Goal: Task Accomplishment & Management: Complete application form

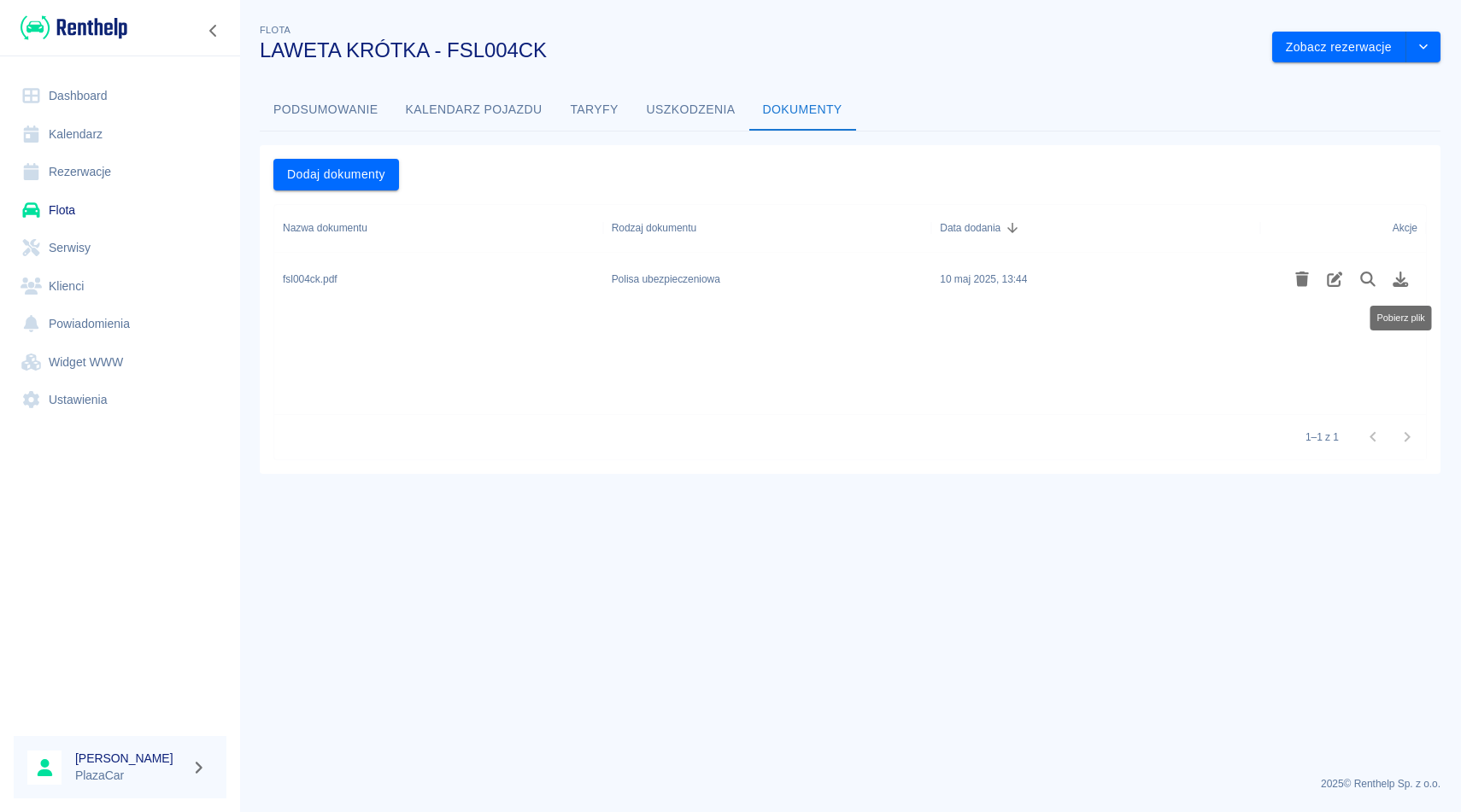
click at [94, 174] on link "Rezerwacje" at bounding box center [120, 172] width 213 height 39
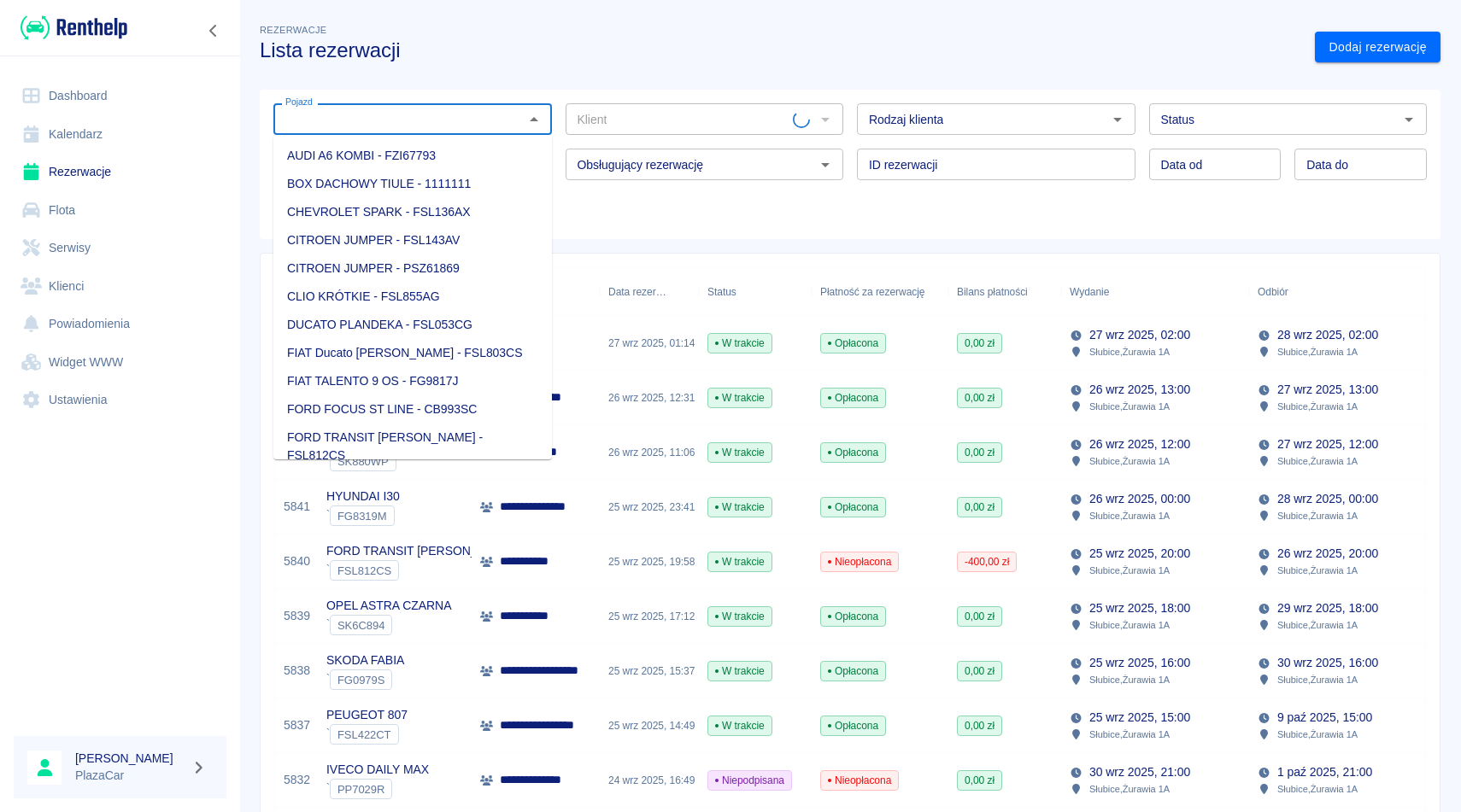
click at [363, 128] on input "Pojazd" at bounding box center [399, 118] width 241 height 21
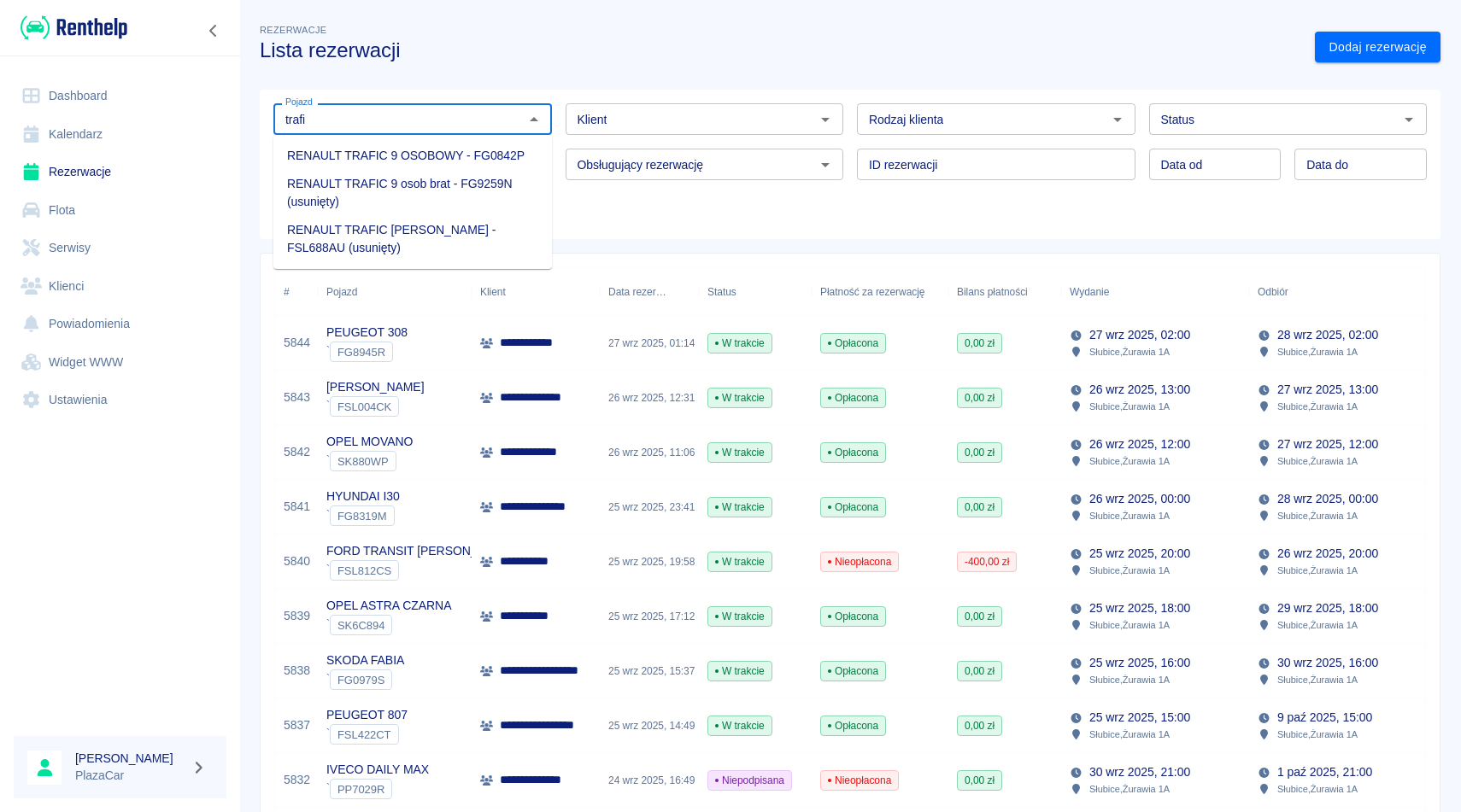
type input "trafi"
click at [100, 207] on link "Flota" at bounding box center [120, 211] width 213 height 39
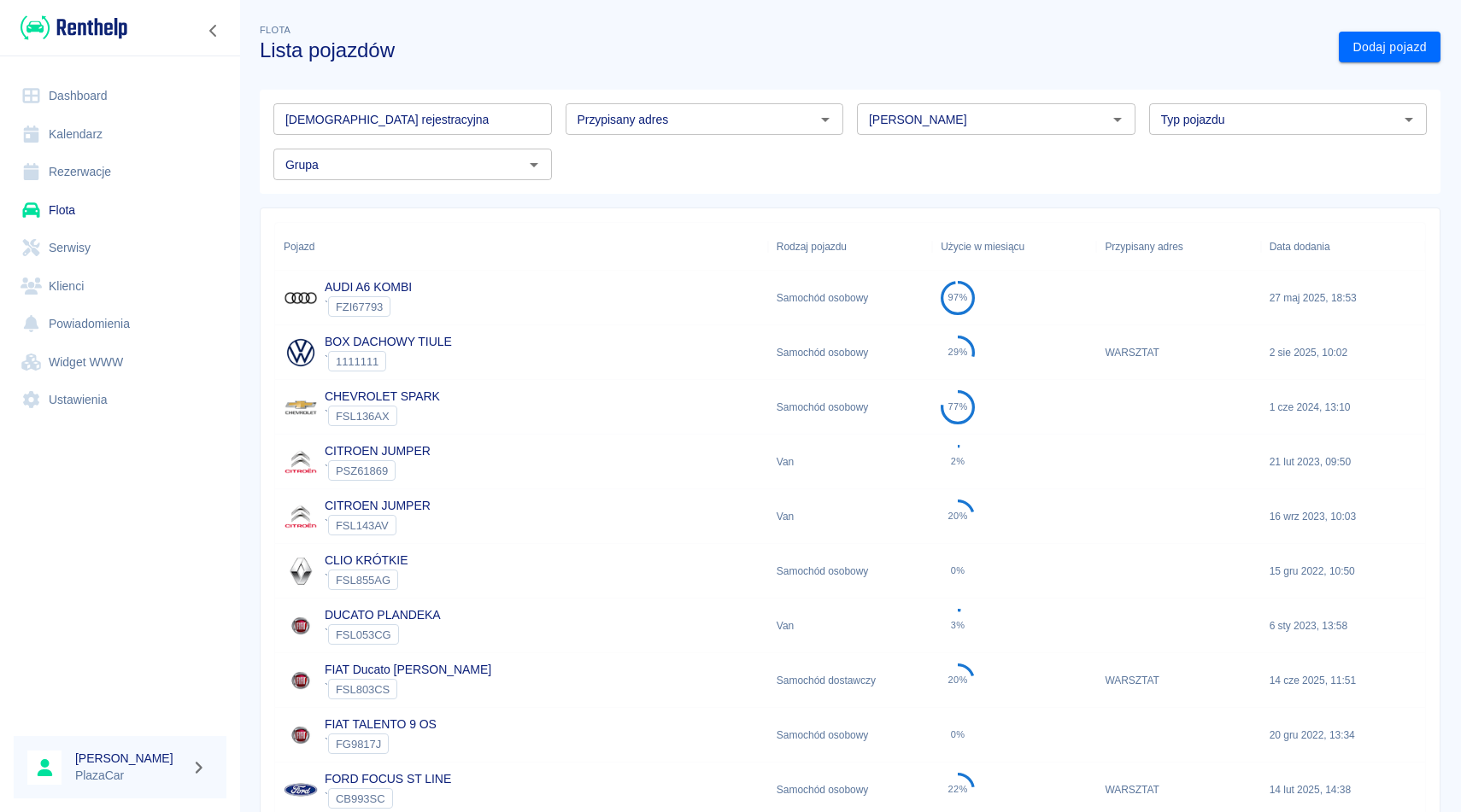
click at [903, 128] on input "Marka" at bounding box center [982, 118] width 241 height 21
click at [938, 159] on li "Renault" at bounding box center [996, 156] width 278 height 28
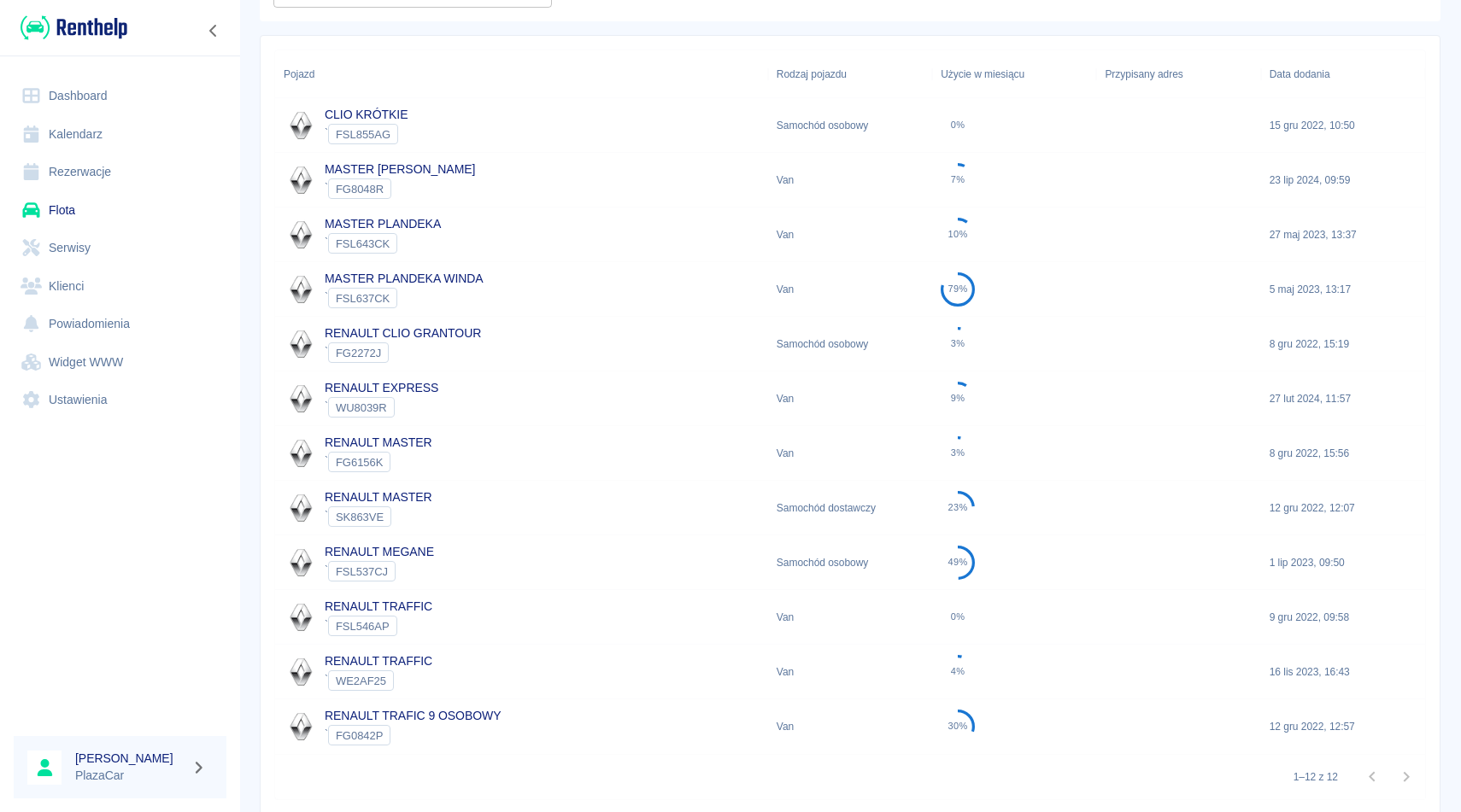
scroll to position [232, 0]
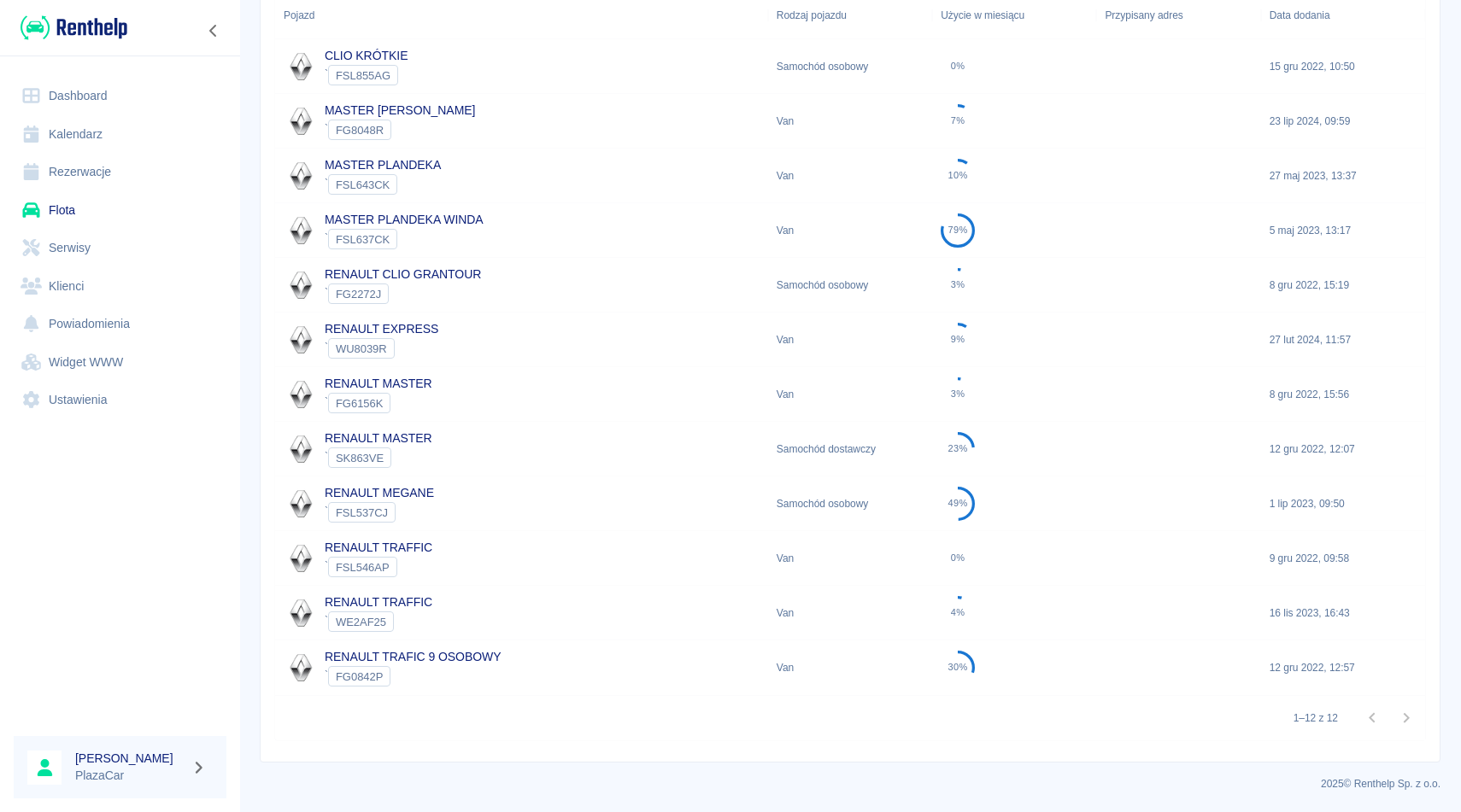
type input "Renault"
click at [605, 614] on div "RENAULT TRAFFIC ` WE2AF25" at bounding box center [522, 613] width 493 height 55
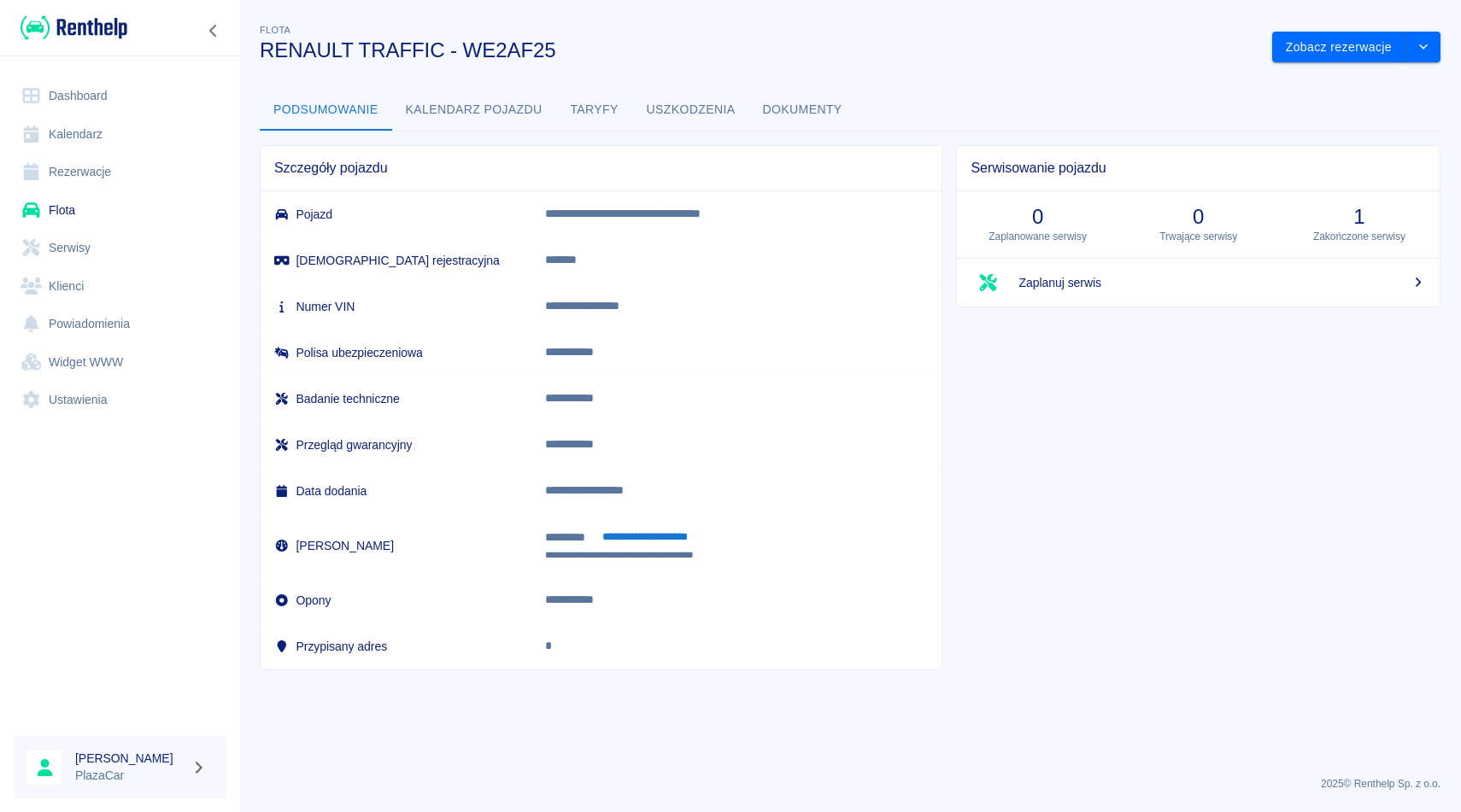
click at [657, 298] on p "**********" at bounding box center [723, 306] width 356 height 18
copy p "**********"
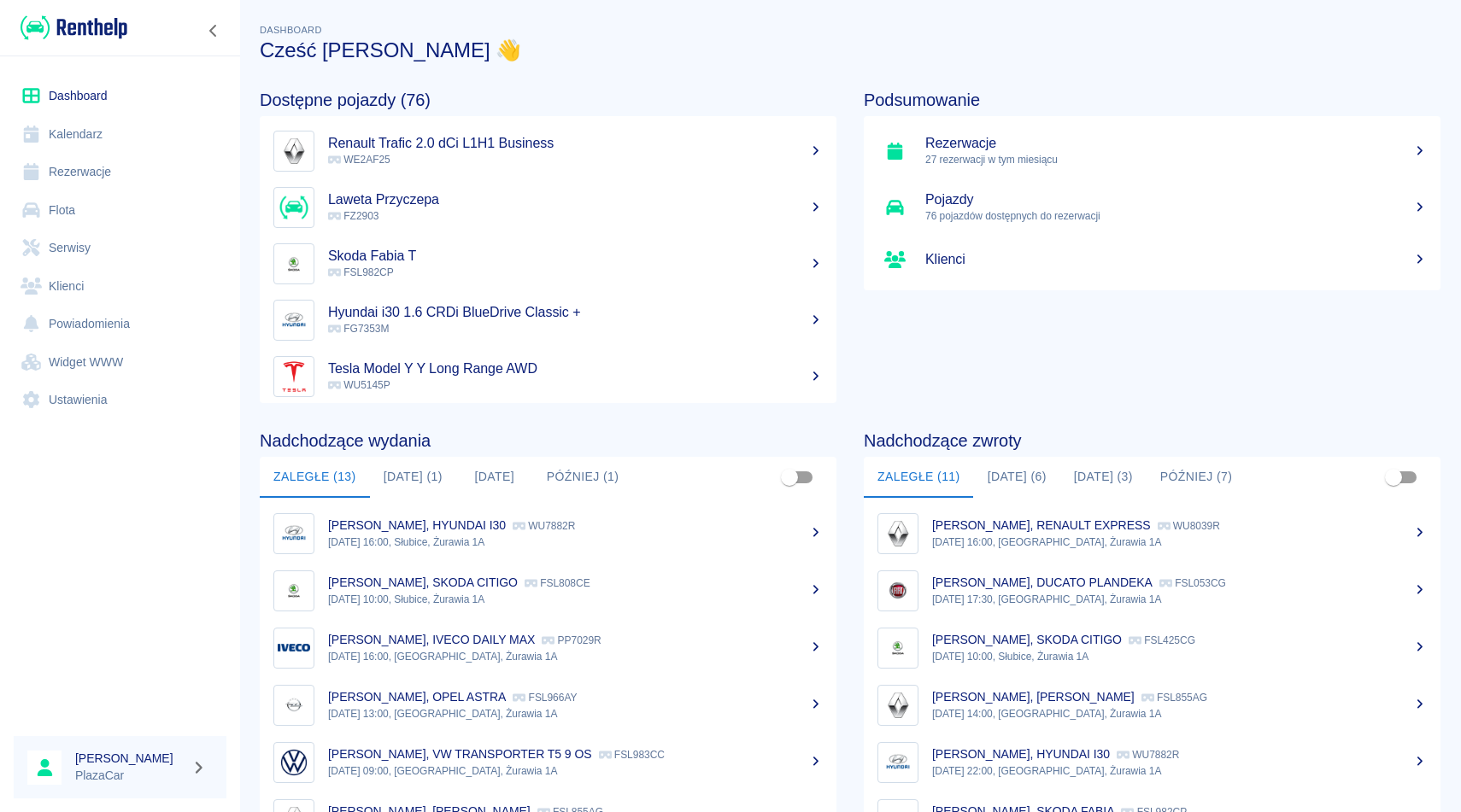
click at [94, 173] on link "Rezerwacje" at bounding box center [120, 172] width 213 height 39
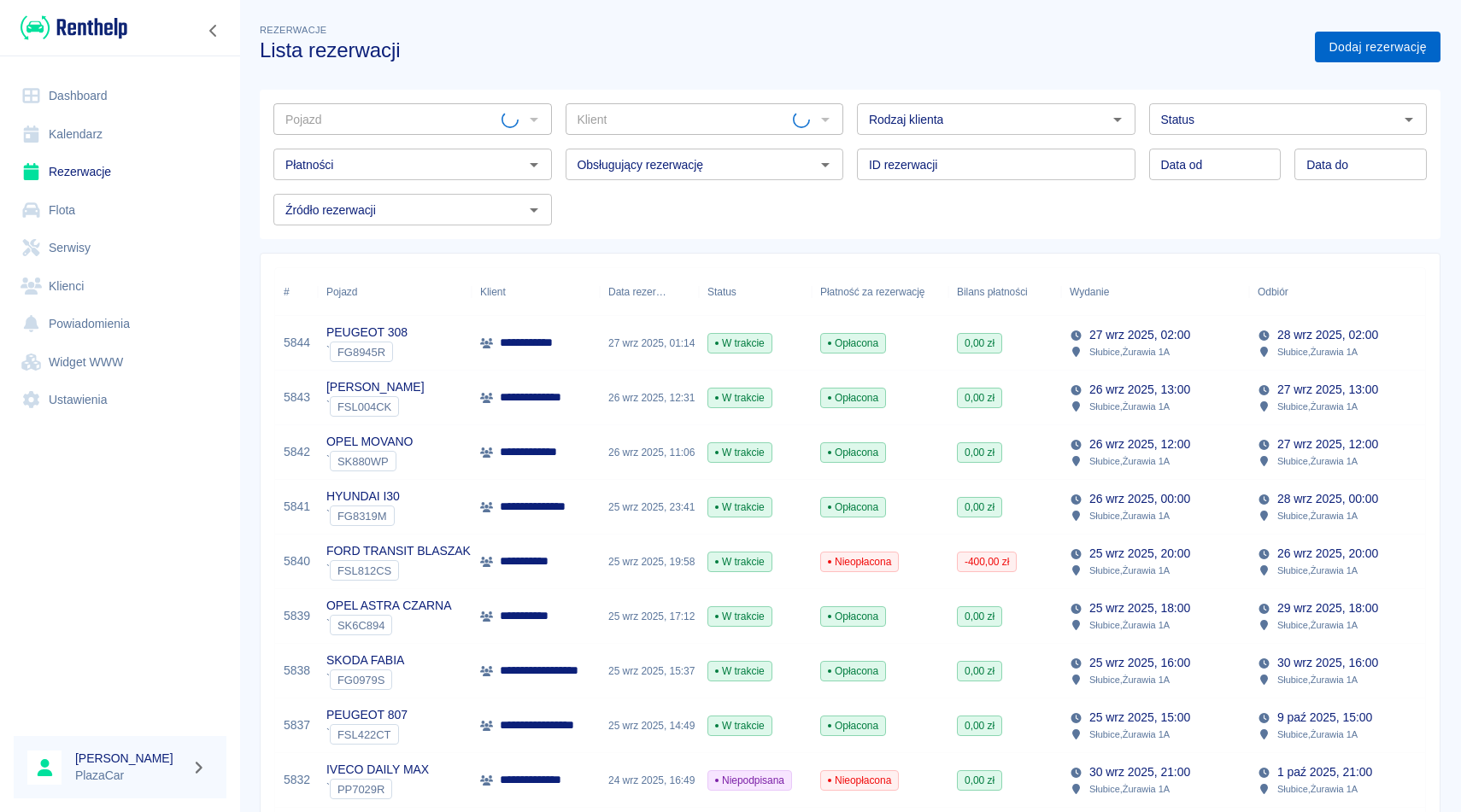
click at [1396, 32] on link "Dodaj rezerwację" at bounding box center [1378, 48] width 125 height 32
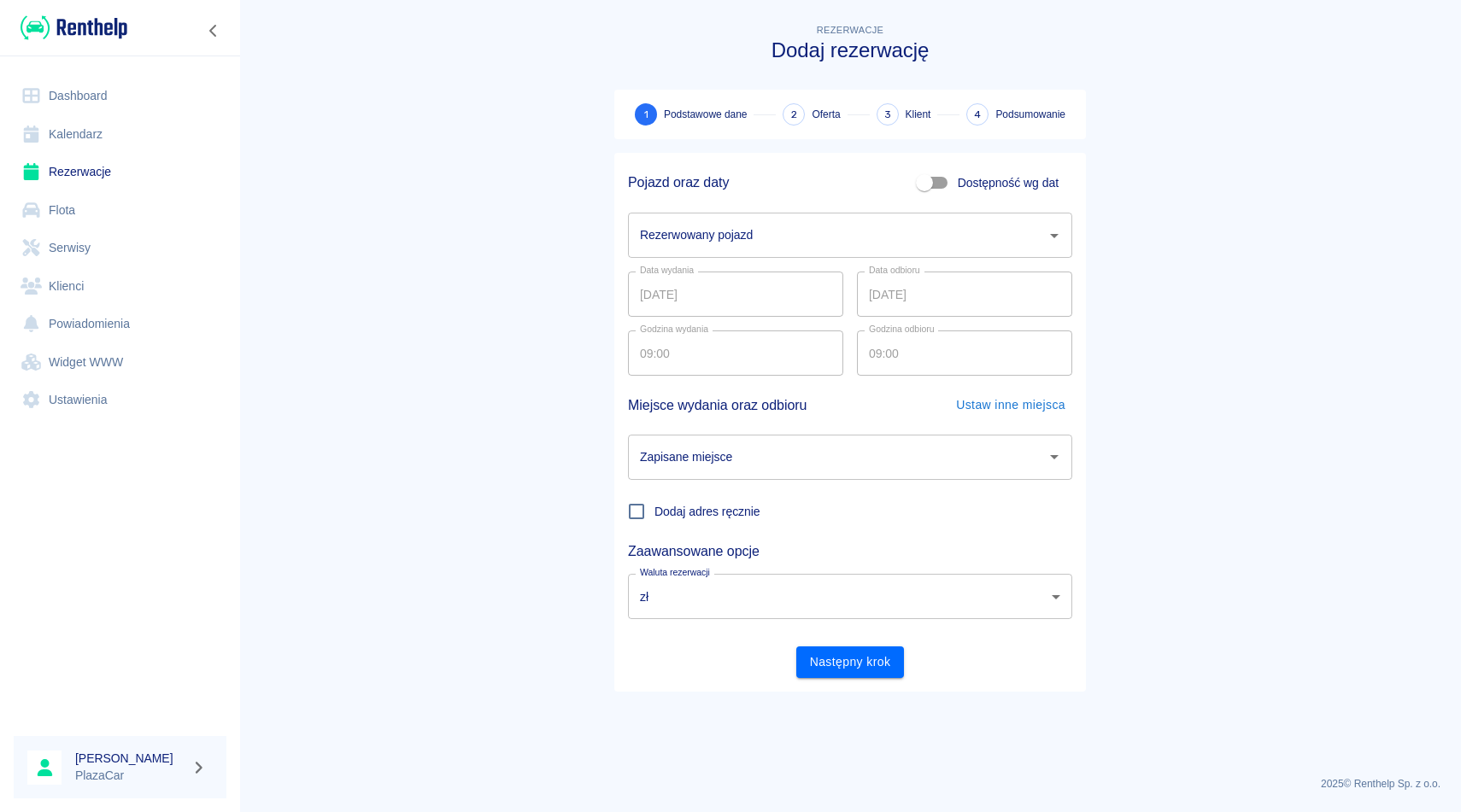
click at [775, 453] on input "Zapisane miejsce" at bounding box center [837, 457] width 404 height 30
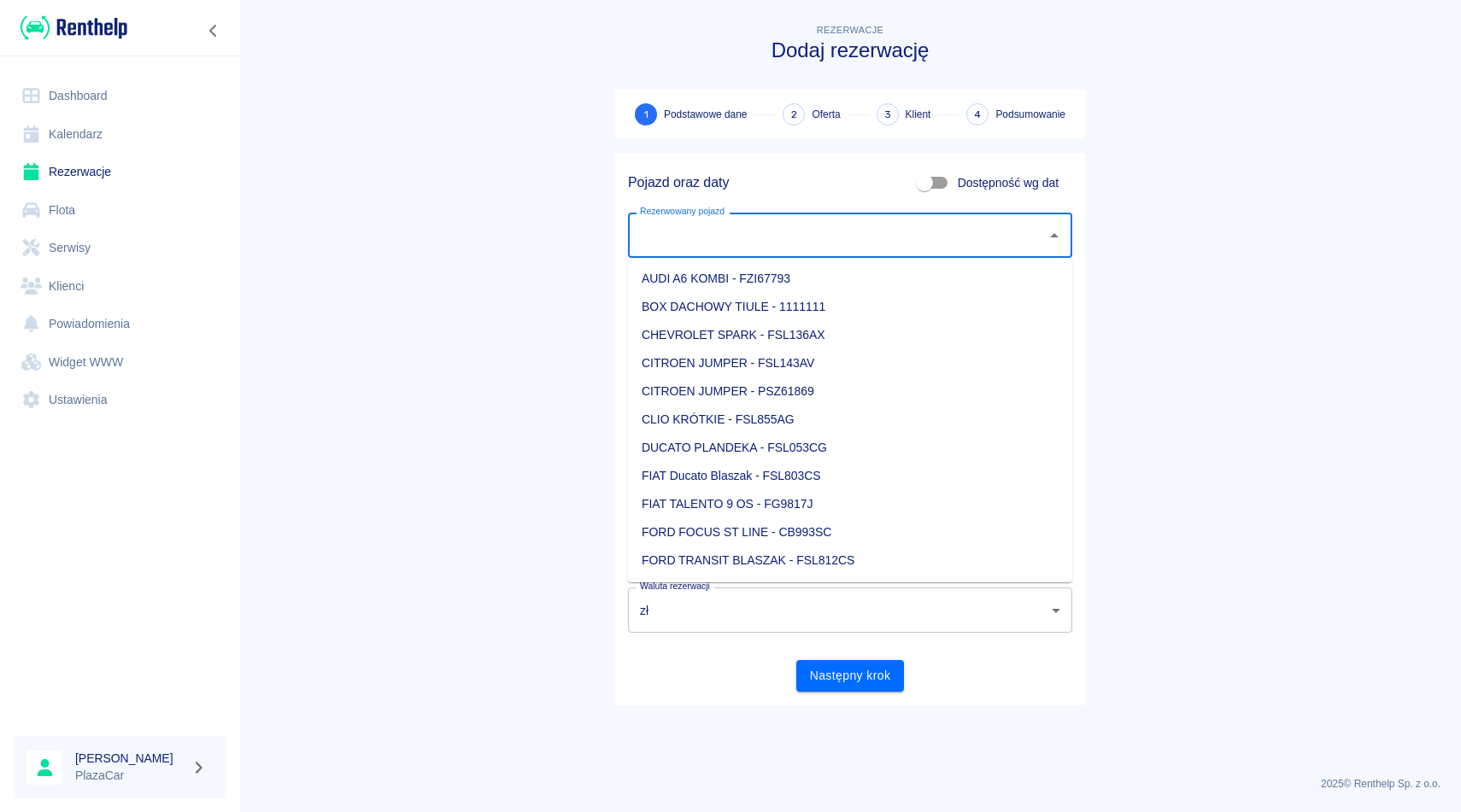
click at [721, 245] on input "Rezerwowany pojazd" at bounding box center [837, 236] width 404 height 30
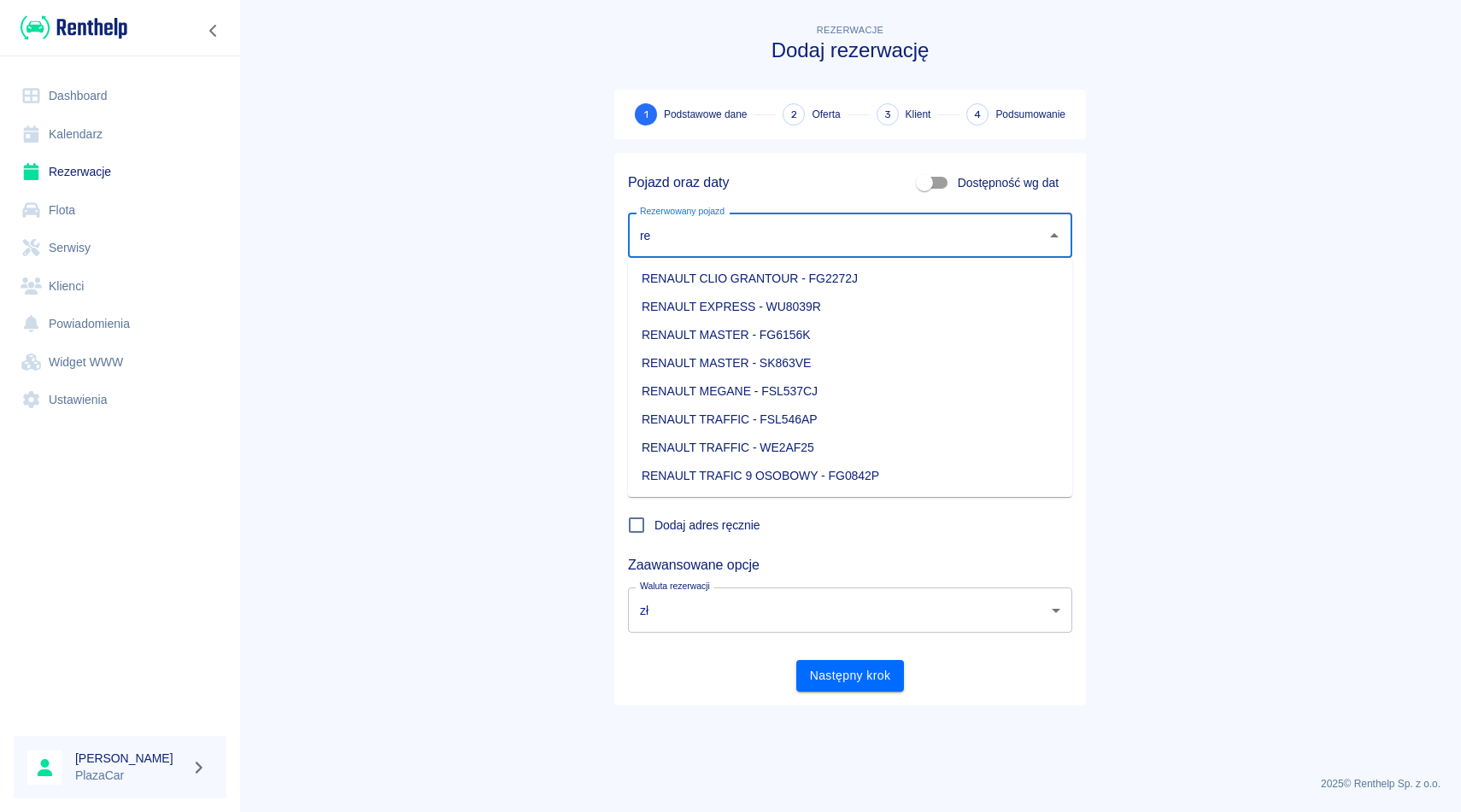
type input "r"
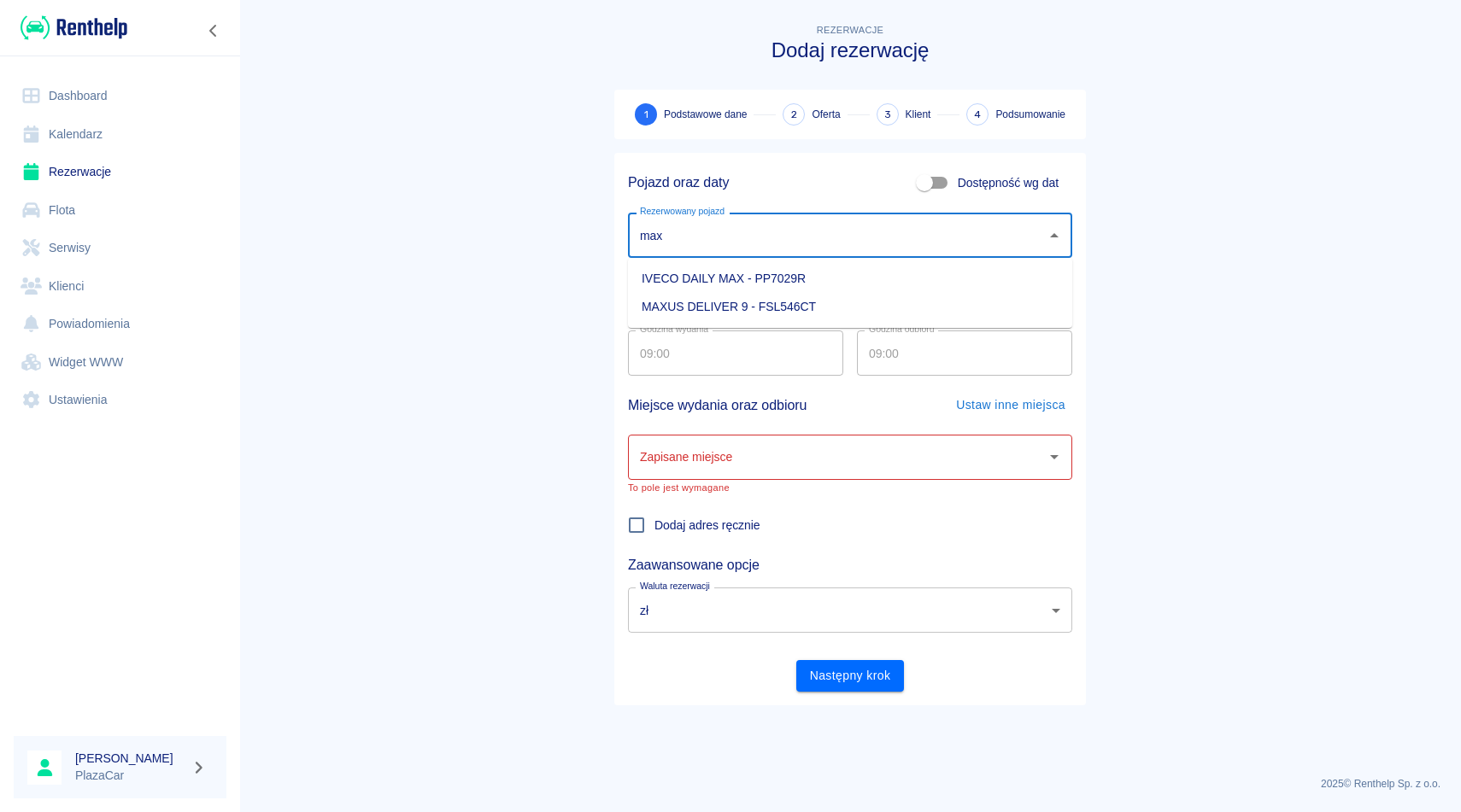
click at [754, 298] on li "MAXUS DELIVER 9 - FSL546CT" at bounding box center [850, 307] width 444 height 28
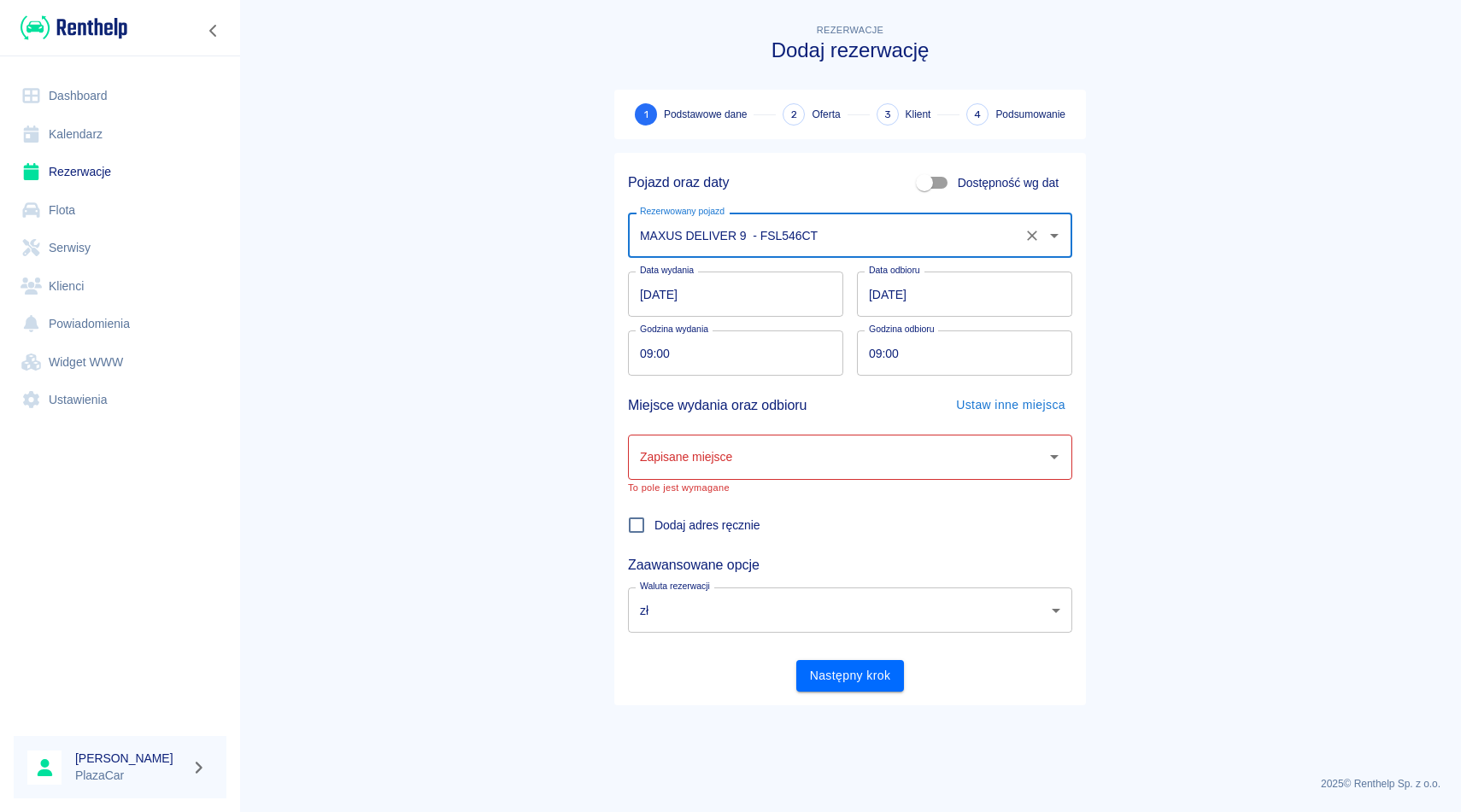
type input "MAXUS DELIVER 9 - FSL546CT"
click at [898, 286] on input "[DATE]" at bounding box center [964, 294] width 216 height 46
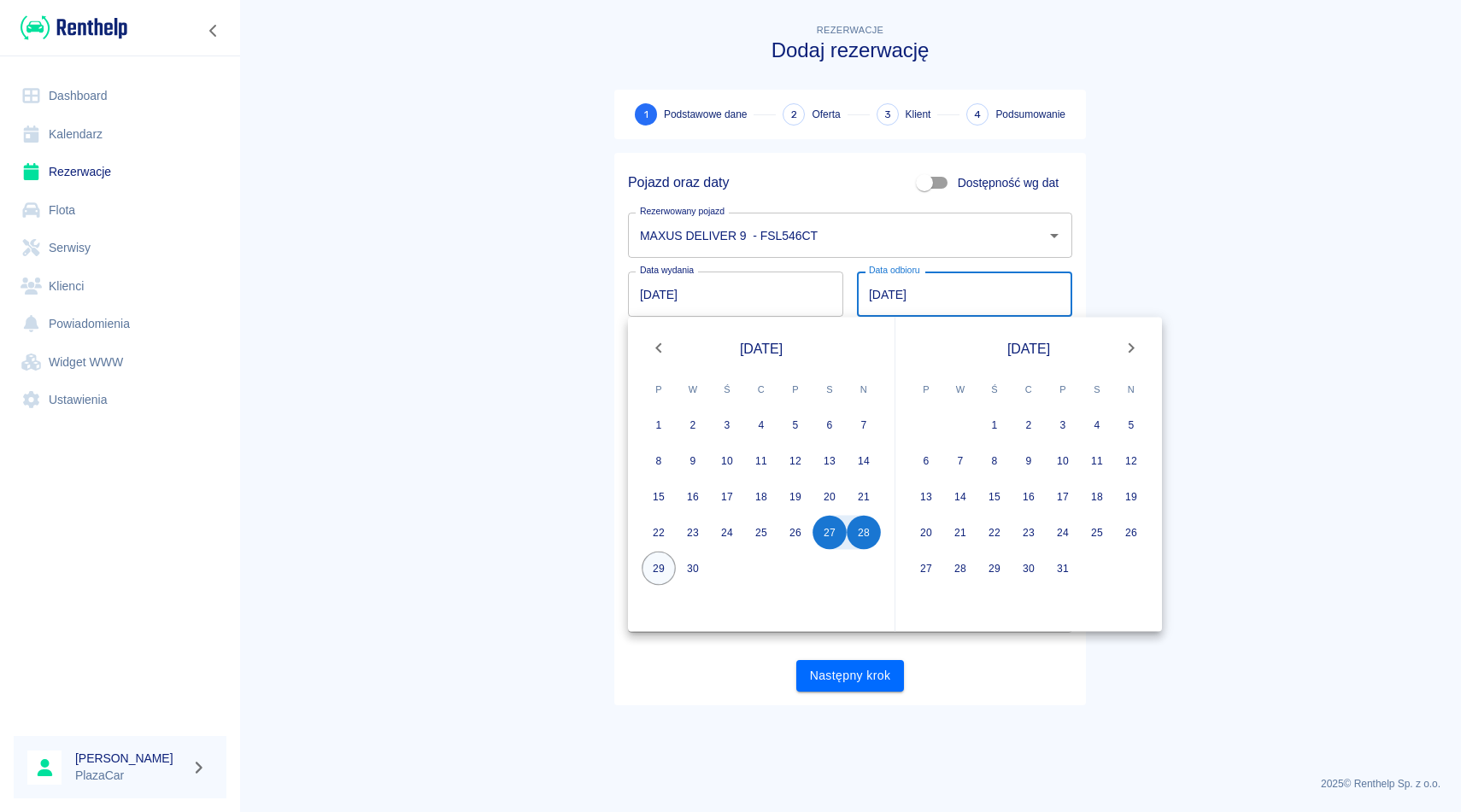
click at [657, 569] on button "29" at bounding box center [658, 568] width 34 height 34
type input "[DATE]"
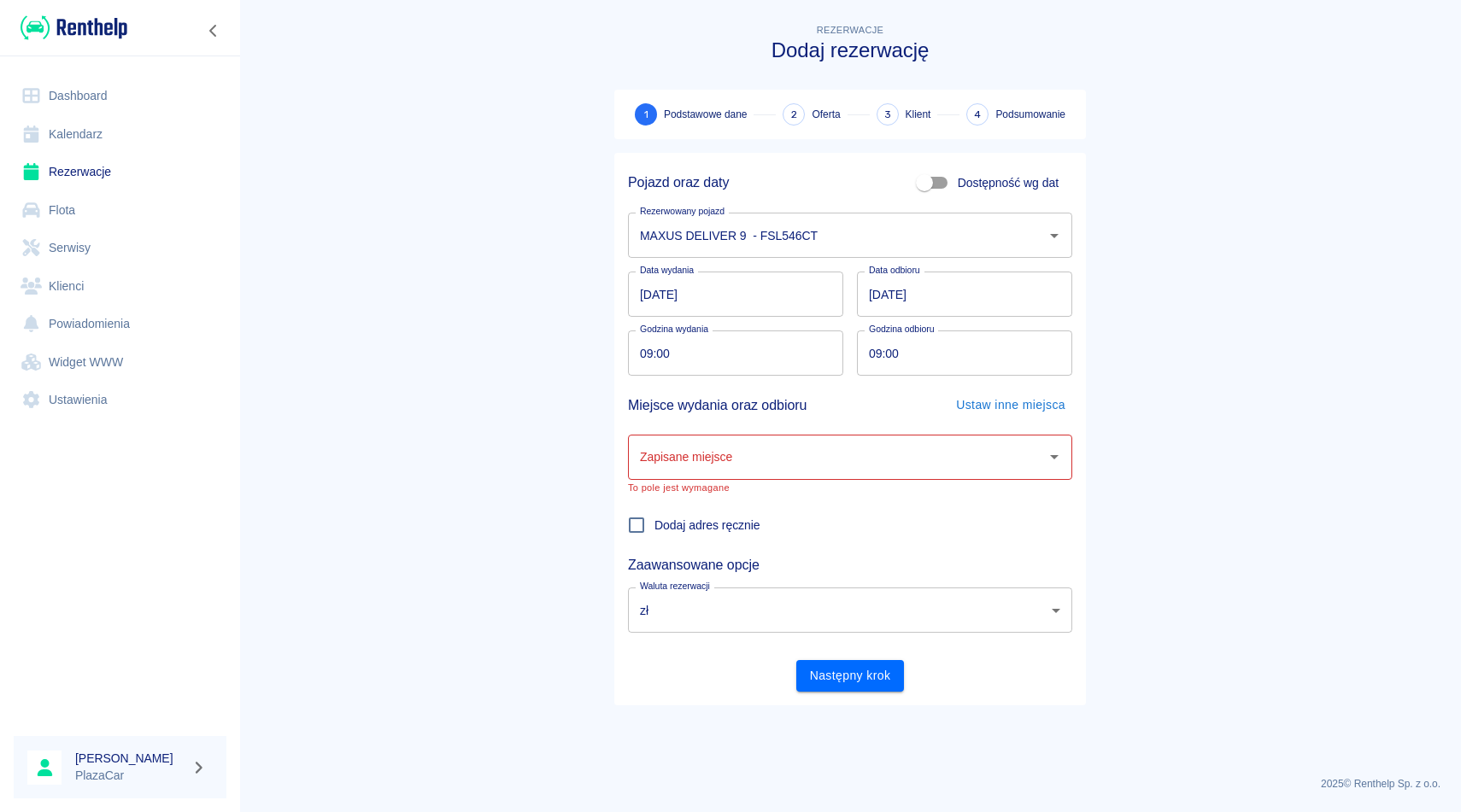
click at [727, 465] on input "Zapisane miejsce" at bounding box center [837, 457] width 404 height 30
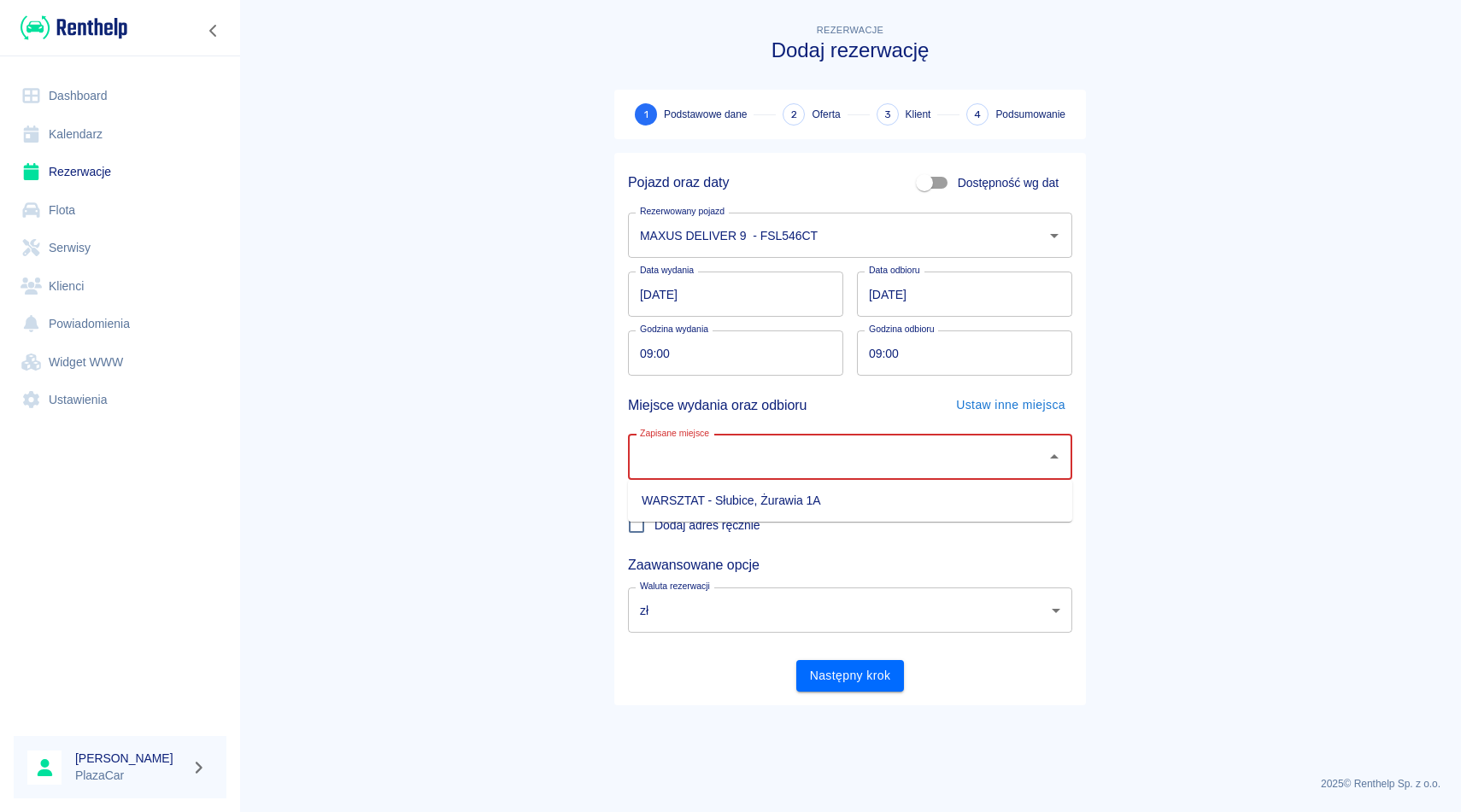
click at [734, 490] on li "WARSZTAT - Słubice, Żurawia 1A" at bounding box center [850, 501] width 444 height 28
type input "WARSZTAT - Słubice, Żurawia 1A"
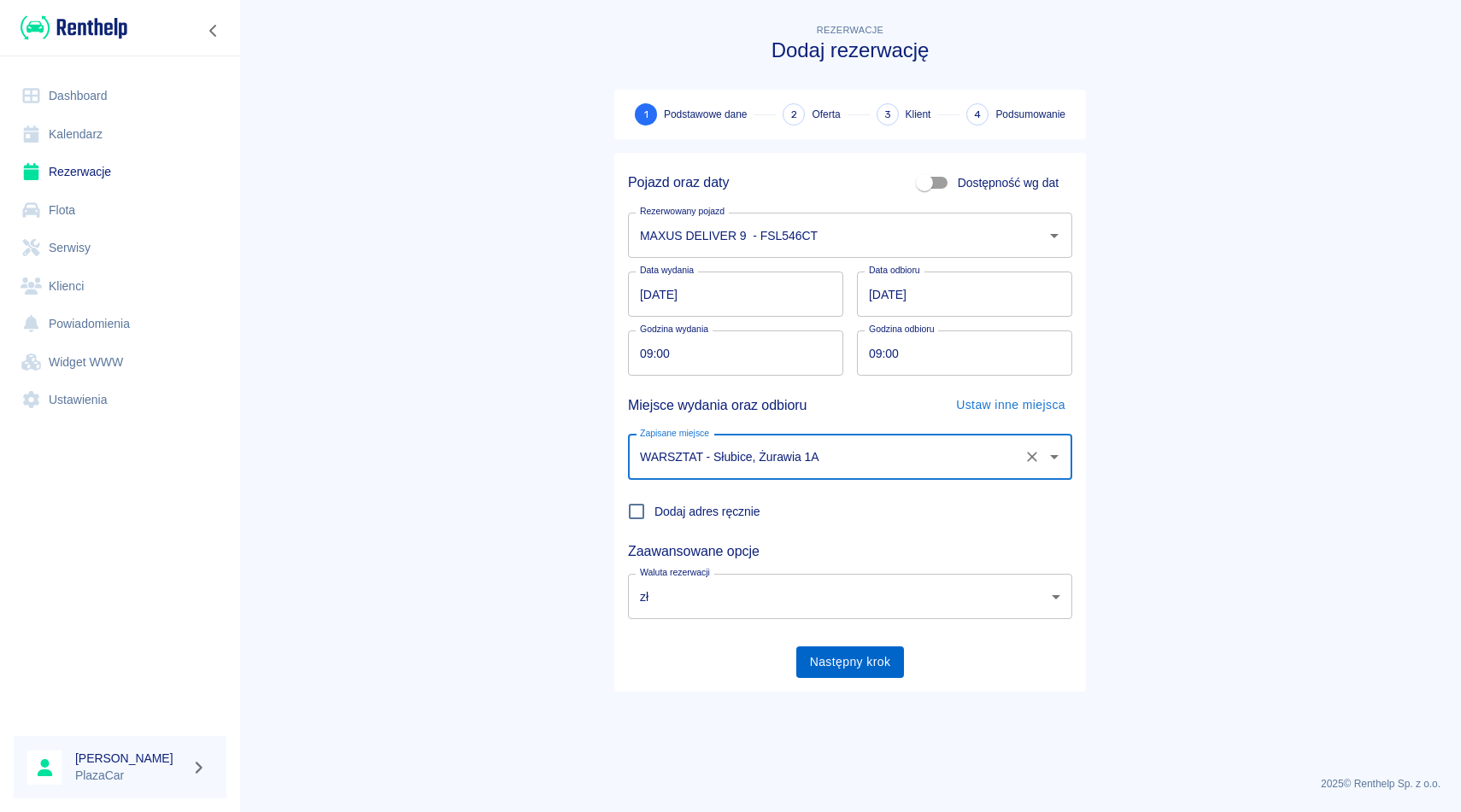
click at [841, 660] on button "Następny krok" at bounding box center [850, 663] width 108 height 32
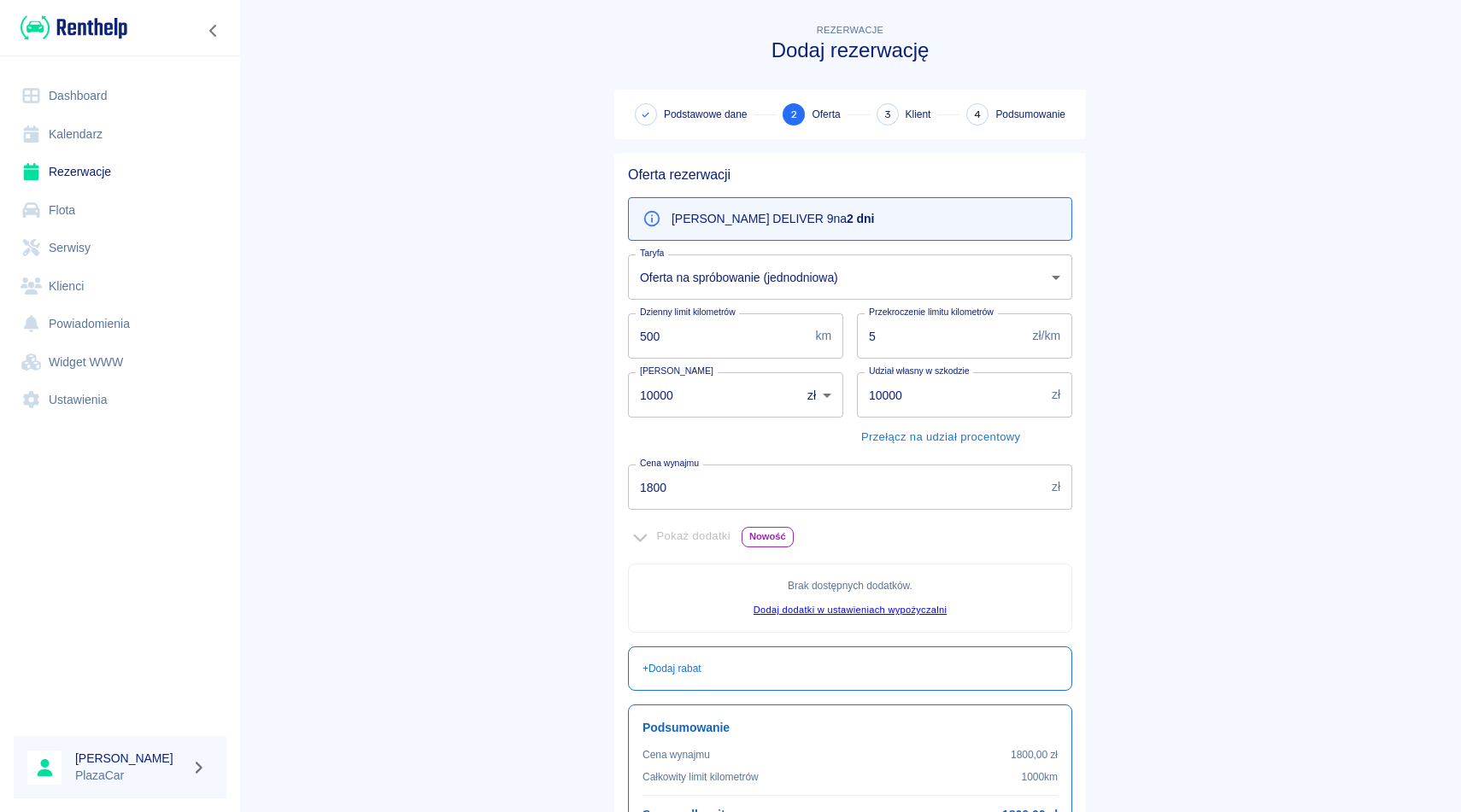
click at [697, 399] on input "10000" at bounding box center [709, 396] width 161 height 46
type input "1000"
click at [719, 492] on input "1800" at bounding box center [836, 488] width 416 height 46
type input "1"
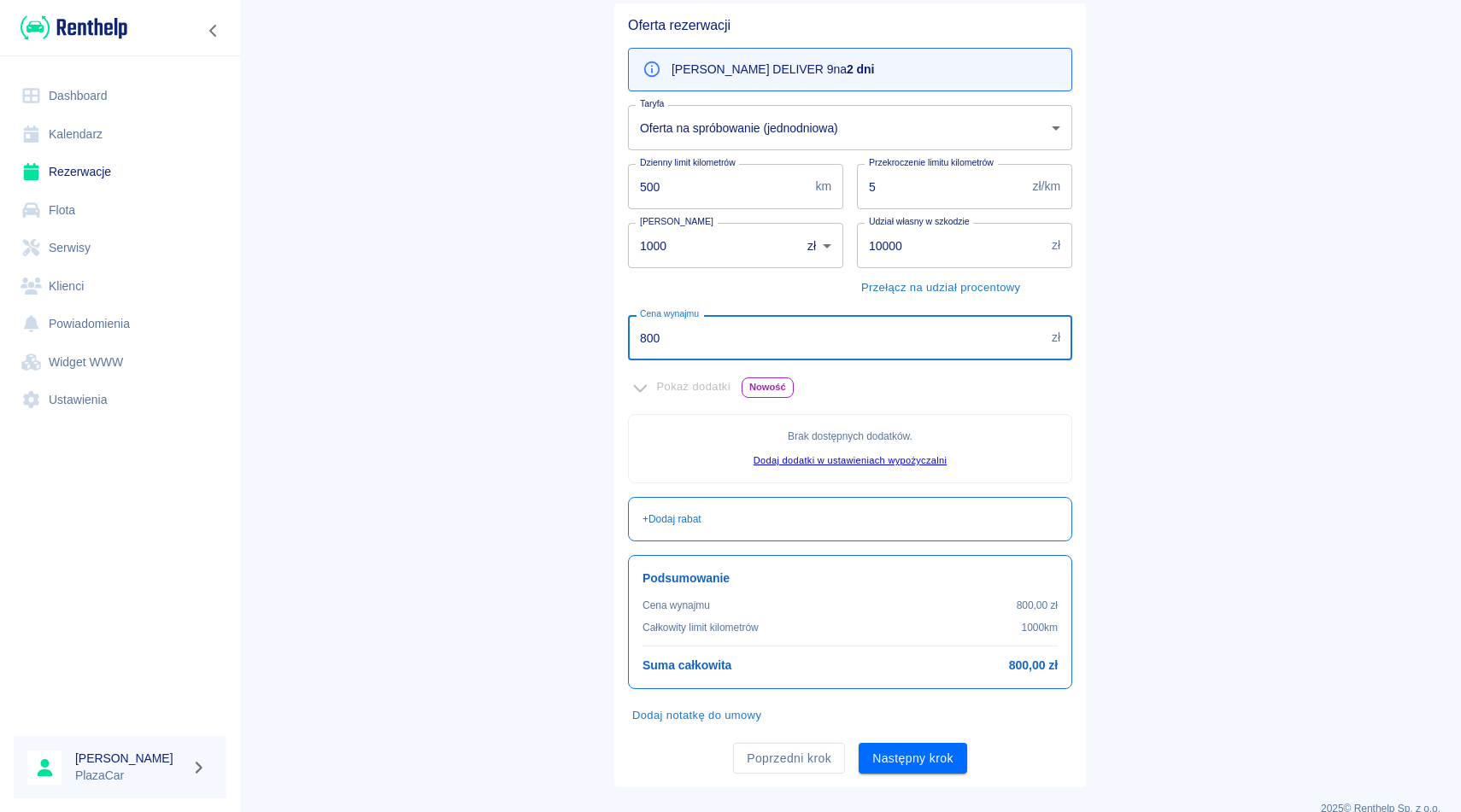
scroll to position [174, 0]
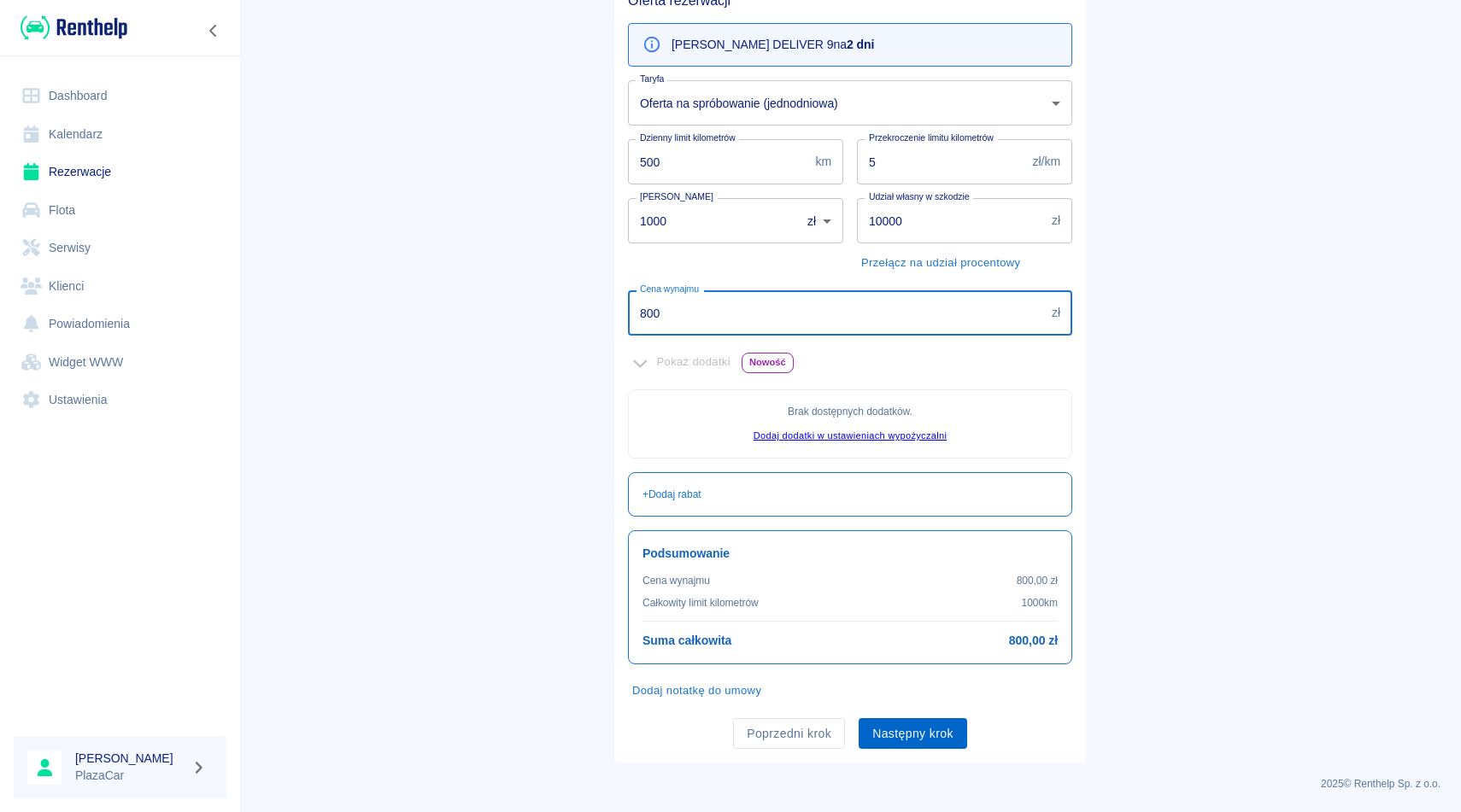
type input "800"
click at [911, 733] on button "Następny krok" at bounding box center [912, 734] width 108 height 32
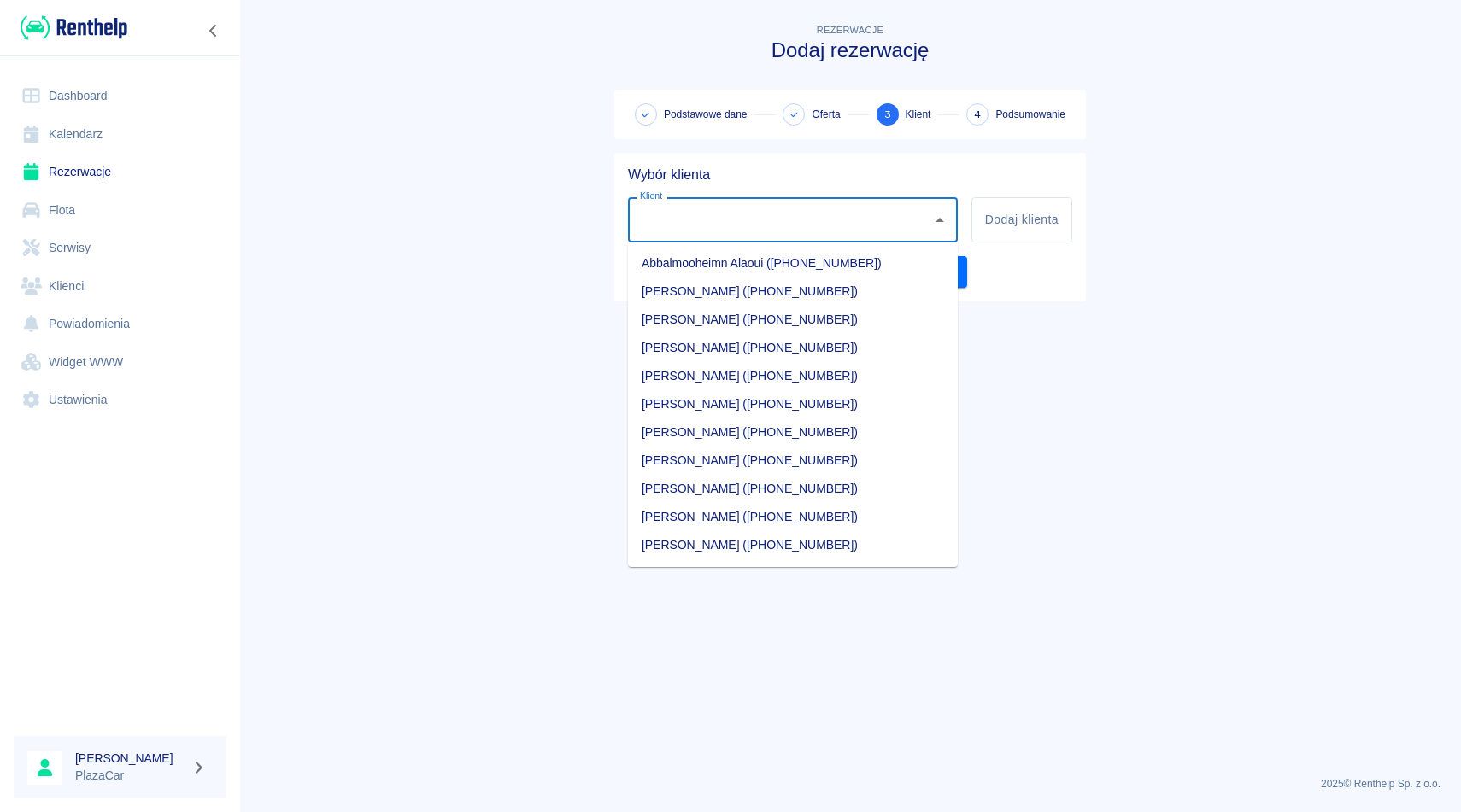
click at [725, 230] on input "Klient" at bounding box center [779, 220] width 289 height 30
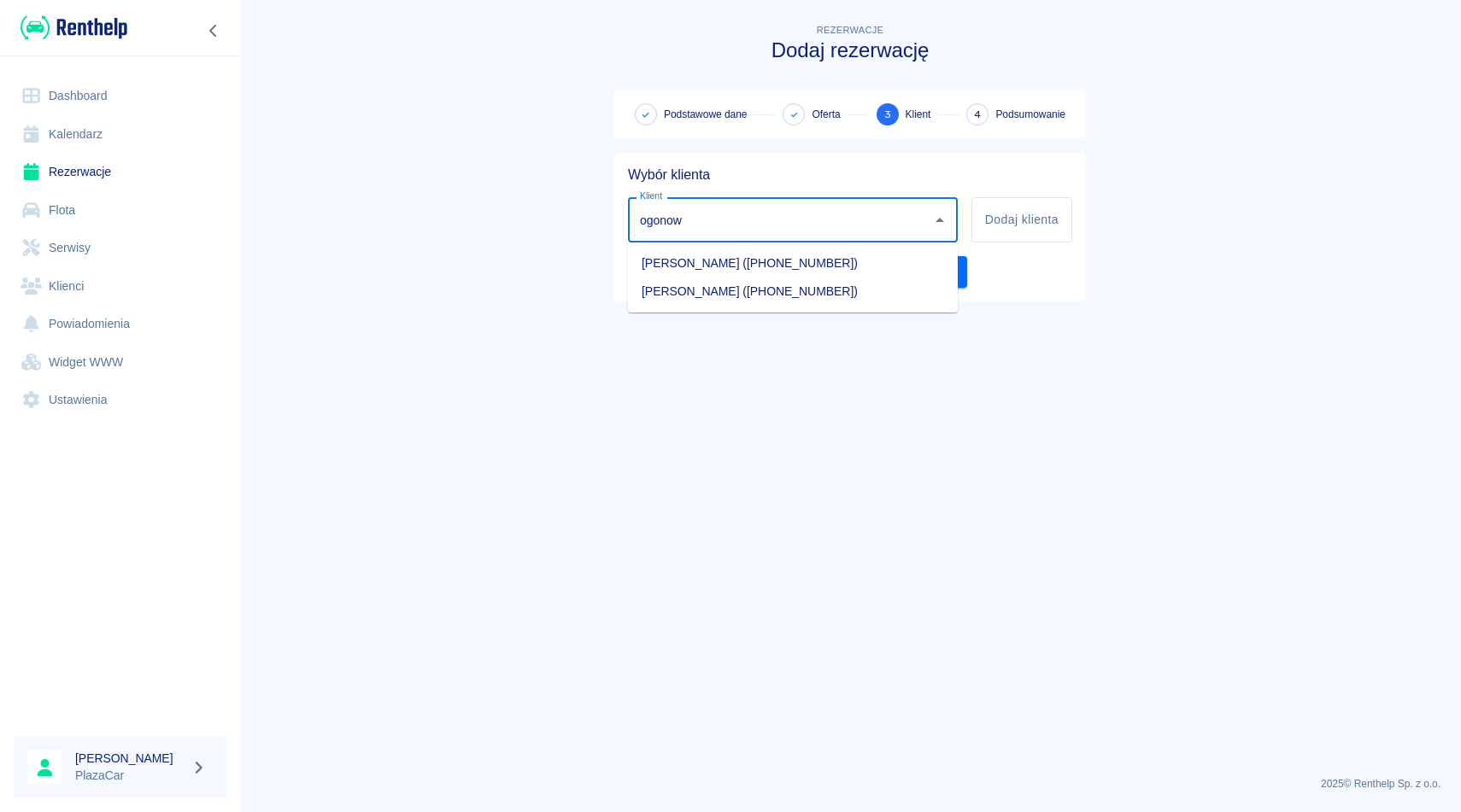
click at [868, 290] on li "[PERSON_NAME] ([PHONE_NUMBER])" at bounding box center [793, 291] width 330 height 28
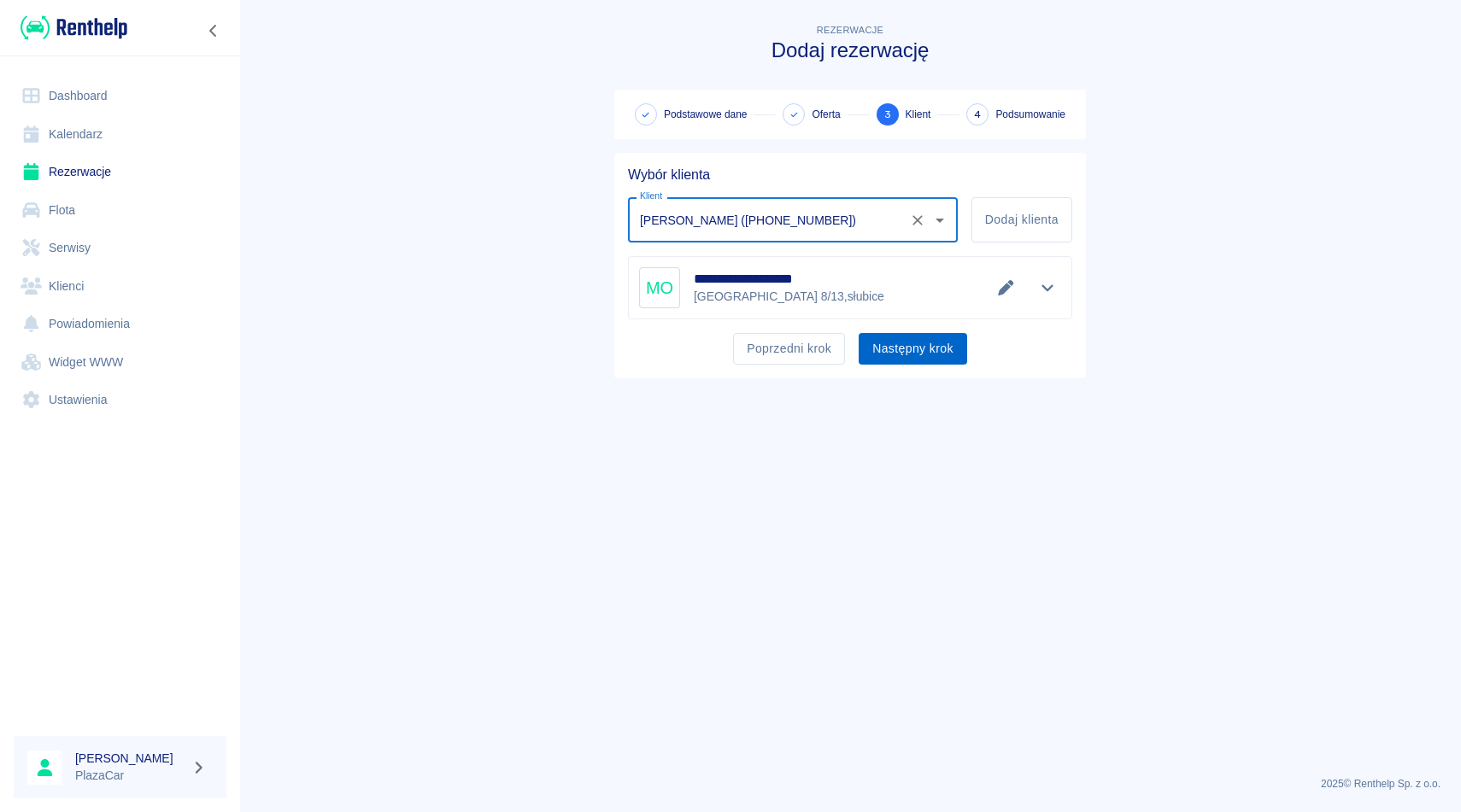
type input "[PERSON_NAME] ([PHONE_NUMBER])"
click at [912, 346] on button "Następny krok" at bounding box center [912, 349] width 108 height 32
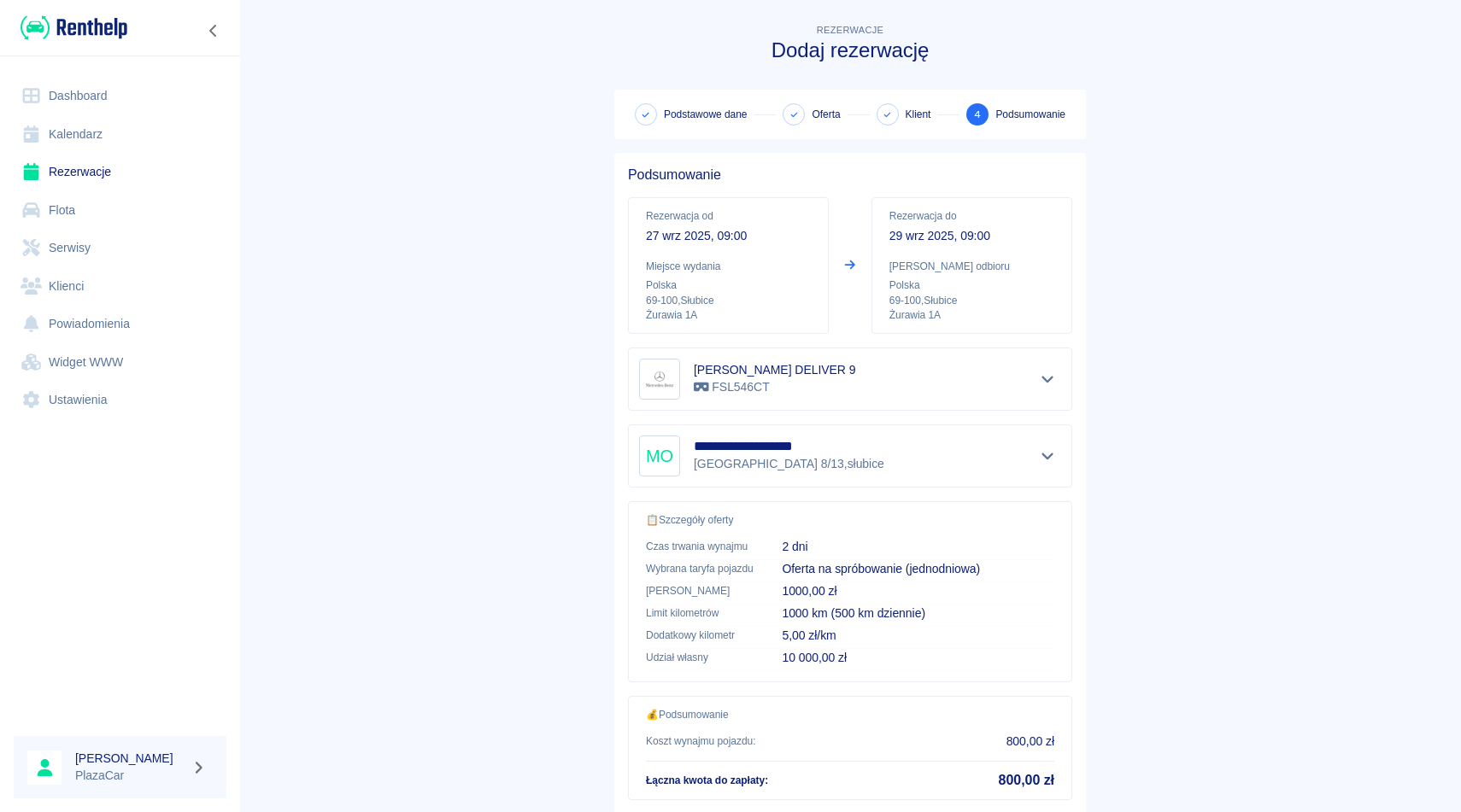
scroll to position [109, 0]
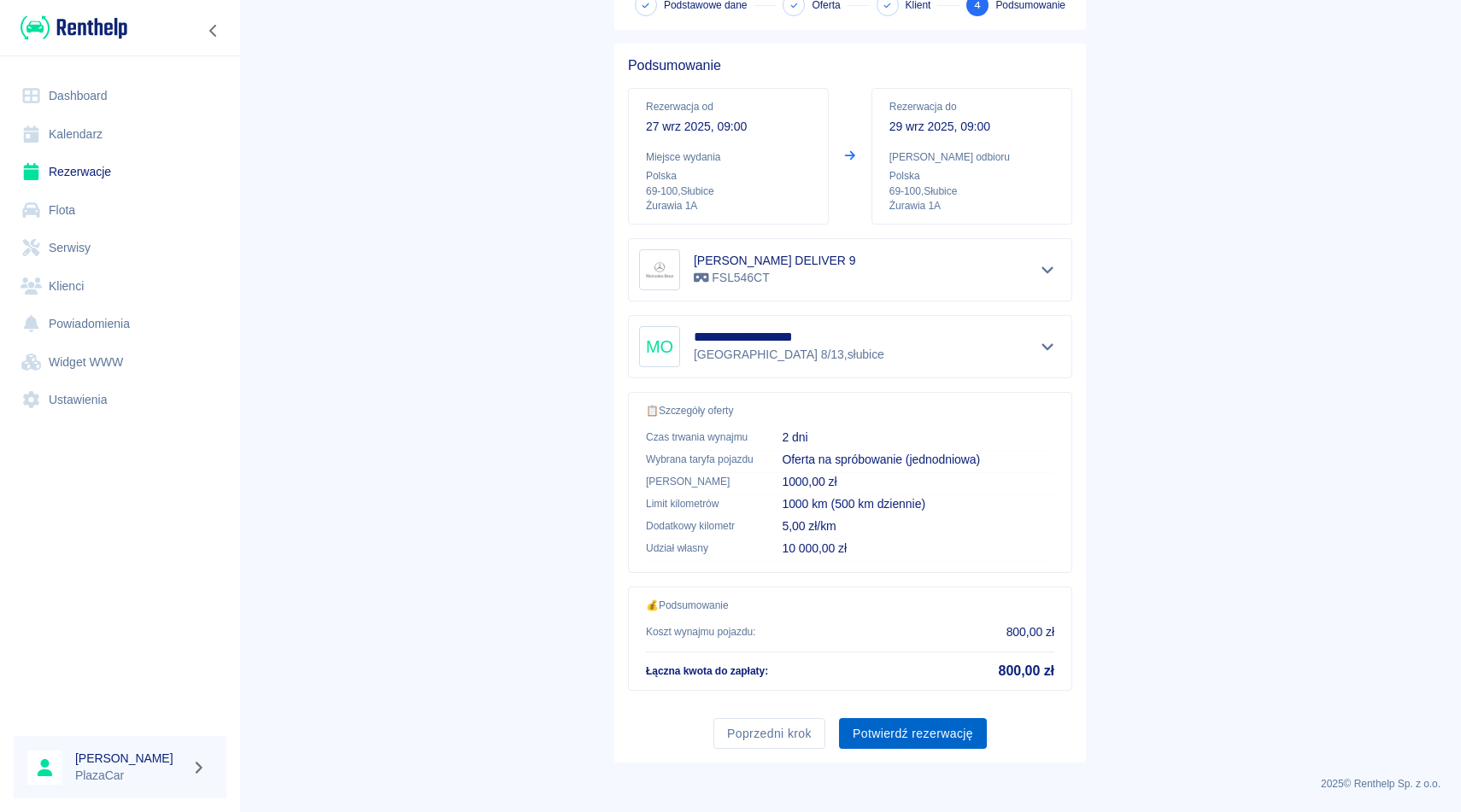
click at [896, 726] on button "Potwierdź rezerwację" at bounding box center [912, 734] width 148 height 32
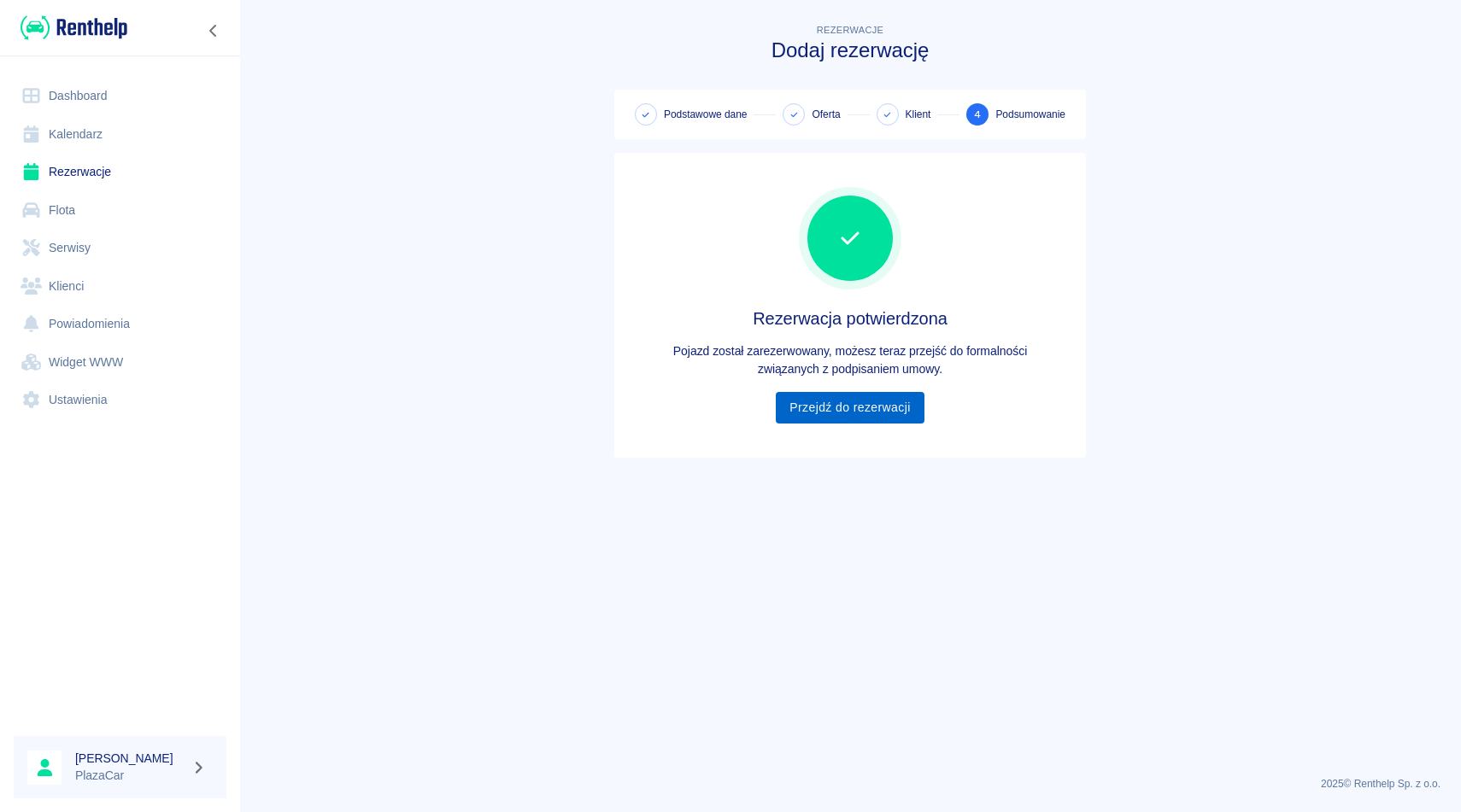
click at [845, 402] on link "Przejdź do rezerwacji" at bounding box center [849, 408] width 148 height 32
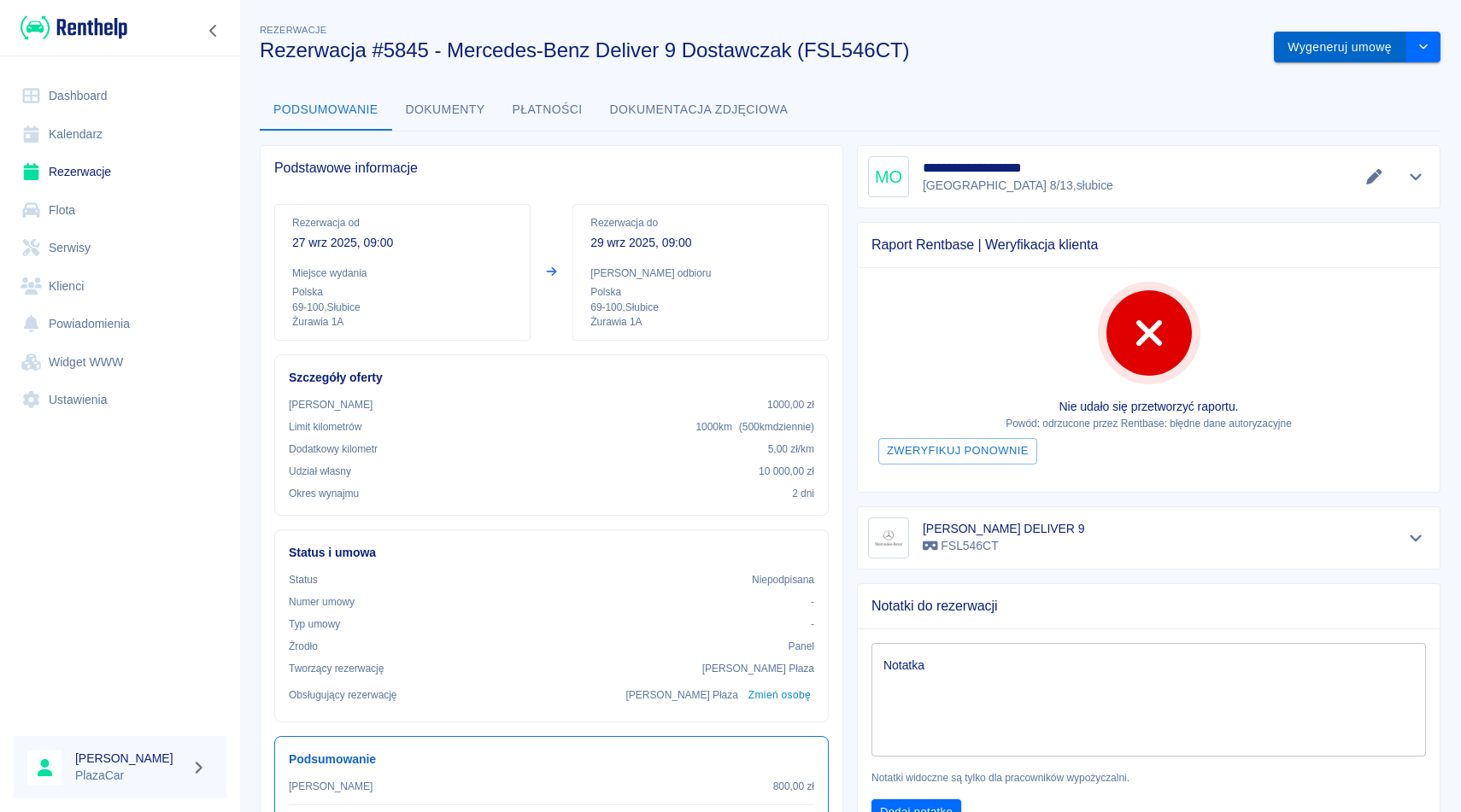
click at [1335, 46] on button "Wygeneruj umowę" at bounding box center [1340, 48] width 132 height 32
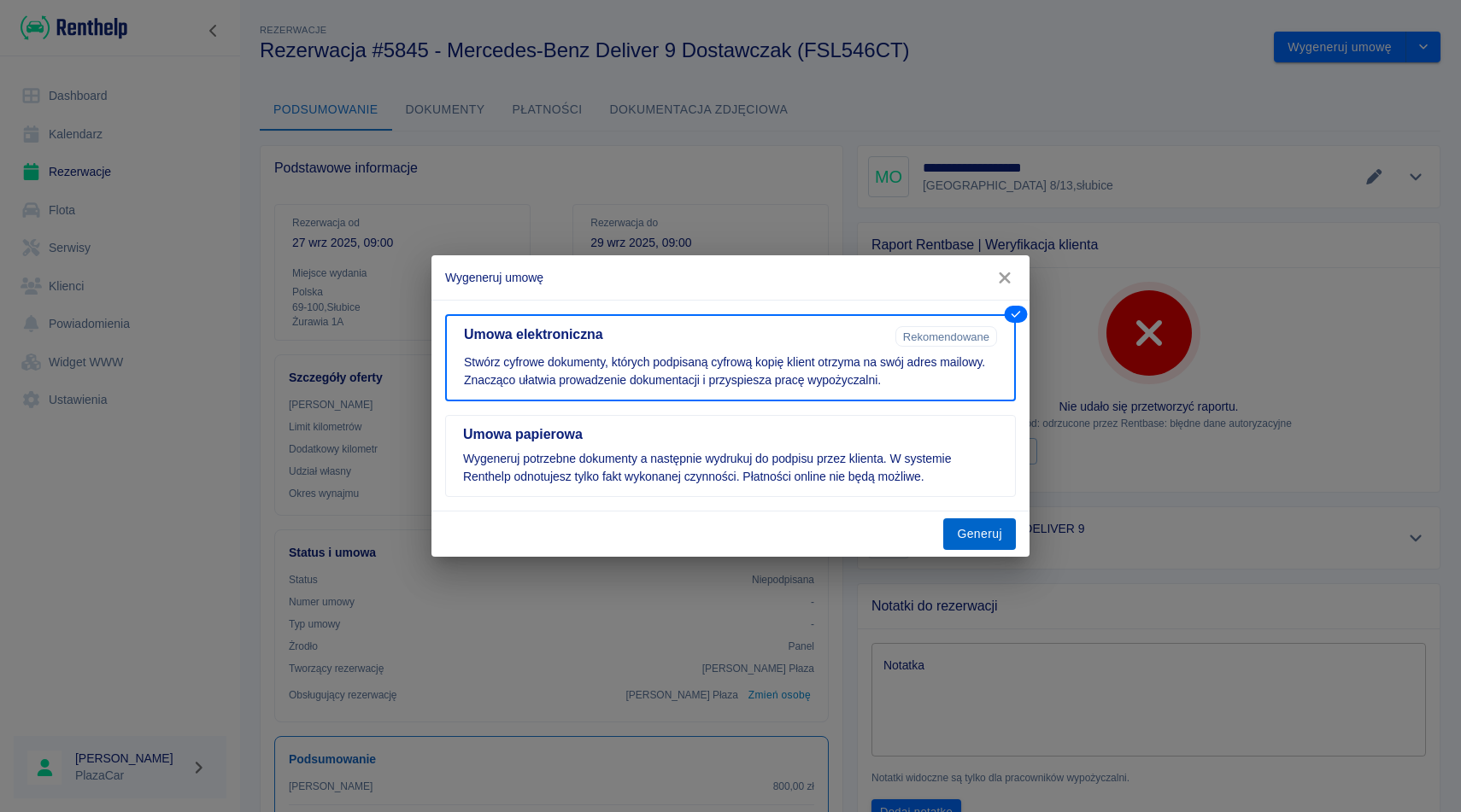
click at [982, 529] on button "Generuj" at bounding box center [979, 535] width 73 height 32
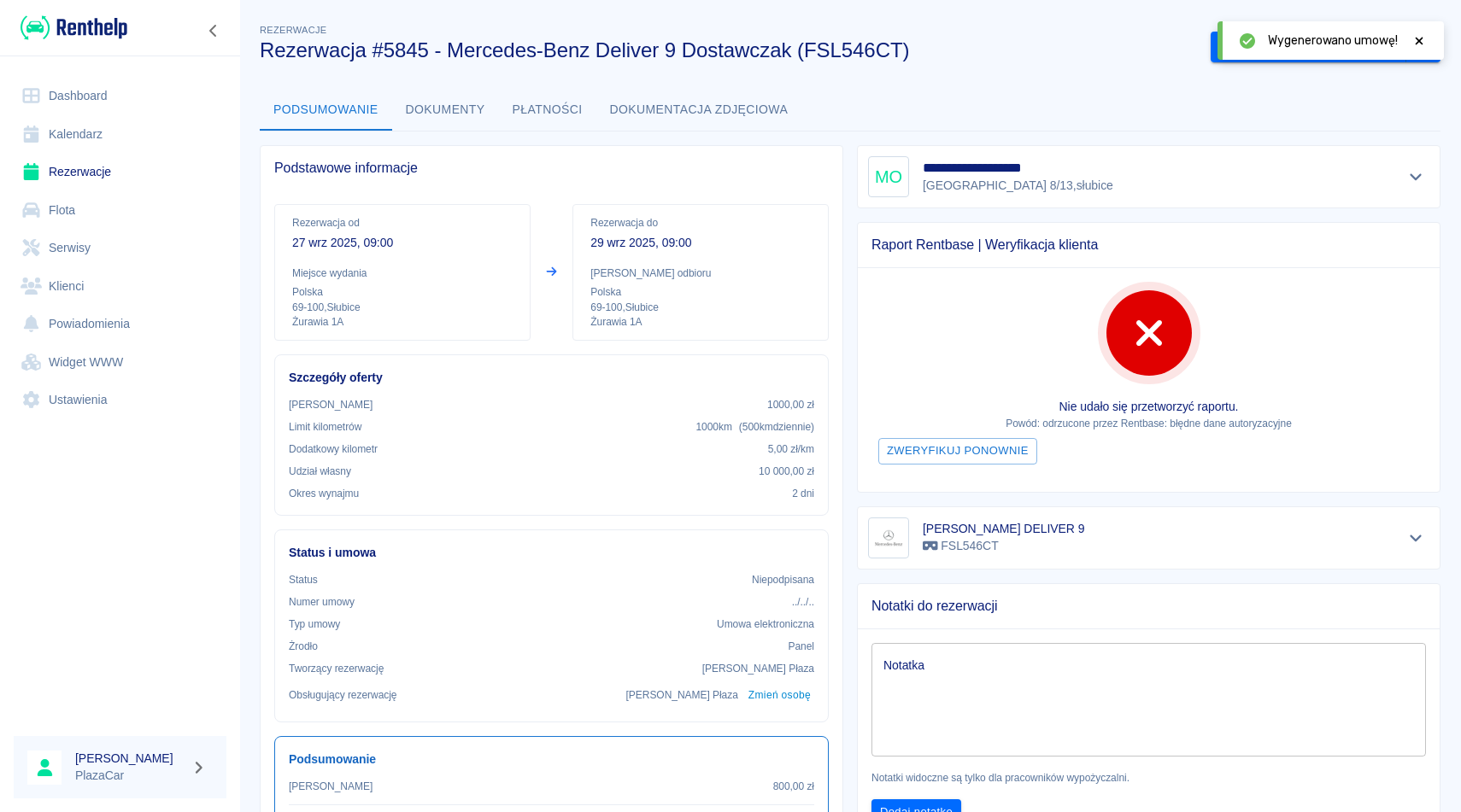
click at [1421, 40] on icon at bounding box center [1418, 41] width 15 height 12
click at [1297, 49] on button "Podpisz umowę elektroniczną" at bounding box center [1308, 48] width 196 height 32
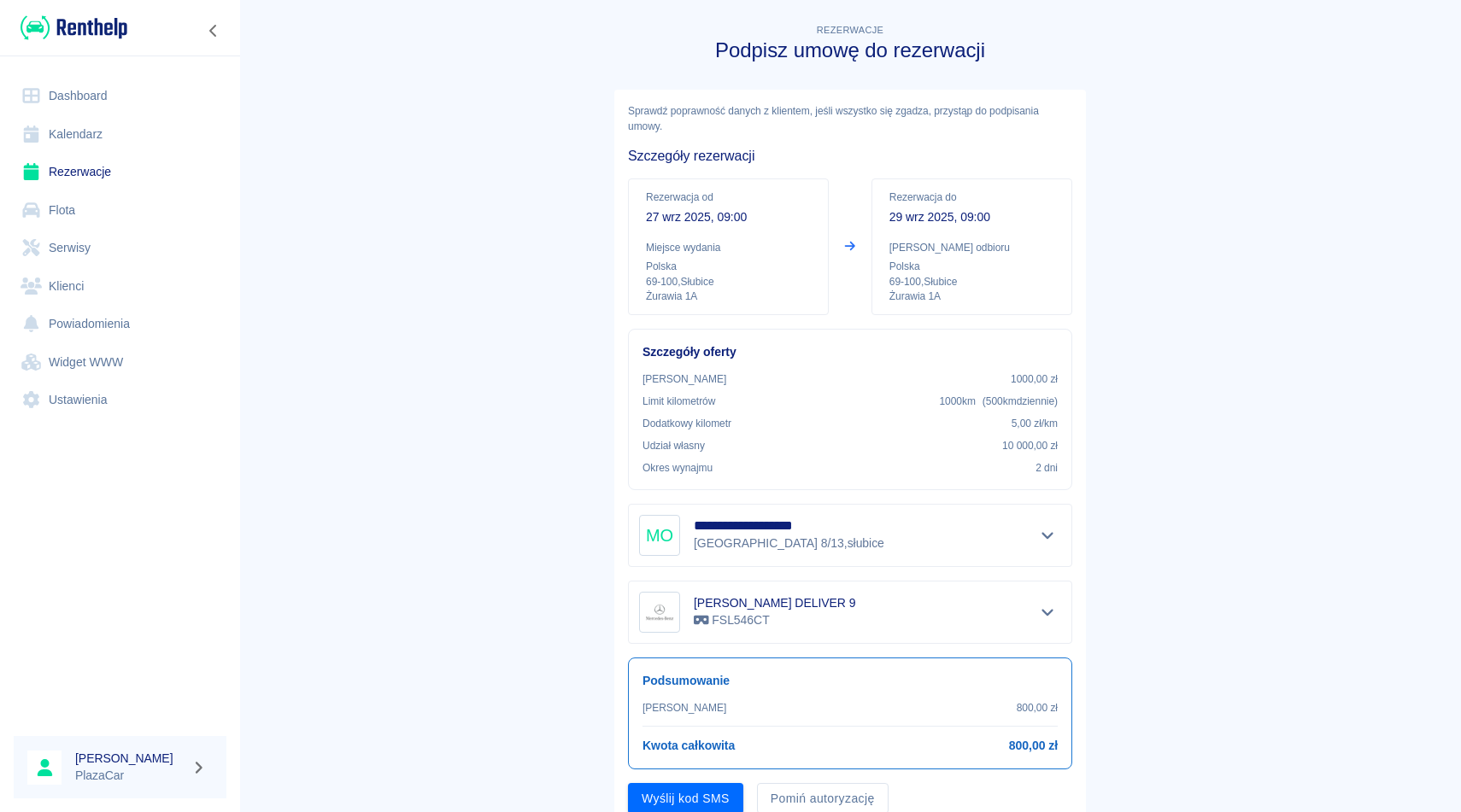
scroll to position [65, 0]
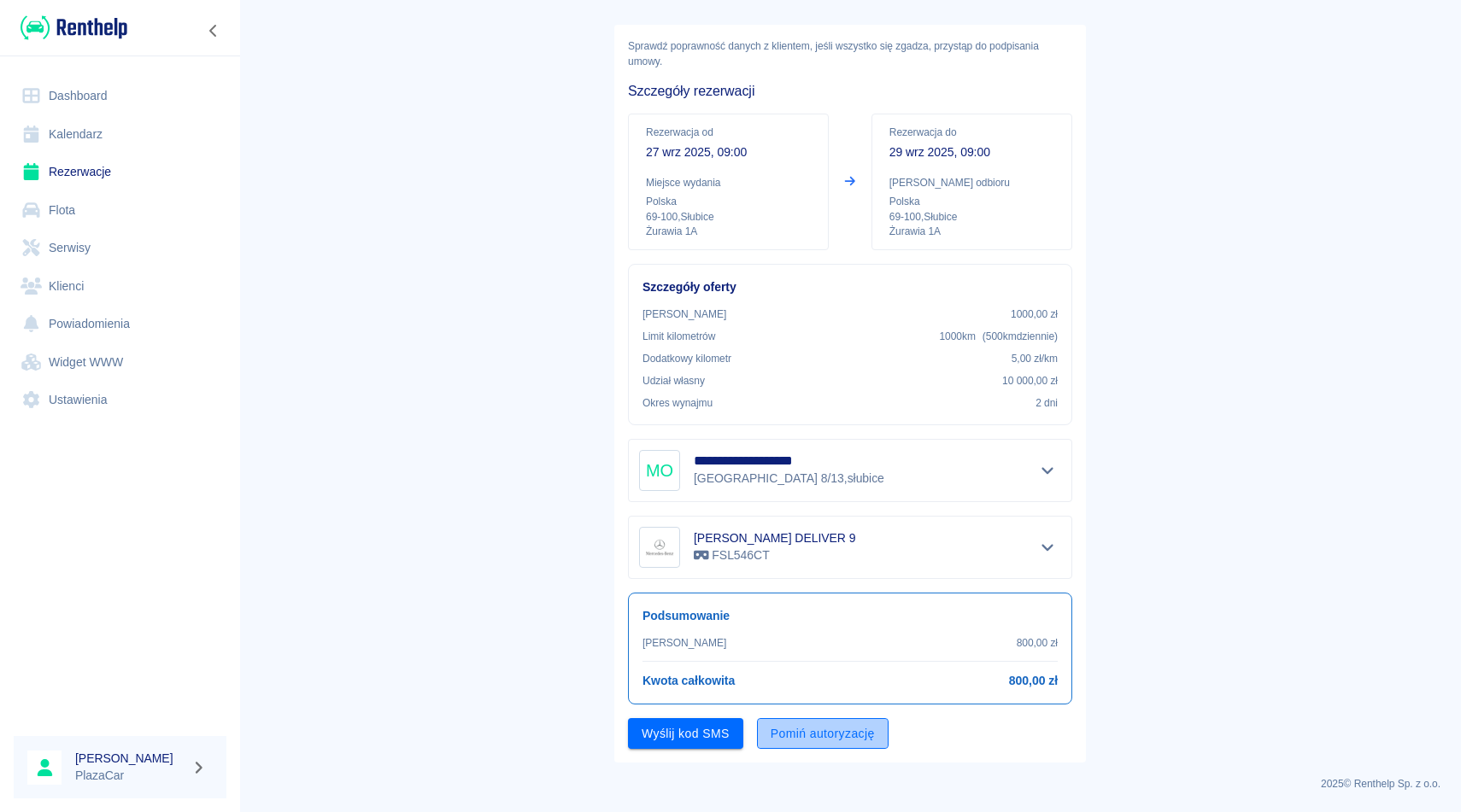
click at [812, 728] on button "Pomiń autoryzację" at bounding box center [823, 734] width 131 height 32
click at [707, 738] on button "Podpisz umowę" at bounding box center [686, 734] width 116 height 32
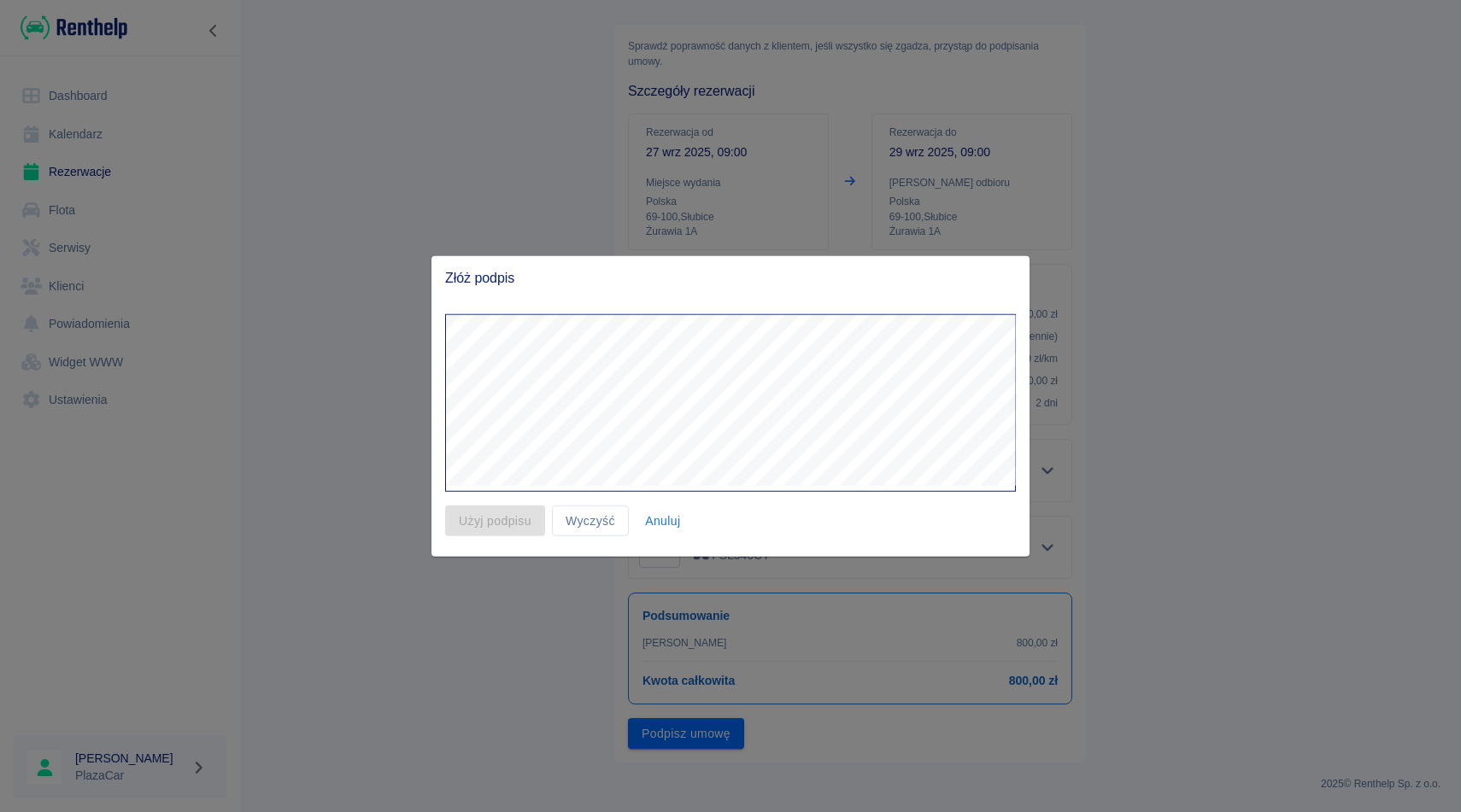
click at [649, 524] on button "Anuluj" at bounding box center [662, 521] width 55 height 32
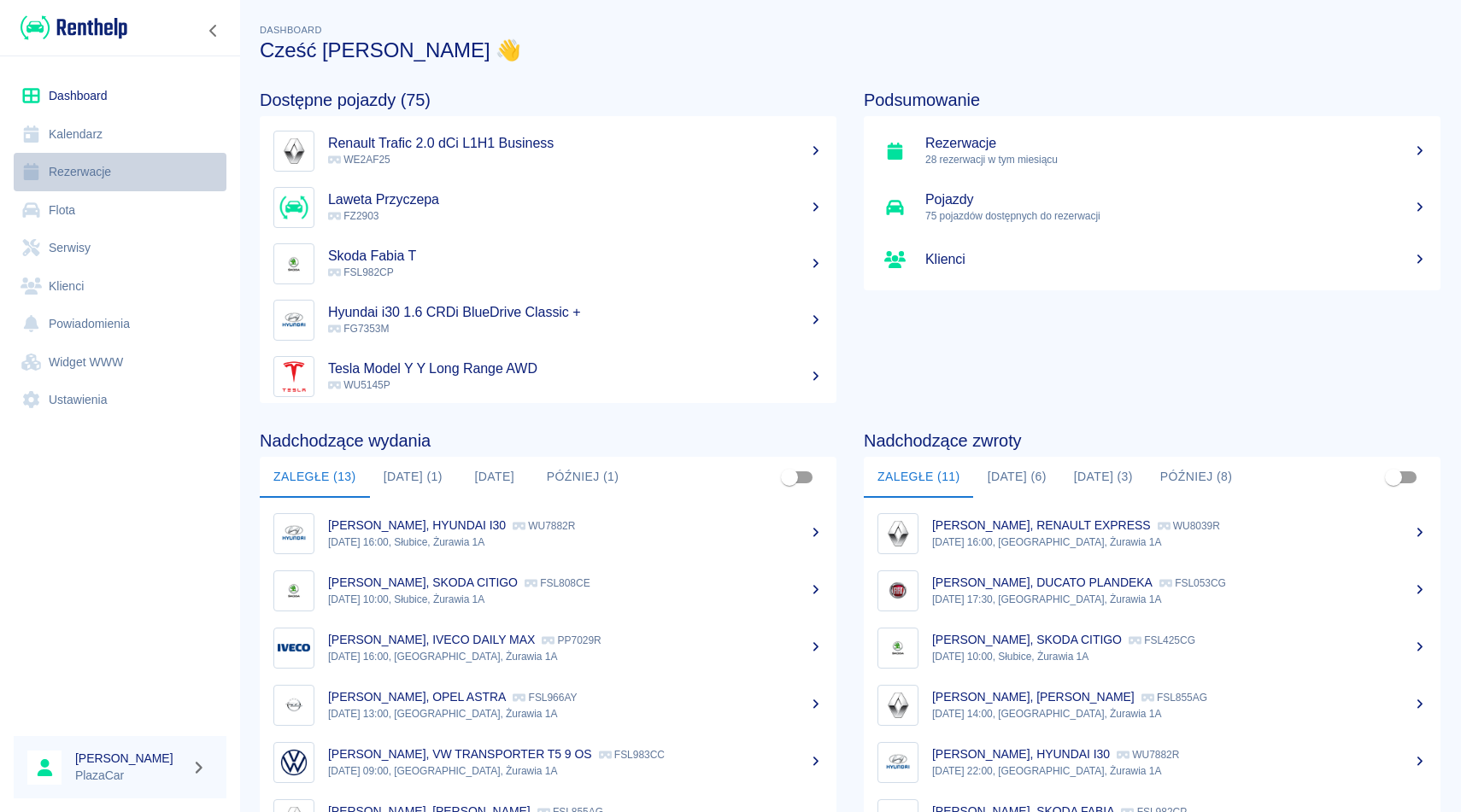
click at [91, 173] on link "Rezerwacje" at bounding box center [120, 172] width 213 height 39
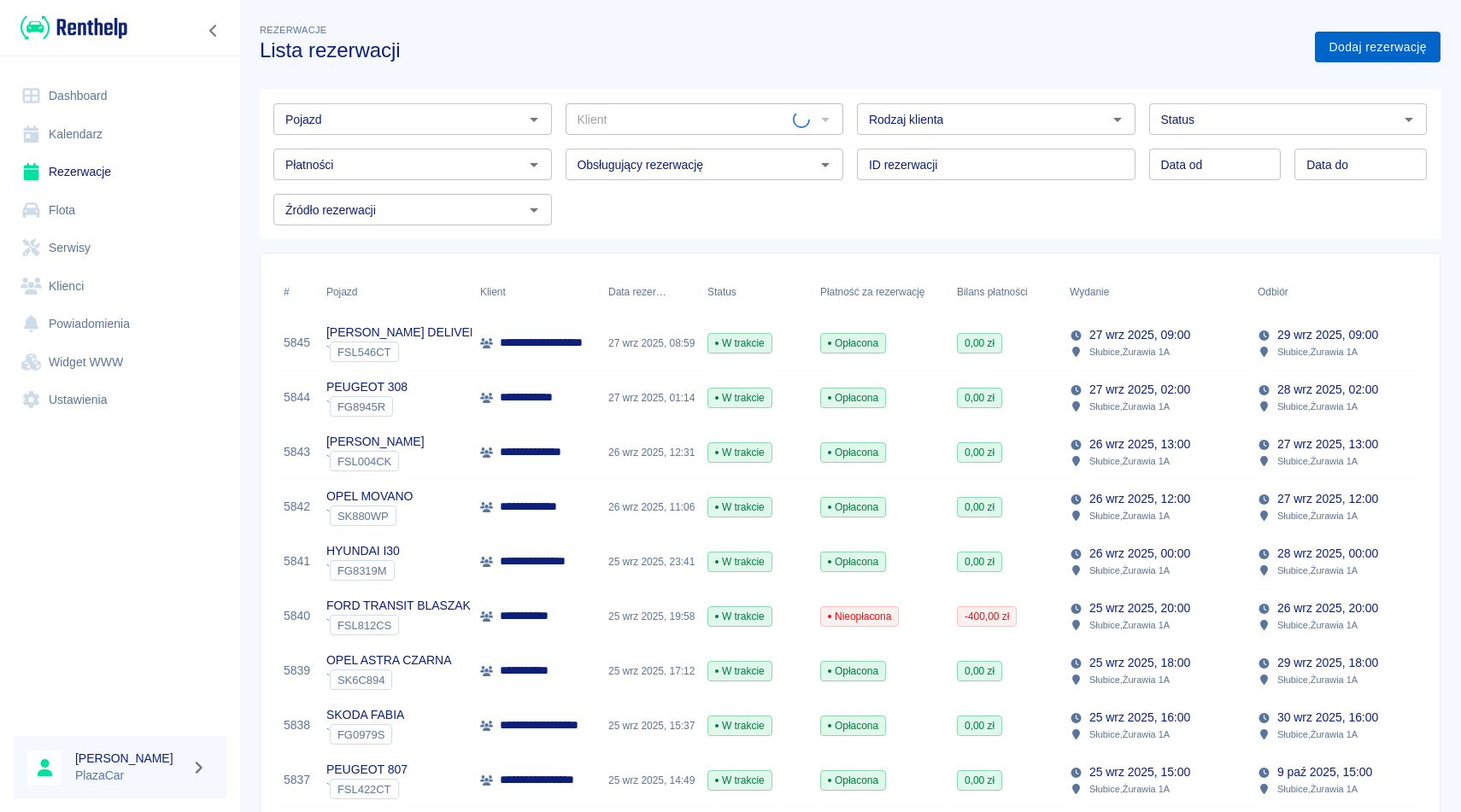
click at [1368, 51] on link "Dodaj rezerwację" at bounding box center [1378, 48] width 125 height 32
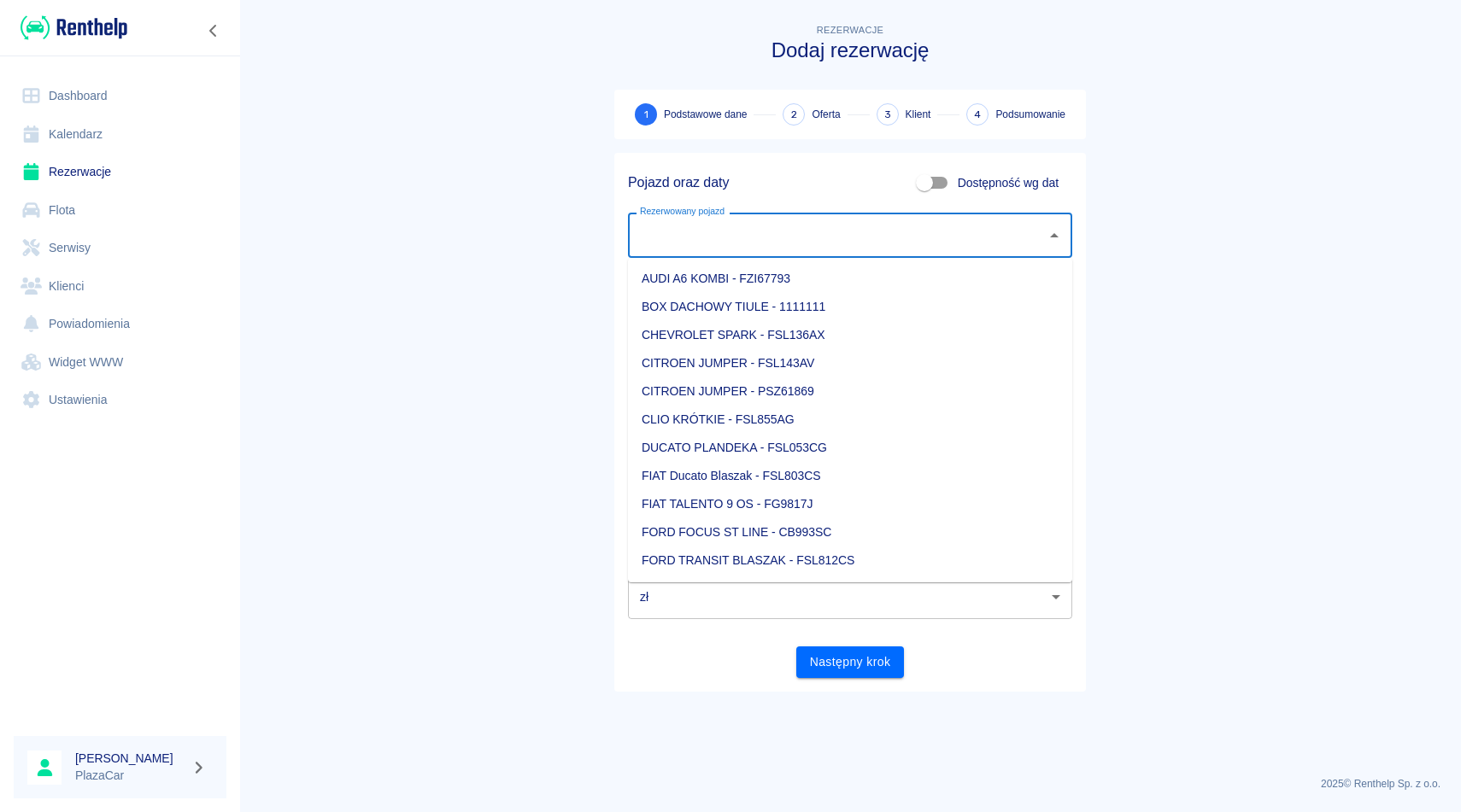
click at [841, 234] on input "Rezerwowany pojazd" at bounding box center [837, 236] width 404 height 30
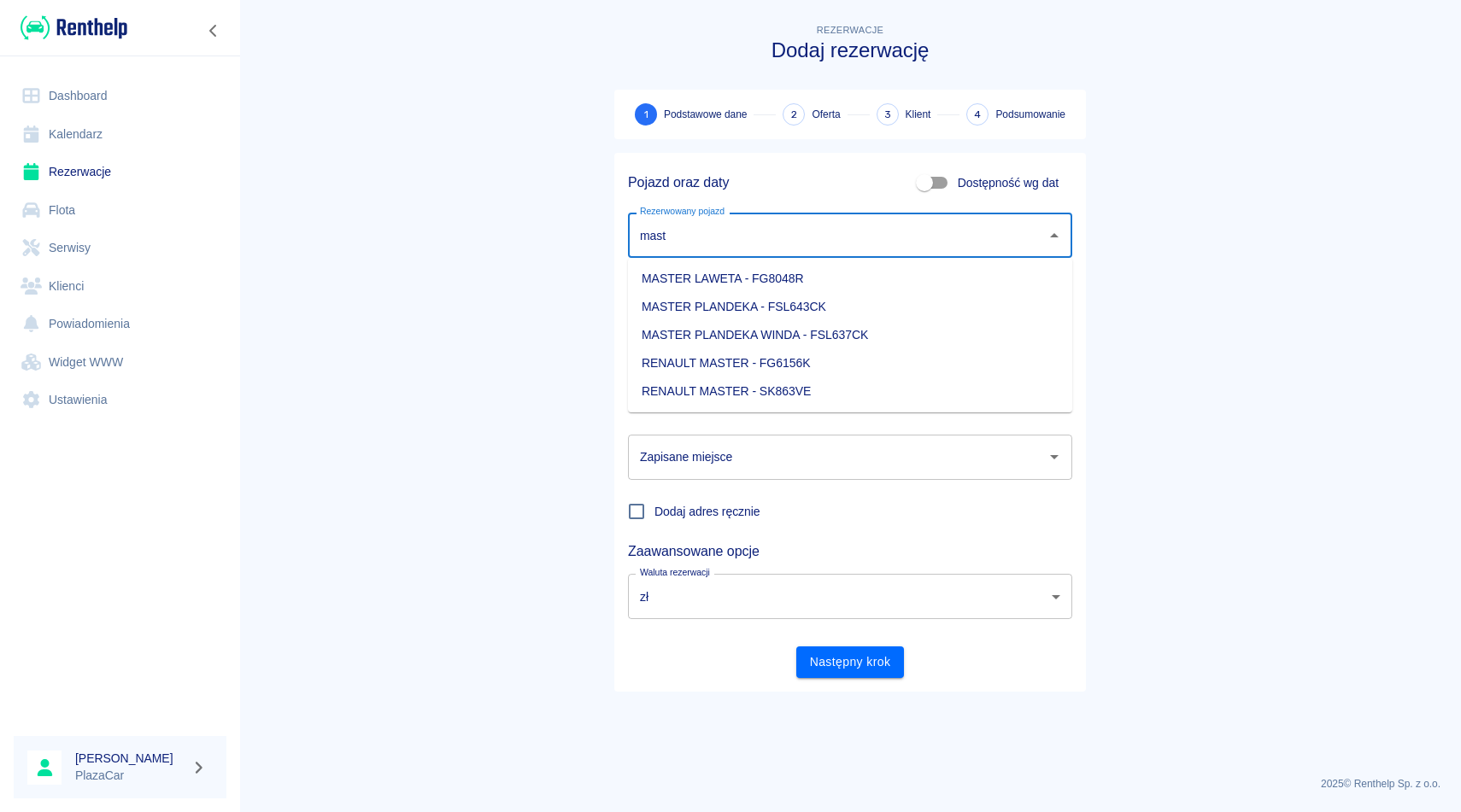
click at [887, 383] on li "RENAULT MASTER - SK863VE" at bounding box center [850, 392] width 444 height 28
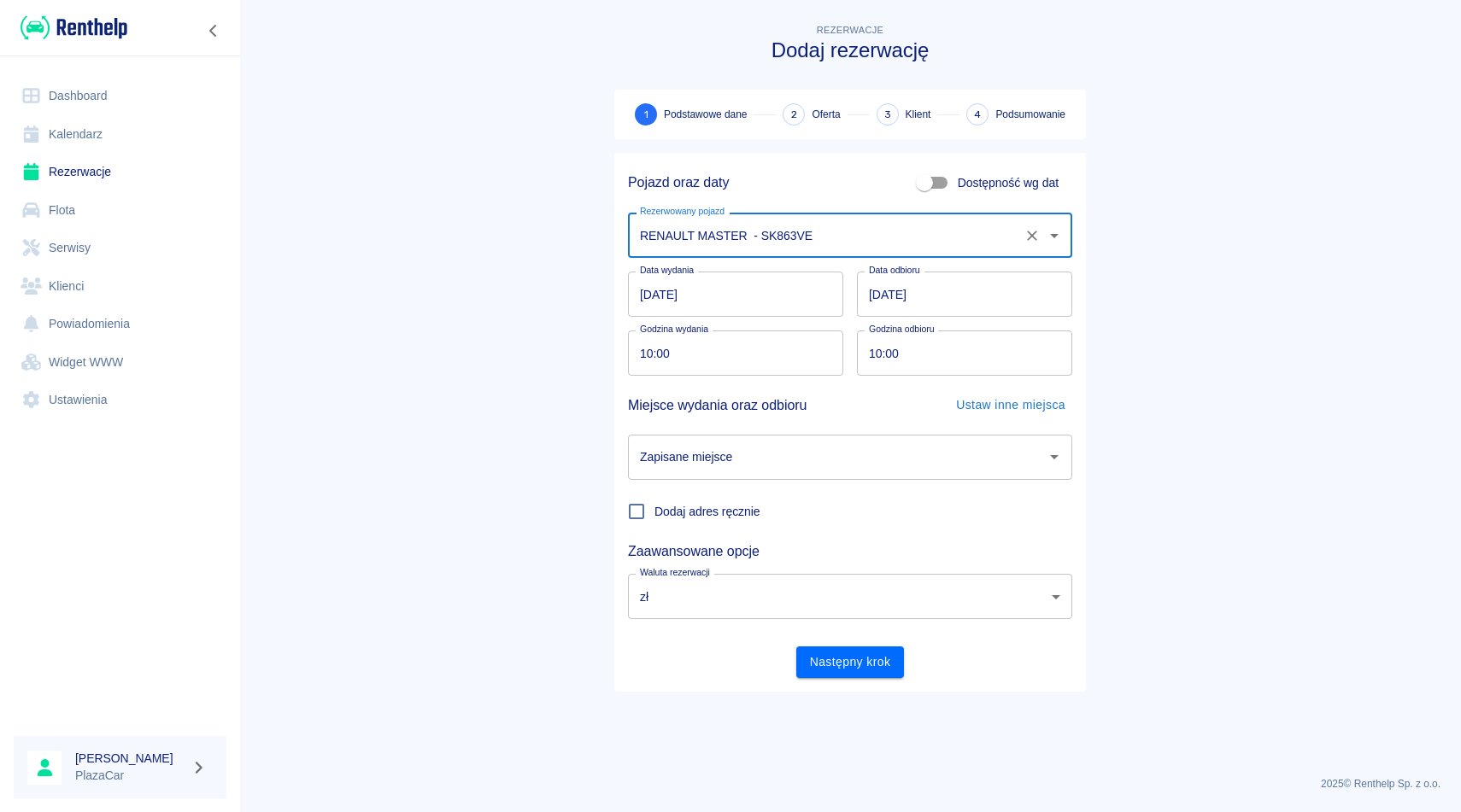
type input "RENAULT MASTER - SK863VE"
click at [924, 295] on input "[DATE]" at bounding box center [964, 294] width 216 height 46
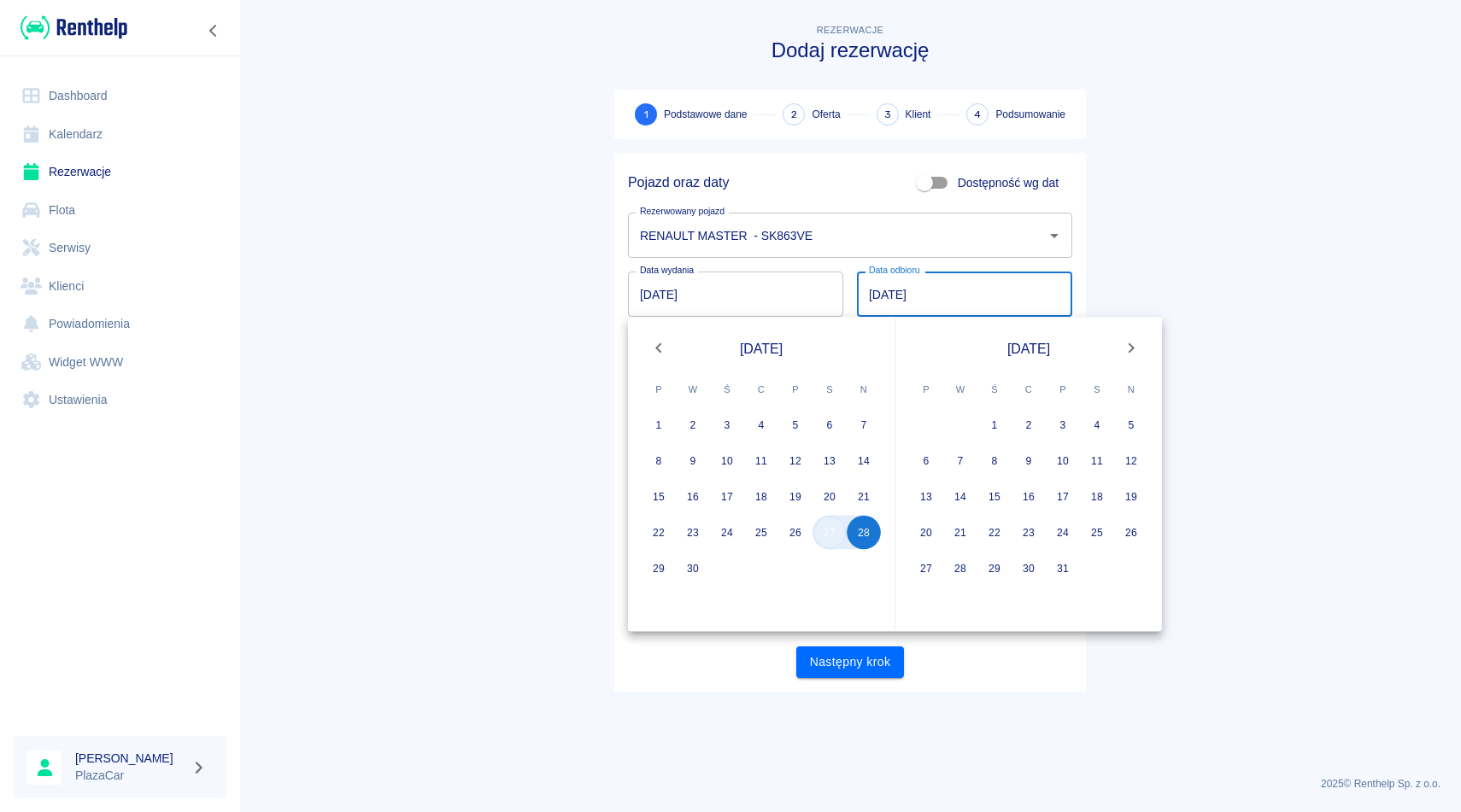
click at [831, 536] on button "27" at bounding box center [829, 533] width 34 height 34
click at [856, 541] on button "28" at bounding box center [864, 533] width 34 height 34
type input "[DATE]"
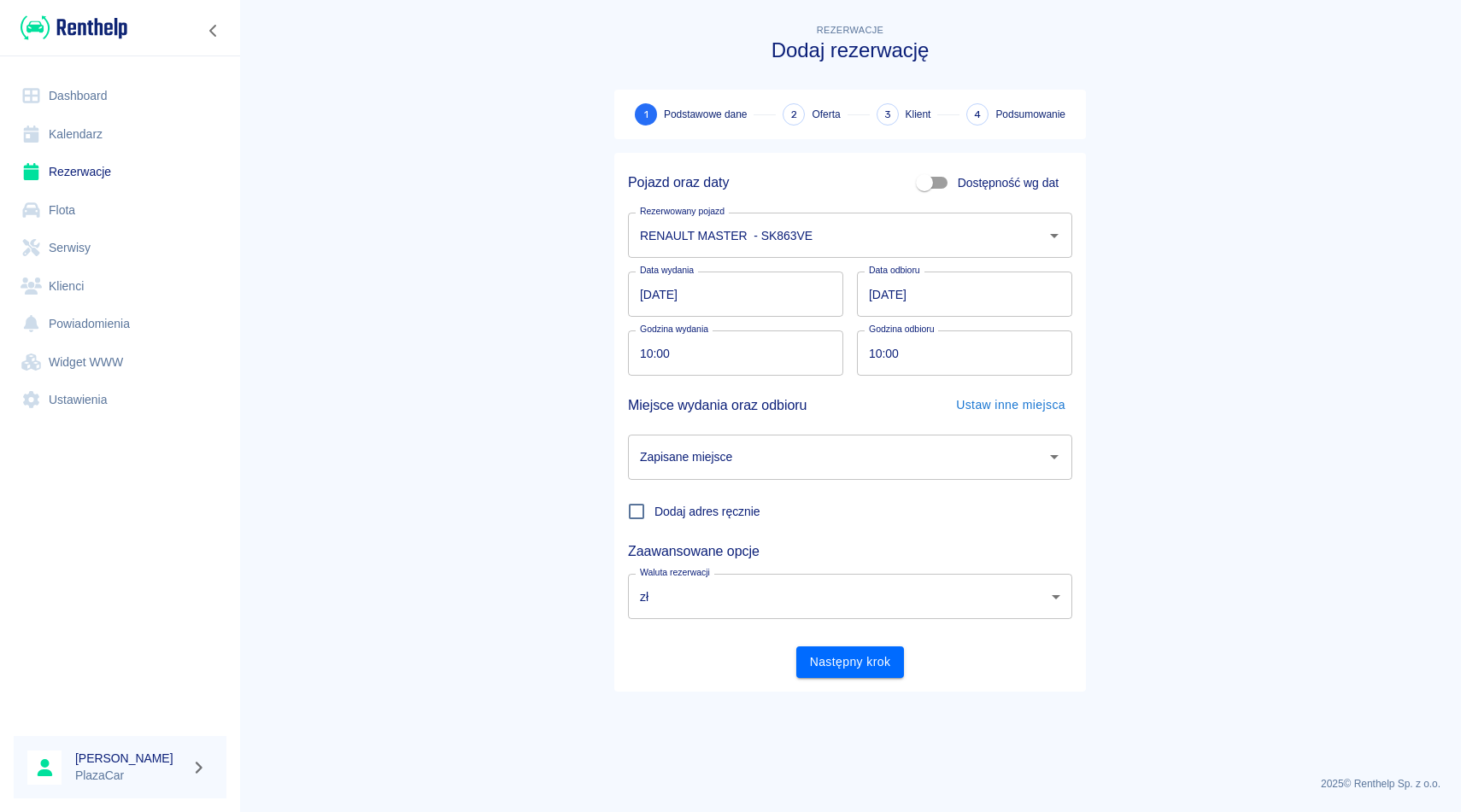
click at [870, 441] on div "Zapisane miejsce" at bounding box center [850, 457] width 444 height 46
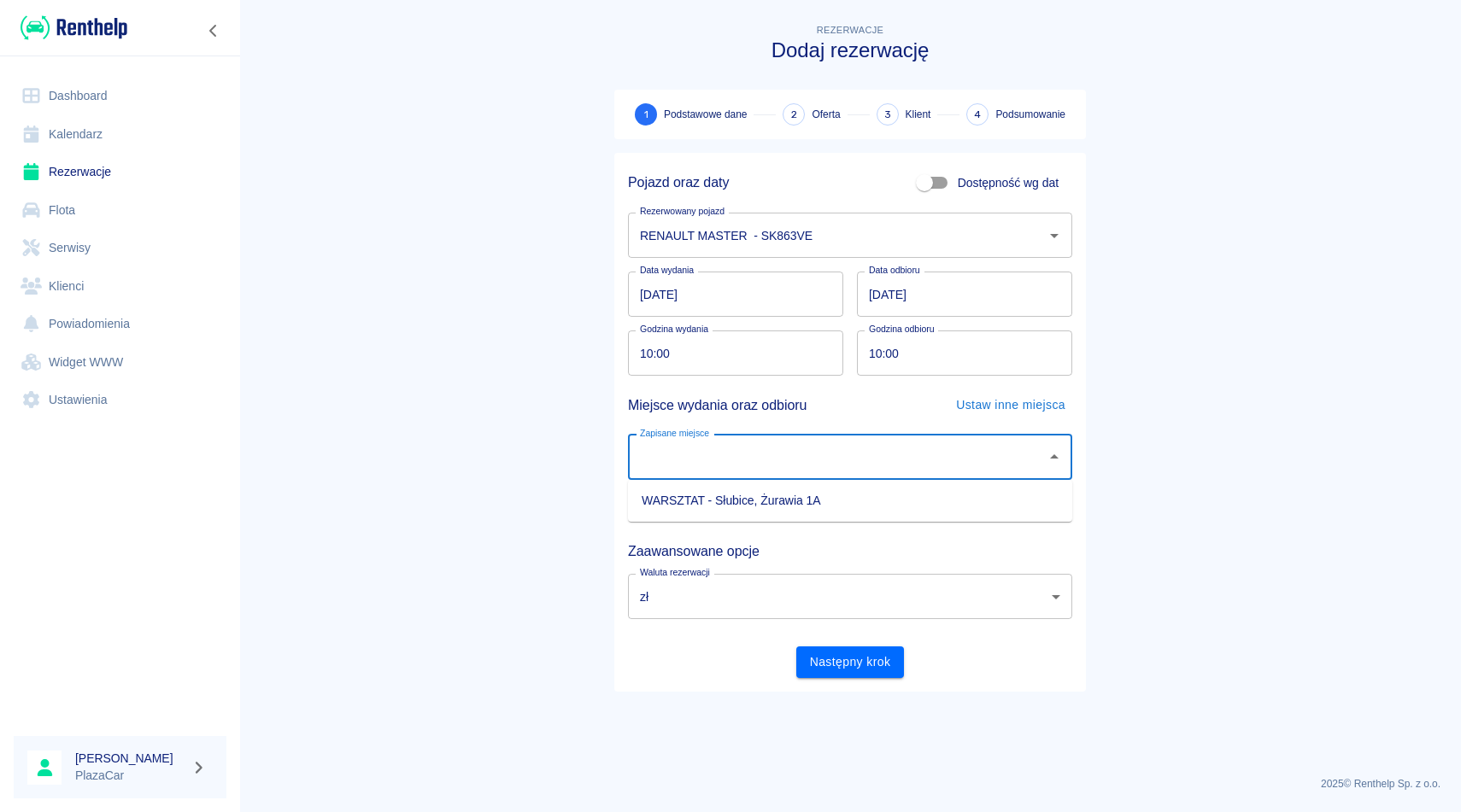
click at [833, 504] on li "WARSZTAT - Słubice, Żurawia 1A" at bounding box center [850, 501] width 444 height 28
type input "WARSZTAT - Słubice, Żurawia 1A"
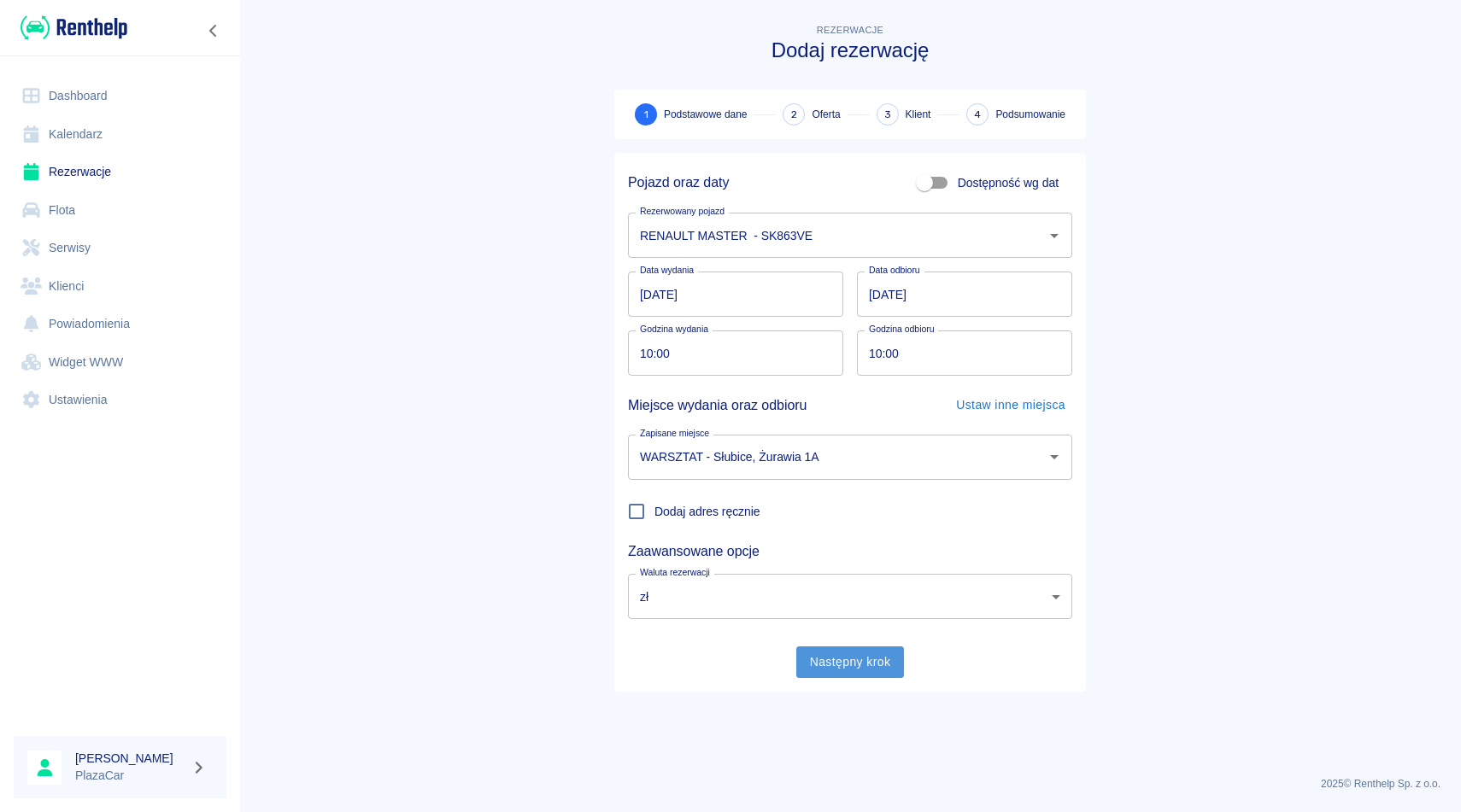
click at [836, 651] on button "Następny krok" at bounding box center [850, 663] width 108 height 32
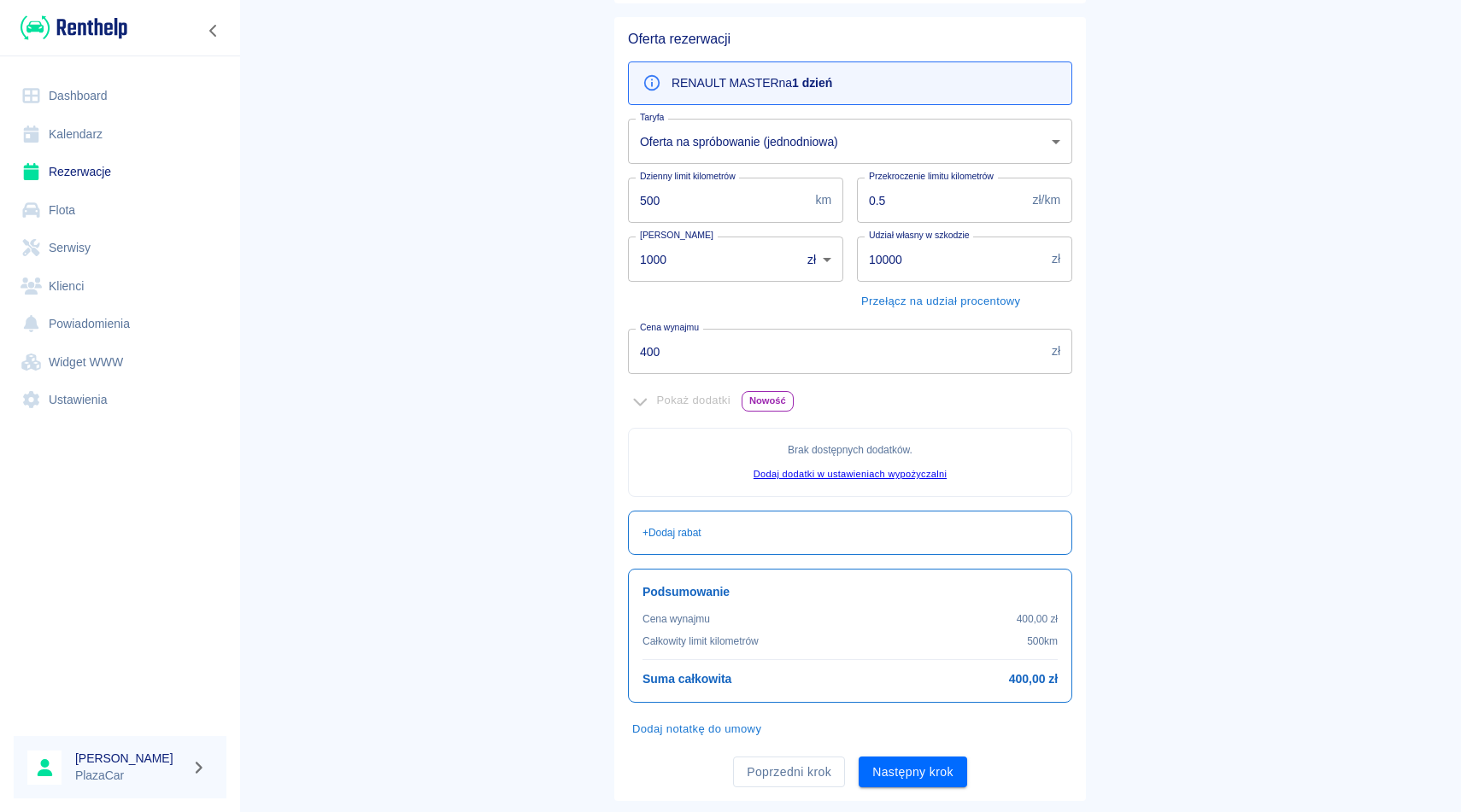
scroll to position [174, 0]
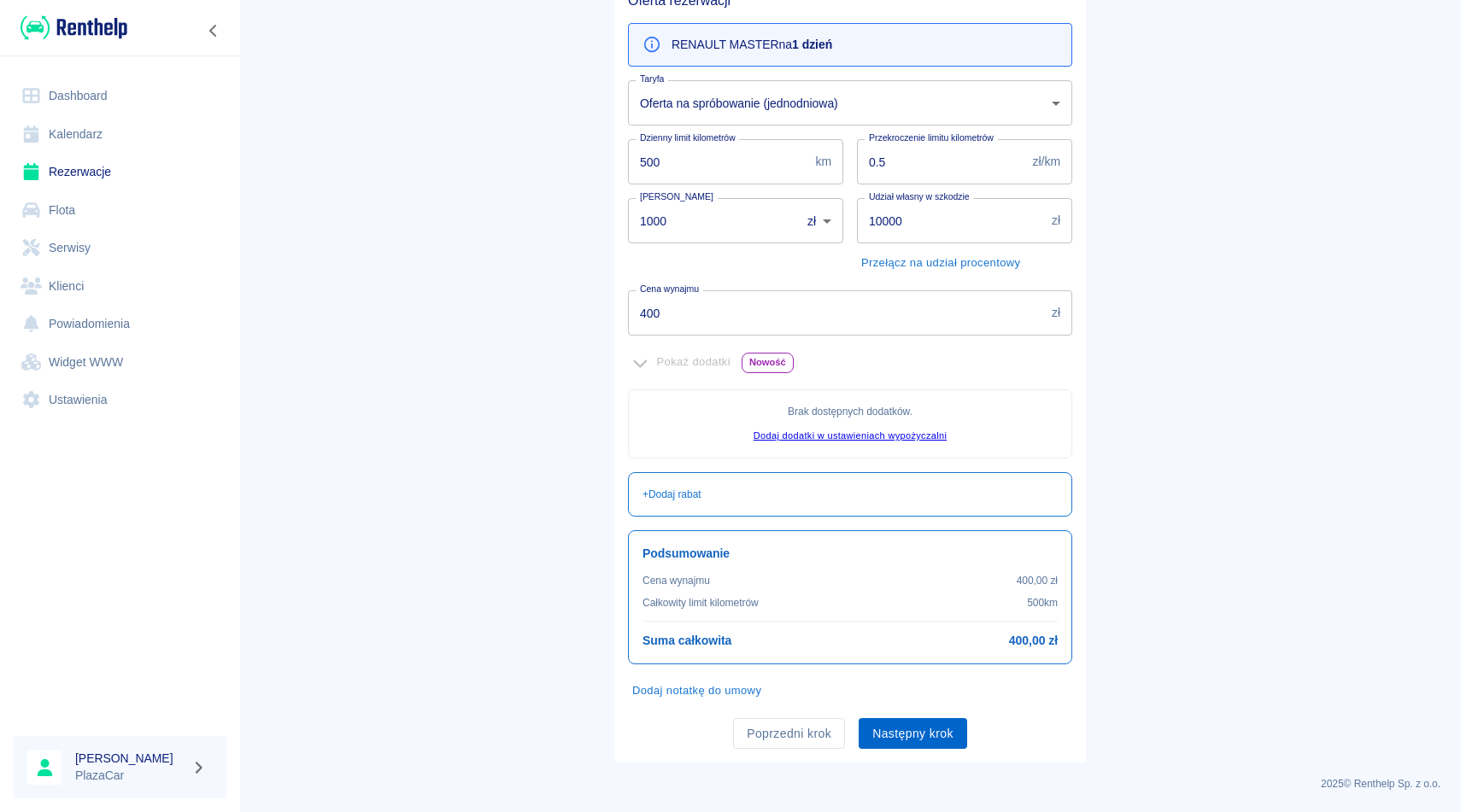
click at [907, 733] on button "Następny krok" at bounding box center [912, 734] width 108 height 32
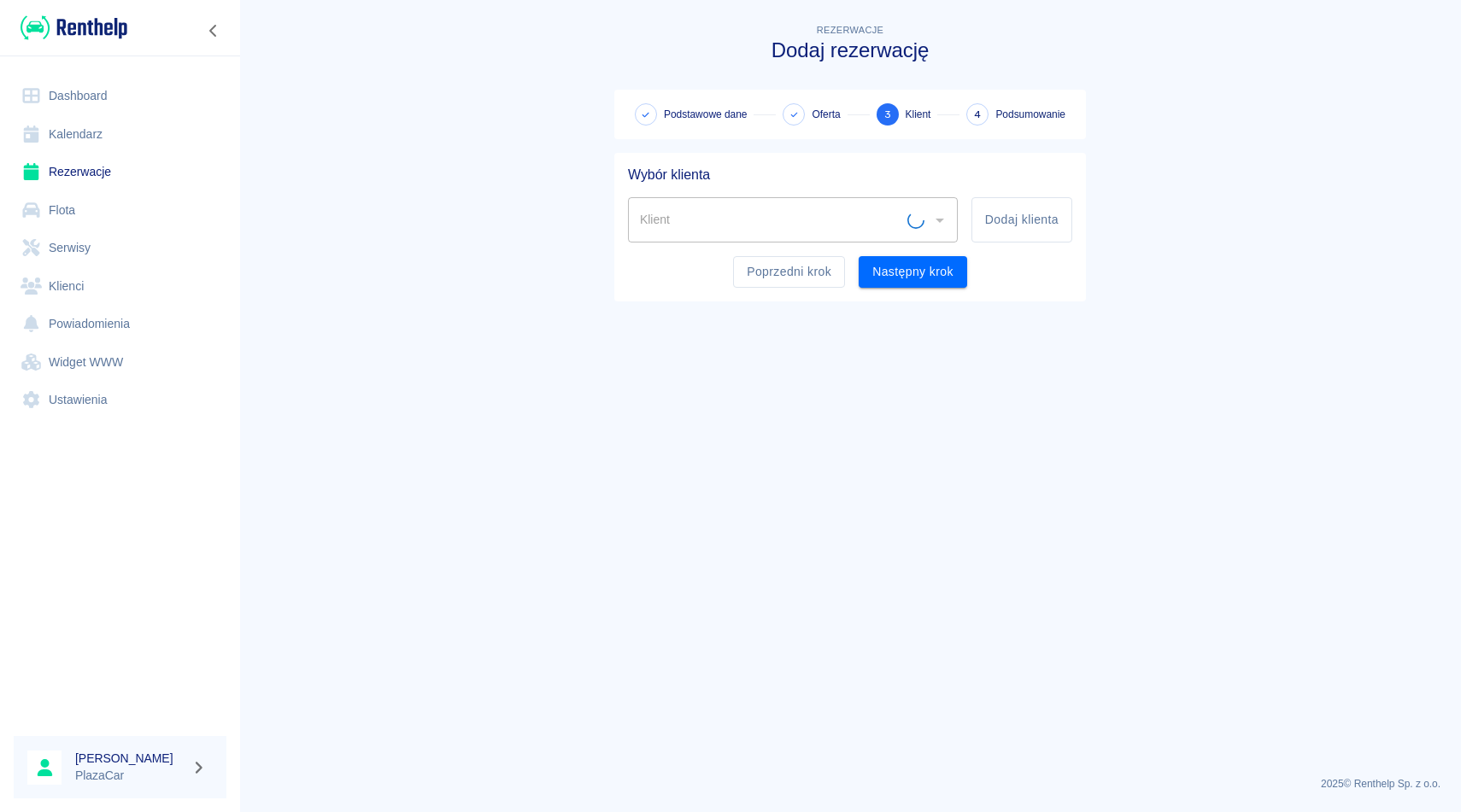
scroll to position [0, 0]
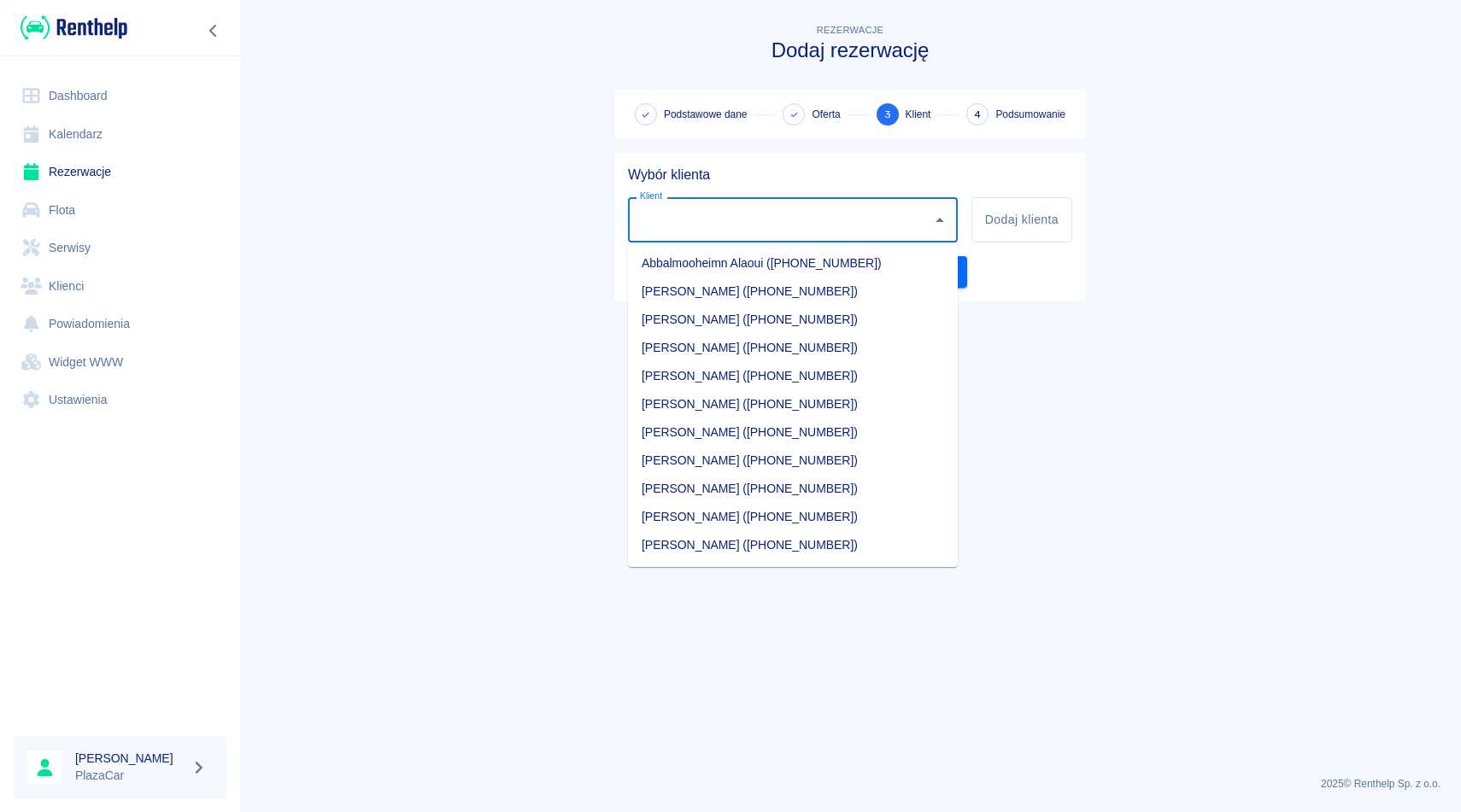
click at [719, 219] on input "Klient" at bounding box center [779, 220] width 289 height 30
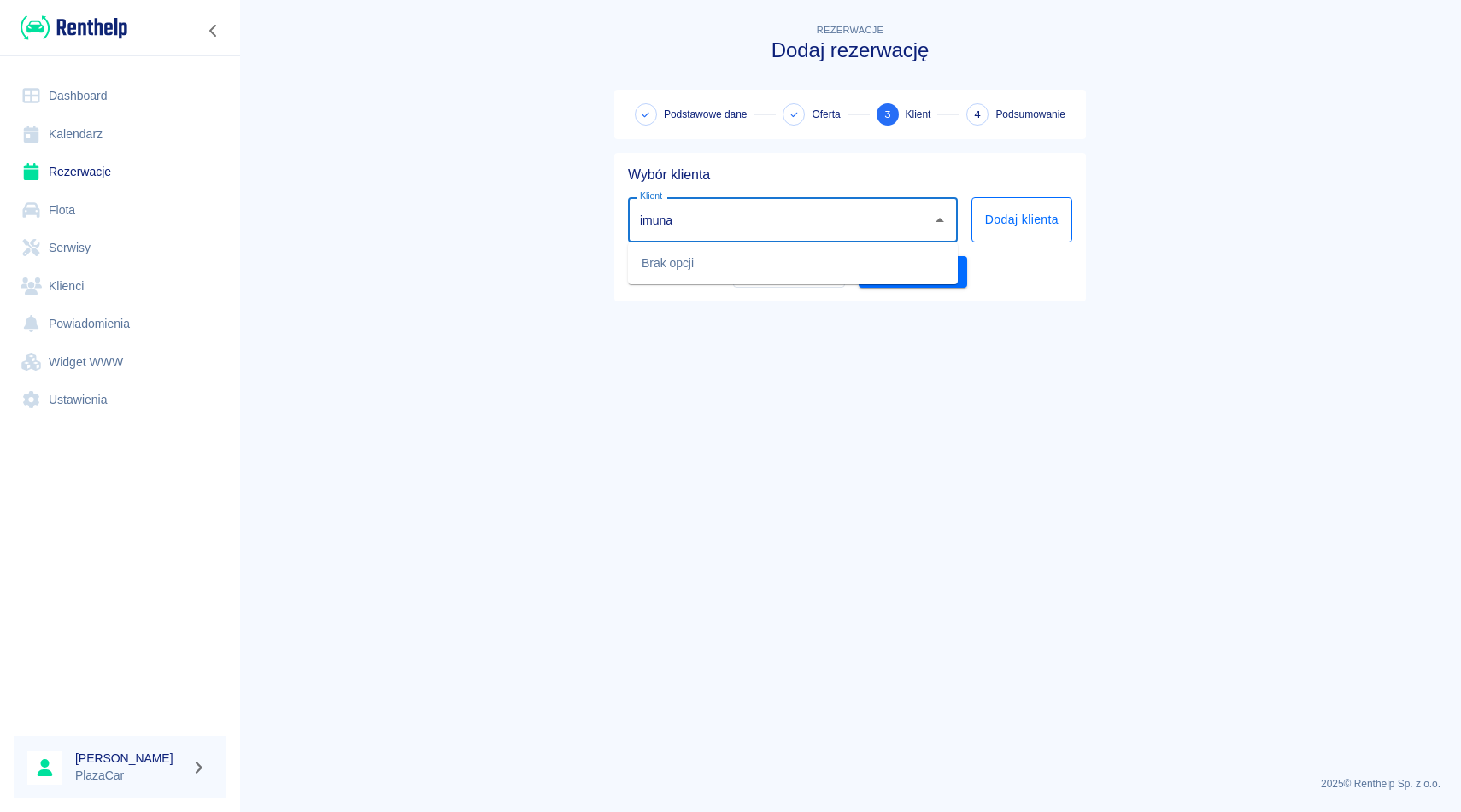
type input "imuna"
click at [1043, 222] on button "Dodaj klienta" at bounding box center [1021, 221] width 100 height 46
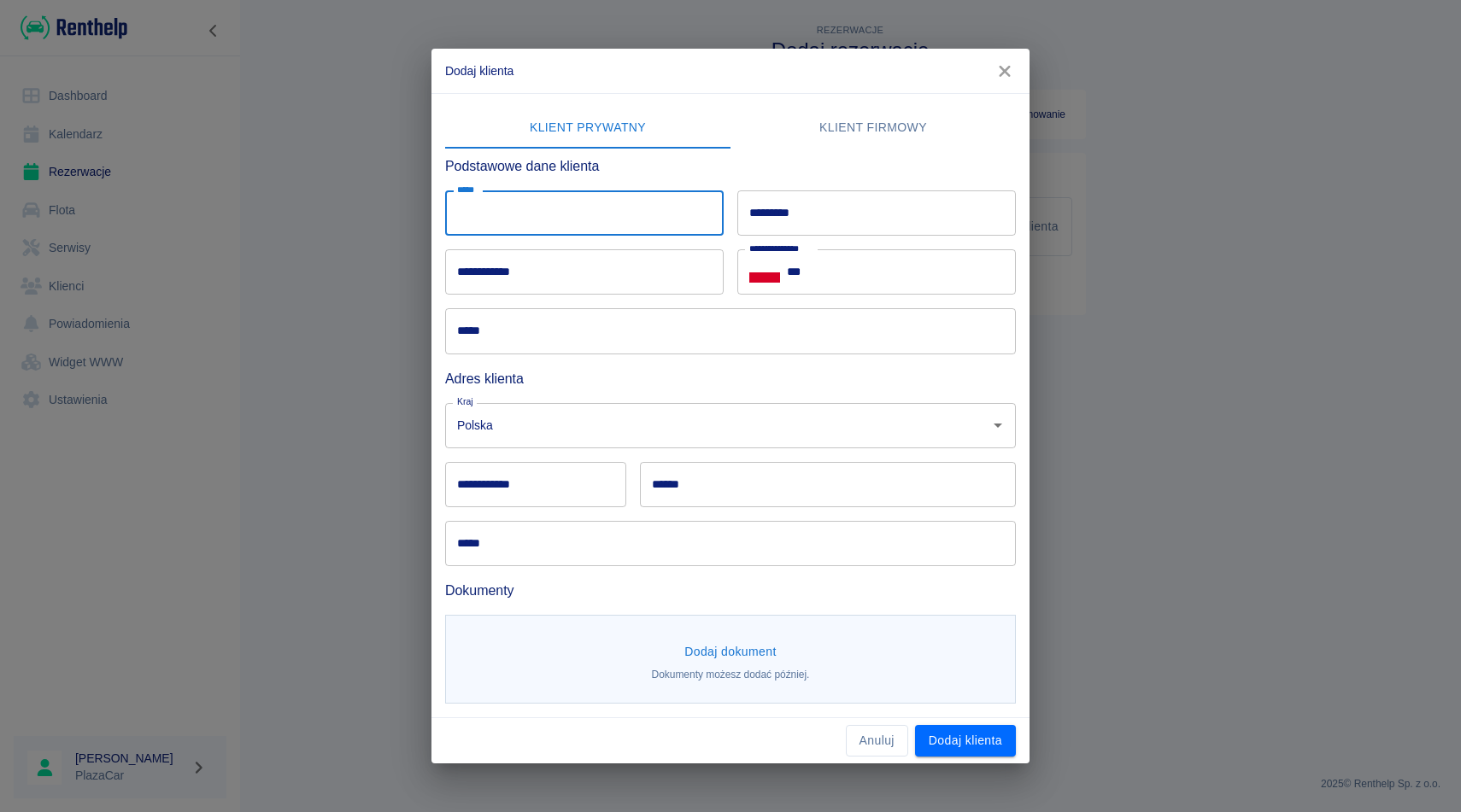
click at [578, 214] on input "*****" at bounding box center [584, 214] width 278 height 46
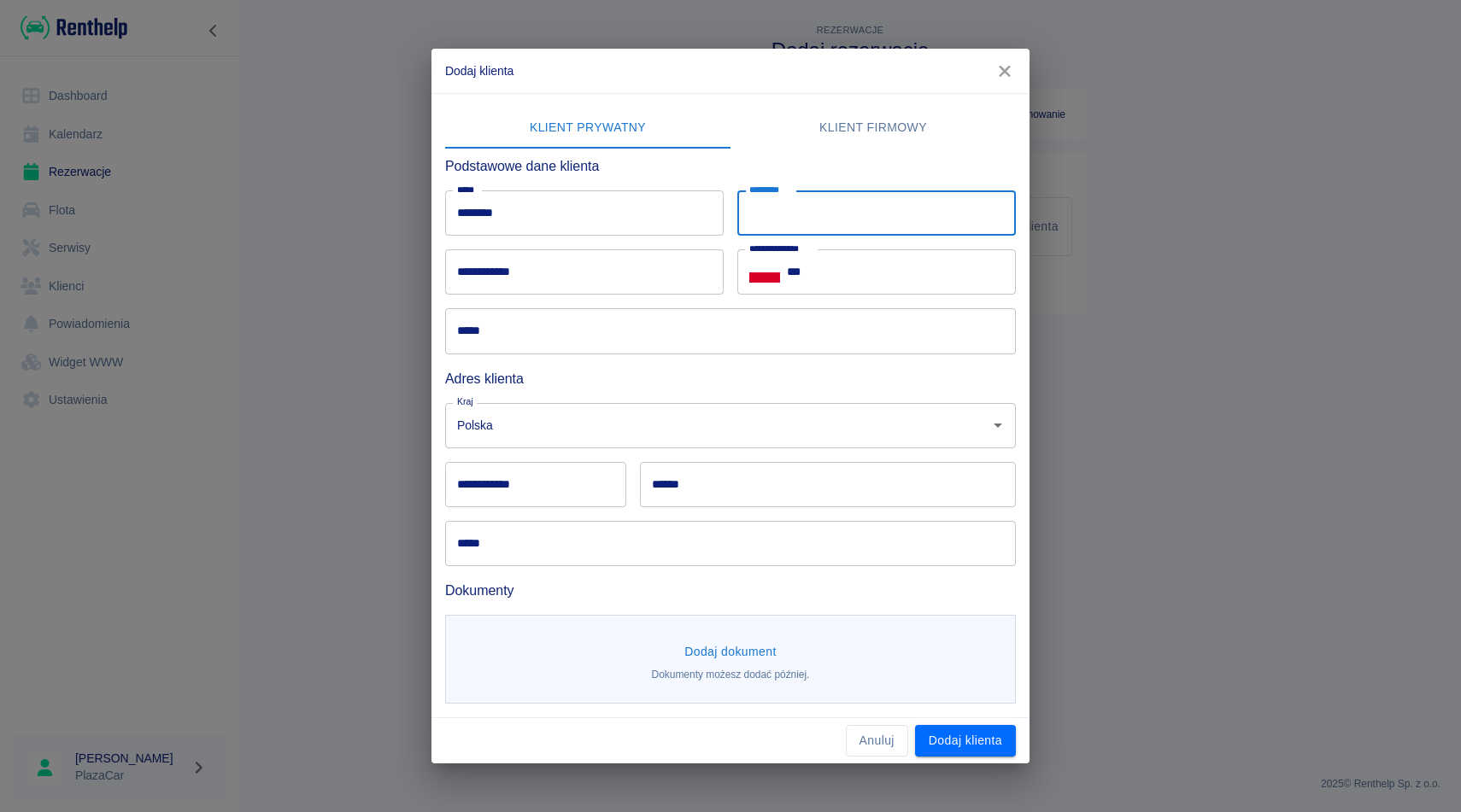
click at [808, 213] on input "*********" at bounding box center [877, 214] width 278 height 46
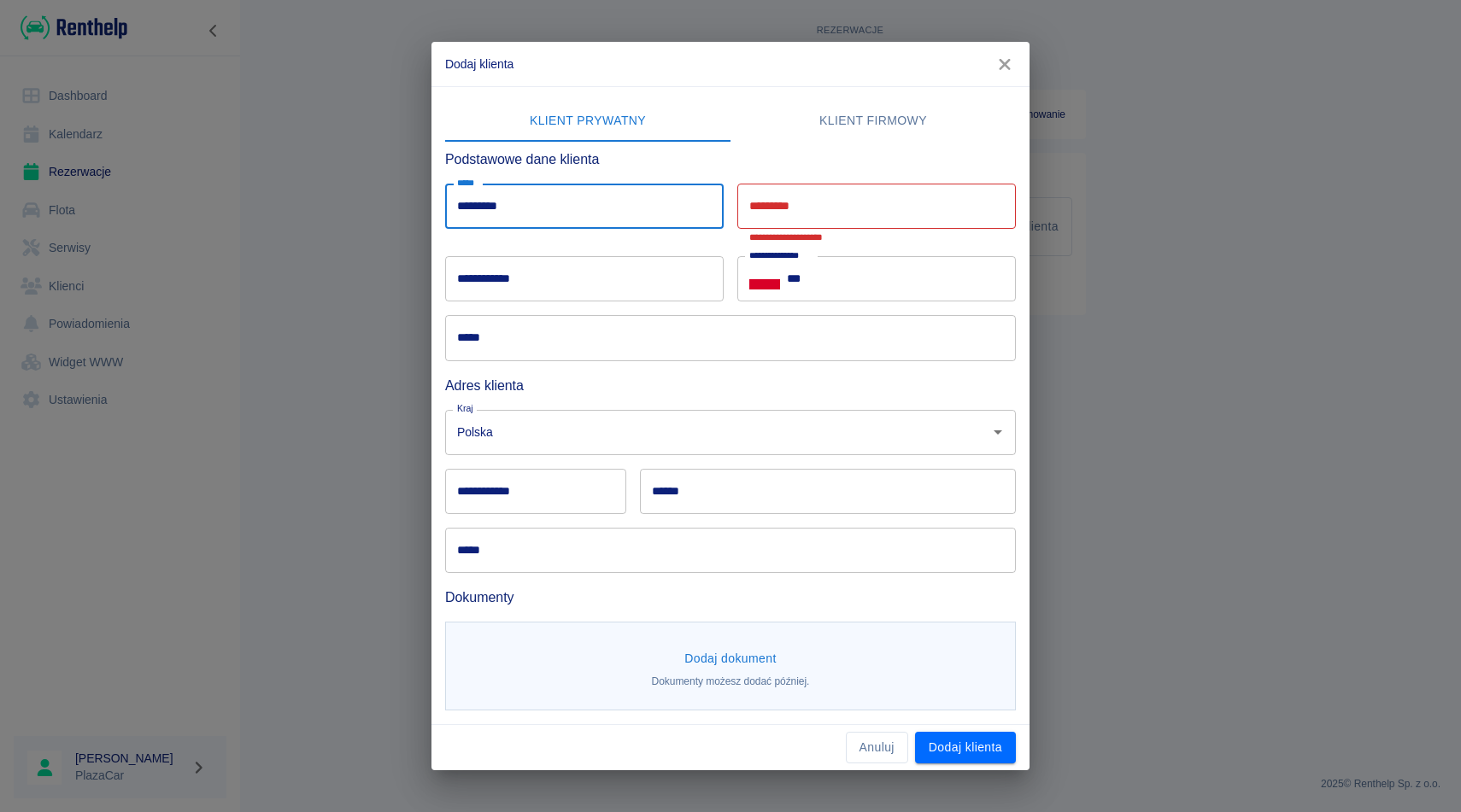
type input "*********"
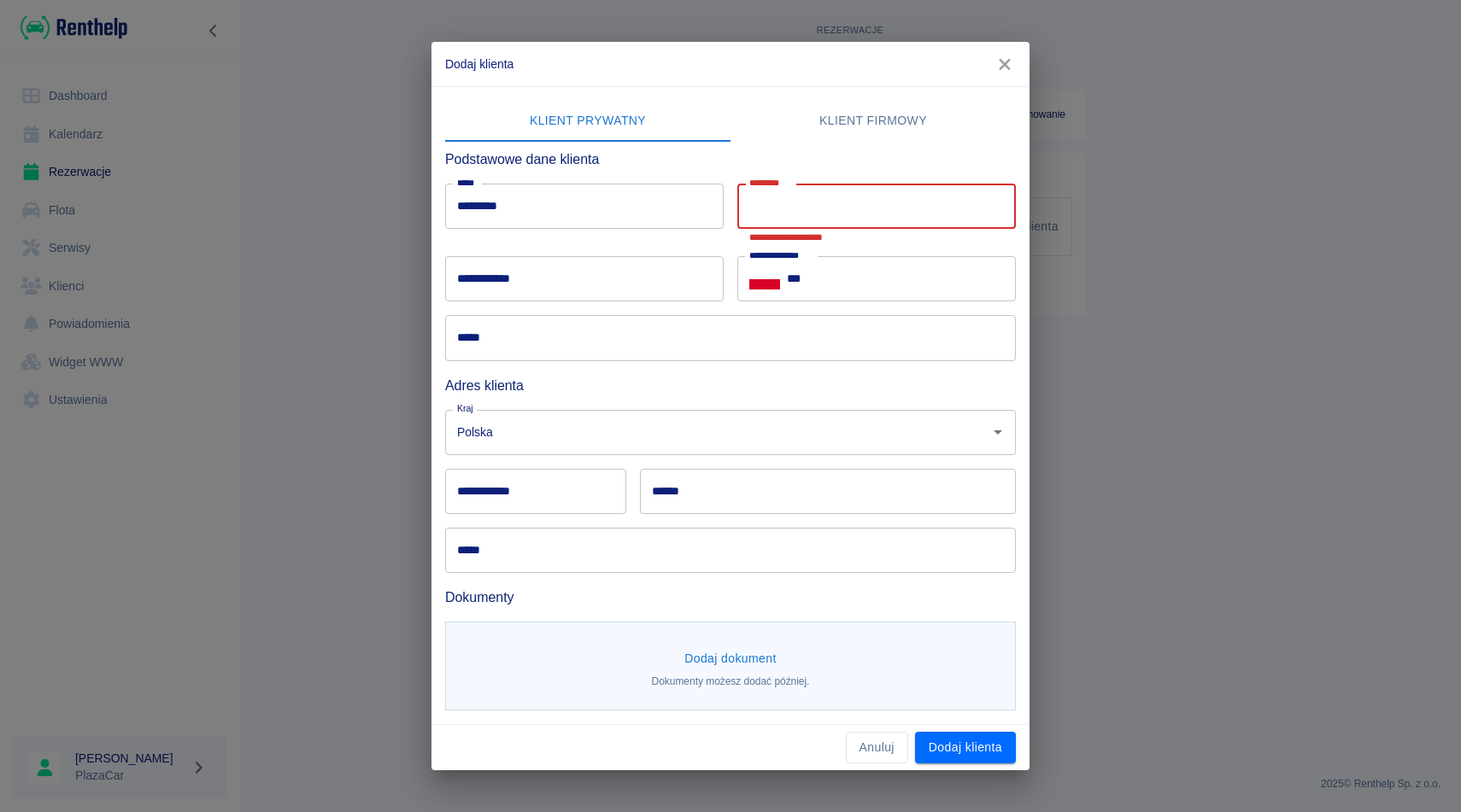
click at [807, 213] on input "*********" at bounding box center [877, 207] width 278 height 46
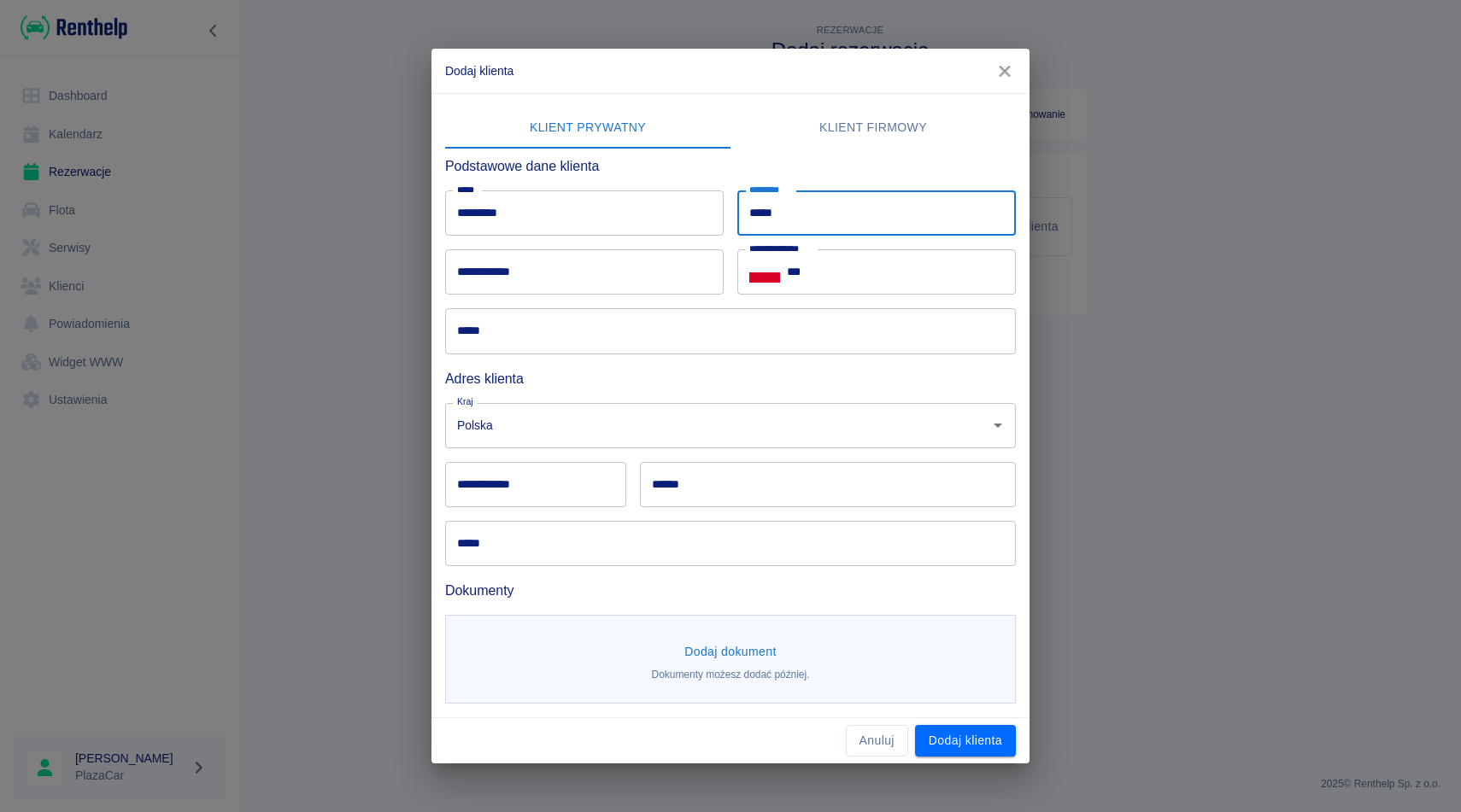
type input "*****"
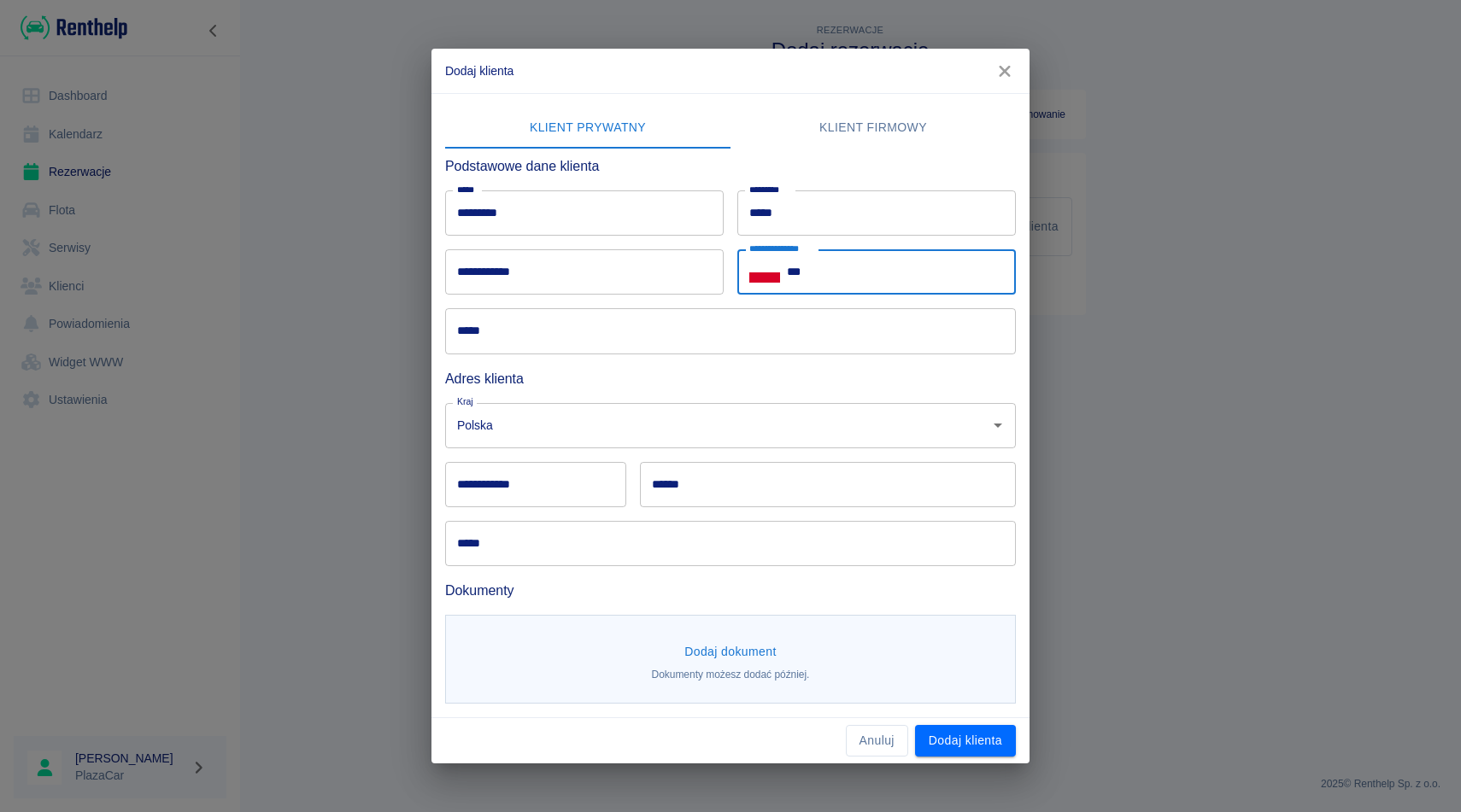
click at [847, 269] on input "***" at bounding box center [901, 272] width 229 height 46
type input "**********"
click at [599, 284] on input "**********" at bounding box center [584, 272] width 278 height 46
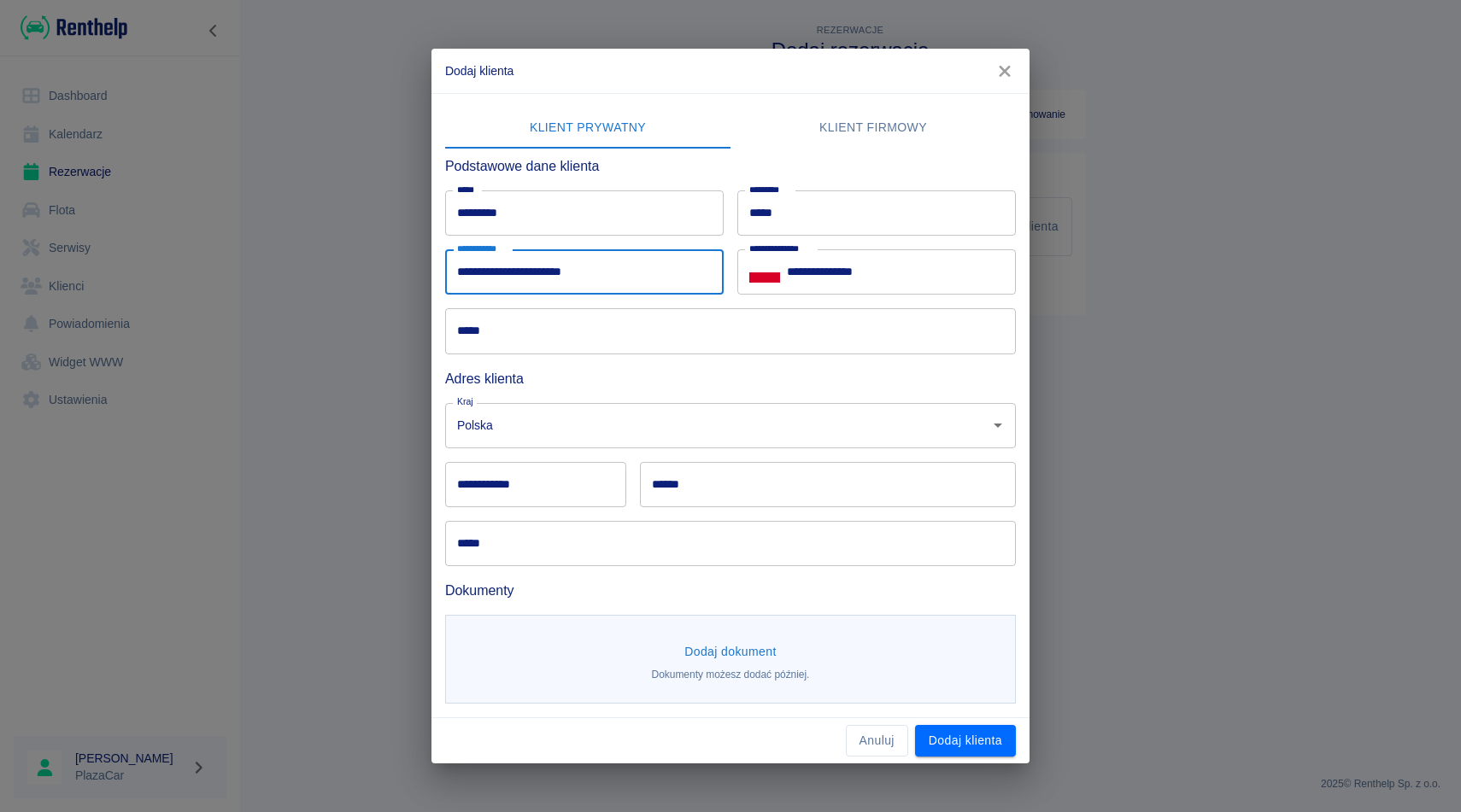
type input "**********"
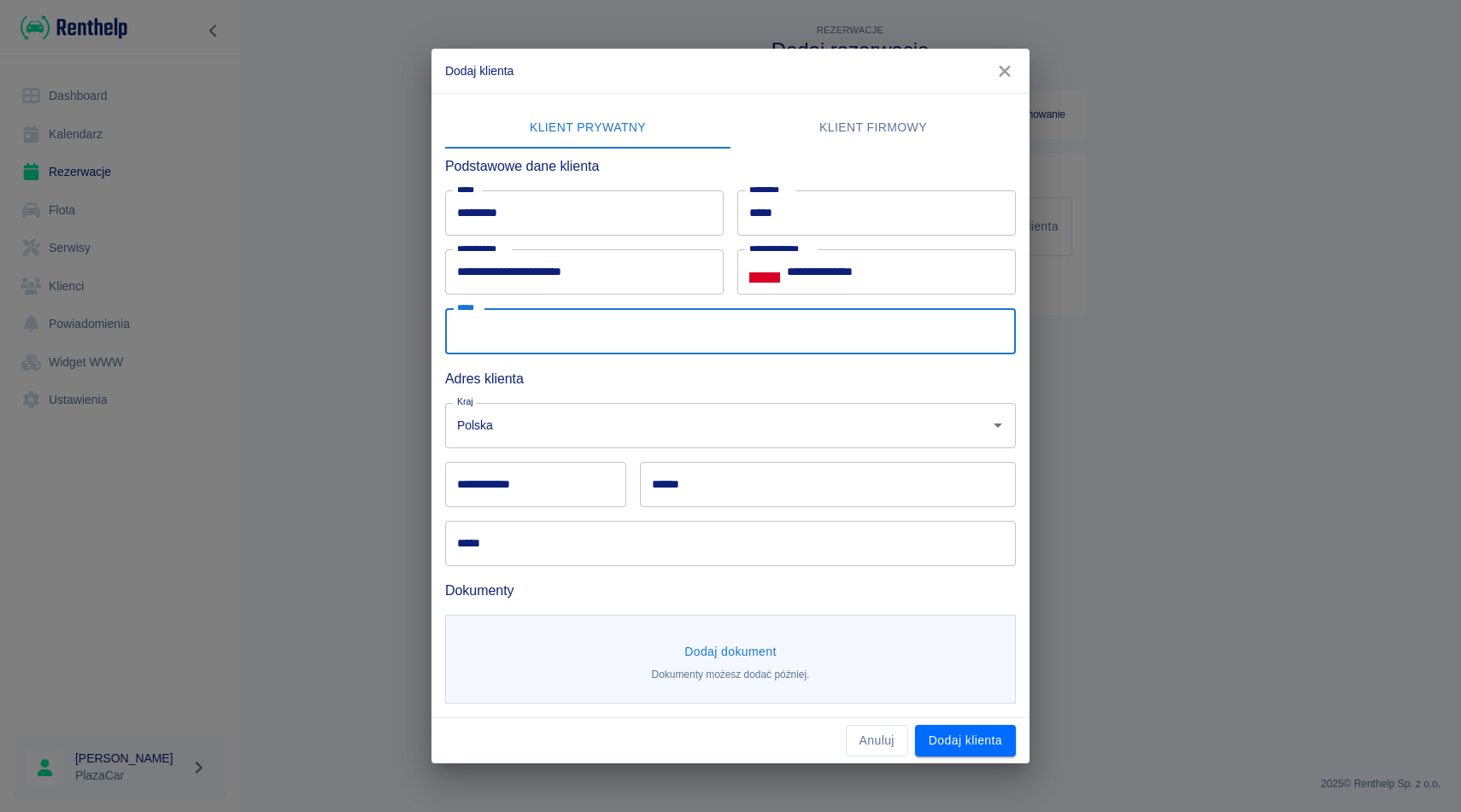
click at [589, 340] on input "*****" at bounding box center [730, 331] width 570 height 46
type input "**********"
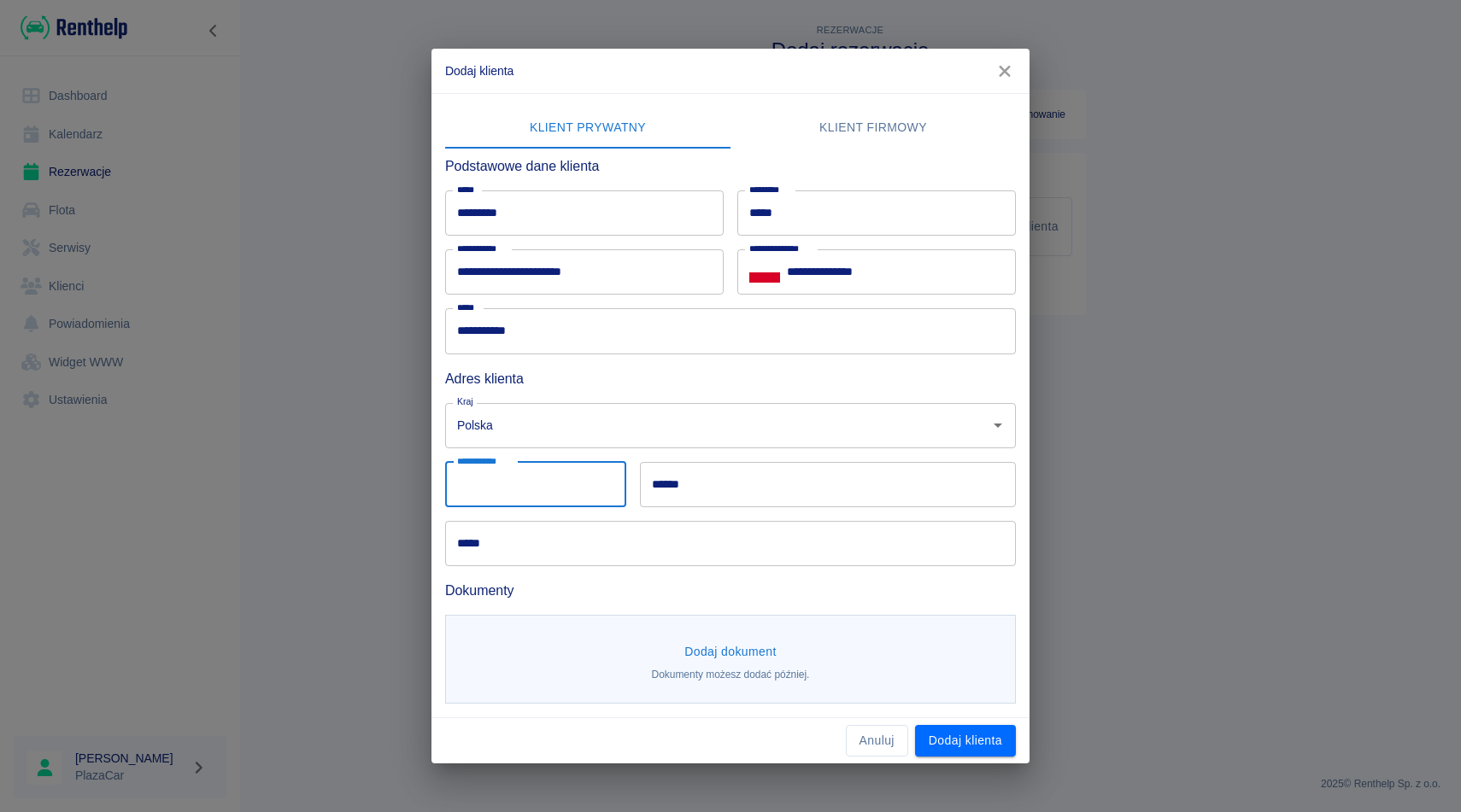
click at [530, 491] on input "**********" at bounding box center [536, 485] width 181 height 46
type input "******"
type input "*******"
click at [521, 553] on input "**********" at bounding box center [730, 544] width 570 height 46
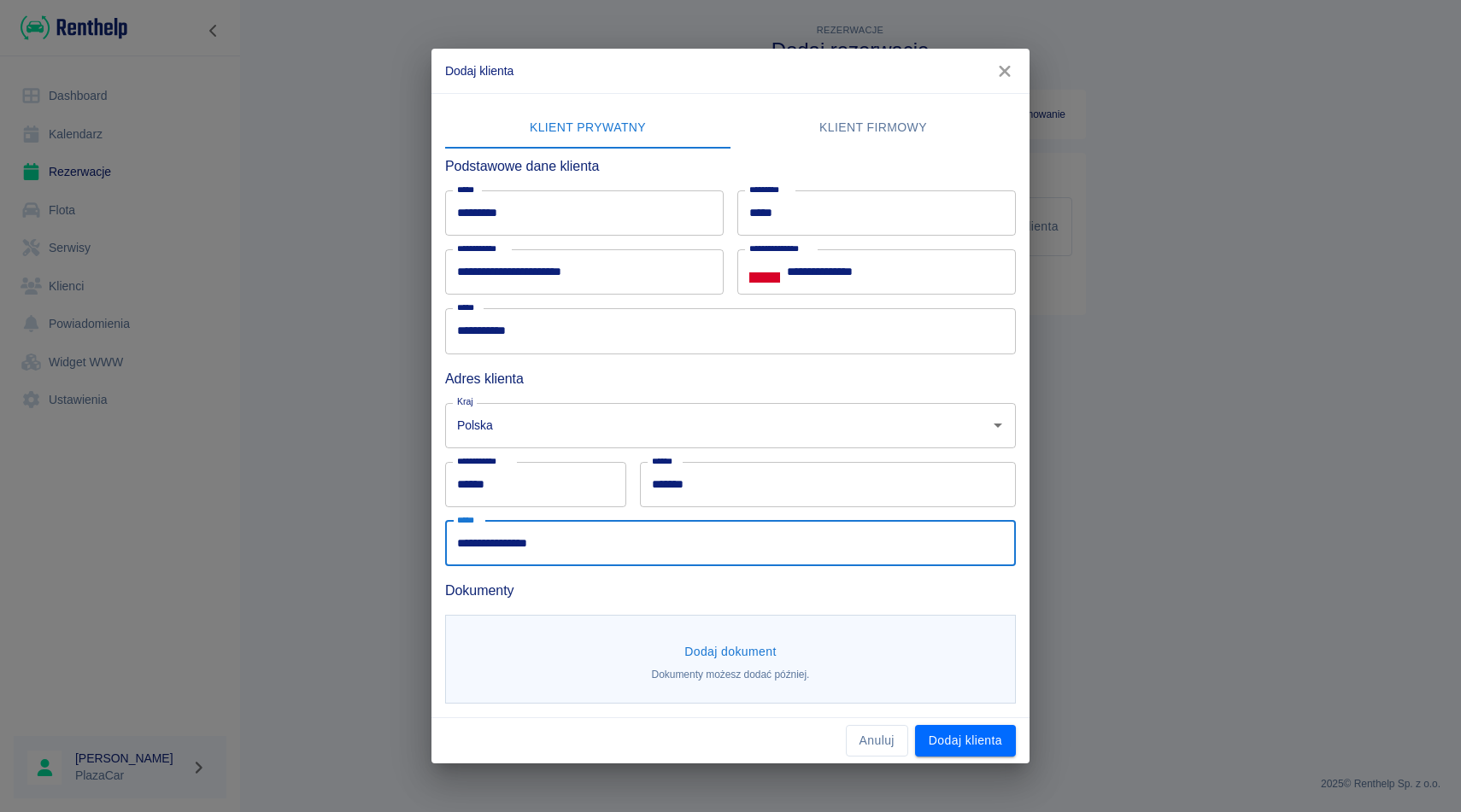
click at [521, 553] on input "**********" at bounding box center [730, 544] width 570 height 46
type input "**********"
click at [731, 663] on button "Dodaj dokument" at bounding box center [730, 652] width 106 height 32
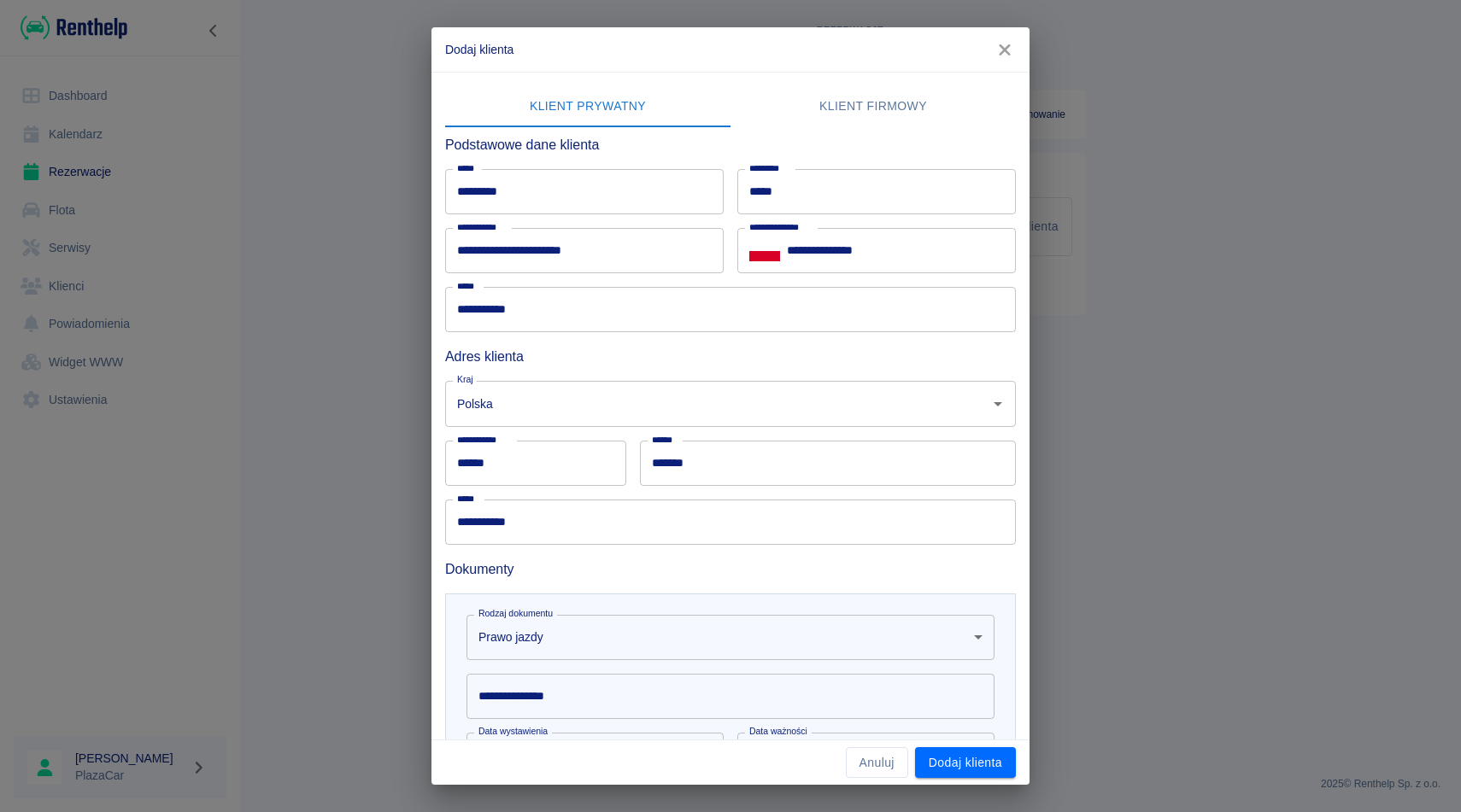
scroll to position [206, 0]
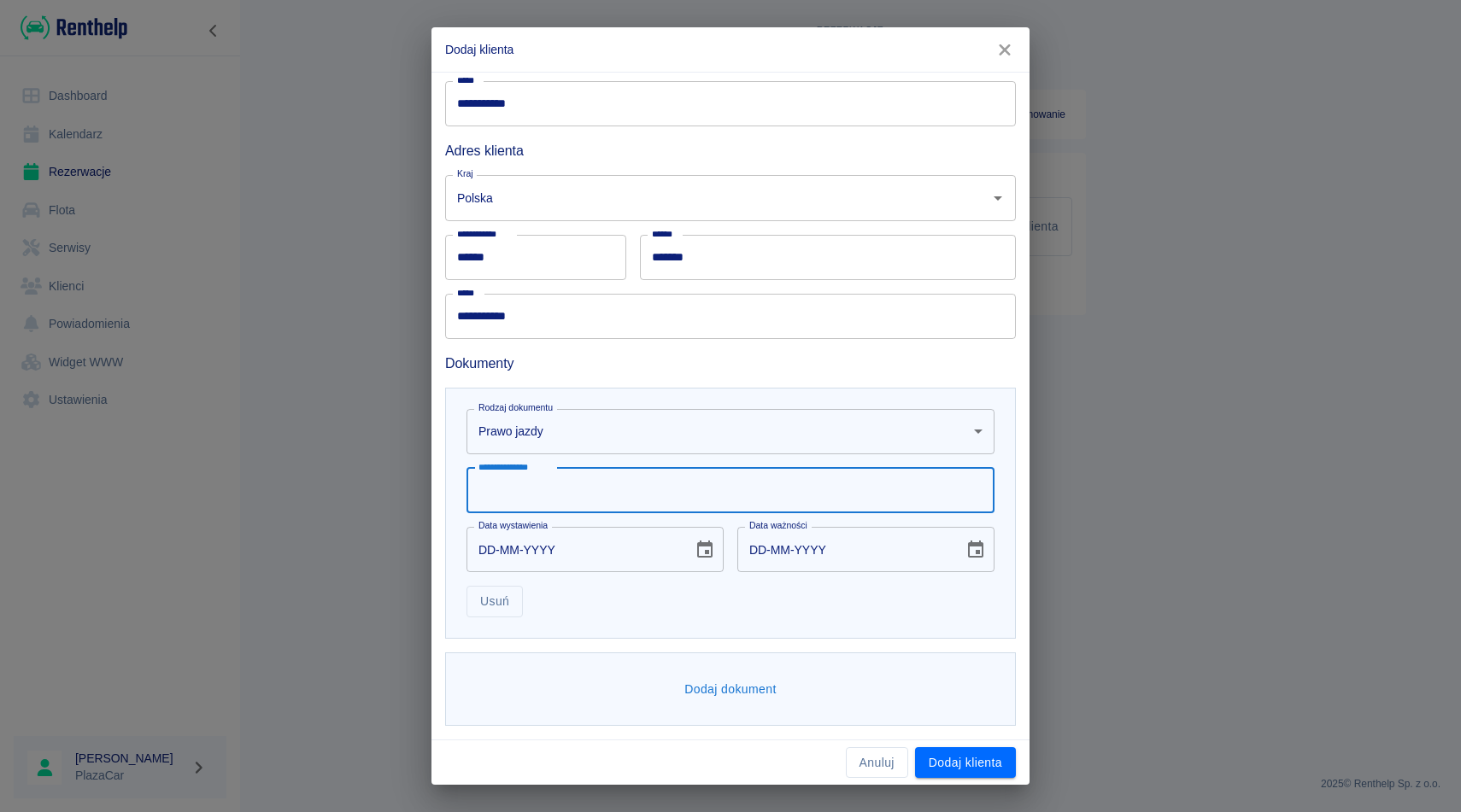
click at [614, 490] on input "**********" at bounding box center [730, 491] width 528 height 46
type input "*********"
click at [710, 561] on button "Choose date" at bounding box center [705, 550] width 34 height 34
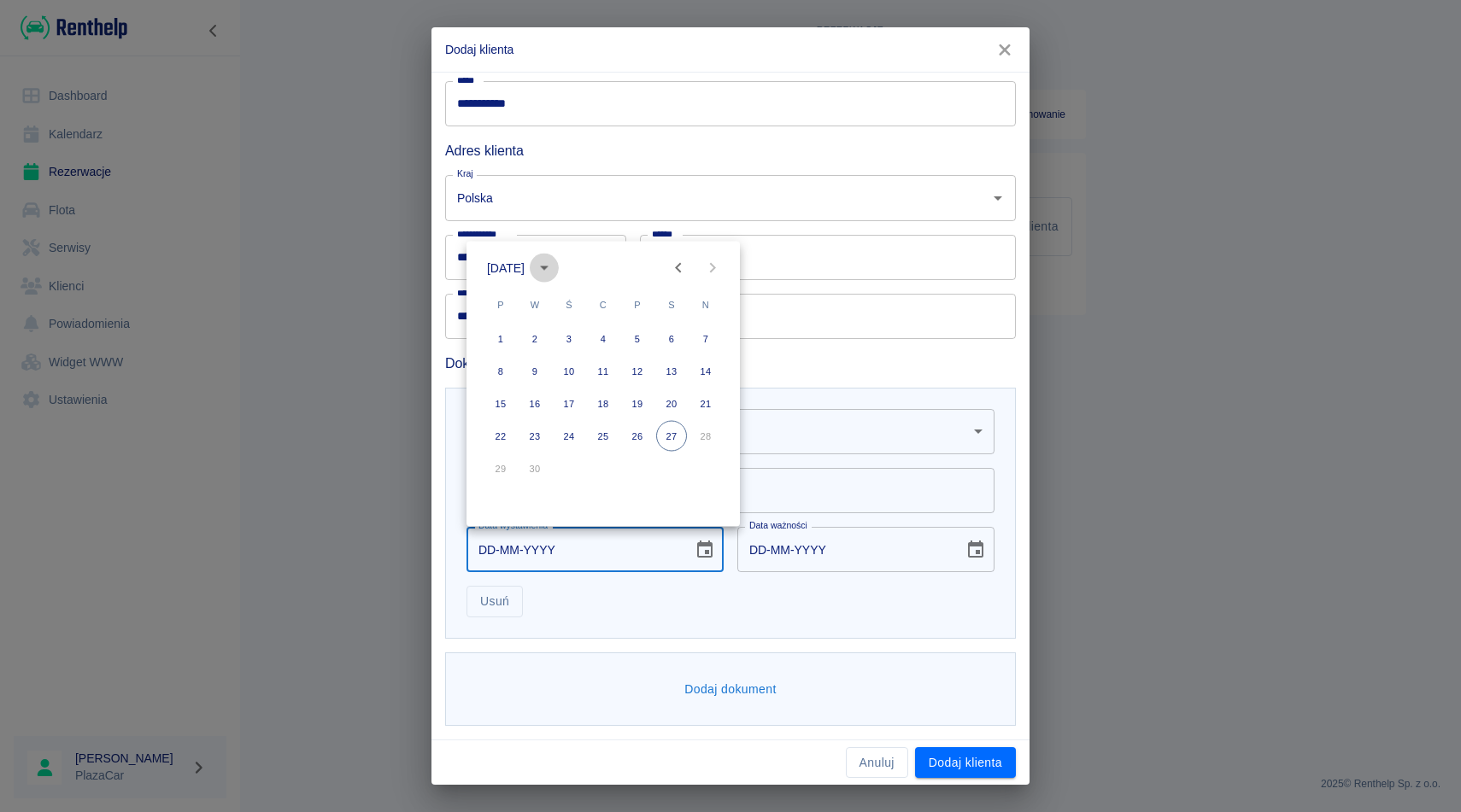
click at [555, 263] on icon "calendar view is open, switch to year view" at bounding box center [544, 268] width 21 height 21
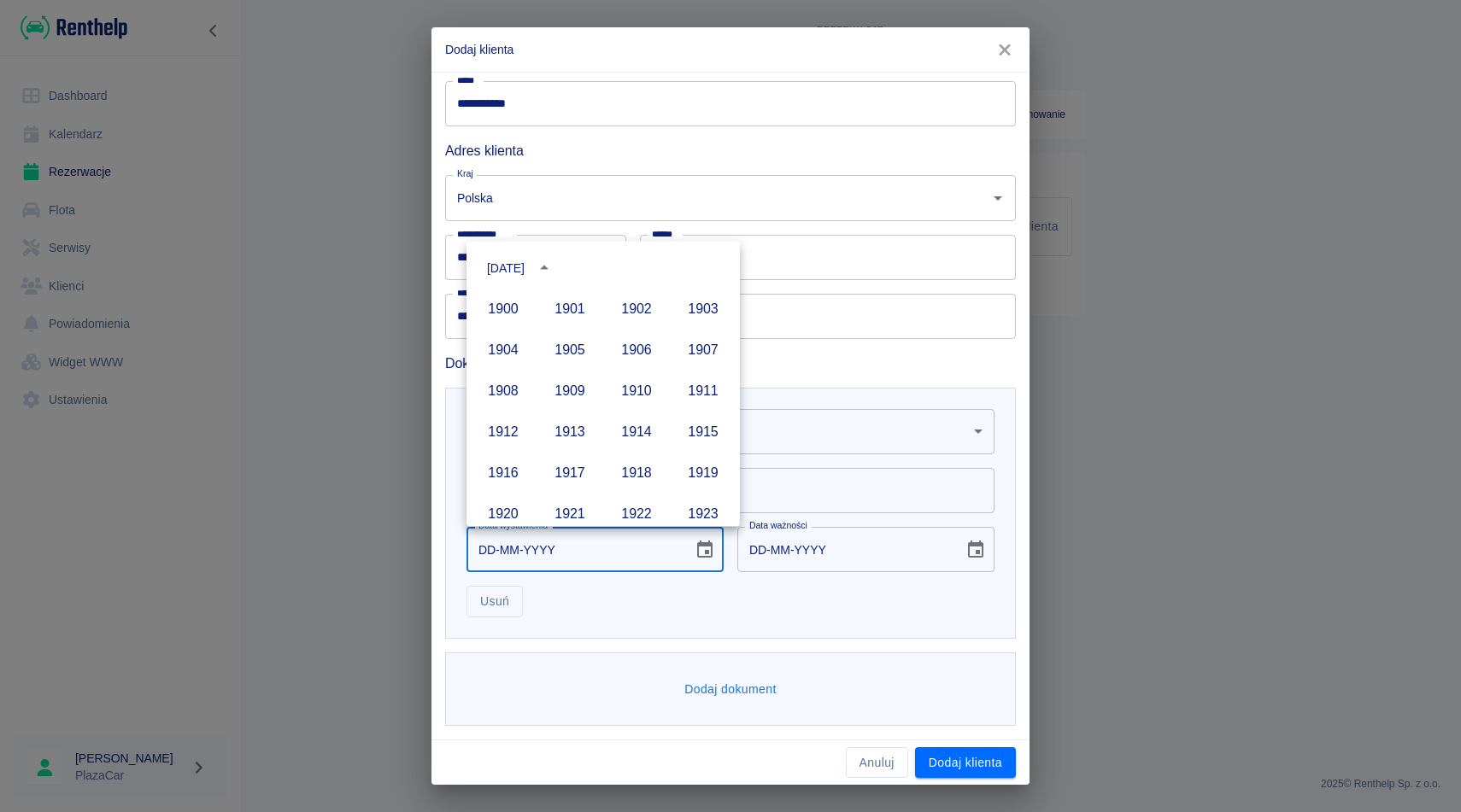
scroll to position [1172, 0]
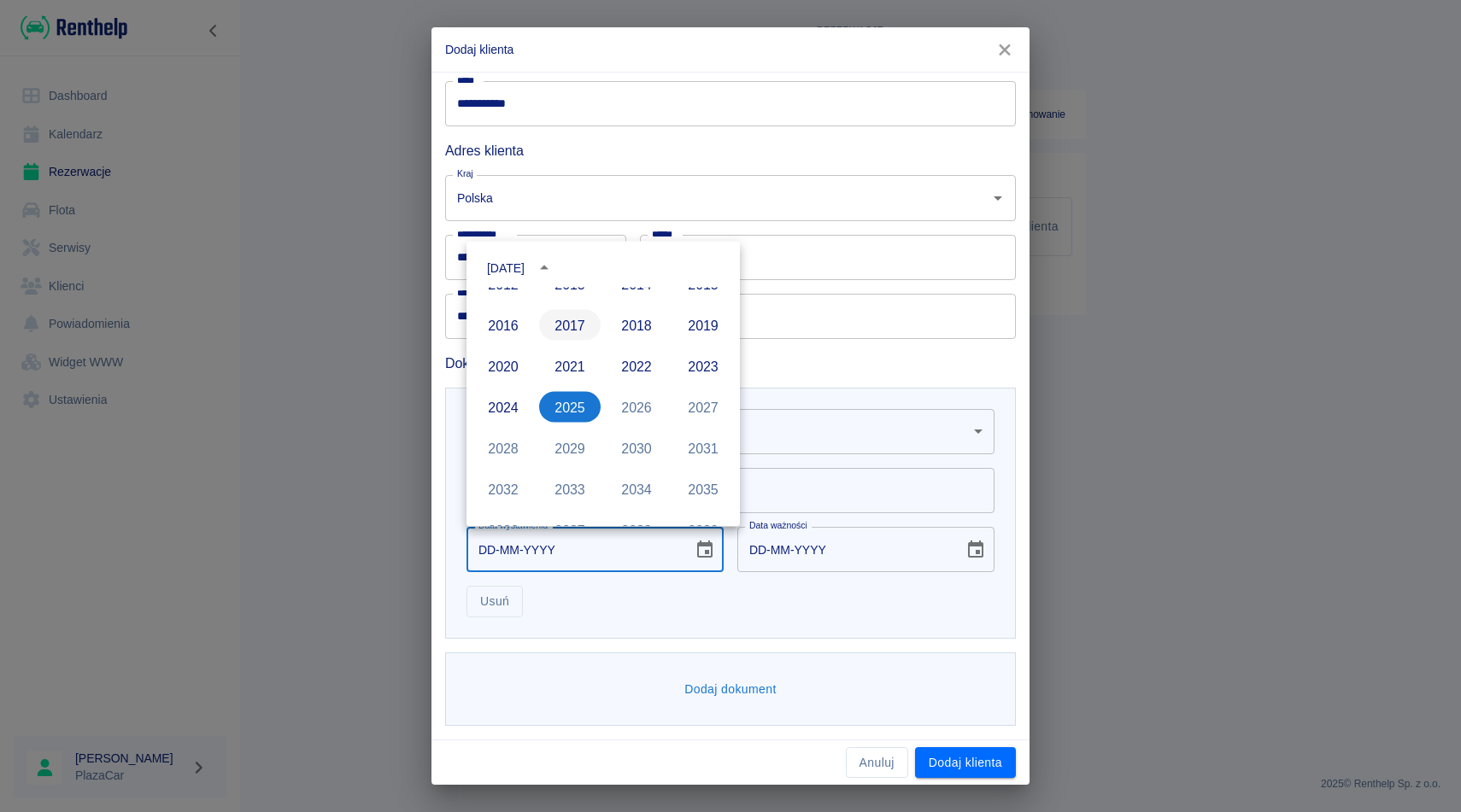
click at [569, 332] on button "2017" at bounding box center [569, 325] width 62 height 31
type input "27-09-2017"
type input "27-09-2027"
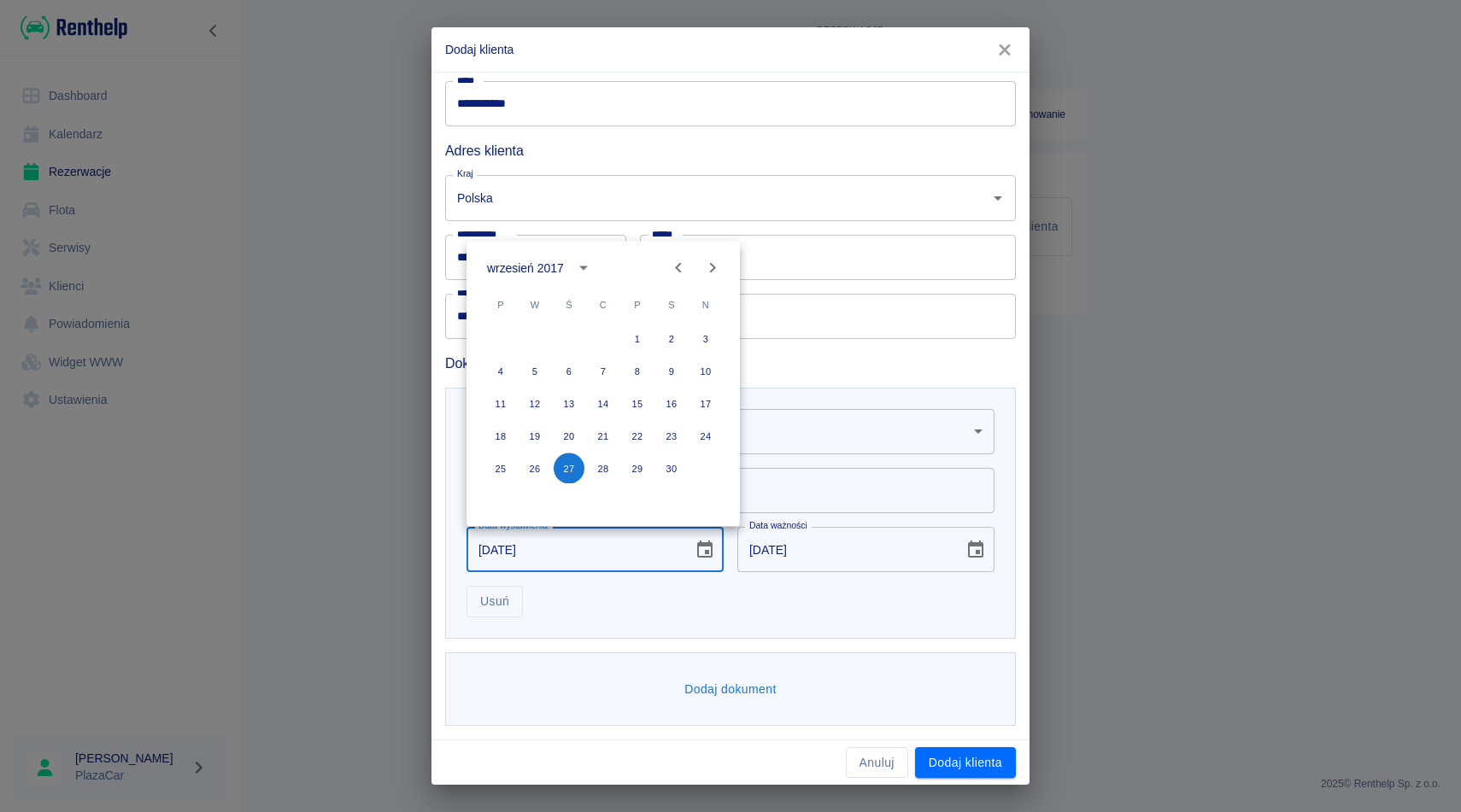
click at [672, 270] on icon "Previous month" at bounding box center [678, 268] width 21 height 21
click at [707, 434] on button "23" at bounding box center [705, 436] width 31 height 31
type input "23-07-2017"
type input "23-07-2027"
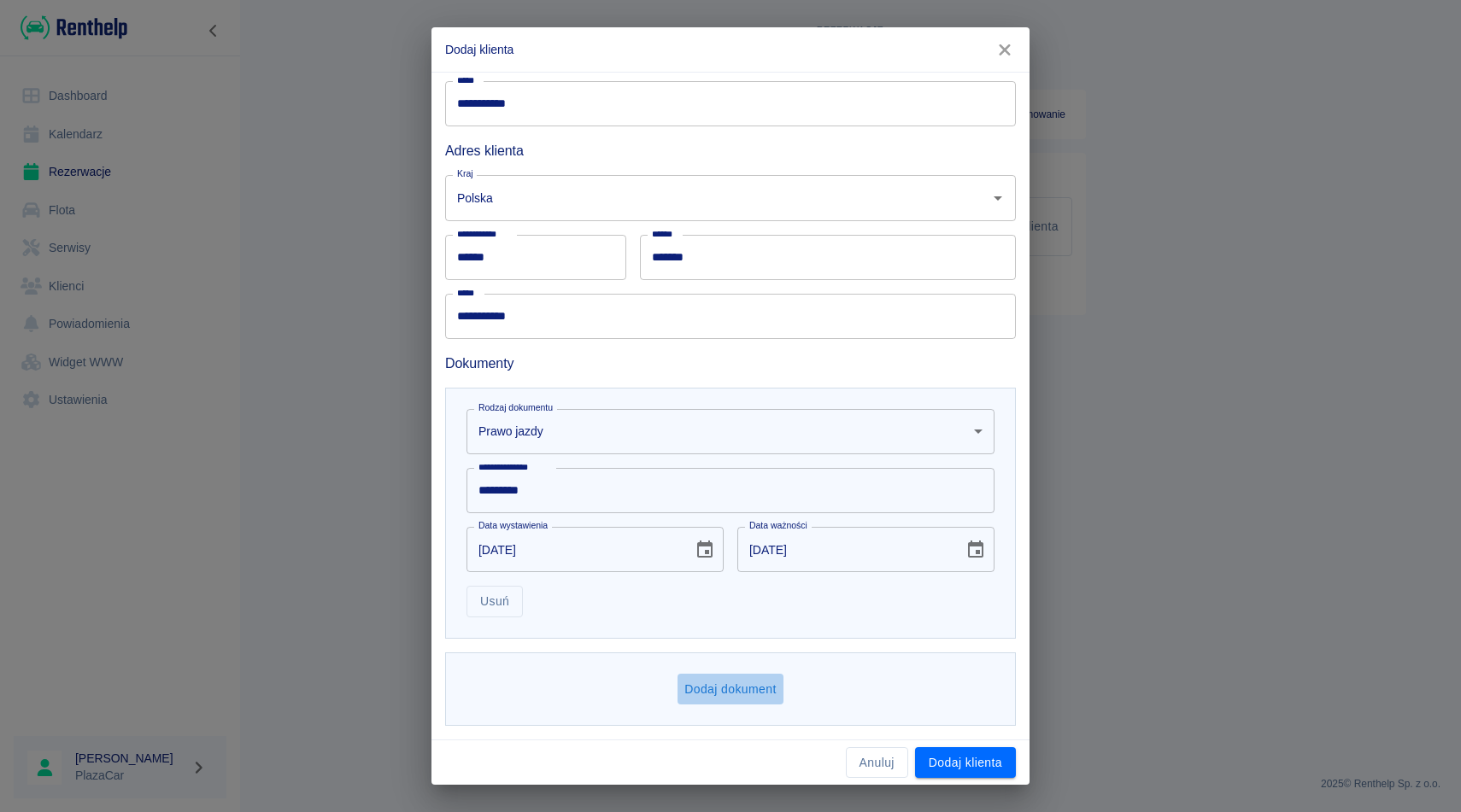
click at [753, 684] on button "Dodaj dokument" at bounding box center [730, 690] width 106 height 32
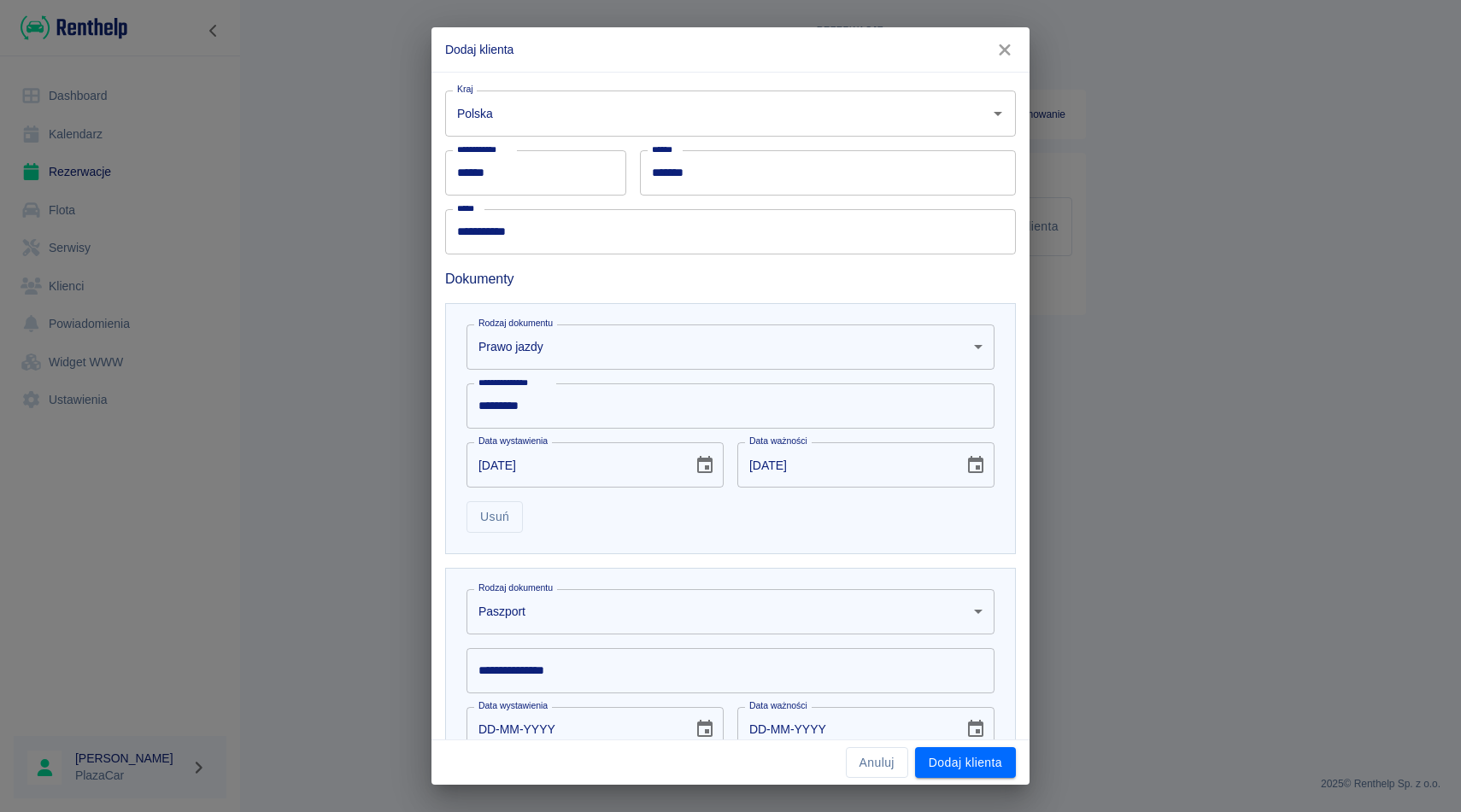
scroll to position [307, 0]
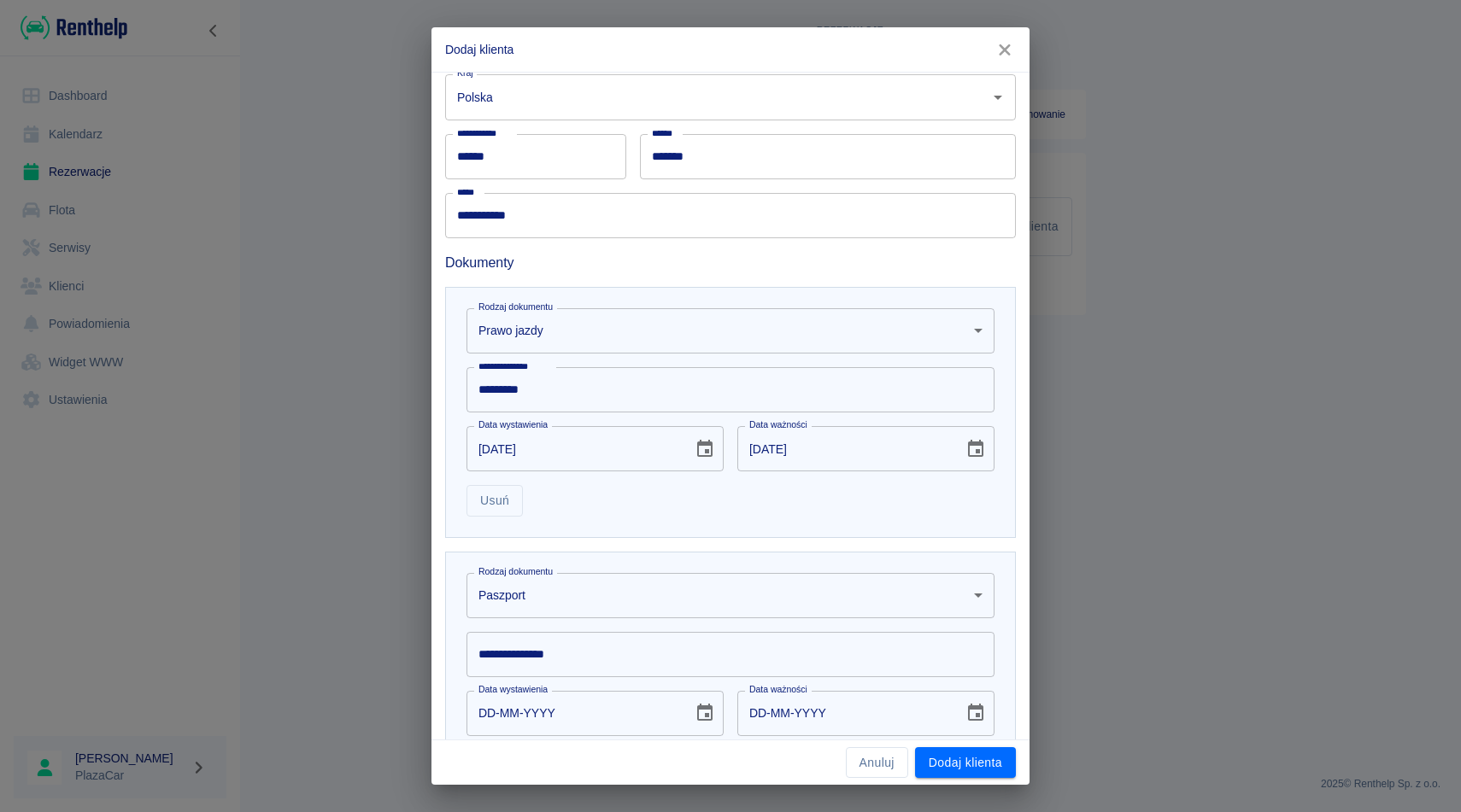
click at [630, 338] on body "**********" at bounding box center [730, 406] width 1461 height 812
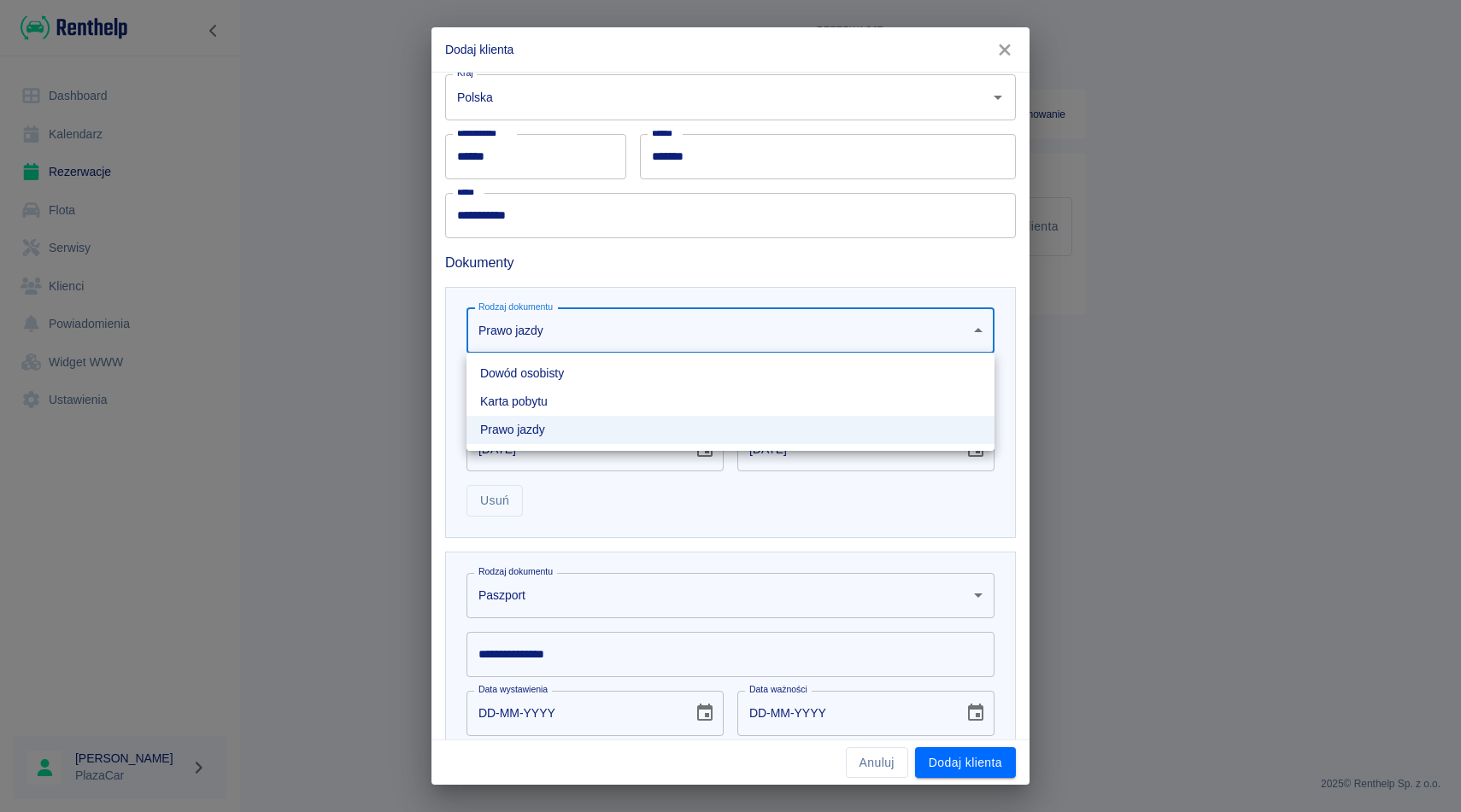
click at [614, 381] on li "Dowód osobisty" at bounding box center [730, 374] width 528 height 28
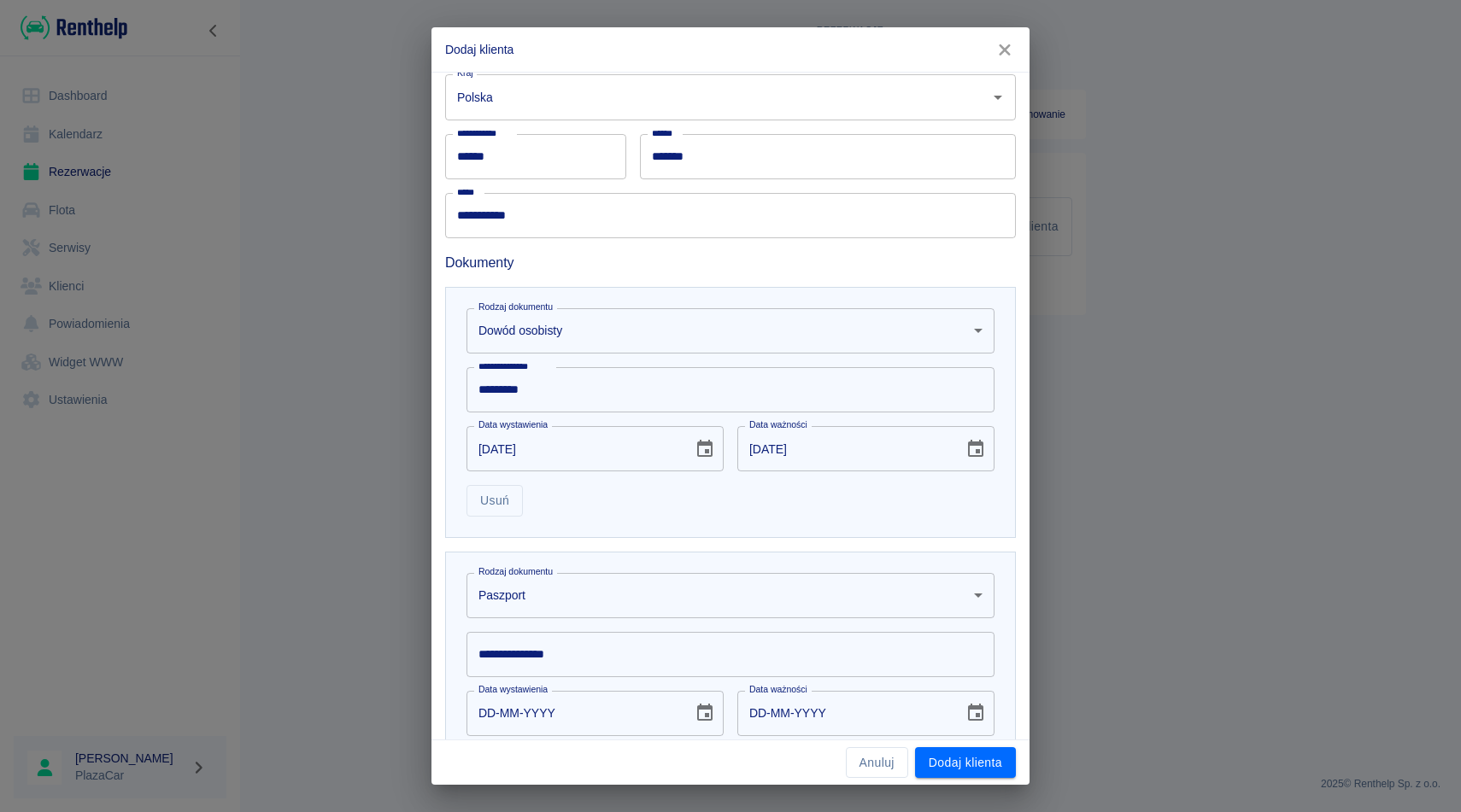
click at [593, 588] on body "**********" at bounding box center [730, 406] width 1461 height 812
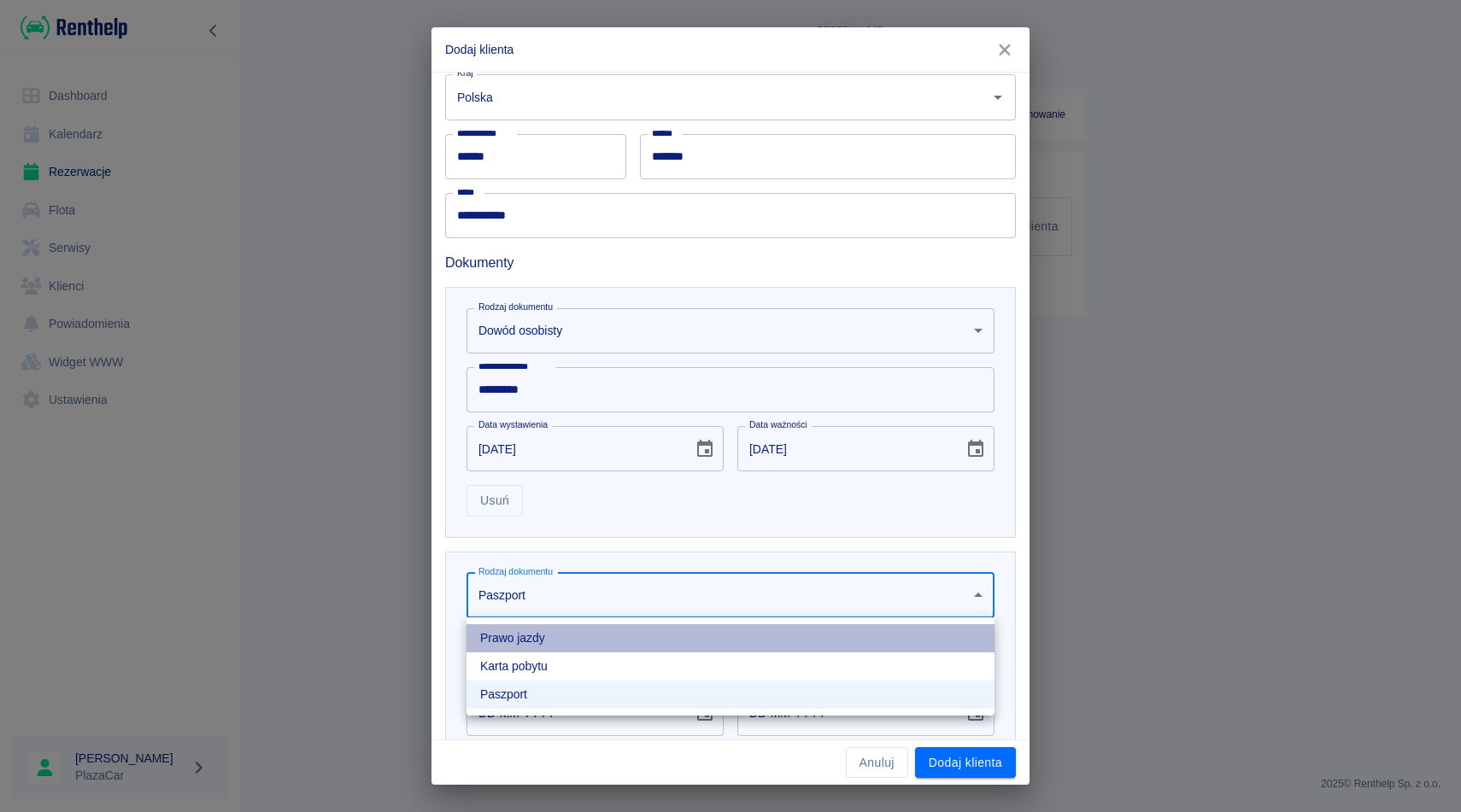
click at [573, 646] on li "Prawo jazdy" at bounding box center [730, 638] width 528 height 28
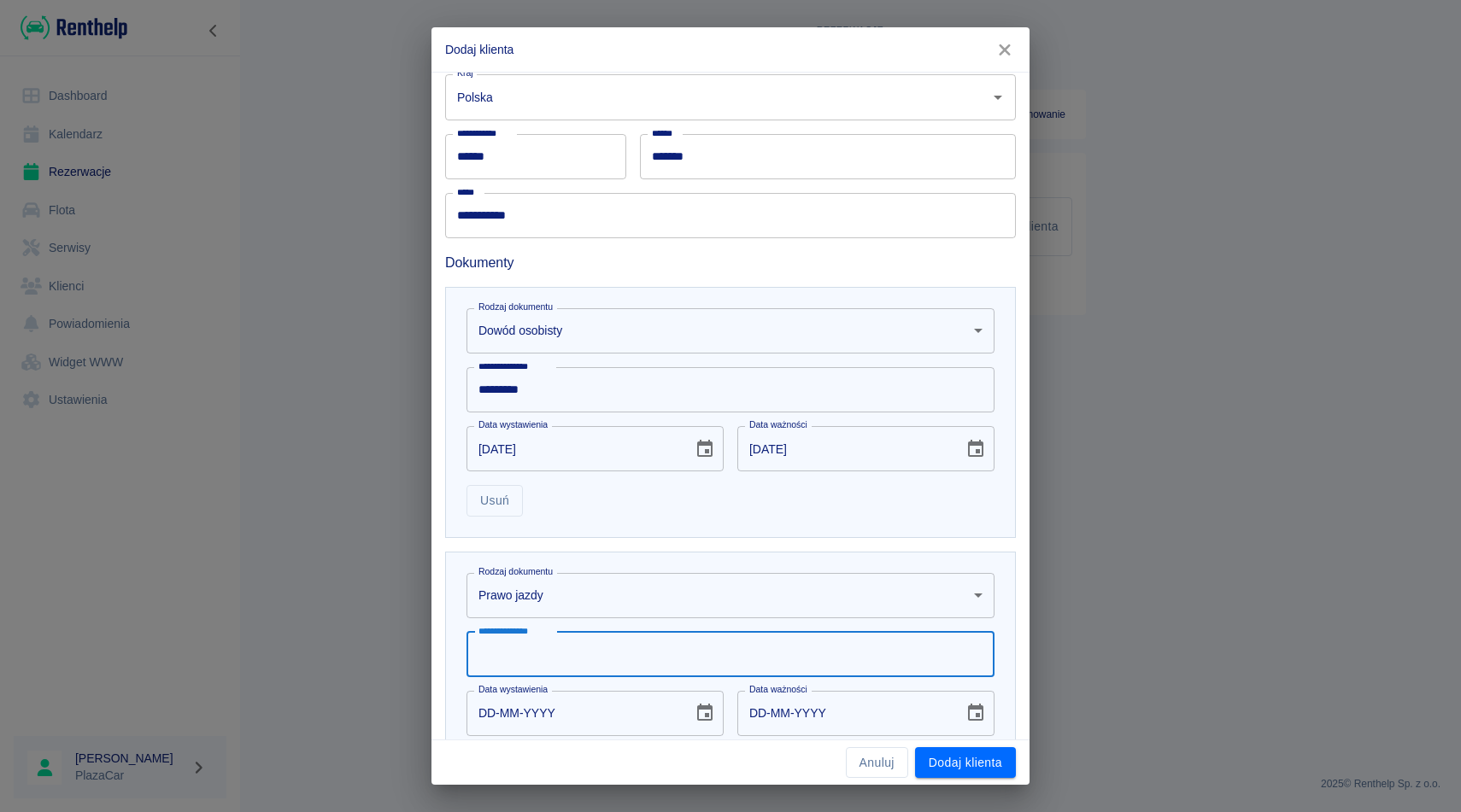
click at [573, 646] on input "**********" at bounding box center [730, 655] width 528 height 46
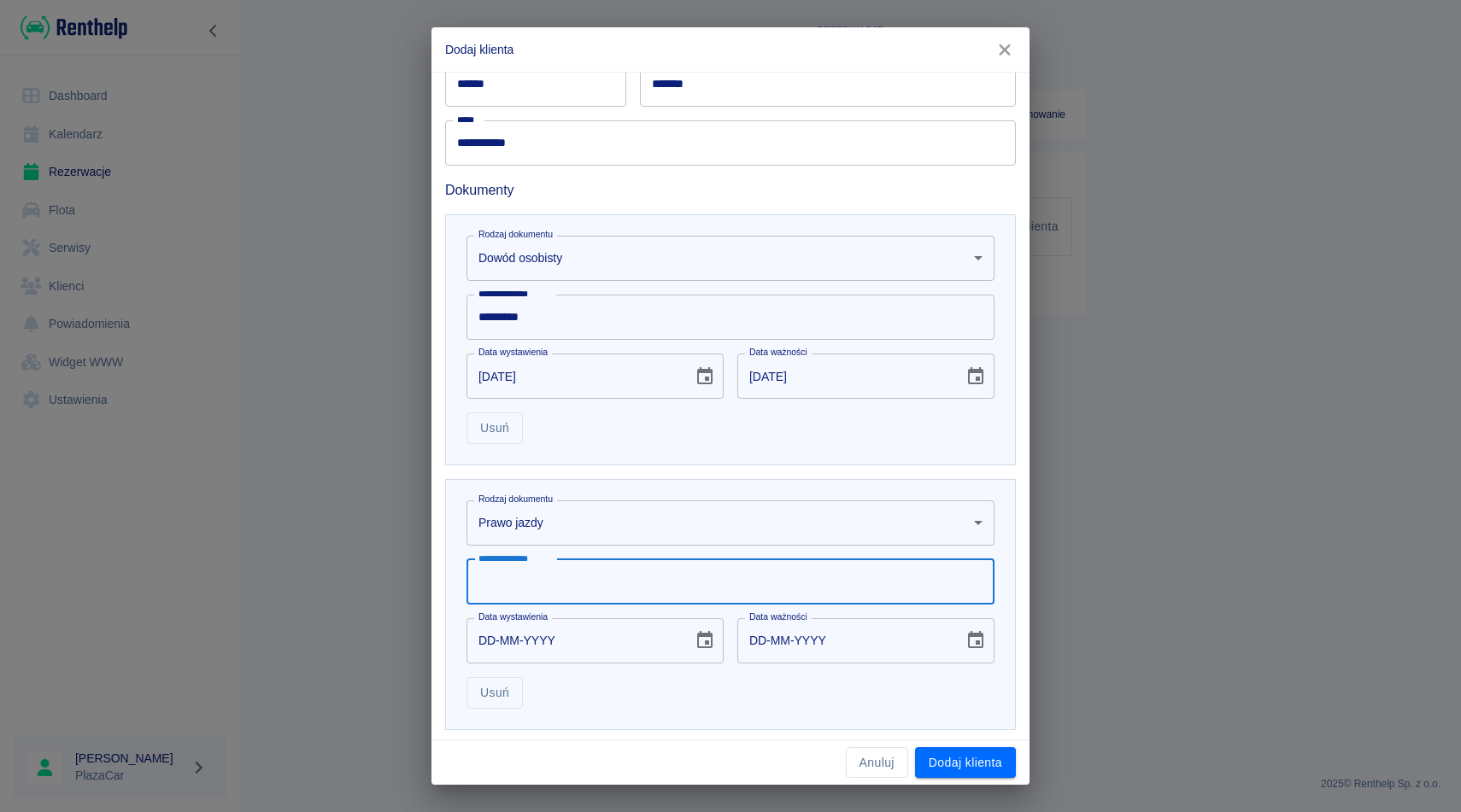
scroll to position [409, 0]
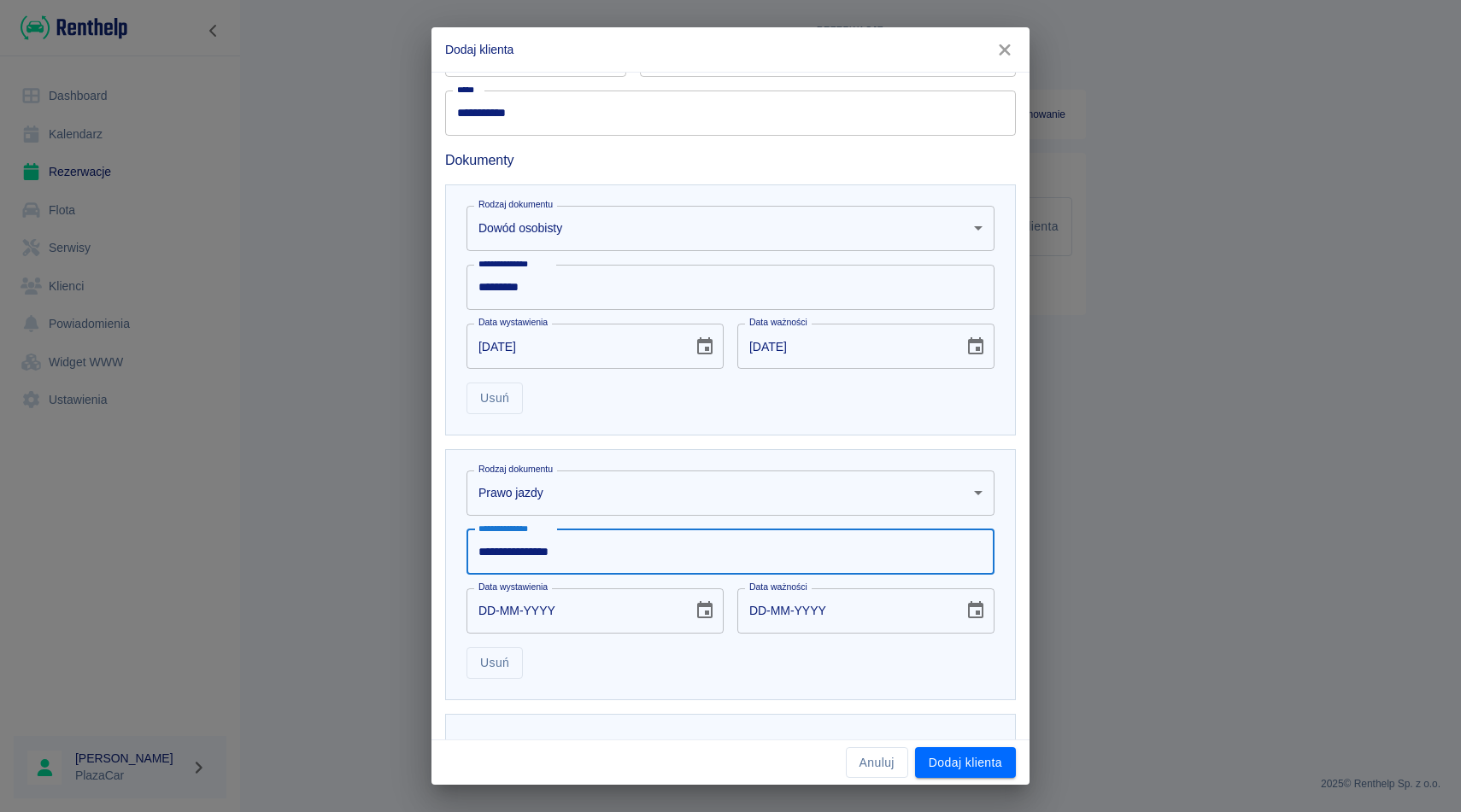
type input "**********"
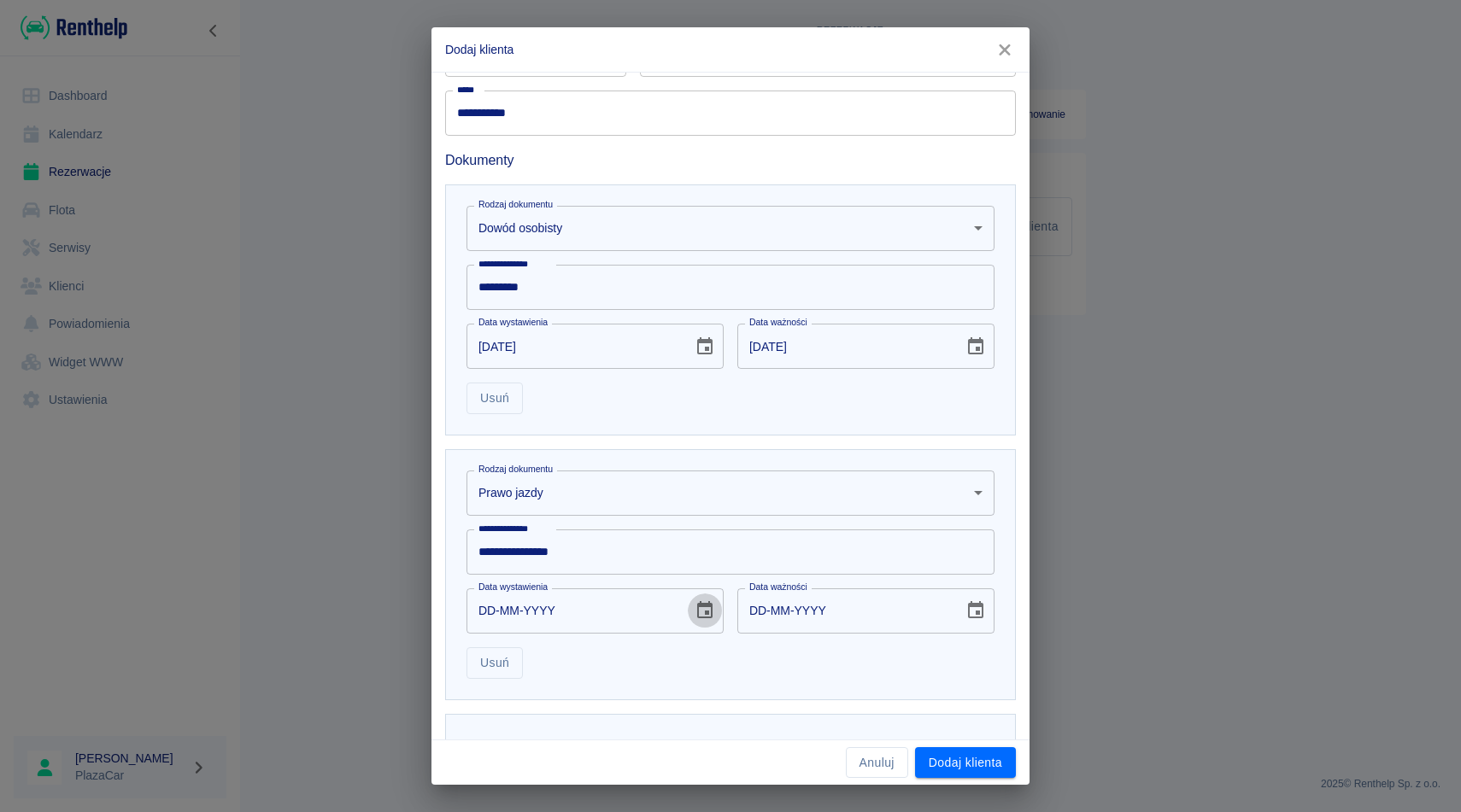
click at [695, 614] on icon "Choose date" at bounding box center [705, 610] width 21 height 21
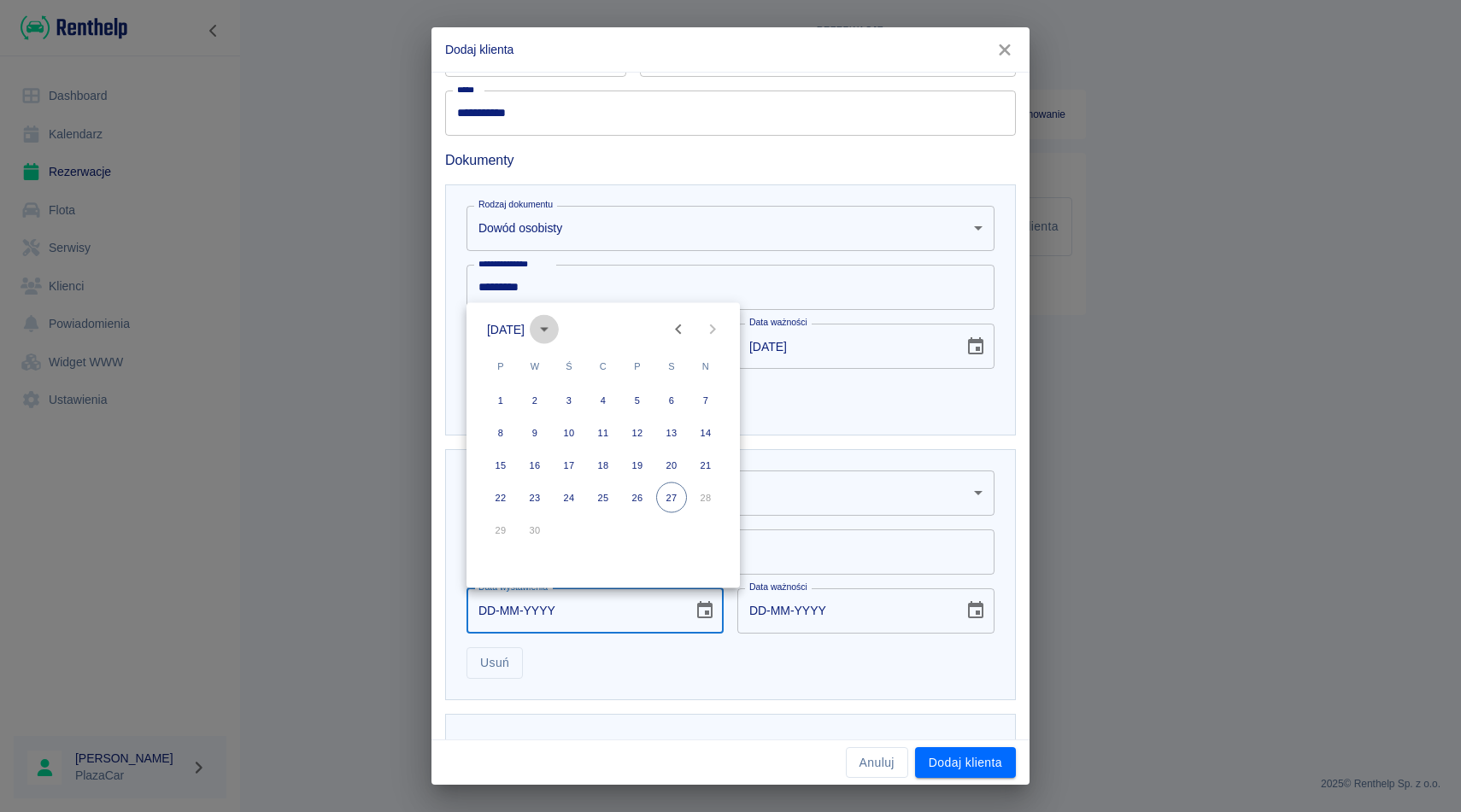
click at [555, 327] on icon "calendar view is open, switch to year view" at bounding box center [544, 329] width 21 height 21
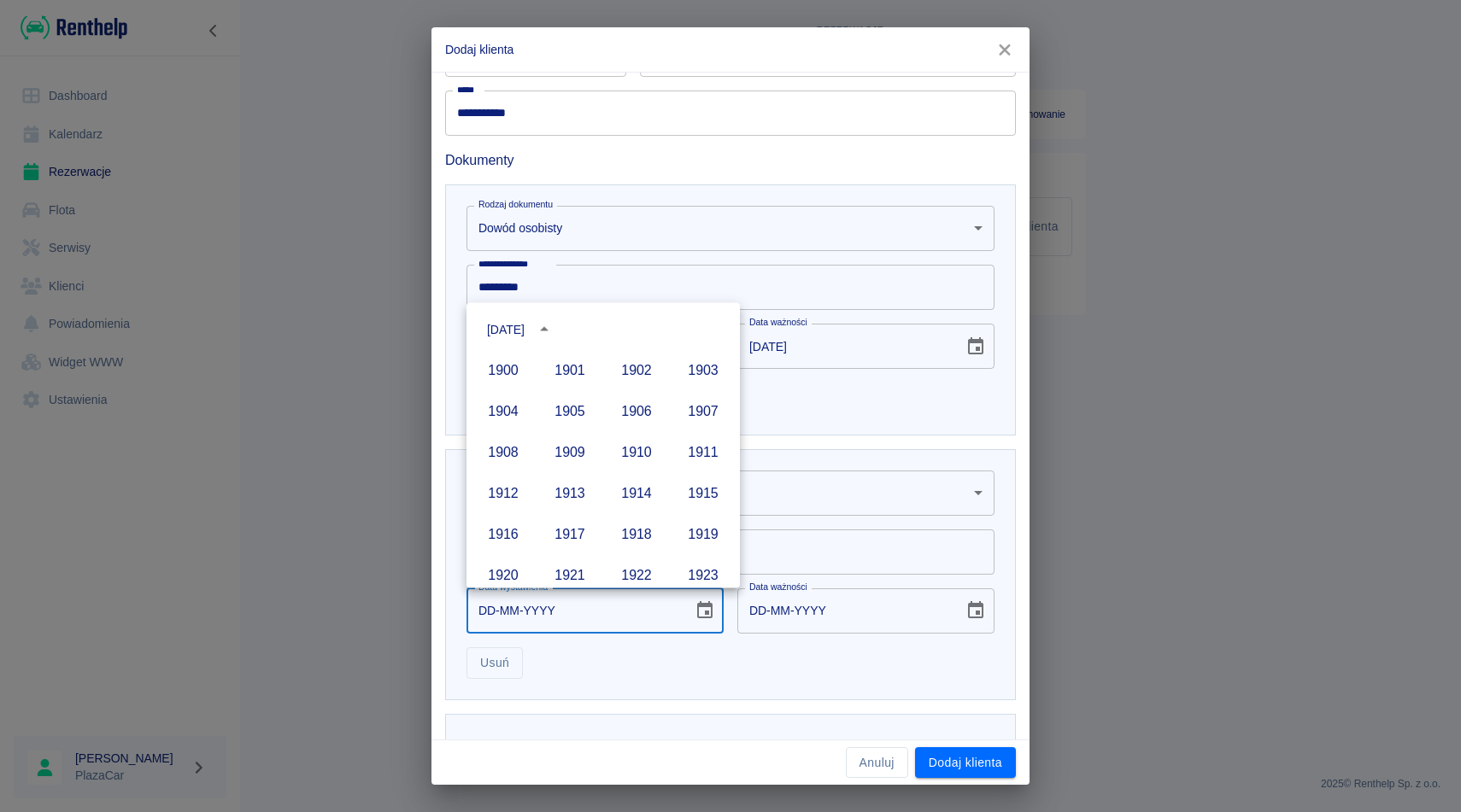
scroll to position [1172, 0]
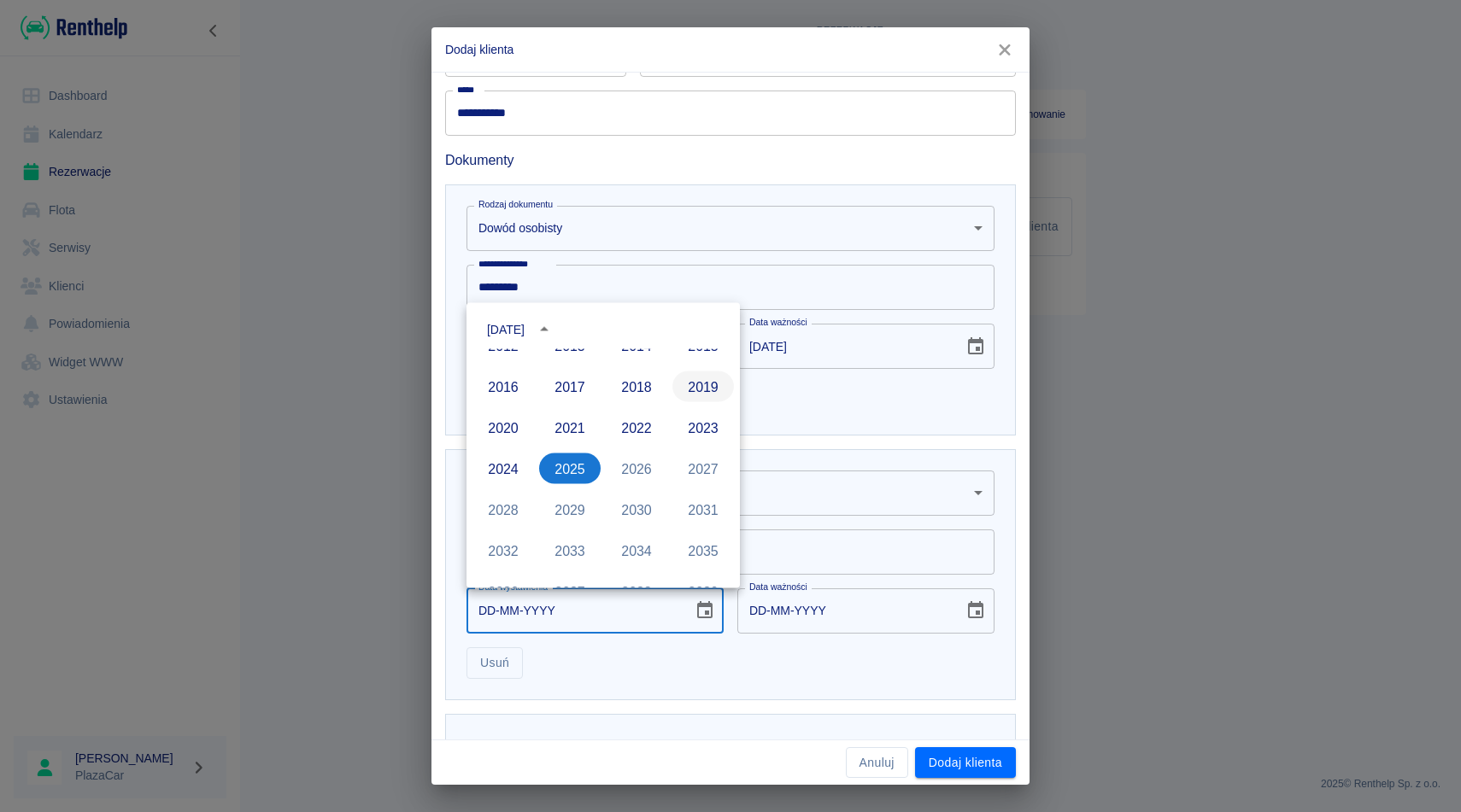
click at [709, 385] on button "2019" at bounding box center [703, 387] width 62 height 31
type input "27-09-2019"
type input "27-09-2029"
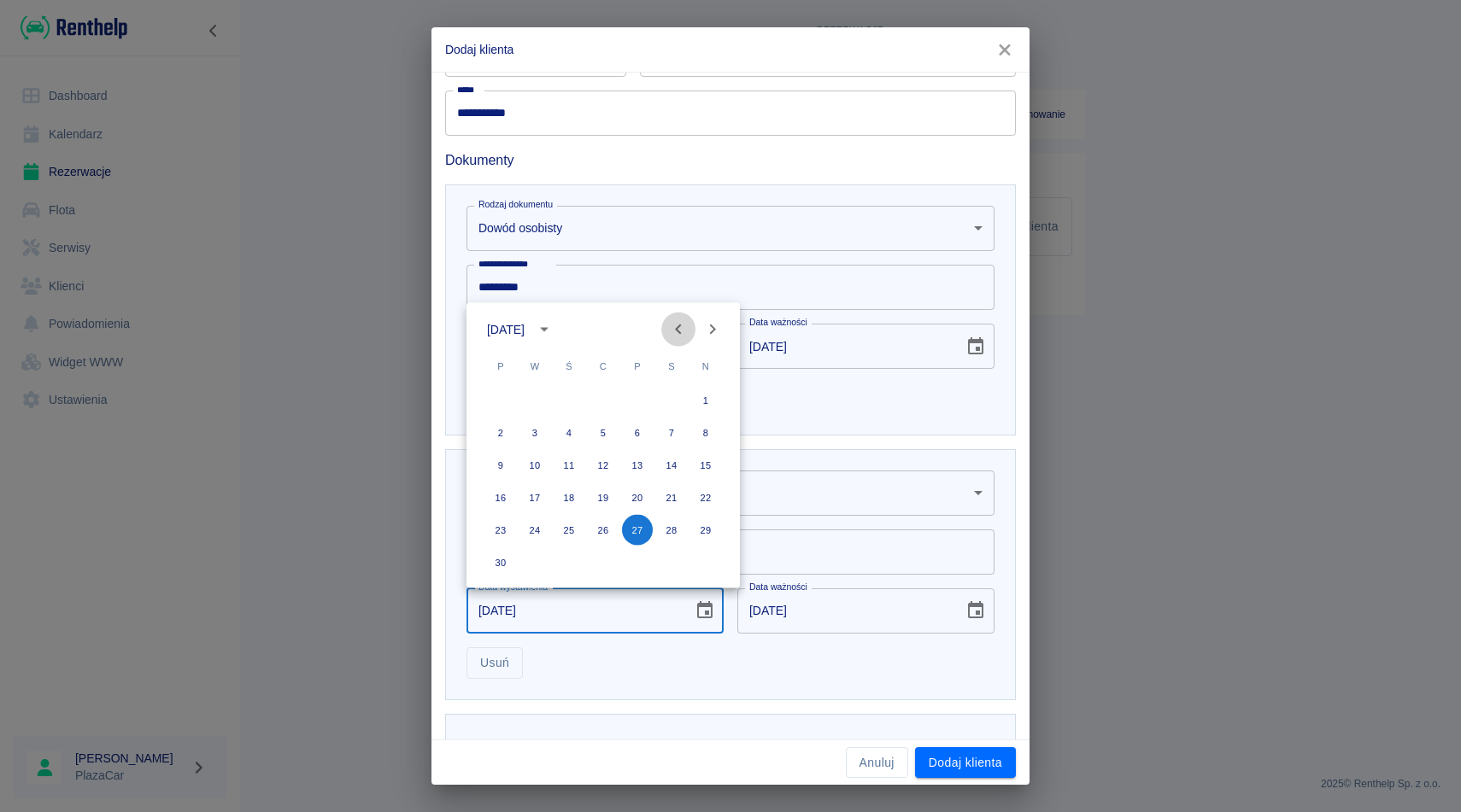
click at [677, 326] on icon "Previous month" at bounding box center [678, 329] width 21 height 21
click at [642, 471] on button "16" at bounding box center [637, 465] width 31 height 31
type input "16-08-2019"
type input "16-08-2029"
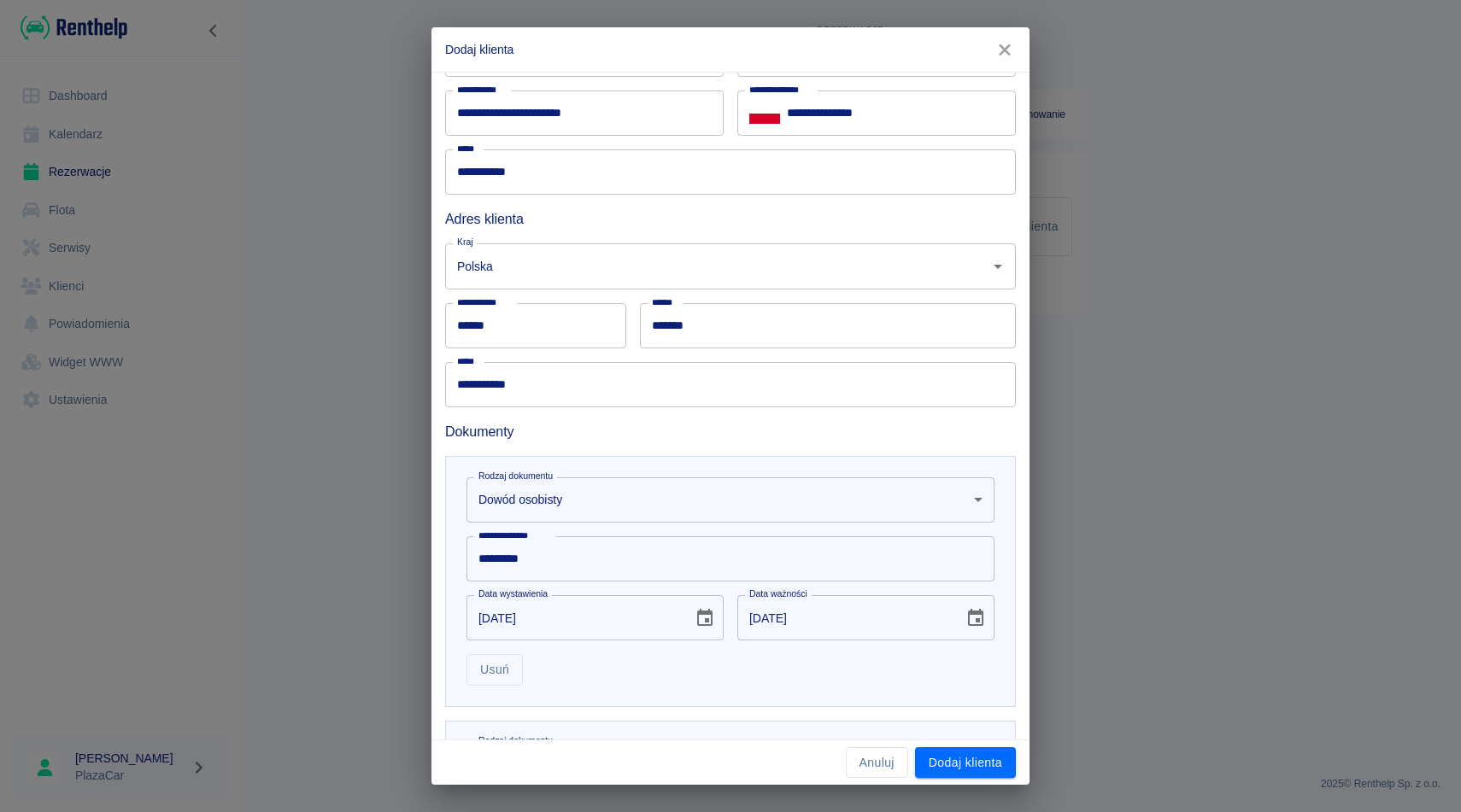
scroll to position [109, 0]
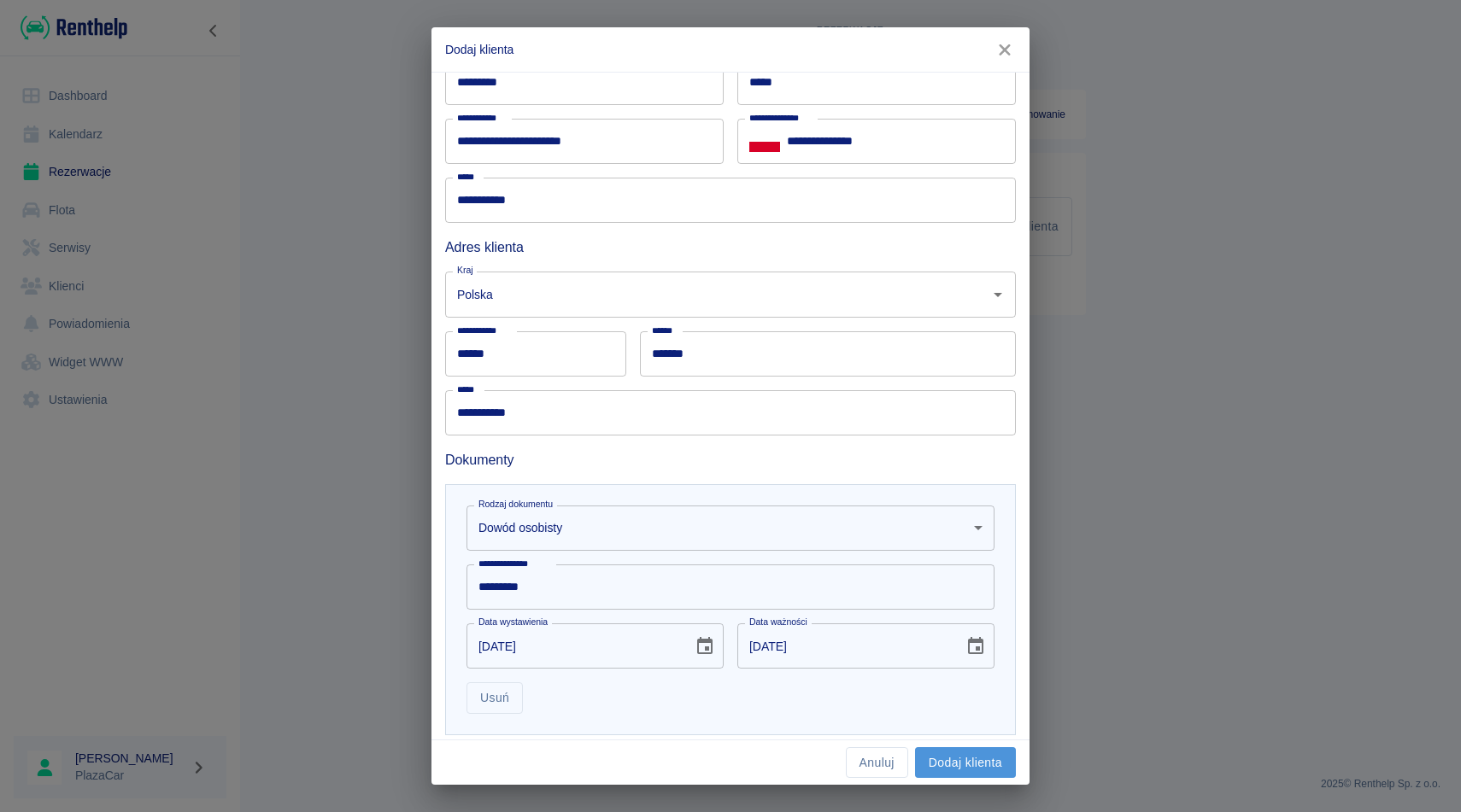
click at [958, 763] on button "Dodaj klienta" at bounding box center [965, 763] width 100 height 32
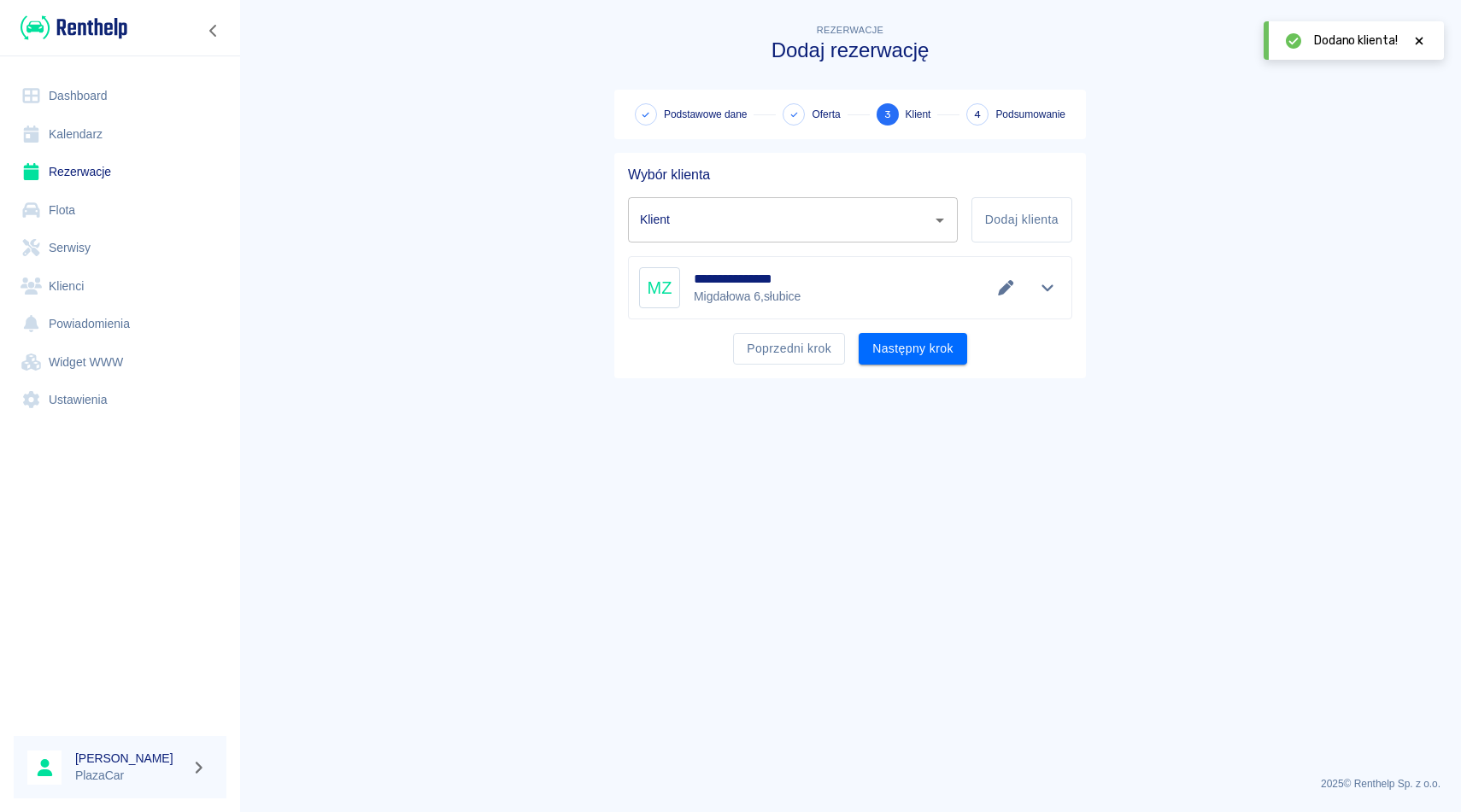
type input "[PERSON_NAME] ([PHONE_NUMBER])"
click at [894, 352] on button "Następny krok" at bounding box center [912, 349] width 108 height 32
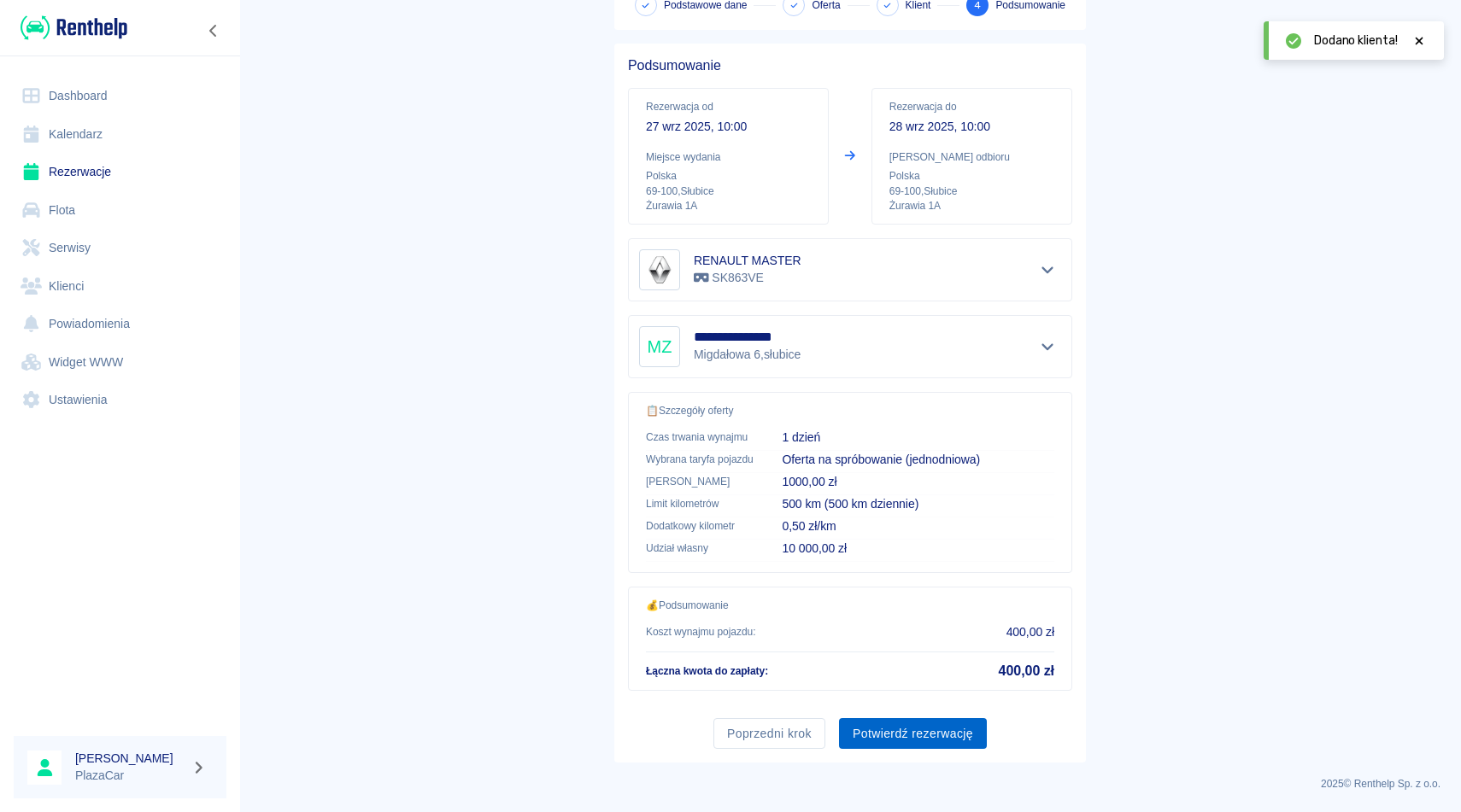
click at [914, 738] on button "Potwierdź rezerwację" at bounding box center [912, 734] width 148 height 32
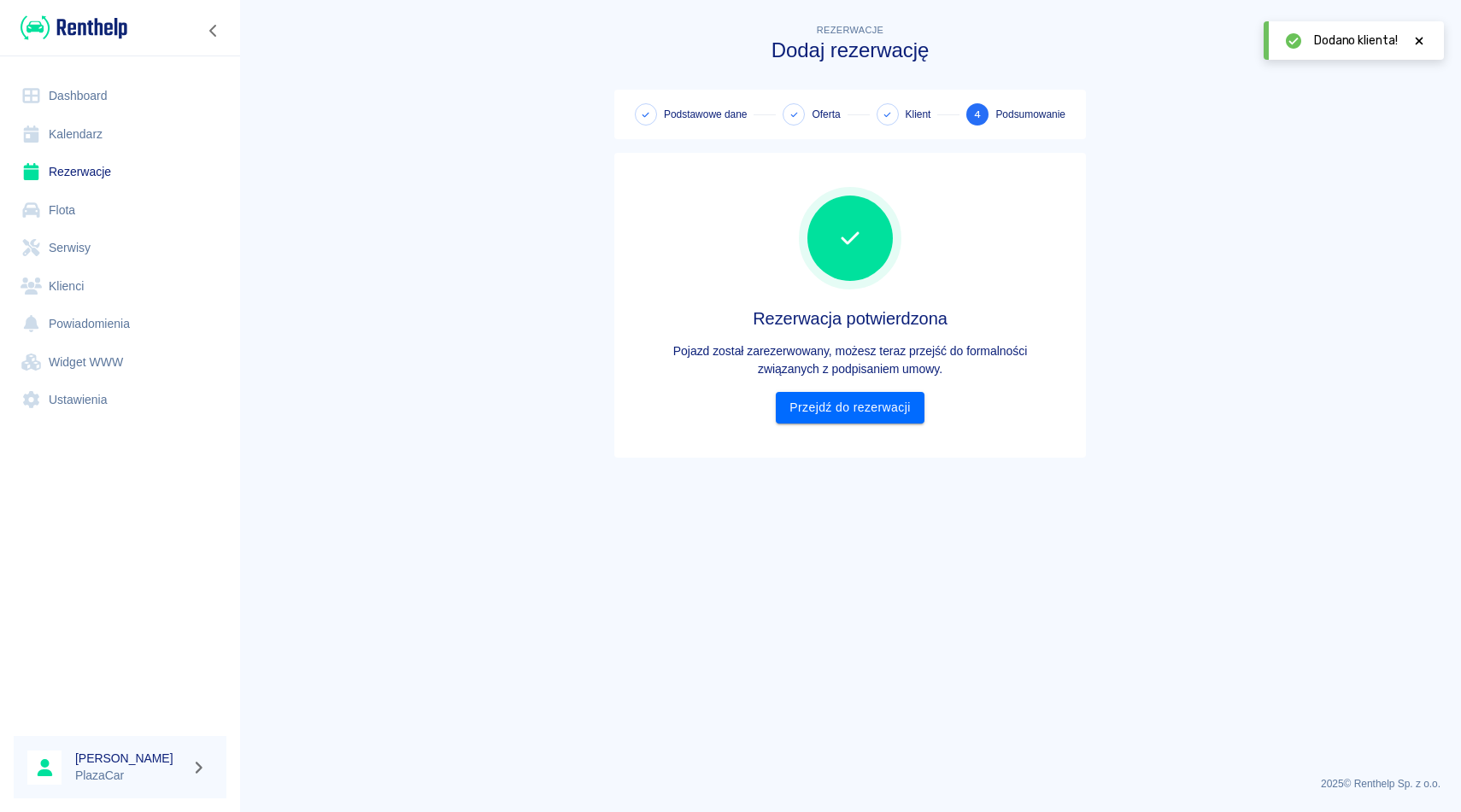
scroll to position [0, 0]
click at [846, 425] on div "Rezerwacja potwierdzona Pojazd został zarezerwowany, możesz teraz przejść do fo…" at bounding box center [850, 305] width 444 height 277
click at [853, 412] on link "Przejdź do rezerwacji" at bounding box center [849, 408] width 148 height 32
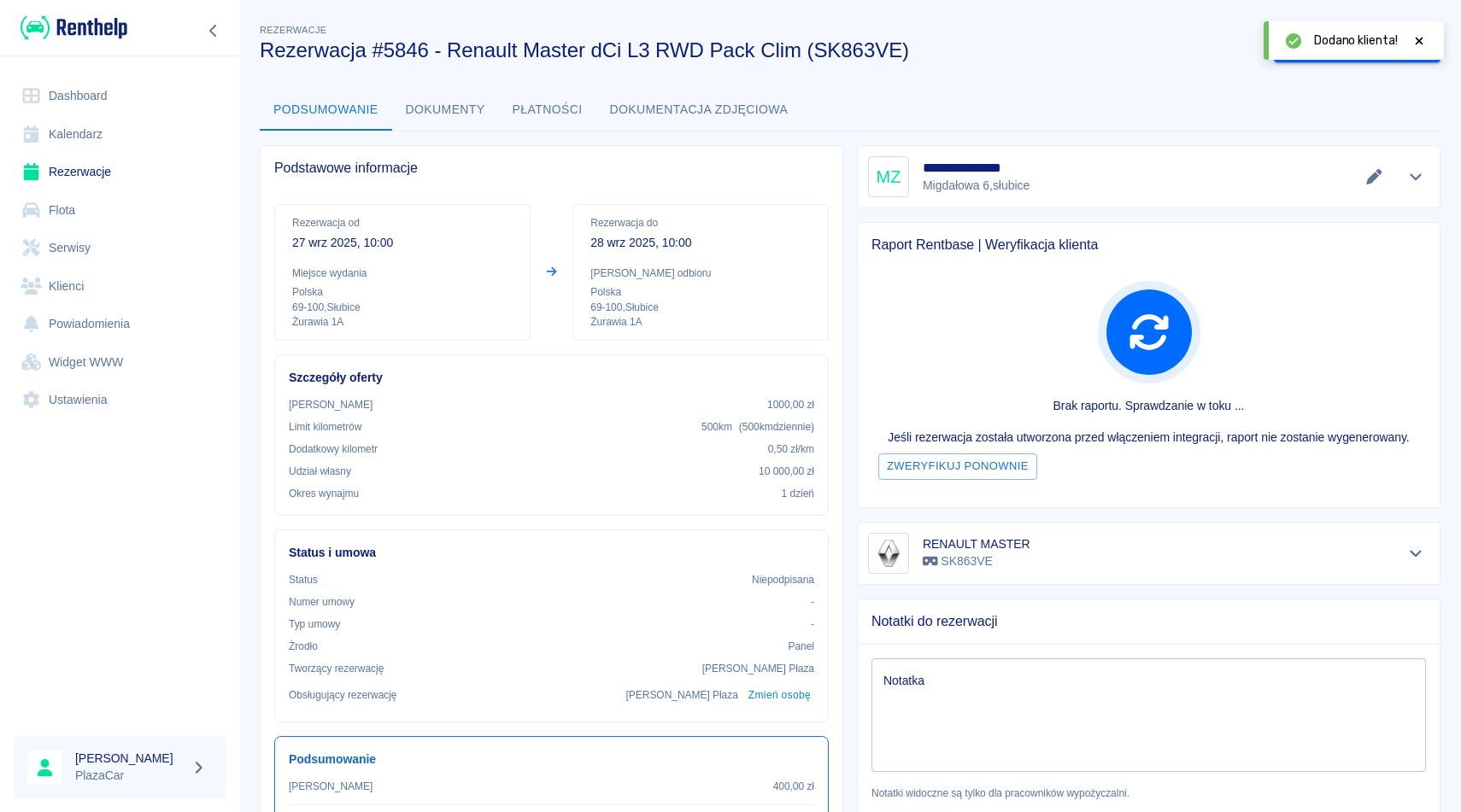
click at [1417, 40] on icon at bounding box center [1419, 41] width 8 height 8
click at [1356, 48] on button "Wygeneruj umowę" at bounding box center [1340, 48] width 132 height 32
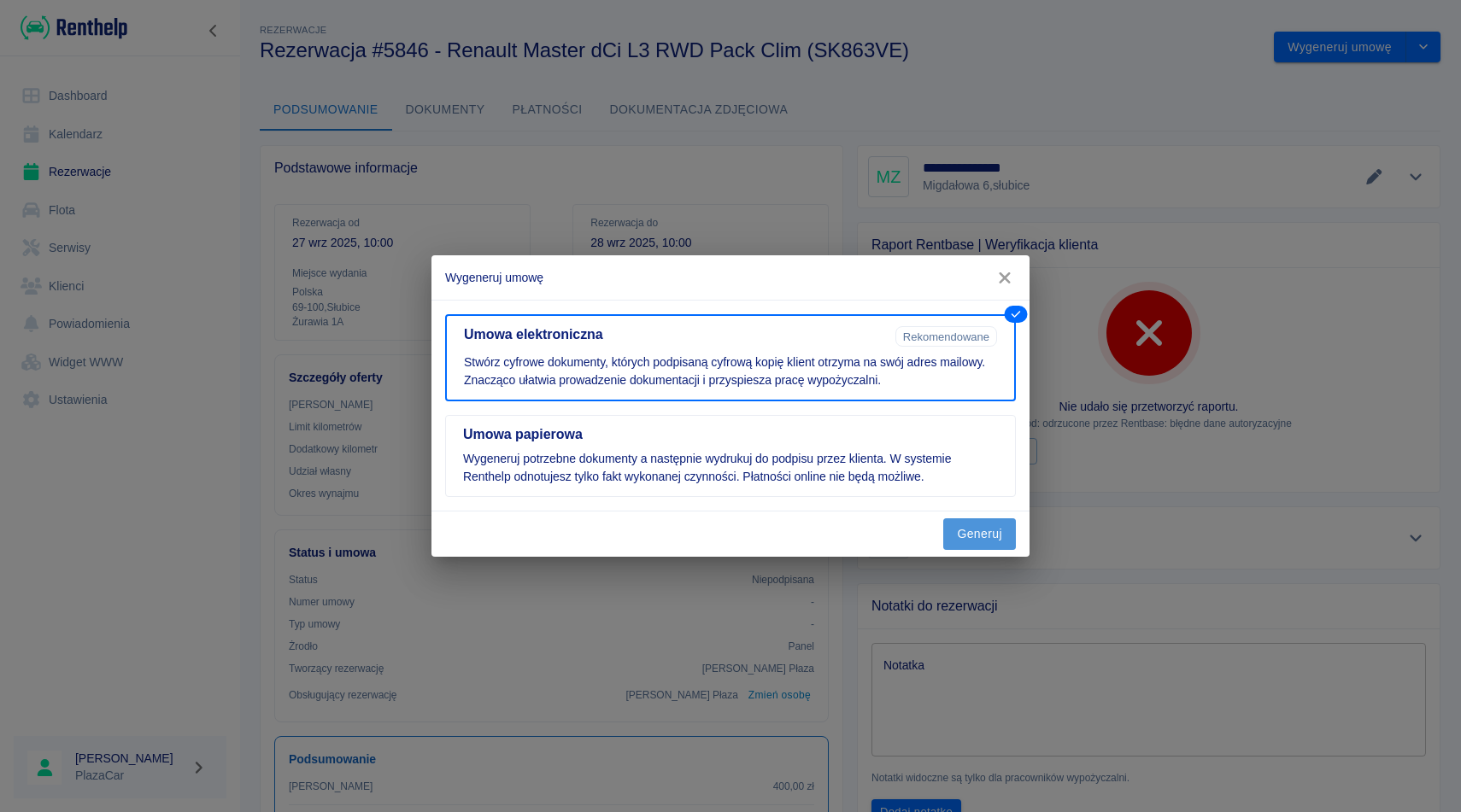
click at [990, 533] on button "Generuj" at bounding box center [979, 535] width 73 height 32
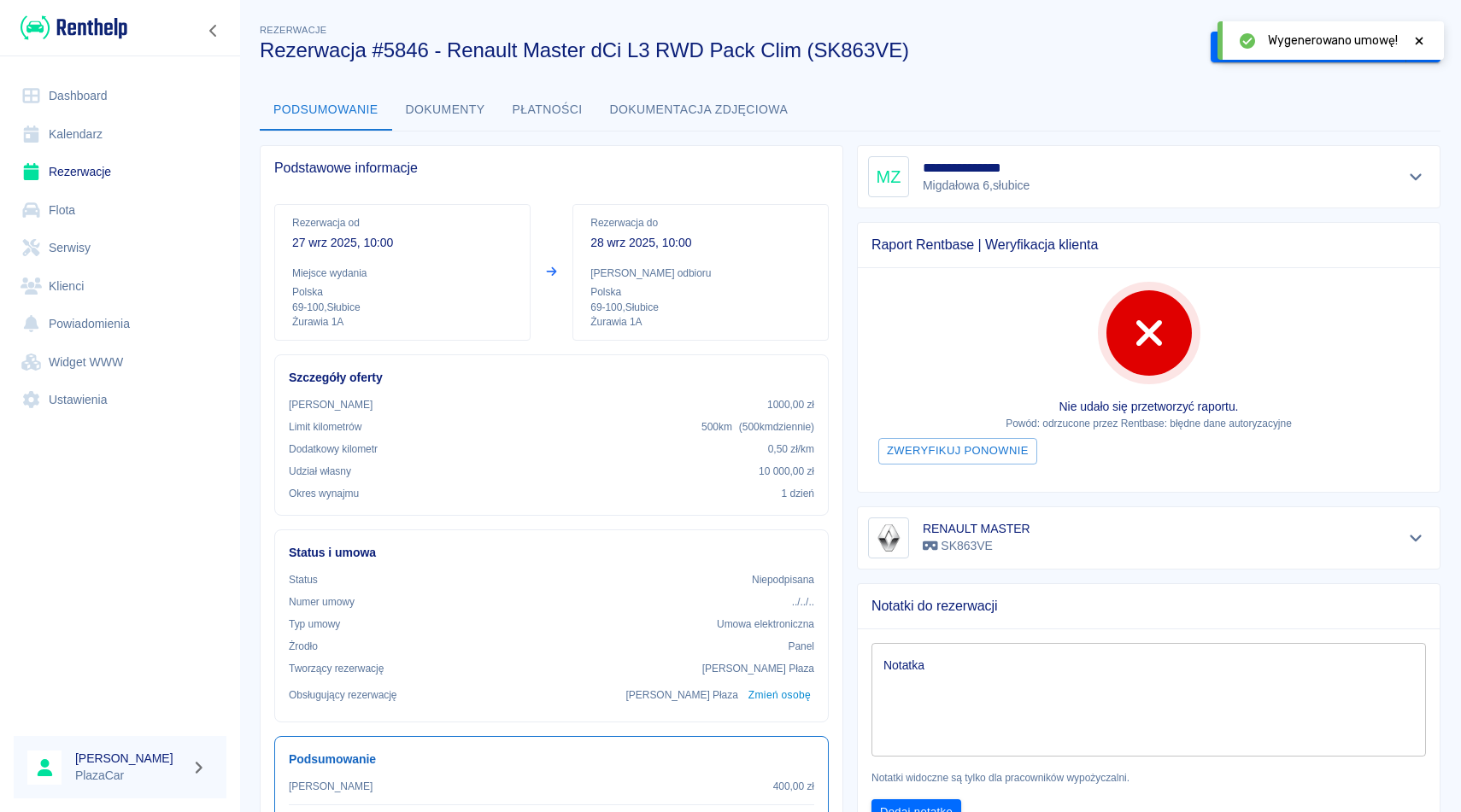
click at [1420, 46] on icon at bounding box center [1418, 41] width 15 height 12
click at [1279, 53] on button "Podpisz umowę elektroniczną" at bounding box center [1308, 48] width 196 height 32
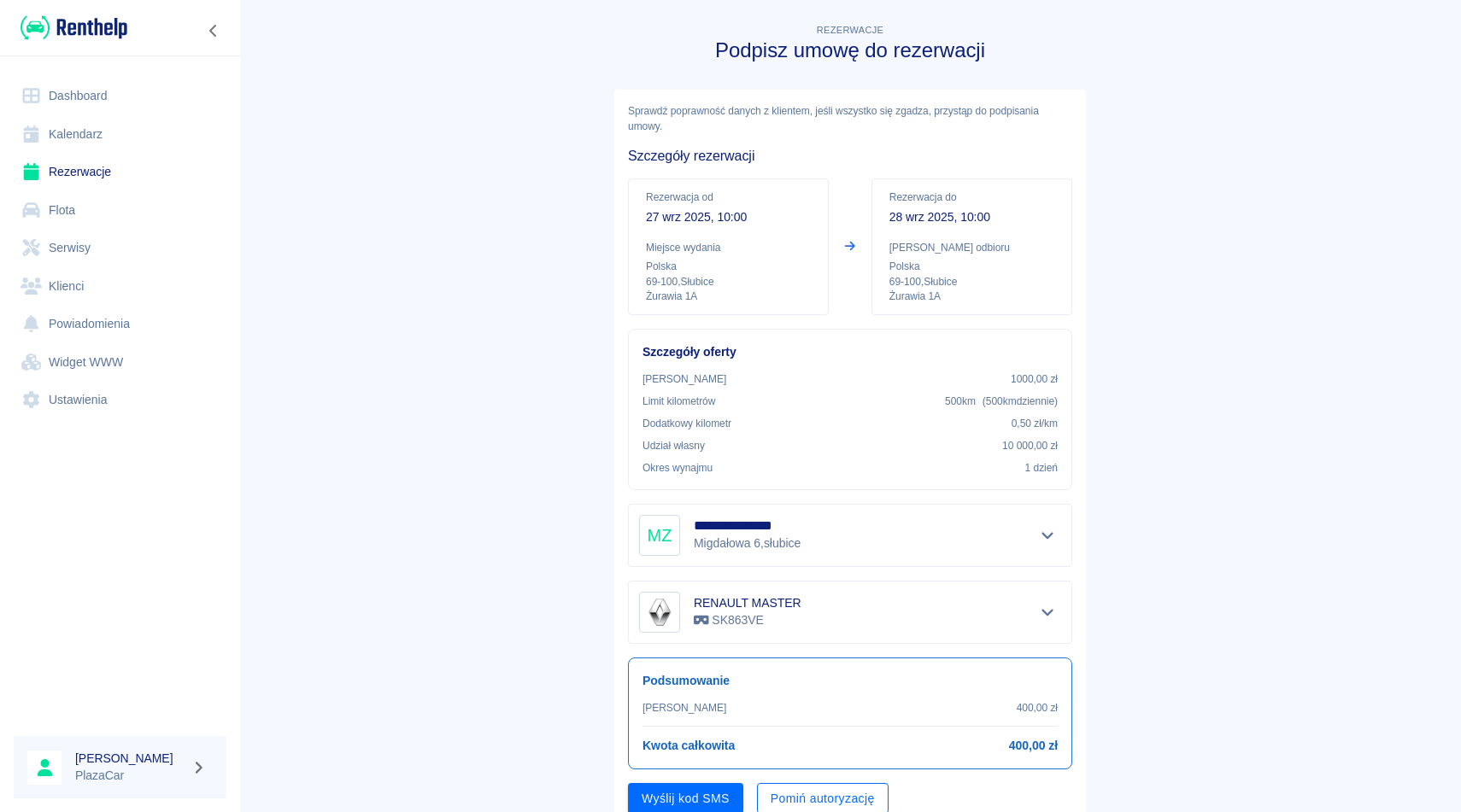
click at [810, 801] on button "Pomiń autoryzację" at bounding box center [823, 799] width 131 height 32
click at [713, 794] on button "Podpisz umowę" at bounding box center [686, 799] width 116 height 32
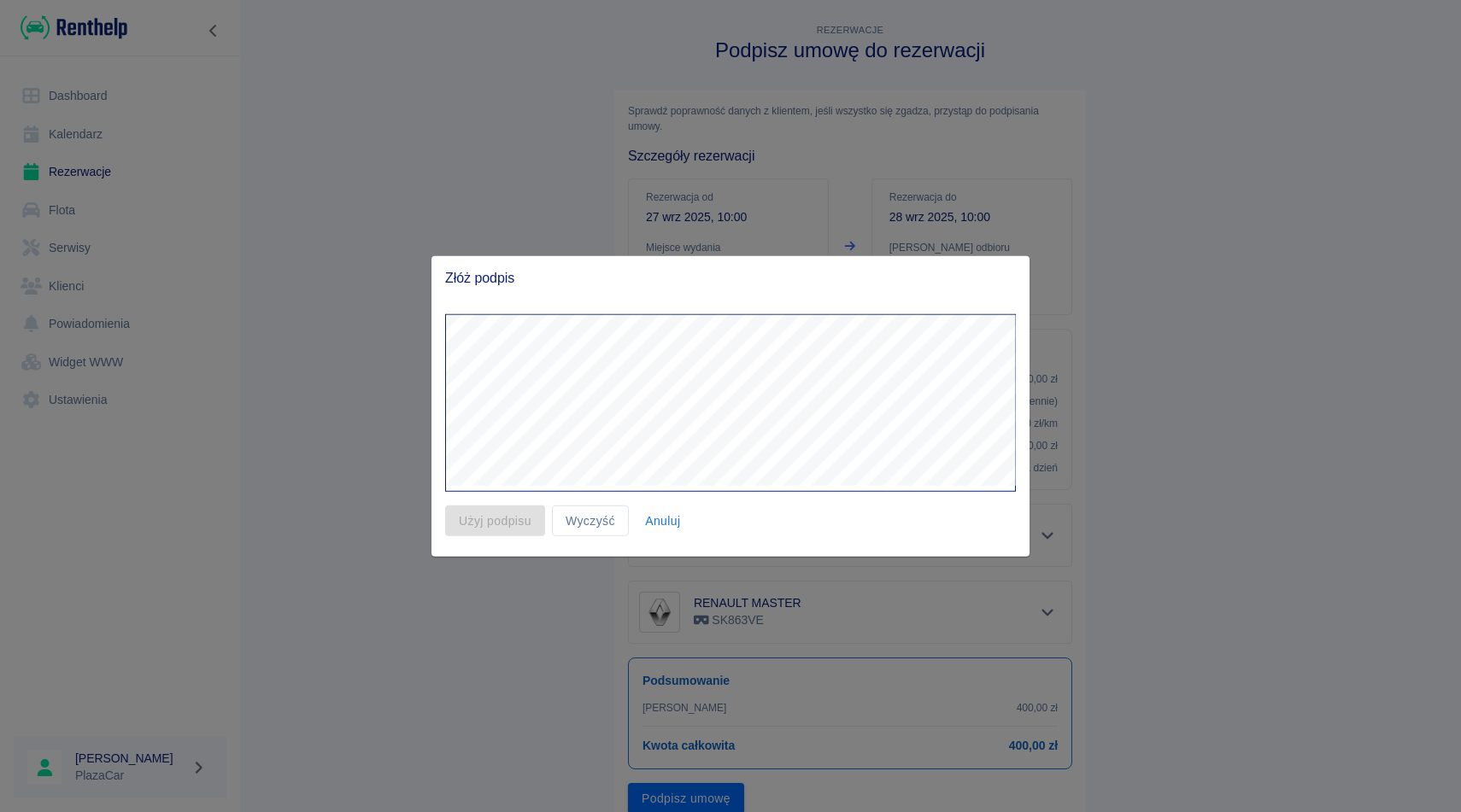
click at [663, 525] on button "Anuluj" at bounding box center [662, 521] width 55 height 32
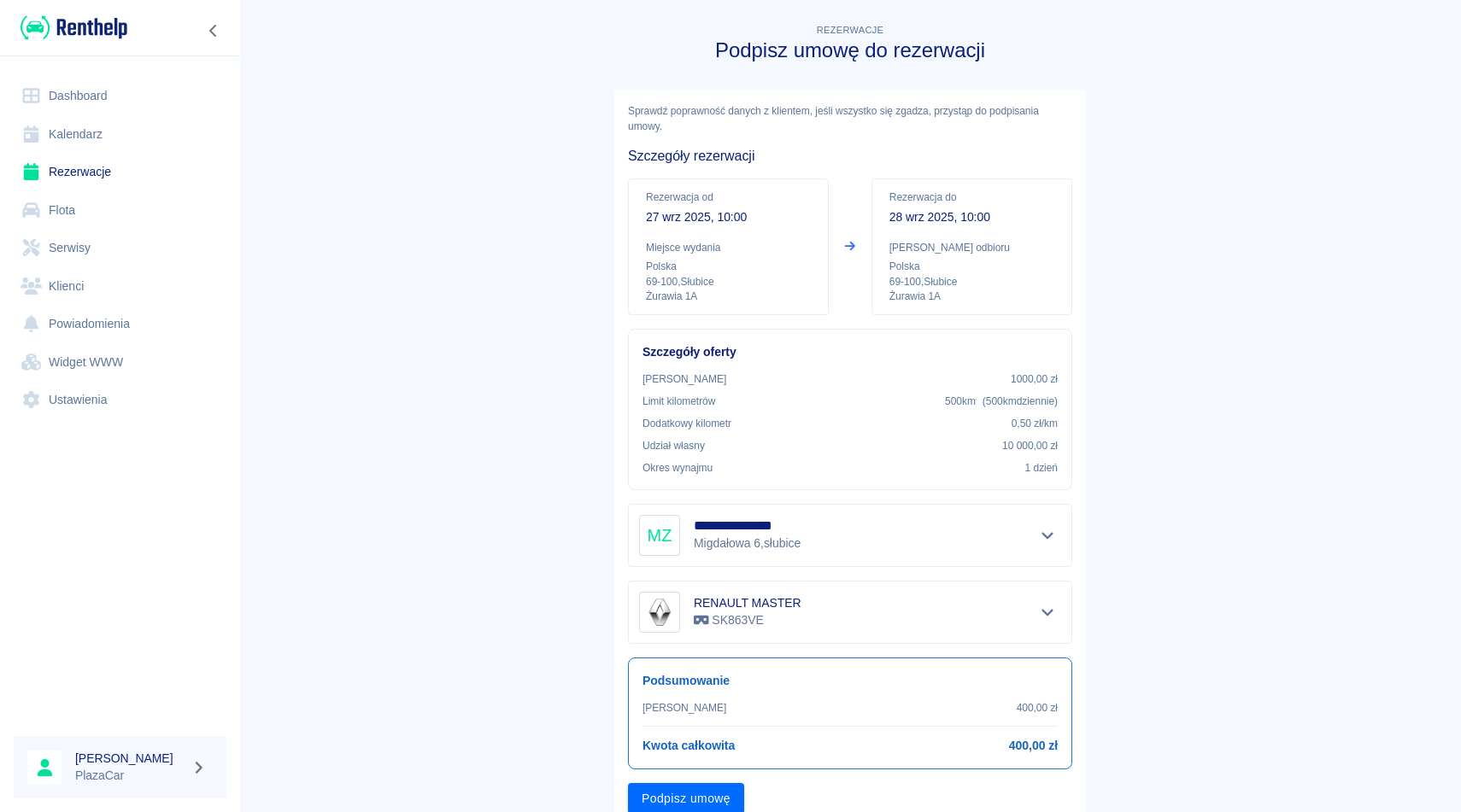
scroll to position [2, 0]
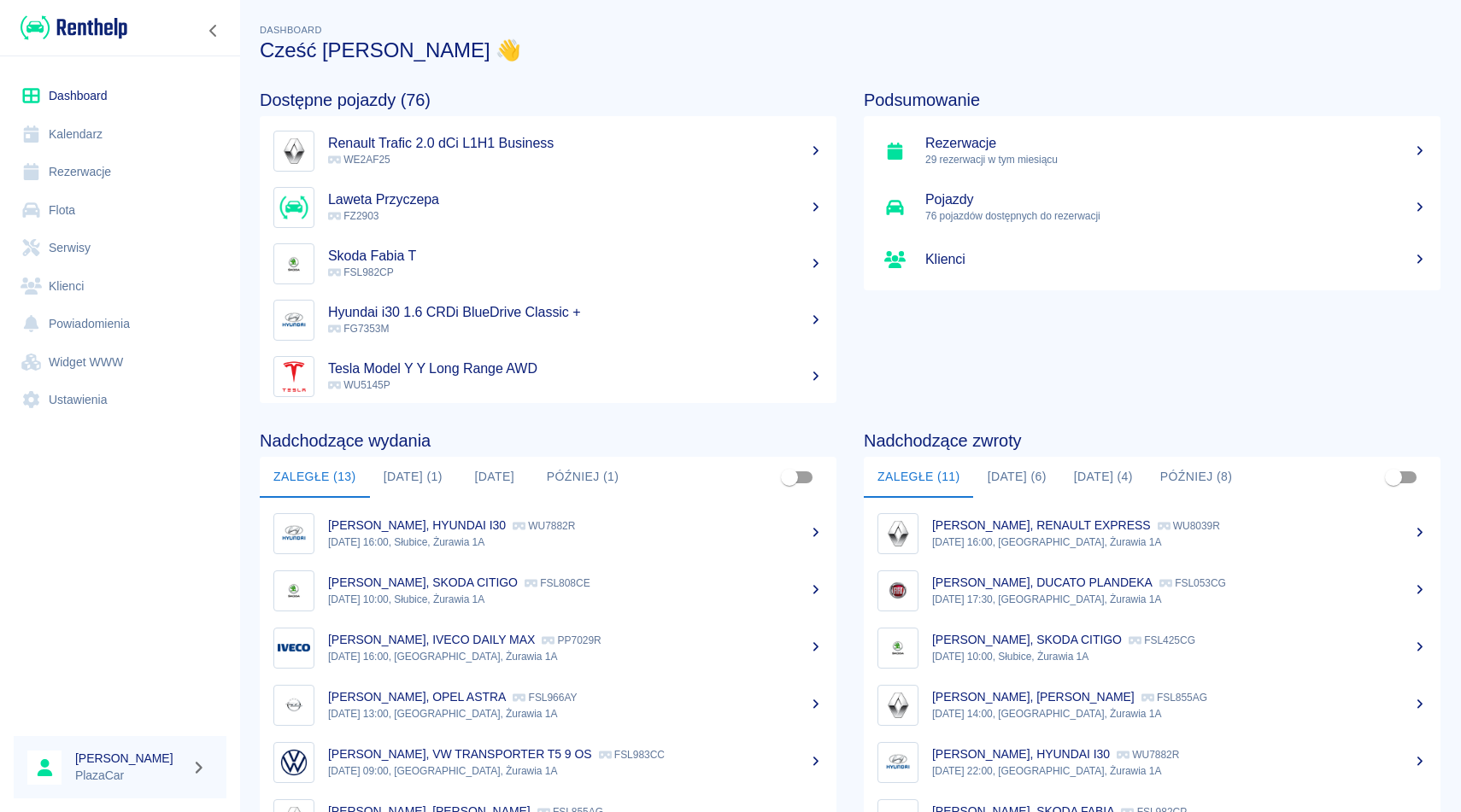
click at [108, 174] on link "Rezerwacje" at bounding box center [120, 172] width 213 height 39
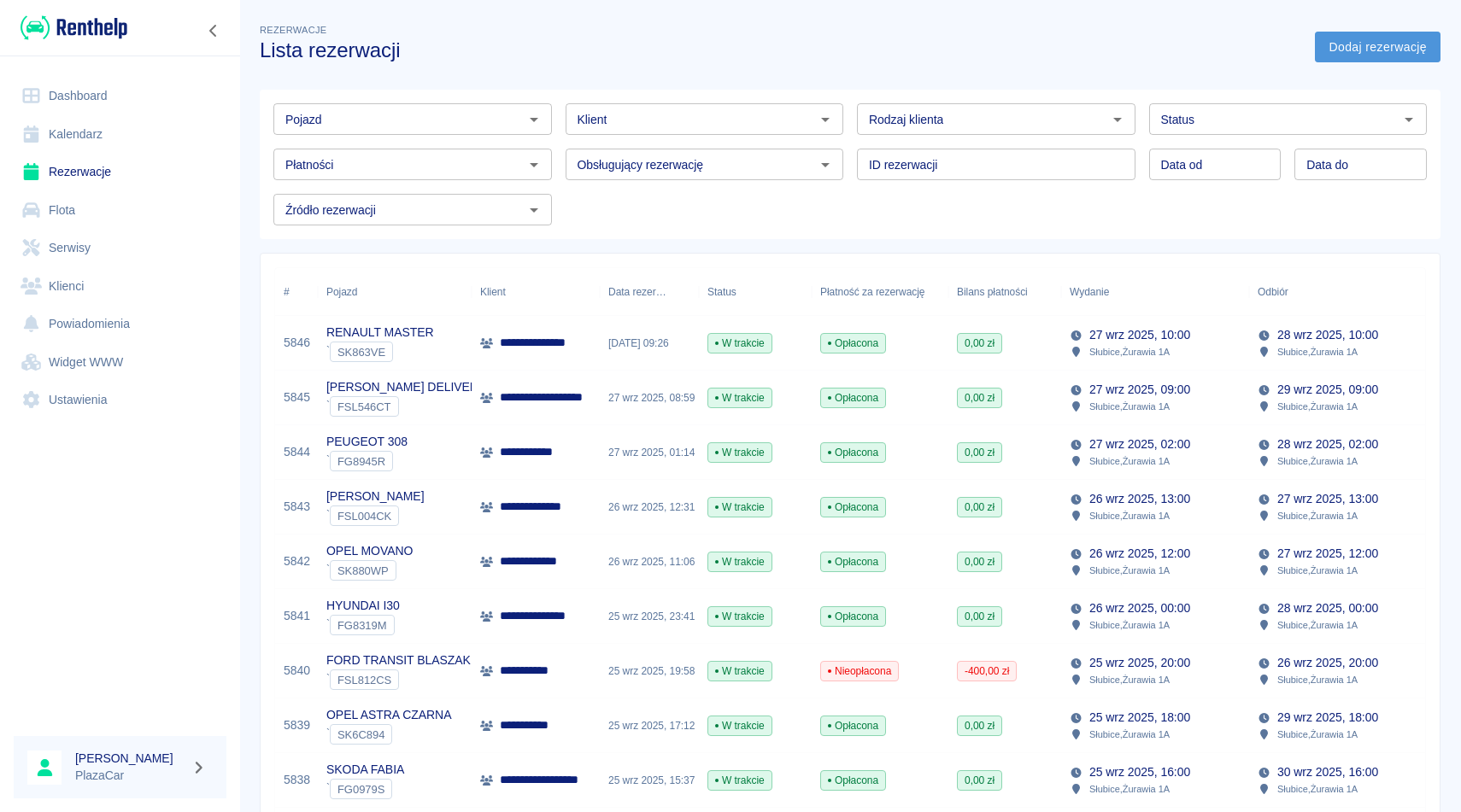
click at [1376, 43] on link "Dodaj rezerwację" at bounding box center [1378, 48] width 125 height 32
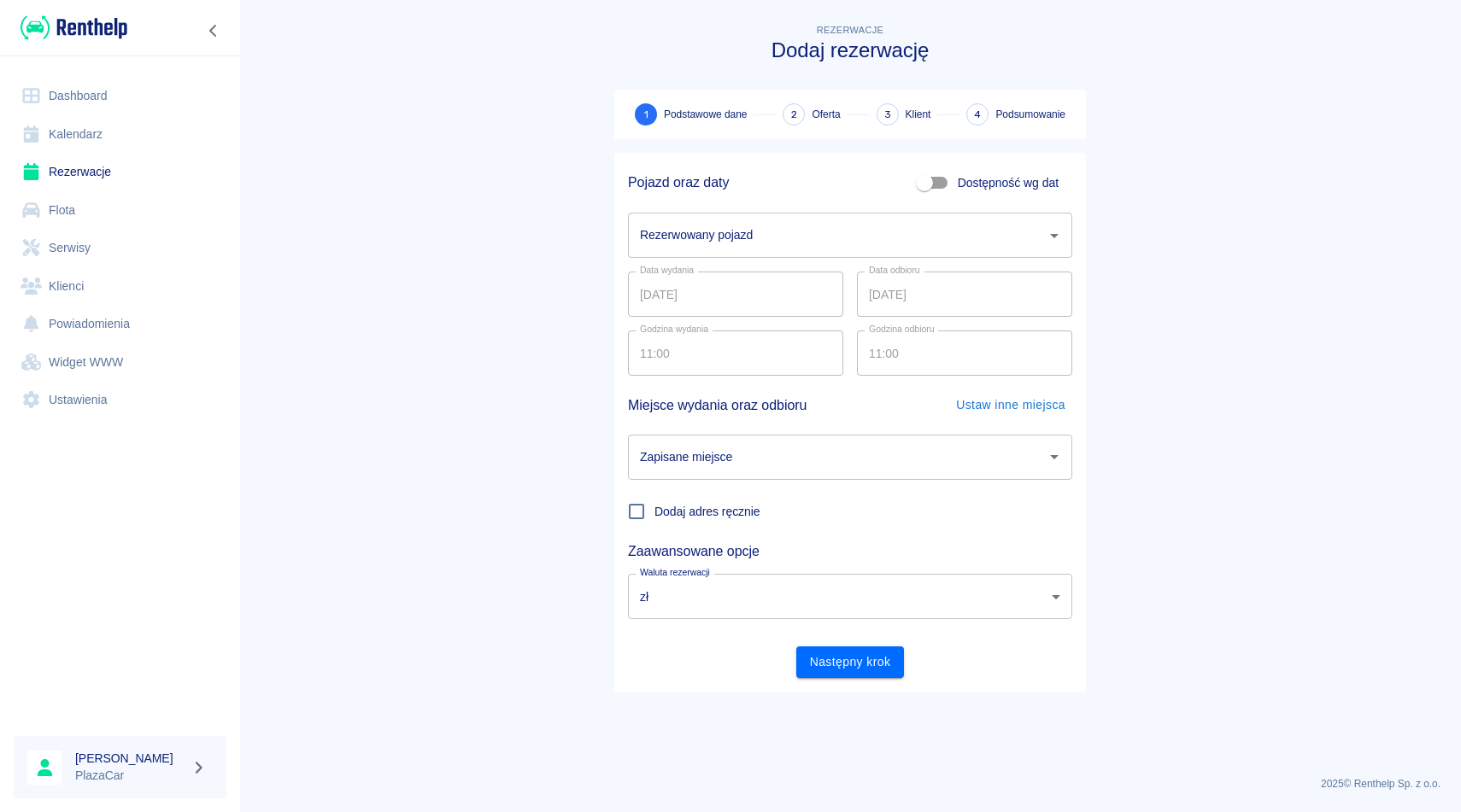
click at [721, 244] on input "Rezerwowany pojazd" at bounding box center [837, 236] width 404 height 30
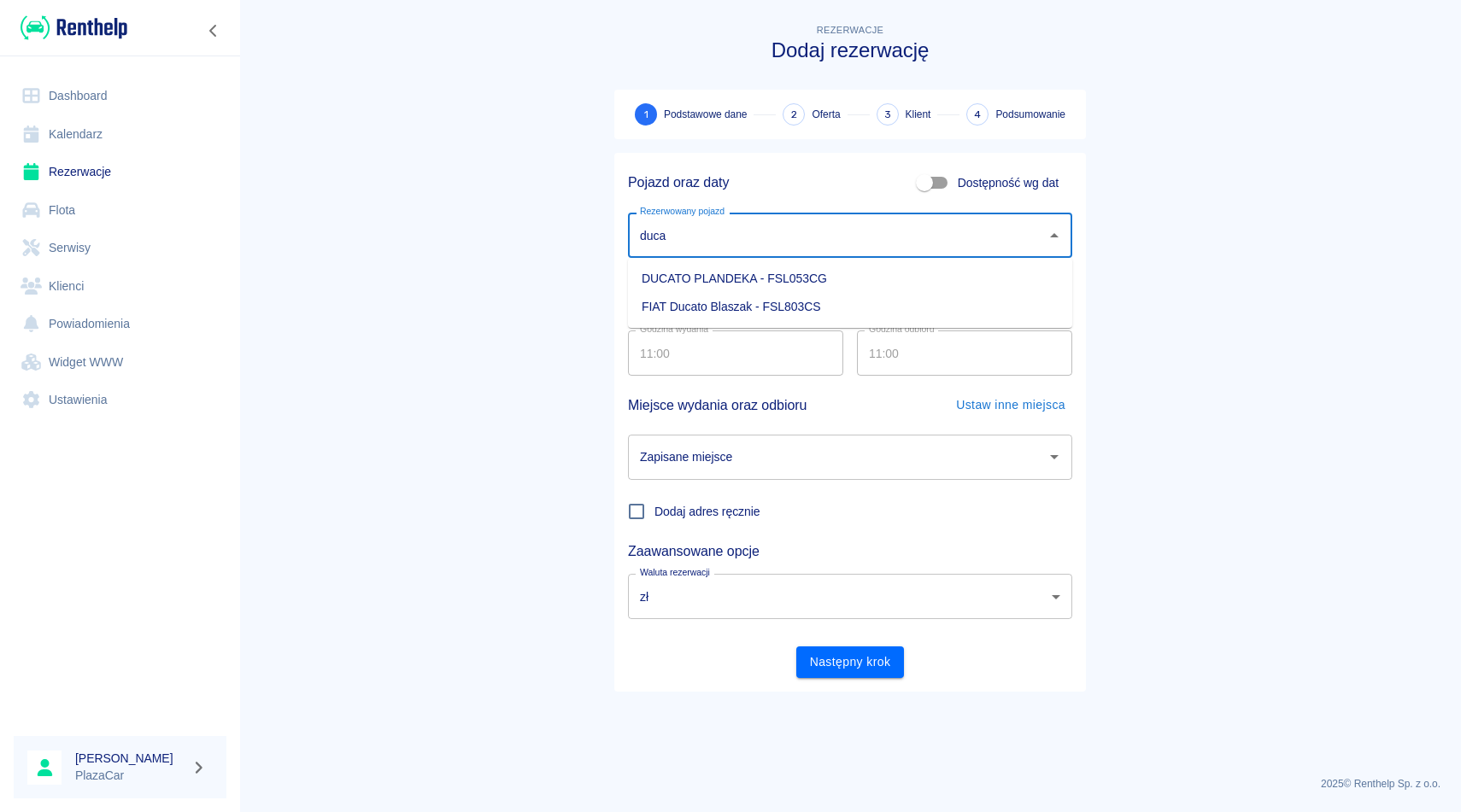
click at [774, 299] on li "FIAT Ducato Blaszak - FSL803CS" at bounding box center [850, 307] width 444 height 28
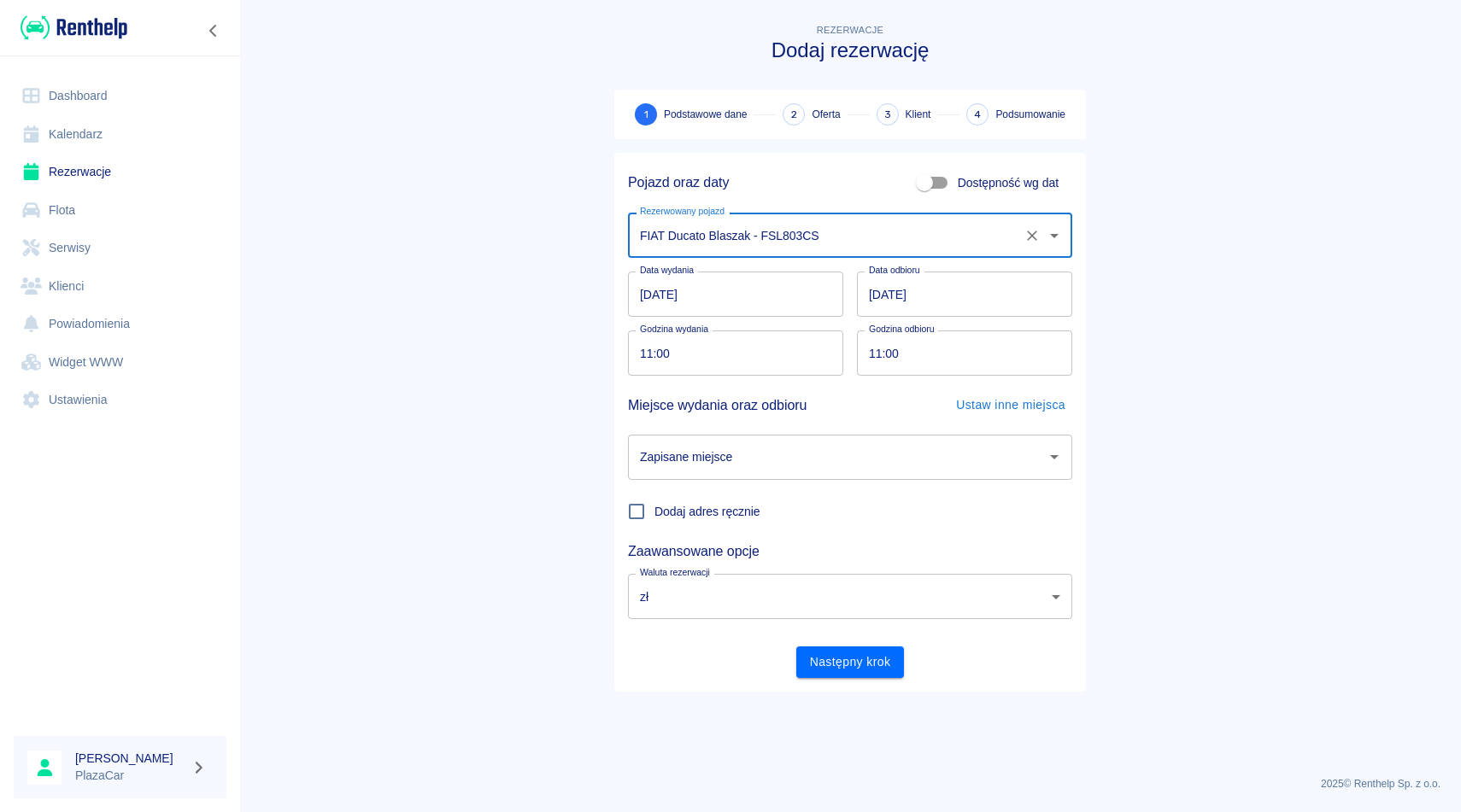
type input "FIAT Ducato Blaszak - FSL803CS"
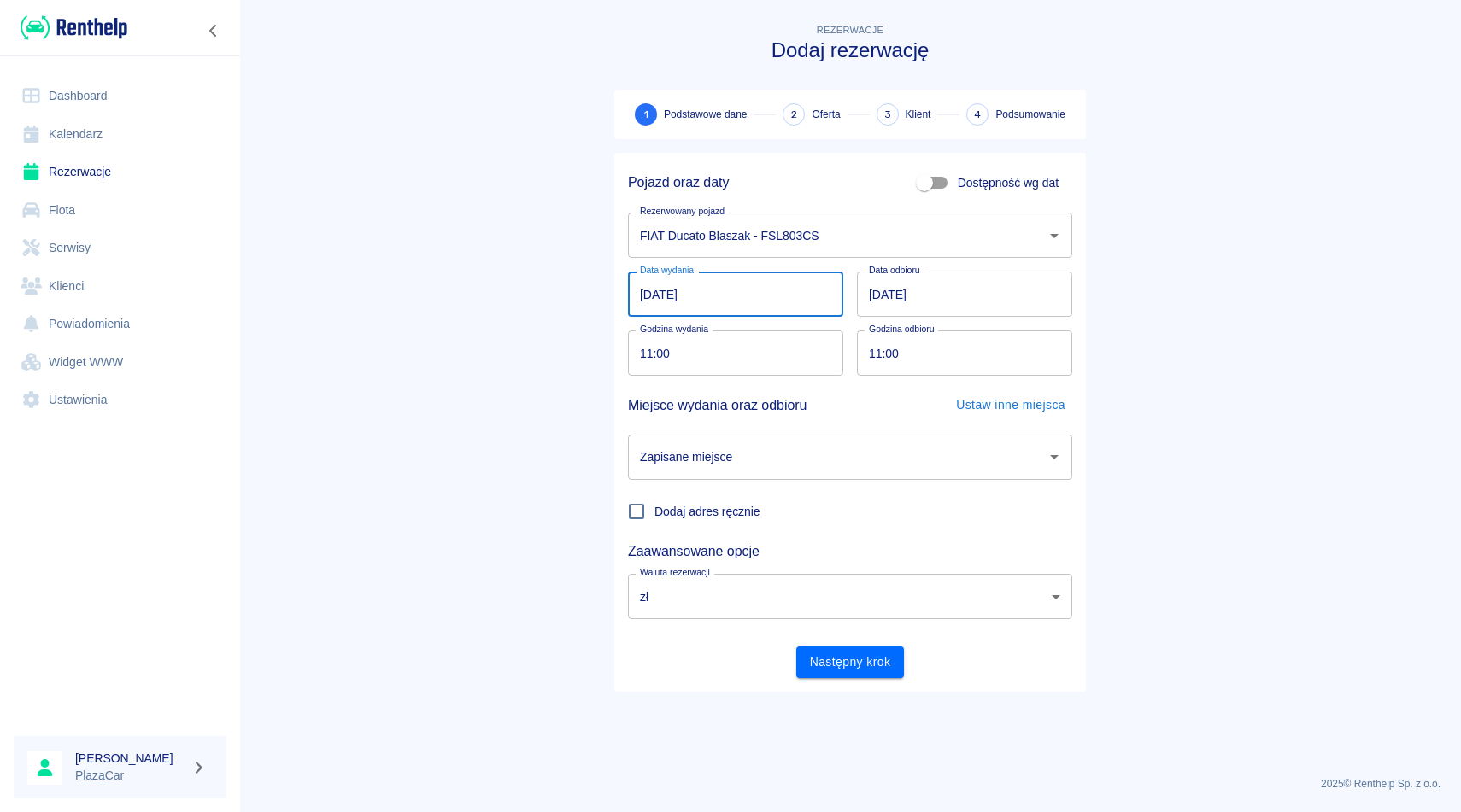
click at [725, 295] on input "[DATE]" at bounding box center [735, 294] width 216 height 46
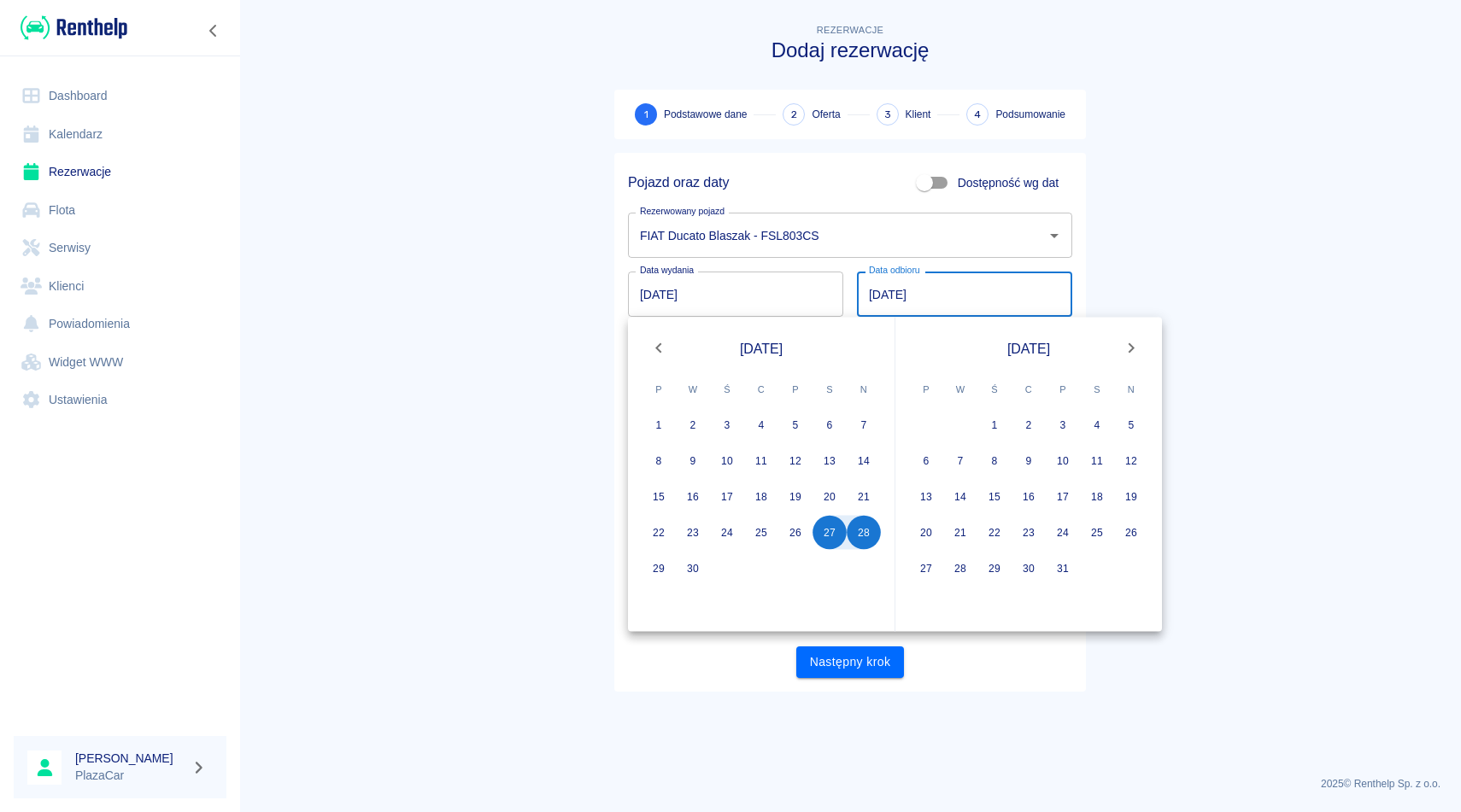
click at [891, 298] on input "[DATE]" at bounding box center [964, 294] width 216 height 46
click at [877, 297] on input "[DATE]" at bounding box center [964, 294] width 216 height 46
click at [830, 528] on button "27" at bounding box center [829, 533] width 34 height 34
type input "[DATE]"
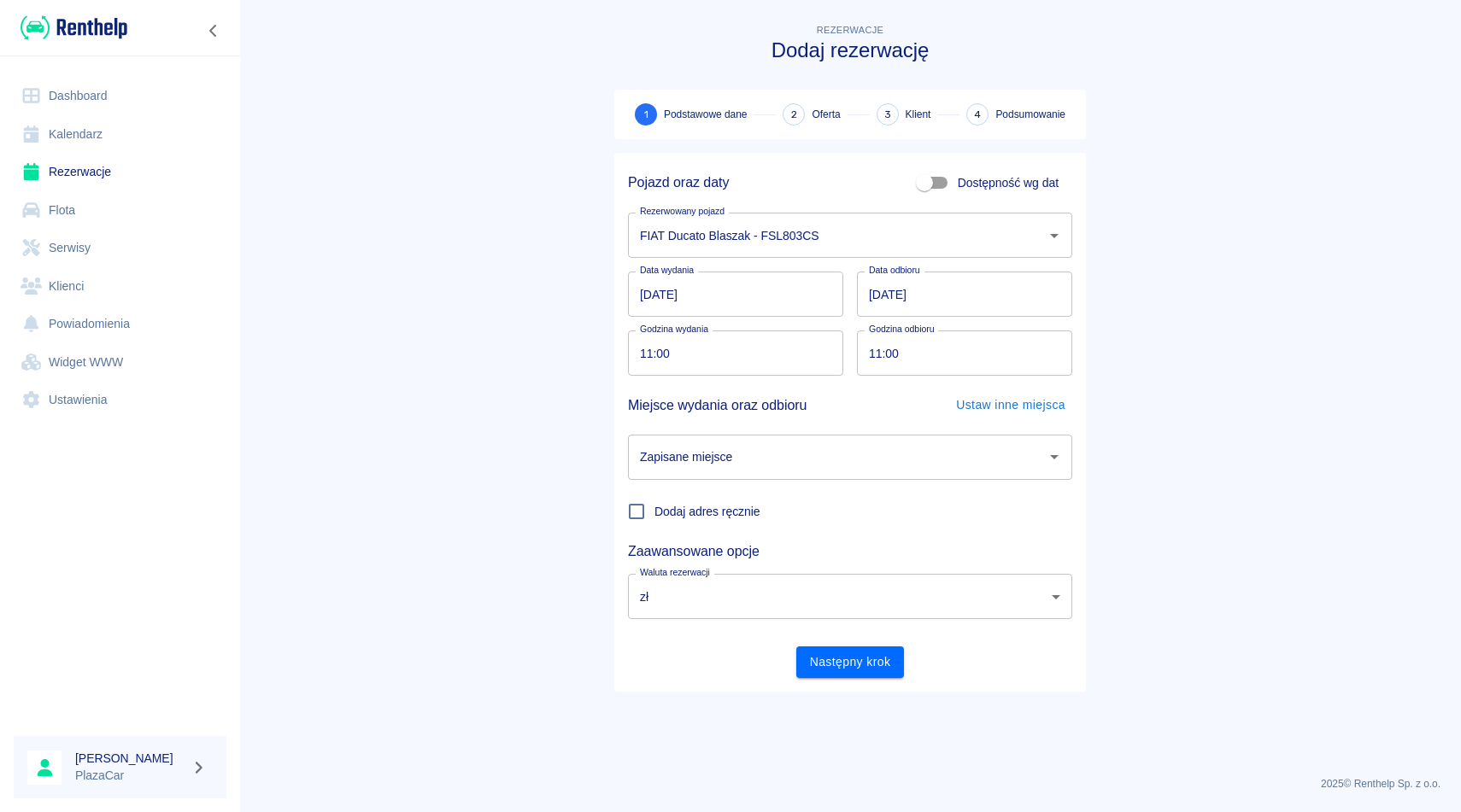
click at [879, 353] on input "11:00" at bounding box center [958, 354] width 204 height 46
type input "12:00"
click at [856, 464] on input "Zapisane miejsce" at bounding box center [837, 457] width 404 height 30
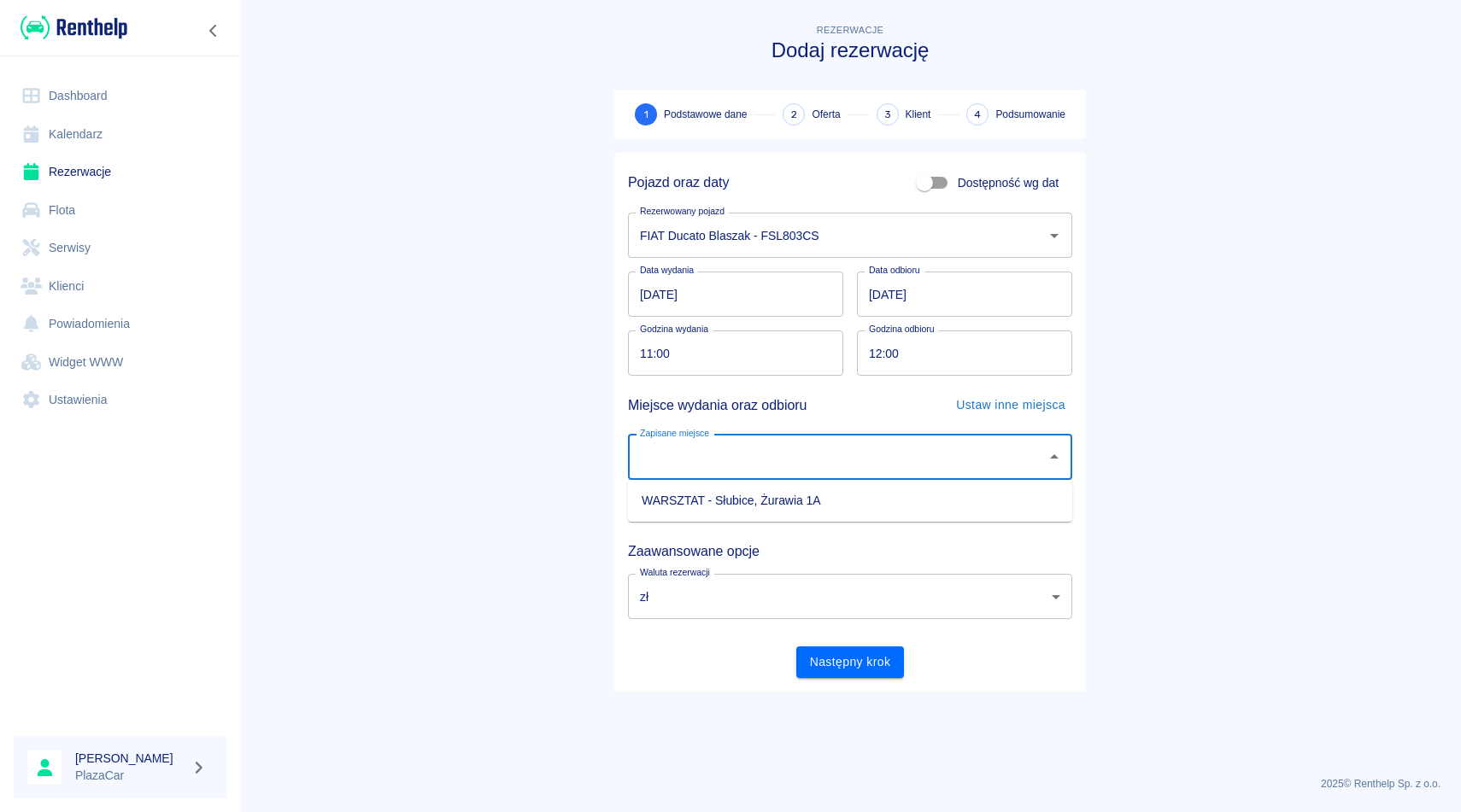
click at [844, 508] on li "WARSZTAT - Słubice, Żurawia 1A" at bounding box center [850, 501] width 444 height 28
type input "WARSZTAT - Słubice, Żurawia 1A"
click at [854, 655] on button "Następny krok" at bounding box center [850, 663] width 108 height 32
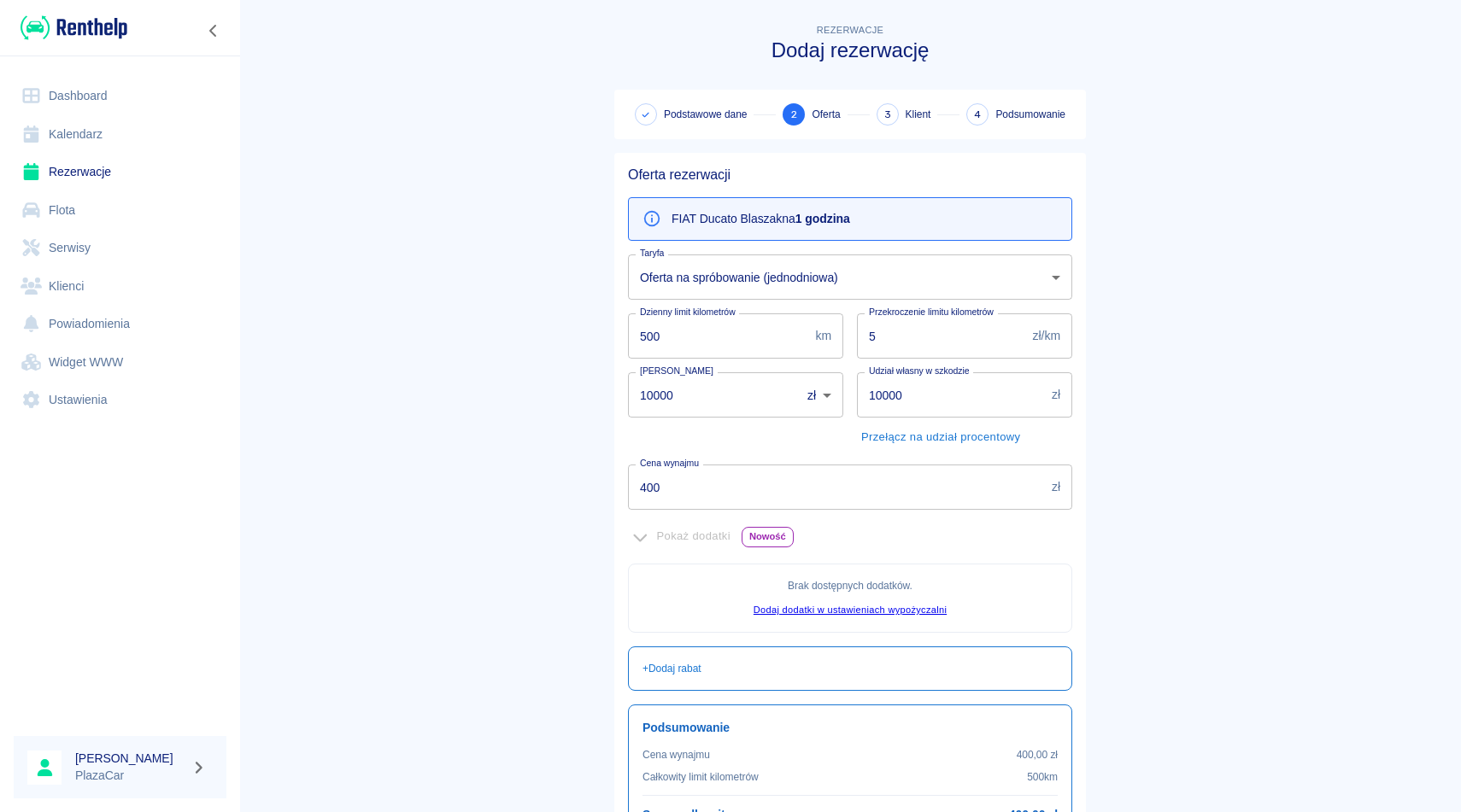
click at [684, 401] on input "10000" at bounding box center [709, 396] width 161 height 46
type input "1"
type input "500"
click at [693, 491] on input "400" at bounding box center [836, 488] width 416 height 46
type input "4"
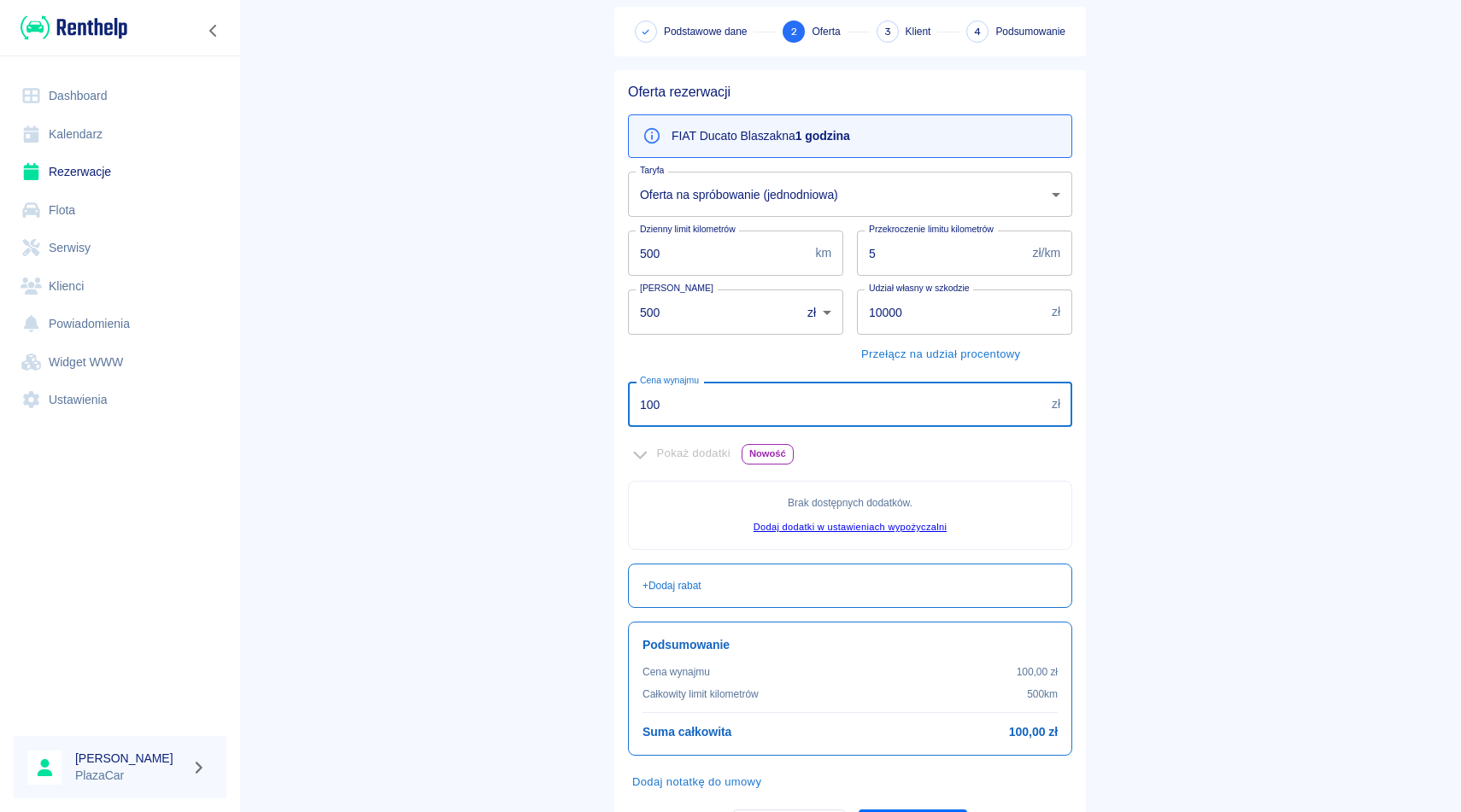
scroll to position [174, 0]
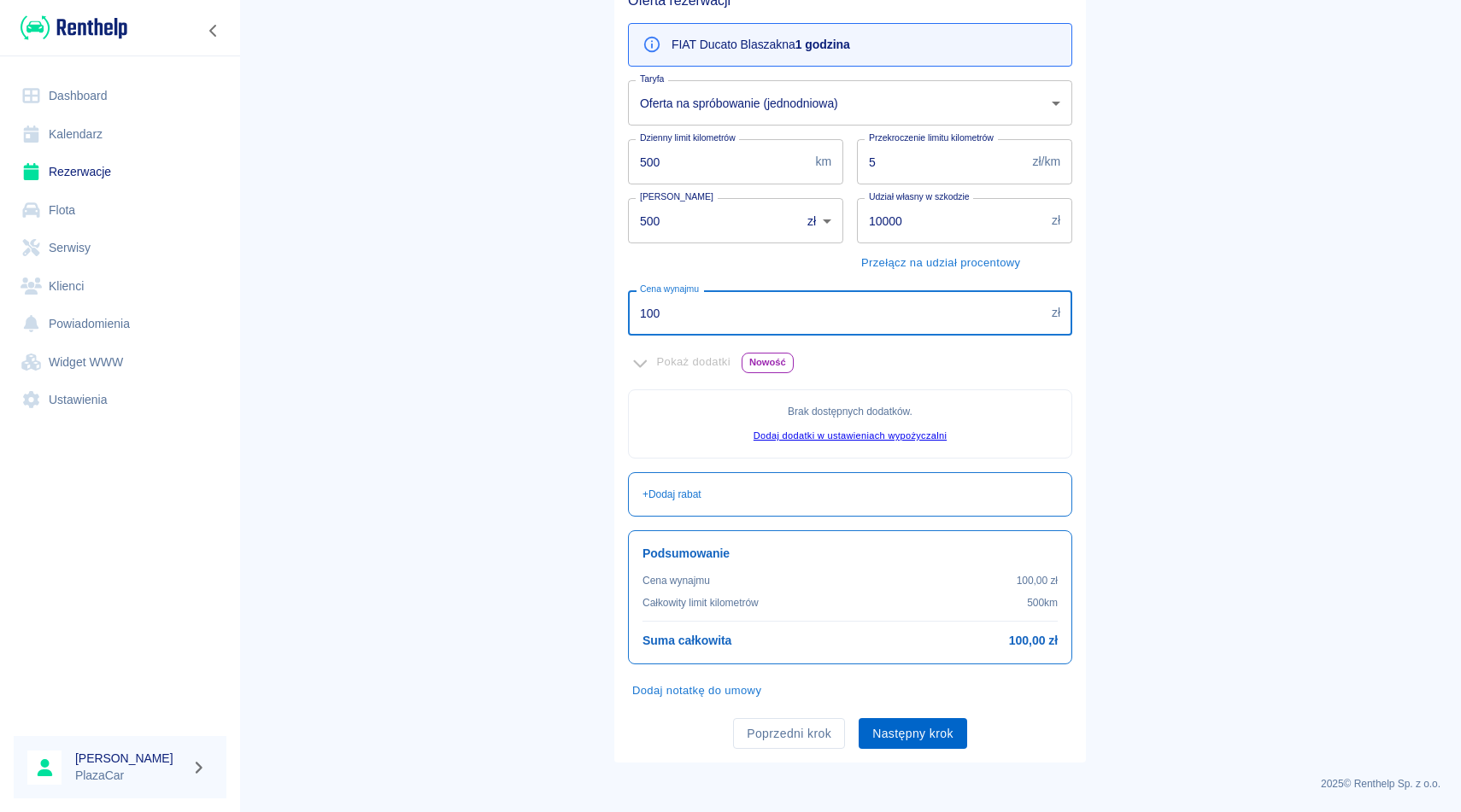
type input "100"
click at [915, 732] on button "Następny krok" at bounding box center [912, 734] width 108 height 32
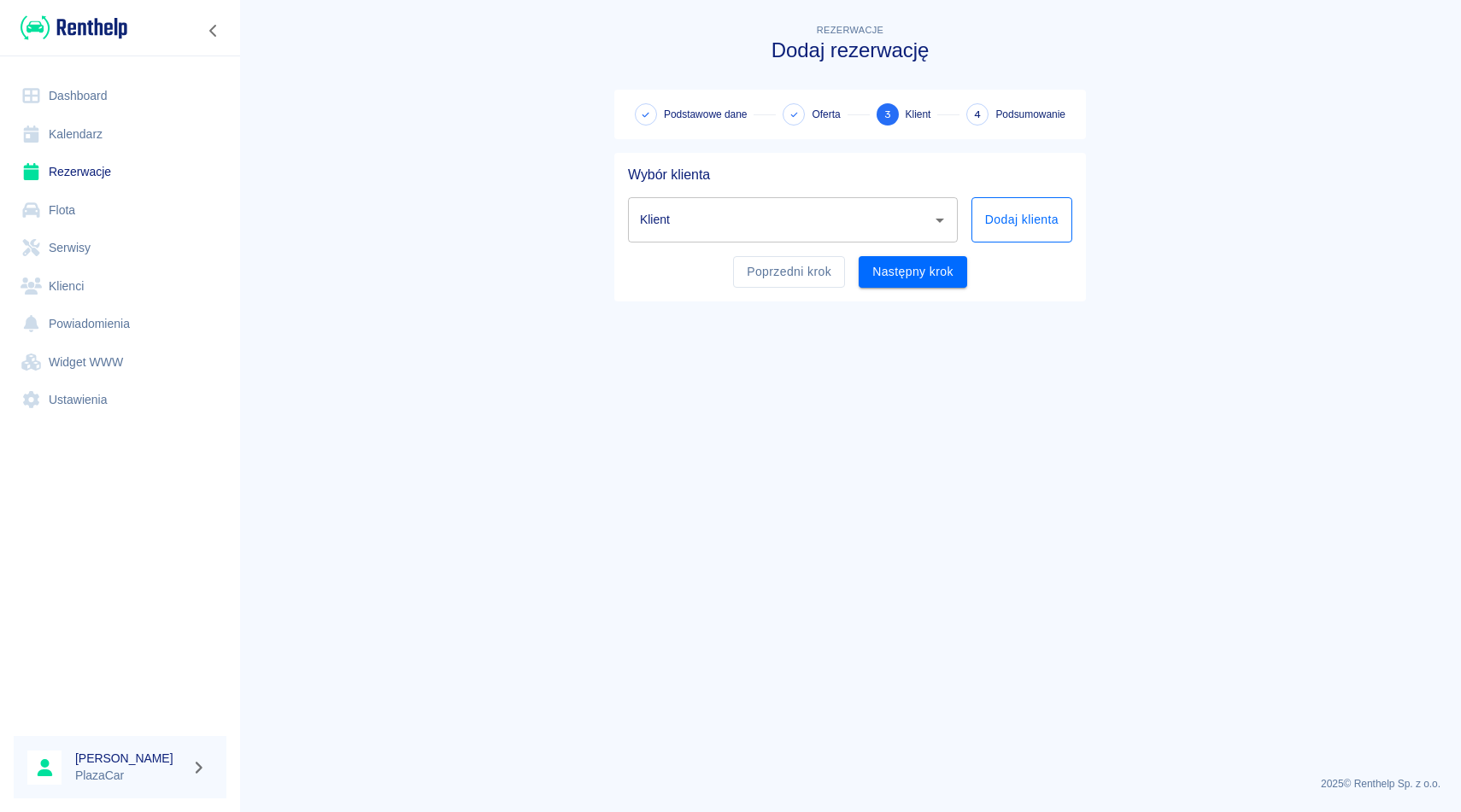
click at [1027, 226] on button "Dodaj klienta" at bounding box center [1021, 221] width 100 height 46
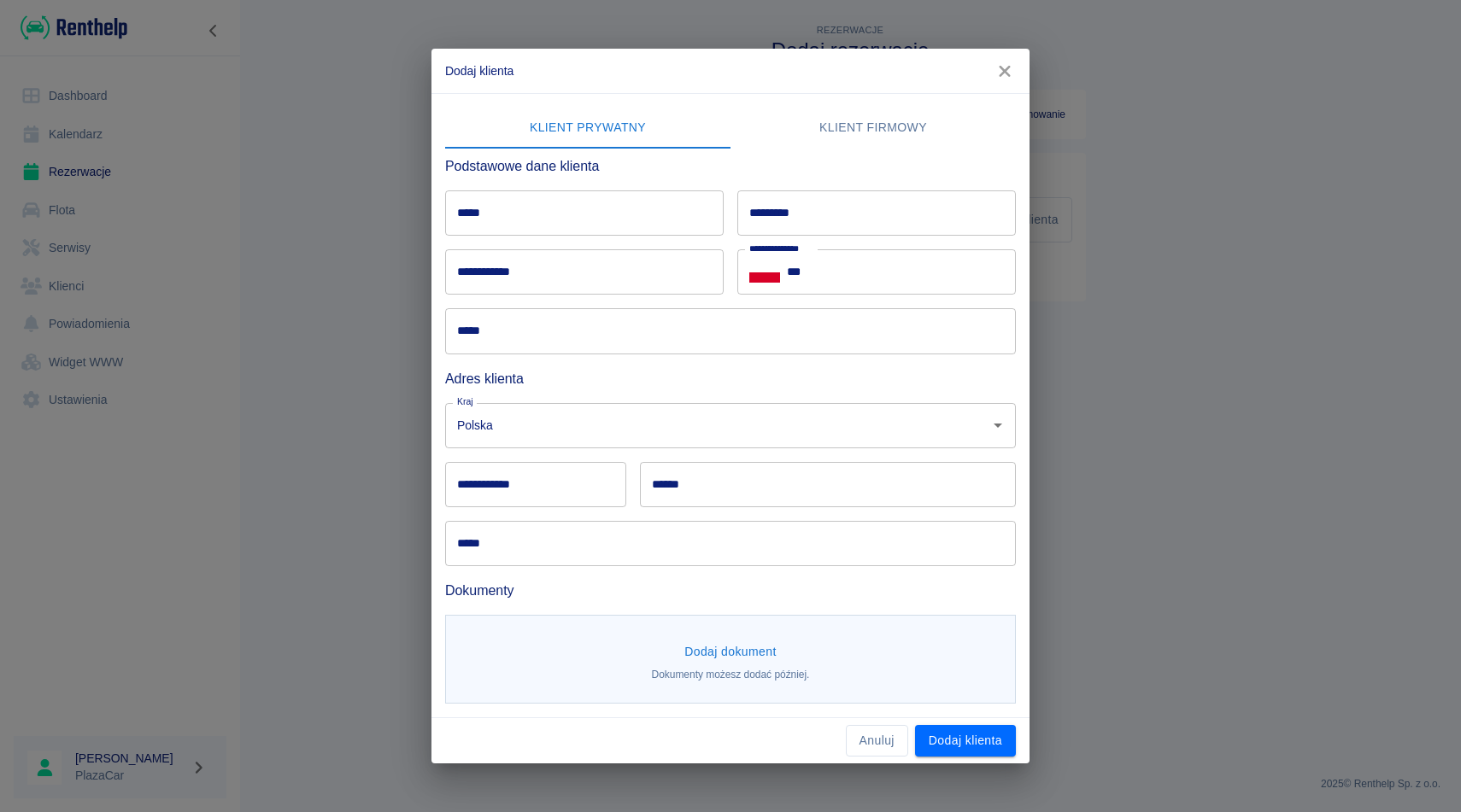
click at [606, 206] on input "*****" at bounding box center [584, 214] width 278 height 46
type input "*******"
click at [775, 208] on input "*********" at bounding box center [877, 214] width 278 height 46
type input "*****"
click at [832, 268] on input "***" at bounding box center [901, 272] width 229 height 46
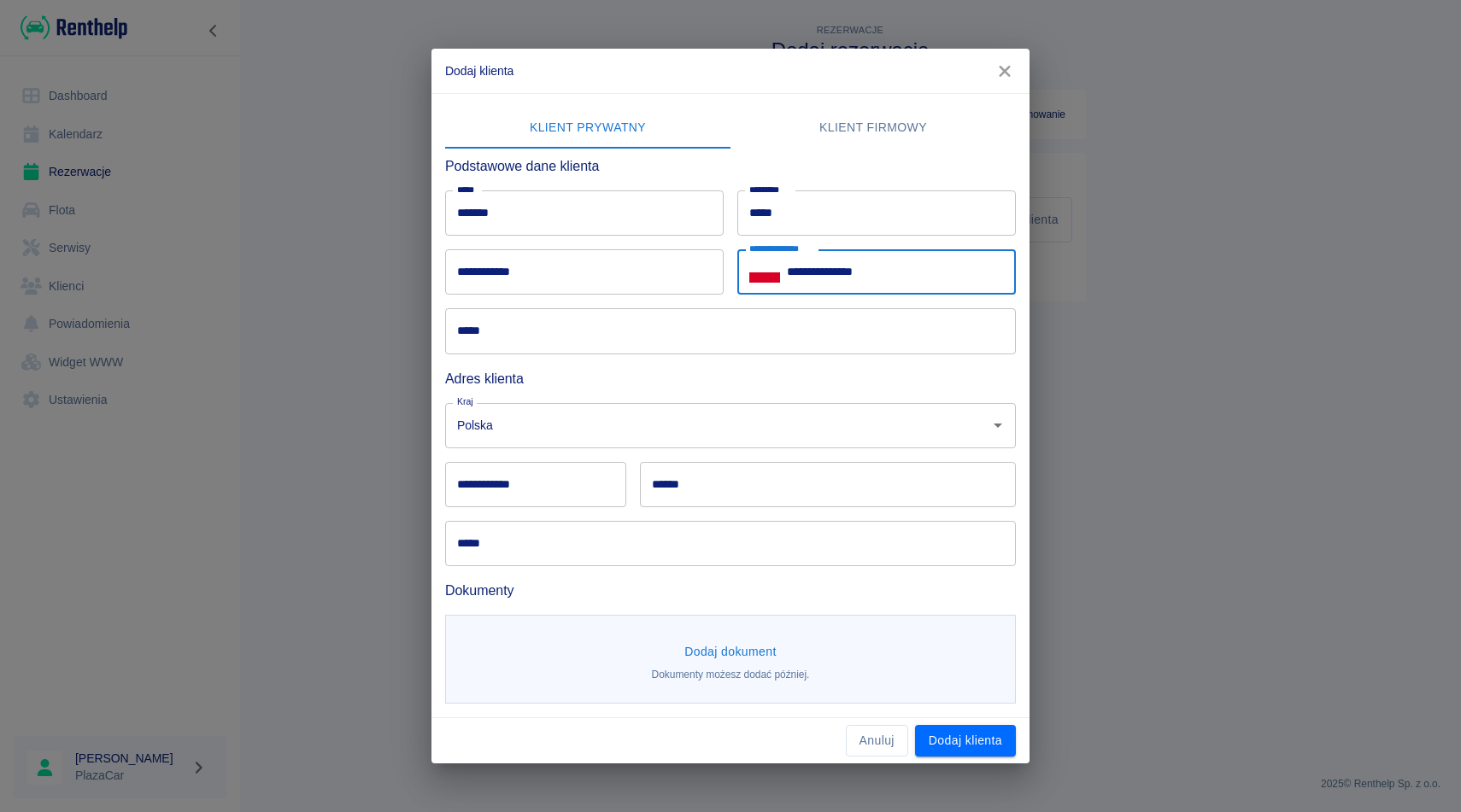
type input "**********"
click at [635, 305] on div "***** *****" at bounding box center [724, 324] width 584 height 59
click at [594, 279] on input "**********" at bounding box center [584, 272] width 278 height 46
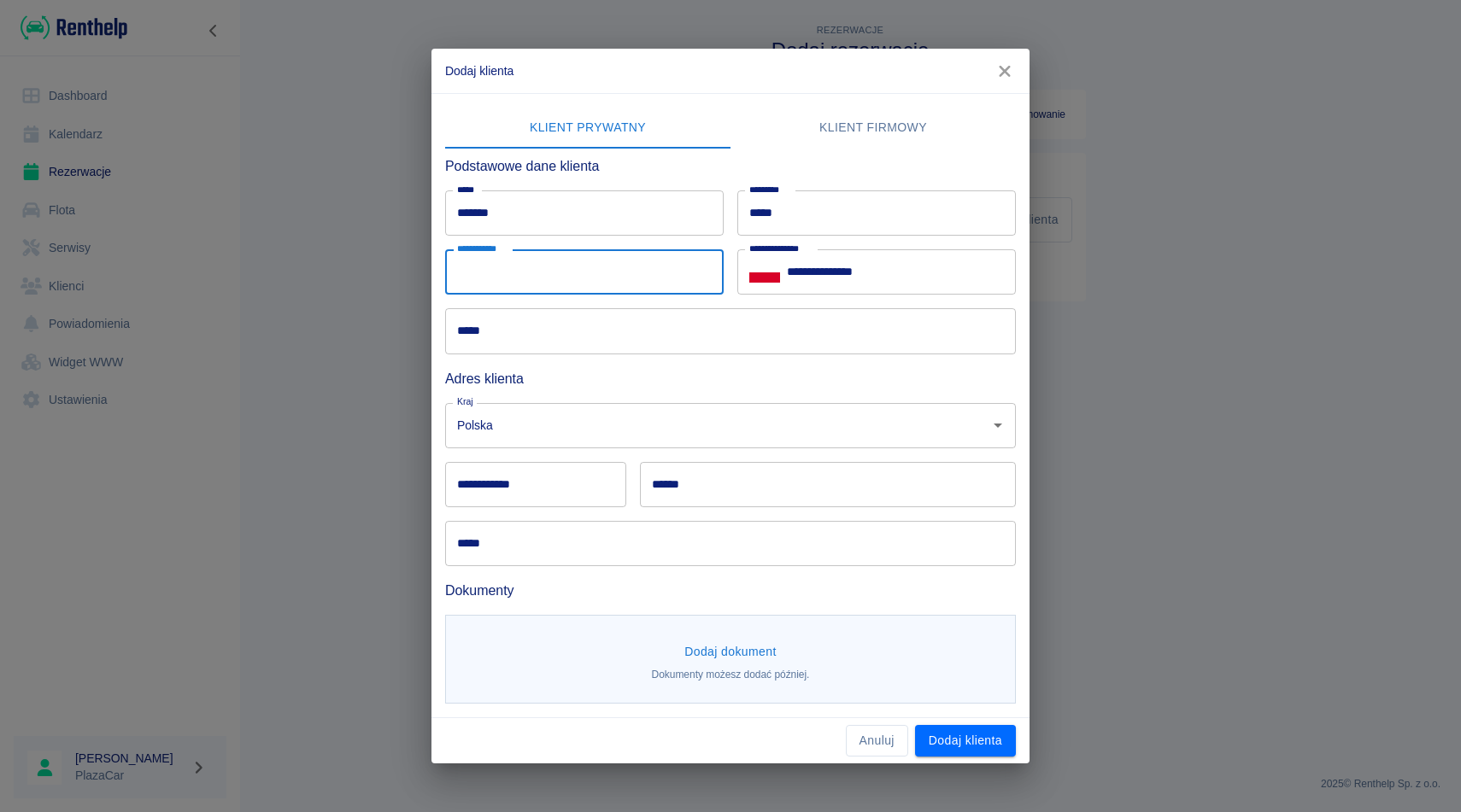
click at [524, 314] on input "*****" at bounding box center [730, 331] width 570 height 46
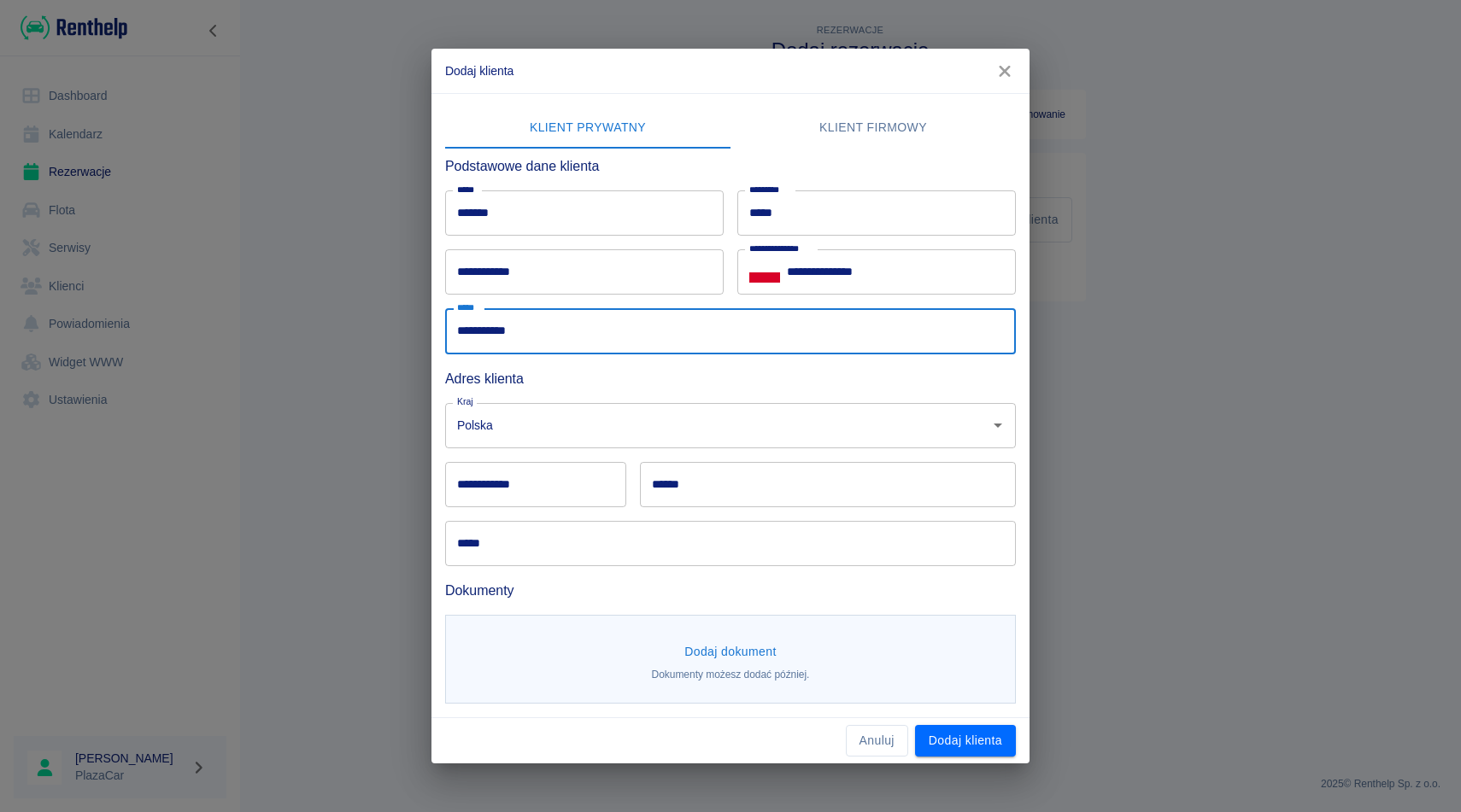
type input "**********"
click at [490, 268] on input "**********" at bounding box center [584, 272] width 278 height 46
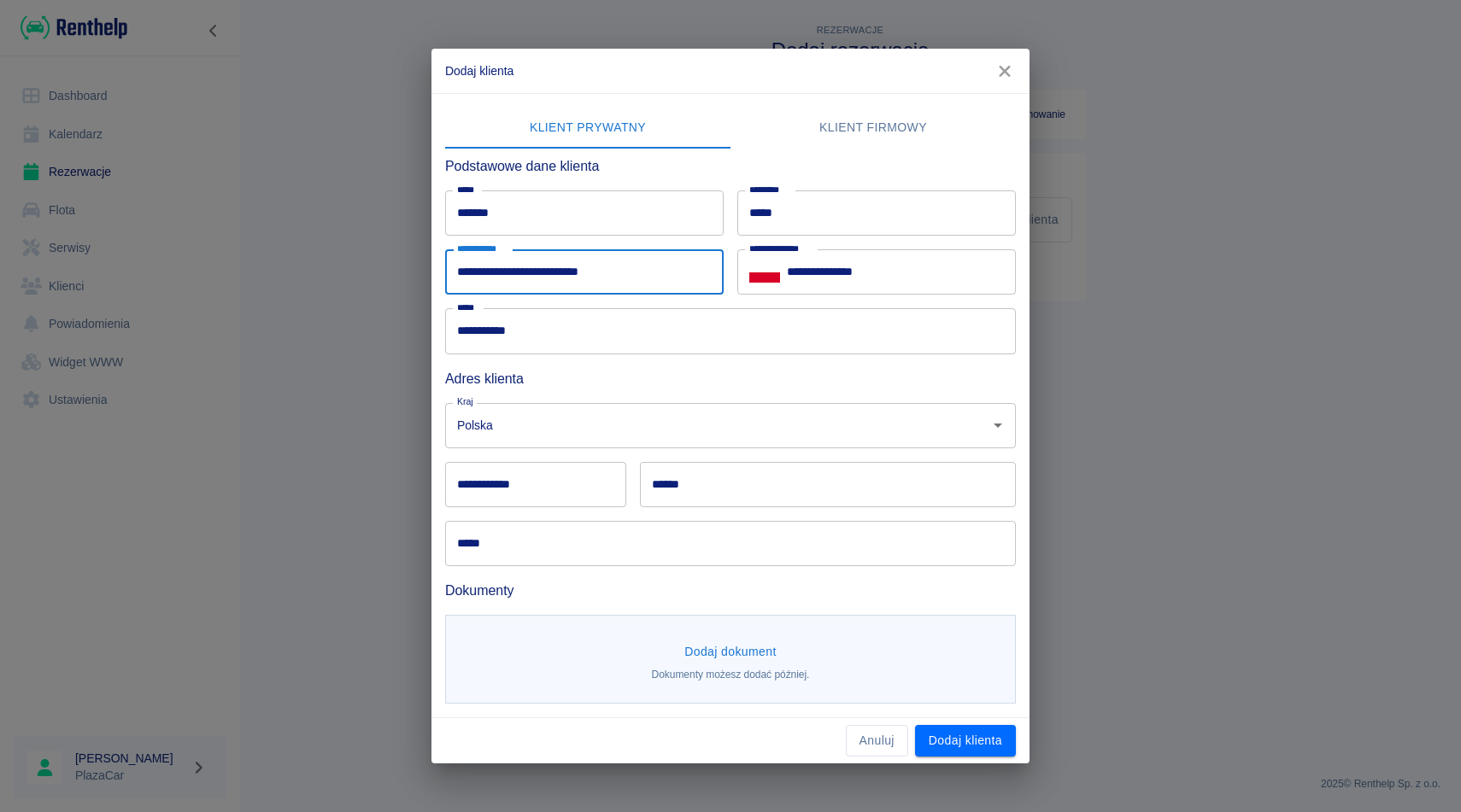
click at [614, 273] on input "**********" at bounding box center [584, 272] width 278 height 46
type input "**********"
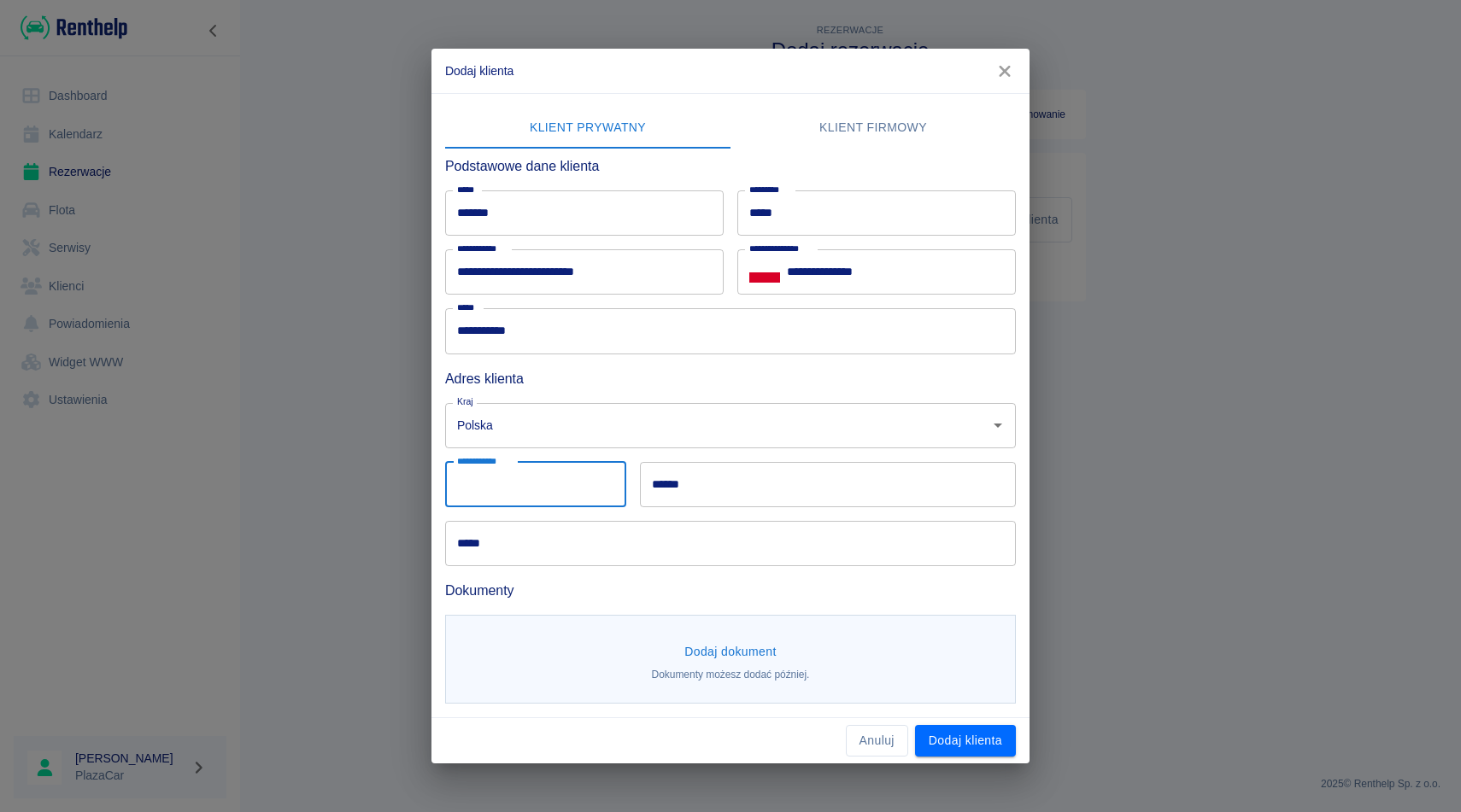
click at [555, 497] on input "**********" at bounding box center [536, 485] width 181 height 46
type input "******"
type input "*******"
type input "**********"
click at [608, 531] on input "**********" at bounding box center [730, 544] width 570 height 46
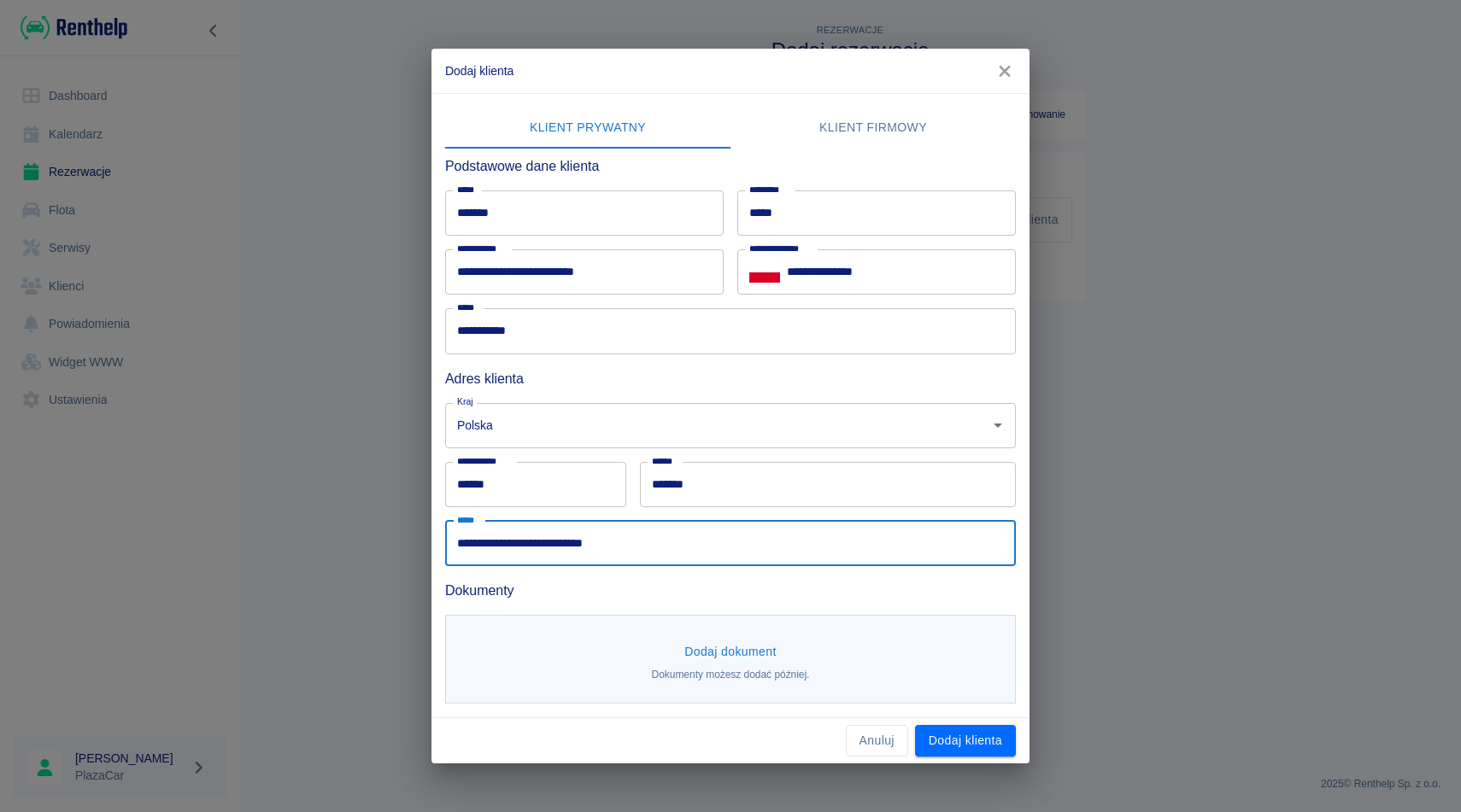
click at [608, 531] on input "**********" at bounding box center [730, 544] width 570 height 46
type input "**********"
click at [739, 647] on button "Dodaj dokument" at bounding box center [730, 652] width 106 height 32
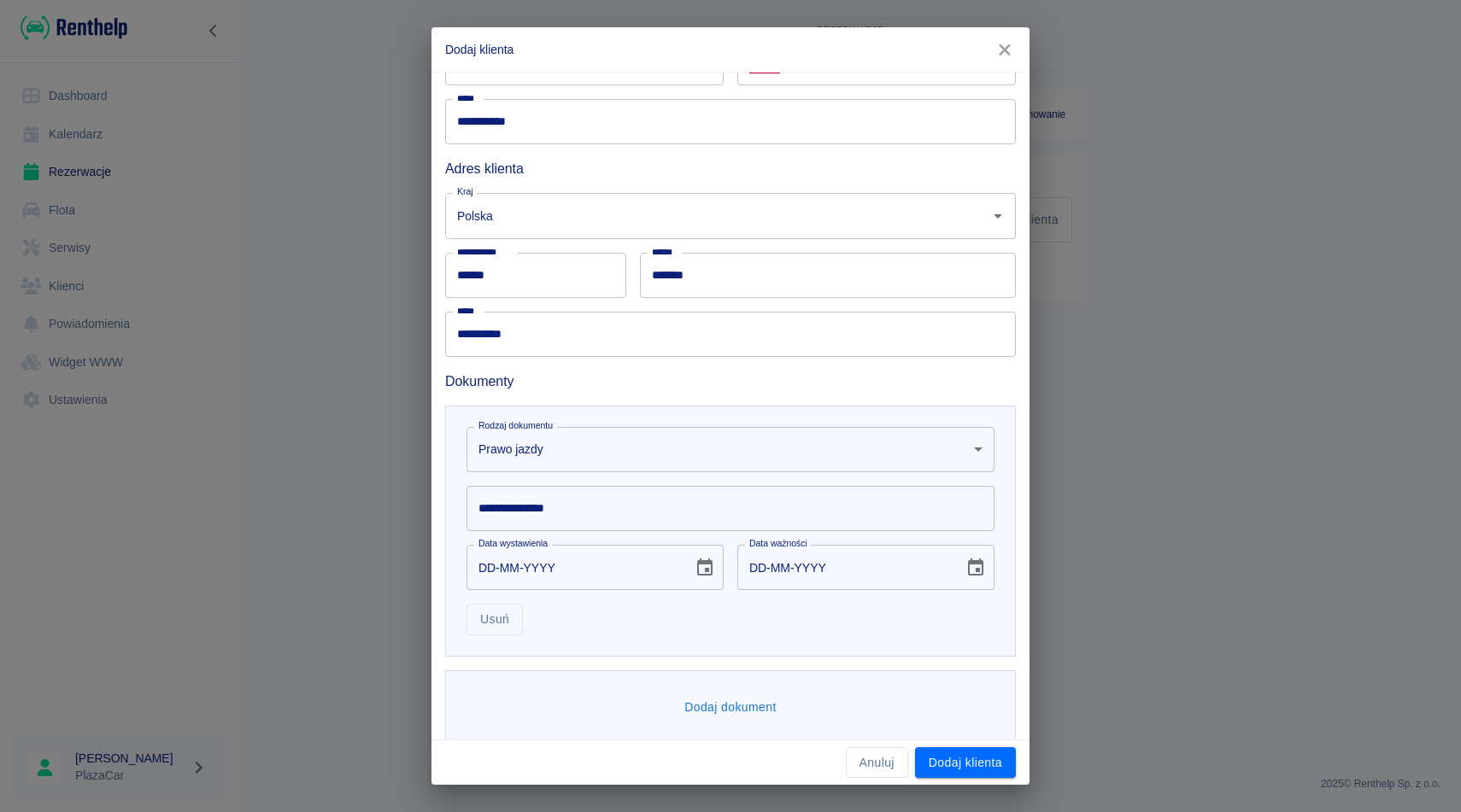
scroll to position [206, 0]
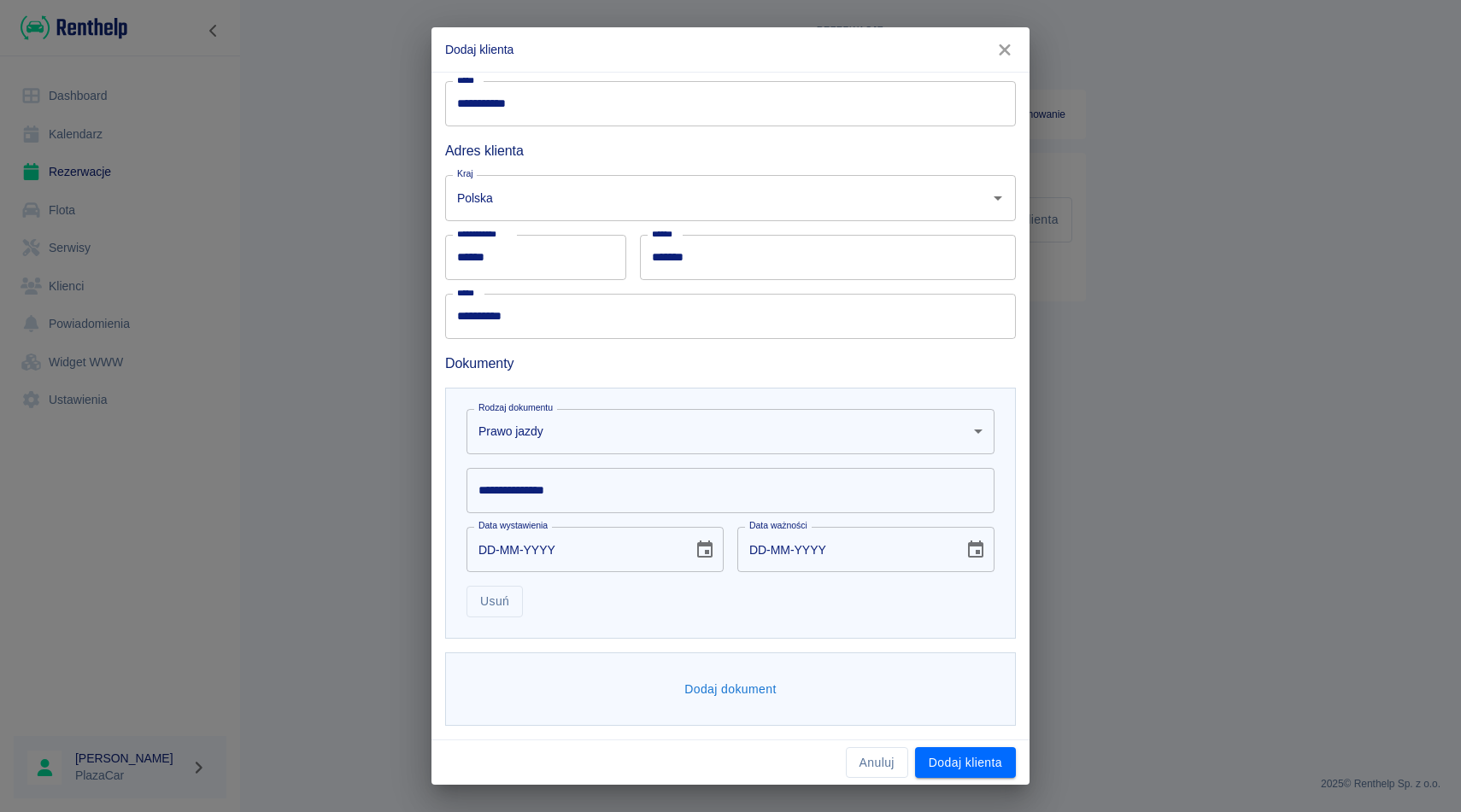
click at [588, 492] on input "**********" at bounding box center [730, 491] width 528 height 46
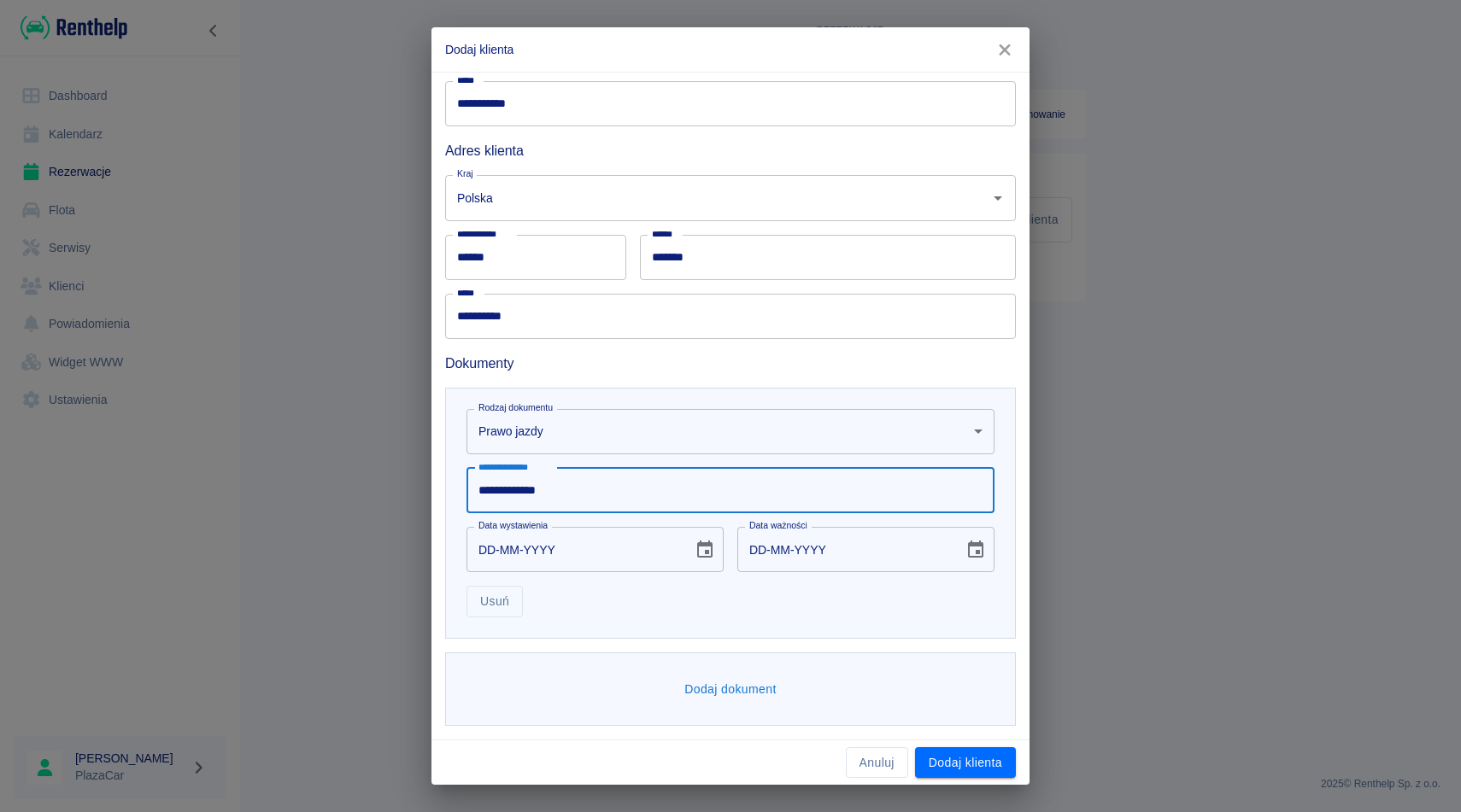
type input "**********"
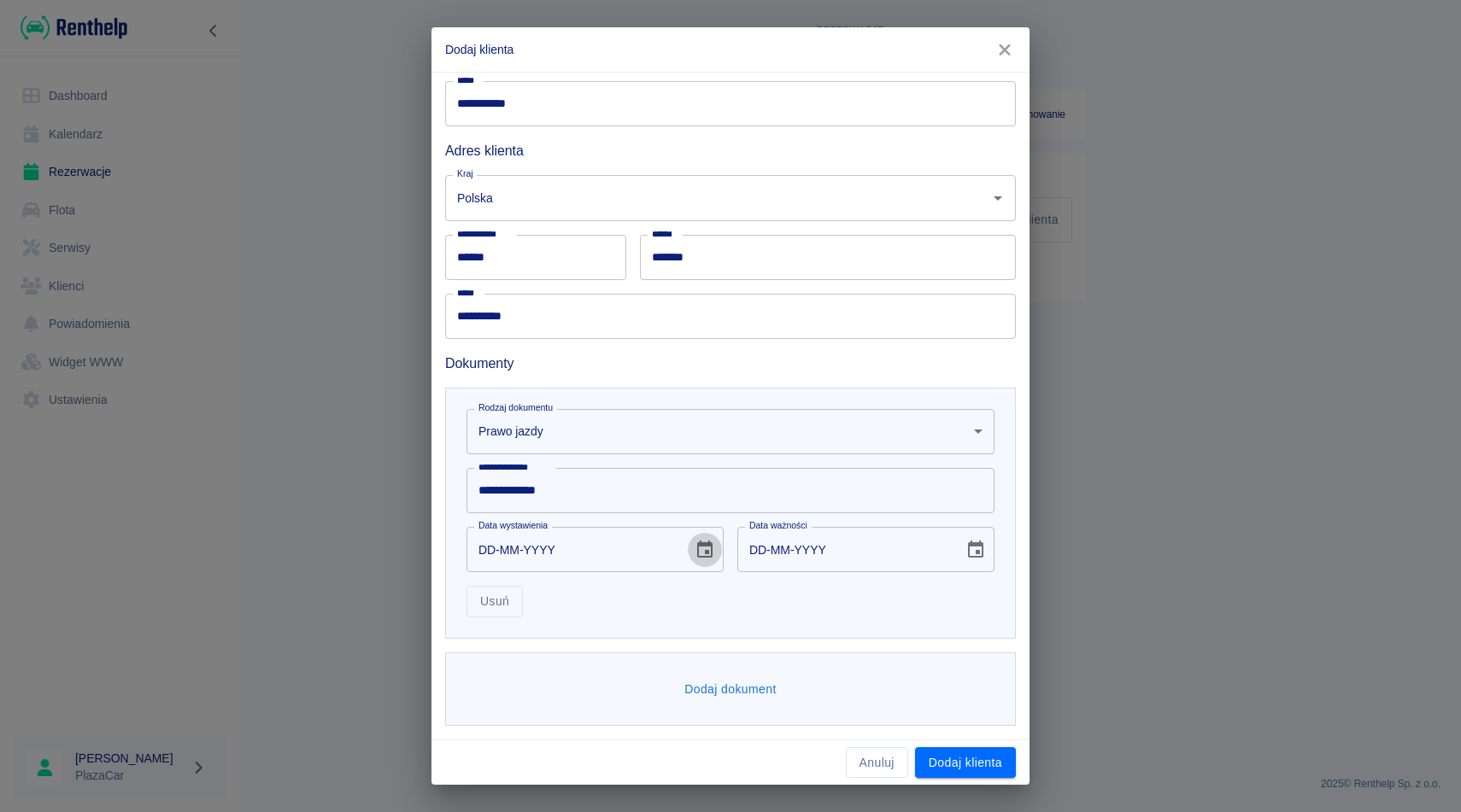
click at [700, 552] on icon "Choose date" at bounding box center [705, 550] width 21 height 21
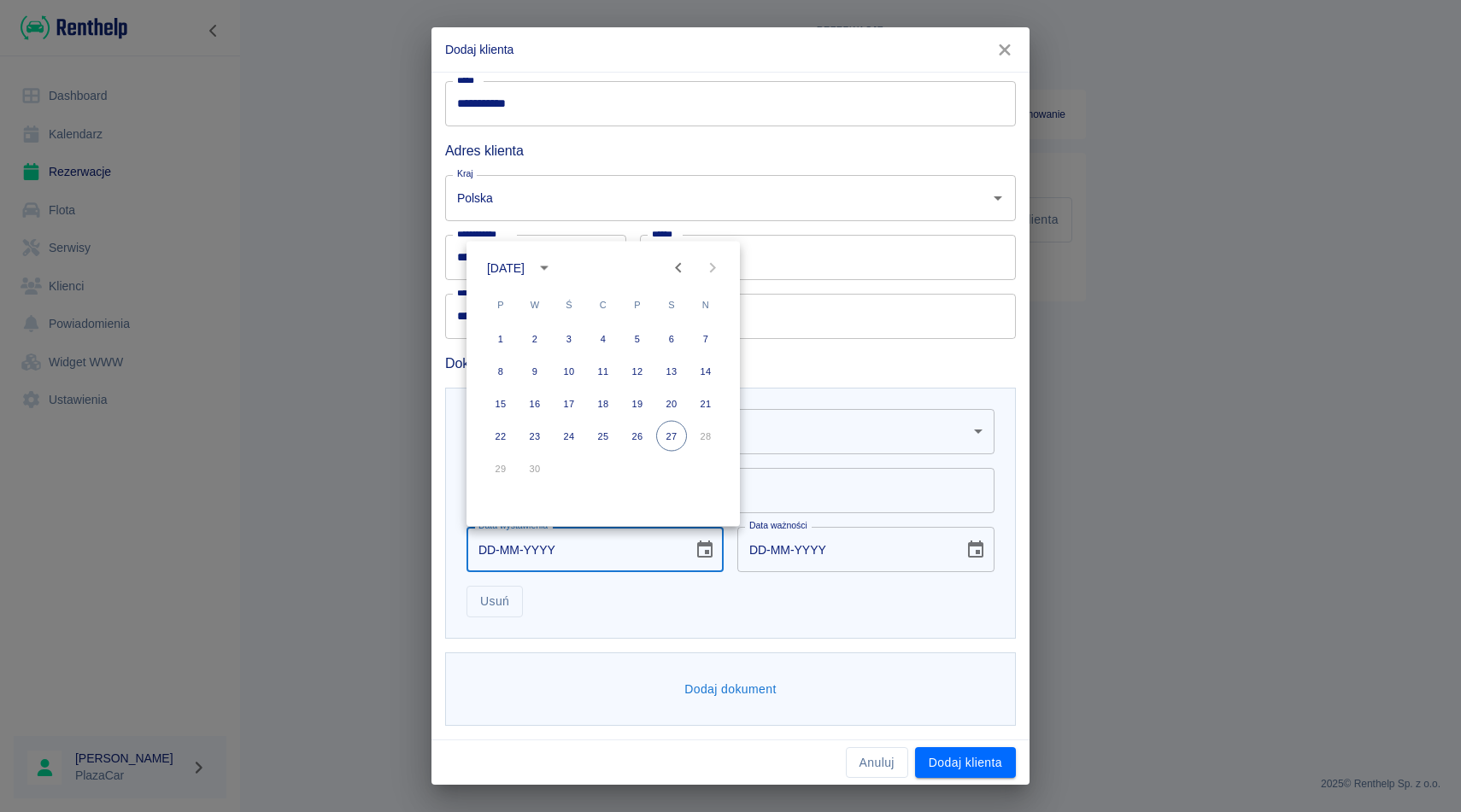
click at [555, 258] on icon "calendar view is open, switch to year view" at bounding box center [544, 268] width 21 height 21
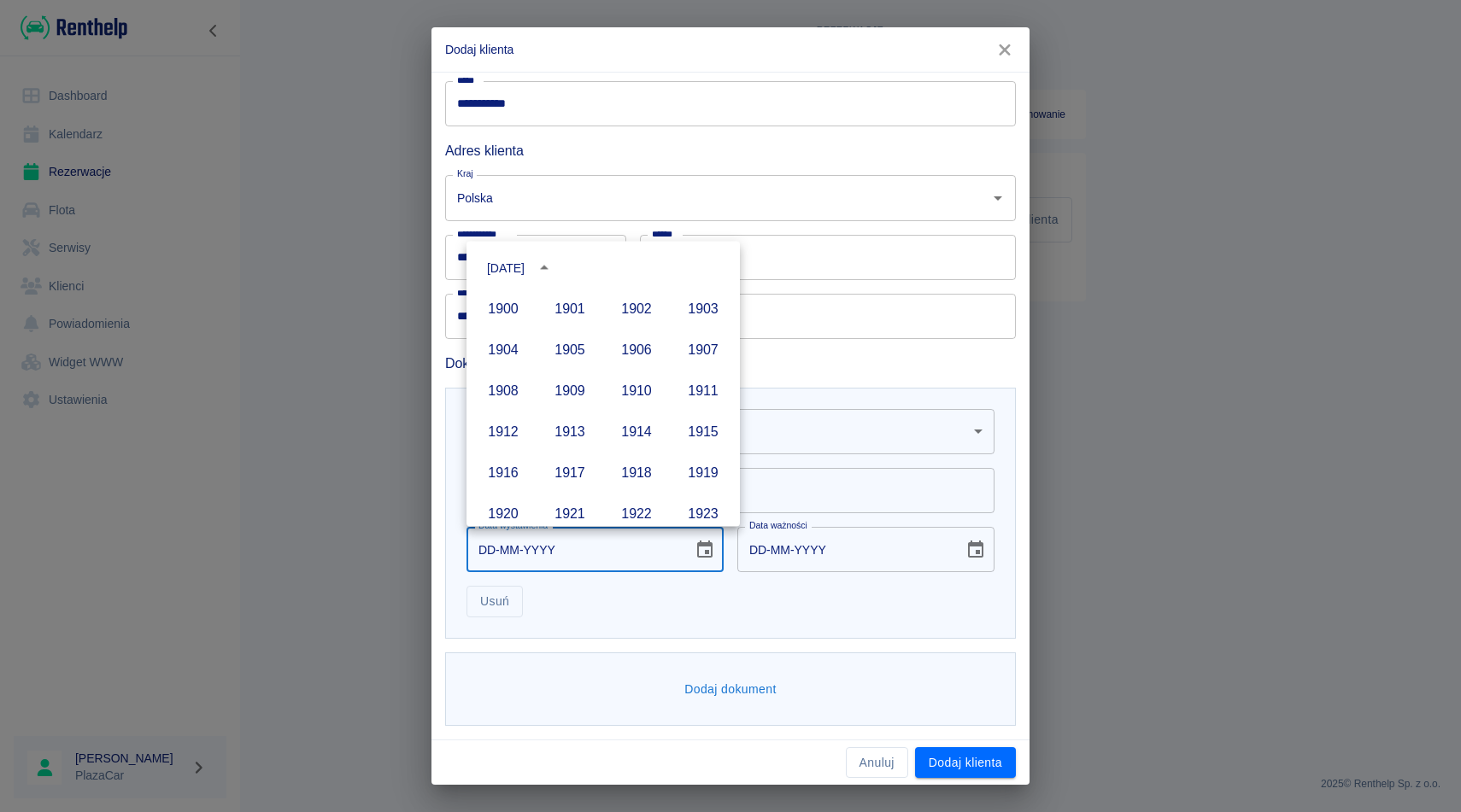
scroll to position [1172, 0]
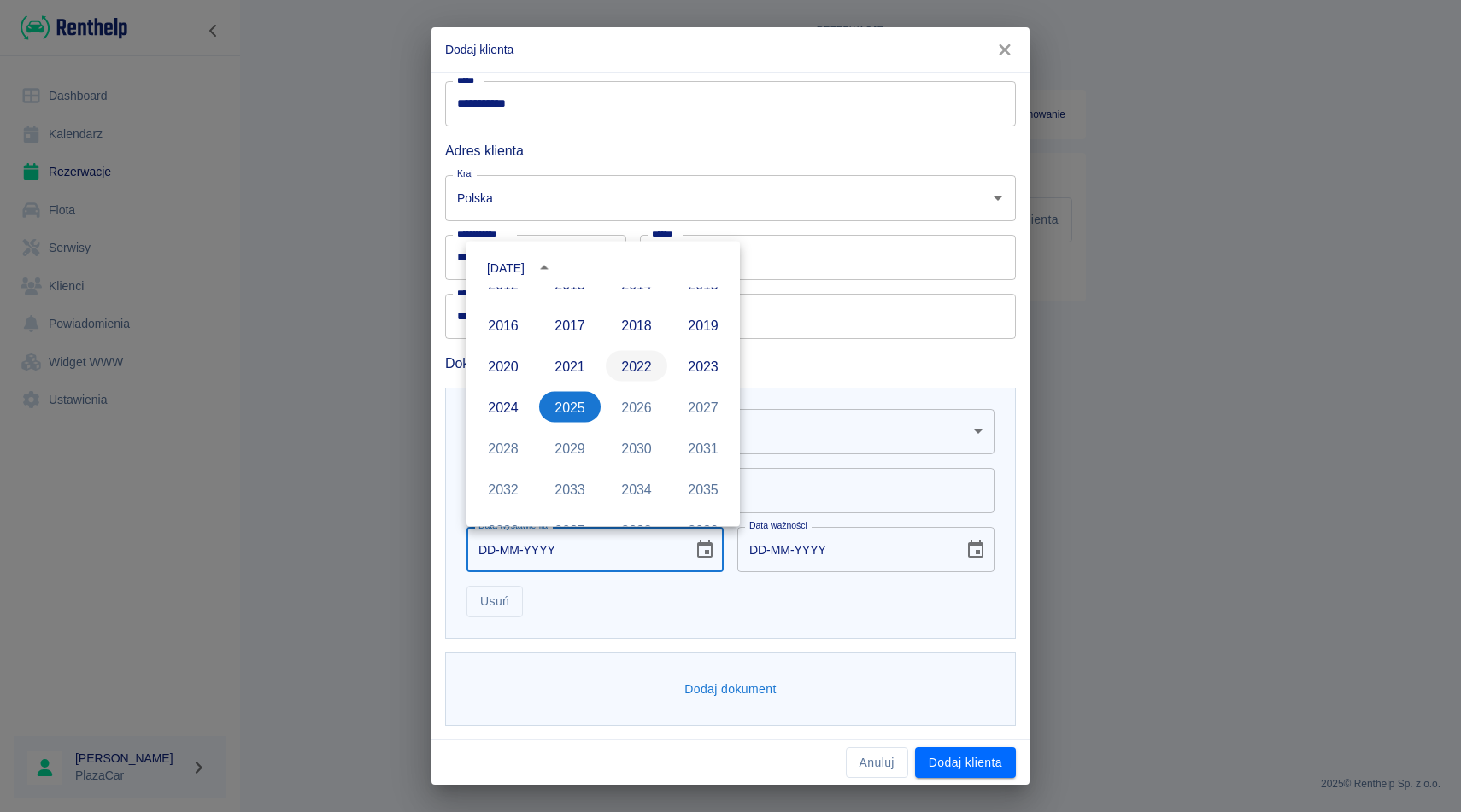
click at [642, 367] on button "2022" at bounding box center [636, 366] width 62 height 31
type input "27-09-2022"
type input "27-09-2032"
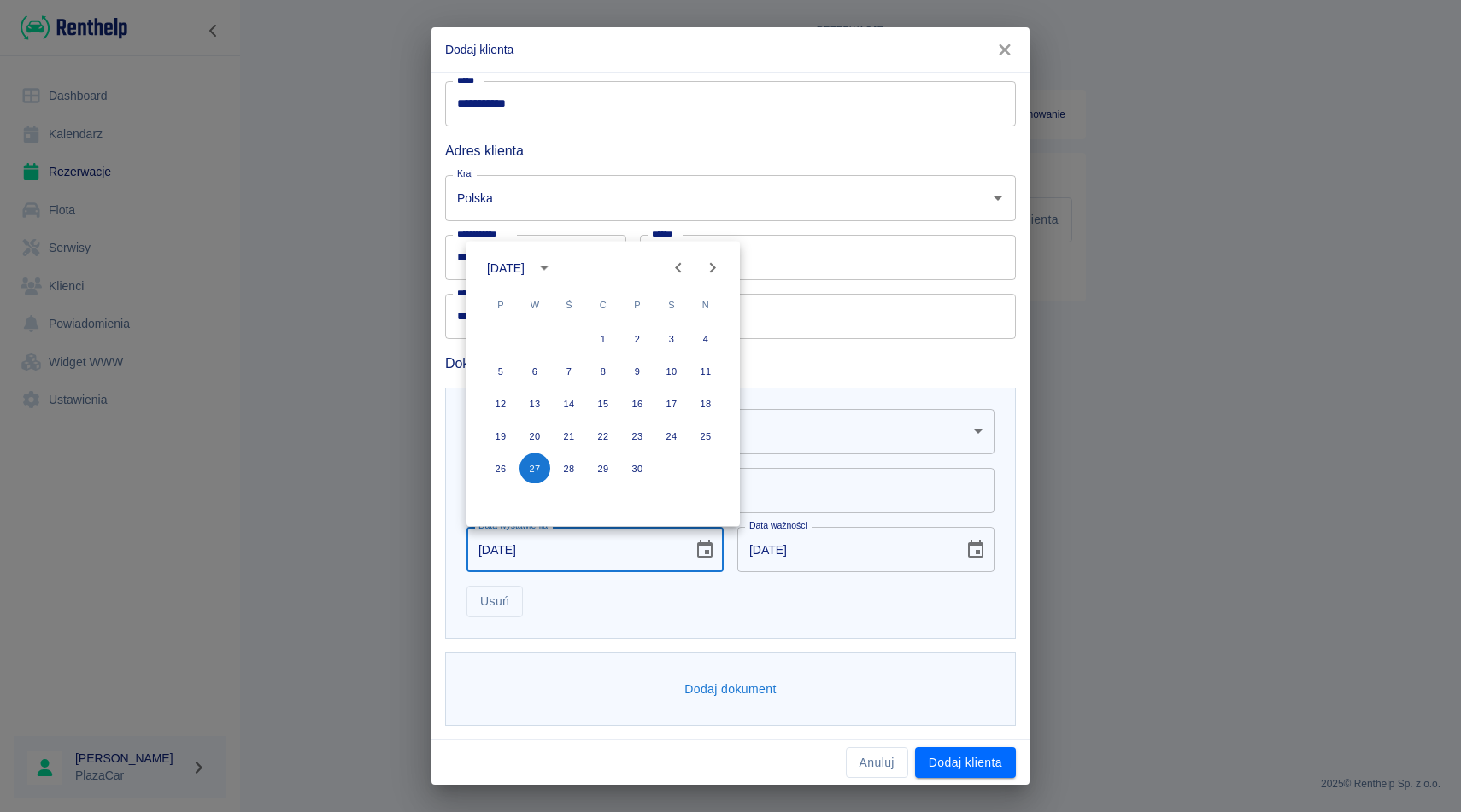
click at [674, 275] on icon "Previous month" at bounding box center [678, 268] width 21 height 21
click at [507, 377] on button "6" at bounding box center [500, 371] width 31 height 31
type input "06-06-2022"
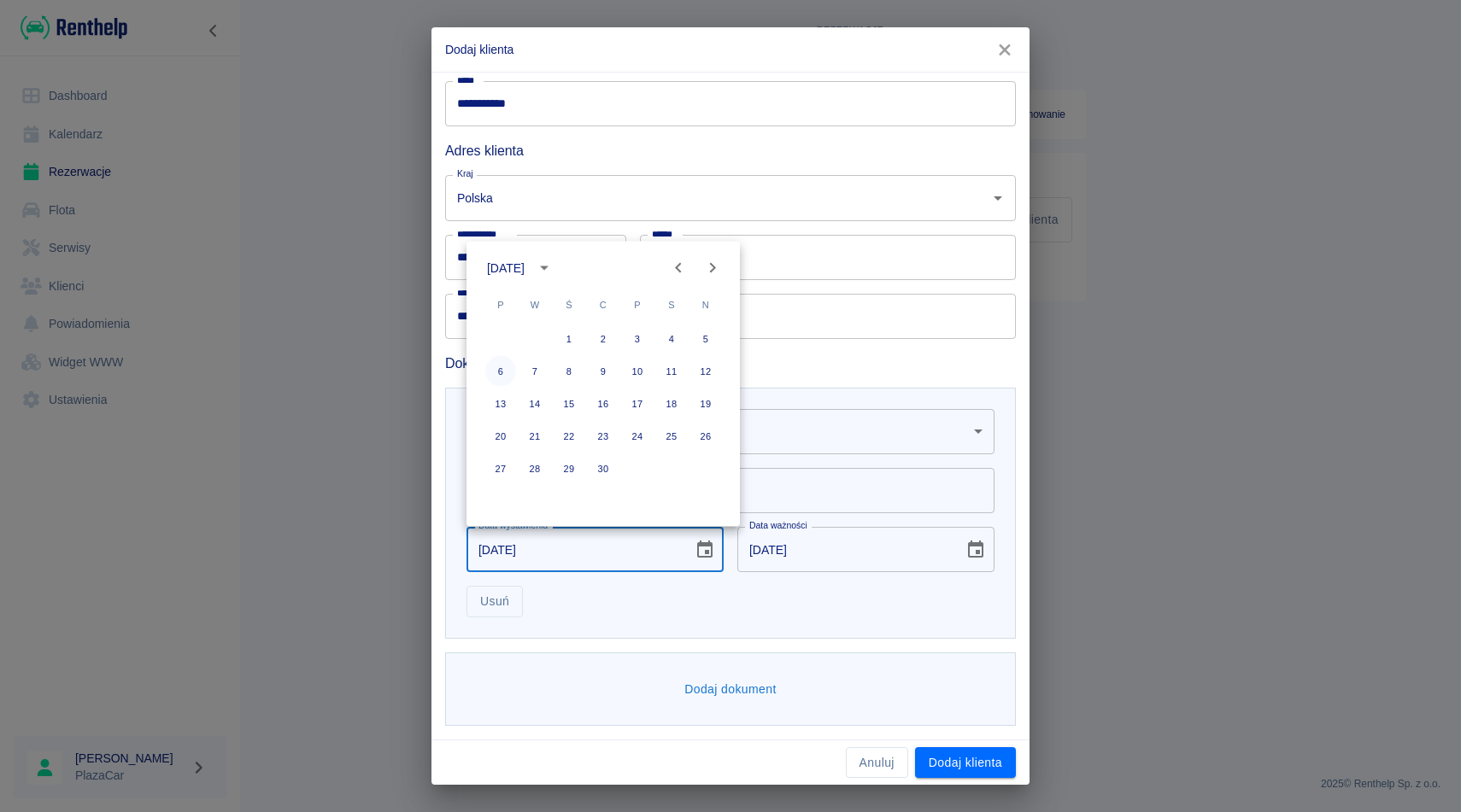
type input "06-06-2032"
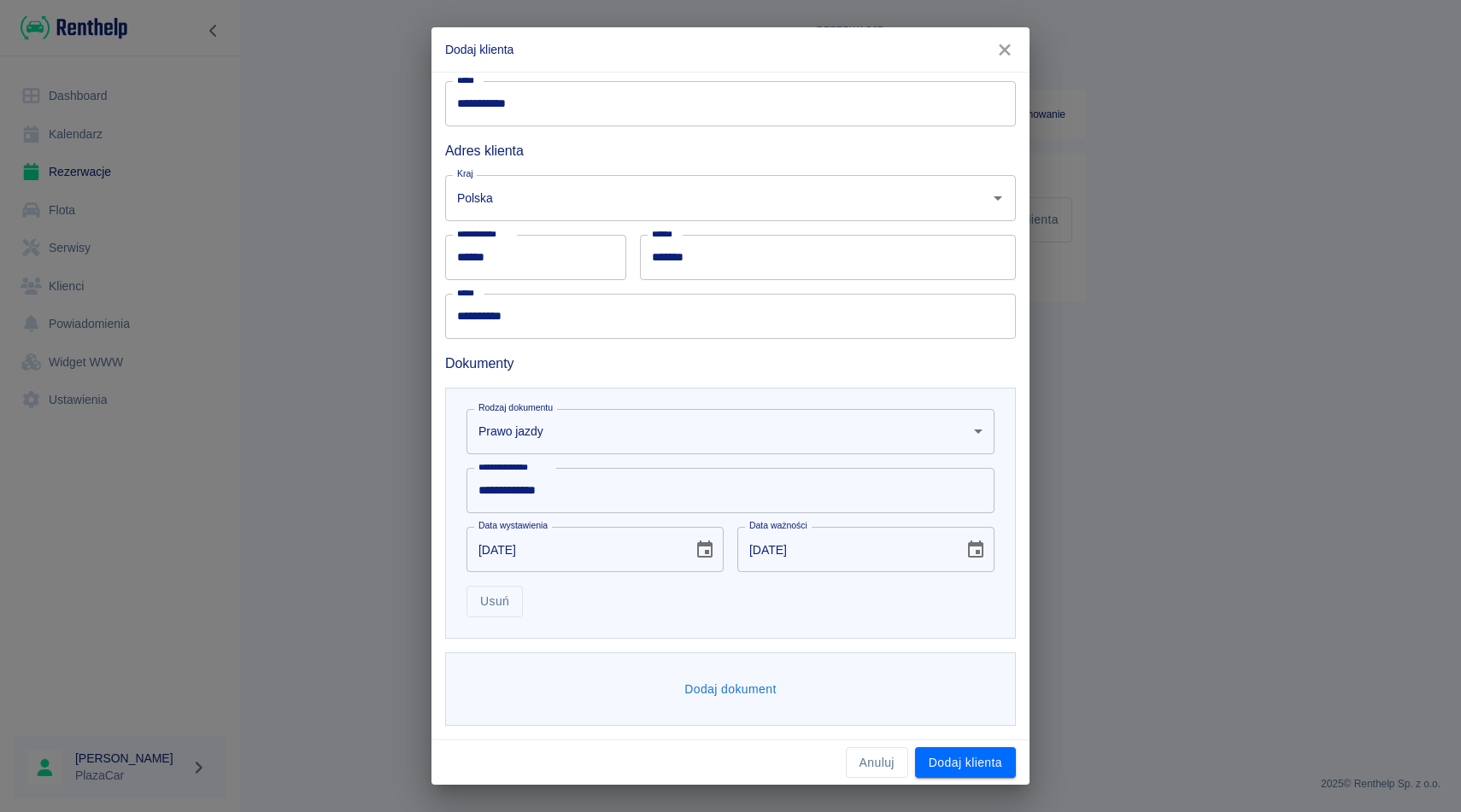
click at [745, 688] on button "Dodaj dokument" at bounding box center [730, 690] width 106 height 32
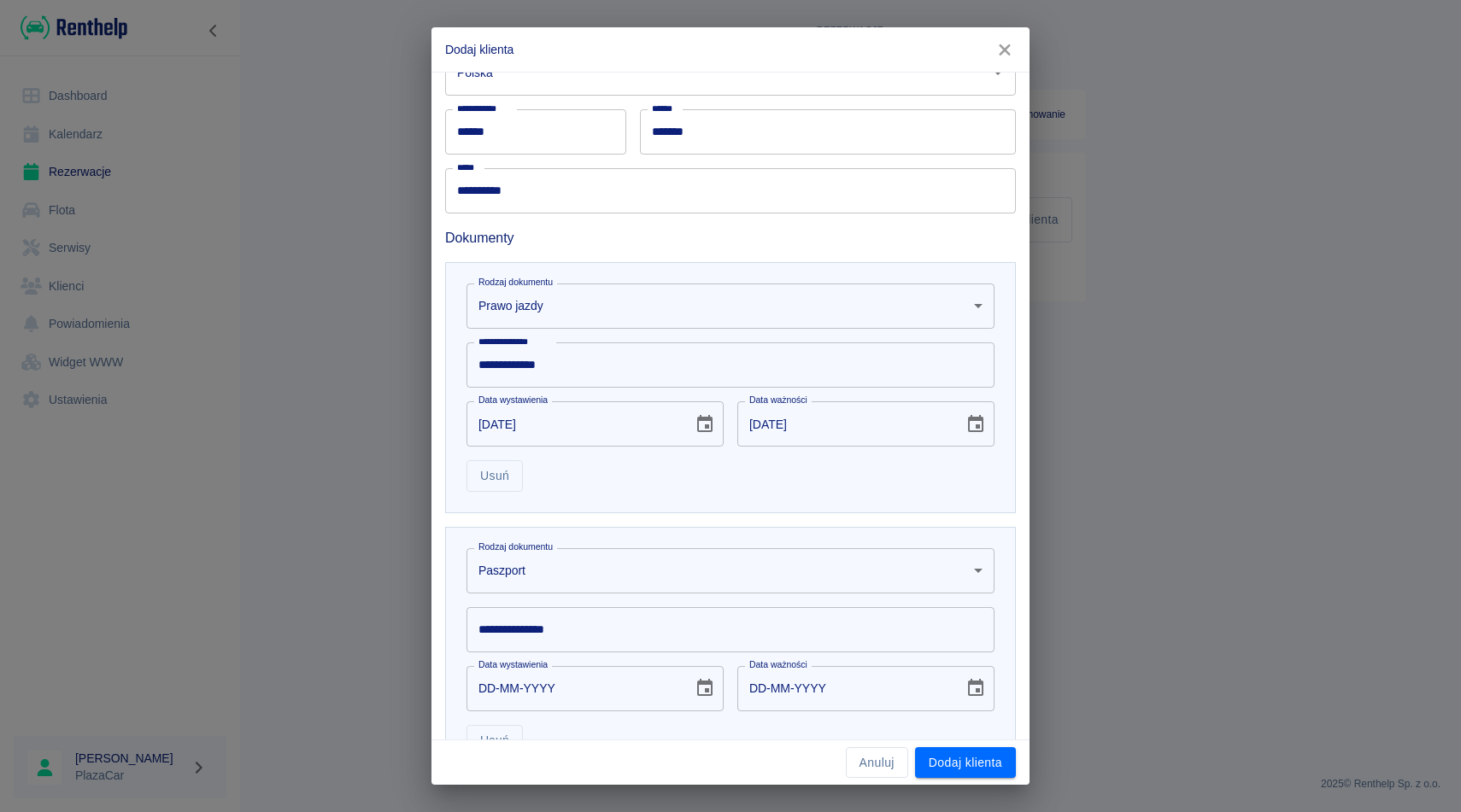
scroll to position [471, 0]
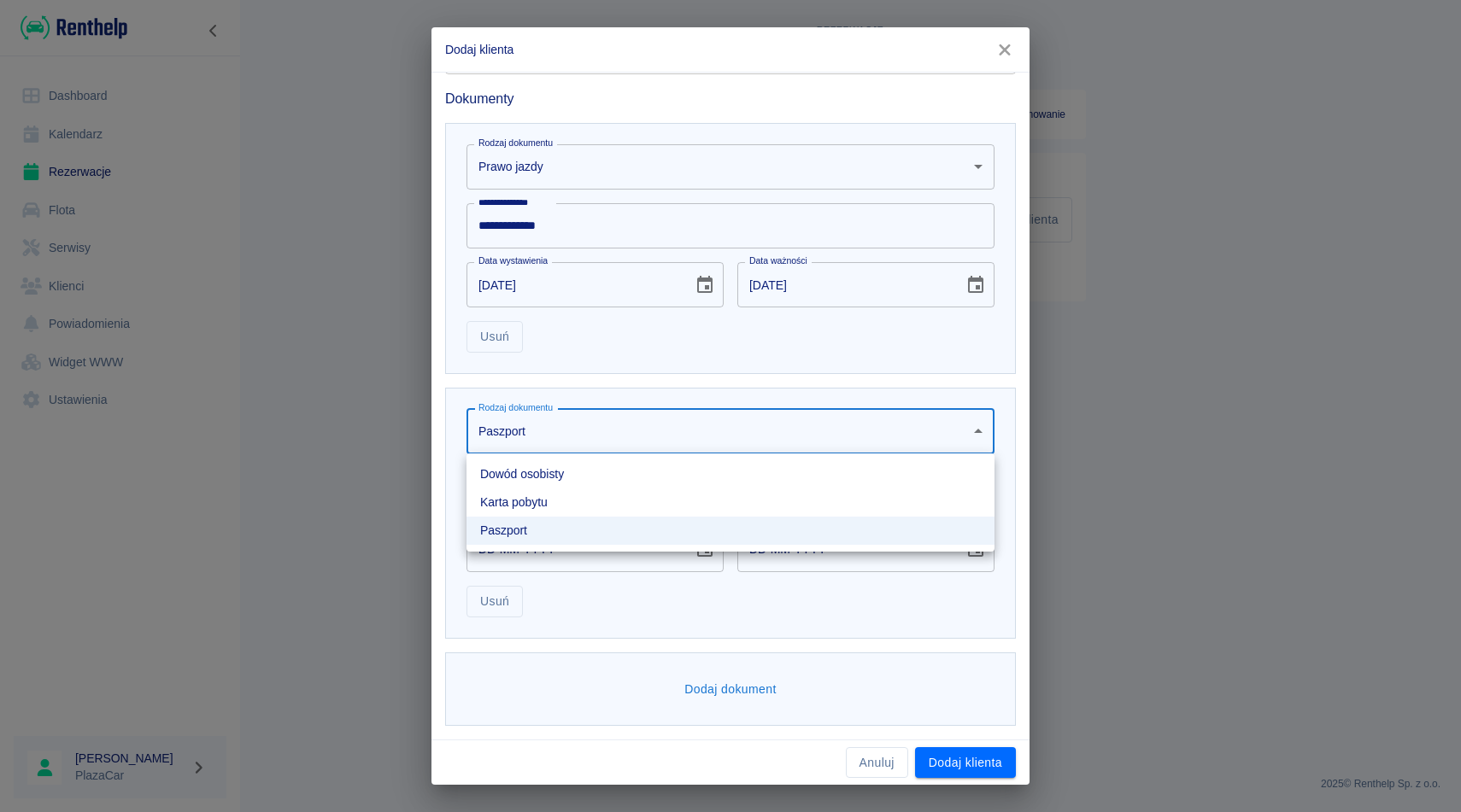
click at [697, 445] on body "**********" at bounding box center [730, 406] width 1461 height 812
click at [643, 465] on li "Dowód osobisty" at bounding box center [730, 474] width 528 height 28
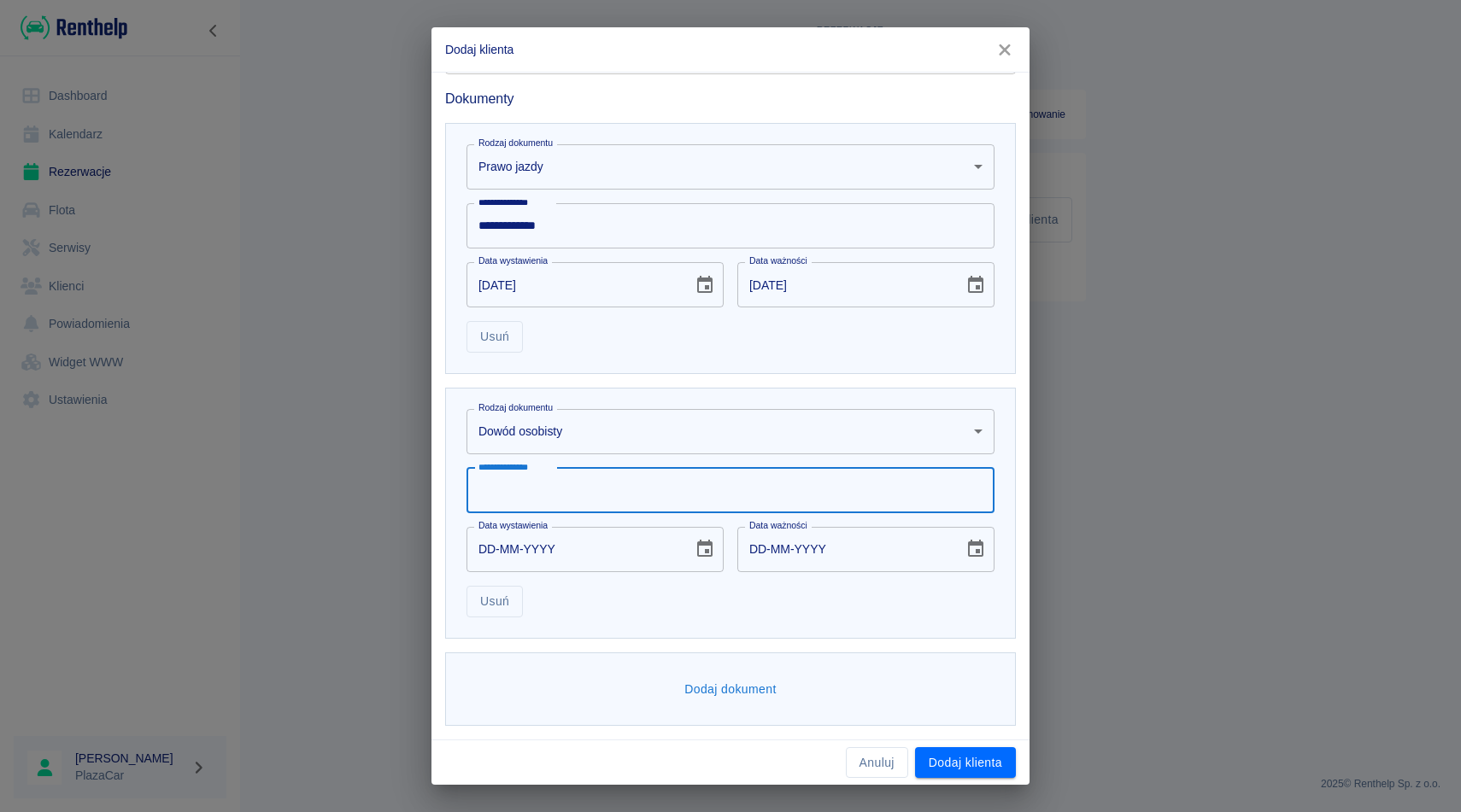
click at [586, 485] on input "**********" at bounding box center [730, 491] width 528 height 46
type input "*"
type input "*********"
click at [703, 556] on icon "Choose date" at bounding box center [704, 548] width 15 height 17
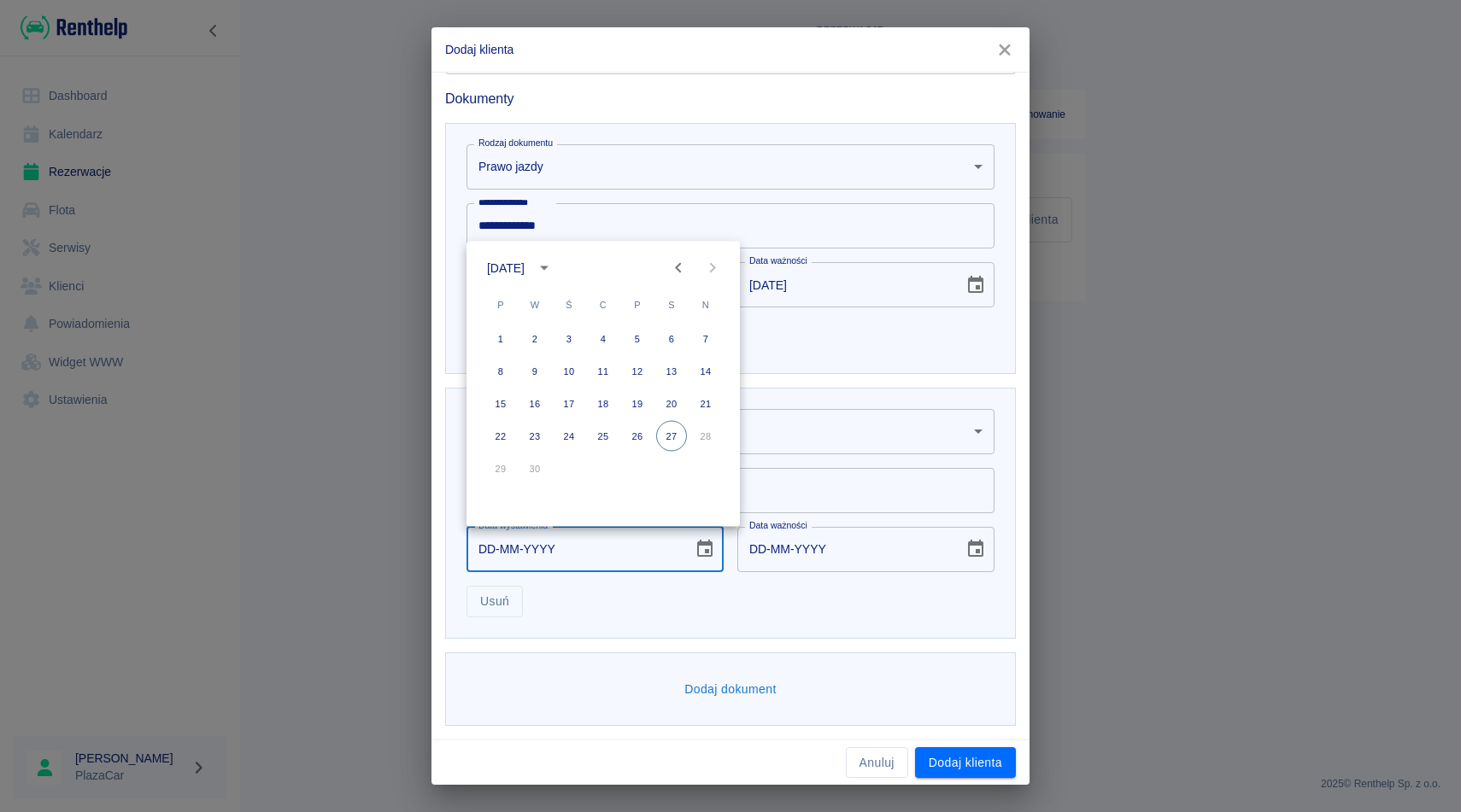
click at [555, 259] on icon "calendar view is open, switch to year view" at bounding box center [544, 268] width 21 height 21
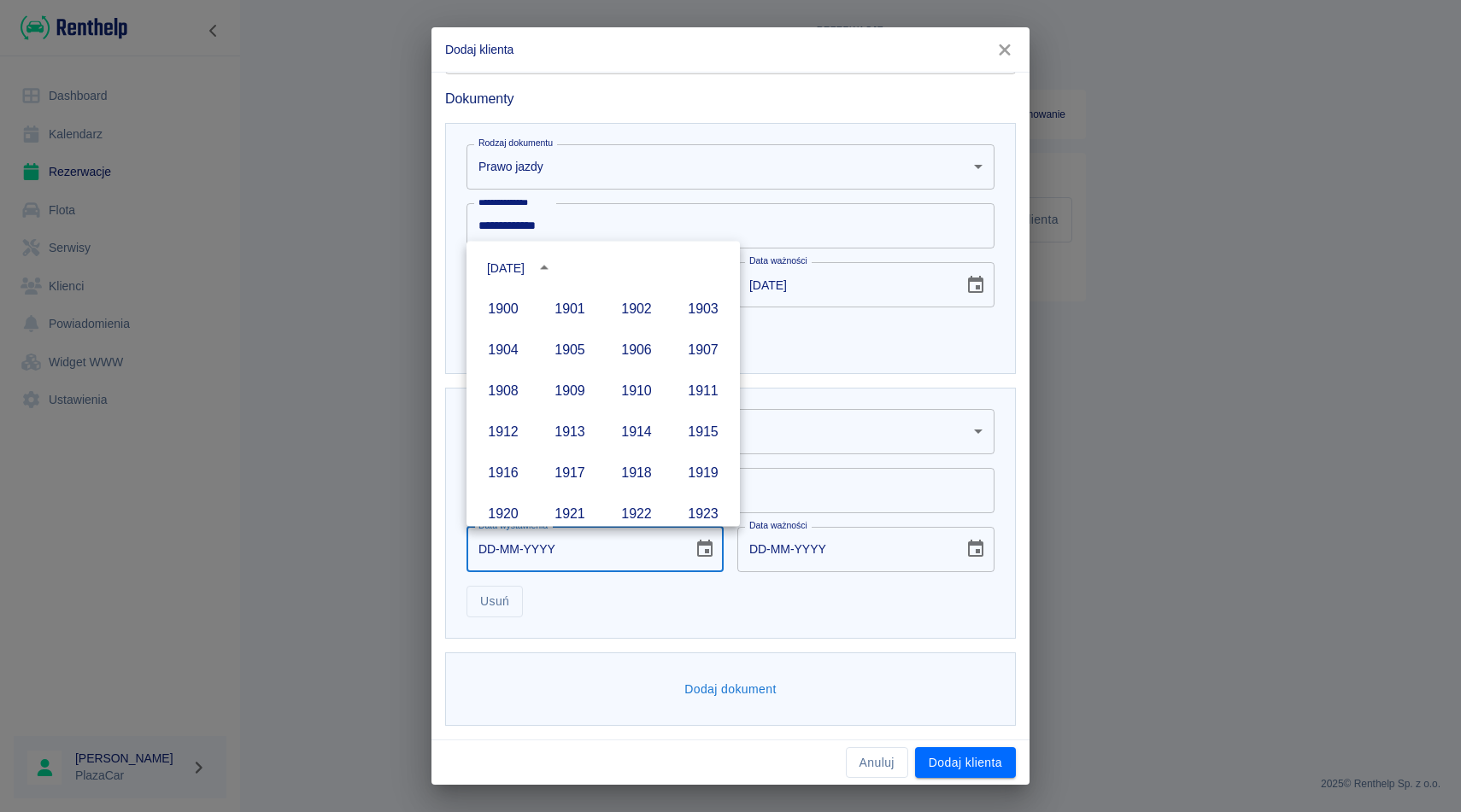
scroll to position [1172, 0]
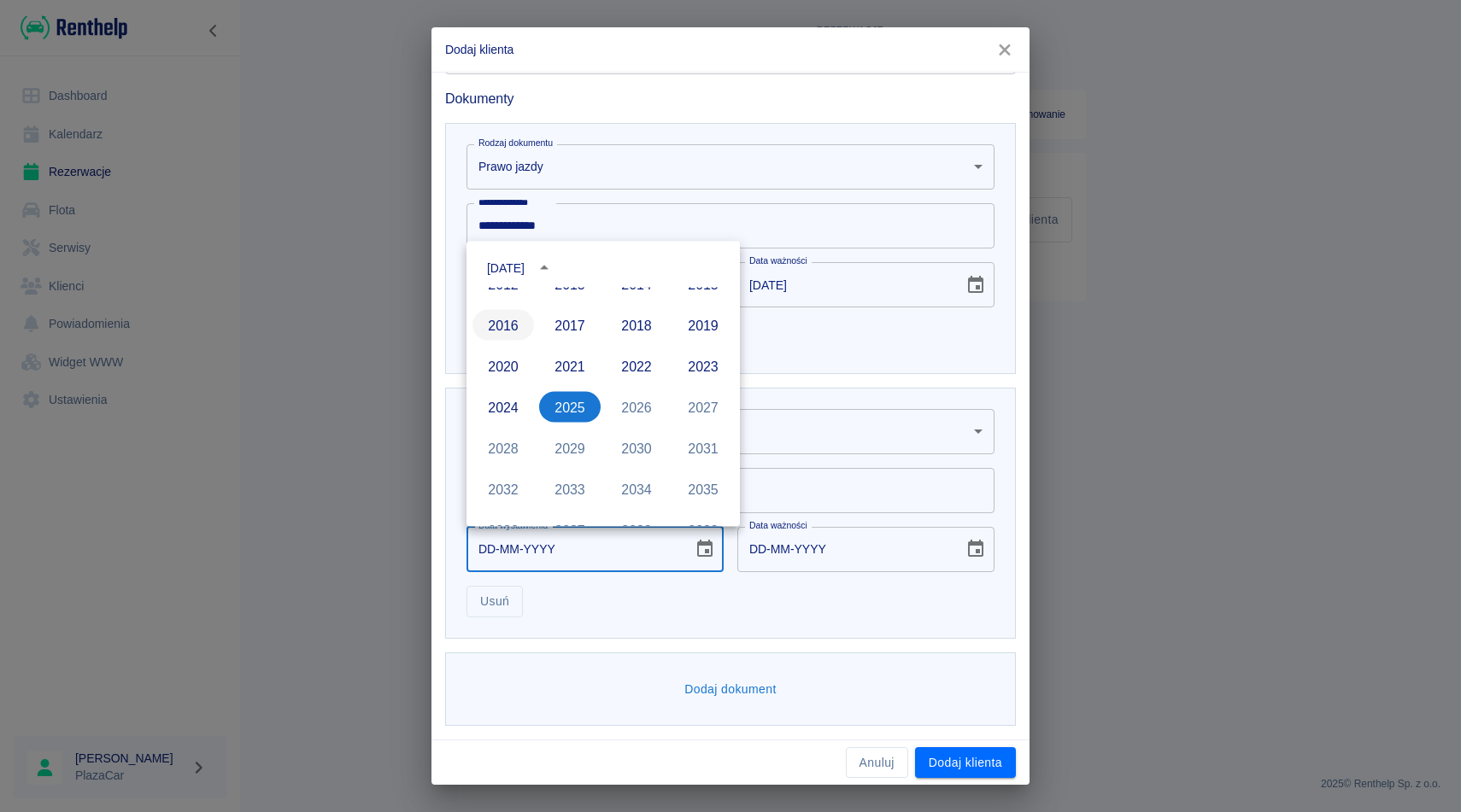
click at [519, 319] on button "2016" at bounding box center [503, 325] width 62 height 31
type input "27-09-2016"
type input "27-09-2026"
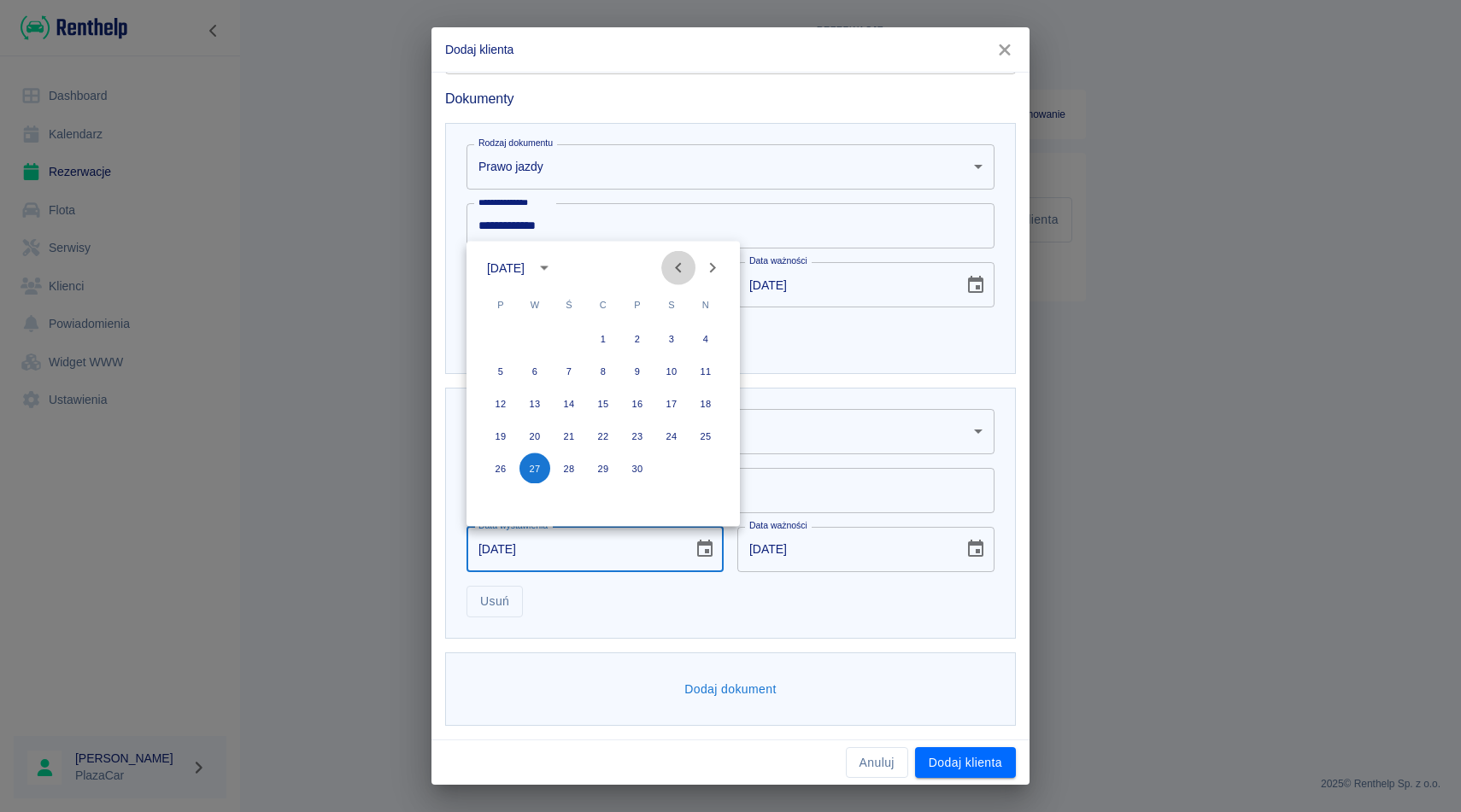
click at [678, 265] on icon "Previous month" at bounding box center [678, 268] width 21 height 21
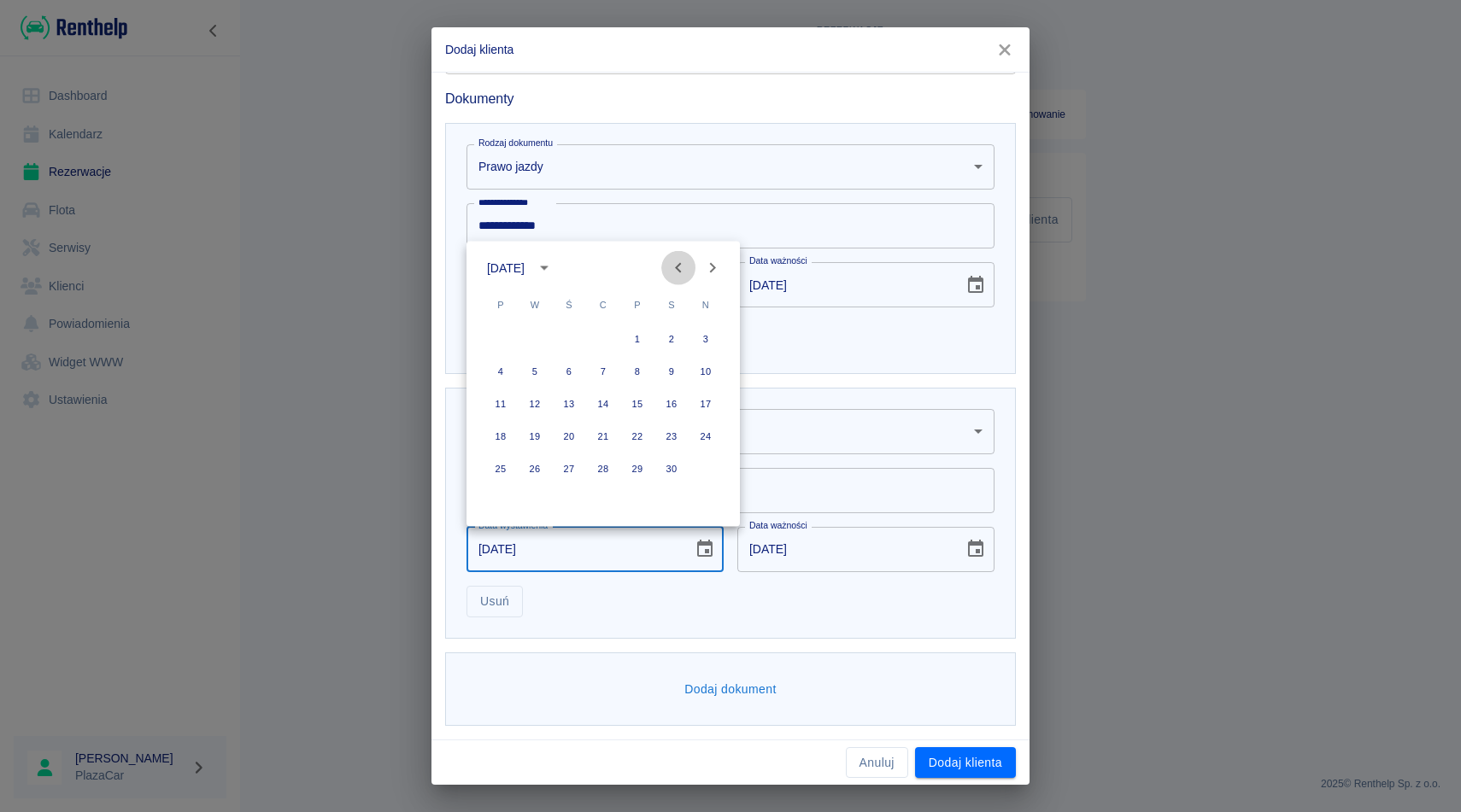
click at [678, 265] on icon "Previous month" at bounding box center [678, 268] width 21 height 21
click at [640, 465] on button "29" at bounding box center [637, 468] width 31 height 31
type input "29-01-2016"
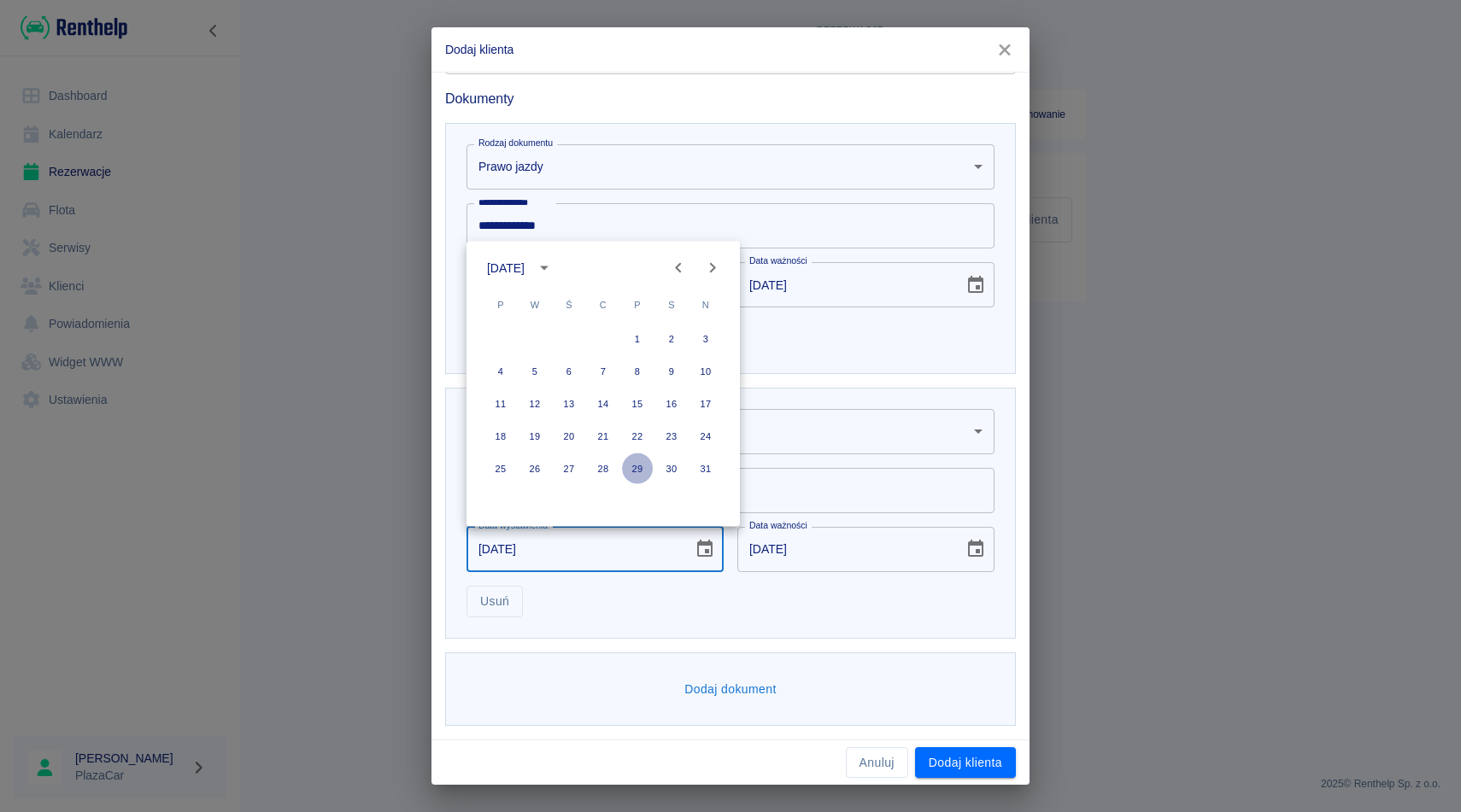
type input "29-01-2026"
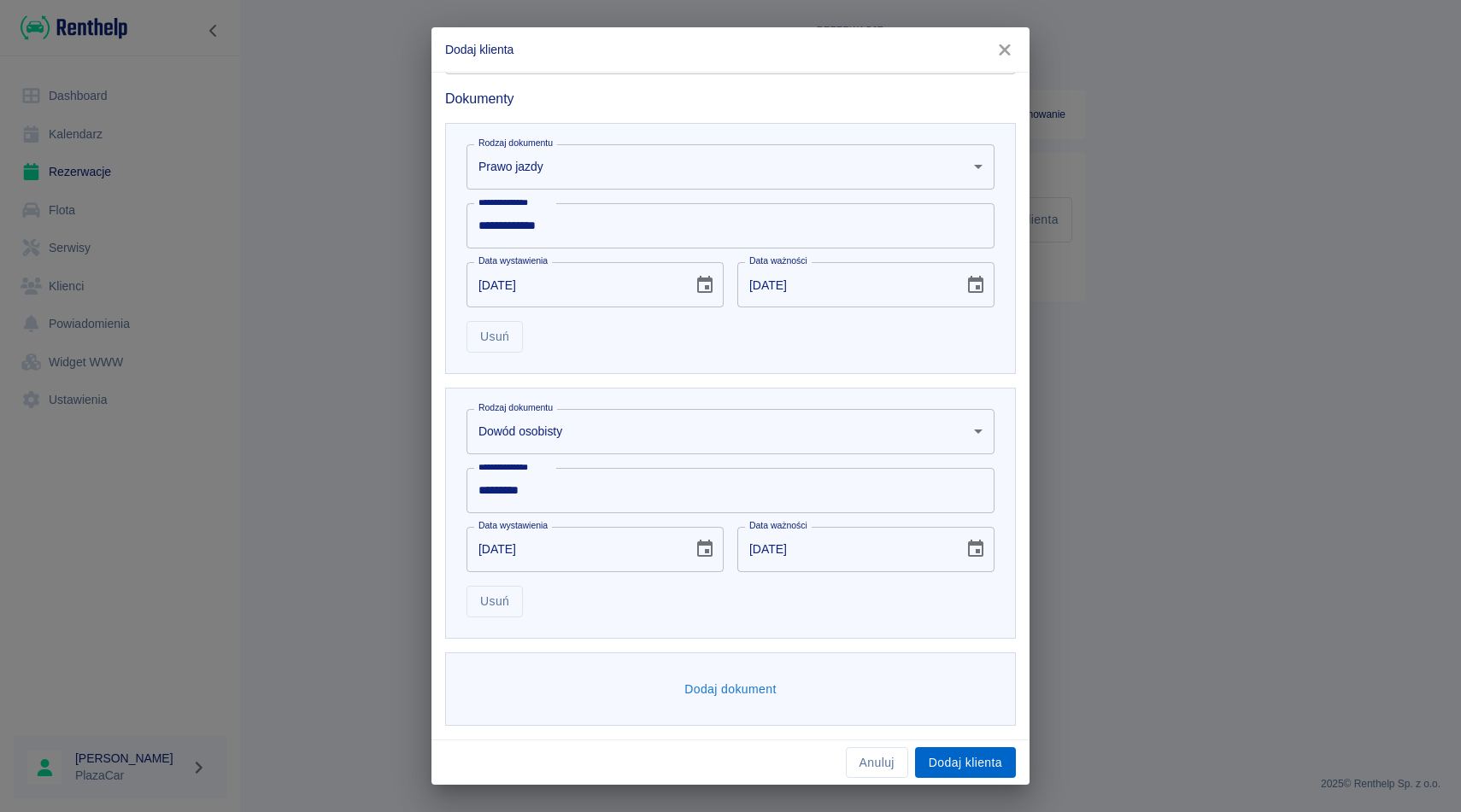
click at [952, 755] on button "Dodaj klienta" at bounding box center [965, 763] width 100 height 32
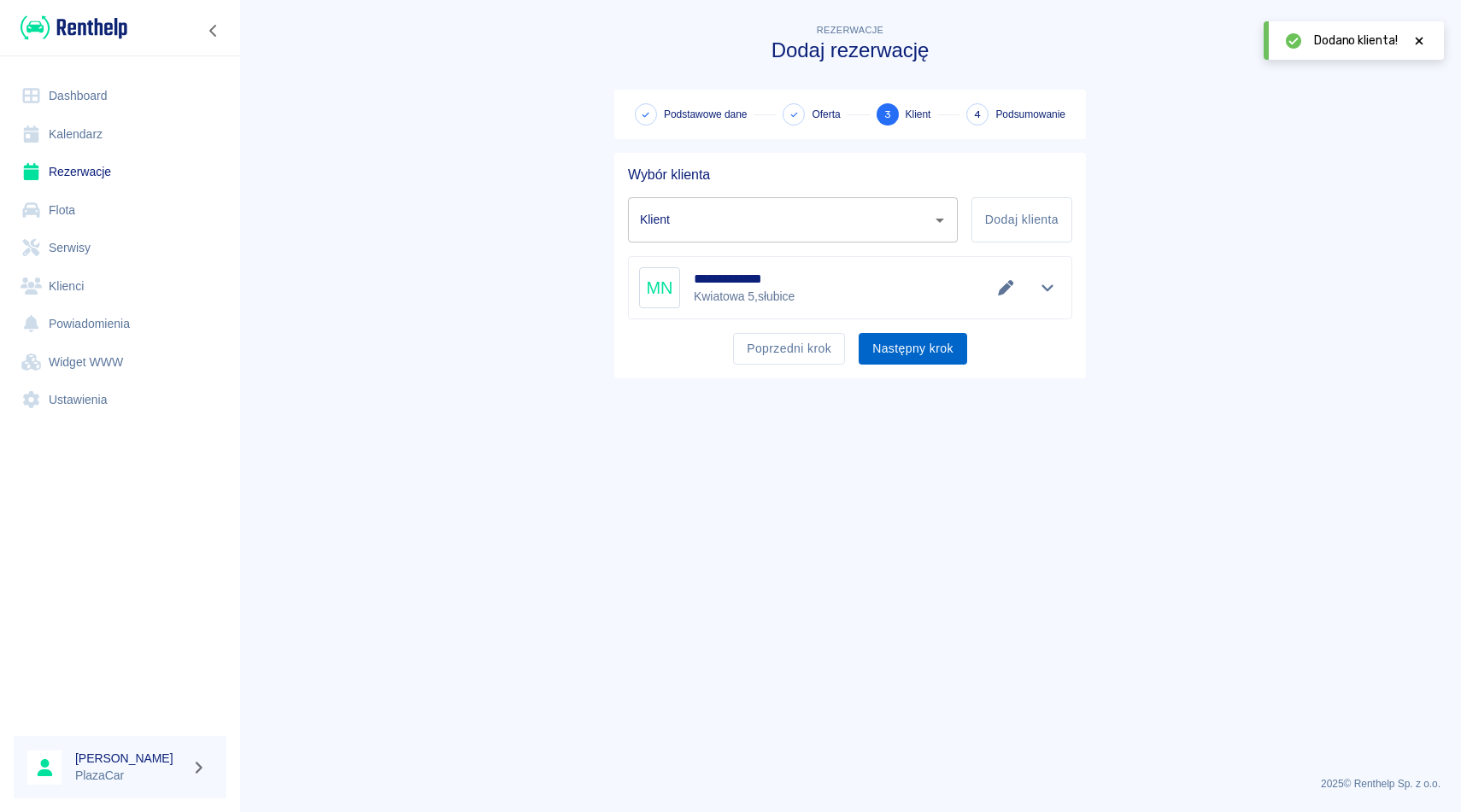
type input "[PERSON_NAME] ([PHONE_NUMBER])"
click at [928, 355] on button "Następny krok" at bounding box center [912, 349] width 108 height 32
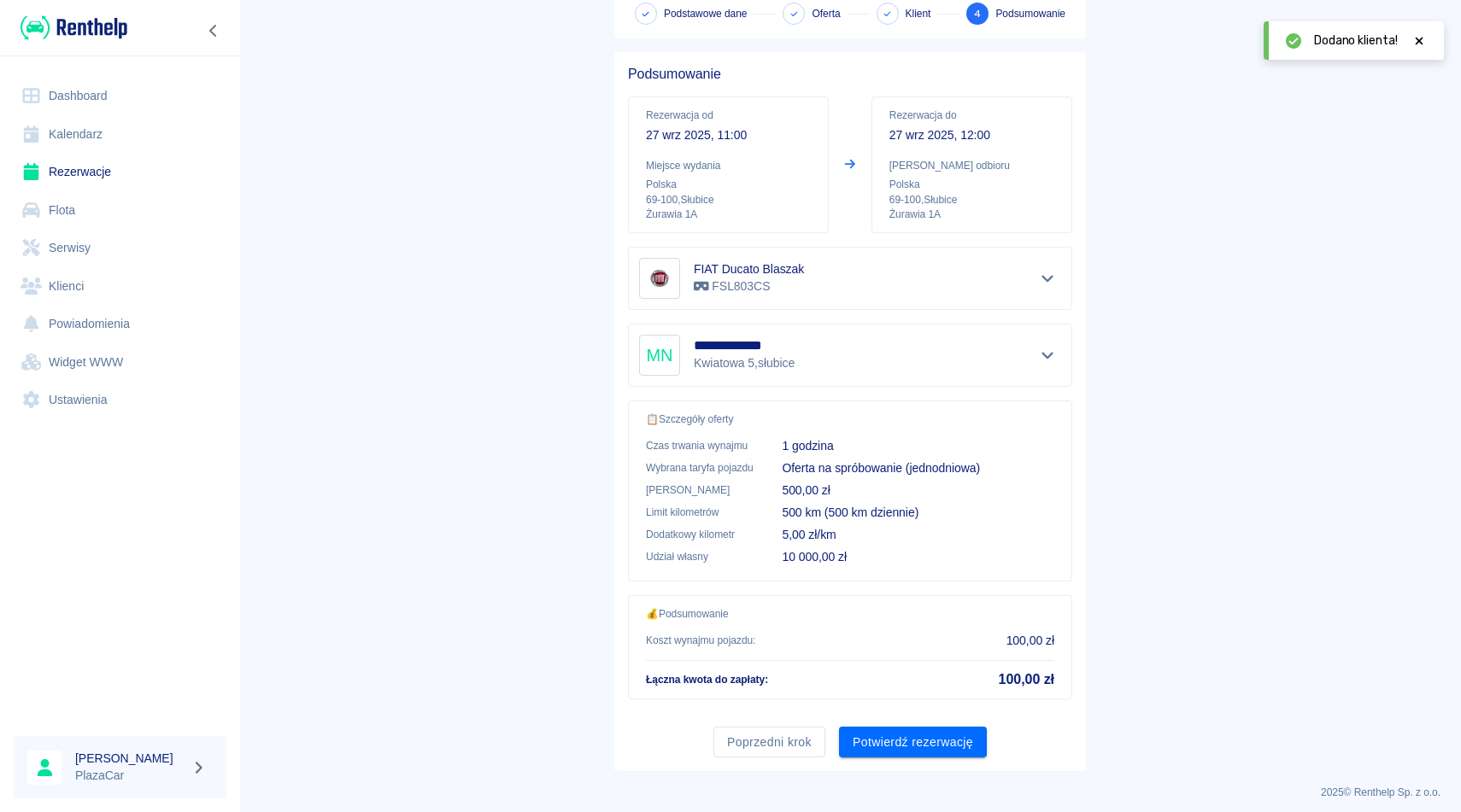
scroll to position [109, 0]
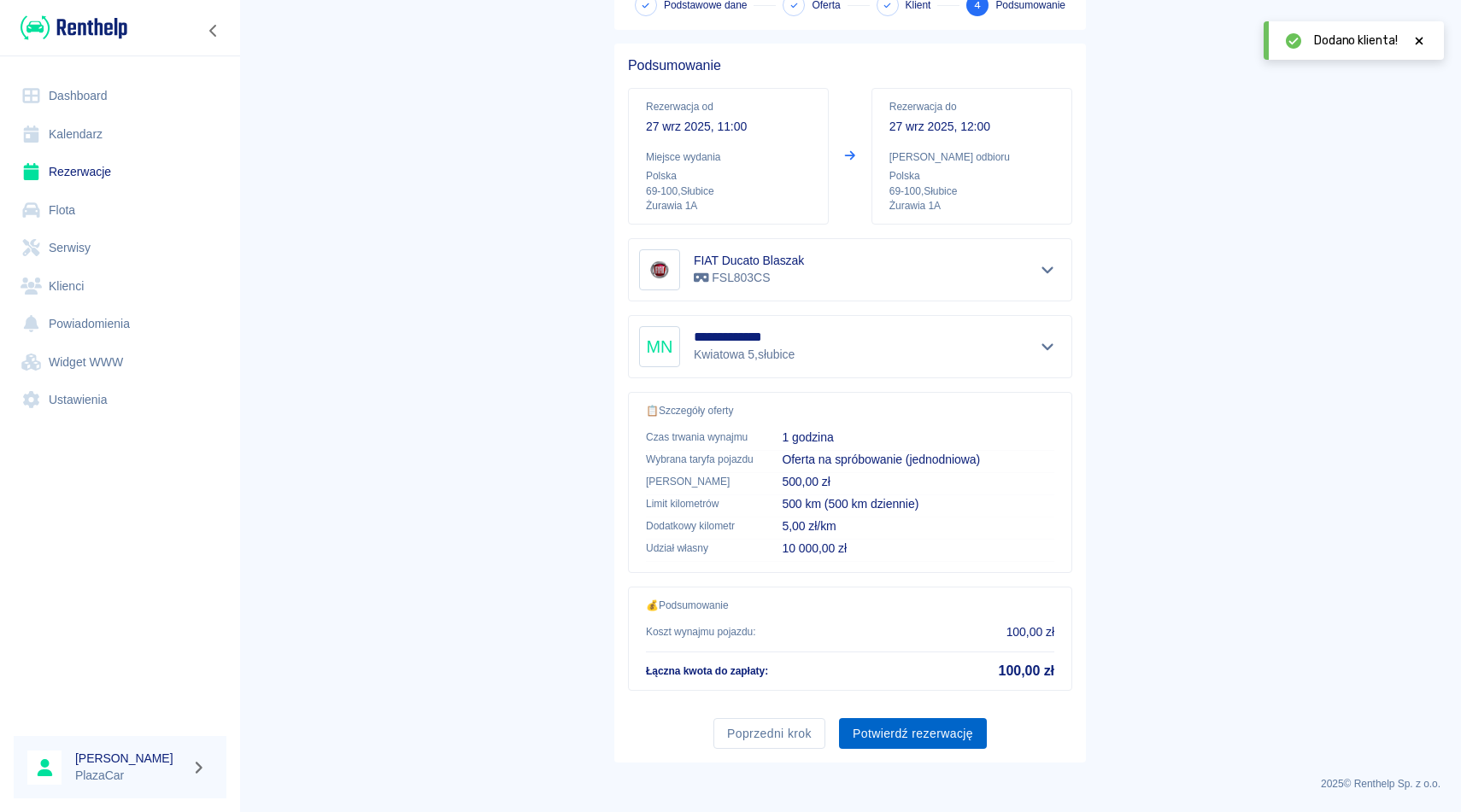
click at [899, 744] on button "Potwierdź rezerwację" at bounding box center [912, 734] width 148 height 32
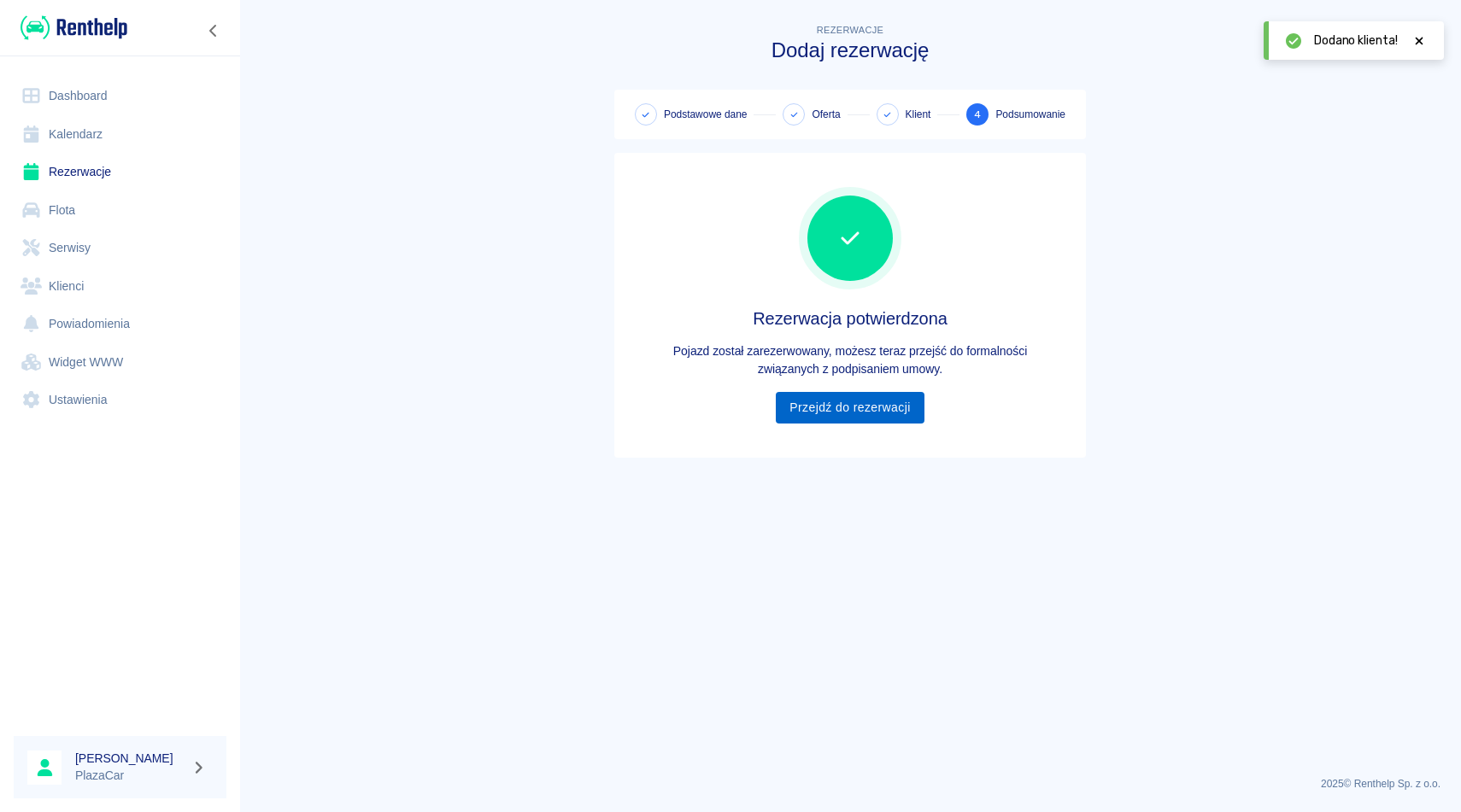
click at [868, 410] on link "Przejdź do rezerwacji" at bounding box center [849, 408] width 148 height 32
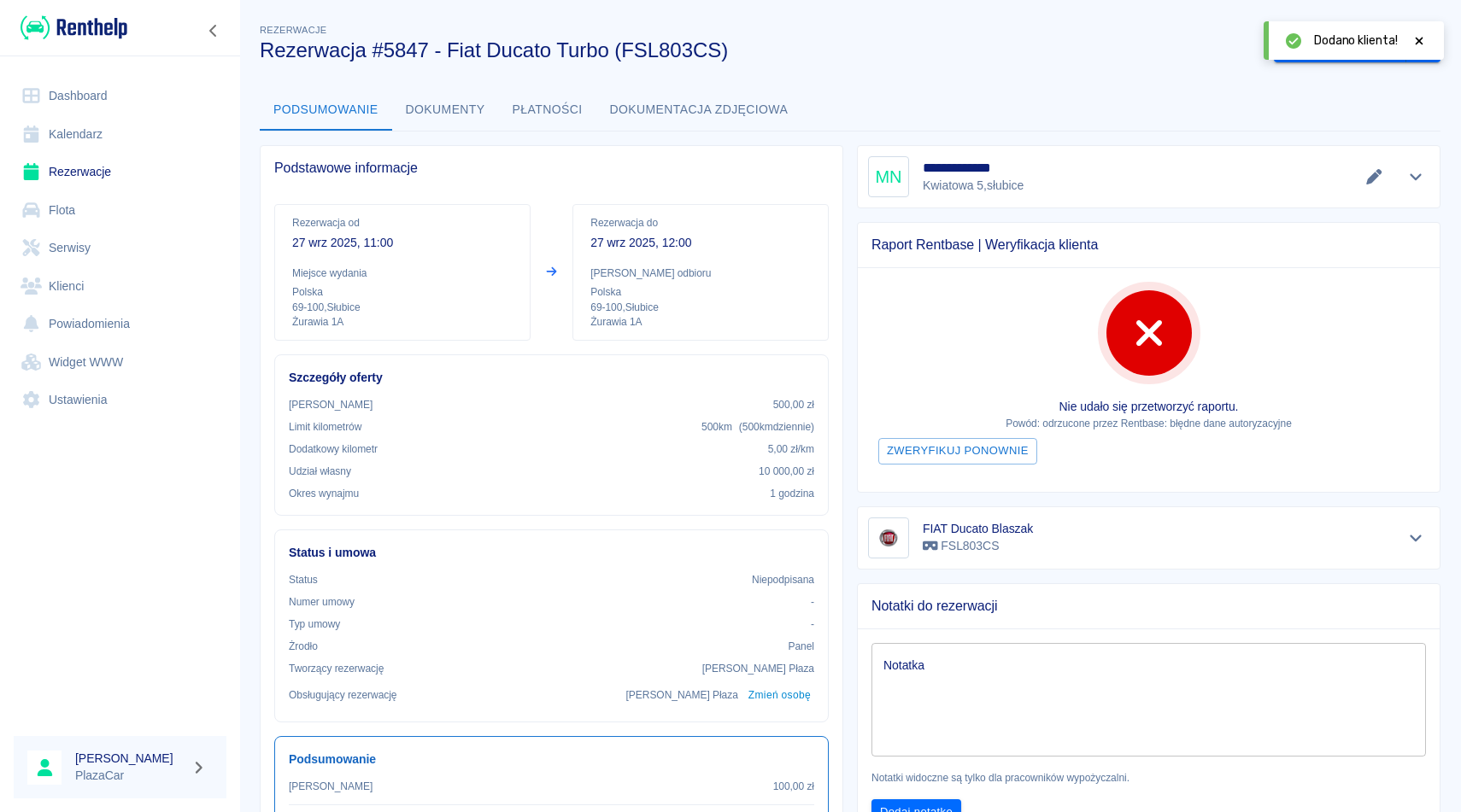
click at [1429, 34] on div "Dodano klienta!" at bounding box center [1353, 40] width 180 height 39
click at [1415, 34] on div at bounding box center [1418, 41] width 15 height 18
click at [1325, 43] on button "Wygeneruj umowę" at bounding box center [1340, 48] width 132 height 32
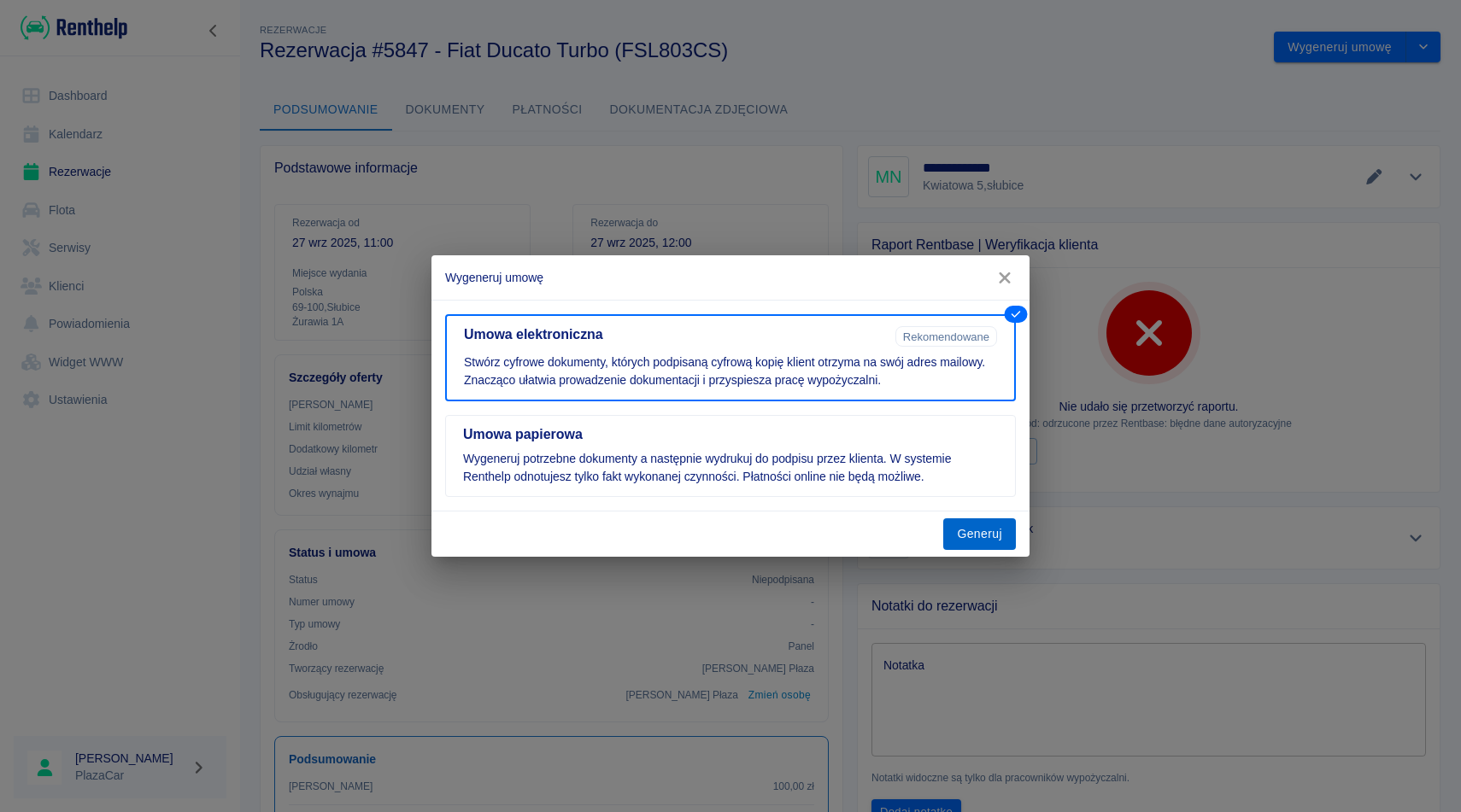
click at [974, 537] on button "Generuj" at bounding box center [979, 535] width 73 height 32
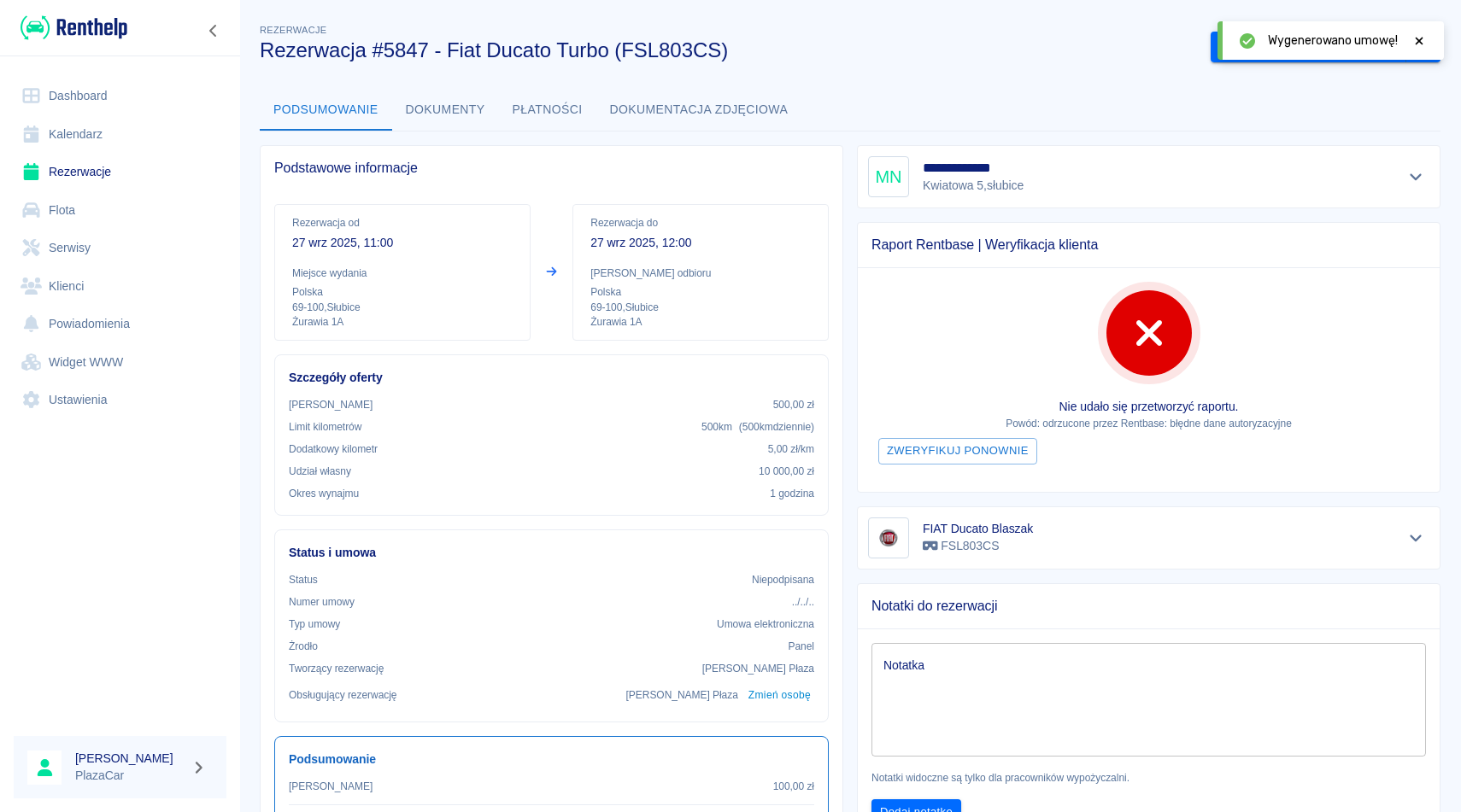
click at [1413, 39] on icon at bounding box center [1418, 41] width 15 height 12
click at [1327, 44] on button "Podpisz umowę elektroniczną" at bounding box center [1308, 48] width 196 height 32
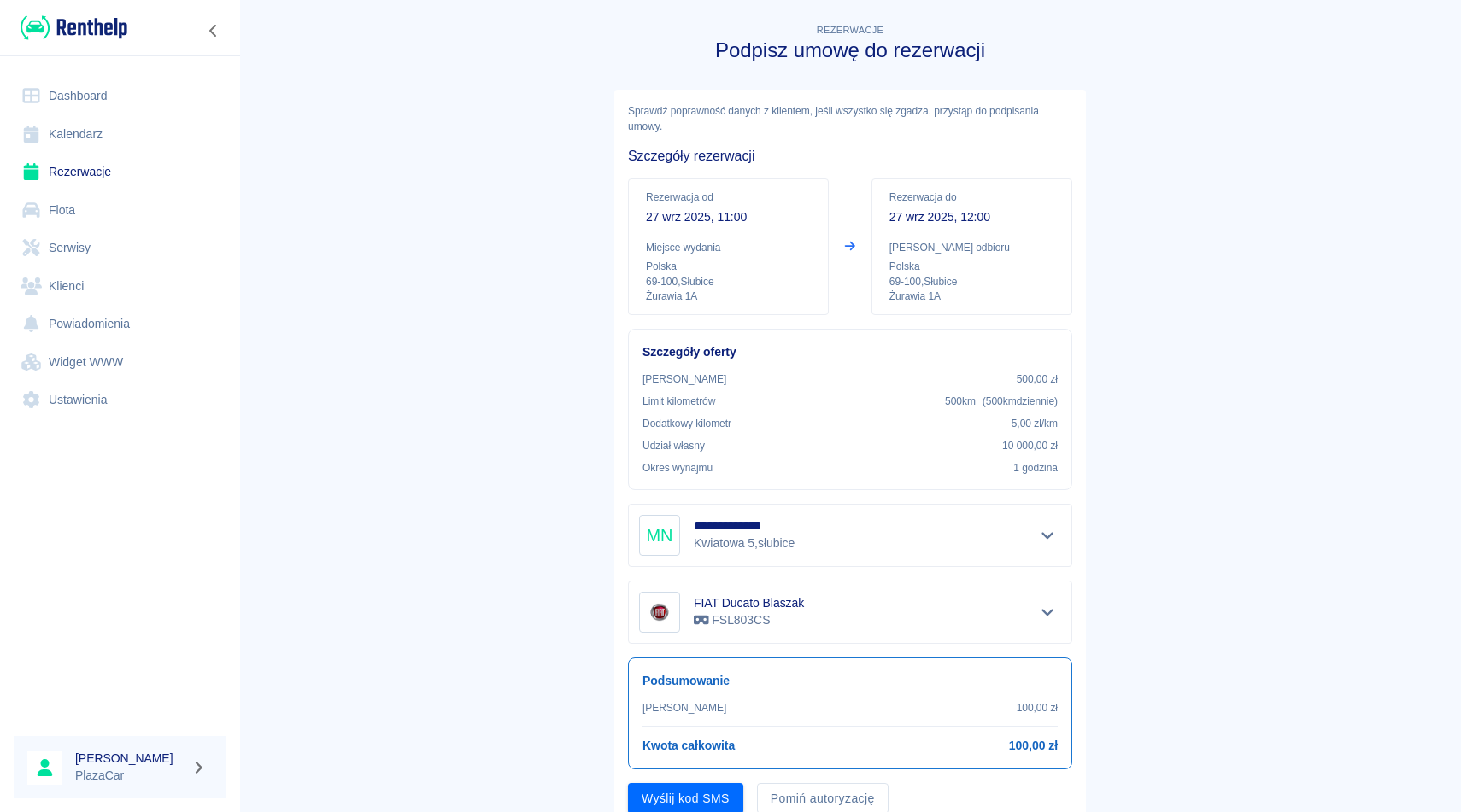
scroll to position [65, 0]
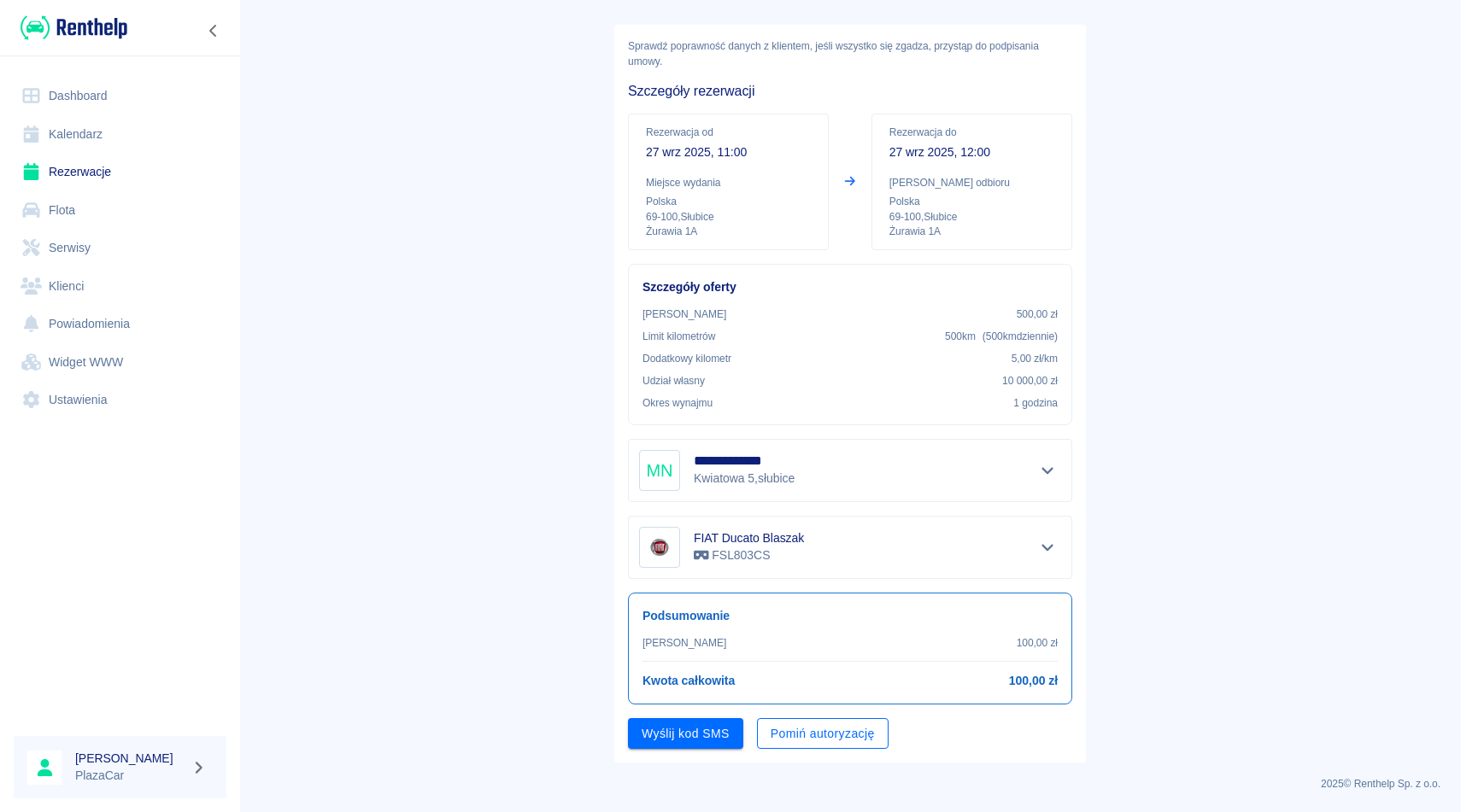
click at [800, 736] on button "Pomiń autoryzację" at bounding box center [823, 734] width 131 height 32
click at [719, 732] on button "Podpisz umowę" at bounding box center [686, 734] width 116 height 32
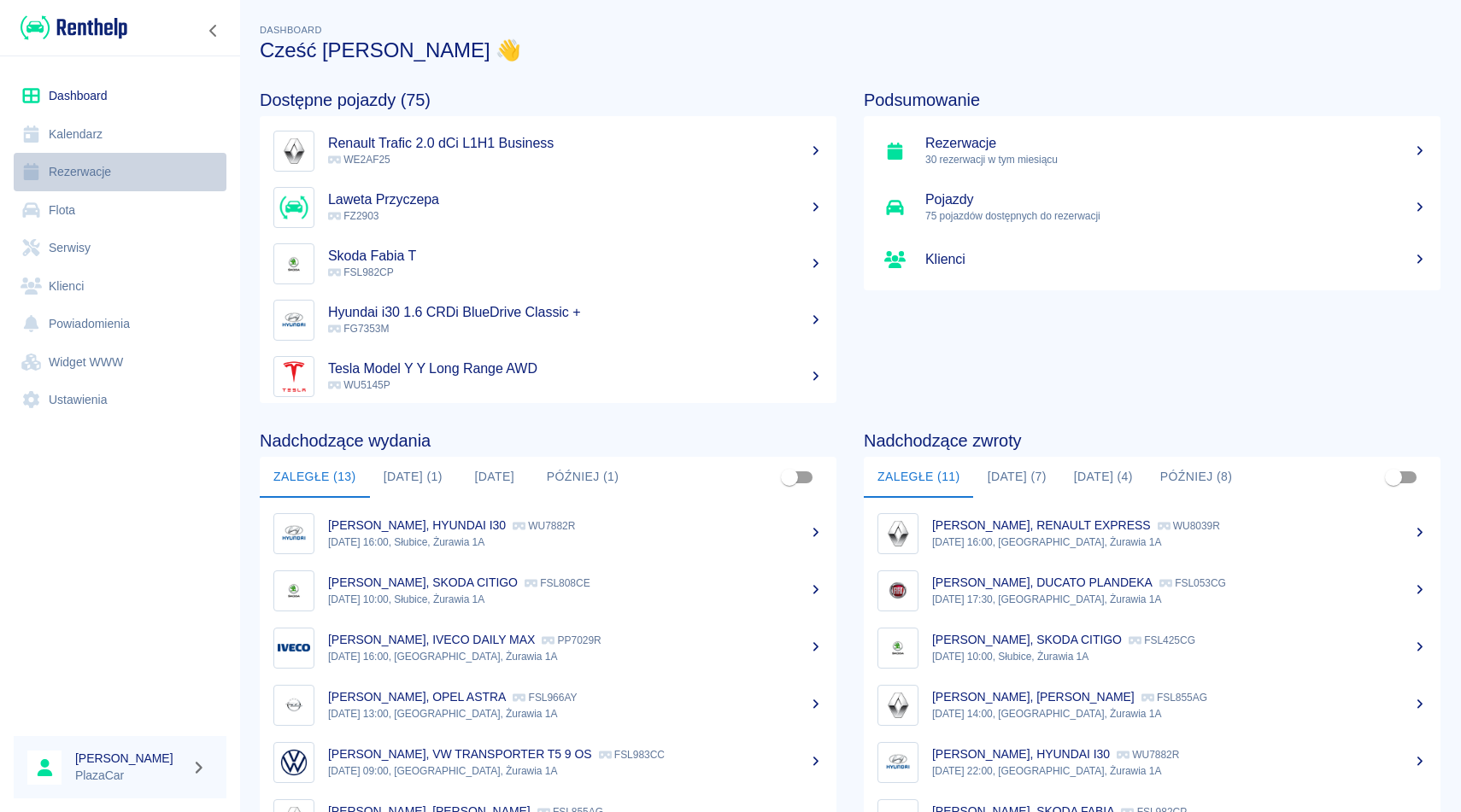
click at [125, 169] on link "Rezerwacje" at bounding box center [120, 172] width 213 height 39
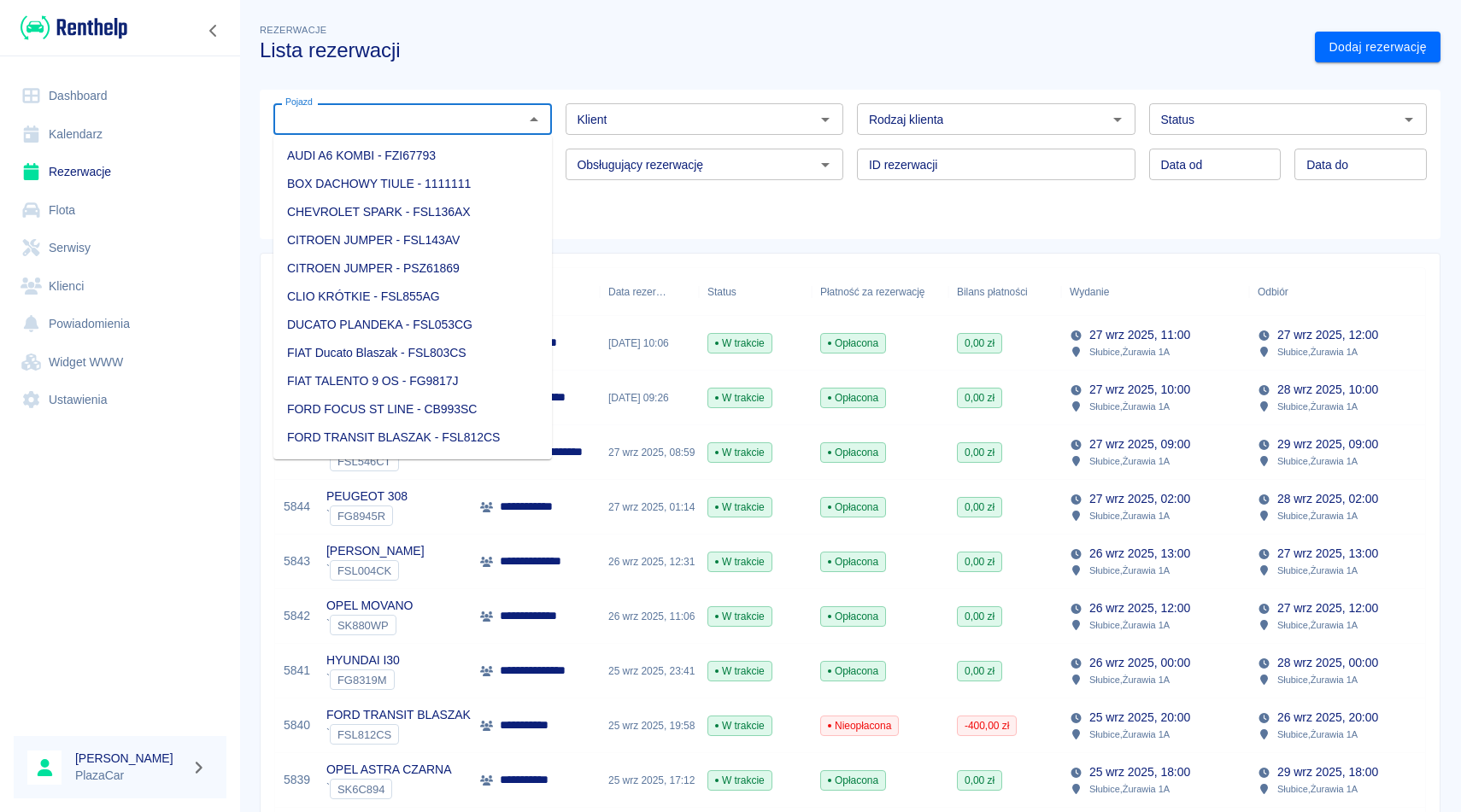
click at [407, 113] on input "Pojazd" at bounding box center [399, 118] width 241 height 21
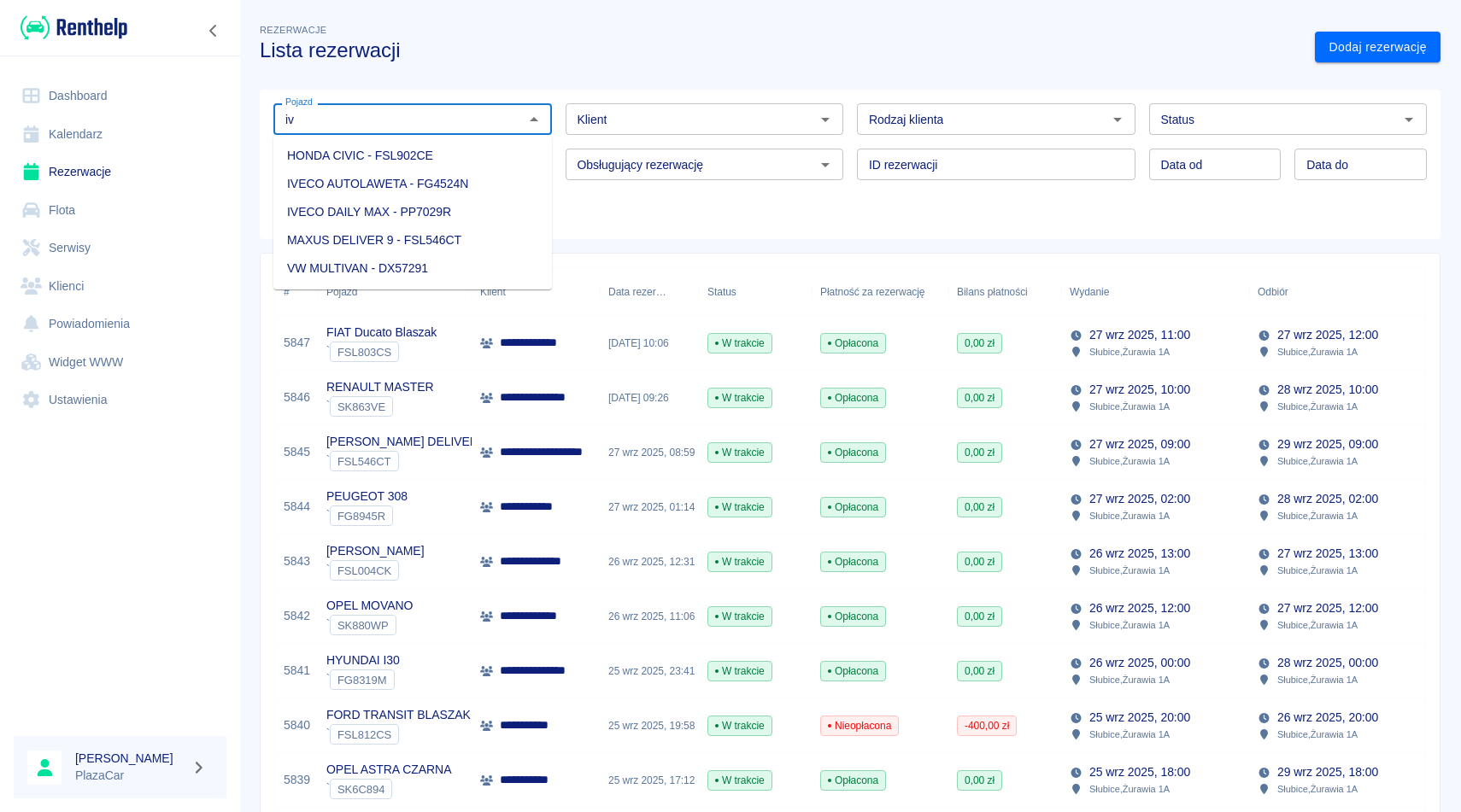
click at [459, 206] on li "IVECO DAILY MAX - PP7029R" at bounding box center [412, 212] width 278 height 28
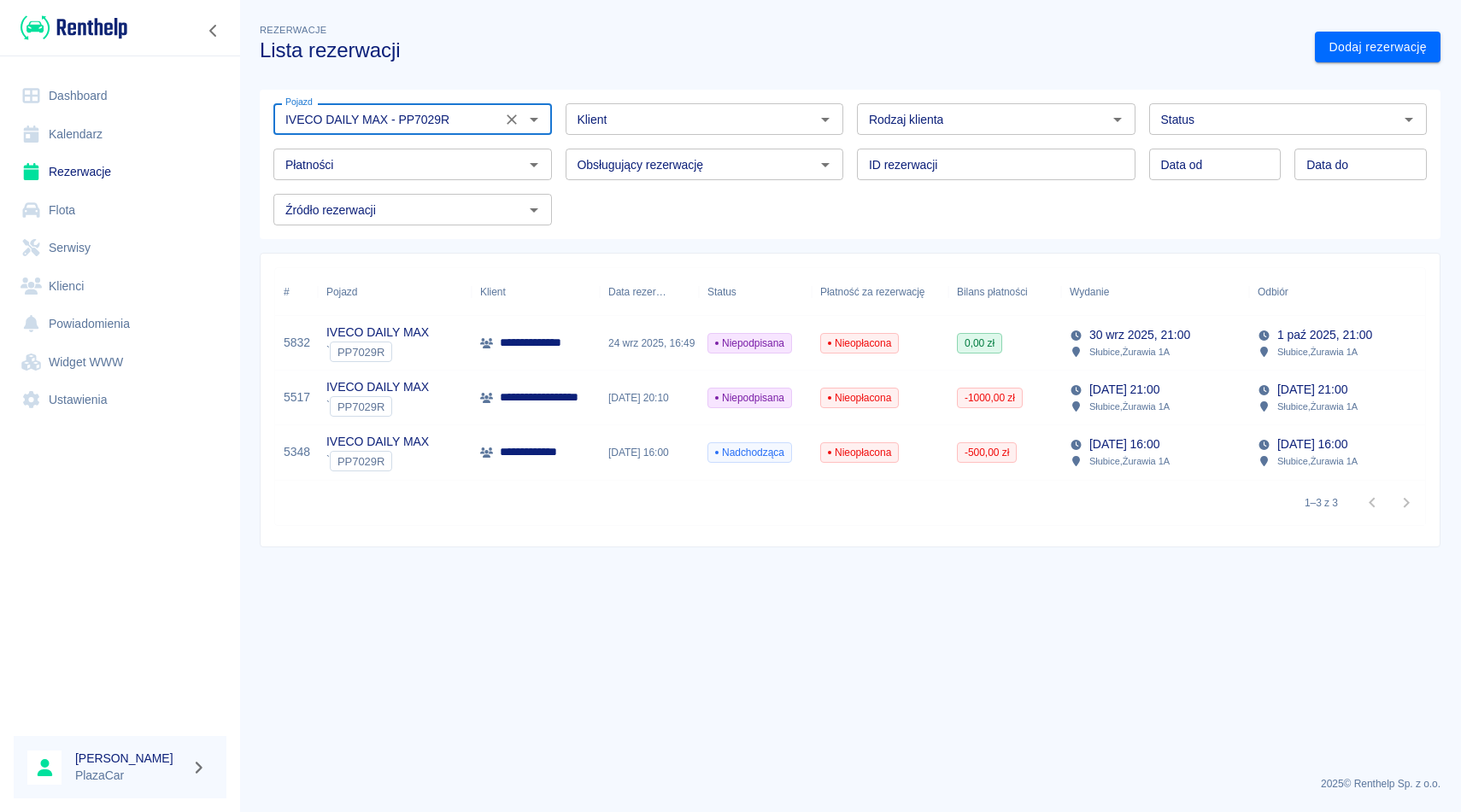
type input "IVECO DAILY MAX - PP7029R"
click at [519, 124] on icon "Wyczyść" at bounding box center [511, 119] width 17 height 17
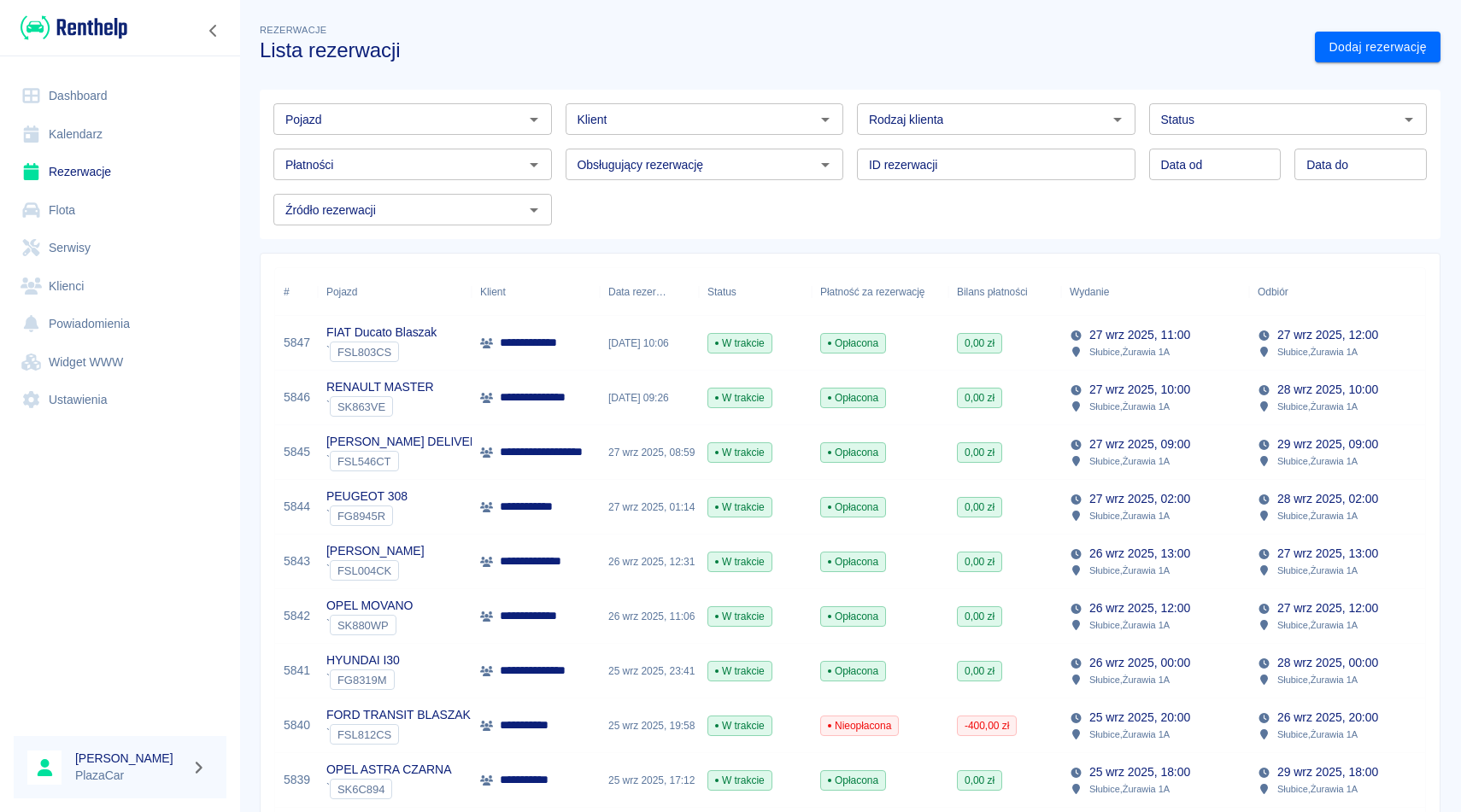
click at [849, 143] on div "ID rezerwacji ID rezerwacji" at bounding box center [989, 158] width 292 height 46
click at [848, 142] on div "ID rezerwacji ID rezerwacji" at bounding box center [989, 158] width 292 height 46
click at [849, 91] on div "Rodzaj klienta Rodzaj klienta" at bounding box center [989, 112] width 292 height 46
click at [861, 137] on div "ID rezerwacji ID rezerwacji" at bounding box center [989, 158] width 292 height 46
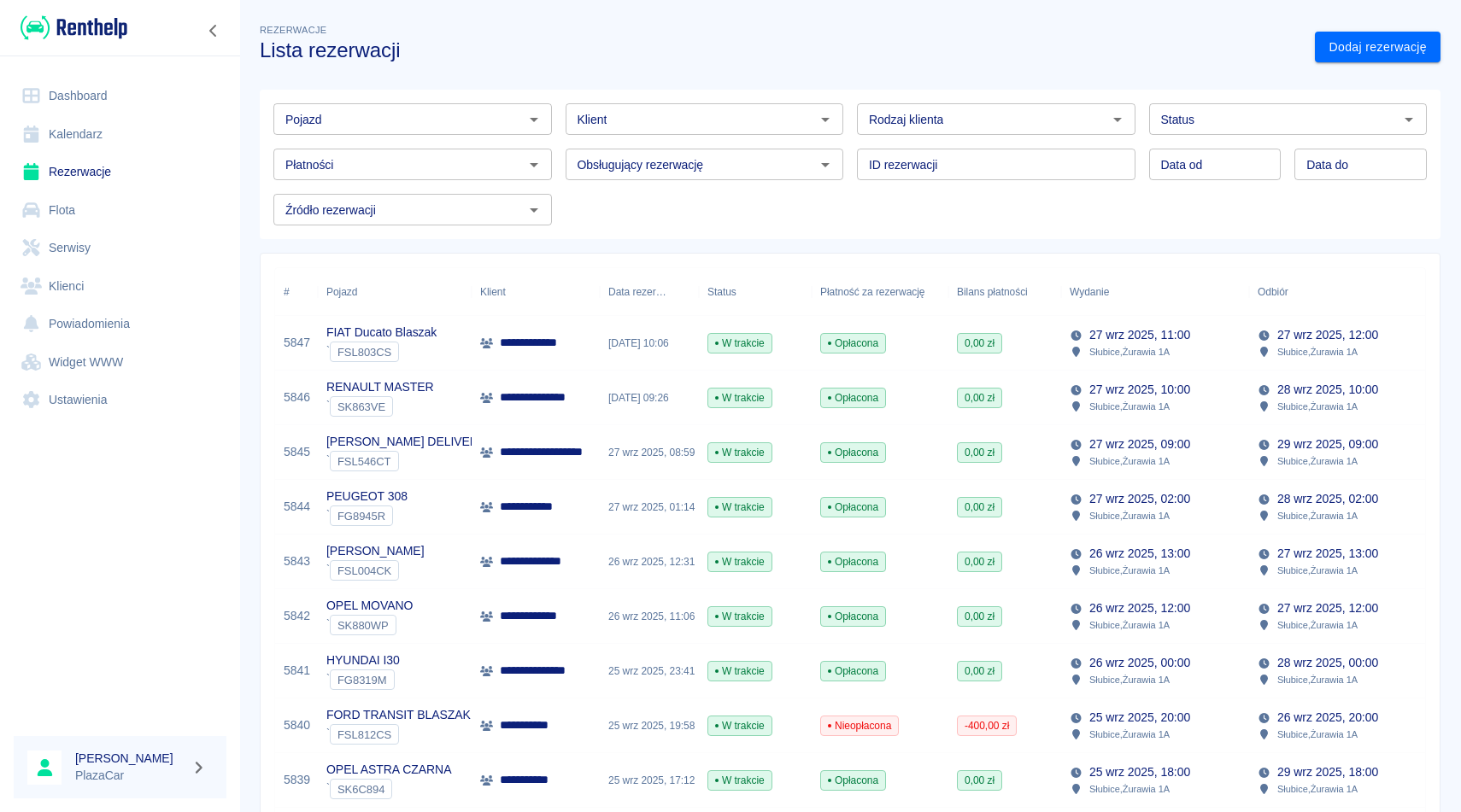
click at [835, 156] on div "Obsługujący rezerwację" at bounding box center [705, 165] width 278 height 32
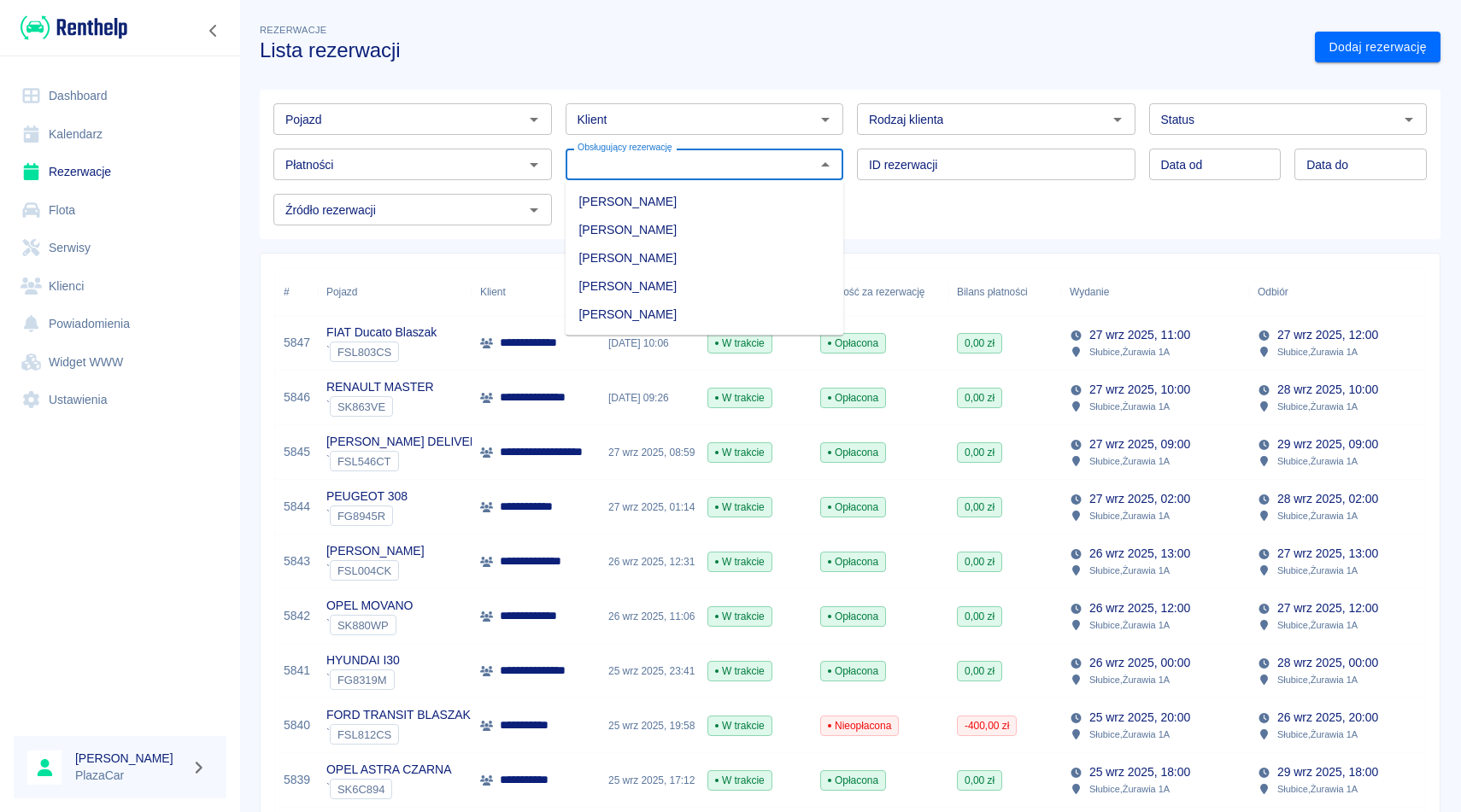
click at [812, 21] on div "Rezerwacje Lista rezerwacji" at bounding box center [774, 35] width 1055 height 56
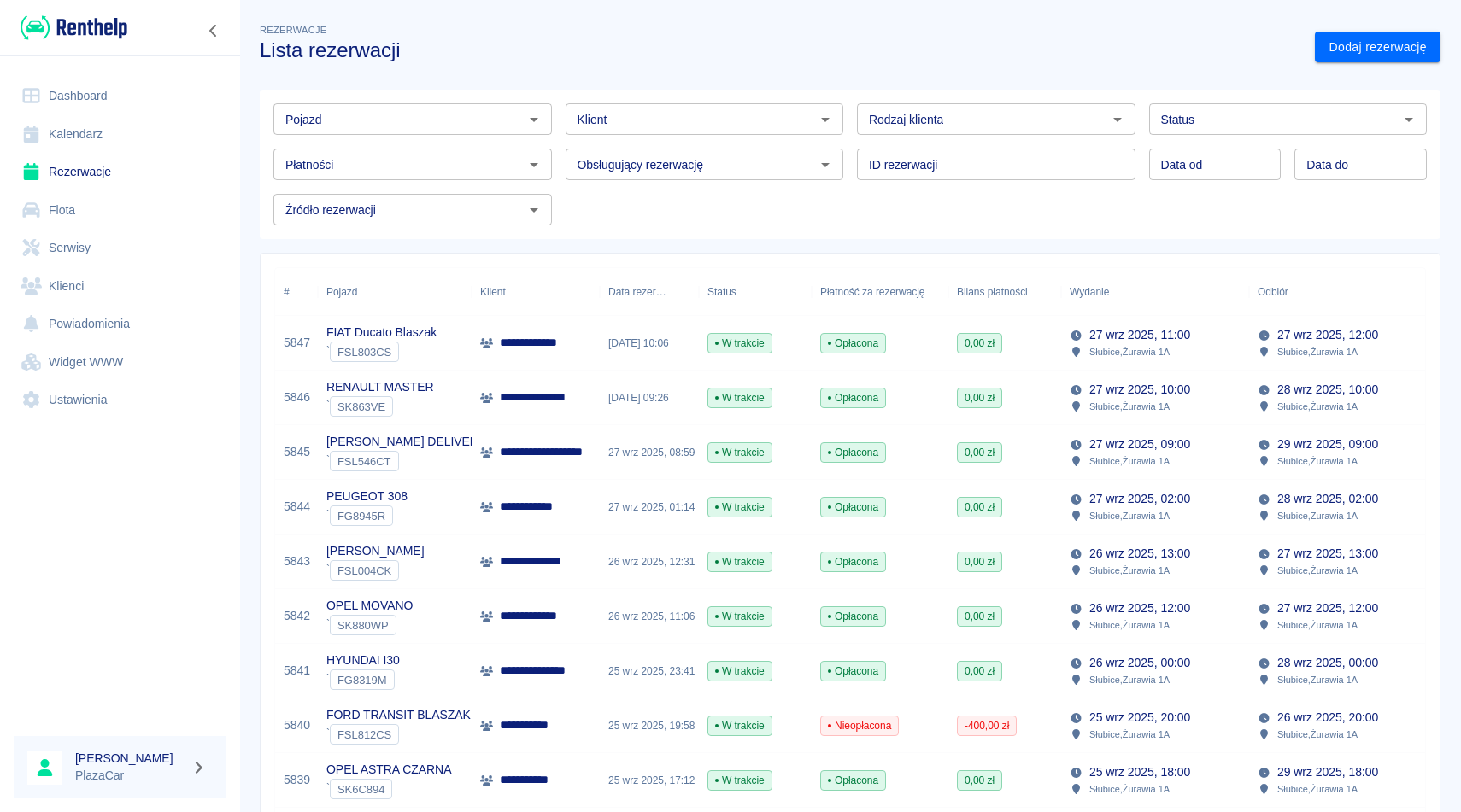
click at [850, 140] on div "ID rezerwacji ID rezerwacji" at bounding box center [989, 158] width 292 height 46
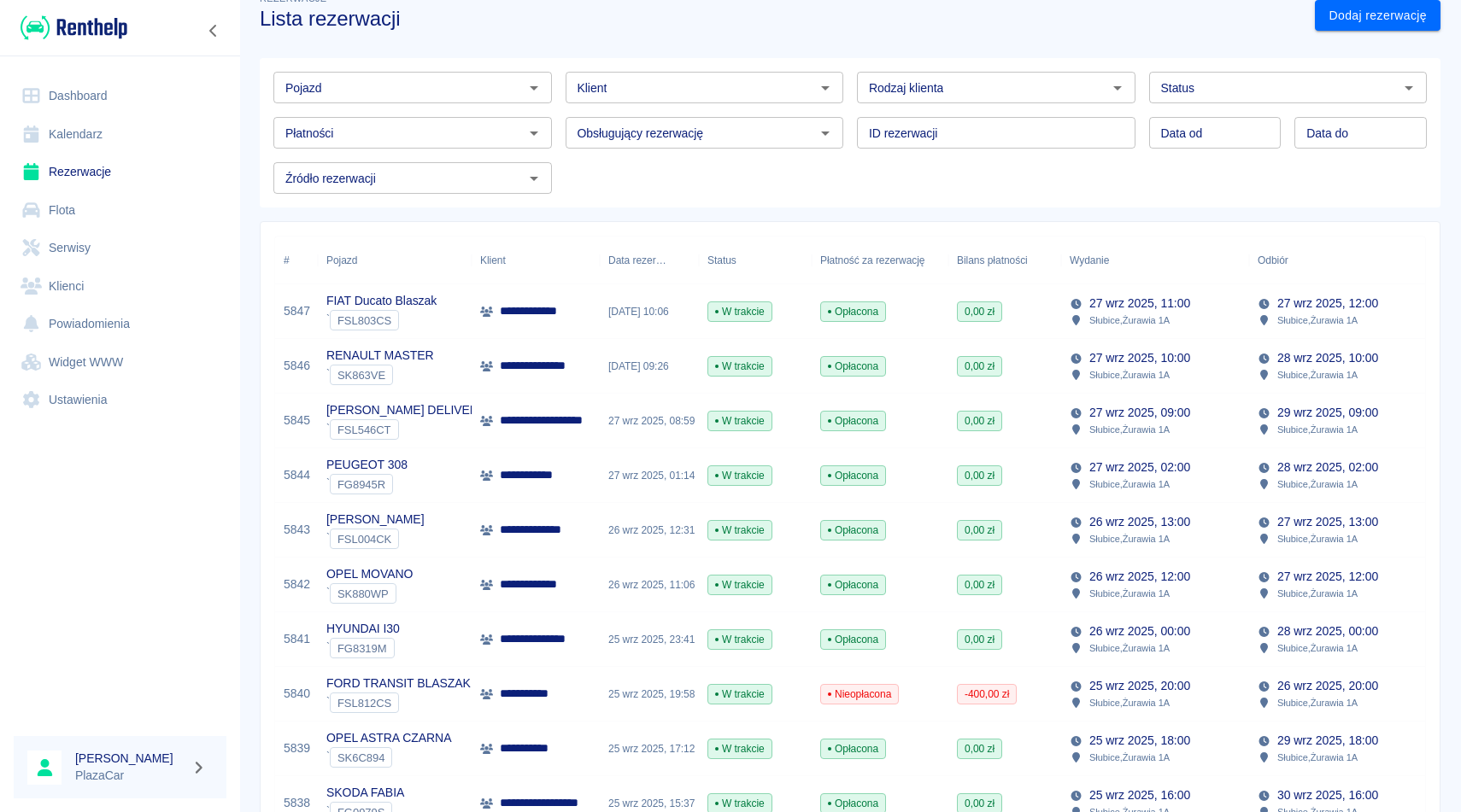
scroll to position [34, 0]
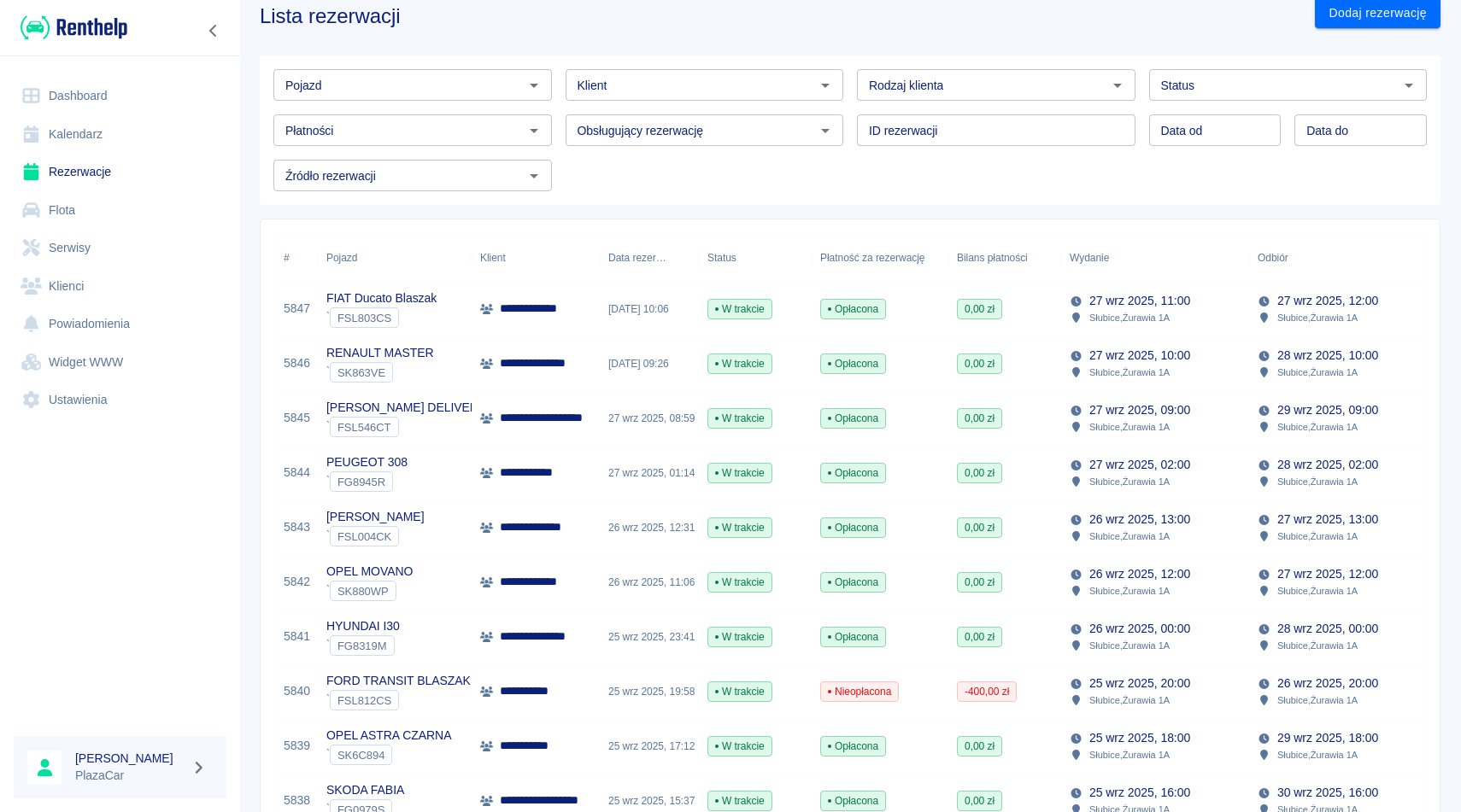
click at [599, 80] on div "Klient Klient" at bounding box center [705, 85] width 278 height 32
click at [631, 118] on li "[PERSON_NAME] ([PHONE_NUMBER])" at bounding box center [705, 121] width 278 height 28
type input "[PERSON_NAME] ([PHONE_NUMBER])"
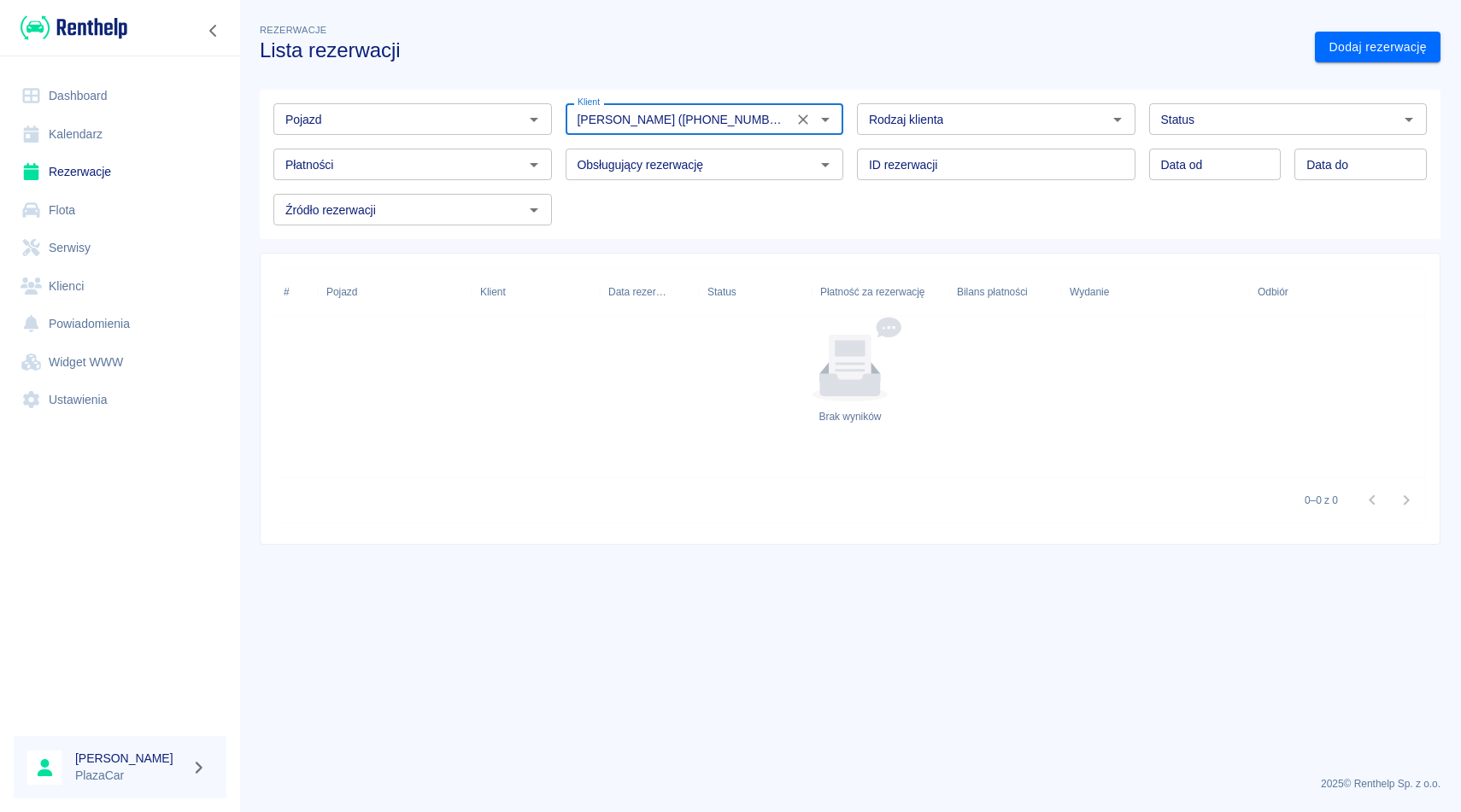
click at [799, 109] on button "Wyczyść" at bounding box center [803, 119] width 24 height 24
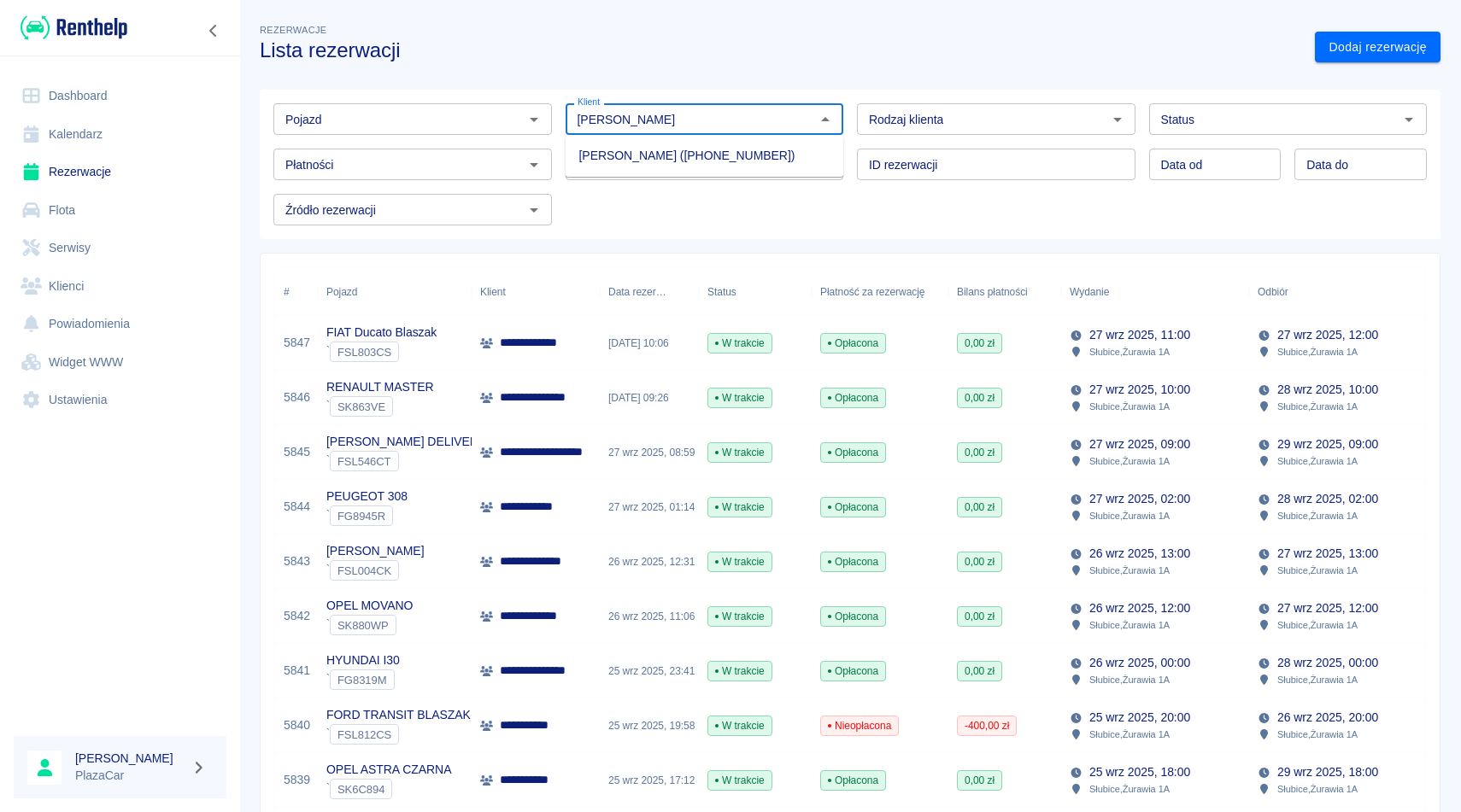
click at [653, 171] on ul "[PERSON_NAME] ([PHONE_NUMBER])" at bounding box center [705, 156] width 278 height 42
click at [654, 164] on li "[PERSON_NAME] ([PHONE_NUMBER])" at bounding box center [705, 156] width 278 height 28
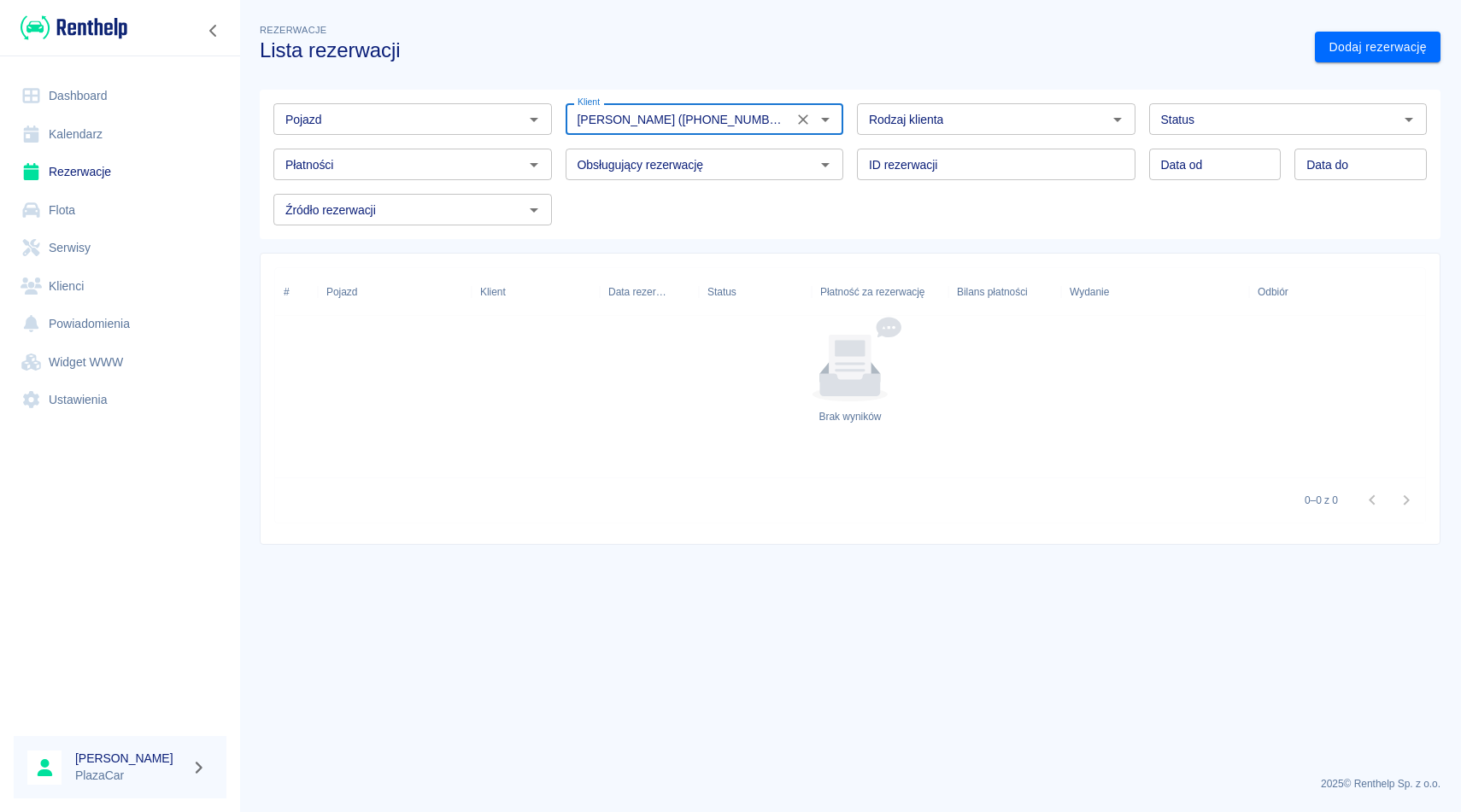
type input "[PERSON_NAME] ([PHONE_NUMBER])"
click at [805, 116] on icon "Wyczyść" at bounding box center [803, 119] width 10 height 10
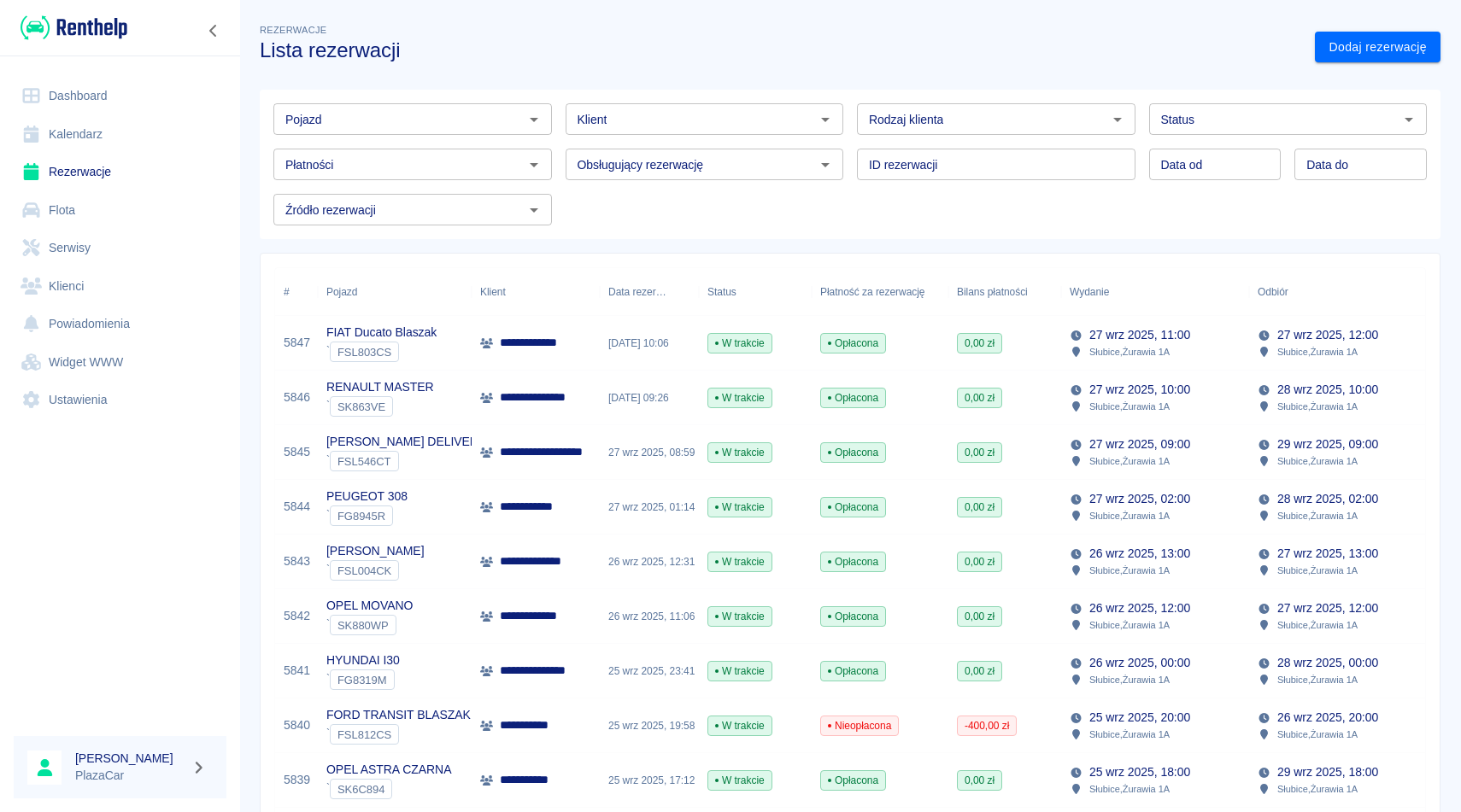
click at [430, 136] on div "Płatności Płatności" at bounding box center [406, 158] width 292 height 46
click at [430, 112] on input "Pojazd" at bounding box center [399, 118] width 241 height 21
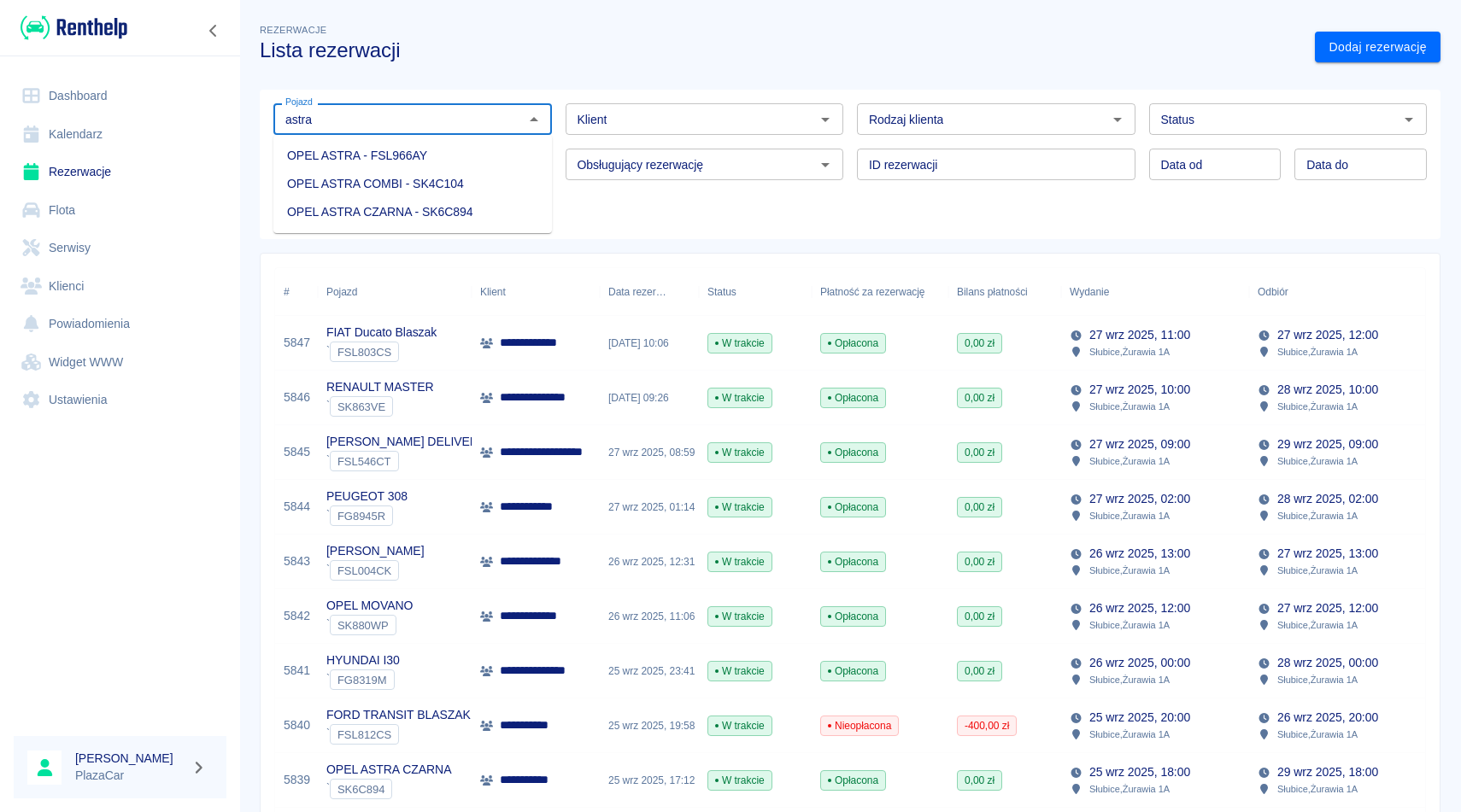
click at [416, 181] on li "OPEL ASTRA COMBI - SK4C104" at bounding box center [412, 184] width 278 height 28
type input "OPEL ASTRA COMBI - SK4C104"
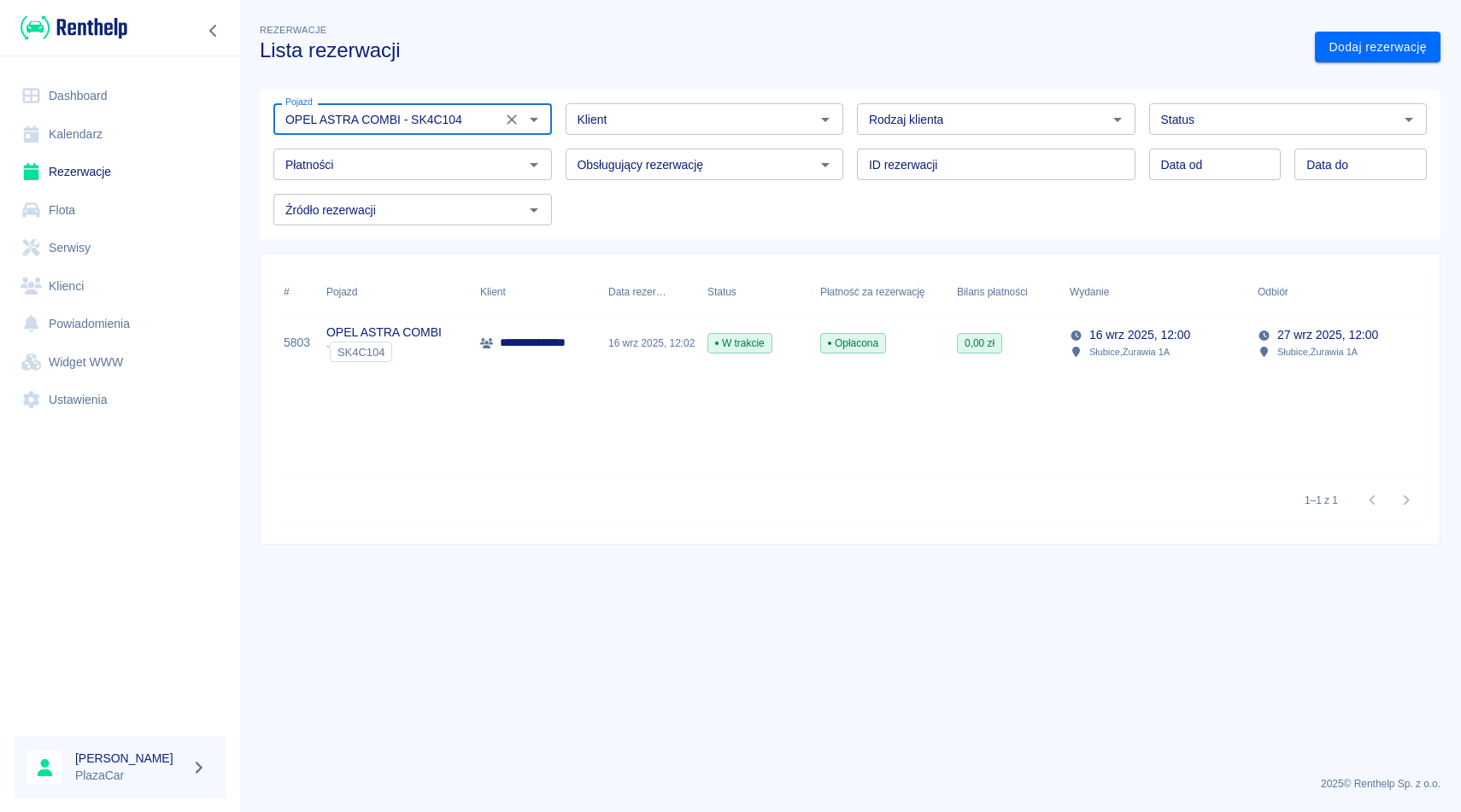
click at [508, 112] on icon "Wyczyść" at bounding box center [511, 119] width 17 height 17
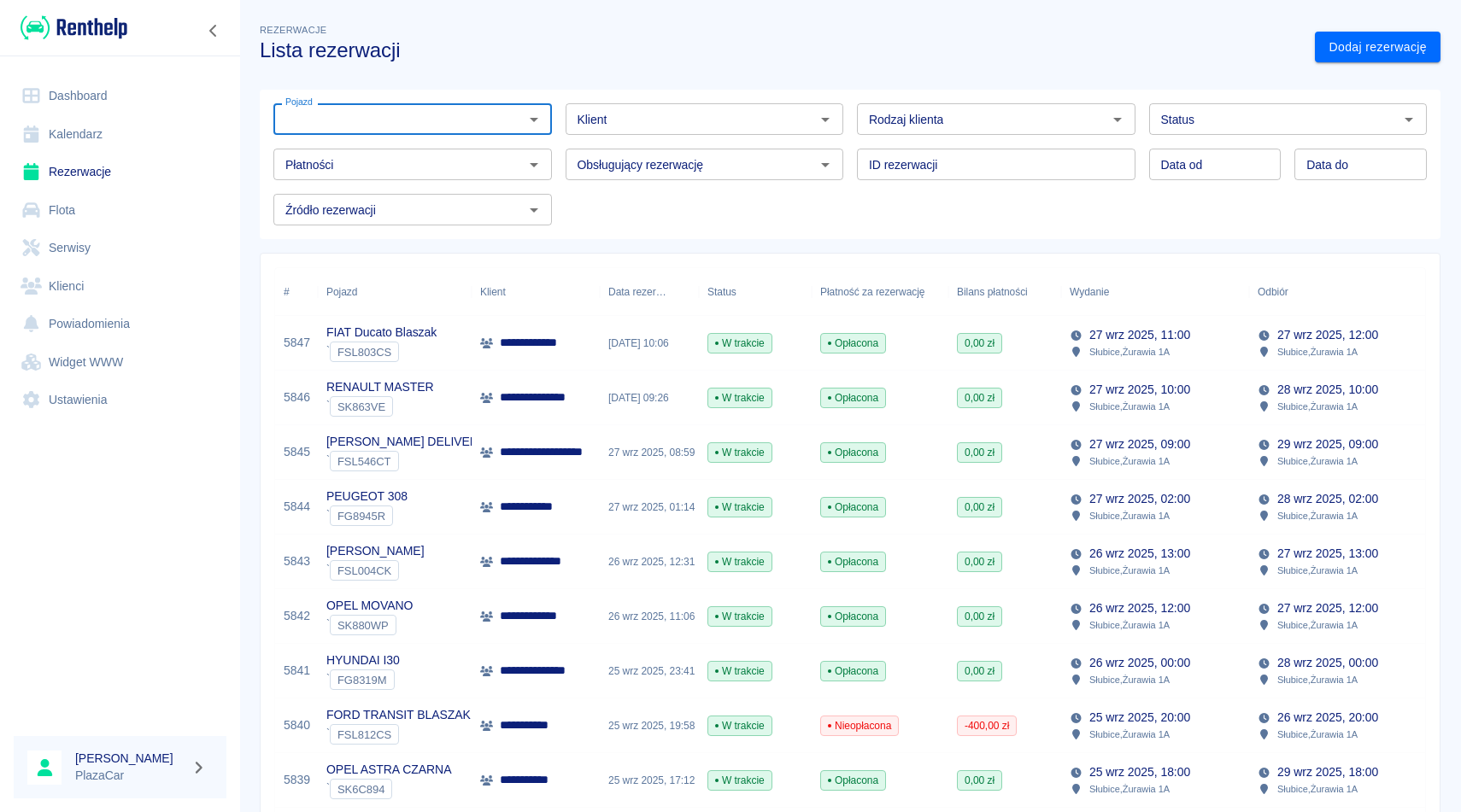
type input "s"
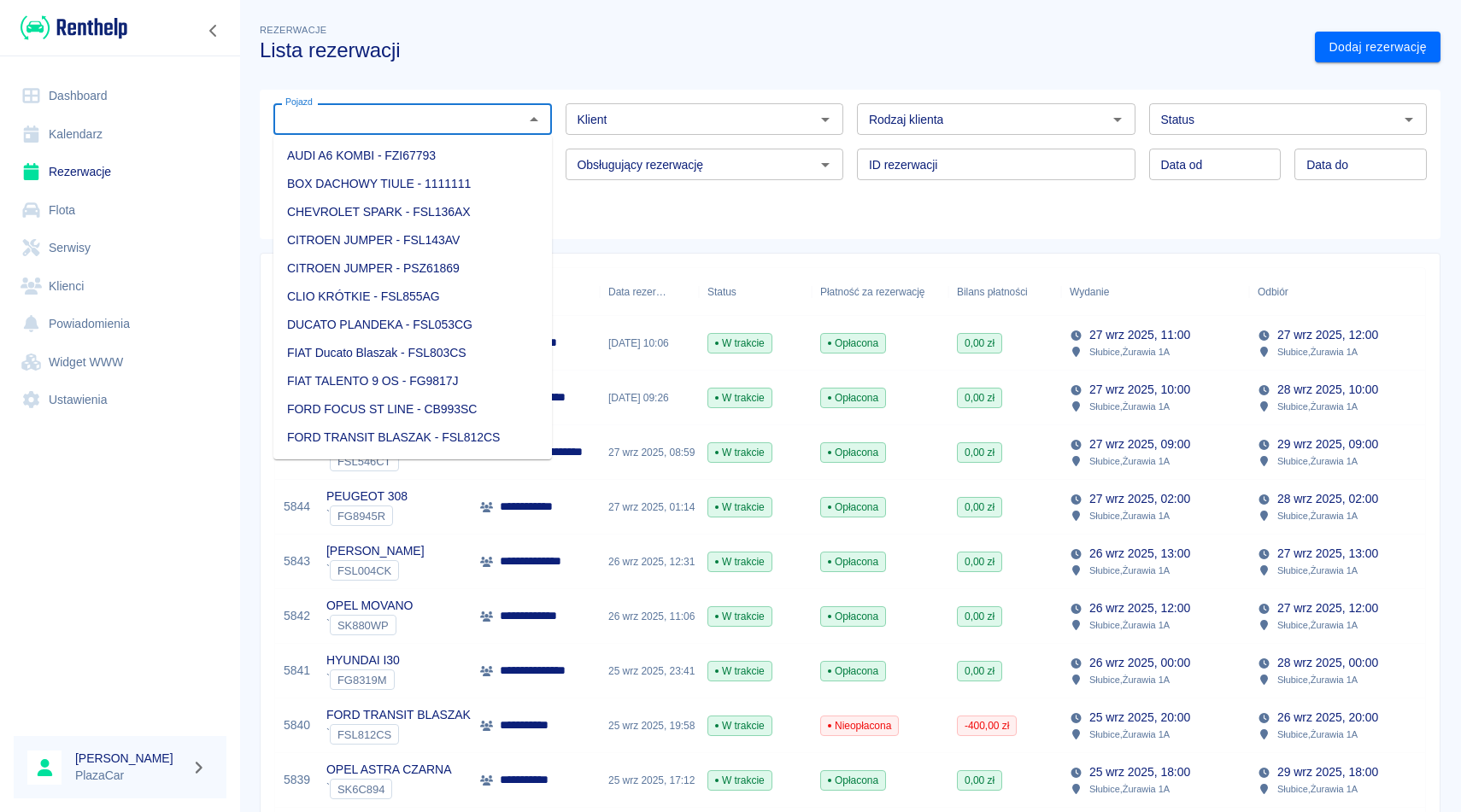
type input "s"
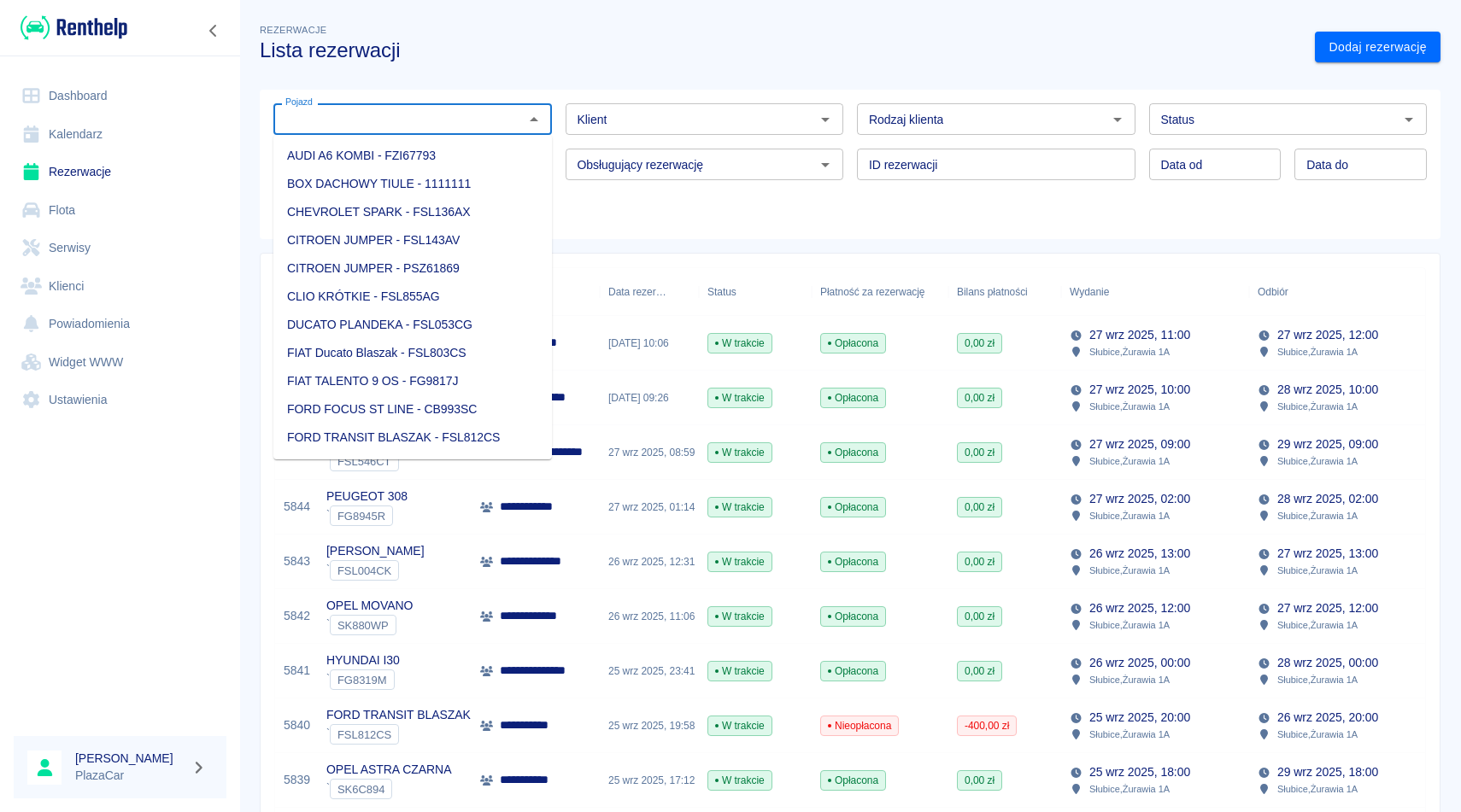
type input "d"
type input "s"
type input "d"
type input "s"
type input "a"
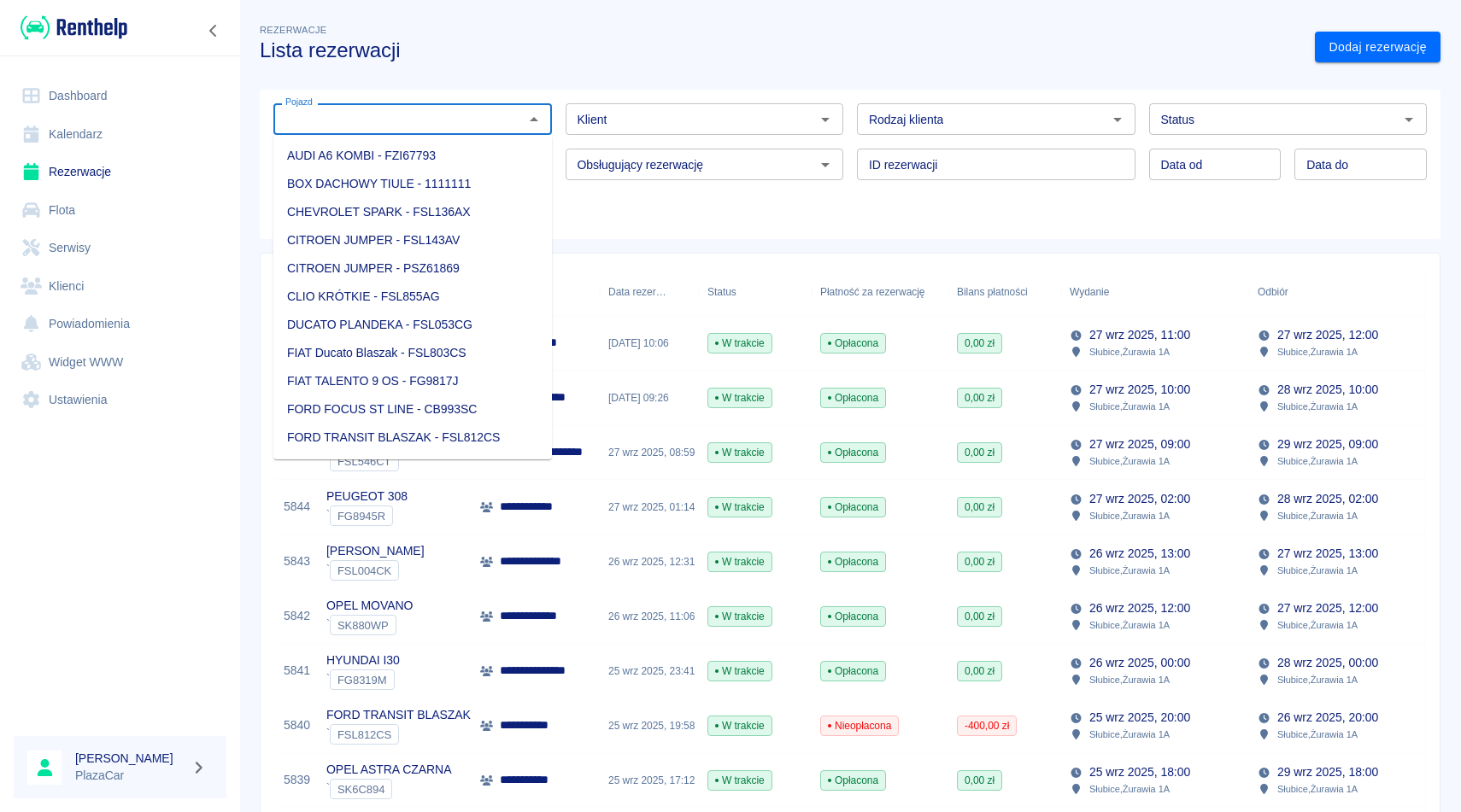
type input "a"
type input "p"
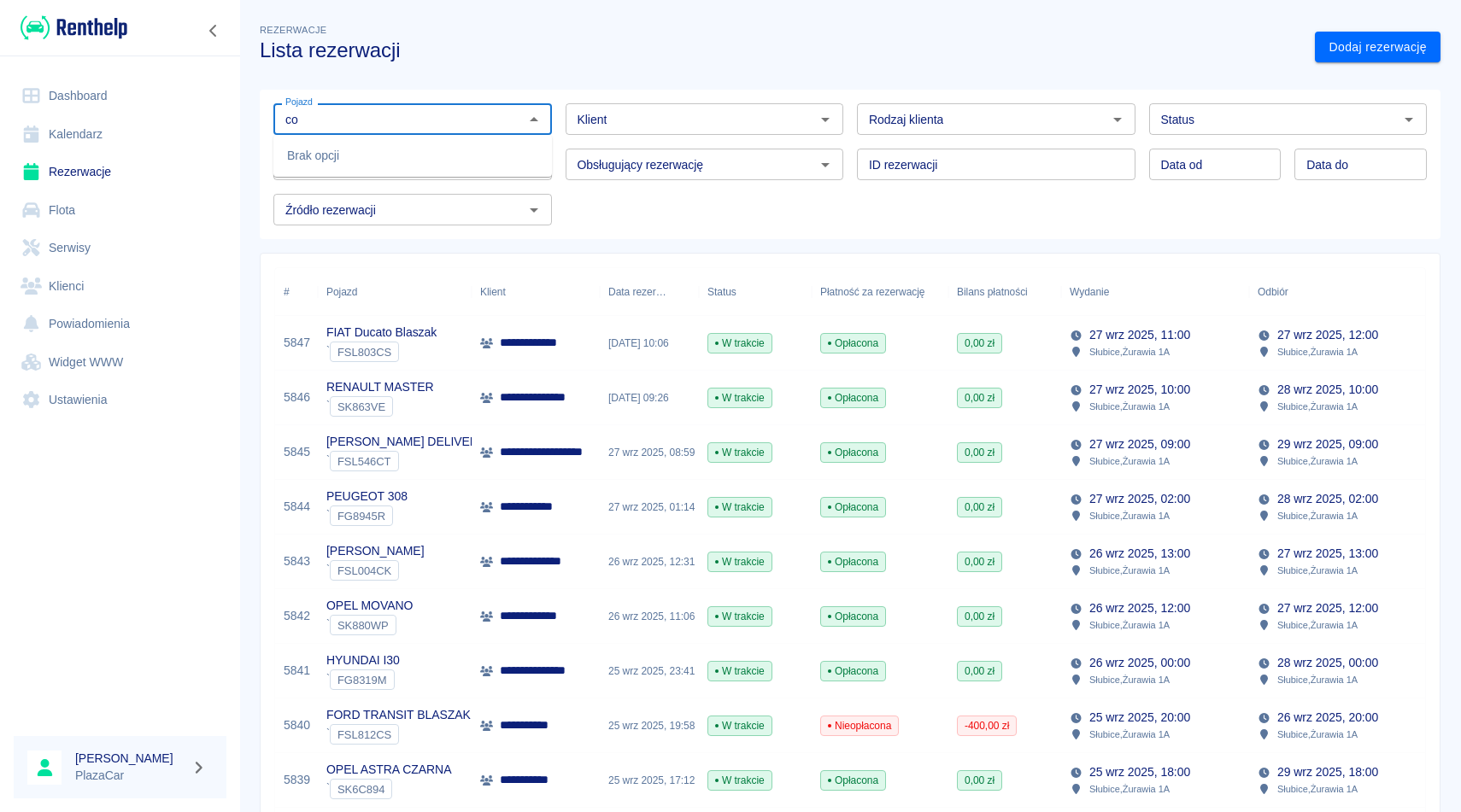
type input "c"
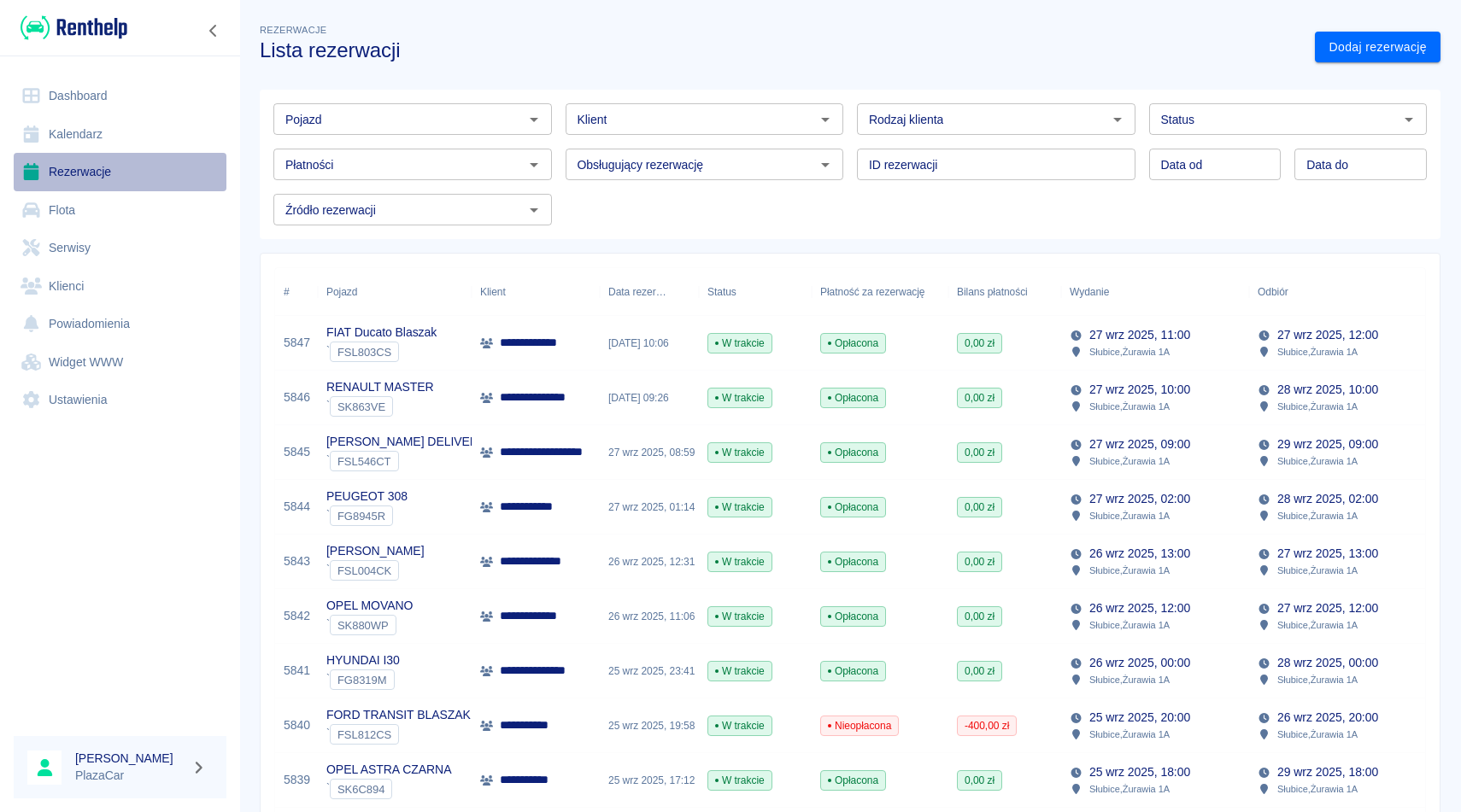
click at [121, 179] on link "Rezerwacje" at bounding box center [120, 172] width 213 height 39
click at [365, 106] on div "Pojazd" at bounding box center [412, 119] width 278 height 32
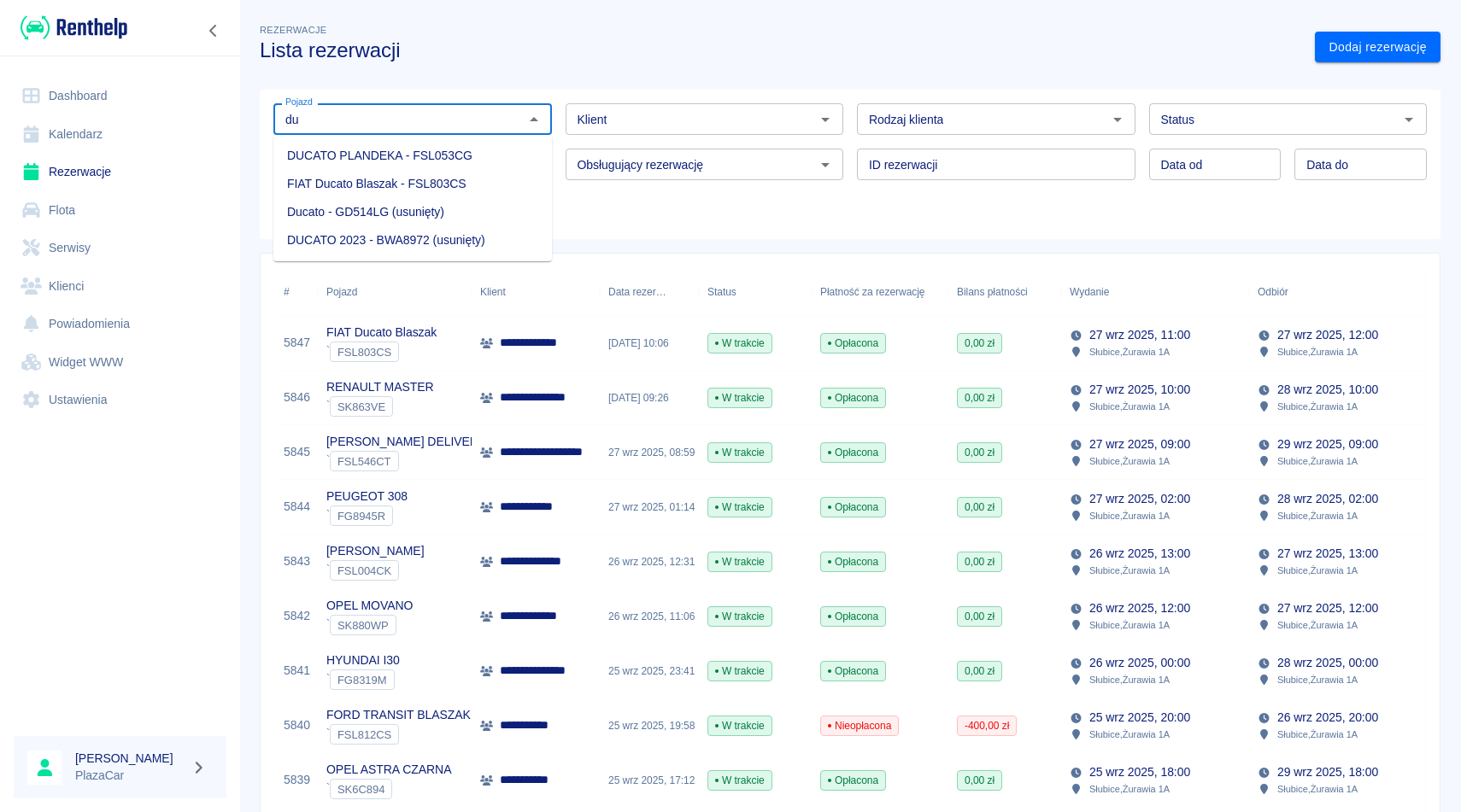
type input "d"
click at [326, 180] on li "FIAT Ducato Blaszak - FSL803CS" at bounding box center [412, 184] width 278 height 28
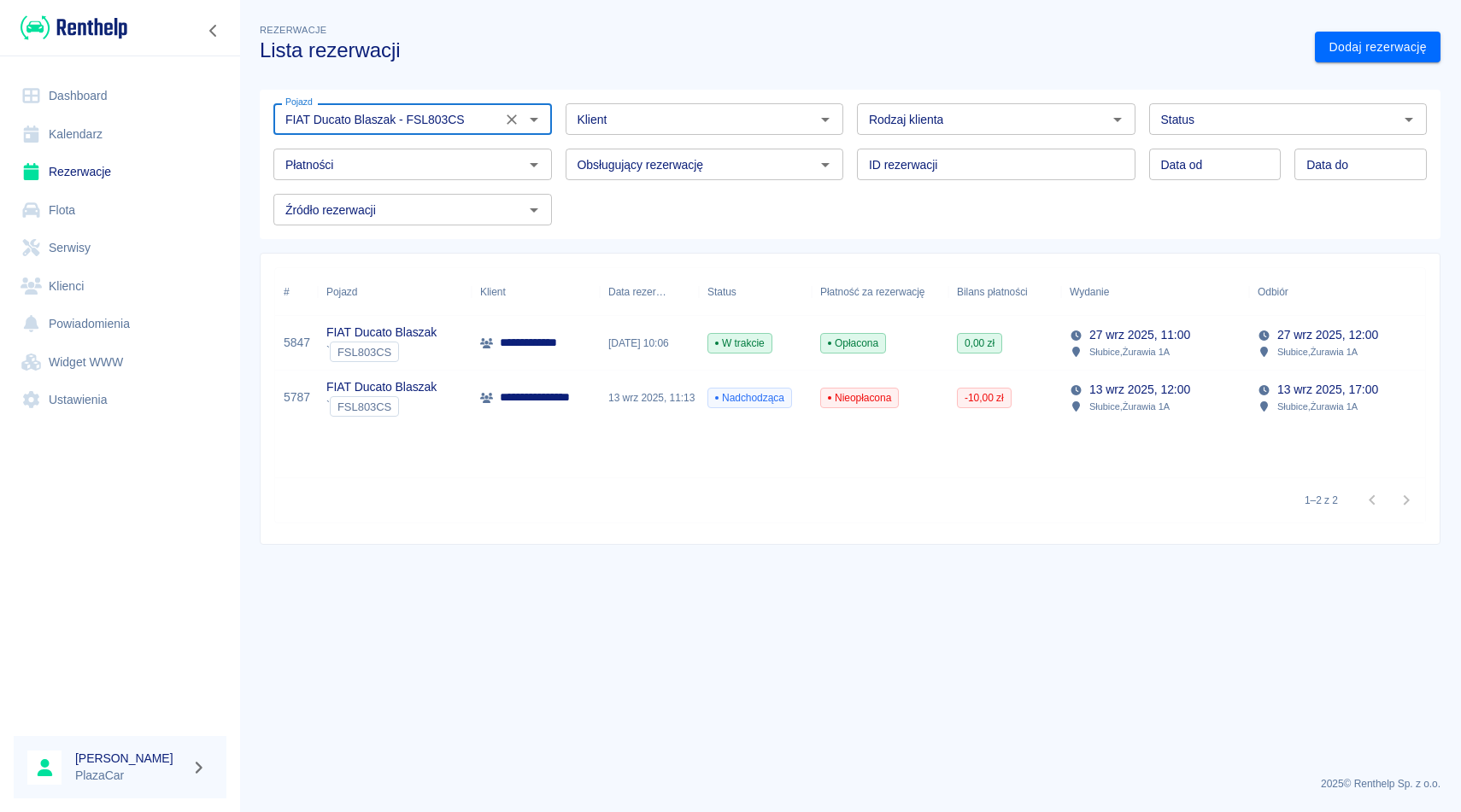
type input "FIAT Ducato Blaszak - FSL803CS"
click at [668, 330] on div "[DATE] 10:06" at bounding box center [649, 343] width 99 height 55
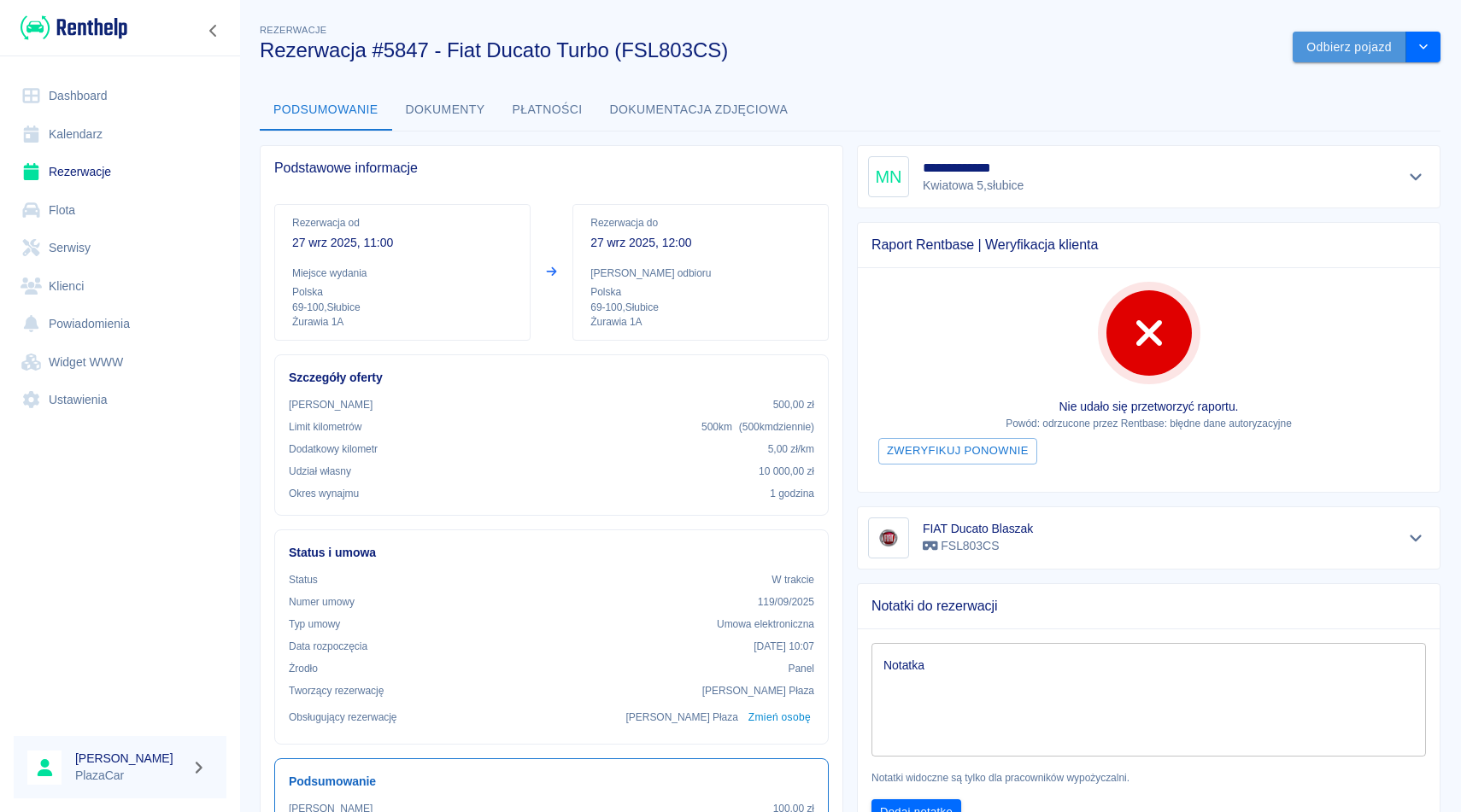
click at [1320, 59] on button "Odbierz pojazd" at bounding box center [1349, 48] width 113 height 32
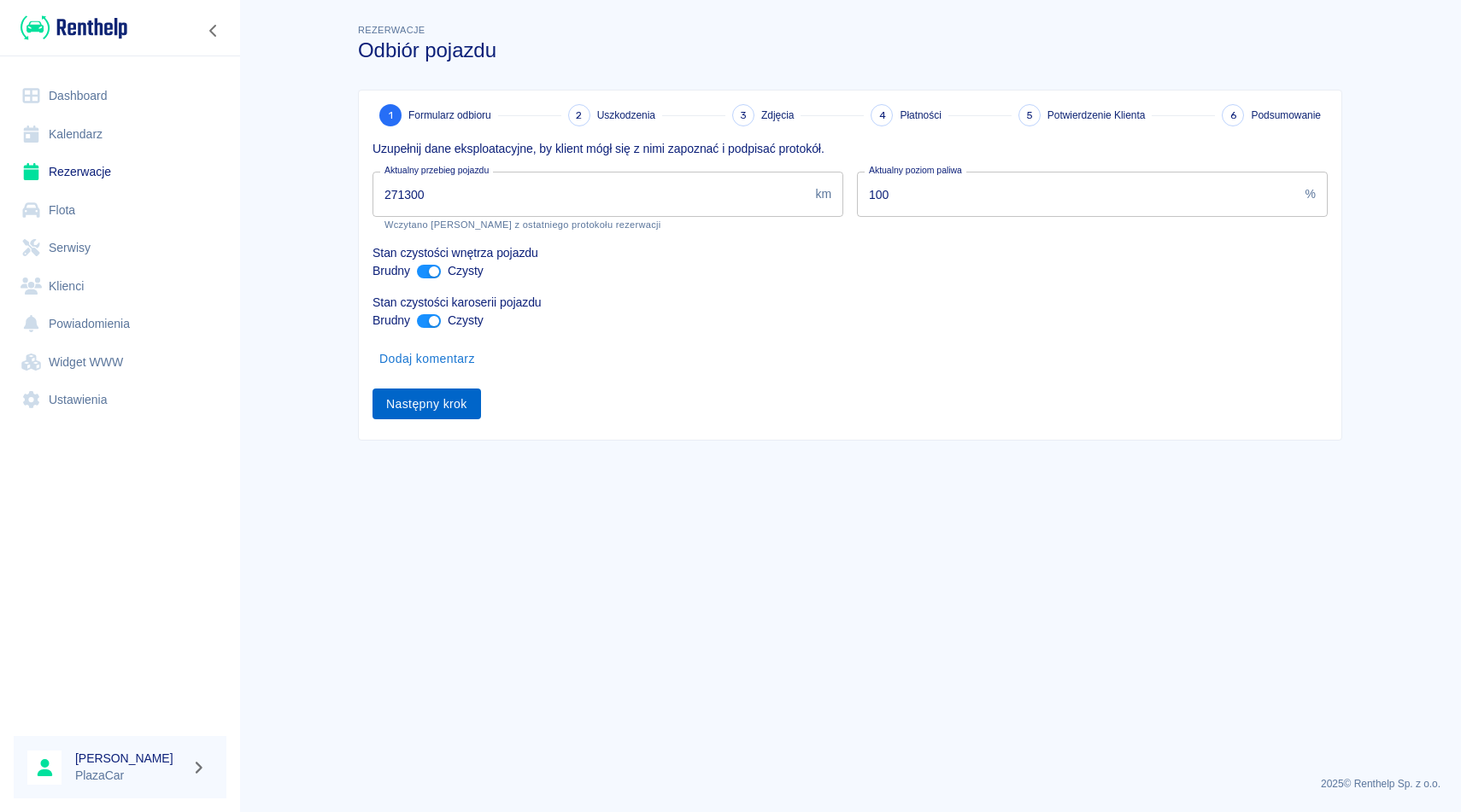
click at [406, 404] on button "Następny krok" at bounding box center [426, 405] width 108 height 32
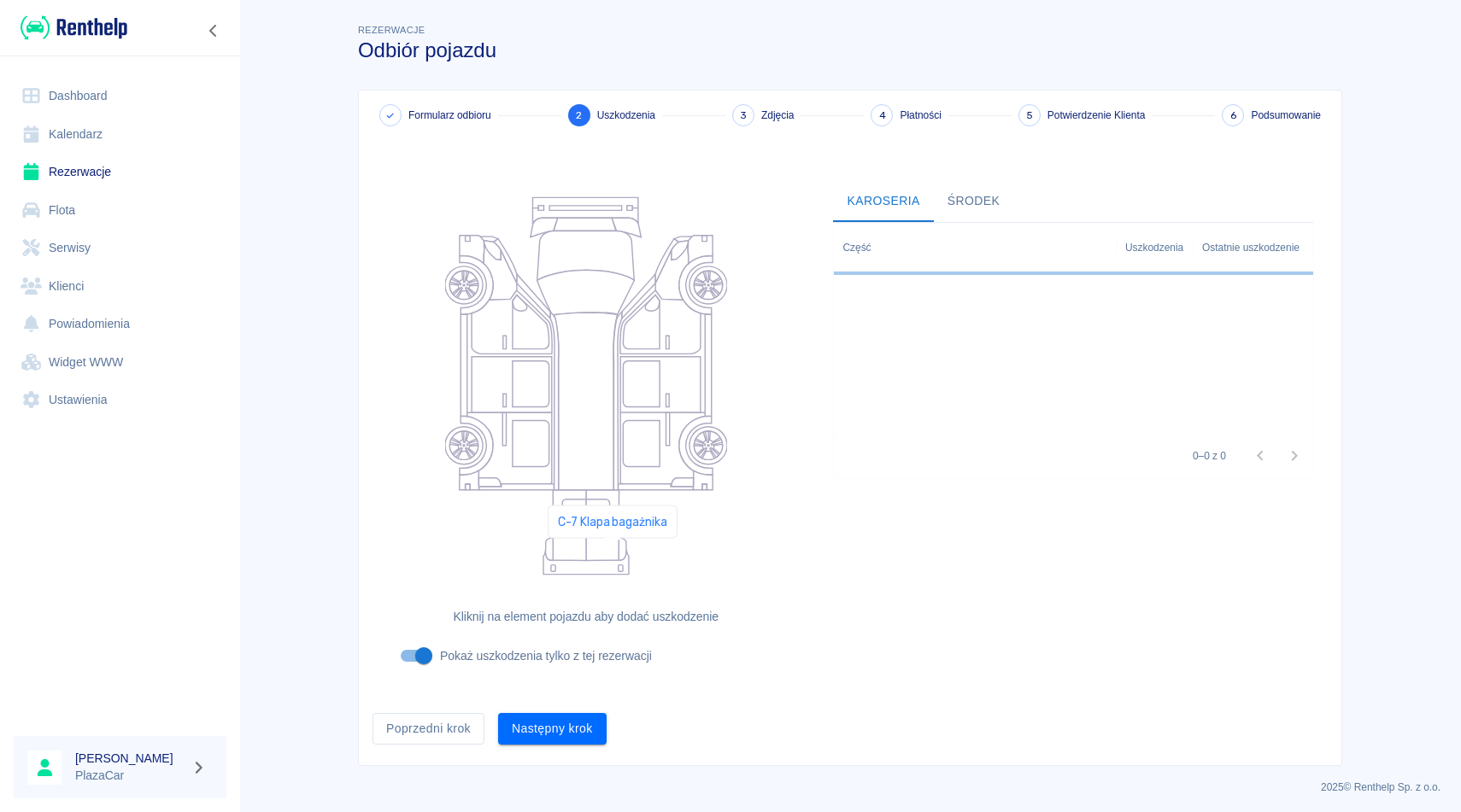
scroll to position [3, 0]
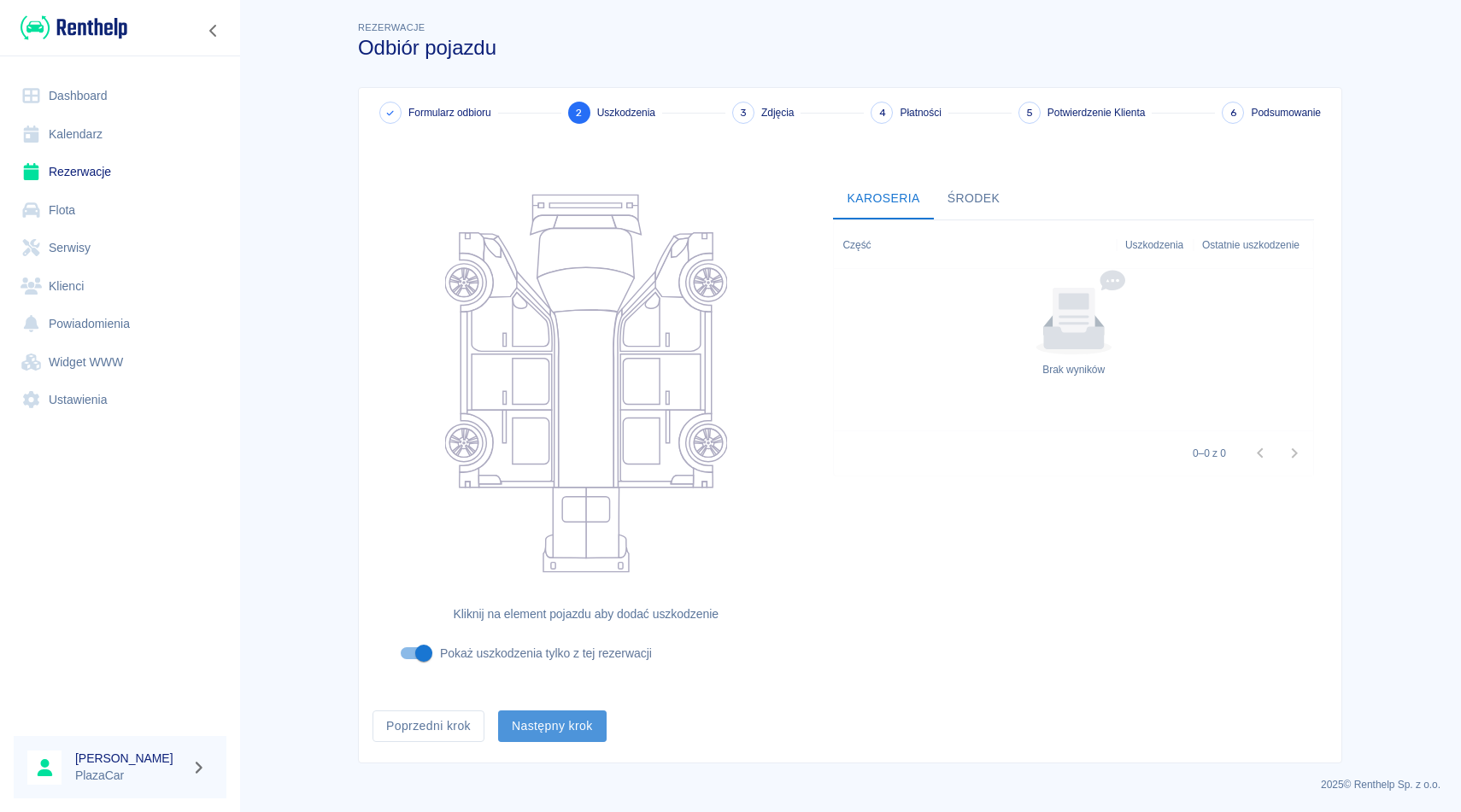
click at [538, 717] on button "Następny krok" at bounding box center [552, 727] width 108 height 32
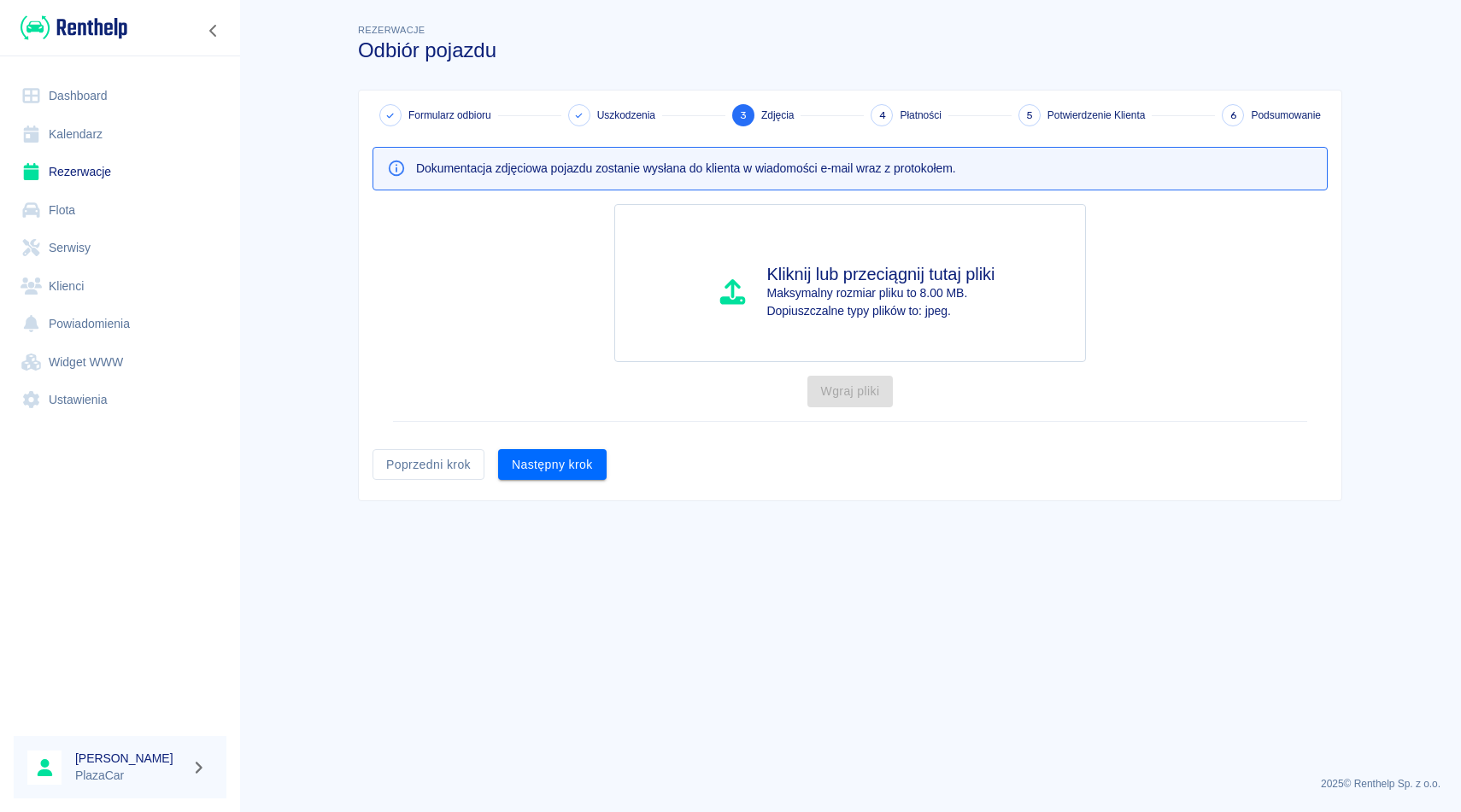
click at [551, 428] on div "Kliknij lub przeciągnij tutaj pliki Maksymalny rozmiar pliku to 8.00 MB. Dopius…" at bounding box center [843, 313] width 969 height 245
click at [545, 472] on button "Następny krok" at bounding box center [552, 465] width 108 height 32
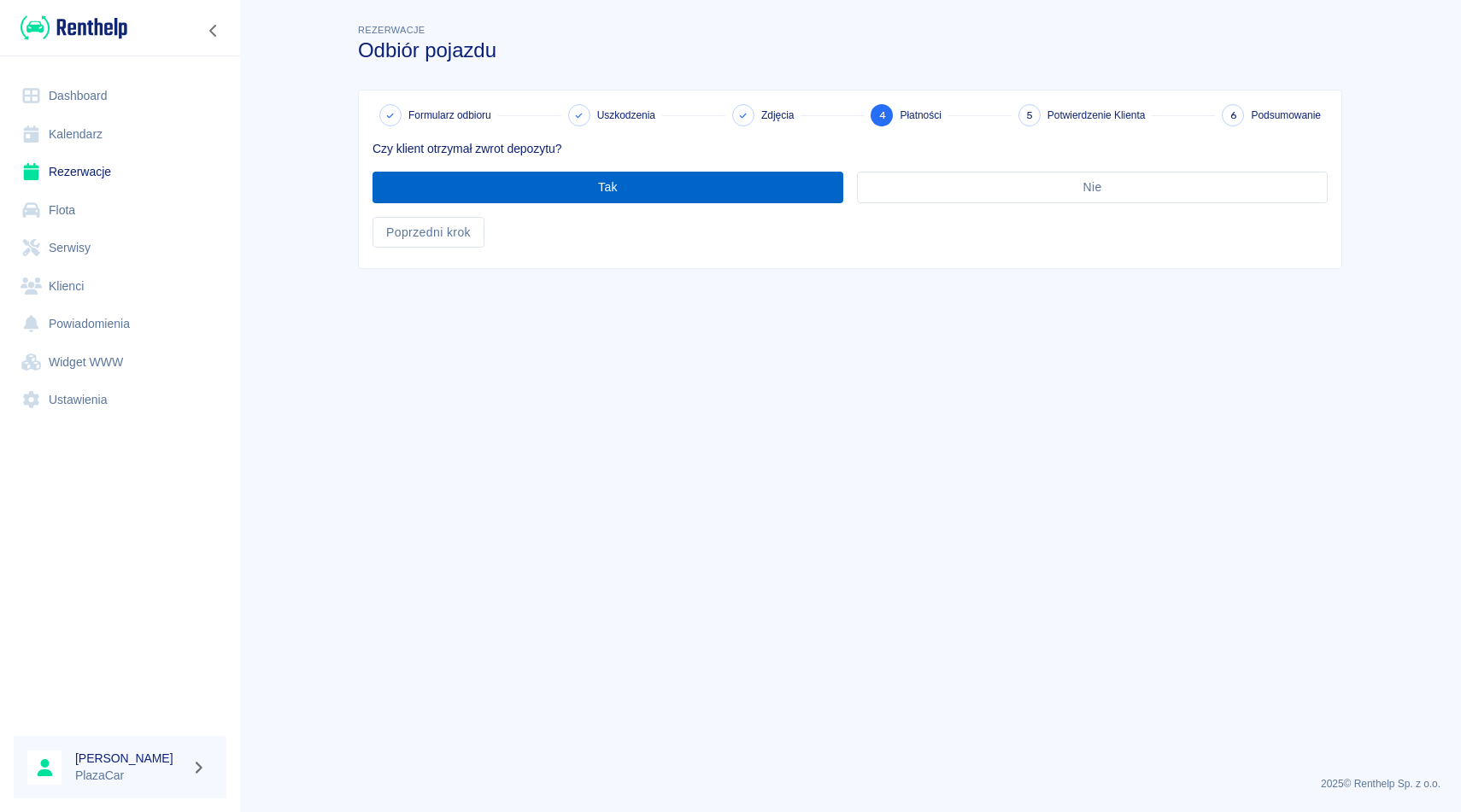
click at [633, 197] on button "Tak" at bounding box center [608, 188] width 471 height 32
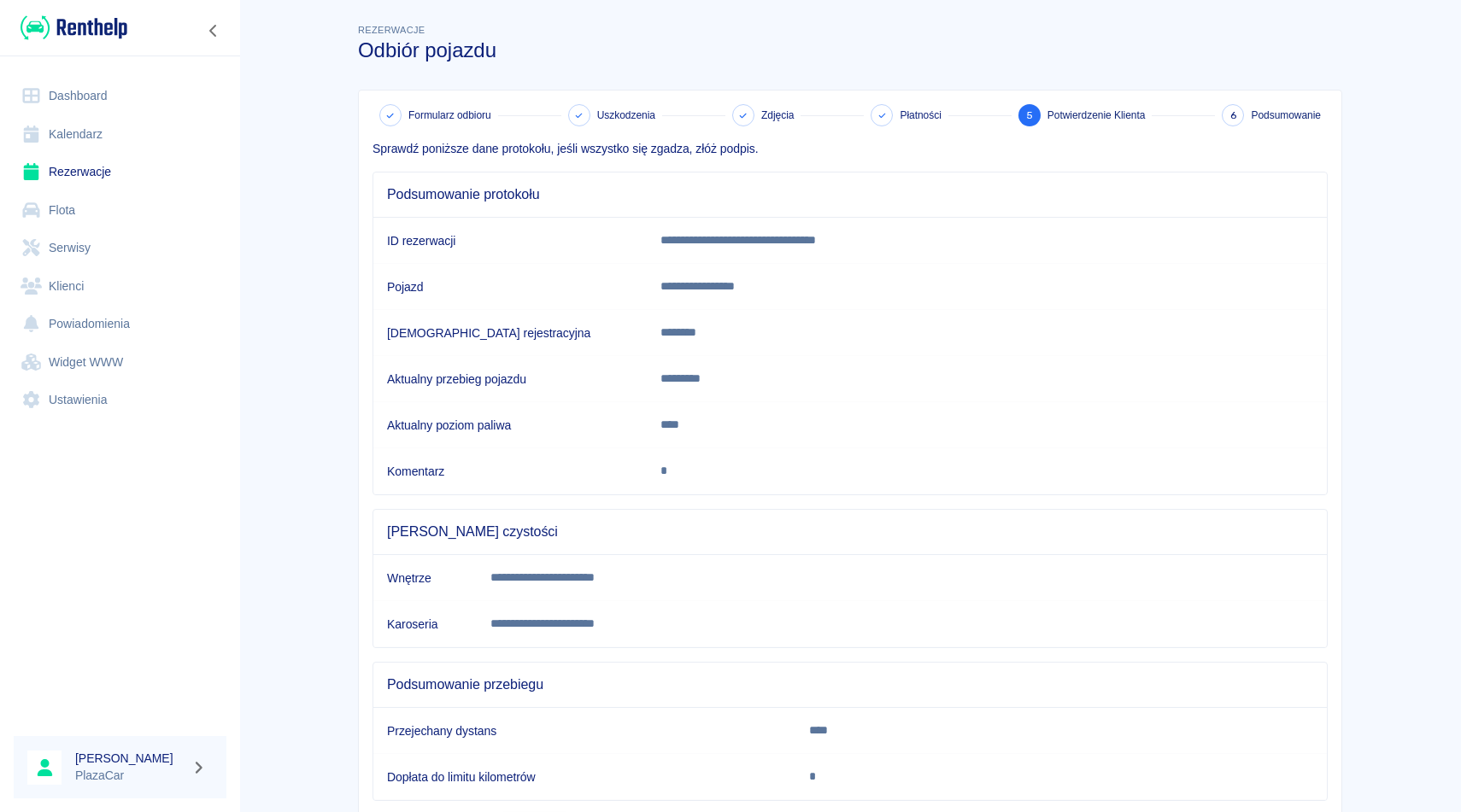
scroll to position [104, 0]
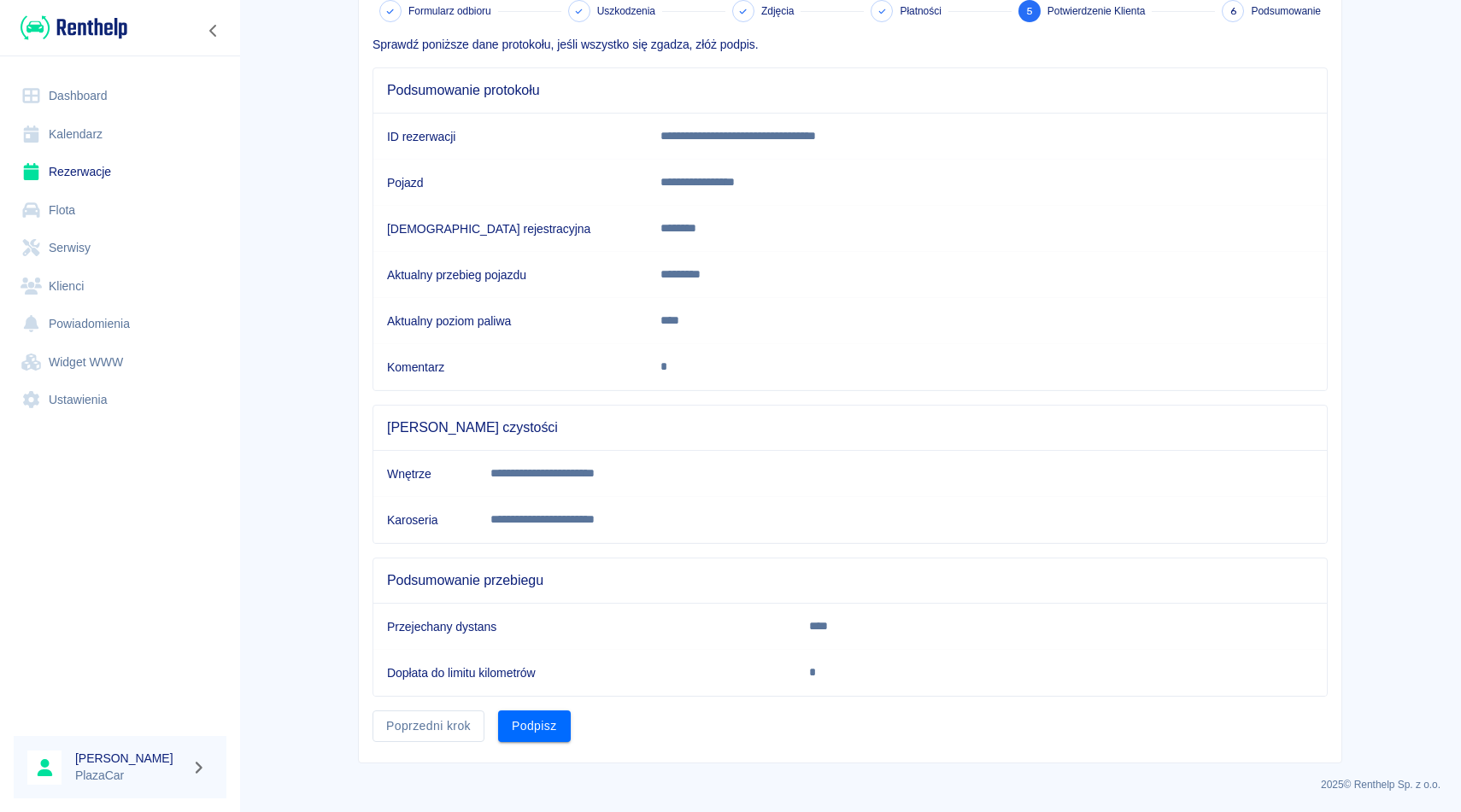
click at [542, 700] on div "Podpisz" at bounding box center [527, 720] width 86 height 46
click at [542, 728] on button "Podpisz" at bounding box center [534, 727] width 73 height 32
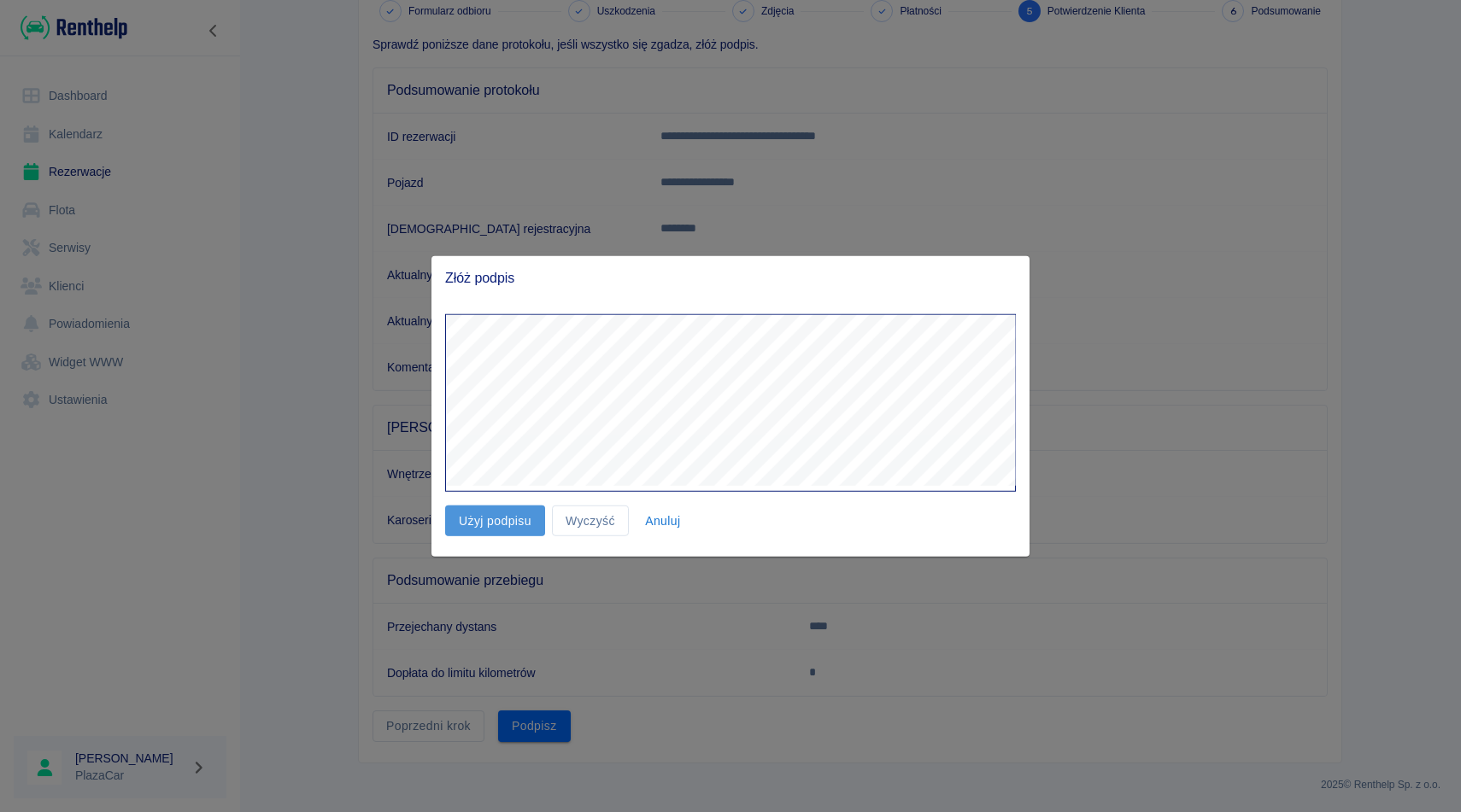
click at [466, 525] on button "Użyj podpisu" at bounding box center [495, 521] width 100 height 32
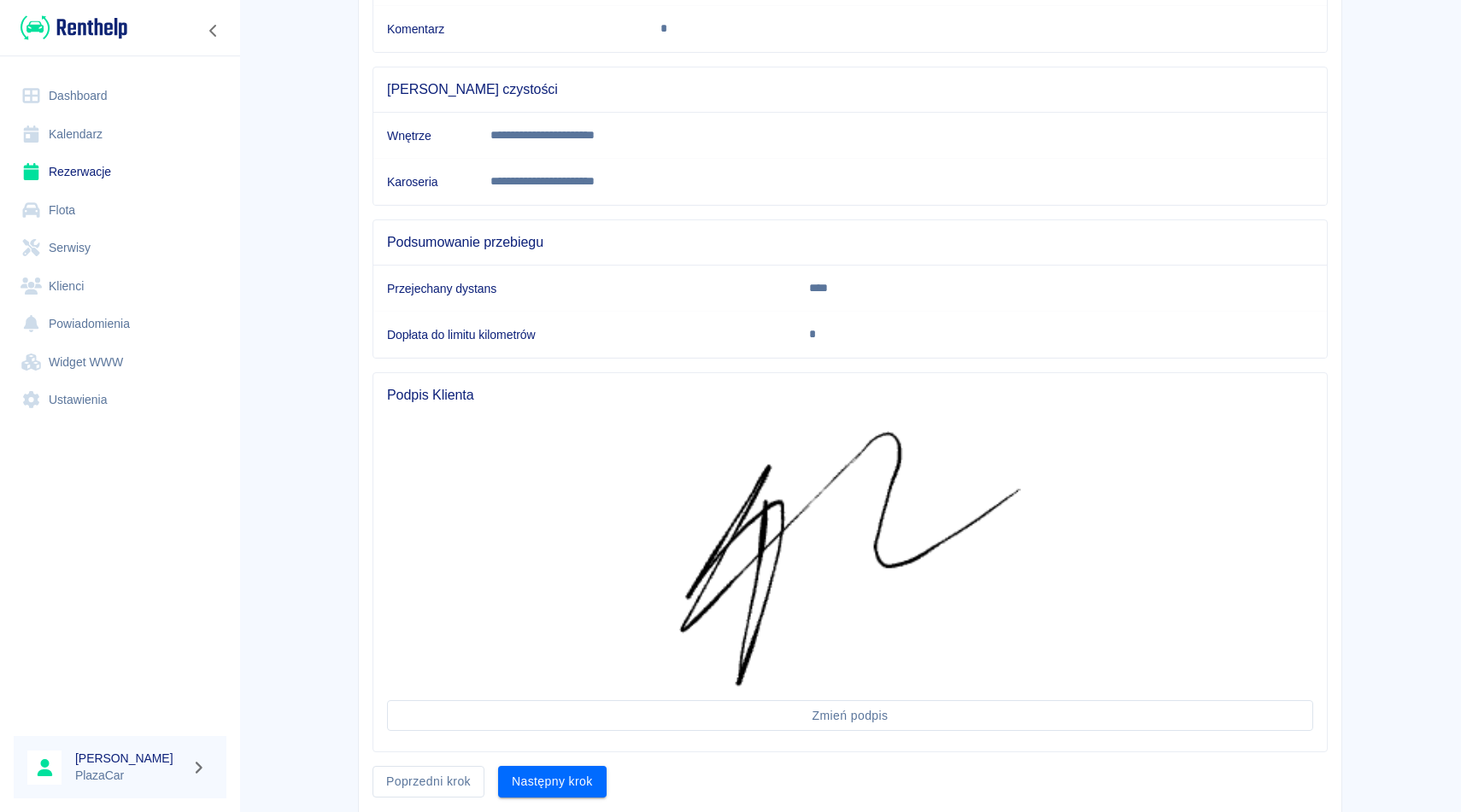
scroll to position [498, 0]
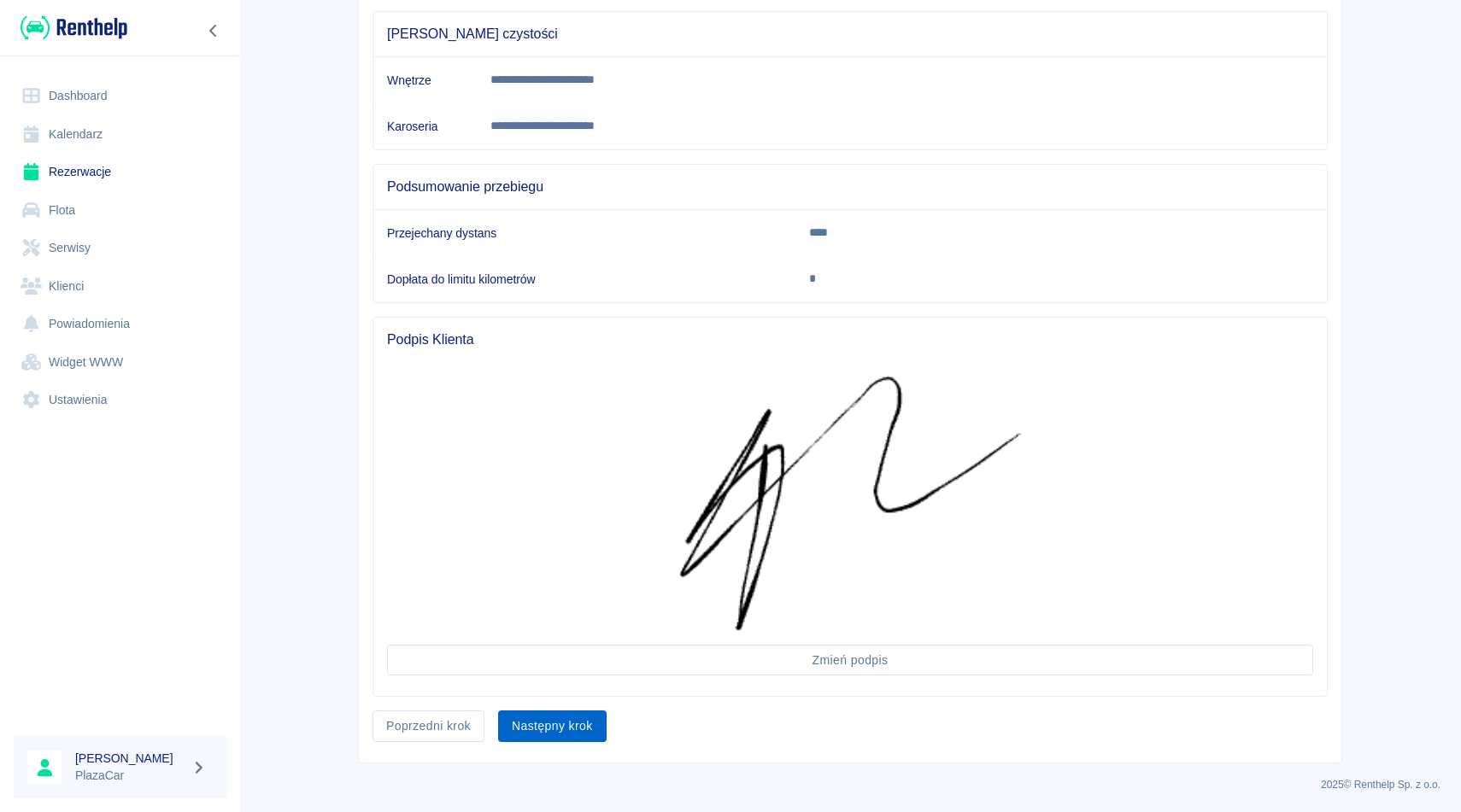
click at [545, 723] on button "Następny krok" at bounding box center [552, 727] width 108 height 32
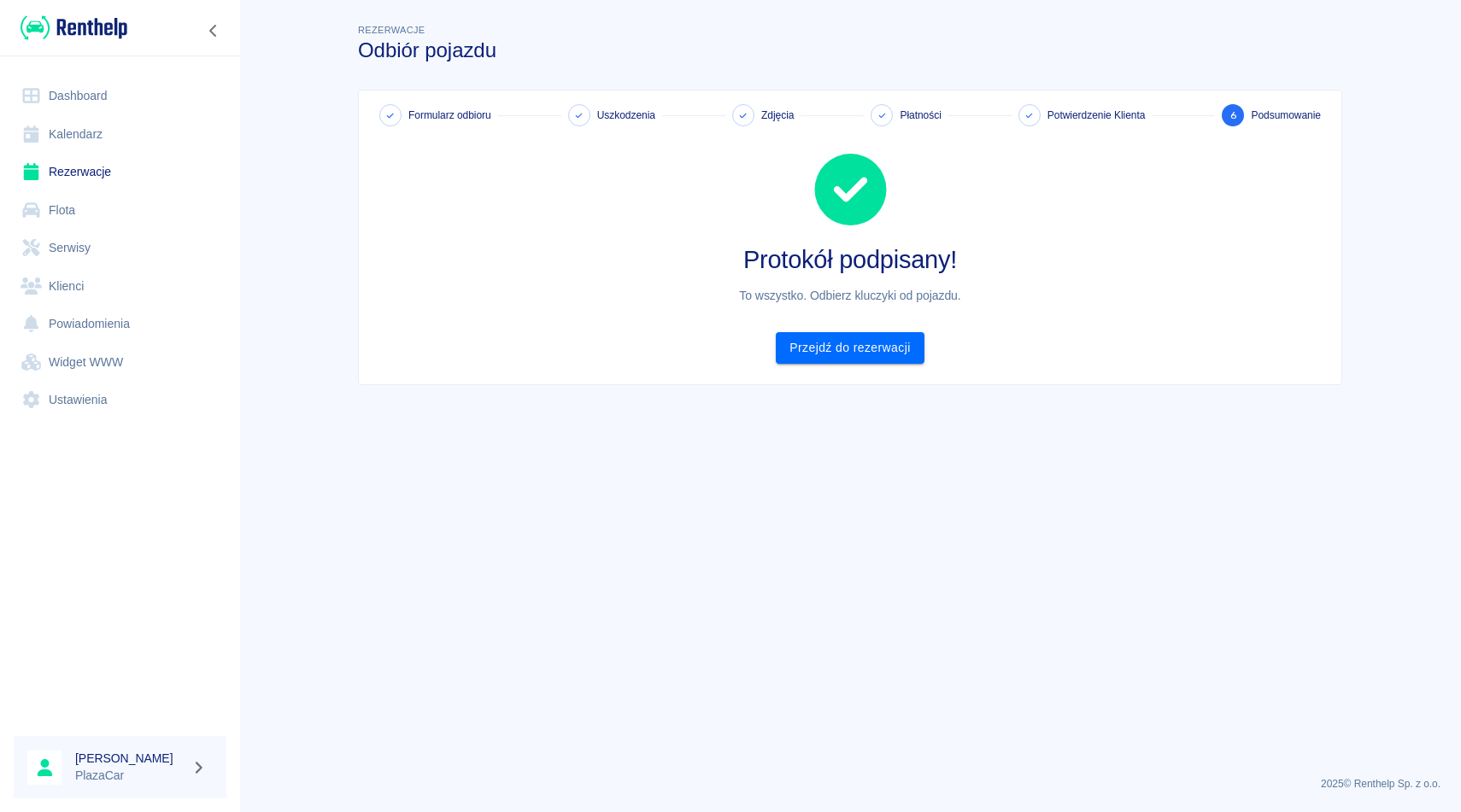
drag, startPoint x: 545, startPoint y: 723, endPoint x: 671, endPoint y: 589, distance: 183.9
click at [612, 609] on main "Rezerwacje Odbiór pojazdu Formularz odbioru Uszkodzenia Zdjęcia Płatności Potwi…" at bounding box center [850, 392] width 1221 height 742
click at [806, 331] on div "Protokół podpisany! To wszystko. Odbierz kluczyki od pojazdu. Przejdź do rezerw…" at bounding box center [843, 244] width 969 height 238
click at [806, 338] on link "Przejdź do rezerwacji" at bounding box center [849, 348] width 148 height 32
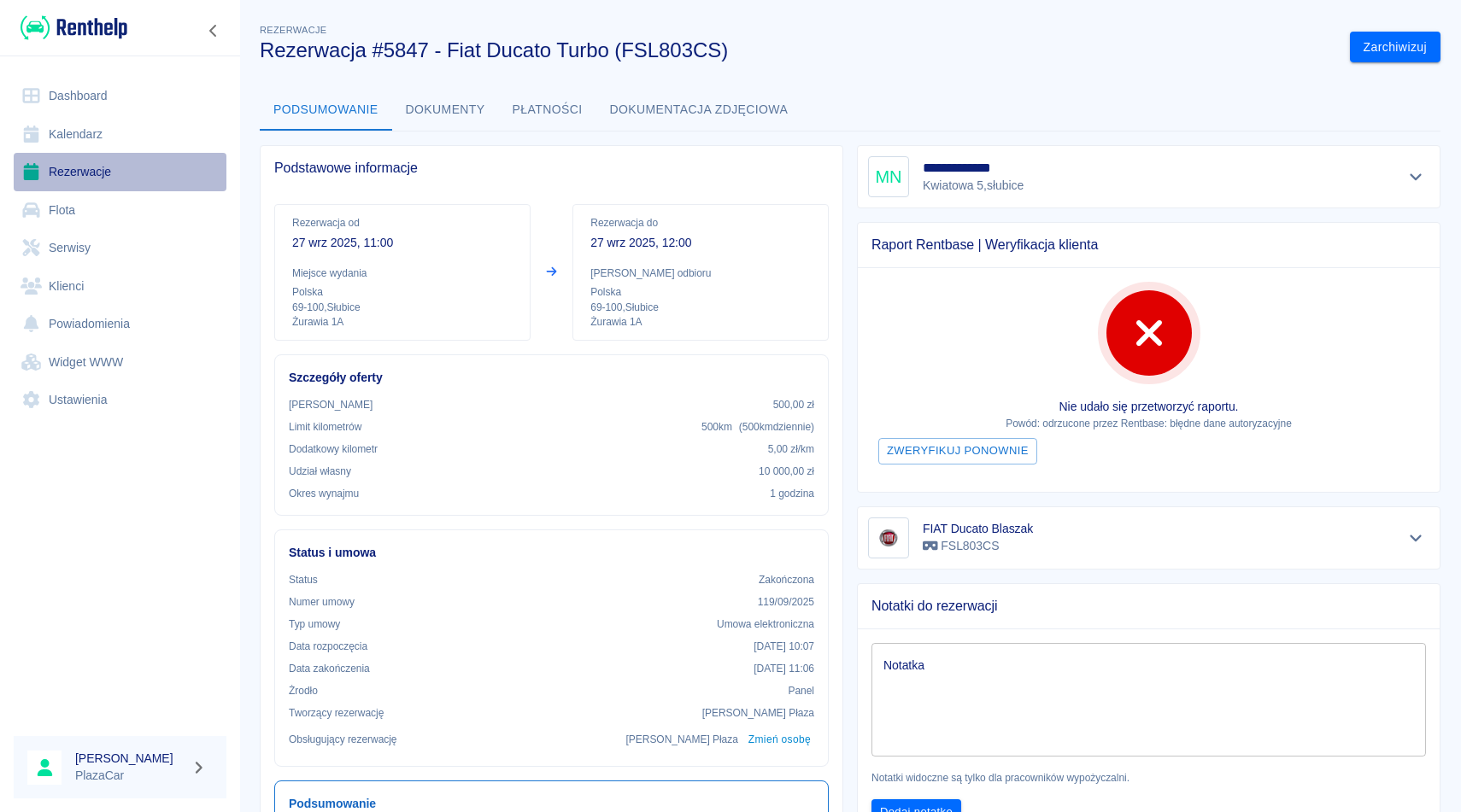
click at [63, 171] on link "Rezerwacje" at bounding box center [120, 172] width 213 height 39
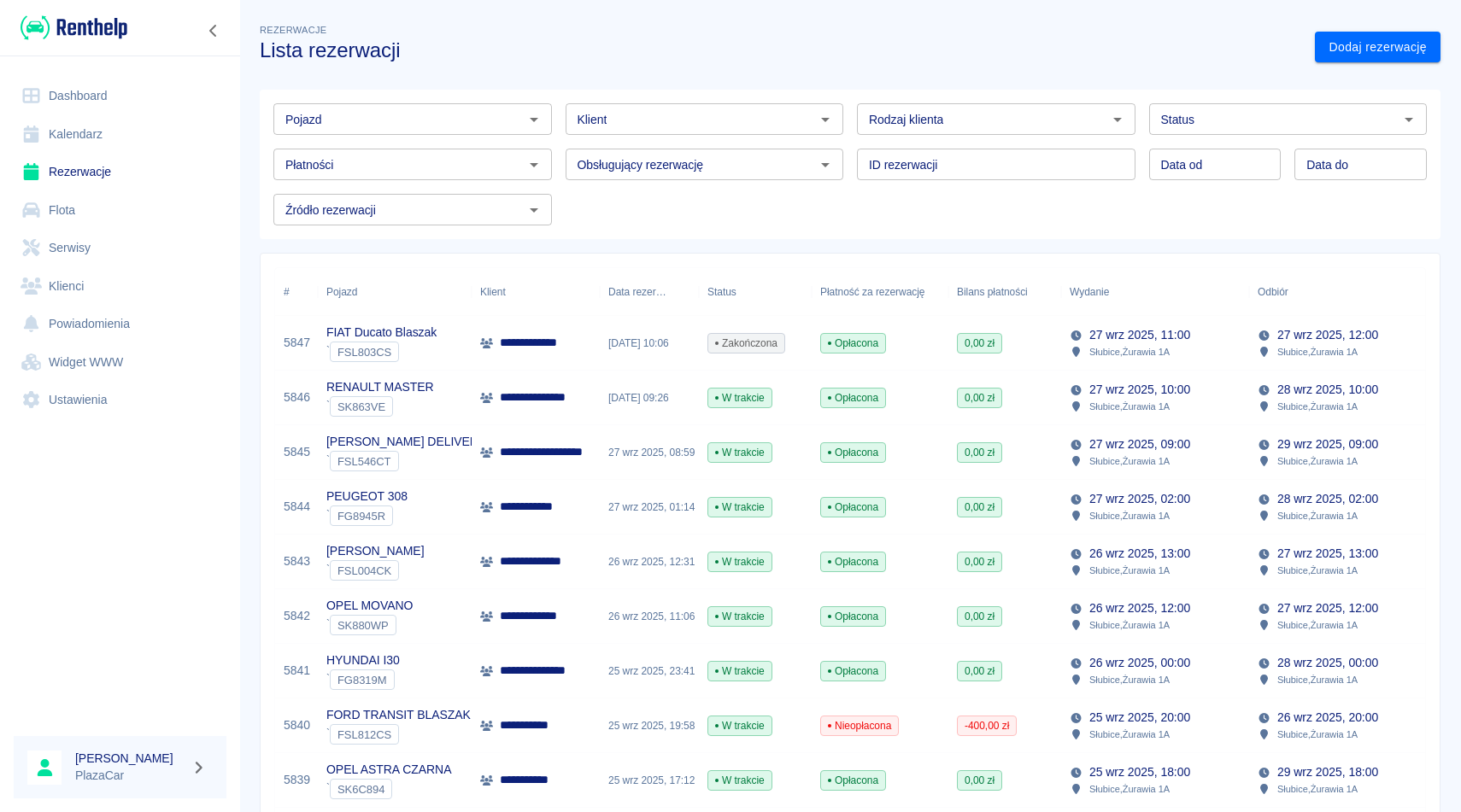
click at [654, 106] on div "Klient" at bounding box center [705, 119] width 278 height 32
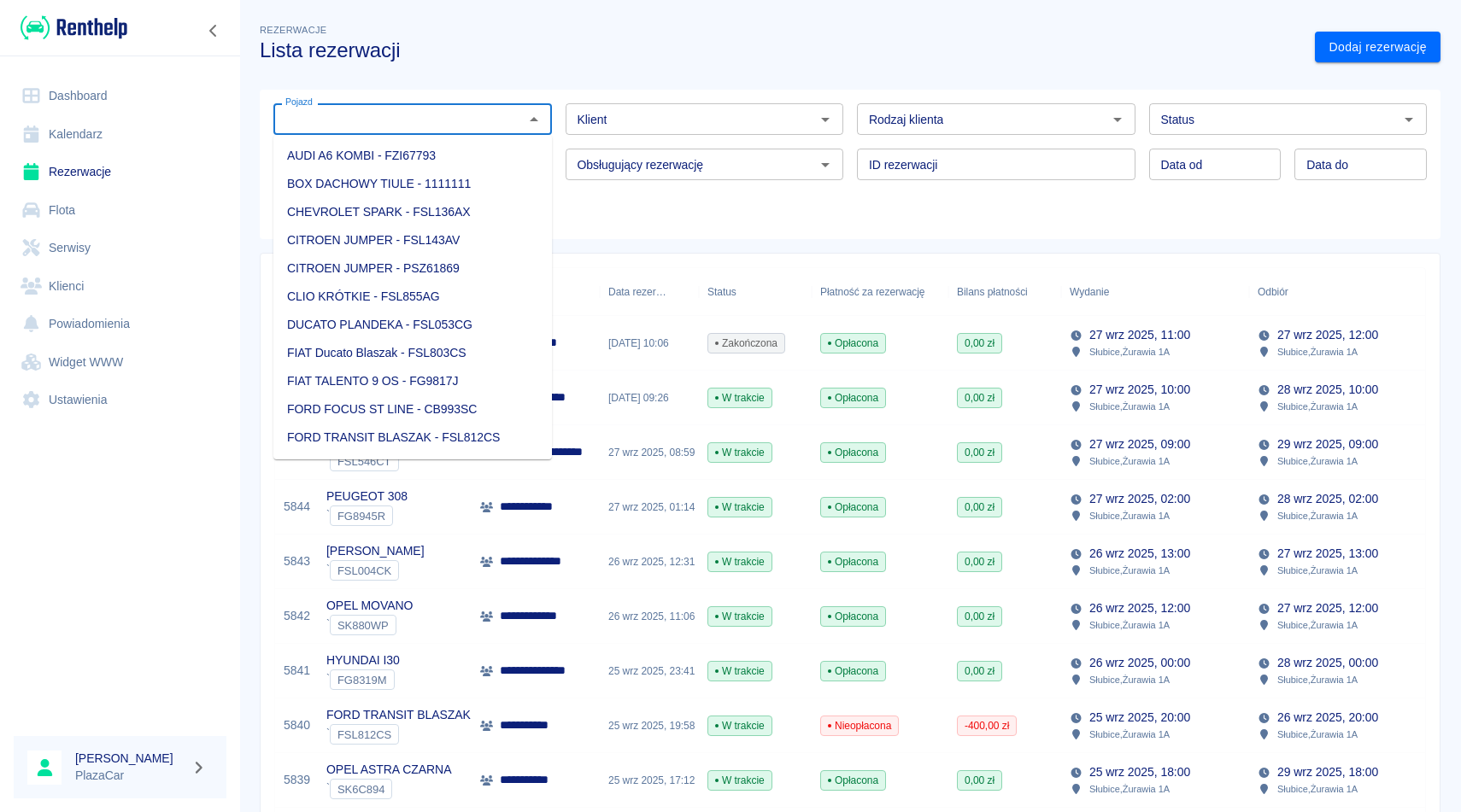
click at [443, 122] on input "Pojazd" at bounding box center [399, 118] width 241 height 21
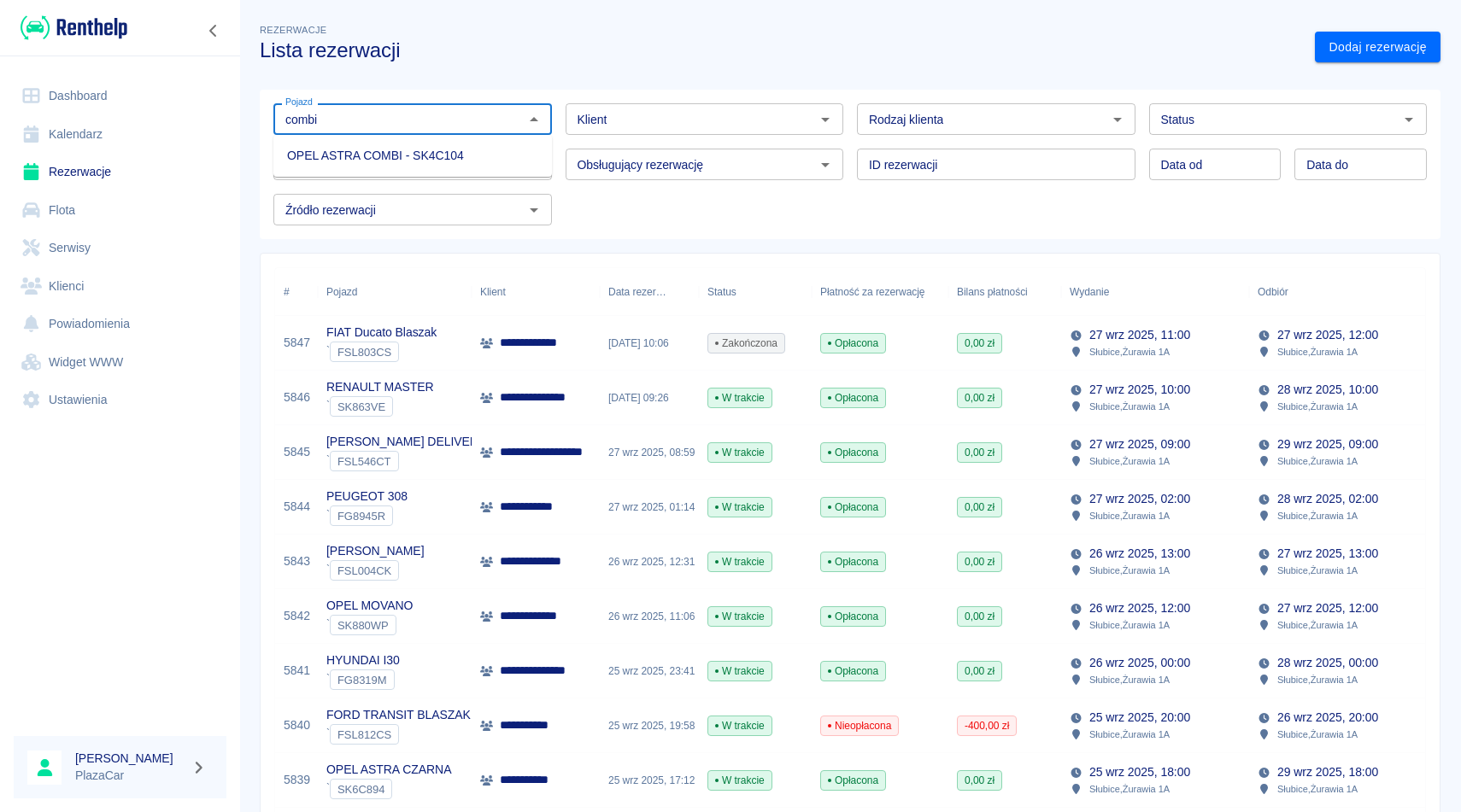
click at [391, 163] on li "OPEL ASTRA COMBI - SK4C104" at bounding box center [412, 156] width 278 height 28
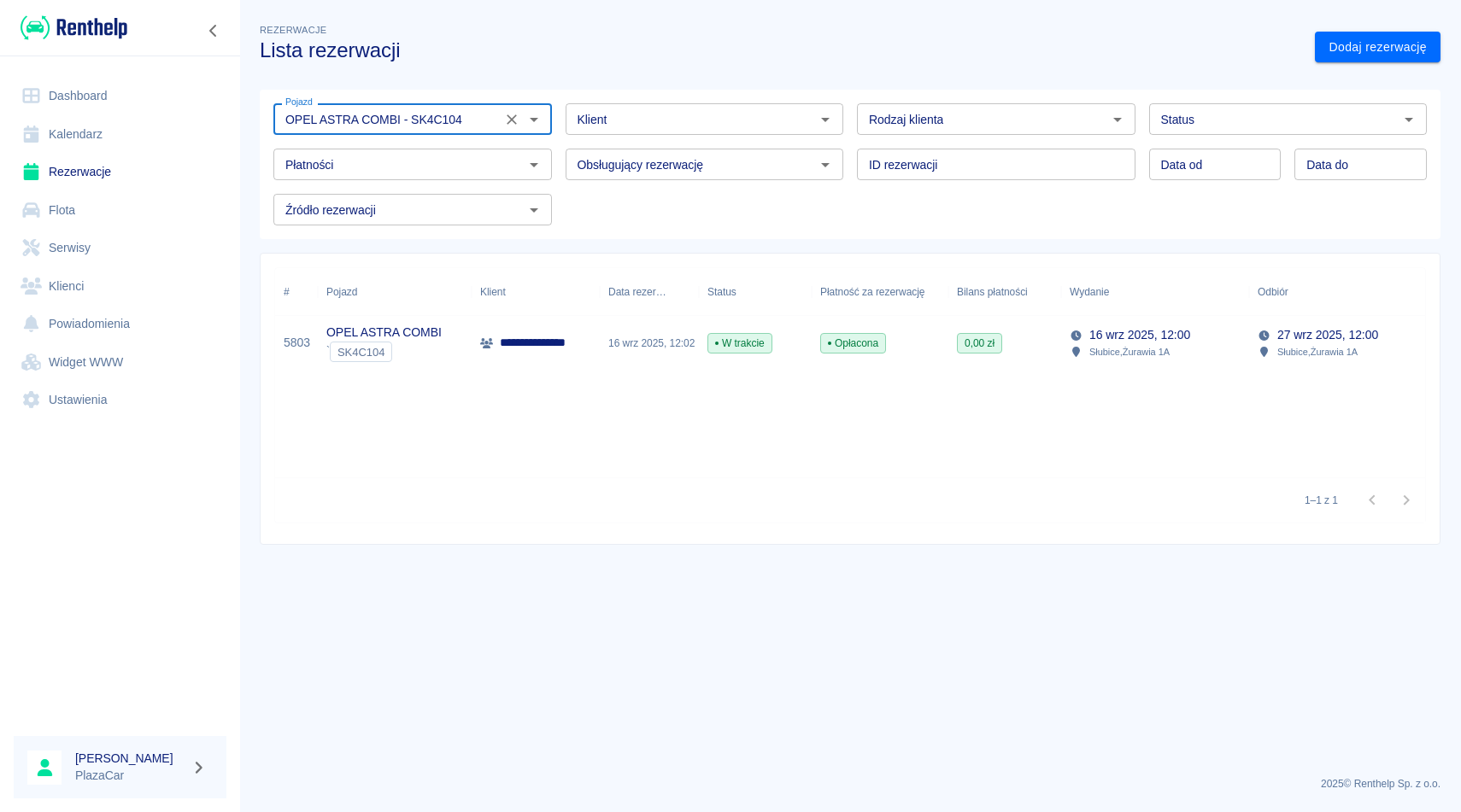
type input "OPEL ASTRA COMBI - SK4C104"
click at [614, 349] on div "16 wrz 2025, 12:02" at bounding box center [649, 343] width 99 height 55
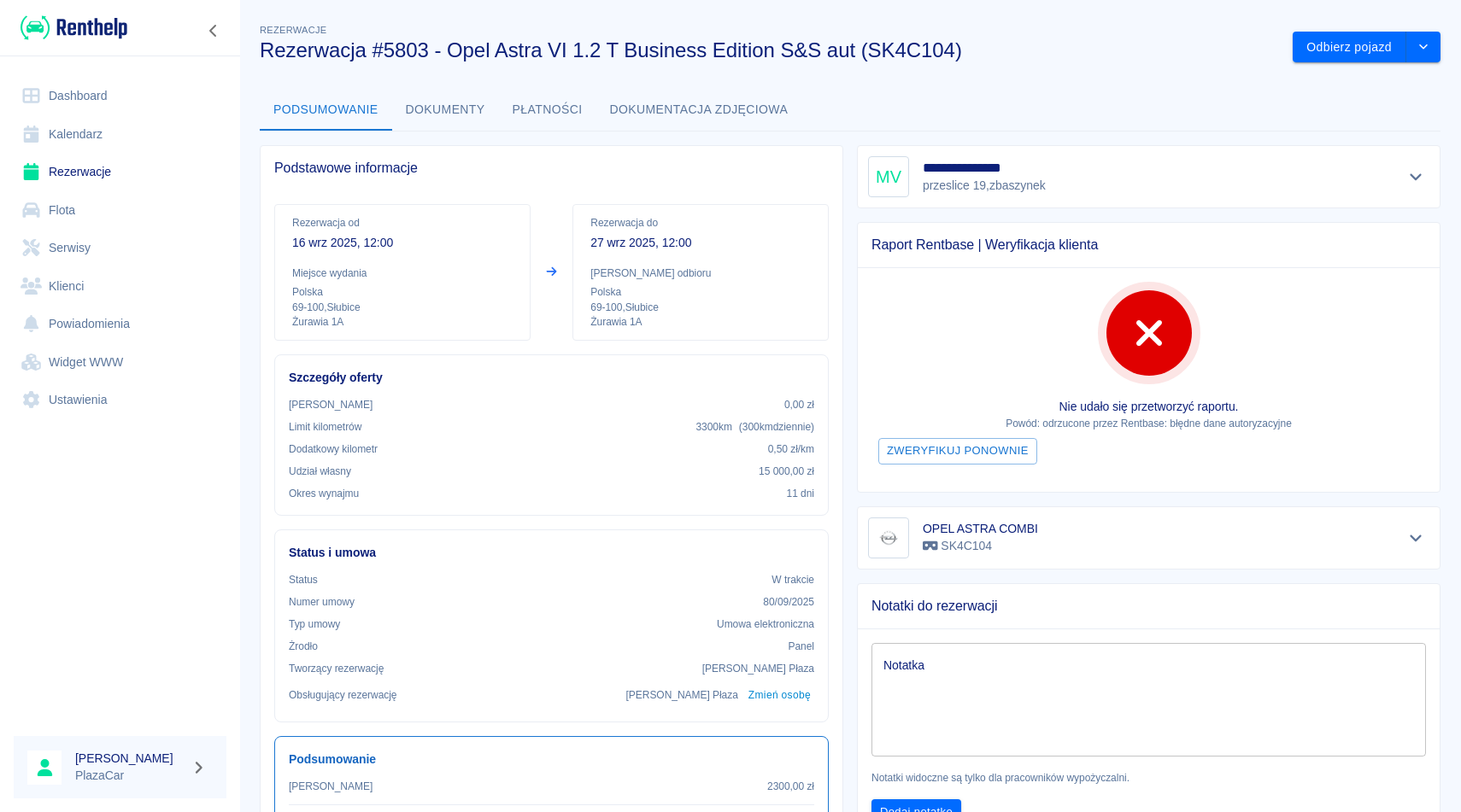
click at [1399, 167] on div "**********" at bounding box center [1148, 176] width 562 height 41
click at [1406, 173] on icon "Pokaż szczegóły" at bounding box center [1416, 176] width 20 height 15
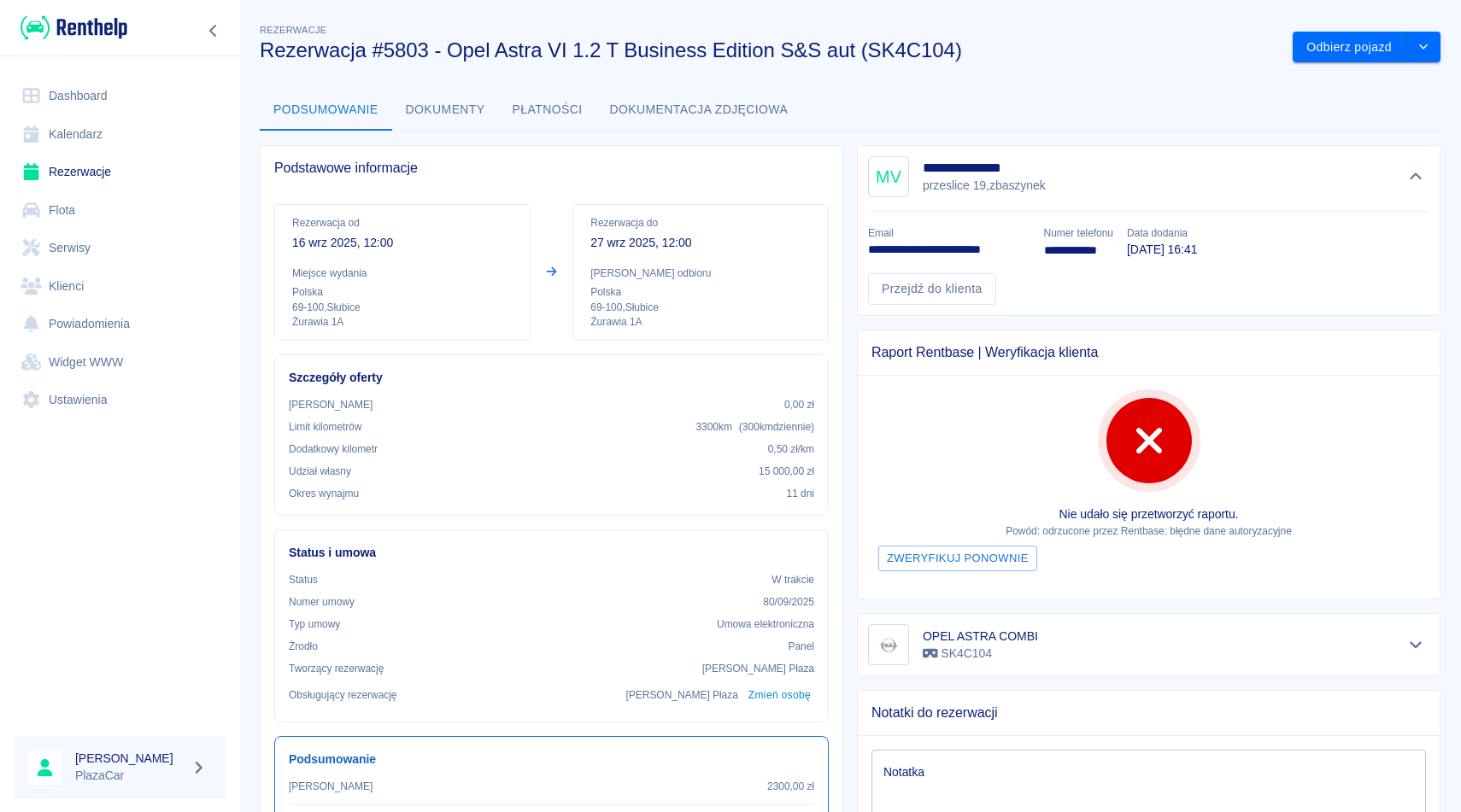
click at [1412, 166] on button "Ukryj szczegóły" at bounding box center [1415, 177] width 28 height 24
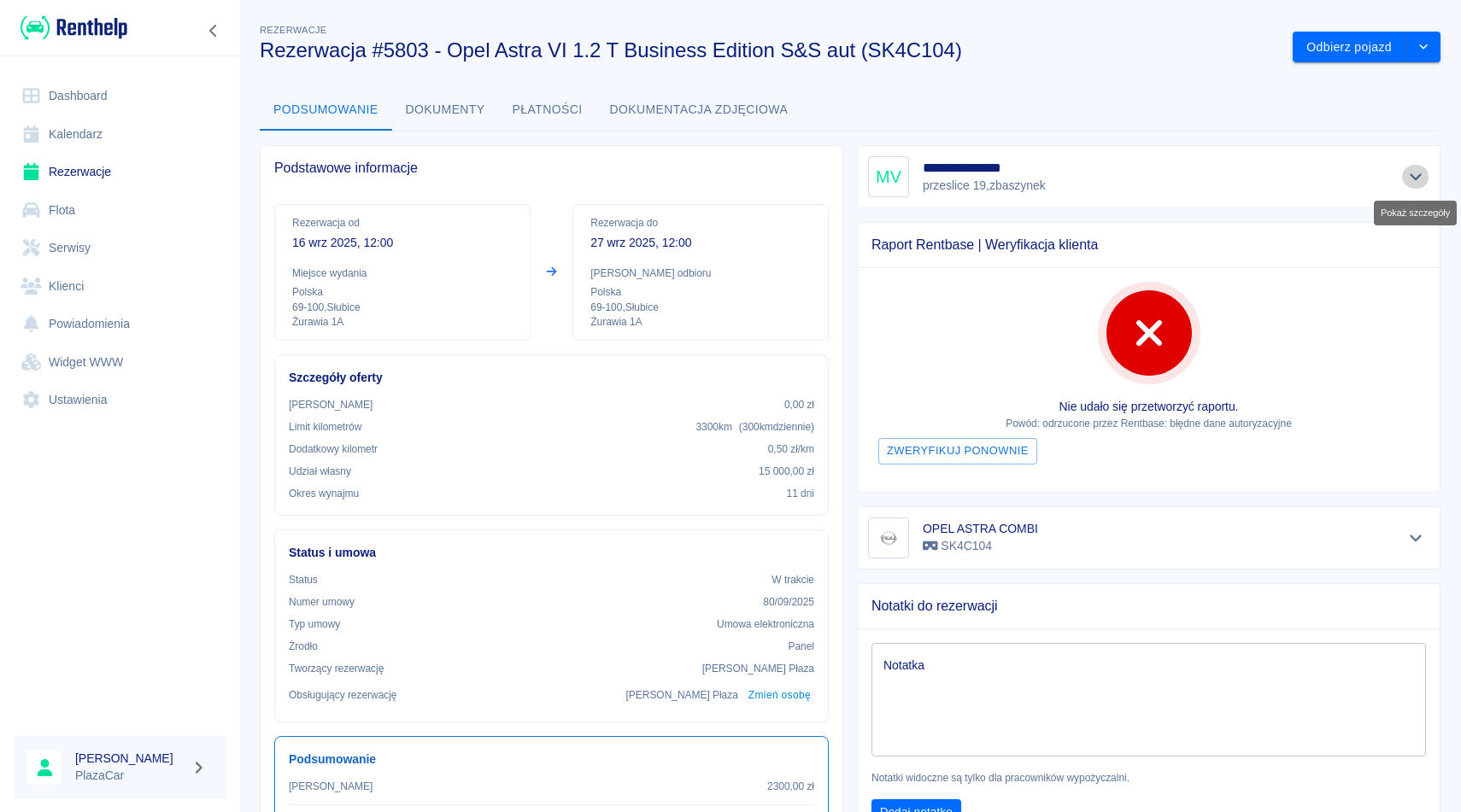
click at [1412, 166] on button "Pokaż szczegóły" at bounding box center [1415, 177] width 28 height 24
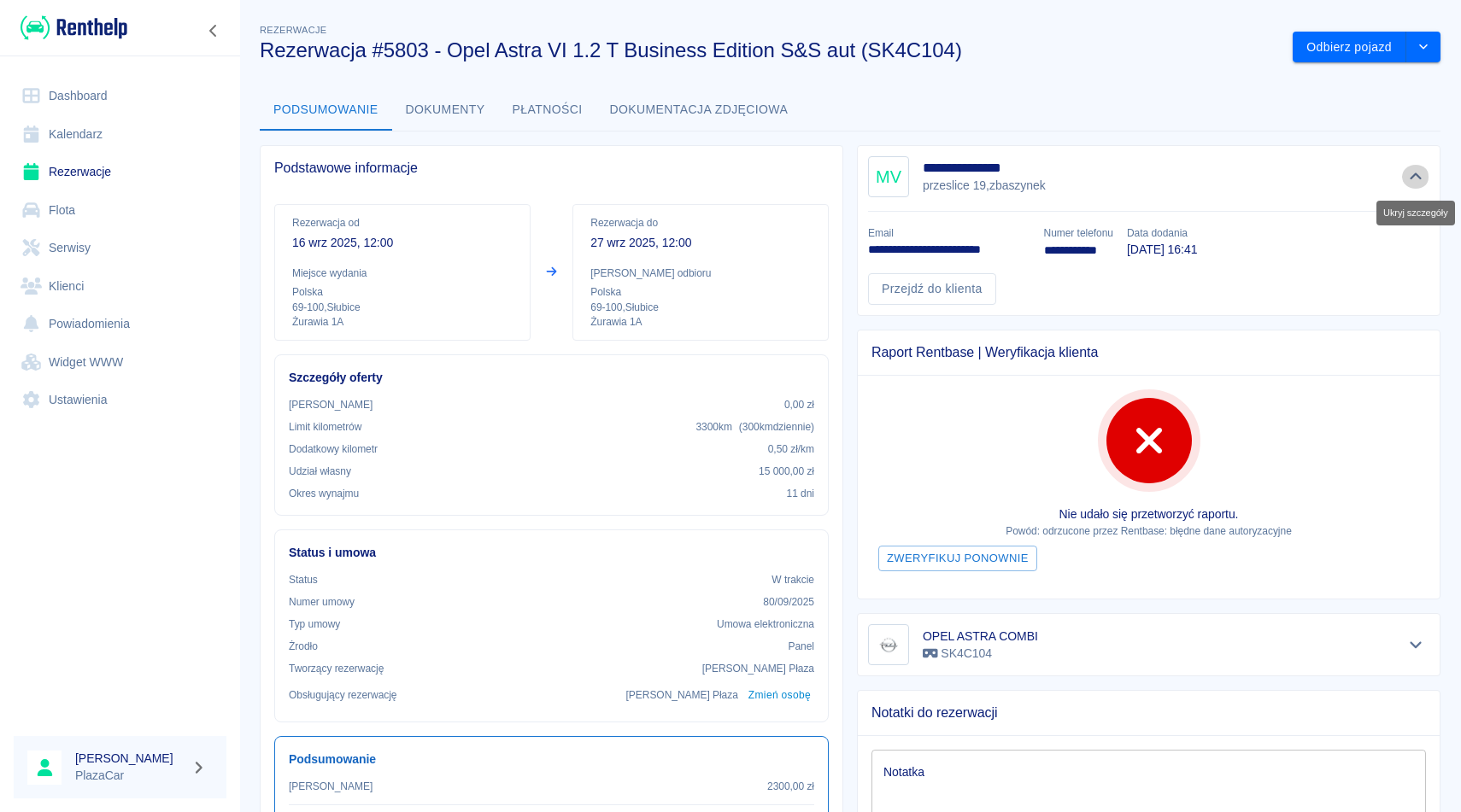
click at [1412, 166] on button "Ukryj szczegóły" at bounding box center [1415, 177] width 28 height 24
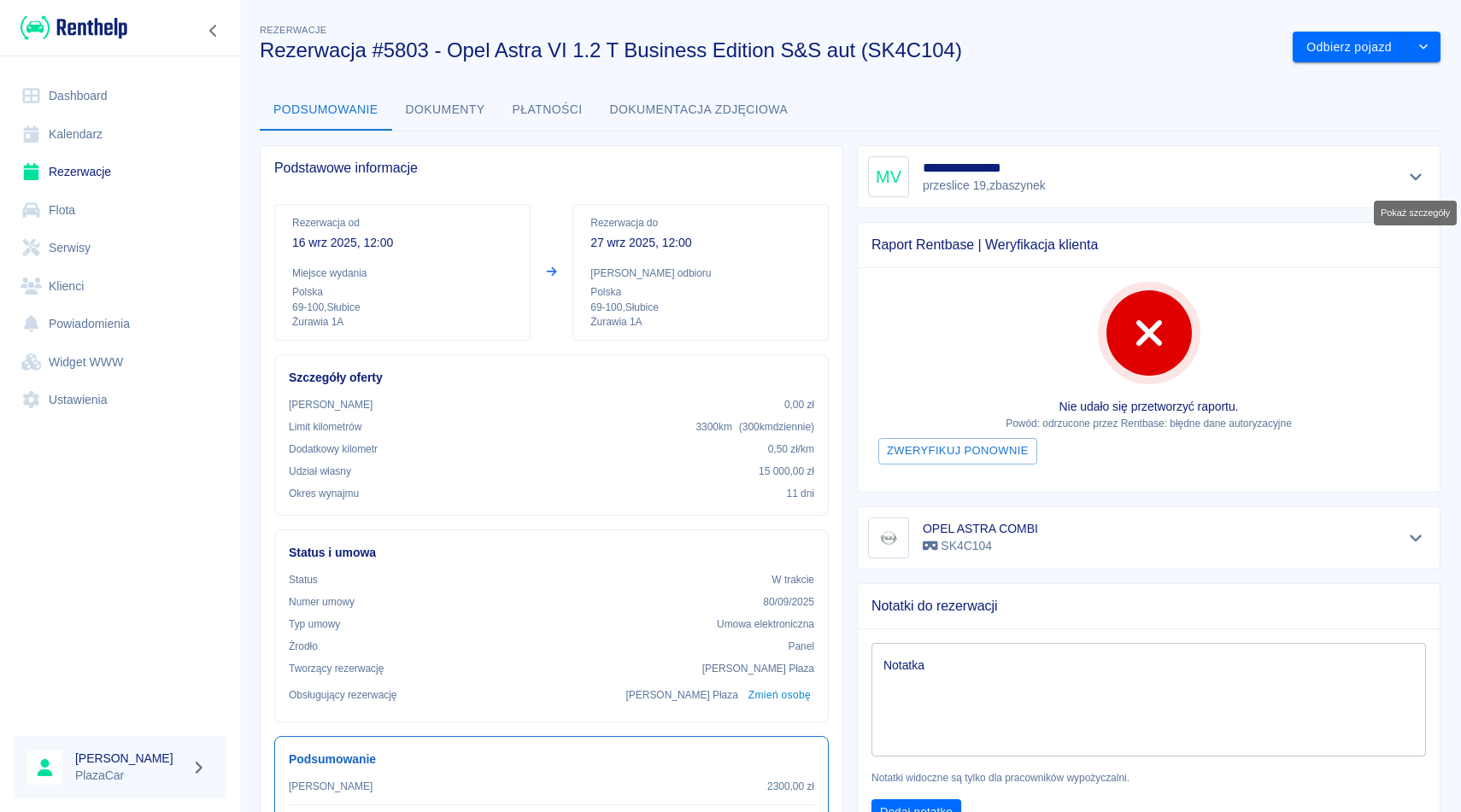
click at [1412, 166] on button "Pokaż szczegóły" at bounding box center [1415, 177] width 28 height 24
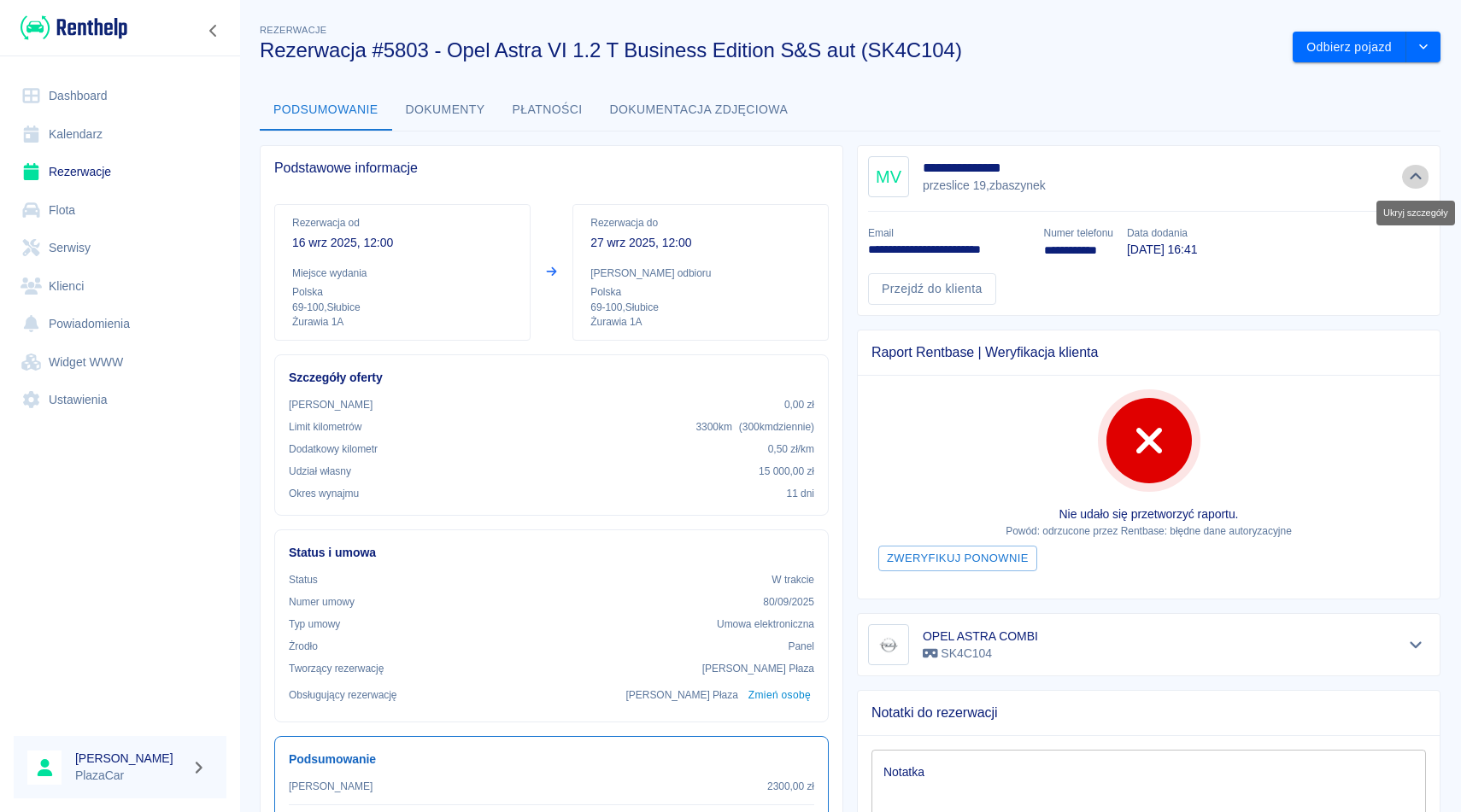
click at [1412, 166] on button "Ukryj szczegóły" at bounding box center [1415, 177] width 28 height 24
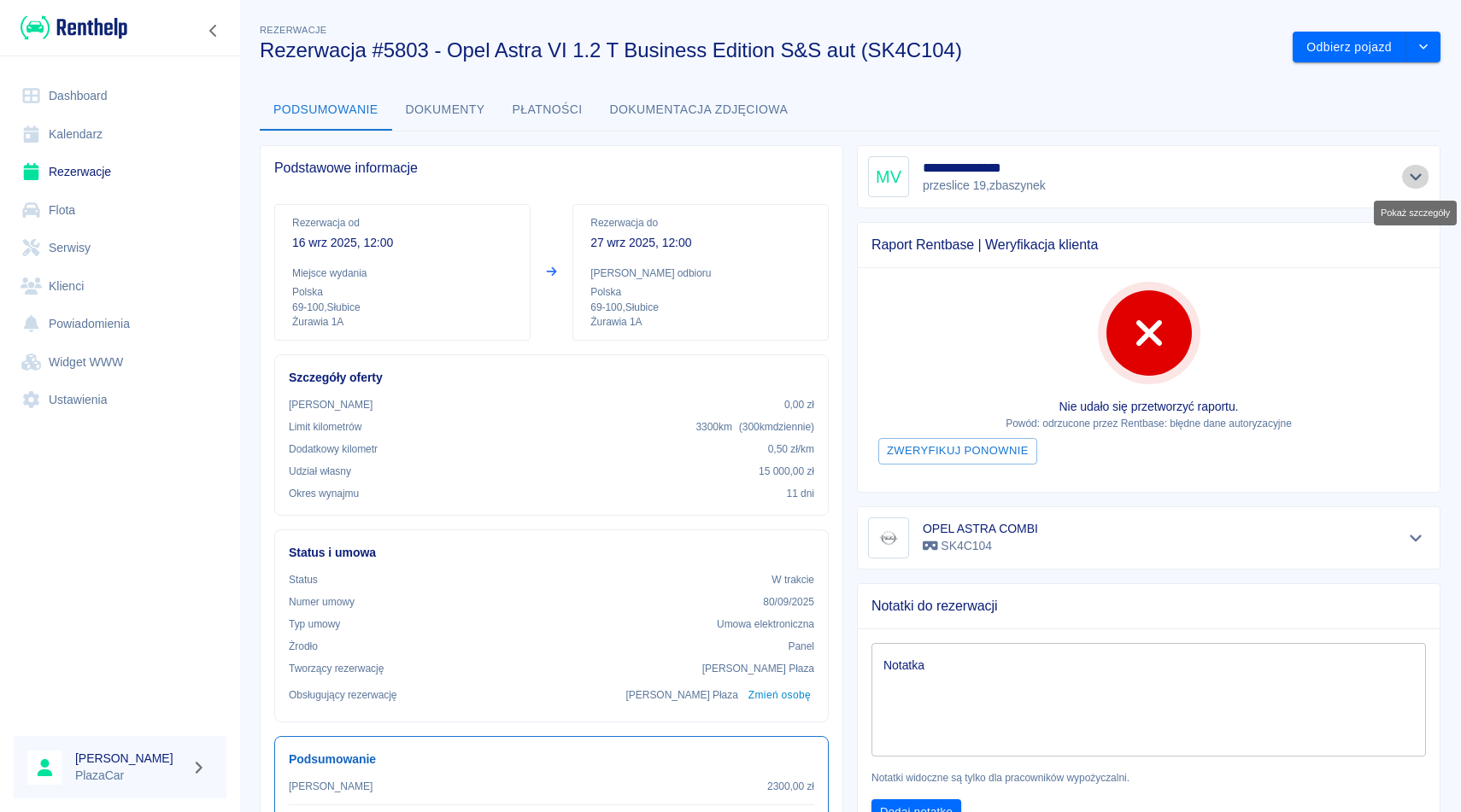
click at [1413, 172] on icon "Pokaż szczegóły" at bounding box center [1416, 176] width 20 height 15
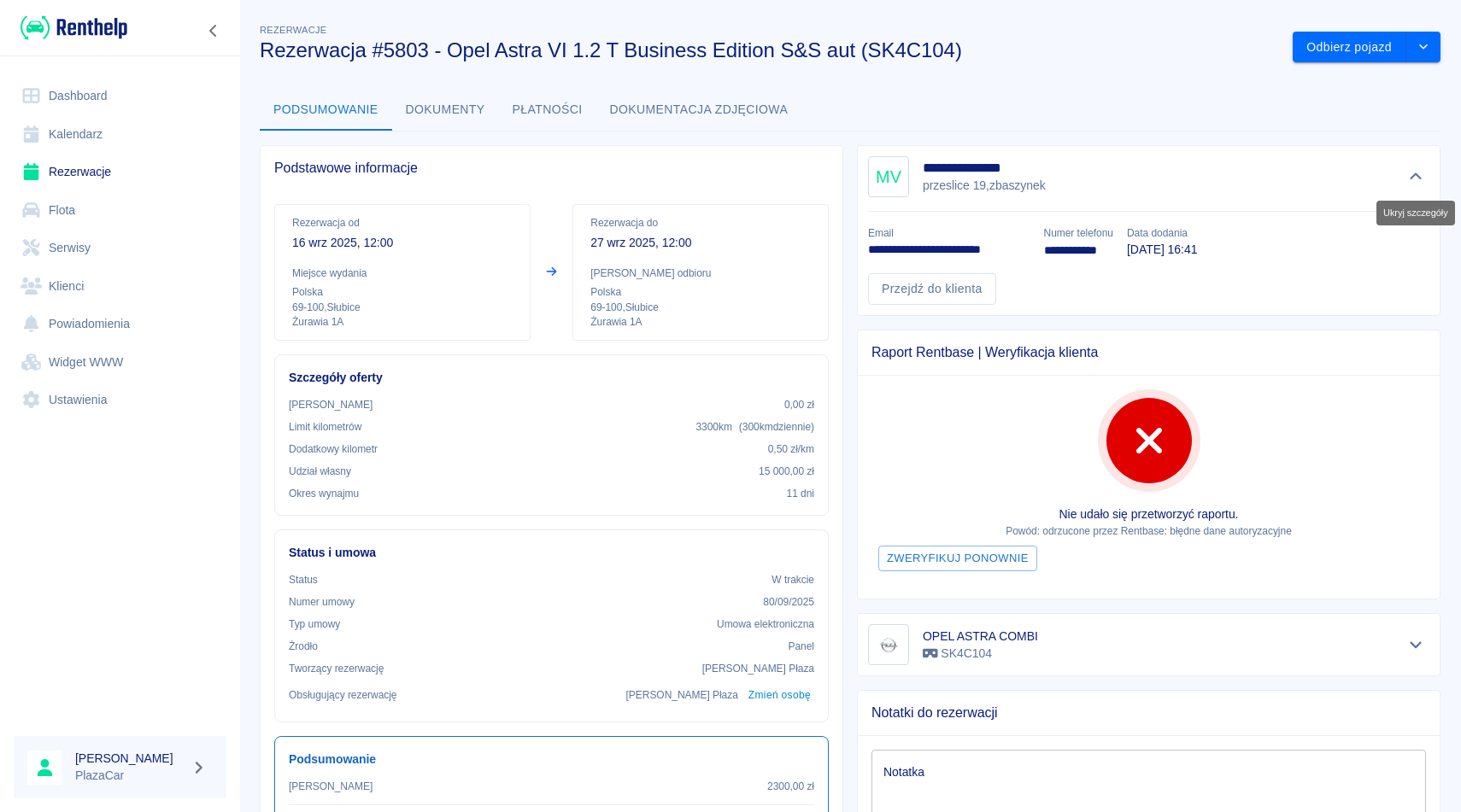
click at [1413, 172] on icon "Ukryj szczegóły" at bounding box center [1416, 176] width 20 height 15
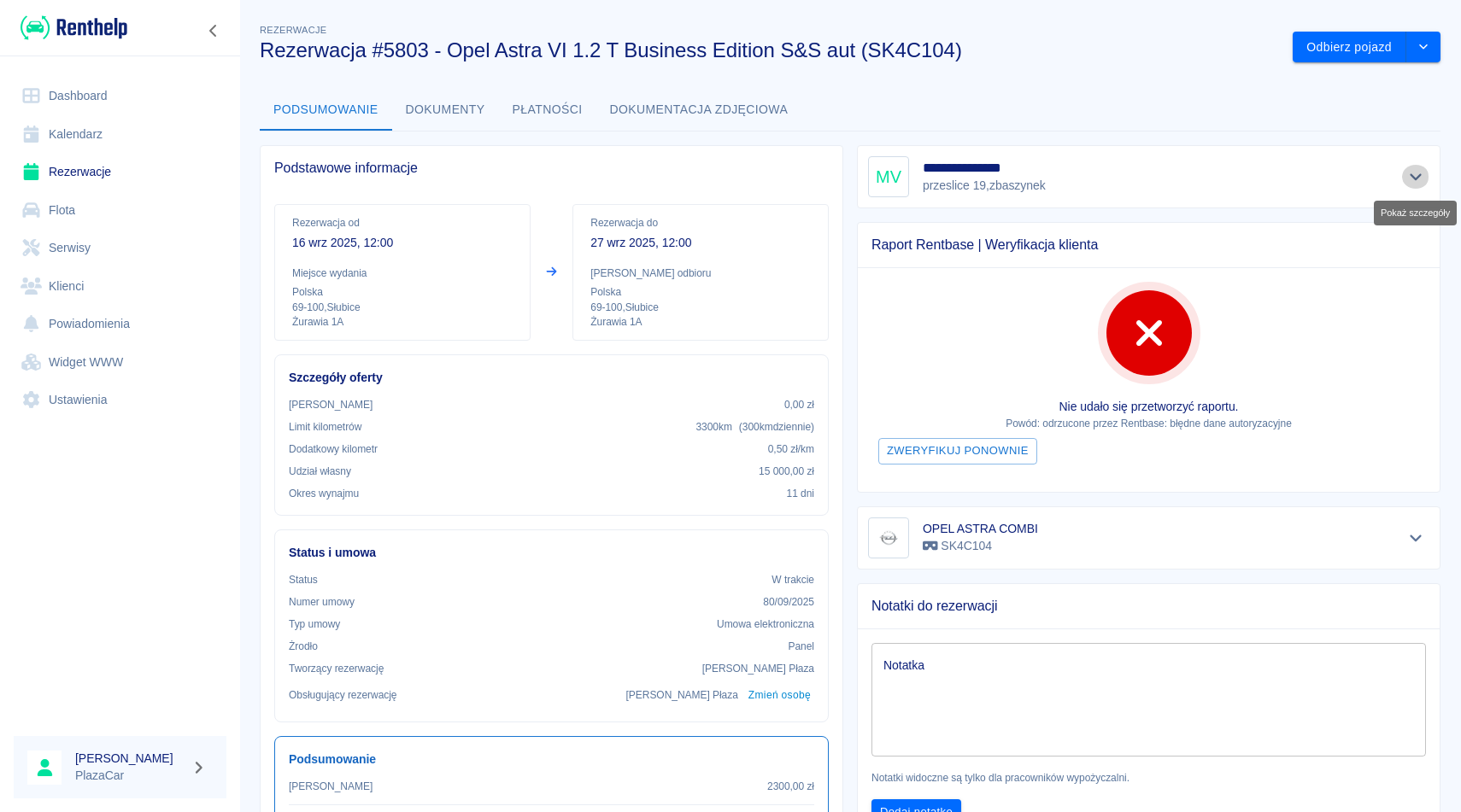
click at [1412, 173] on icon "Pokaż szczegóły" at bounding box center [1416, 176] width 20 height 15
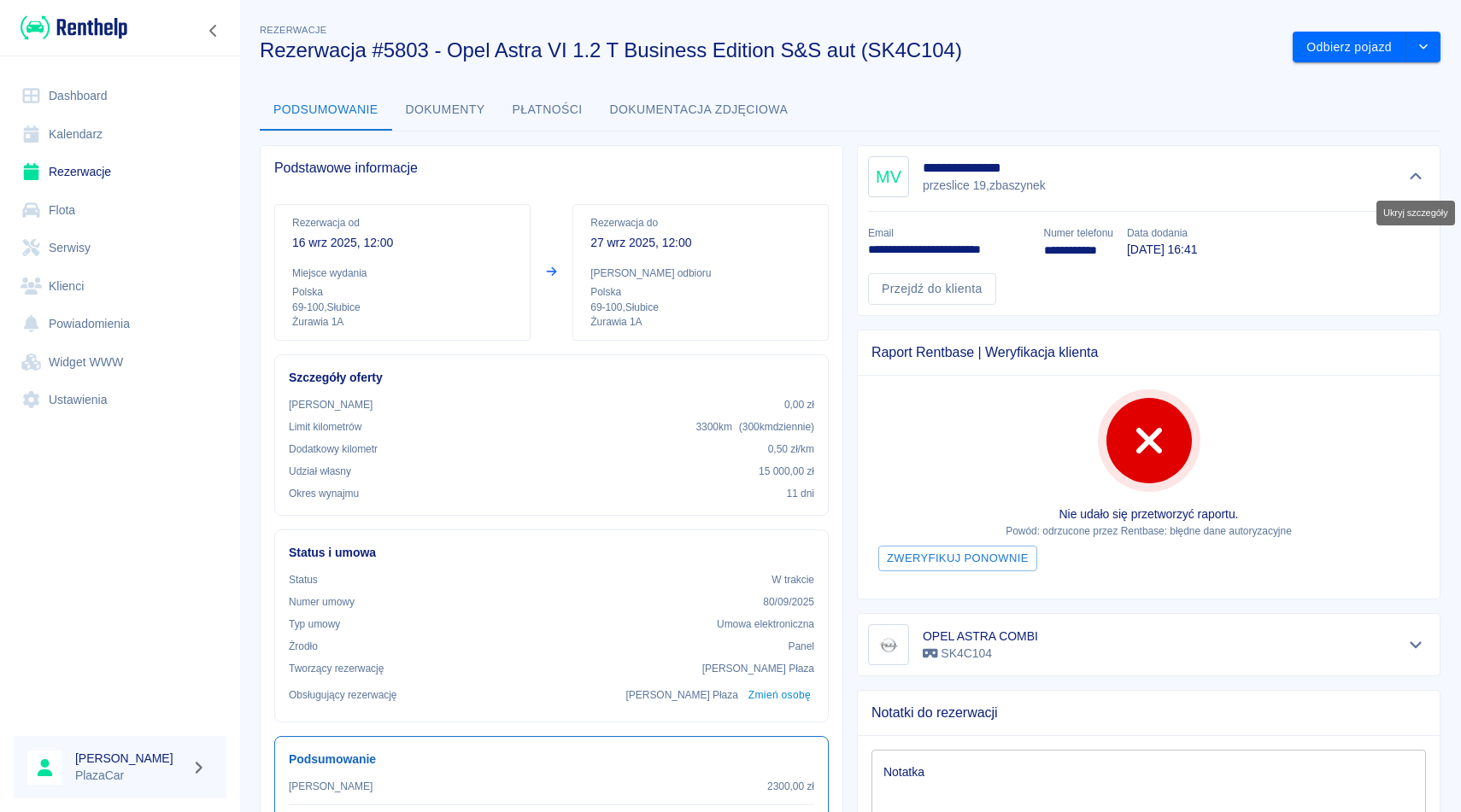
click at [1412, 173] on icon "Ukryj szczegóły" at bounding box center [1416, 176] width 20 height 15
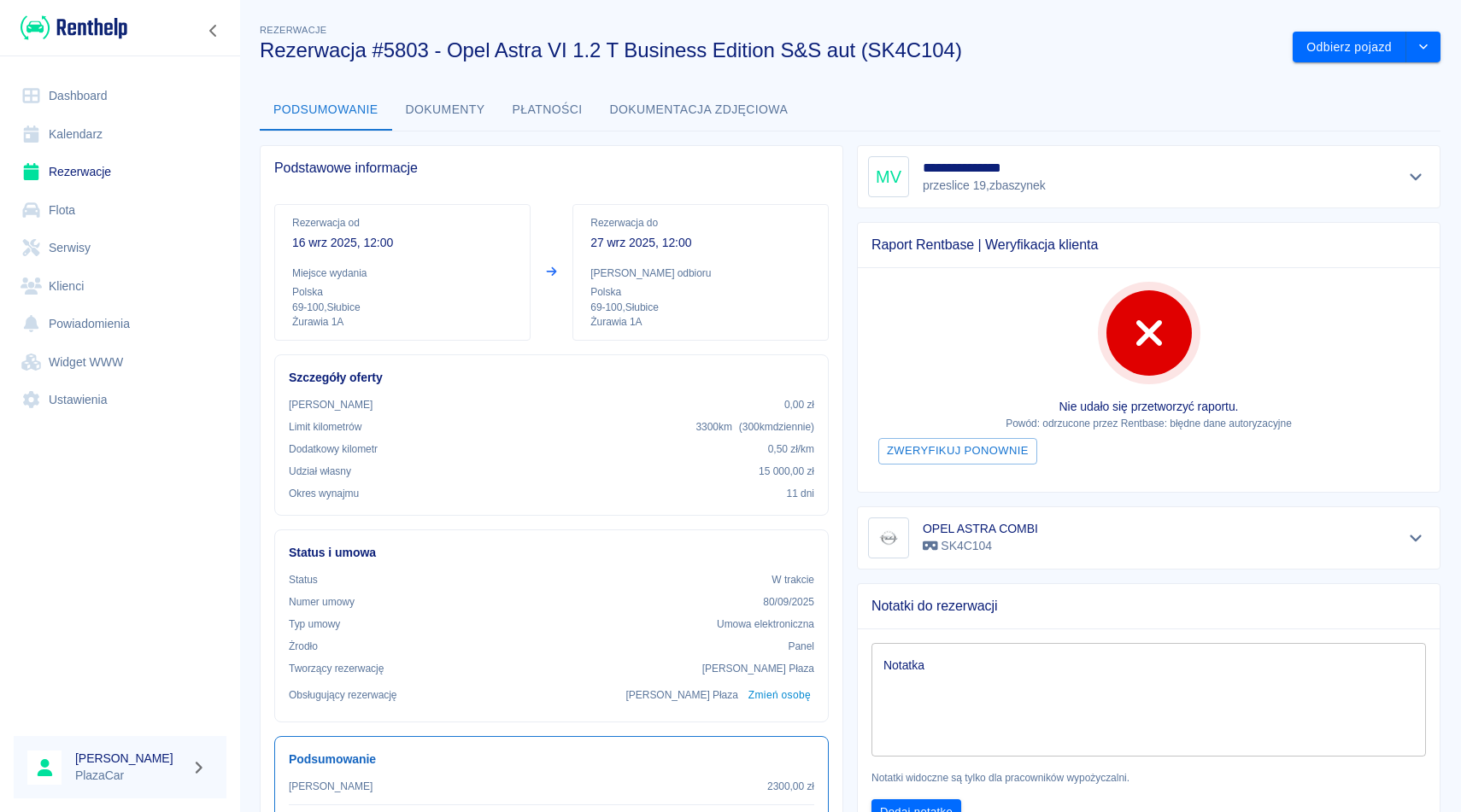
click at [429, 100] on button "Dokumenty" at bounding box center [445, 109] width 106 height 41
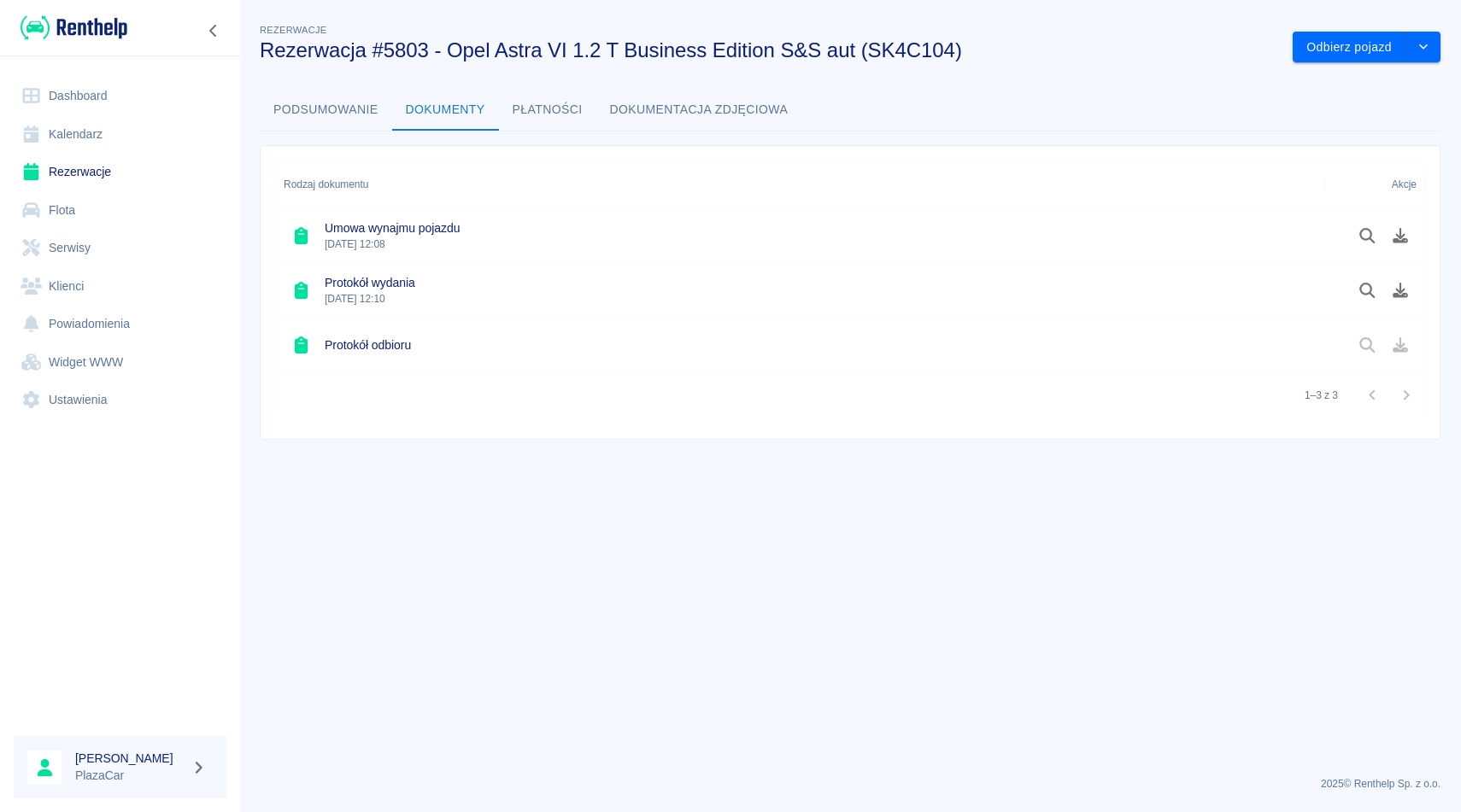
click at [356, 104] on button "Podsumowanie" at bounding box center [325, 109] width 132 height 41
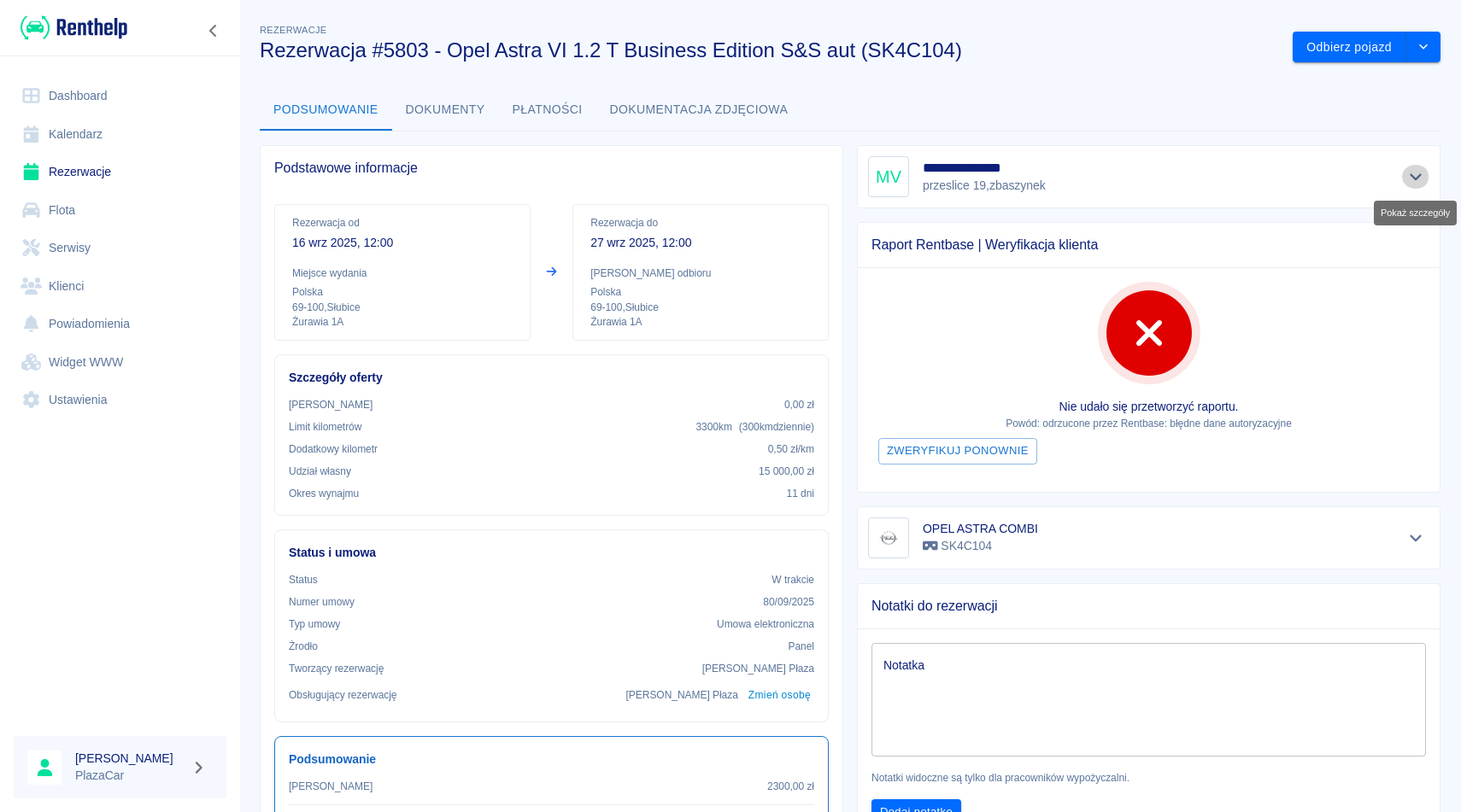
click at [1416, 187] on button "Pokaż szczegóły" at bounding box center [1415, 177] width 28 height 24
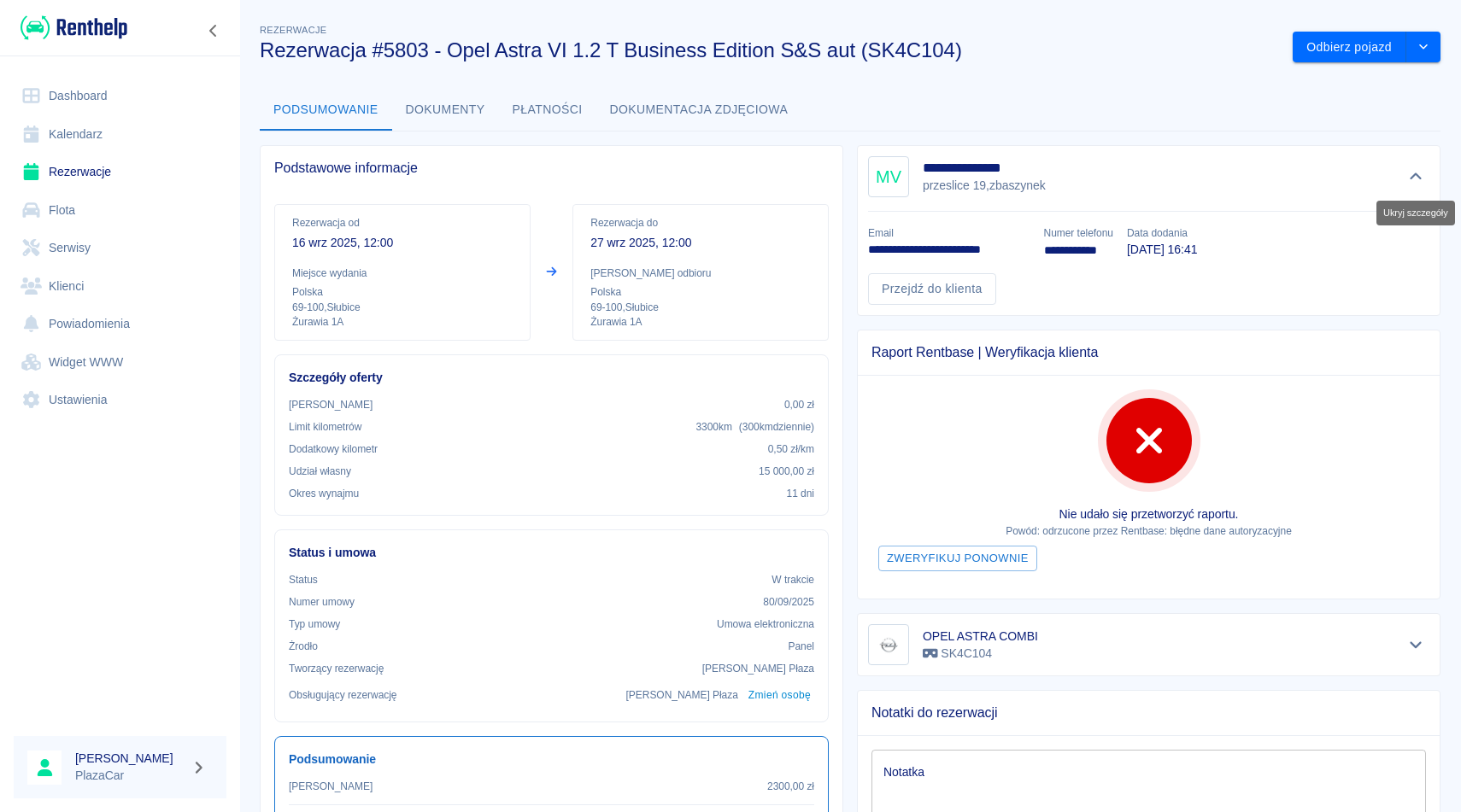
click at [1416, 187] on button "Ukryj szczegóły" at bounding box center [1415, 177] width 28 height 24
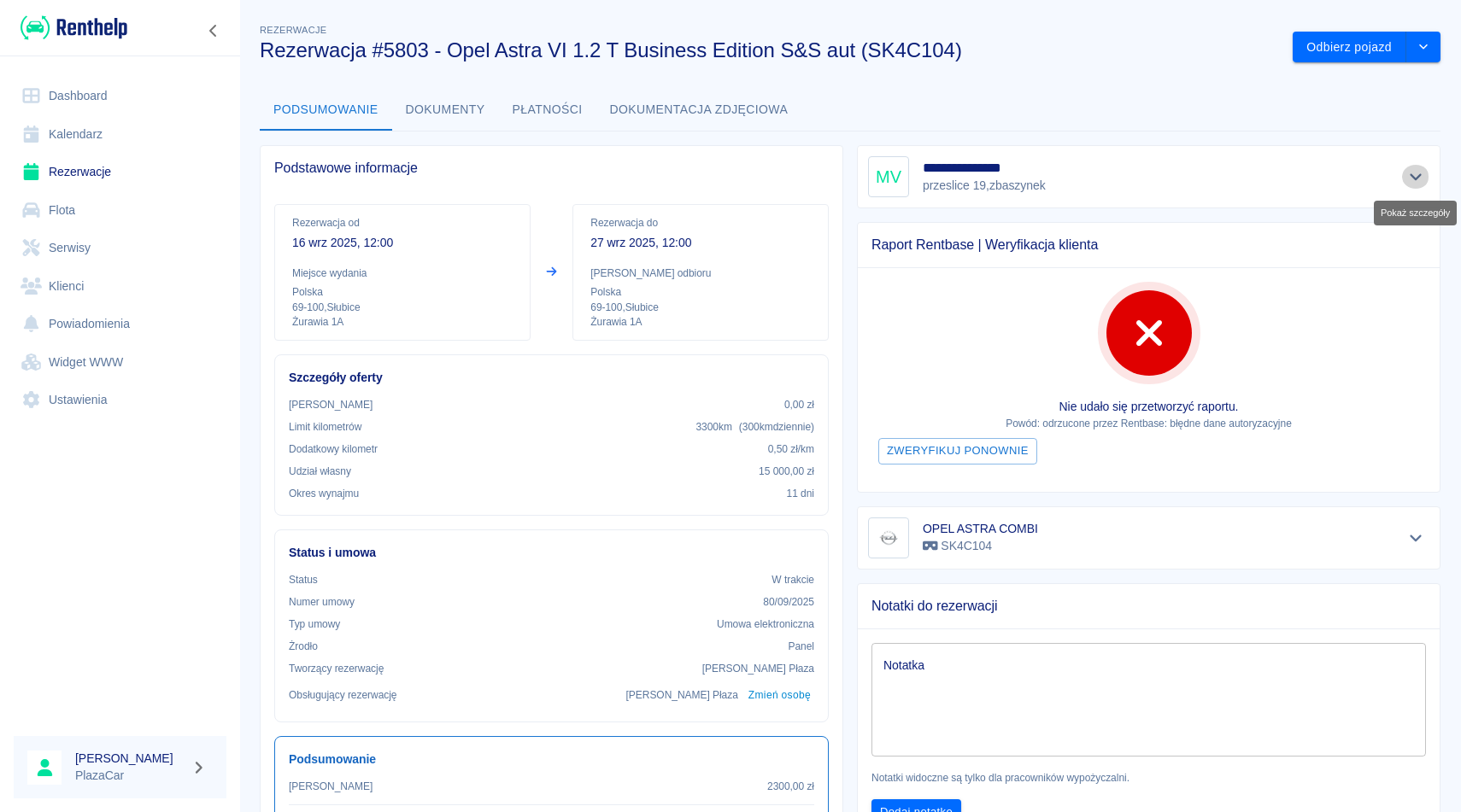
click at [1416, 187] on button "Pokaż szczegóły" at bounding box center [1415, 177] width 28 height 24
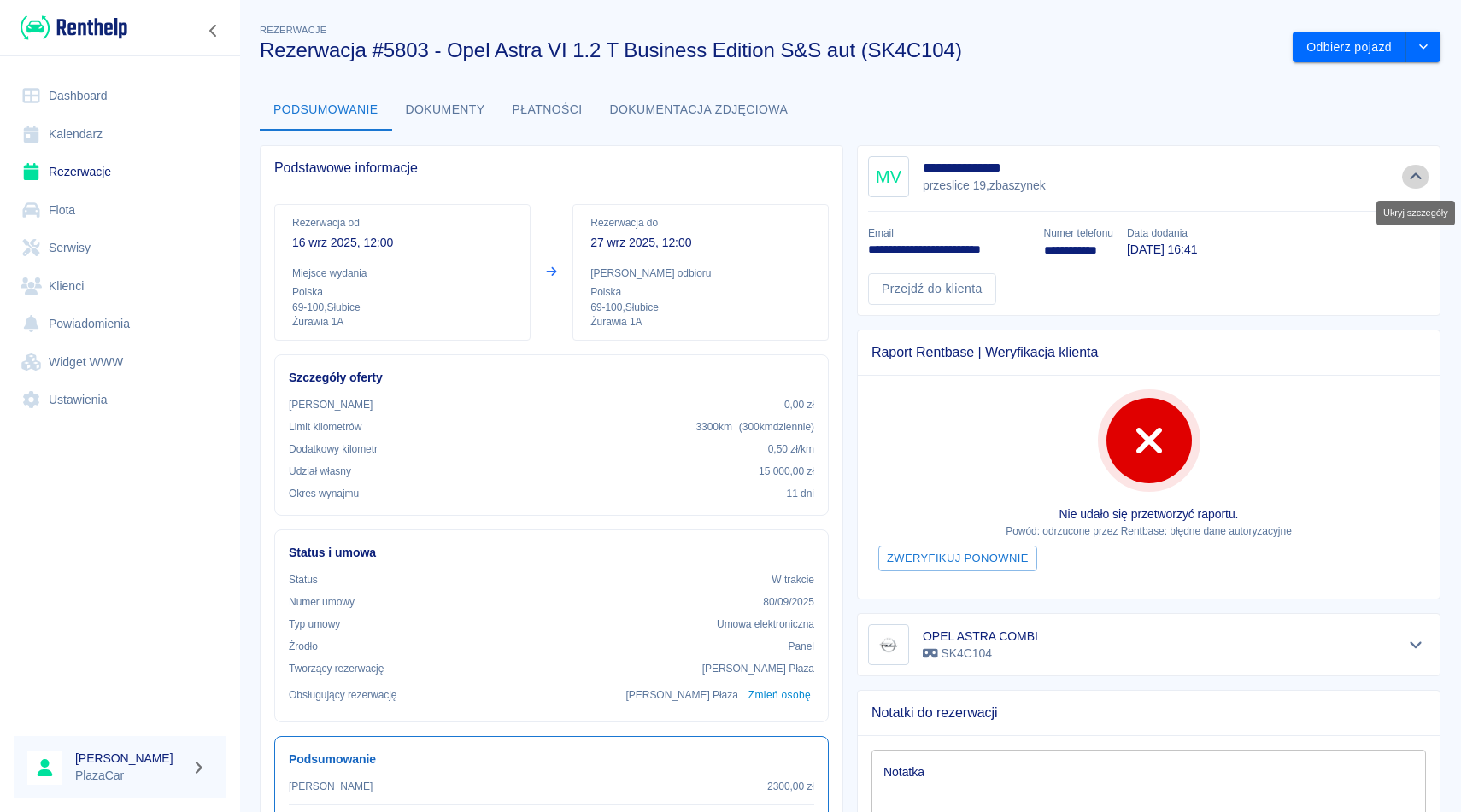
click at [1416, 187] on button "Ukryj szczegóły" at bounding box center [1415, 177] width 28 height 24
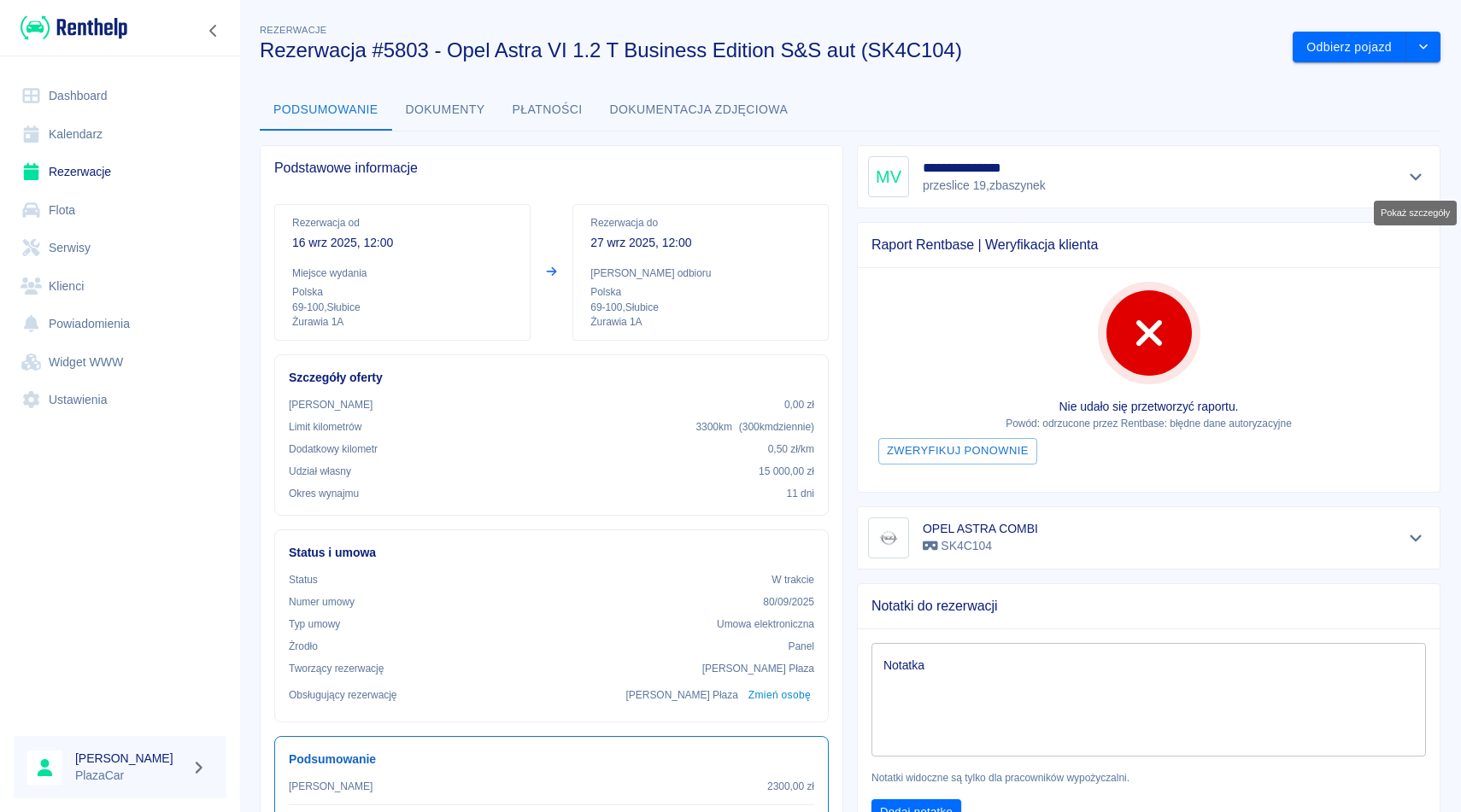
click at [1418, 187] on button "Pokaż szczegóły" at bounding box center [1415, 177] width 28 height 24
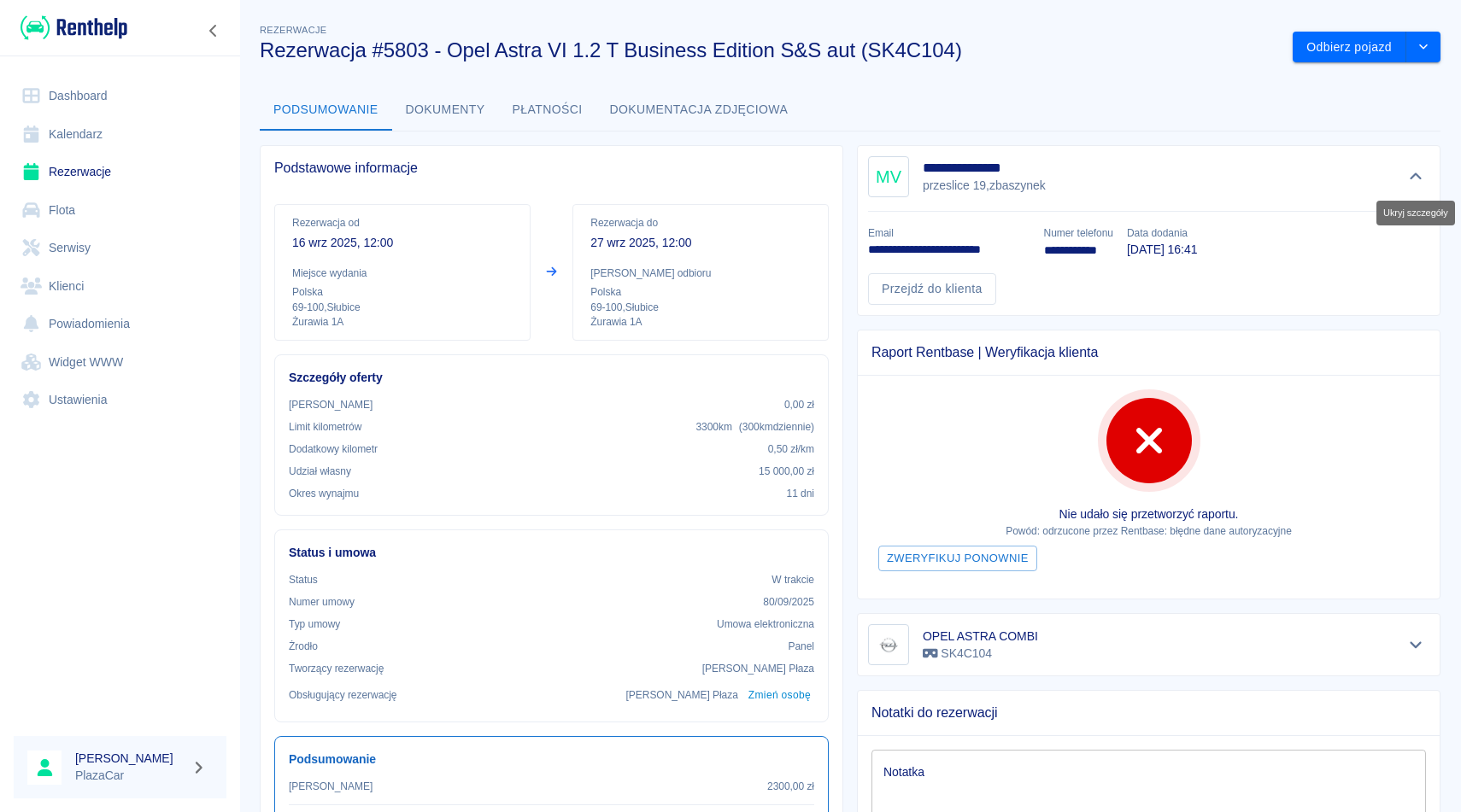
click at [1418, 187] on button "Ukryj szczegóły" at bounding box center [1415, 177] width 28 height 24
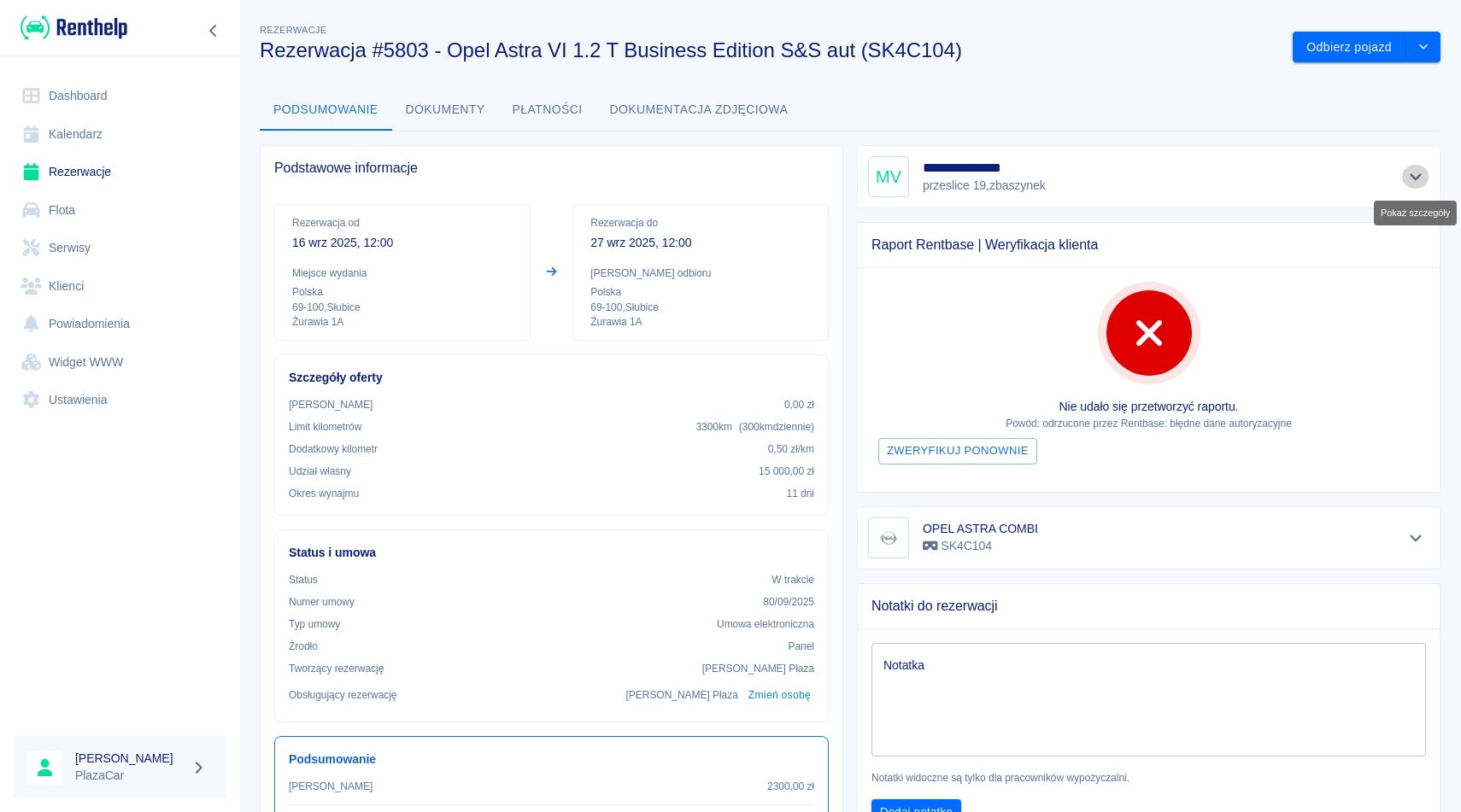
click at [1418, 187] on button "Pokaż szczegóły" at bounding box center [1415, 177] width 28 height 24
click at [858, 154] on div "**********" at bounding box center [1148, 177] width 583 height 64
click at [1413, 174] on icon "Pokaż szczegóły" at bounding box center [1416, 176] width 20 height 15
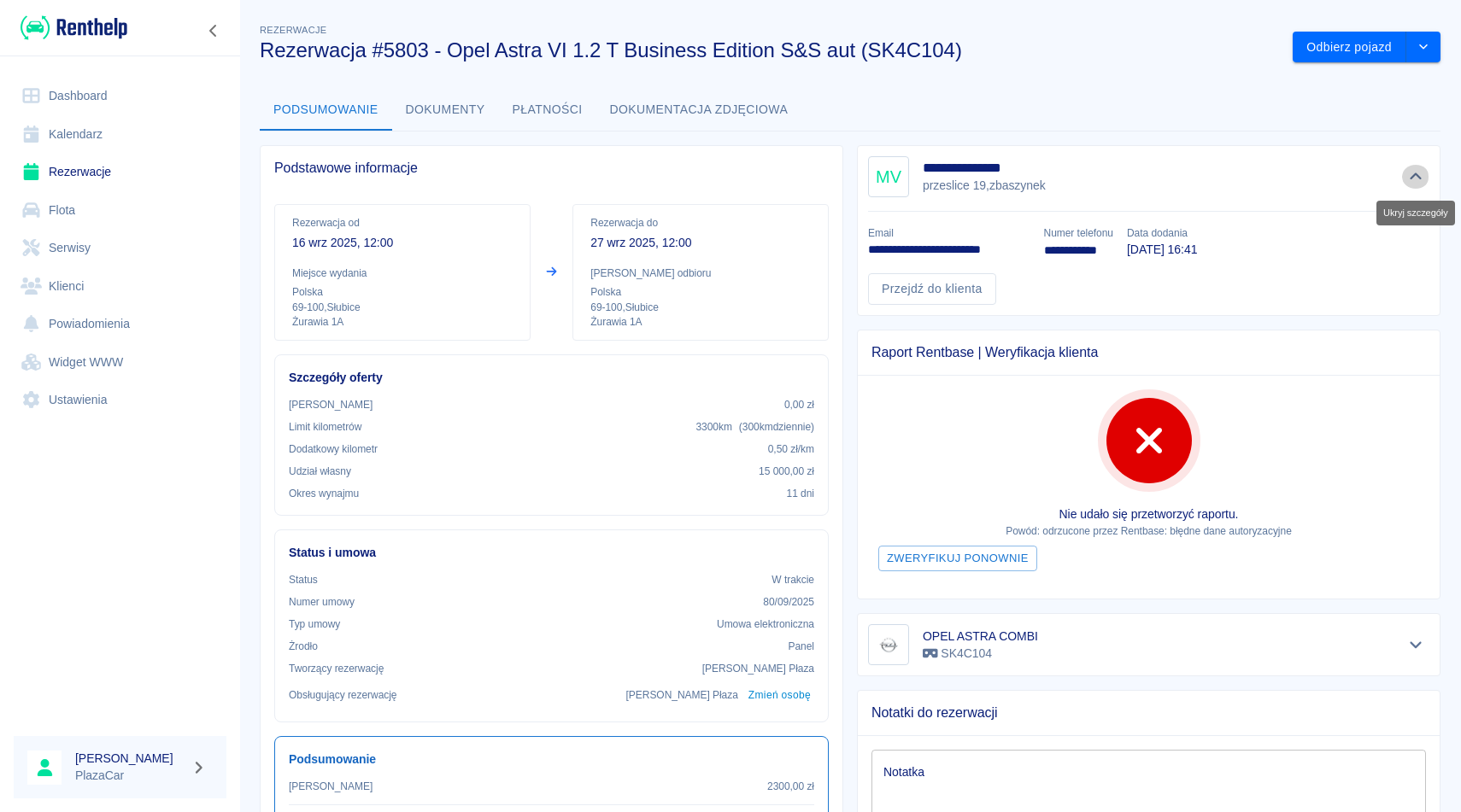
click at [1413, 174] on icon "Ukryj szczegóły" at bounding box center [1415, 176] width 12 height 7
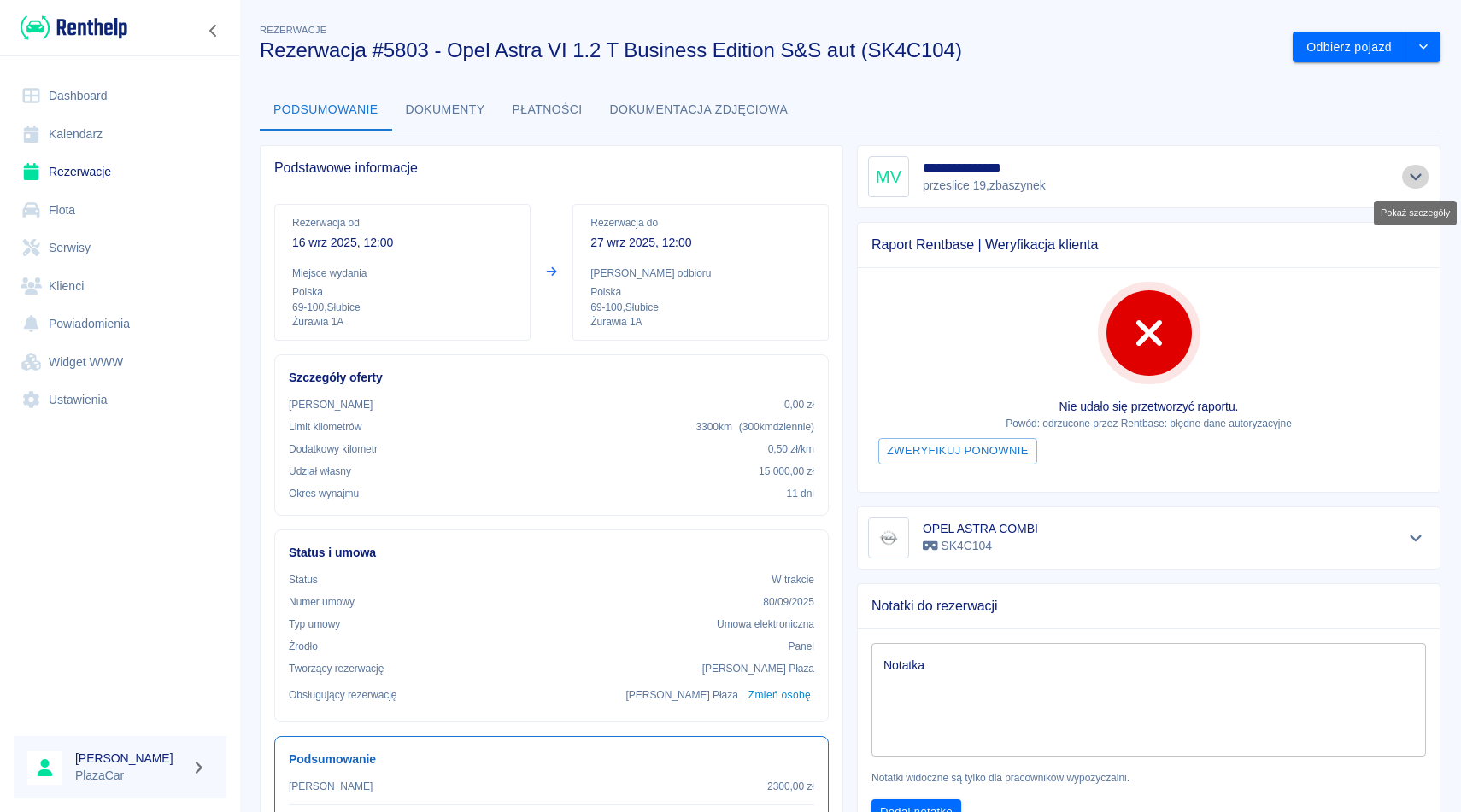
click at [1420, 179] on icon "Pokaż szczegóły" at bounding box center [1416, 176] width 20 height 15
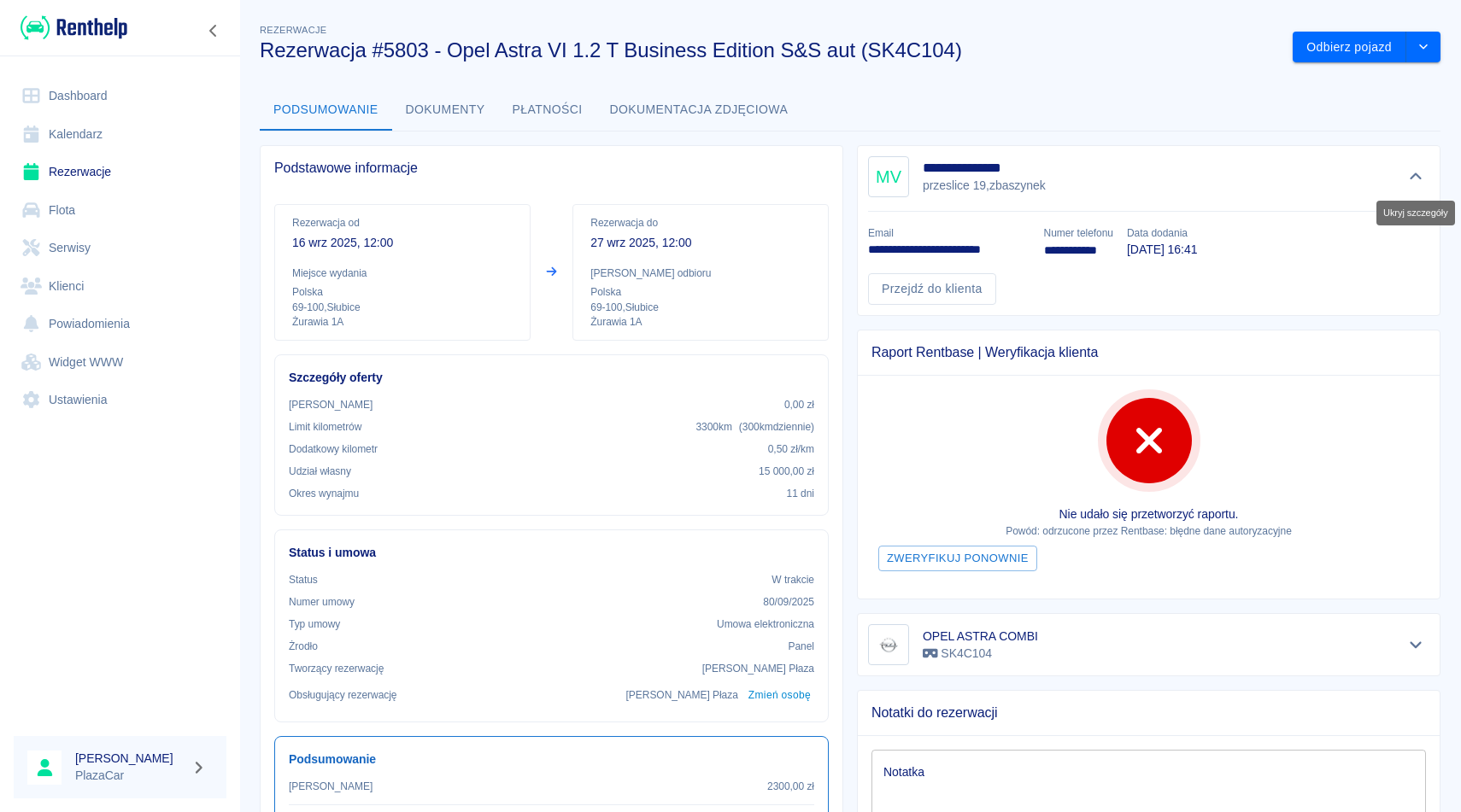
click at [1420, 179] on icon "Ukryj szczegóły" at bounding box center [1415, 176] width 12 height 7
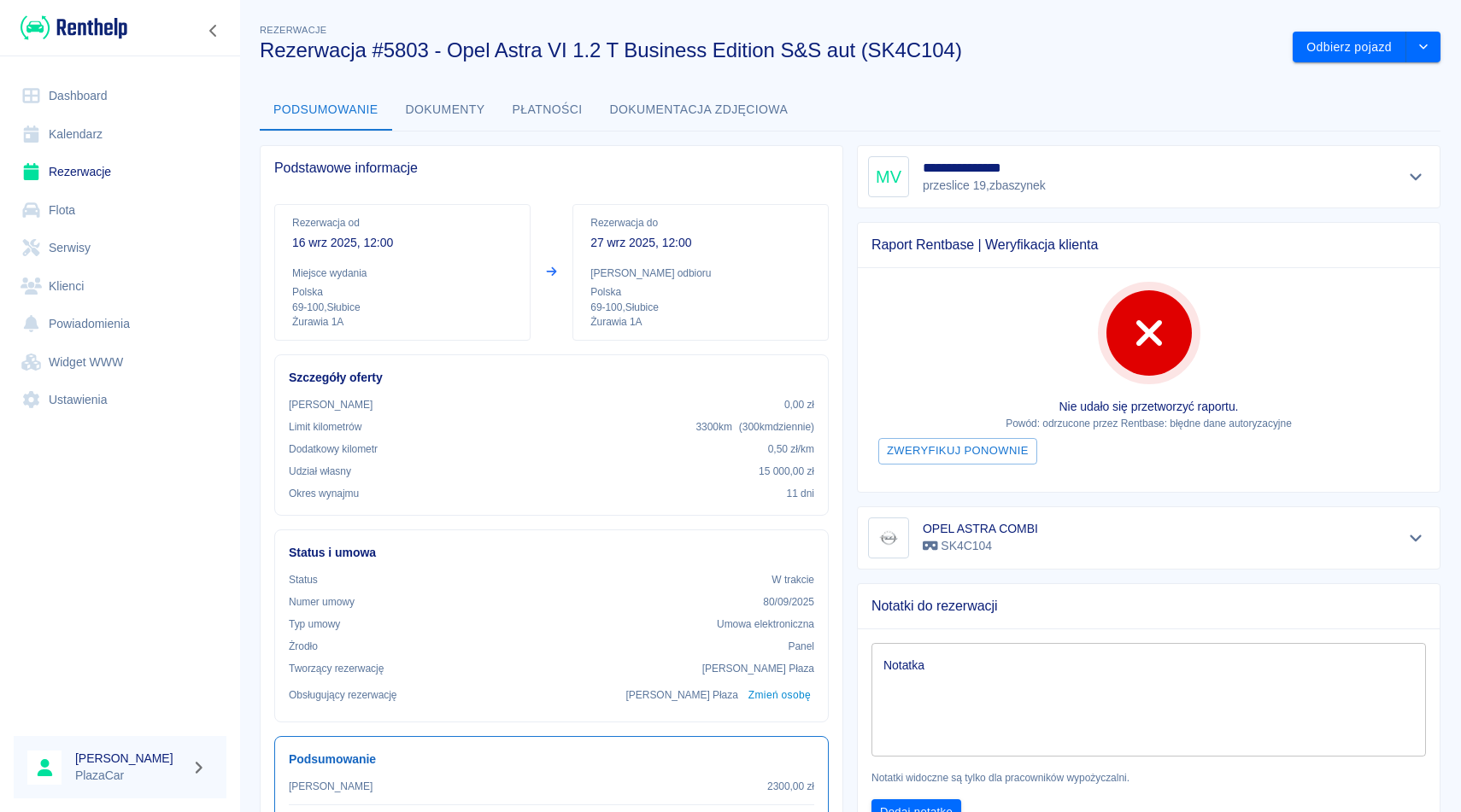
click at [1403, 165] on div at bounding box center [1415, 177] width 28 height 24
click at [1408, 165] on div at bounding box center [1415, 177] width 28 height 24
click at [1410, 169] on icon "Pokaż szczegóły" at bounding box center [1416, 176] width 20 height 15
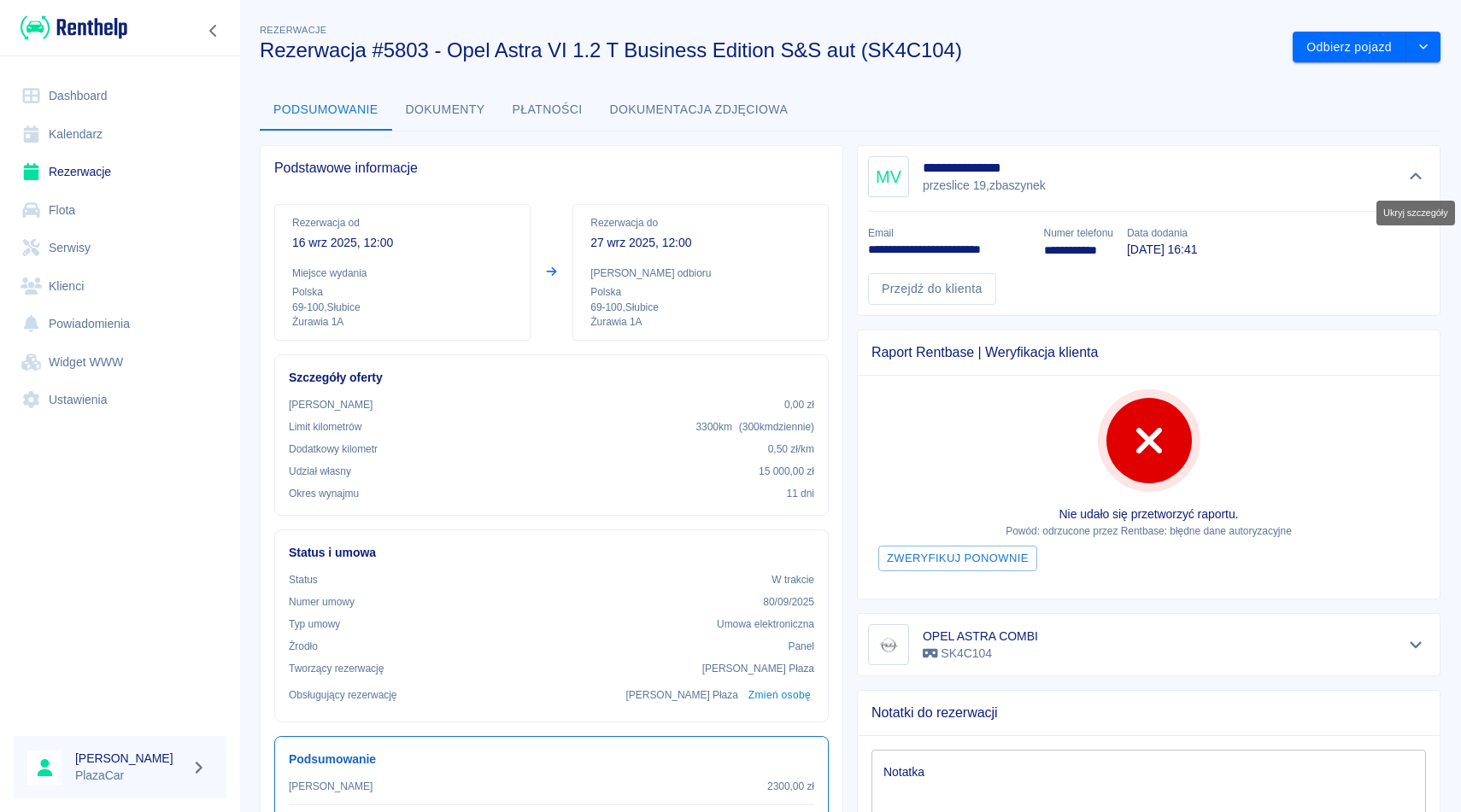
click at [1411, 169] on icon "Ukryj szczegóły" at bounding box center [1416, 176] width 20 height 15
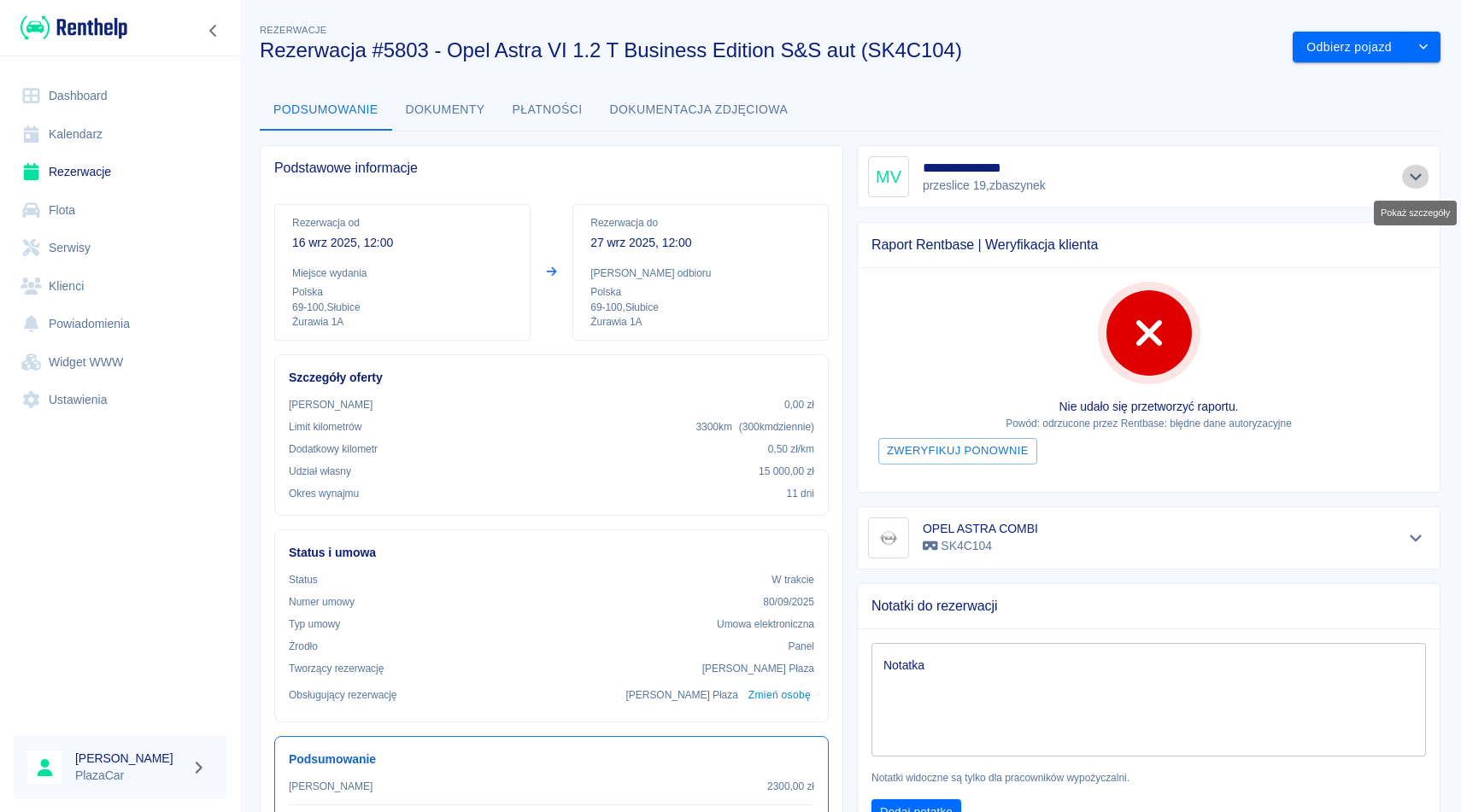
click at [1411, 169] on icon "Pokaż szczegóły" at bounding box center [1416, 176] width 20 height 15
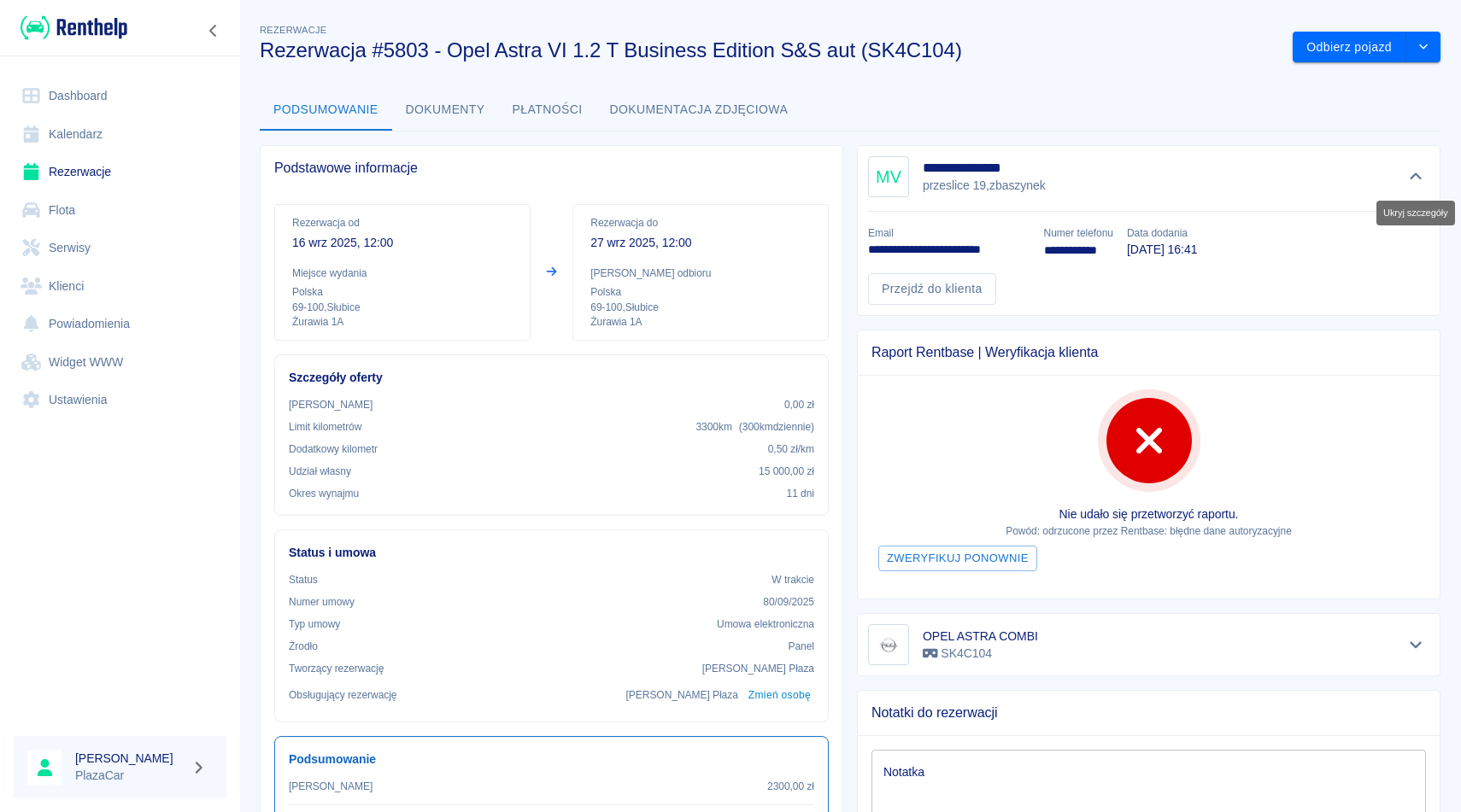
click at [1411, 169] on icon "Ukryj szczegóły" at bounding box center [1416, 176] width 20 height 15
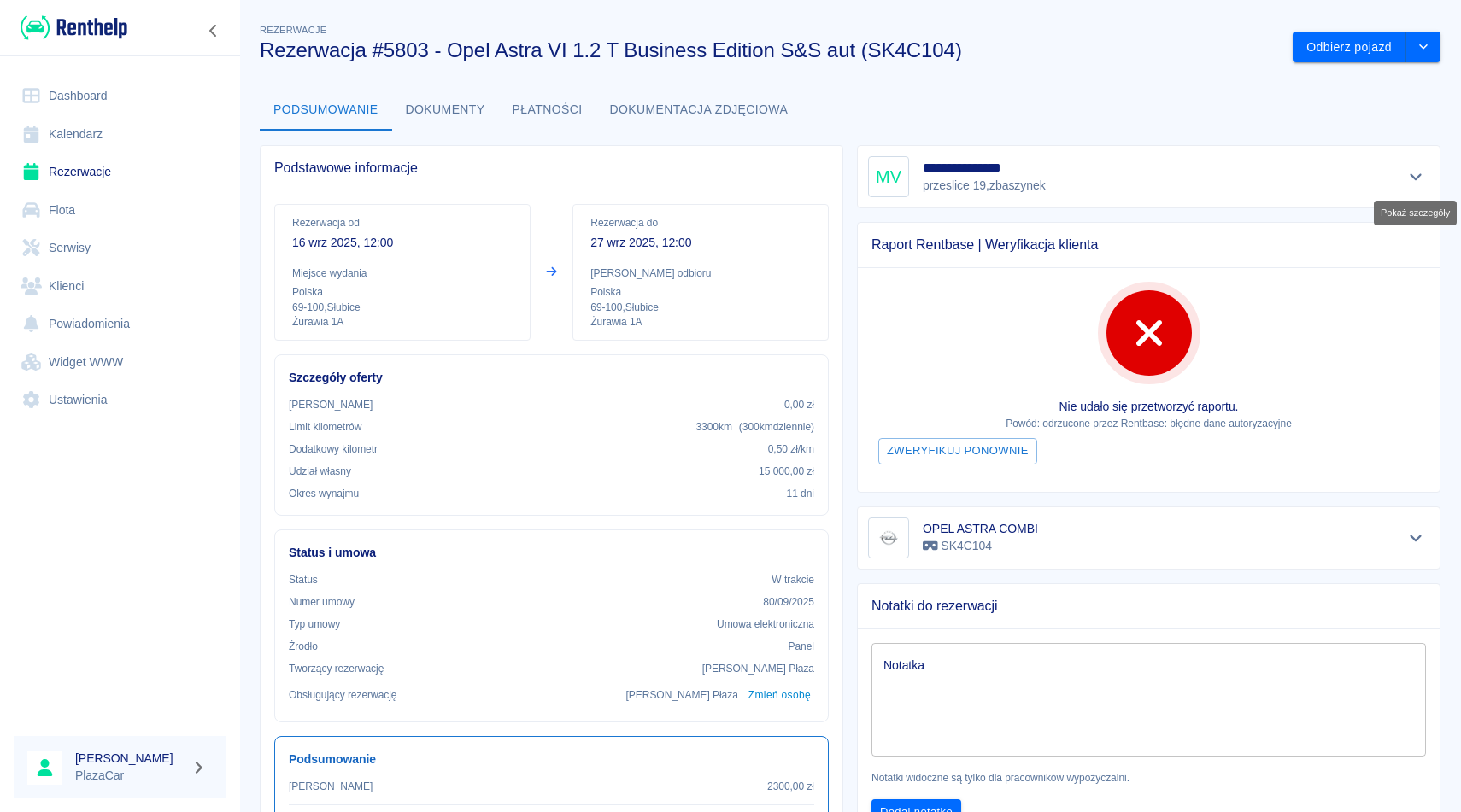
click at [1426, 178] on button "Pokaż szczegóły" at bounding box center [1415, 177] width 28 height 24
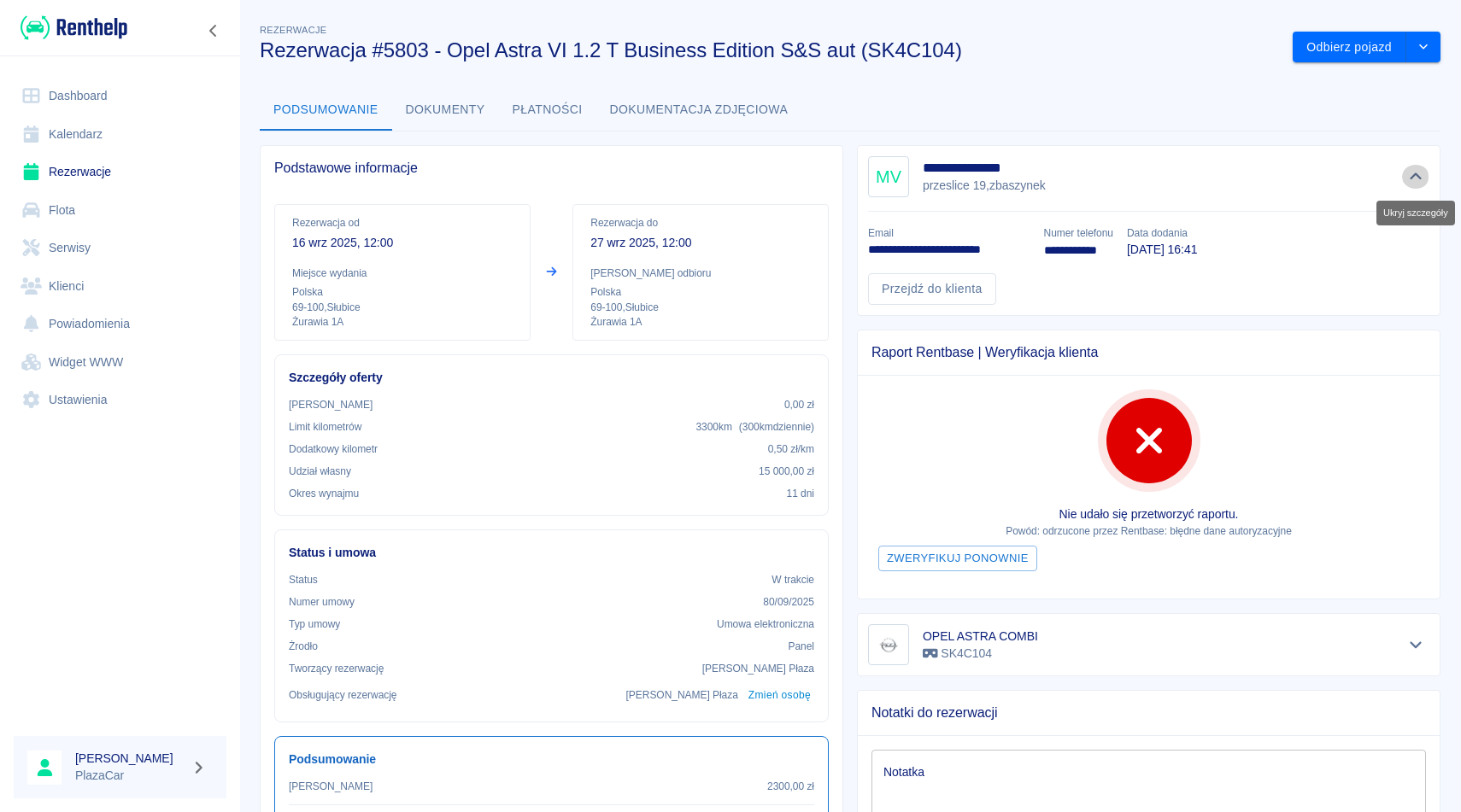
click at [1426, 178] on button "Ukryj szczegóły" at bounding box center [1415, 177] width 28 height 24
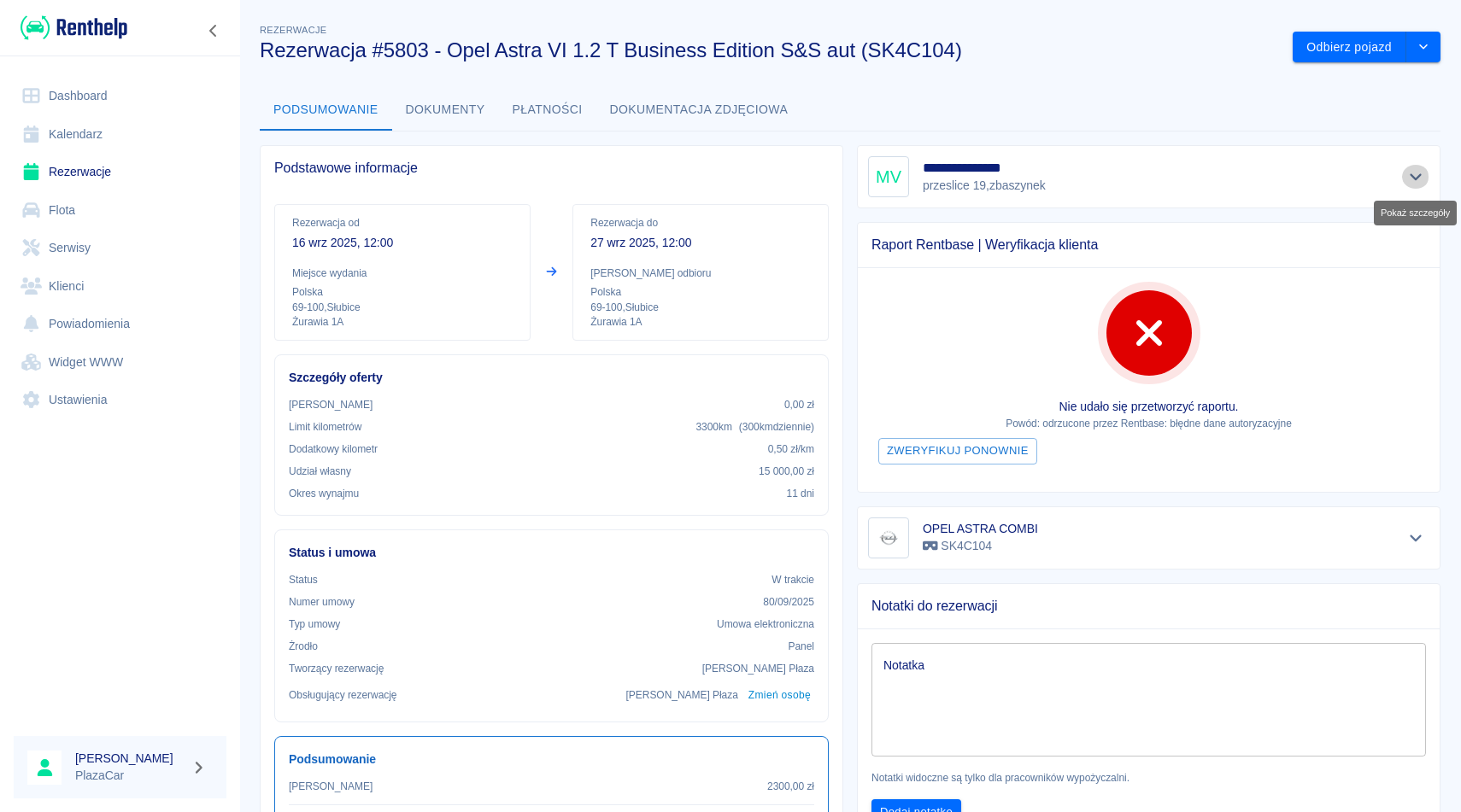
click at [1426, 178] on button "Pokaż szczegóły" at bounding box center [1415, 177] width 28 height 24
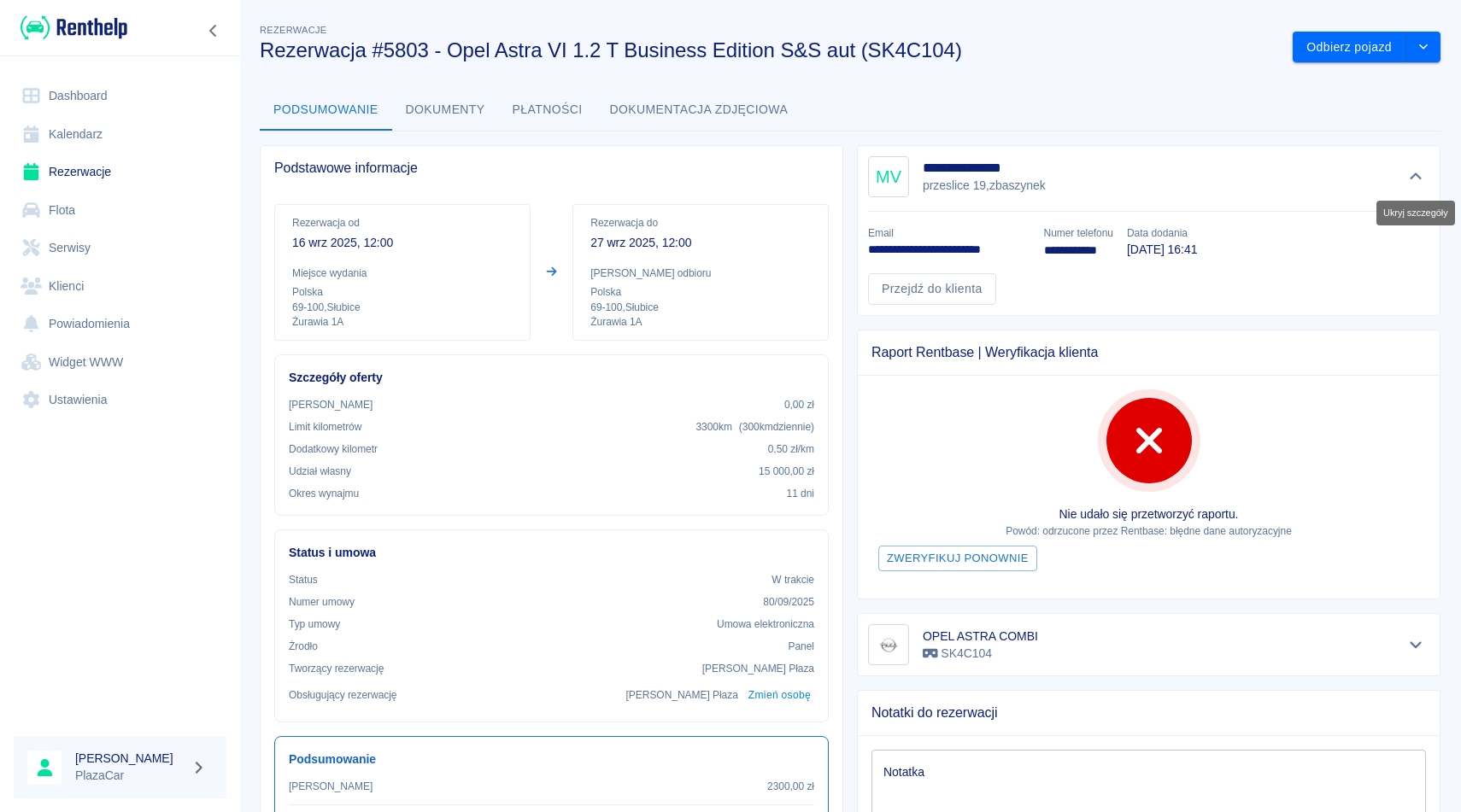
click at [1426, 178] on button "Ukryj szczegóły" at bounding box center [1415, 177] width 28 height 24
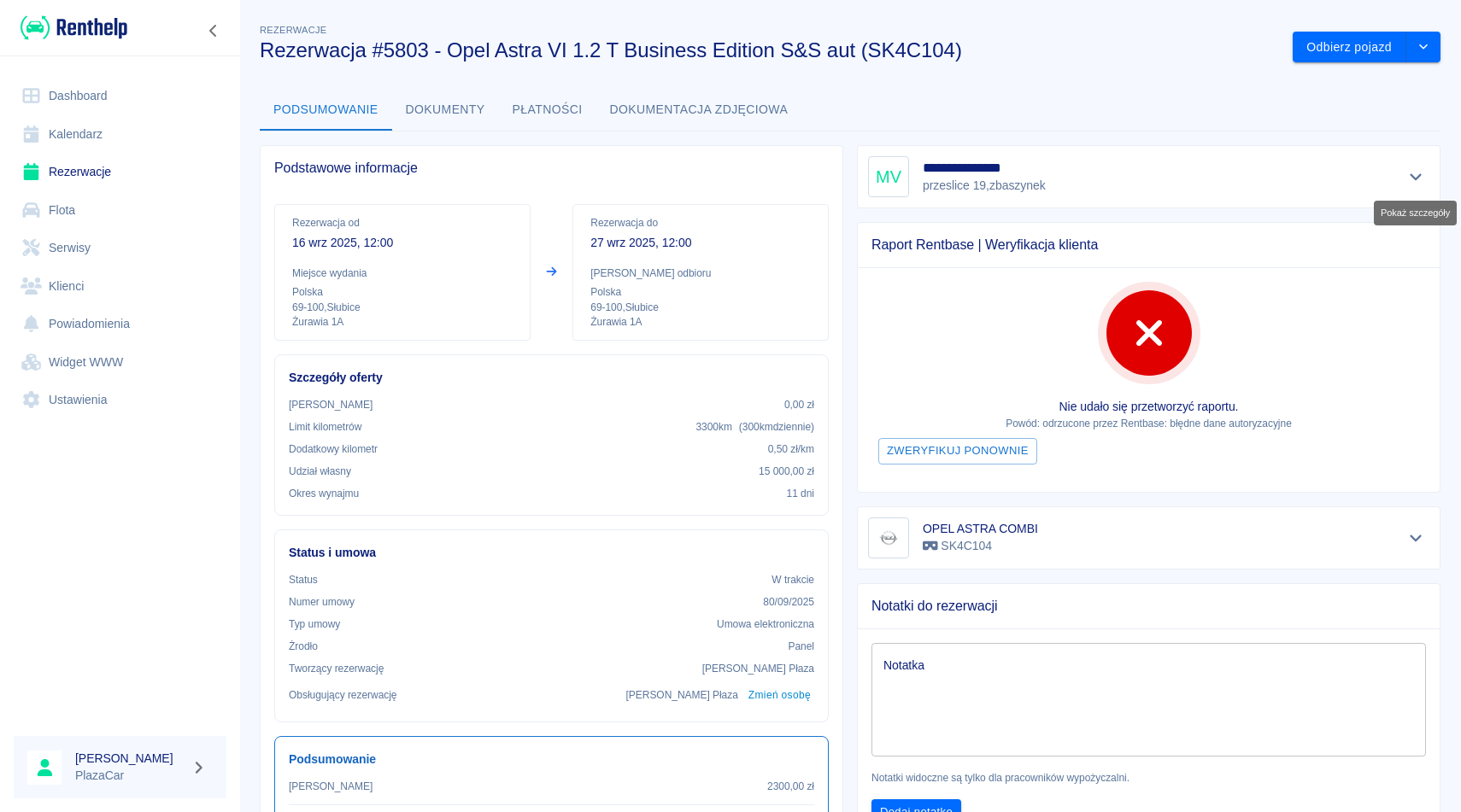
click at [1426, 178] on button "Pokaż szczegóły" at bounding box center [1415, 177] width 28 height 24
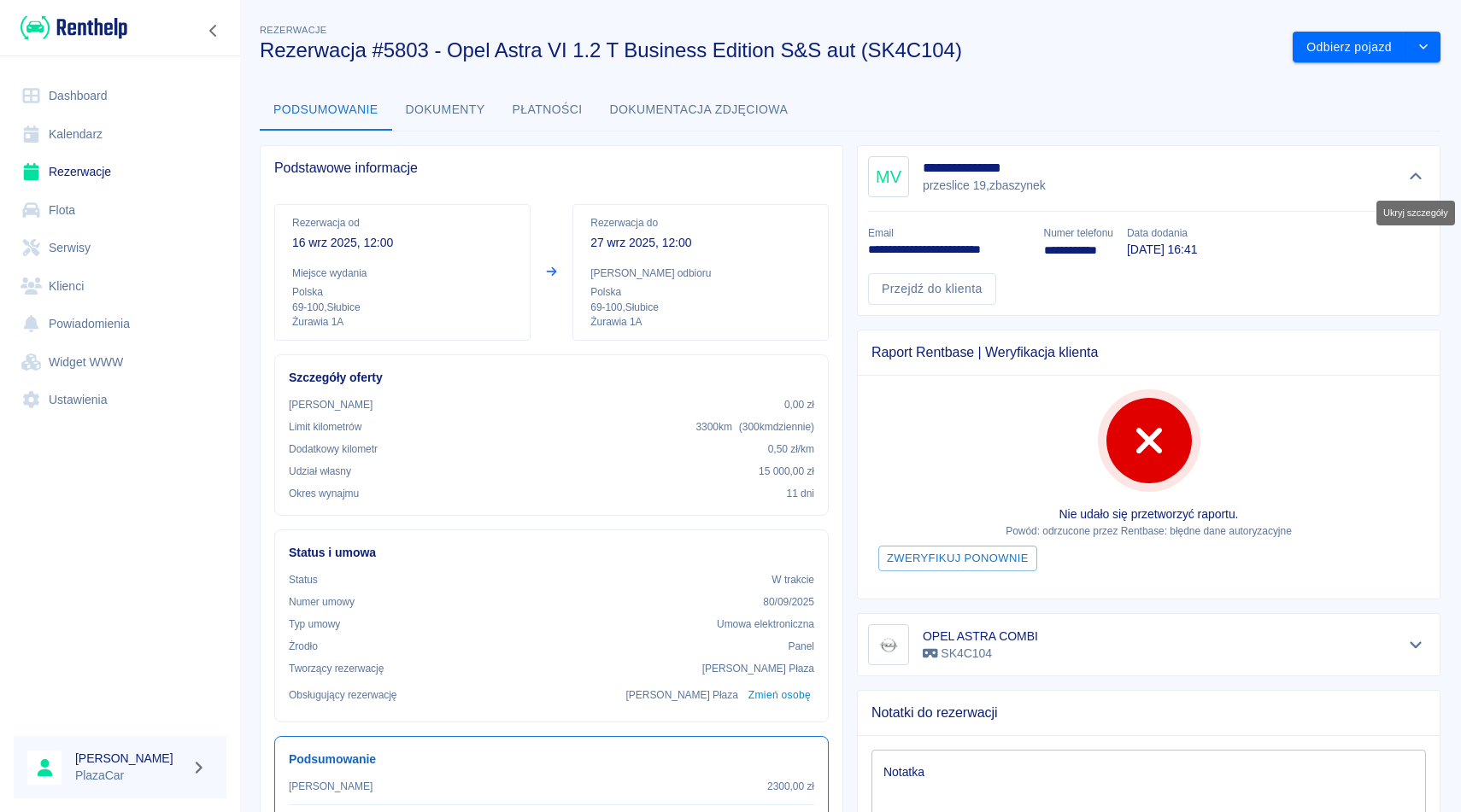
click at [1426, 178] on button "Ukryj szczegóły" at bounding box center [1415, 177] width 28 height 24
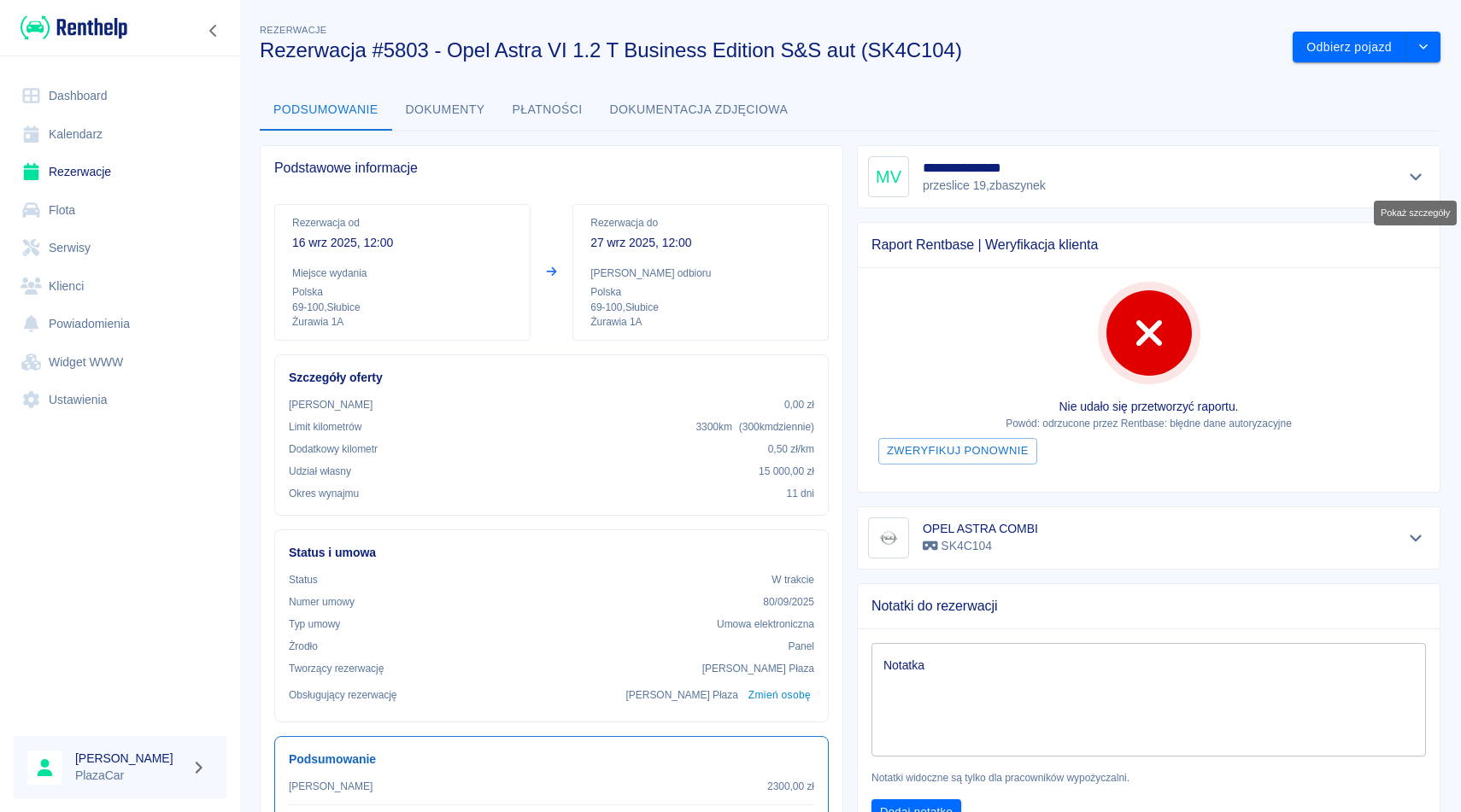
click at [1426, 178] on button "Pokaż szczegóły" at bounding box center [1415, 177] width 28 height 24
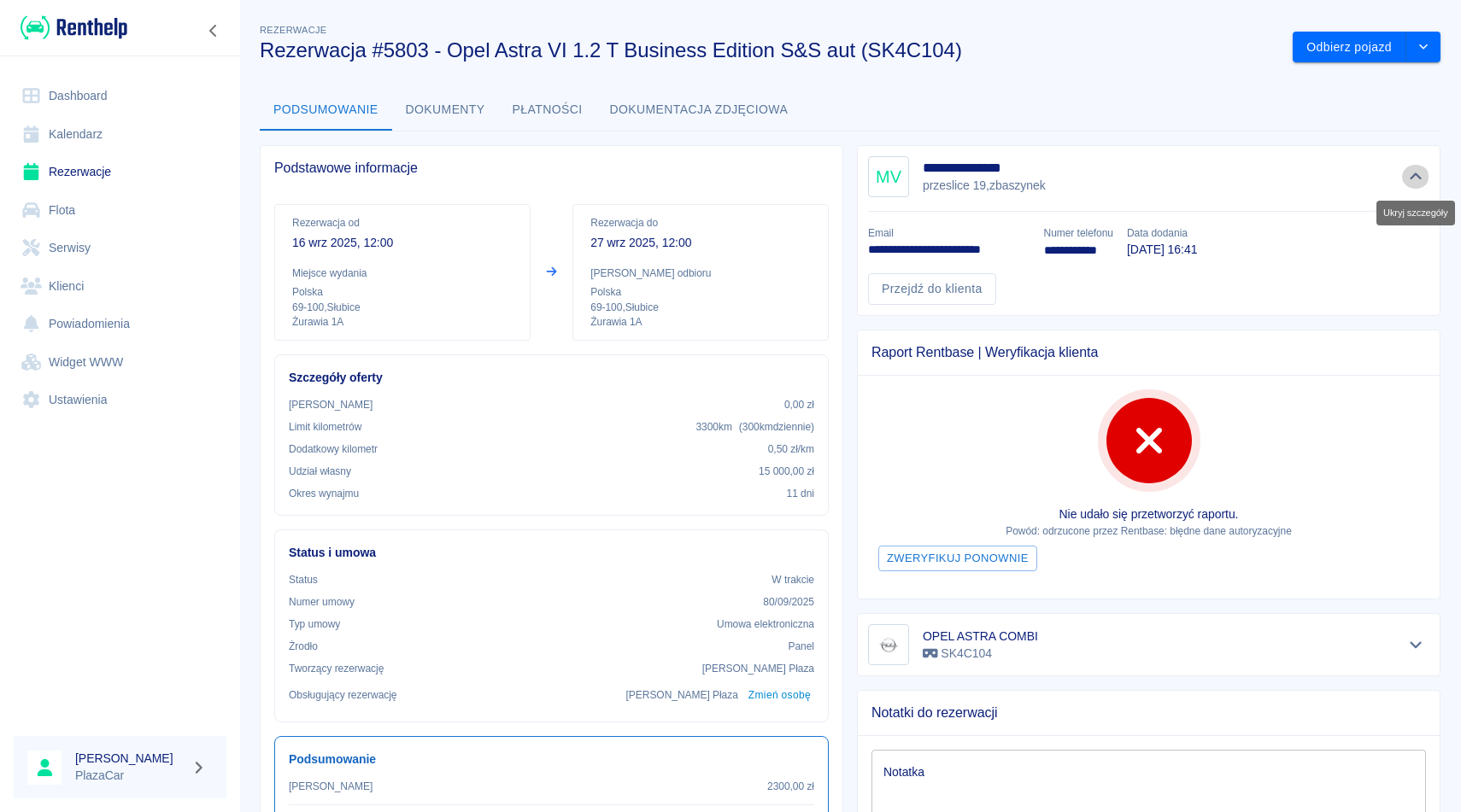
click at [1426, 178] on button "Ukryj szczegóły" at bounding box center [1415, 177] width 28 height 24
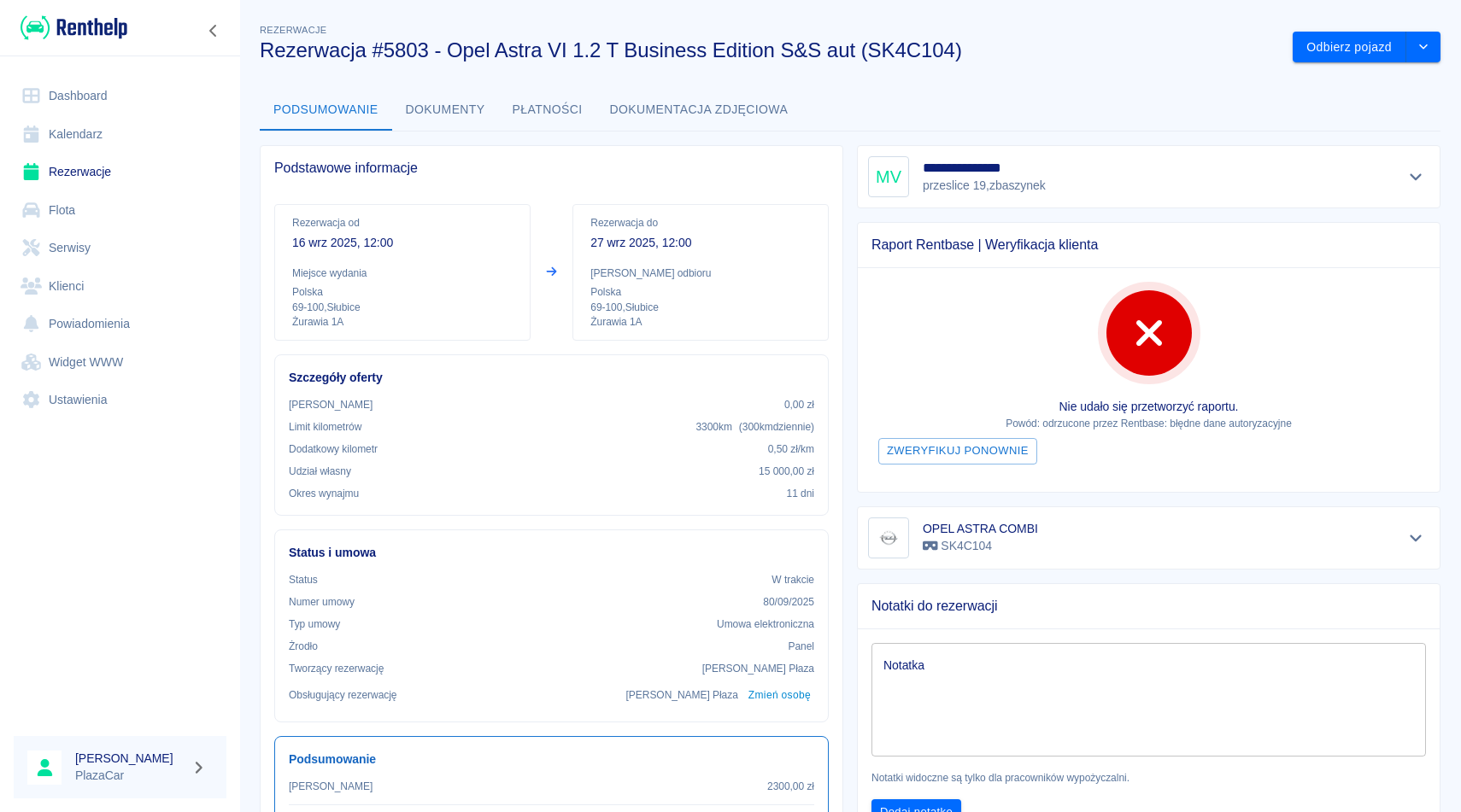
click at [54, 168] on link "Rezerwacje" at bounding box center [120, 172] width 213 height 39
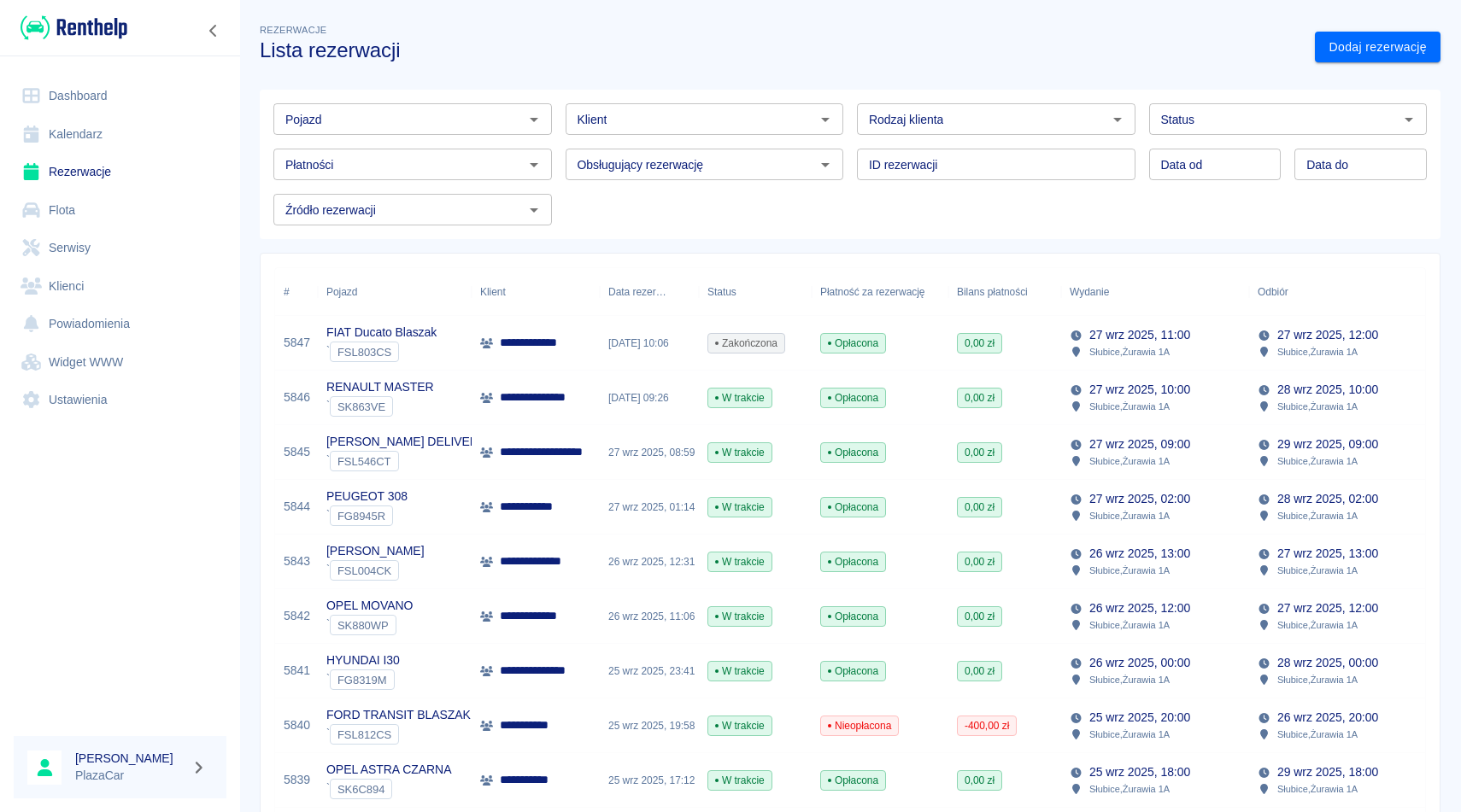
click at [449, 134] on div "Pojazd" at bounding box center [412, 119] width 278 height 32
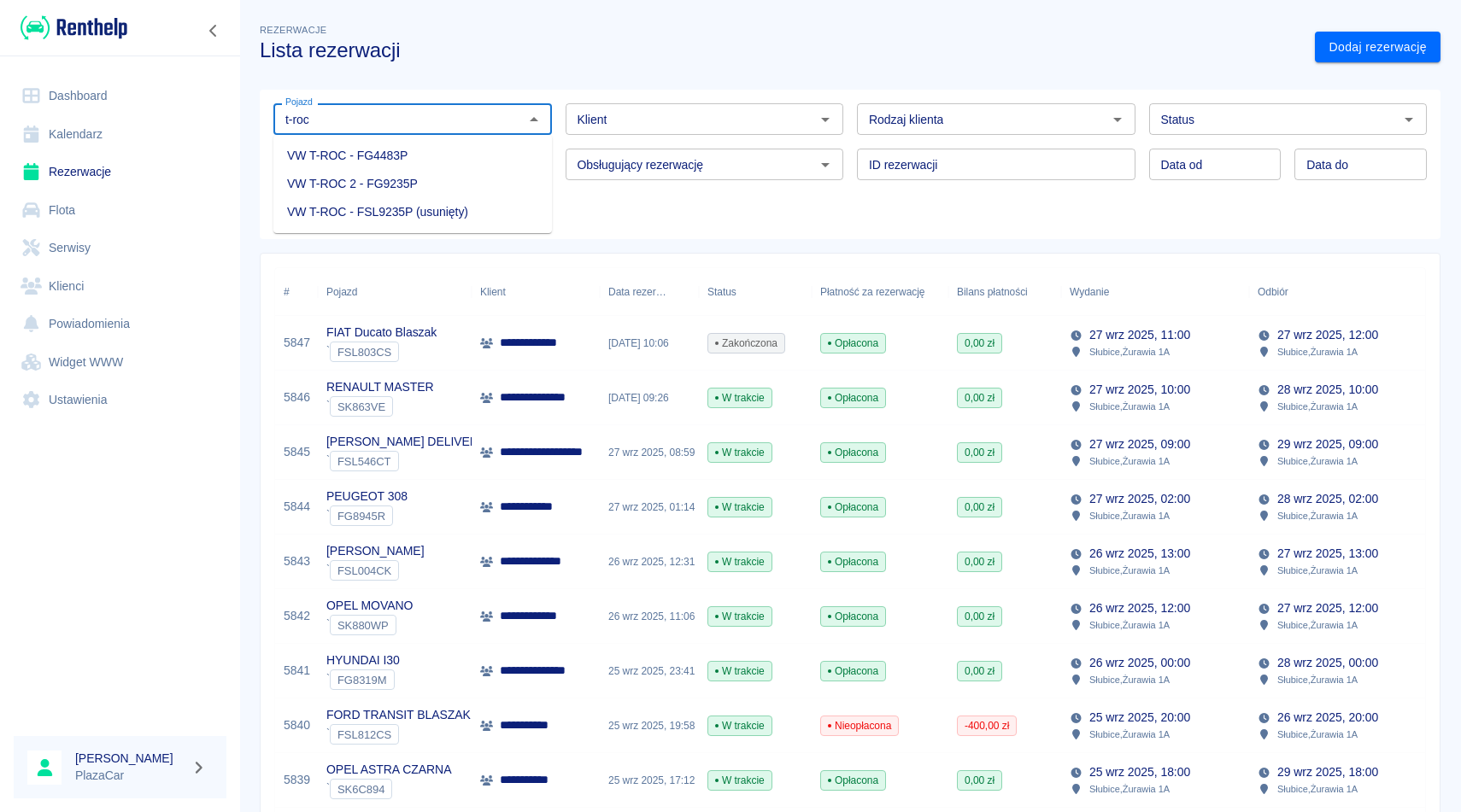
click at [410, 169] on li "VW T-ROC - FG4483P" at bounding box center [412, 156] width 278 height 28
type input "VW T-ROC - FG4483P"
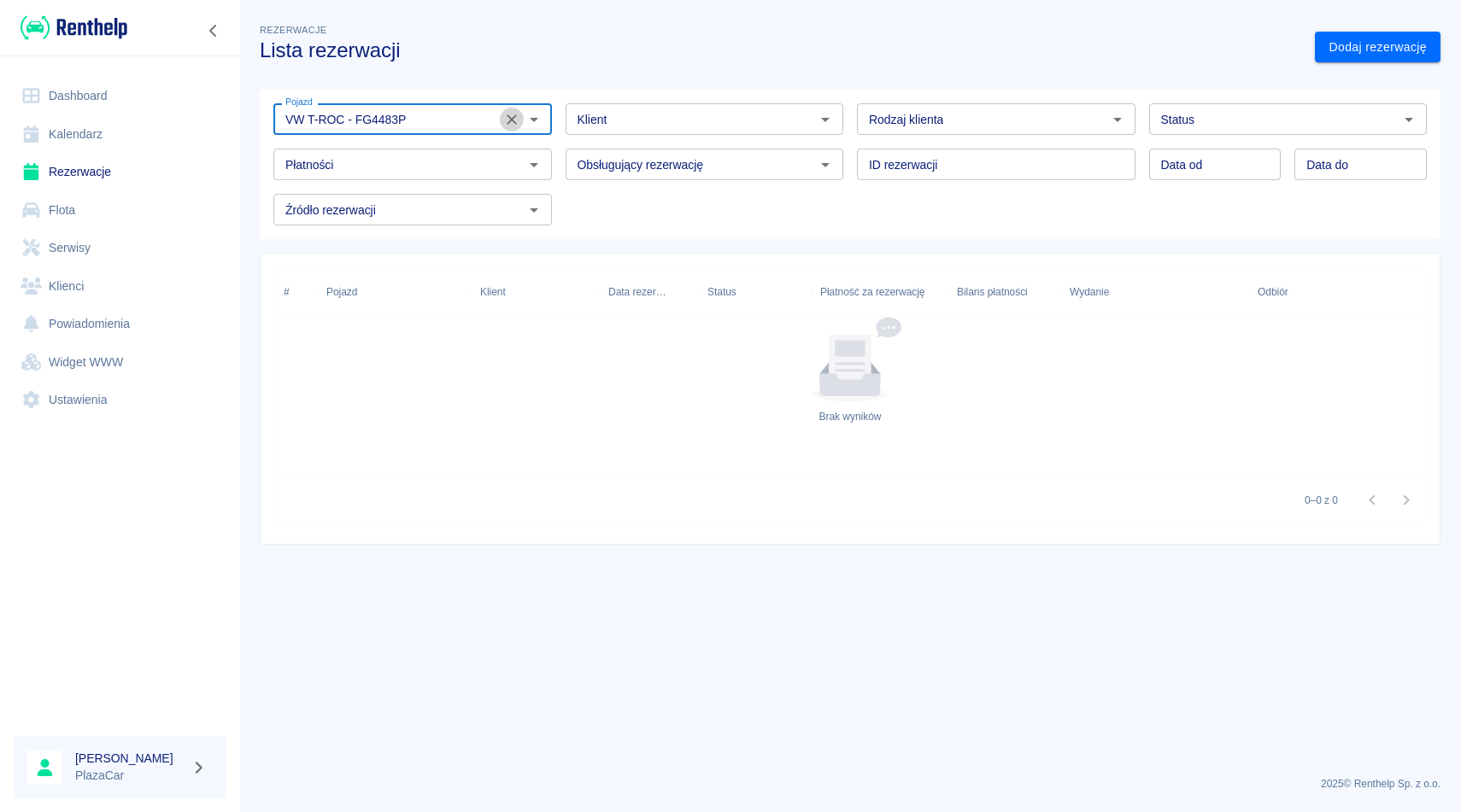
click at [516, 112] on icon "Wyczyść" at bounding box center [511, 119] width 17 height 17
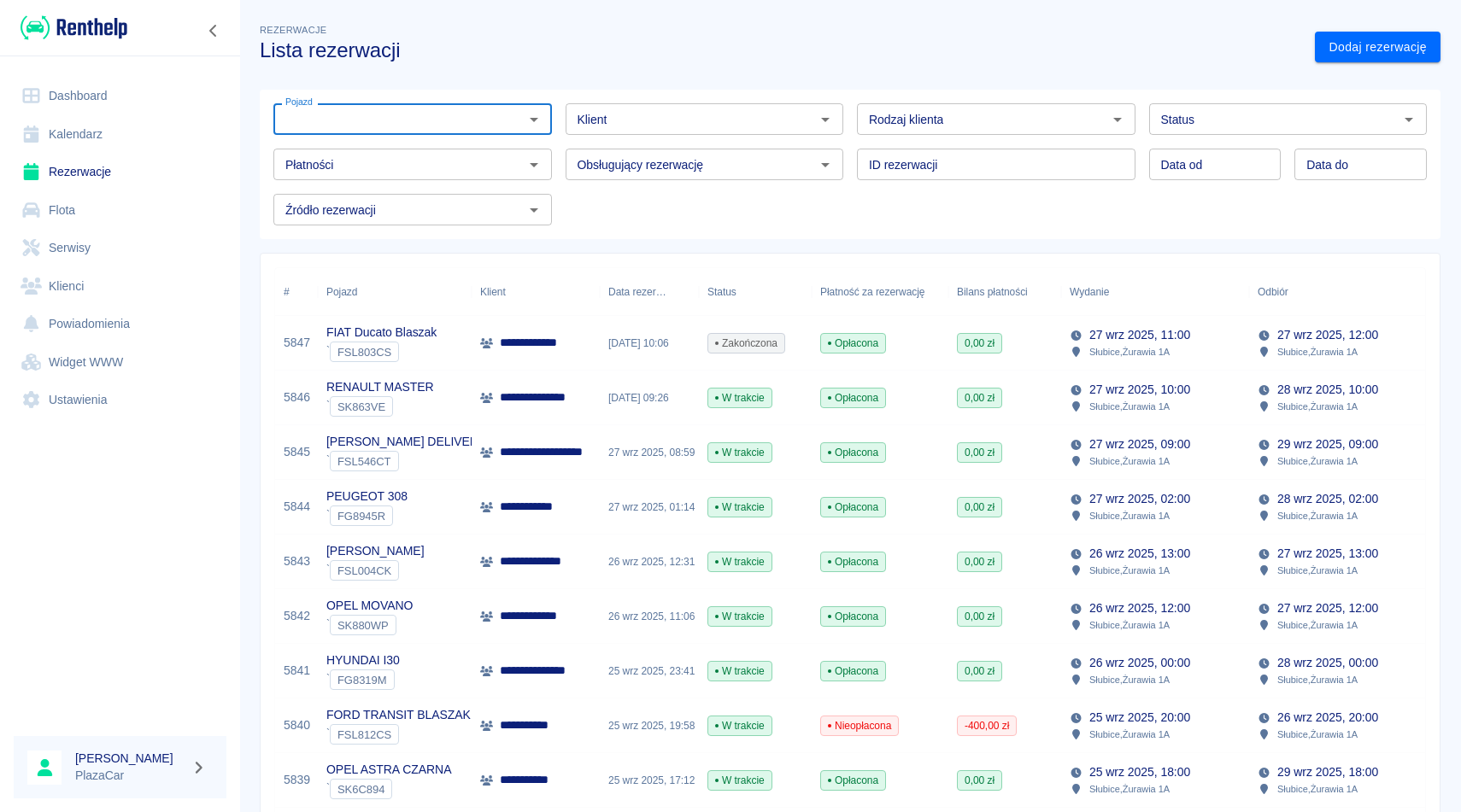
click at [567, 144] on div "Obsługujący rezerwację Obsługujący rezerwację" at bounding box center [698, 158] width 292 height 46
click at [563, 155] on div "Obsługujący rezerwację Obsługujący rezerwację" at bounding box center [698, 158] width 292 height 46
click at [554, 153] on div "Obsługujący rezerwację Obsługujący rezerwację" at bounding box center [698, 158] width 292 height 46
click at [381, 127] on input "Pojazd" at bounding box center [399, 118] width 241 height 21
click at [384, 205] on li "OPEL ASTRA CZARNA - SK6C894" at bounding box center [412, 212] width 278 height 28
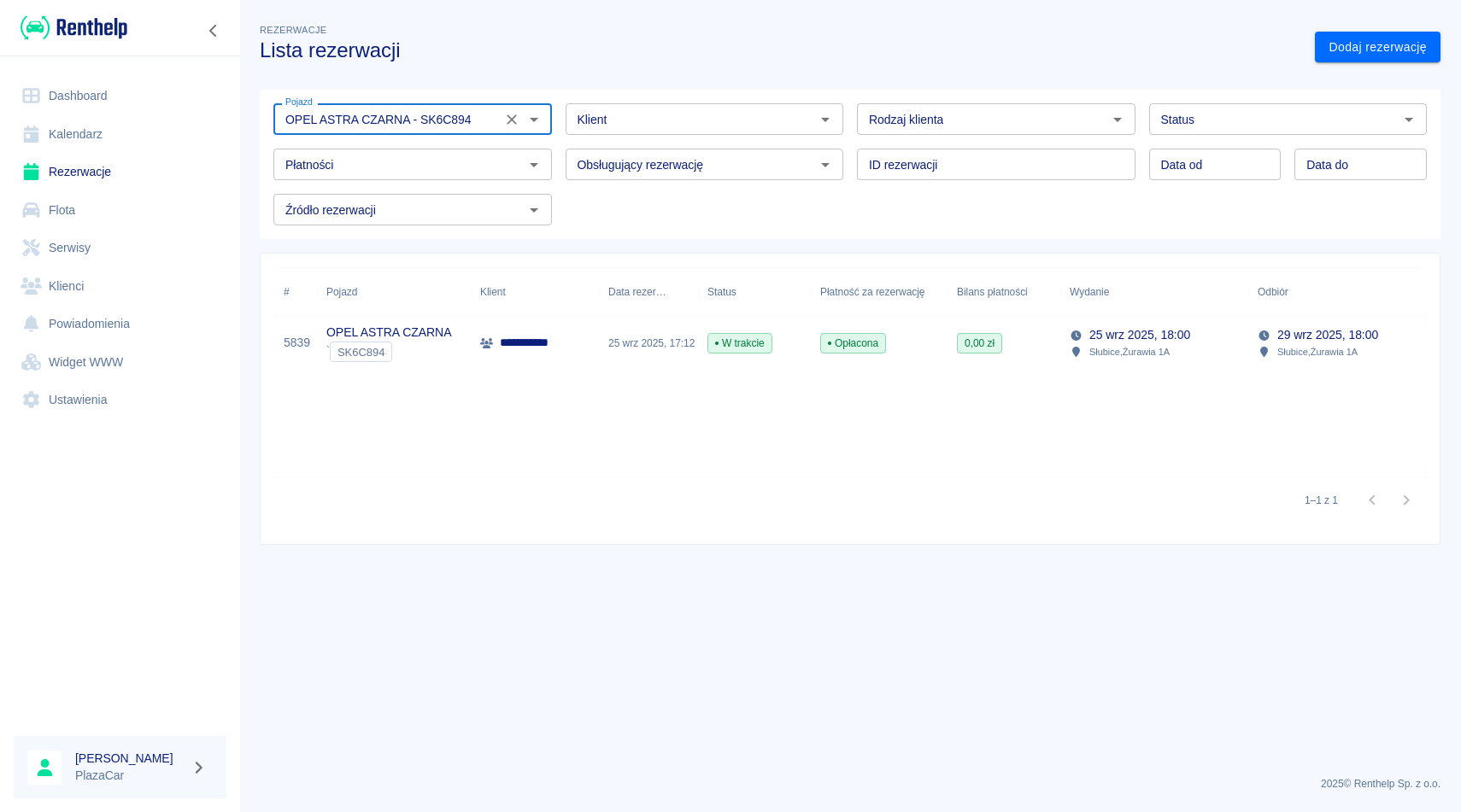
type input "OPEL ASTRA CZARNA - SK6C894"
click at [591, 360] on div "**********" at bounding box center [535, 343] width 128 height 55
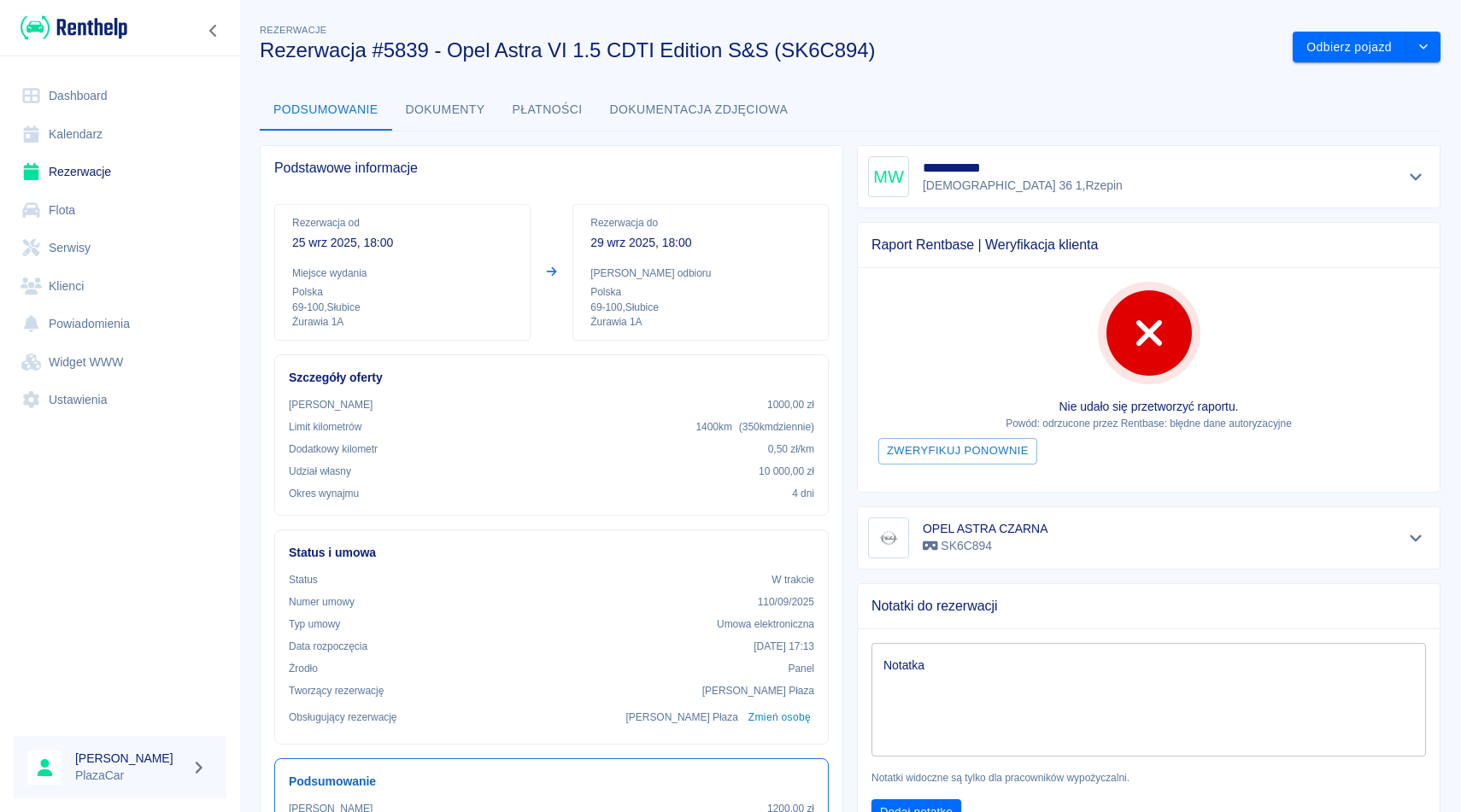
click at [1405, 186] on div at bounding box center [1415, 177] width 28 height 24
click at [140, 181] on link "Rezerwacje" at bounding box center [120, 172] width 213 height 39
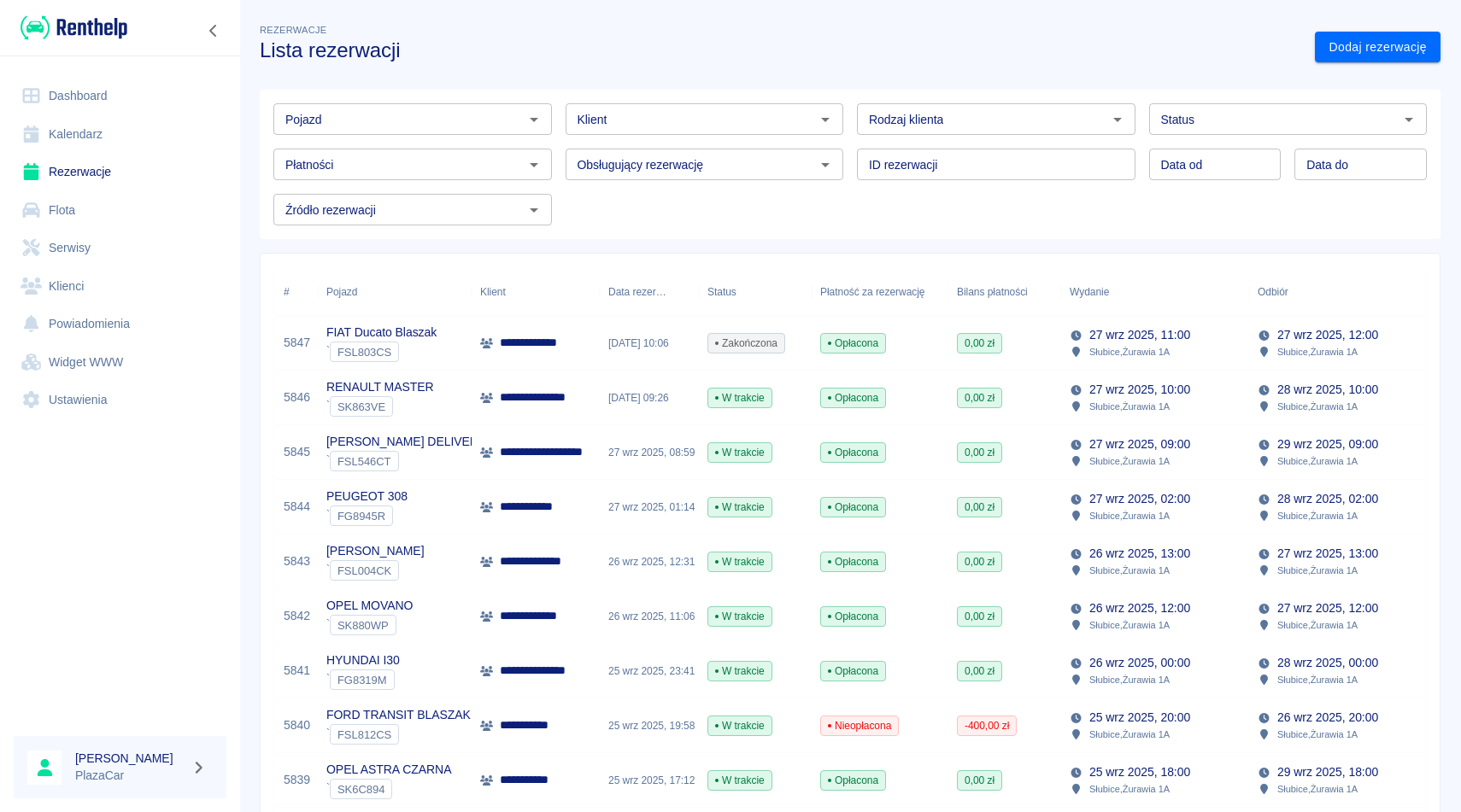
click at [618, 109] on input "Klient" at bounding box center [691, 118] width 241 height 21
click at [1366, 84] on div "Pojazd Pojazd Klient Klient Rodzaj klienta Rodzaj klienta Status Status Płatnoś…" at bounding box center [844, 157] width 1195 height 163
click at [1378, 61] on link "Dodaj rezerwację" at bounding box center [1378, 48] width 125 height 32
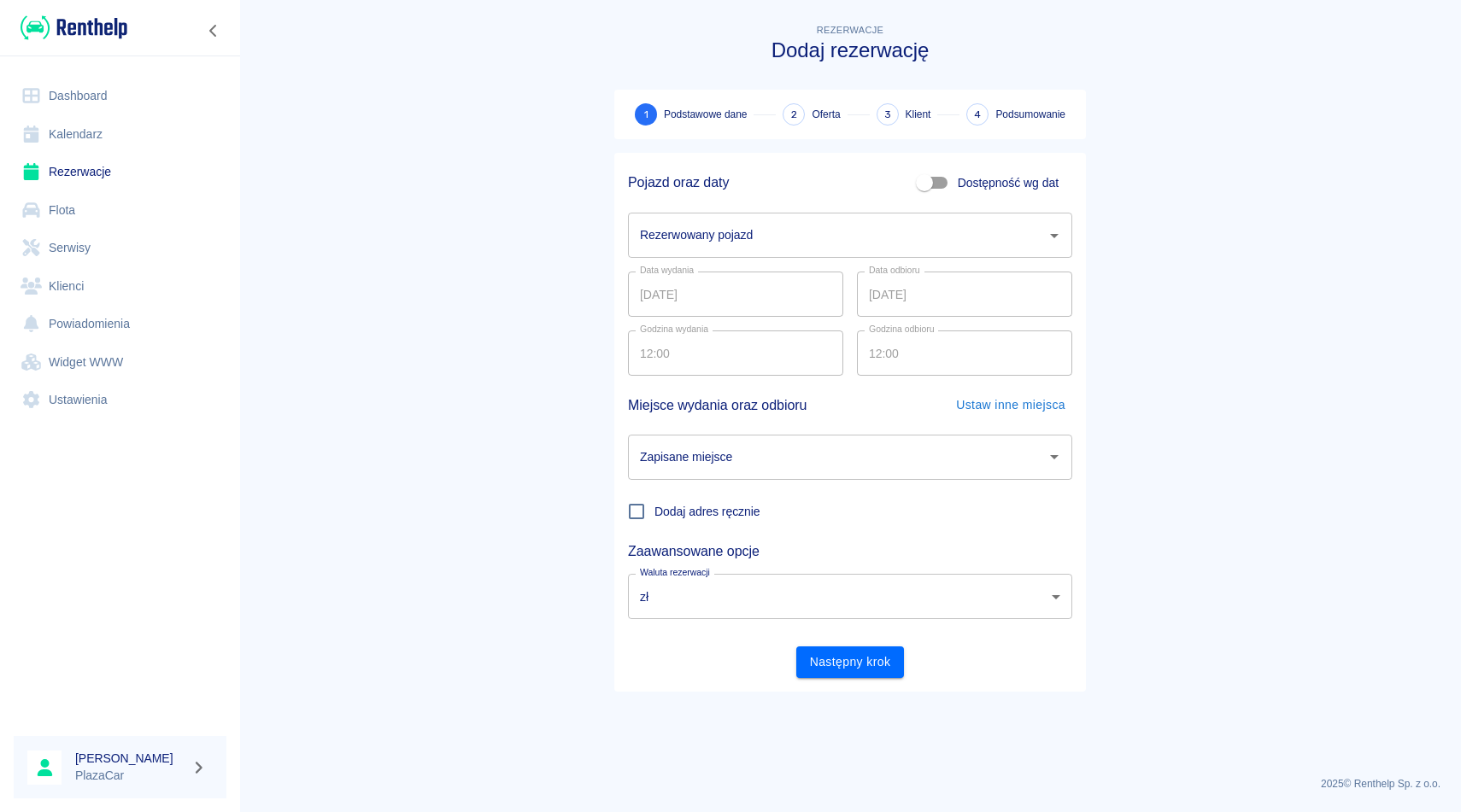
click at [703, 252] on div "Rezerwowany pojazd" at bounding box center [850, 236] width 444 height 46
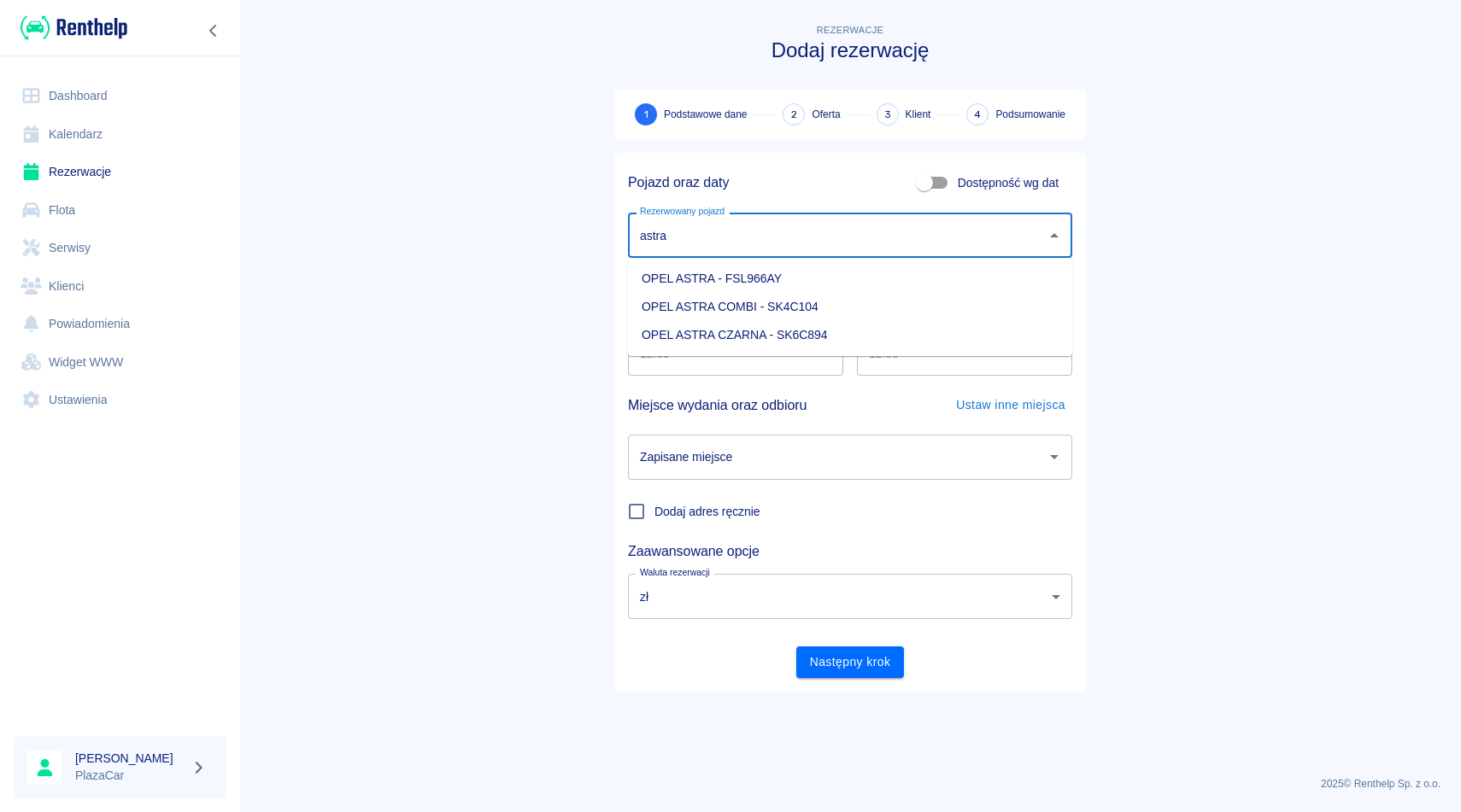
click at [728, 344] on li "OPEL ASTRA CZARNA - SK6C894" at bounding box center [850, 335] width 444 height 28
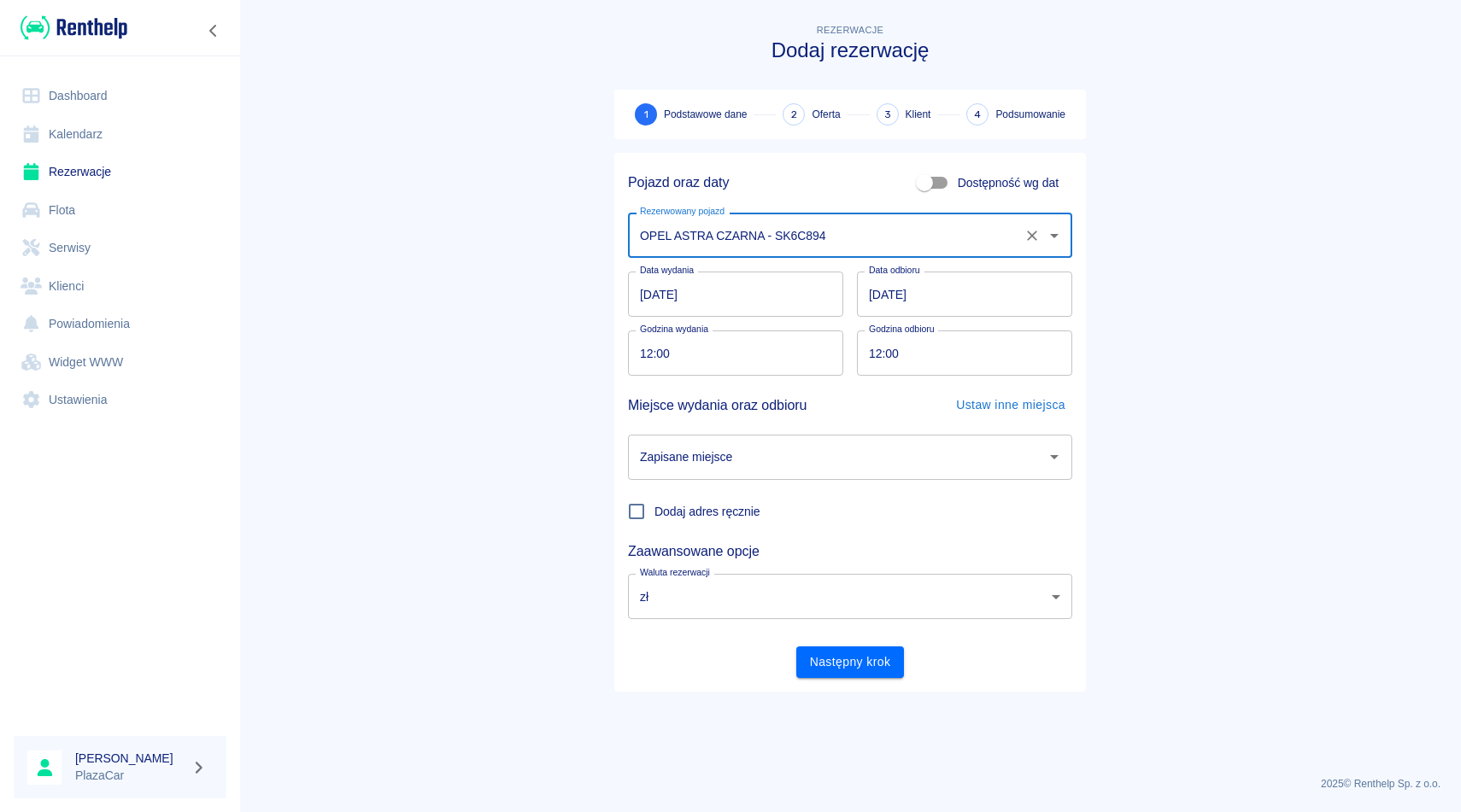
type input "OPEL ASTRA CZARNA - SK6C894"
click at [884, 301] on input "[DATE]" at bounding box center [964, 294] width 216 height 46
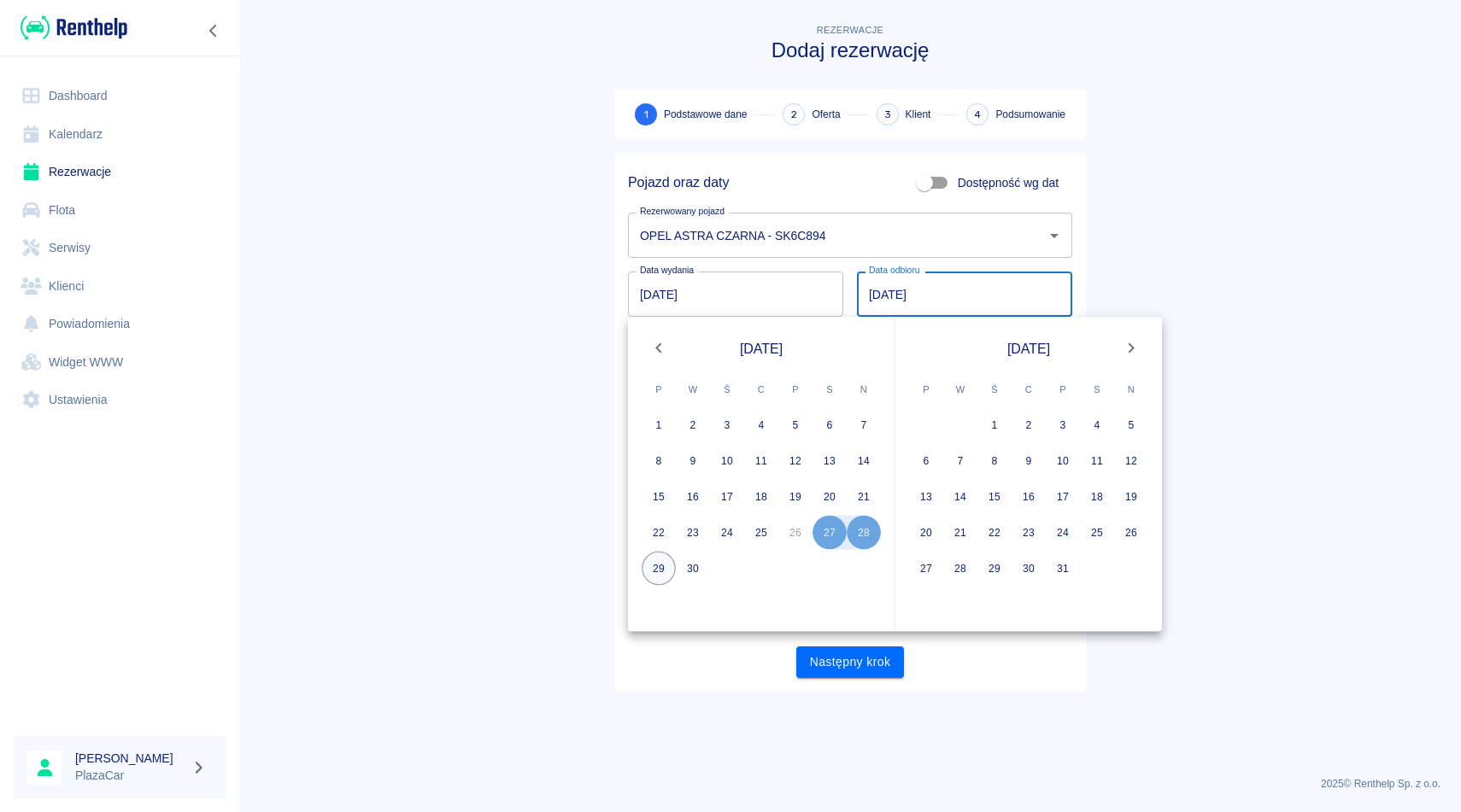
click at [659, 562] on button "29" at bounding box center [658, 568] width 34 height 34
type input "[DATE]"
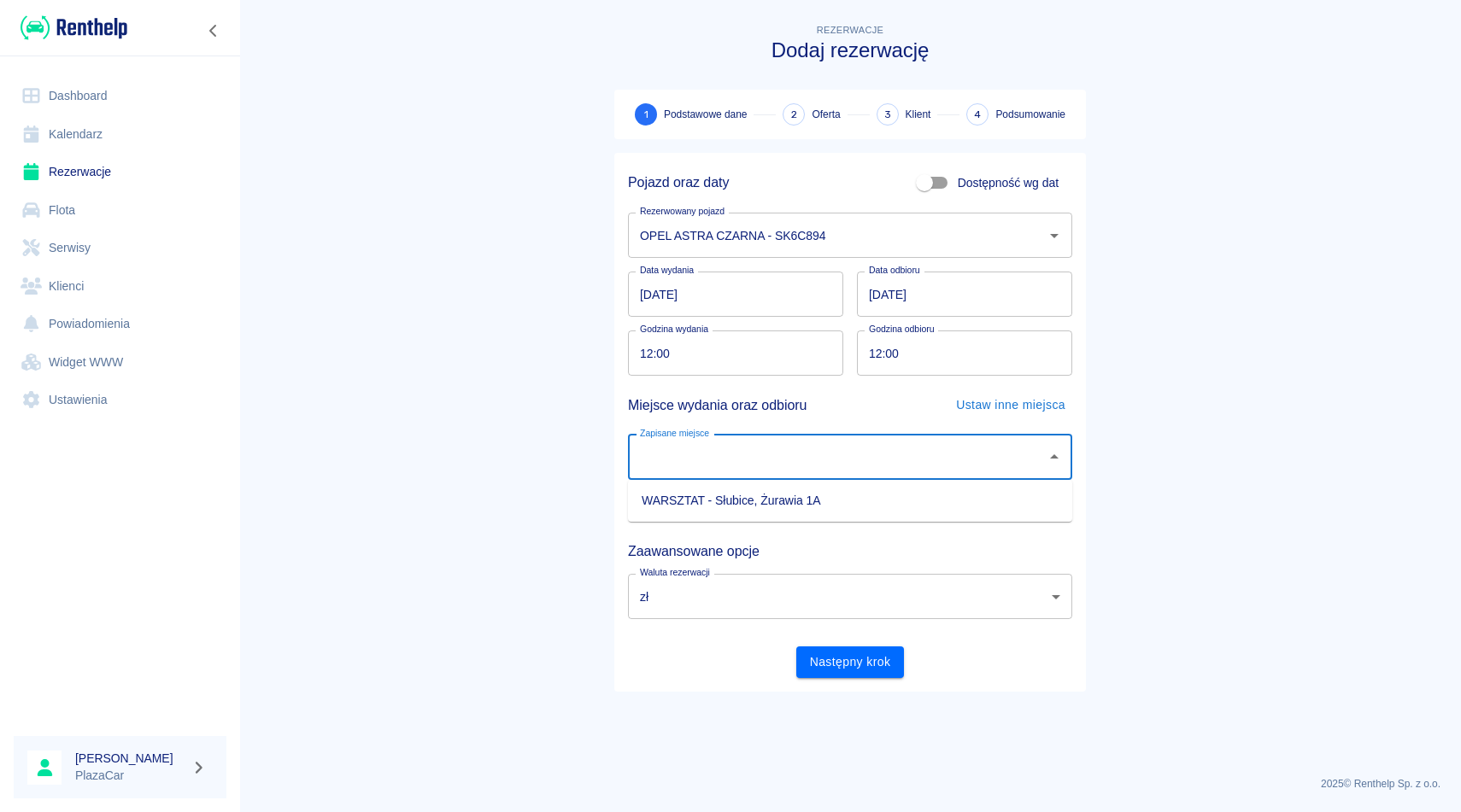
click at [681, 470] on input "Zapisane miejsce" at bounding box center [837, 457] width 404 height 30
click at [681, 498] on li "WARSZTAT - Słubice, Żurawia 1A" at bounding box center [850, 501] width 444 height 28
type input "WARSZTAT - Słubice, Żurawia 1A"
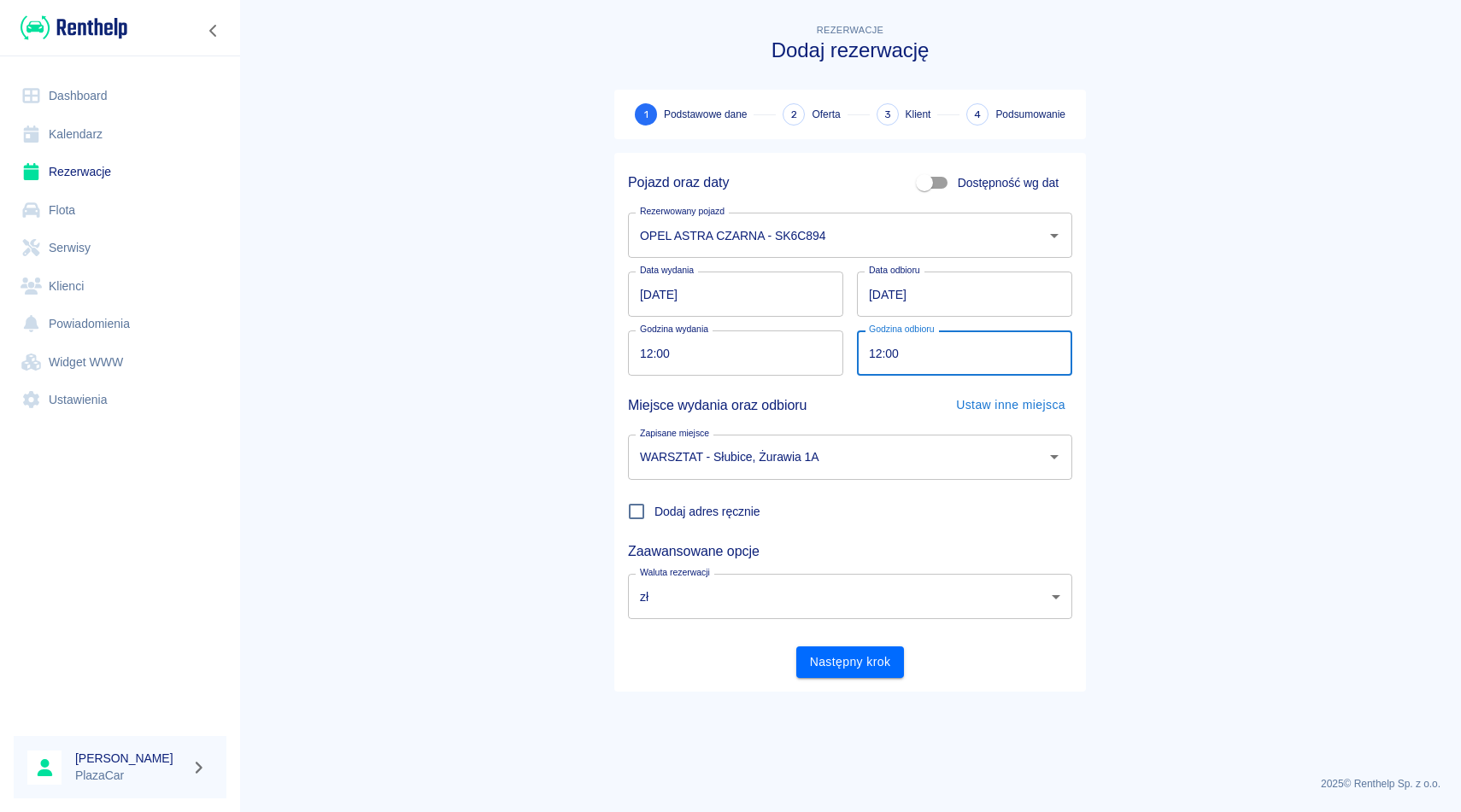
click at [876, 342] on input "12:00" at bounding box center [958, 354] width 204 height 46
click at [834, 446] on input "WARSZTAT - Słubice, Żurawia 1A" at bounding box center [825, 457] width 381 height 30
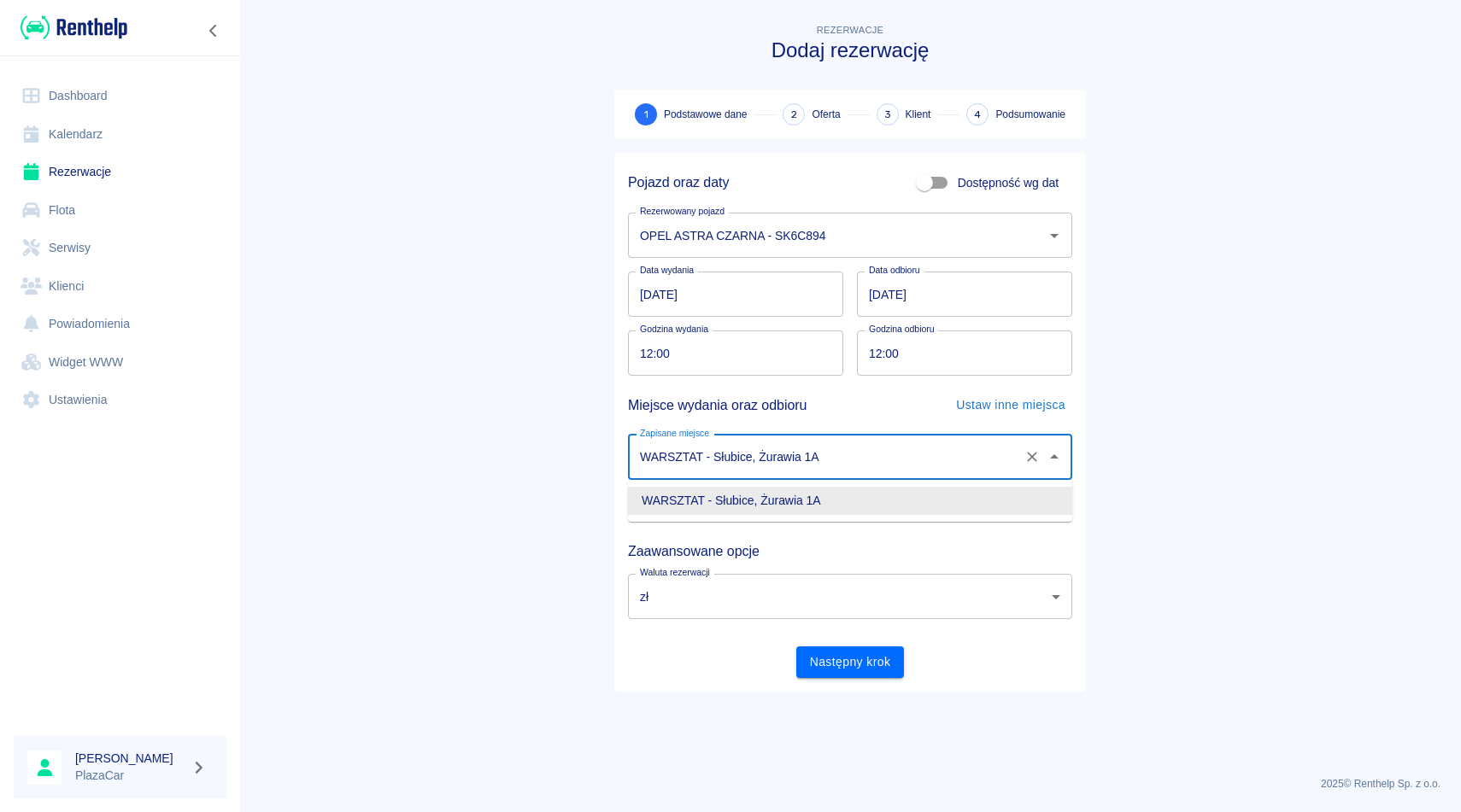
click at [887, 546] on h5 "Zaawansowane opcje" at bounding box center [850, 552] width 444 height 17
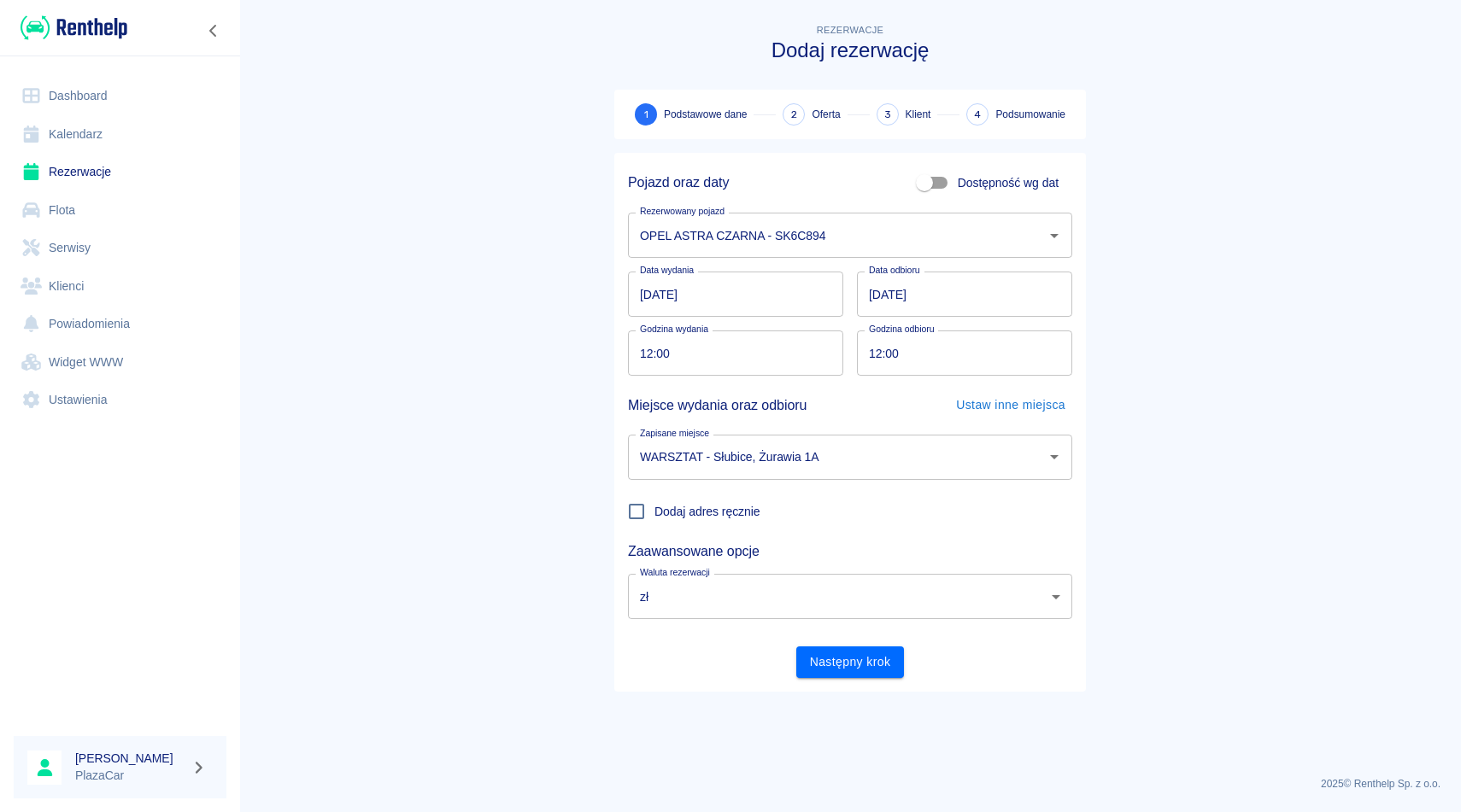
click at [834, 626] on div "Pojazd oraz daty Dostępność wg dat Rezerwowany pojazd OPEL ASTRA CZARNA - SK6C8…" at bounding box center [843, 415] width 458 height 526
click at [834, 640] on div "Następny krok" at bounding box center [843, 656] width 458 height 46
click at [834, 659] on button "Następny krok" at bounding box center [850, 663] width 108 height 32
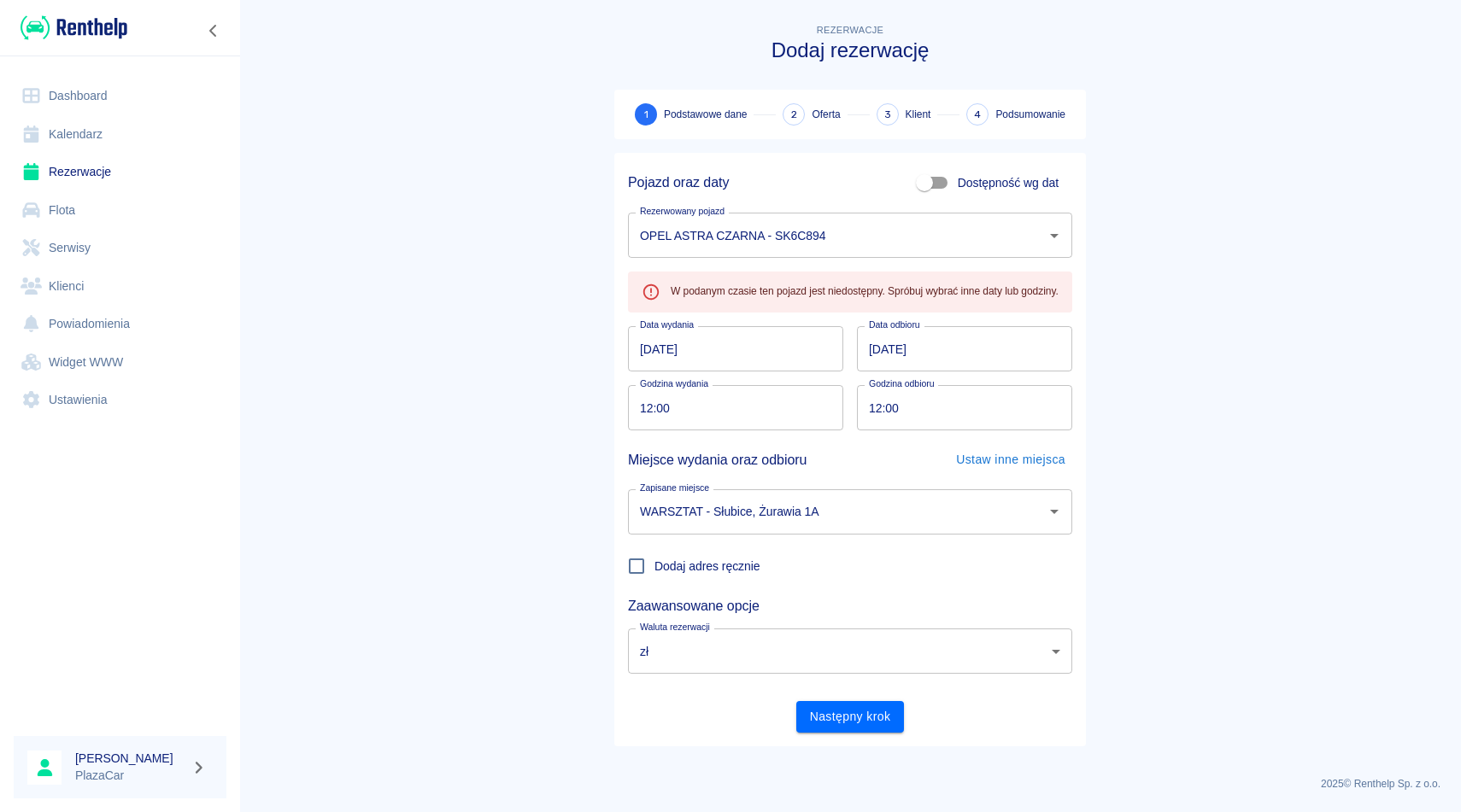
click at [137, 162] on link "Rezerwacje" at bounding box center [120, 172] width 213 height 39
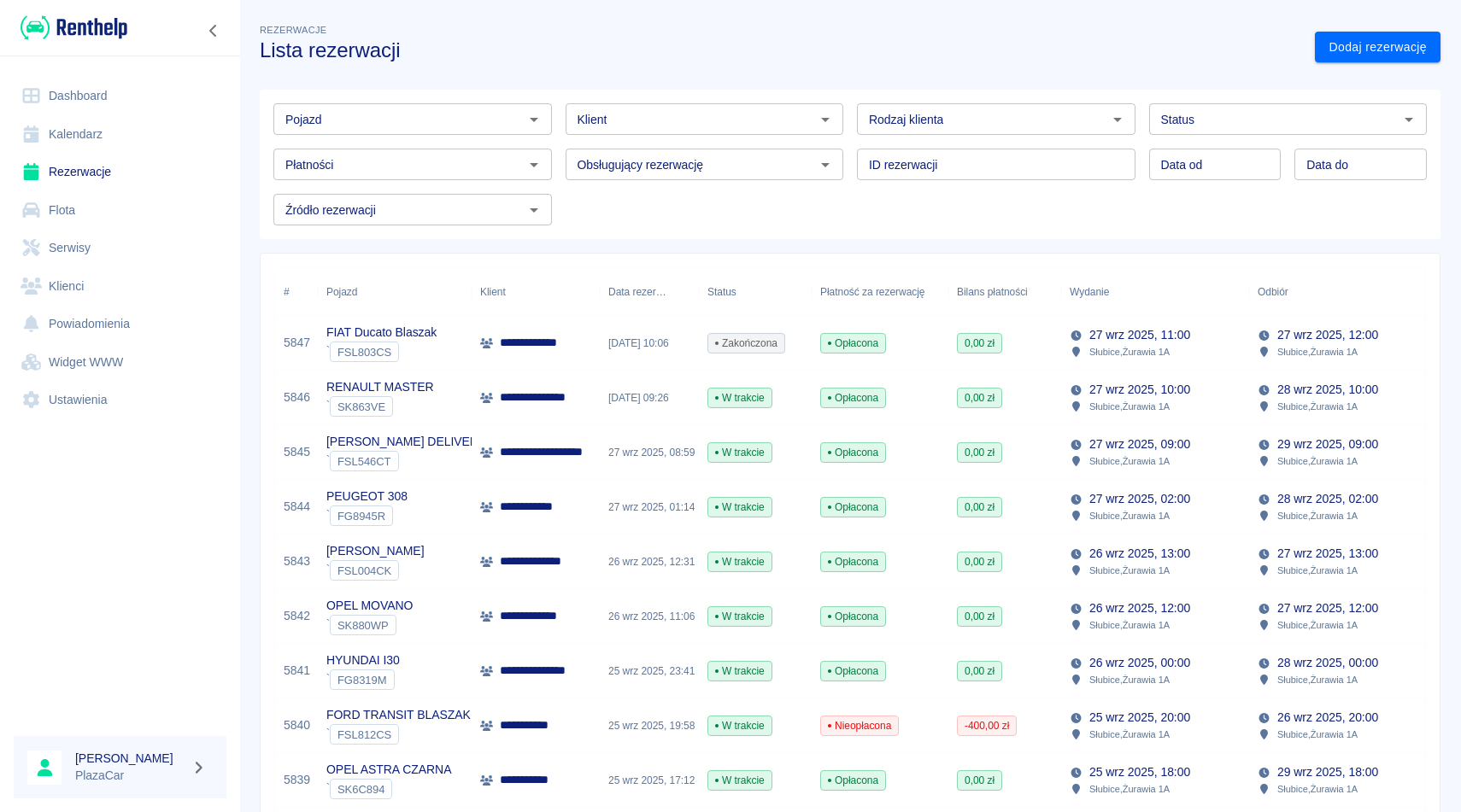
click at [401, 113] on input "Pojazd" at bounding box center [399, 118] width 241 height 21
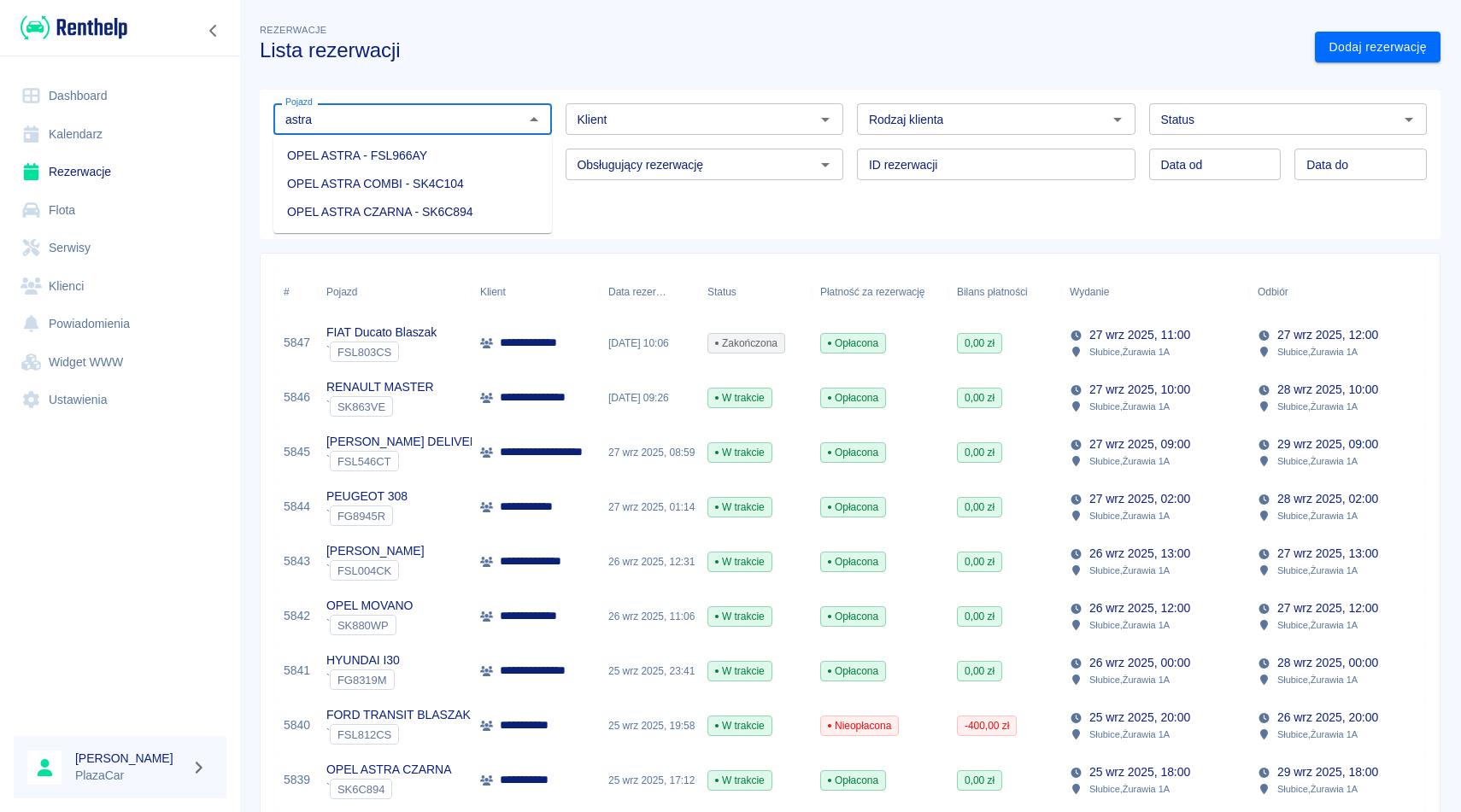
click at [361, 198] on li "OPEL ASTRA CZARNA - SK6C894" at bounding box center [412, 212] width 278 height 28
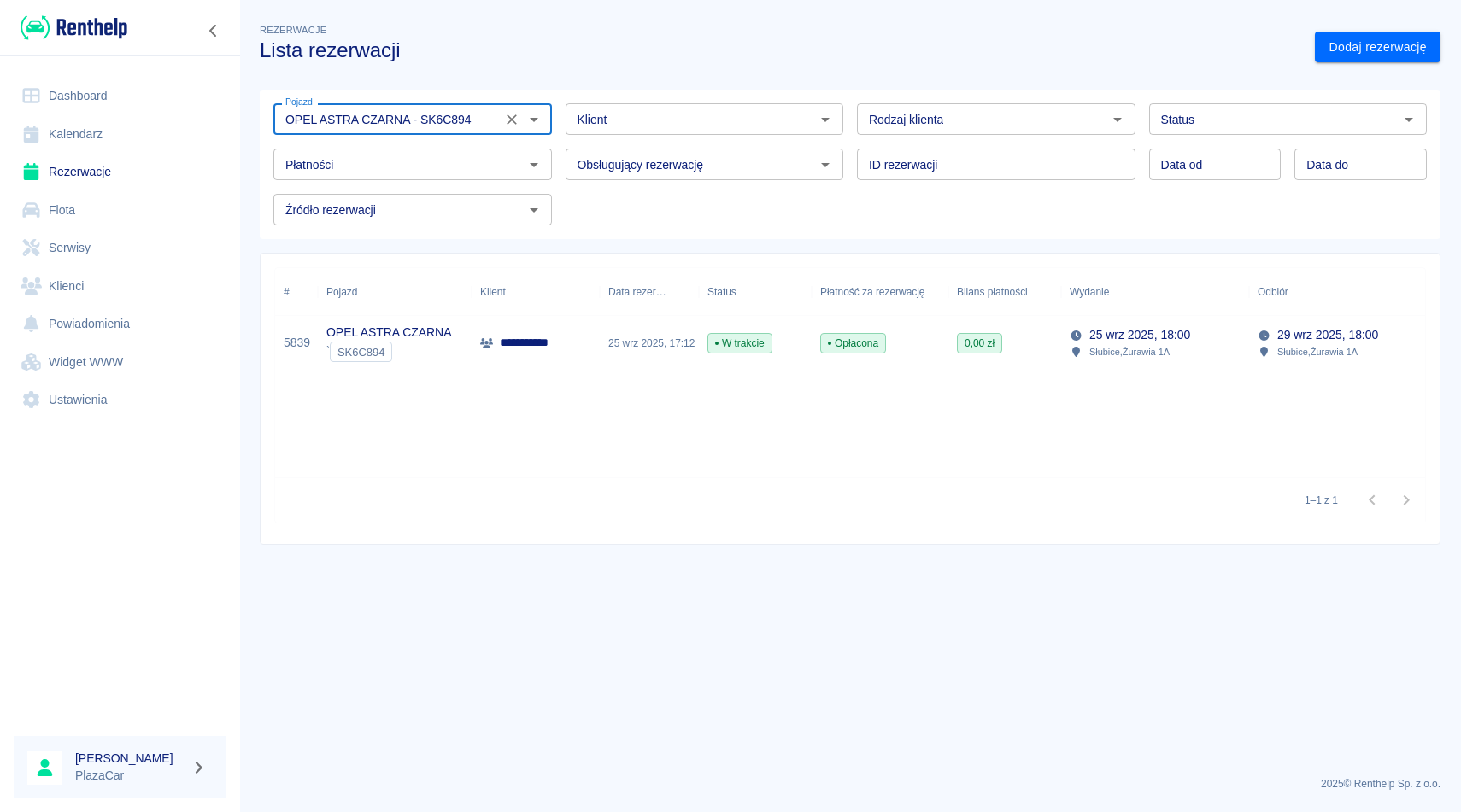
type input "OPEL ASTRA CZARNA - SK6C894"
click at [610, 350] on div "25 wrz 2025, 17:12" at bounding box center [649, 343] width 99 height 55
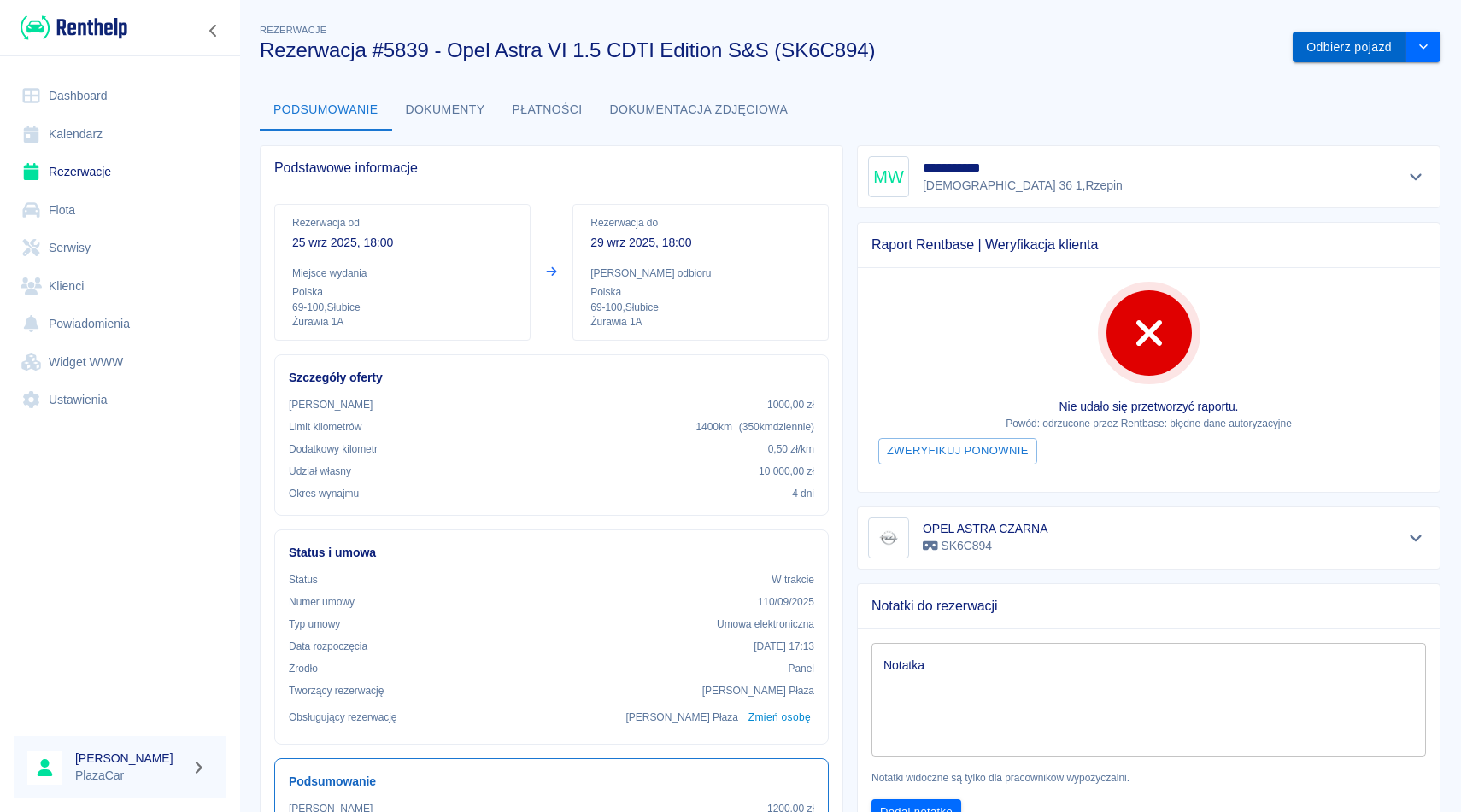
click at [1381, 41] on button "Odbierz pojazd" at bounding box center [1349, 48] width 113 height 32
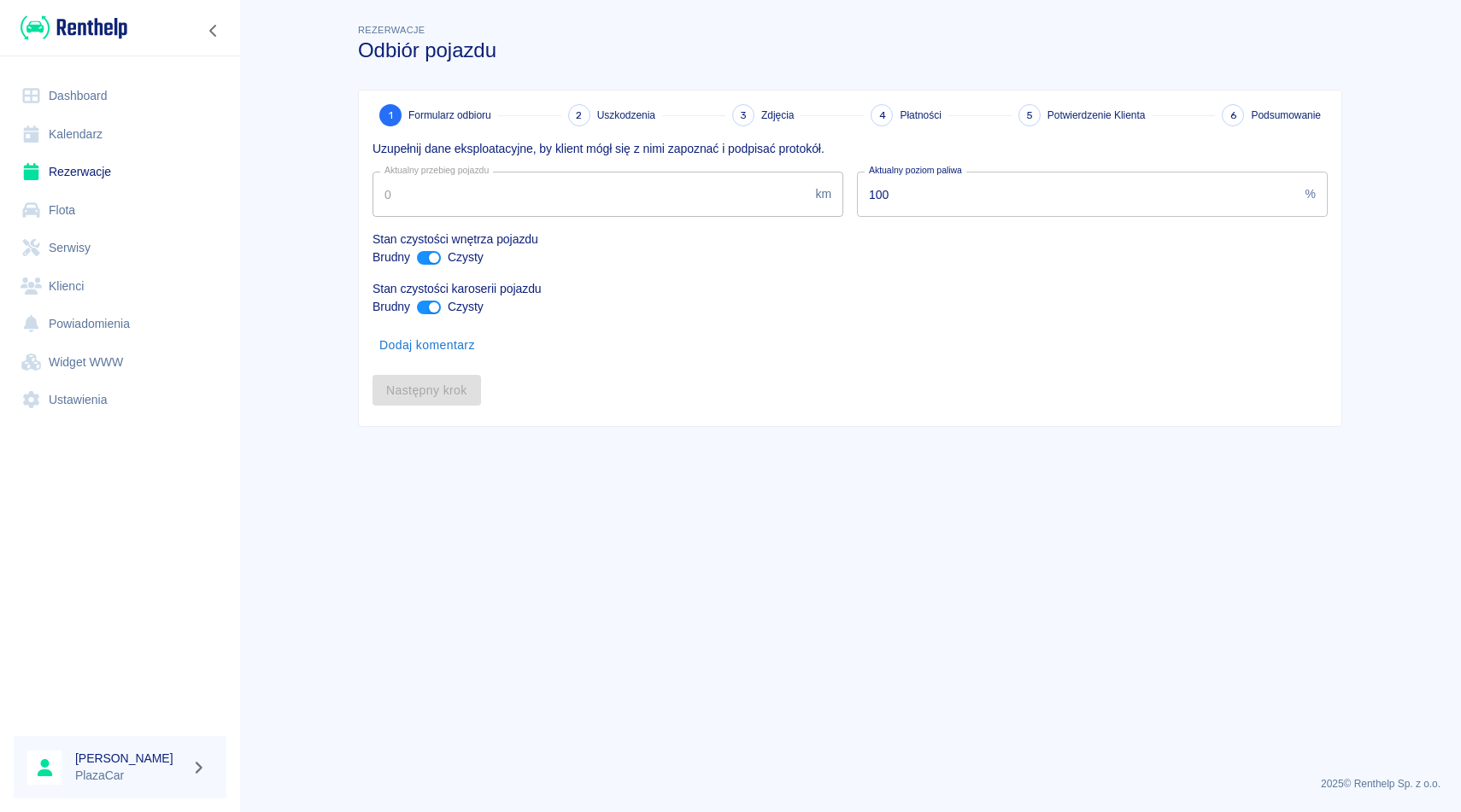
type input "69916"
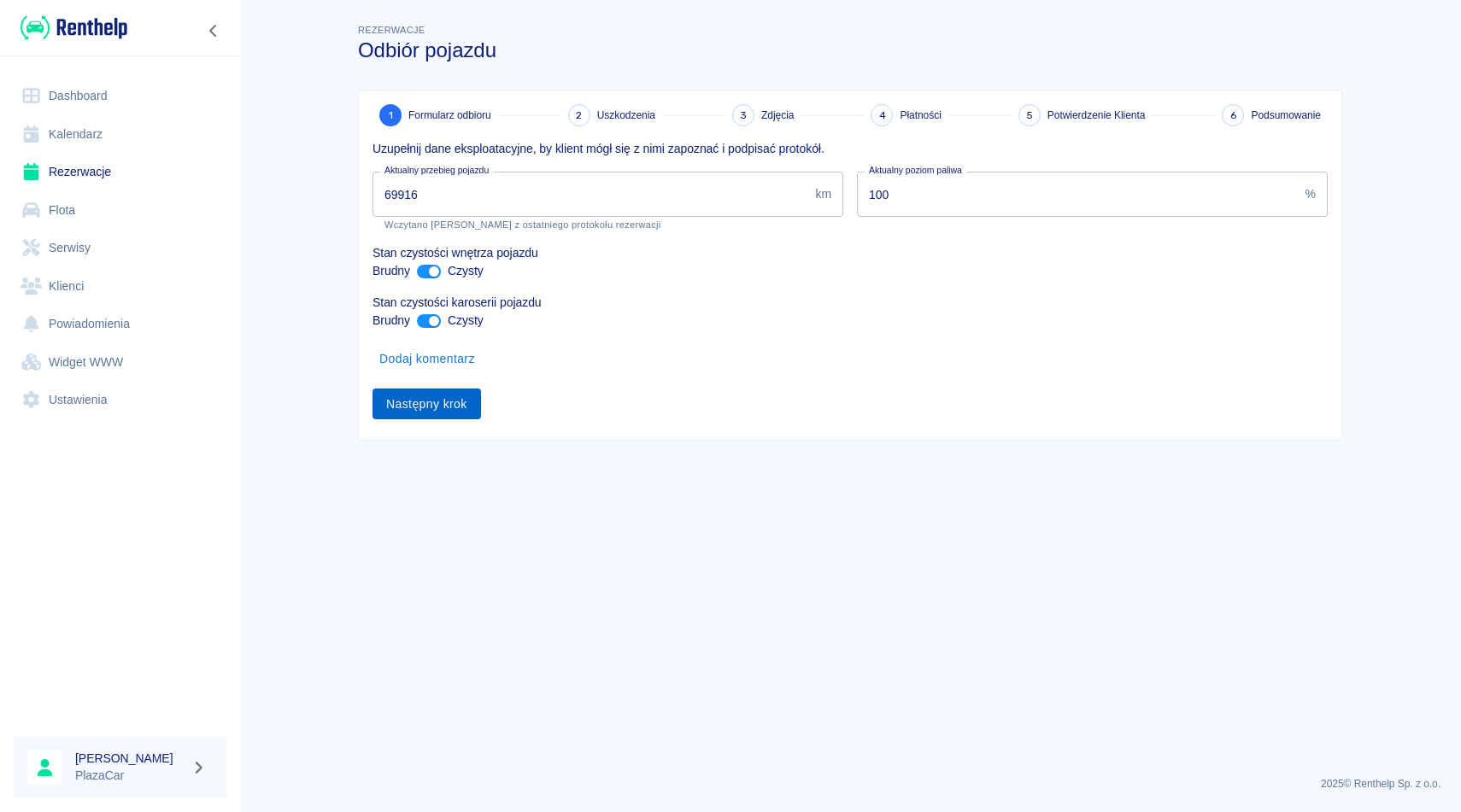
click at [384, 405] on button "Następny krok" at bounding box center [426, 405] width 108 height 32
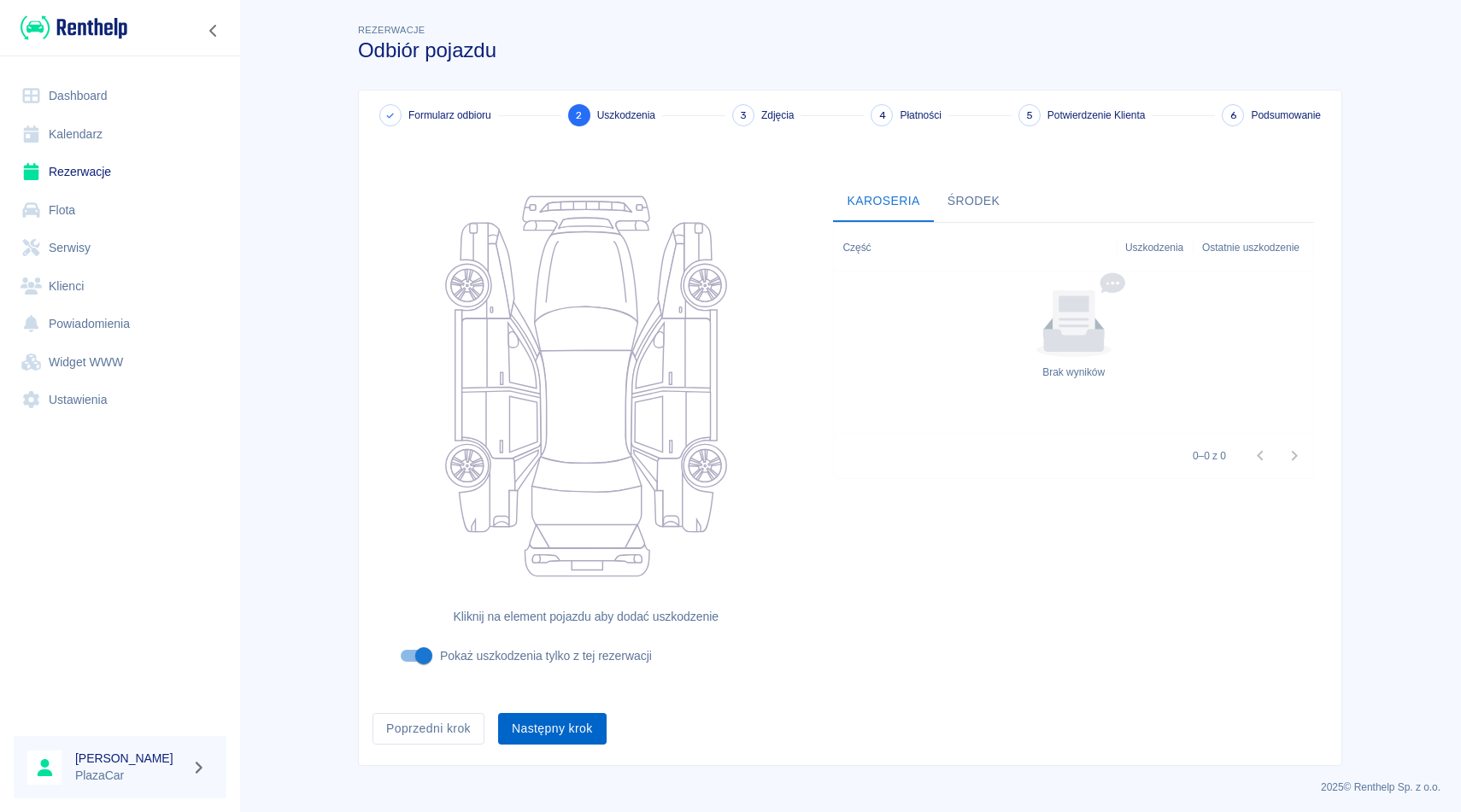
click at [568, 719] on button "Następny krok" at bounding box center [552, 730] width 108 height 32
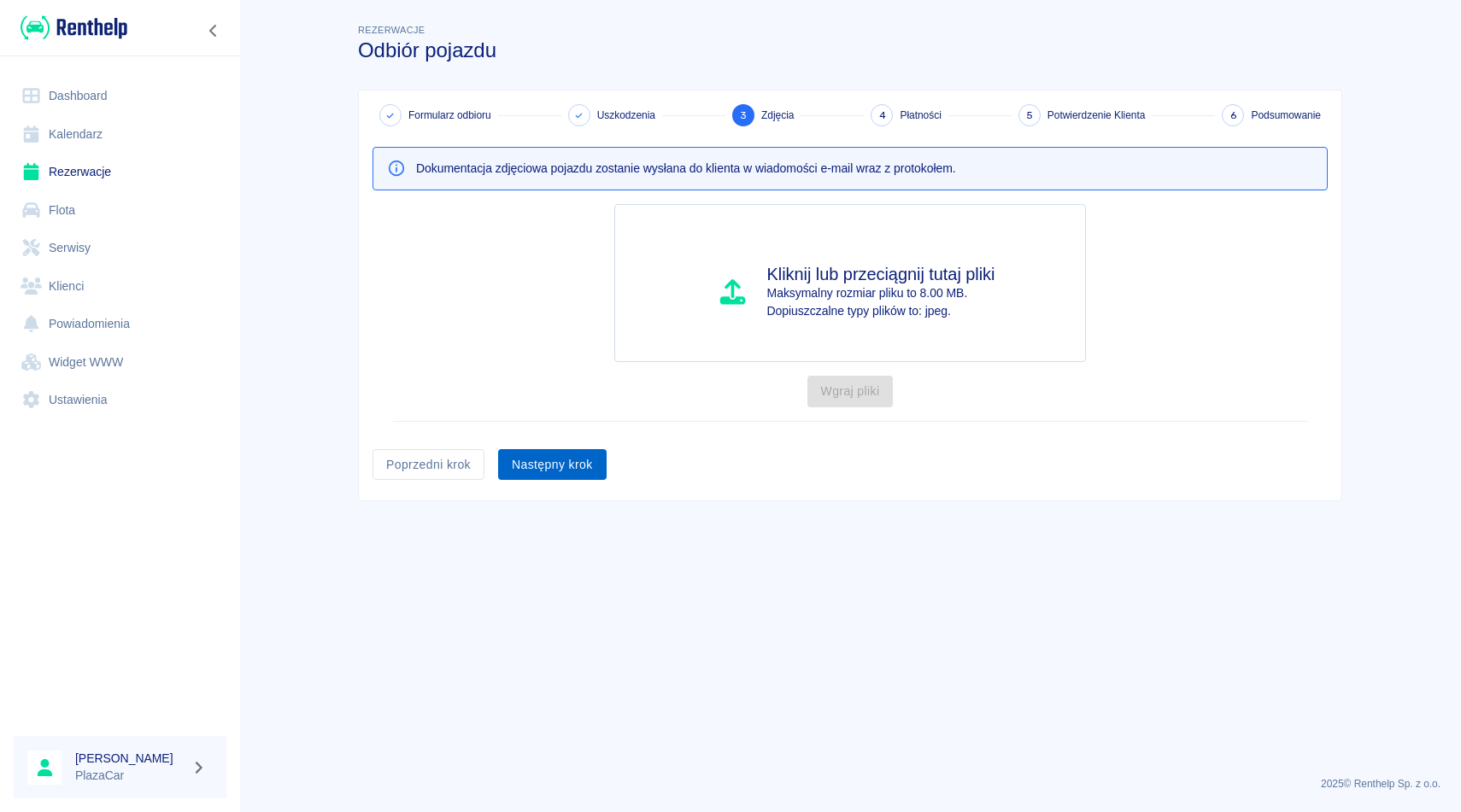
click at [586, 466] on button "Następny krok" at bounding box center [552, 465] width 108 height 32
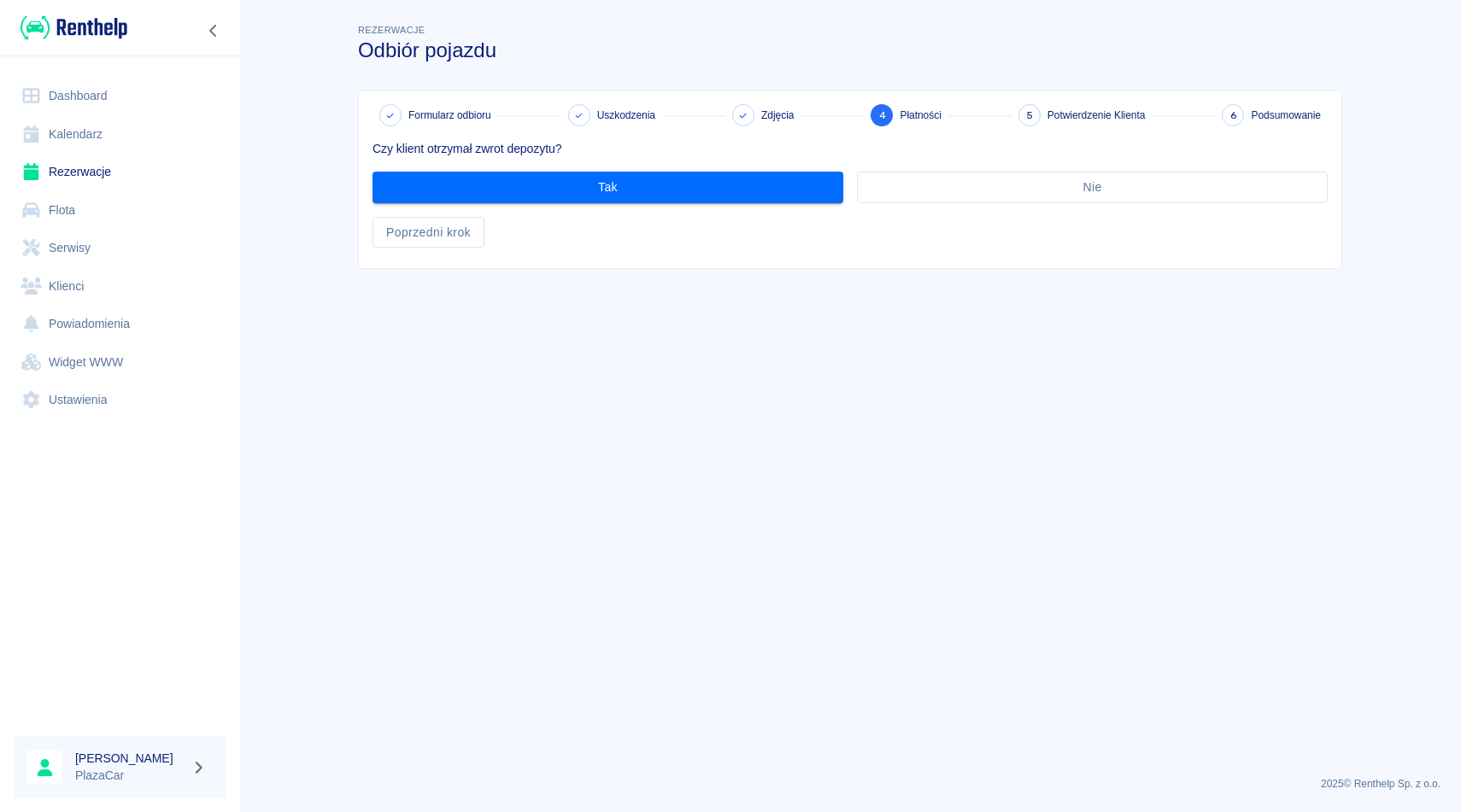
click at [564, 204] on div "Czy klient otrzymał zwrot depozytu? Tak Nie Poprzedni krok" at bounding box center [843, 187] width 969 height 121
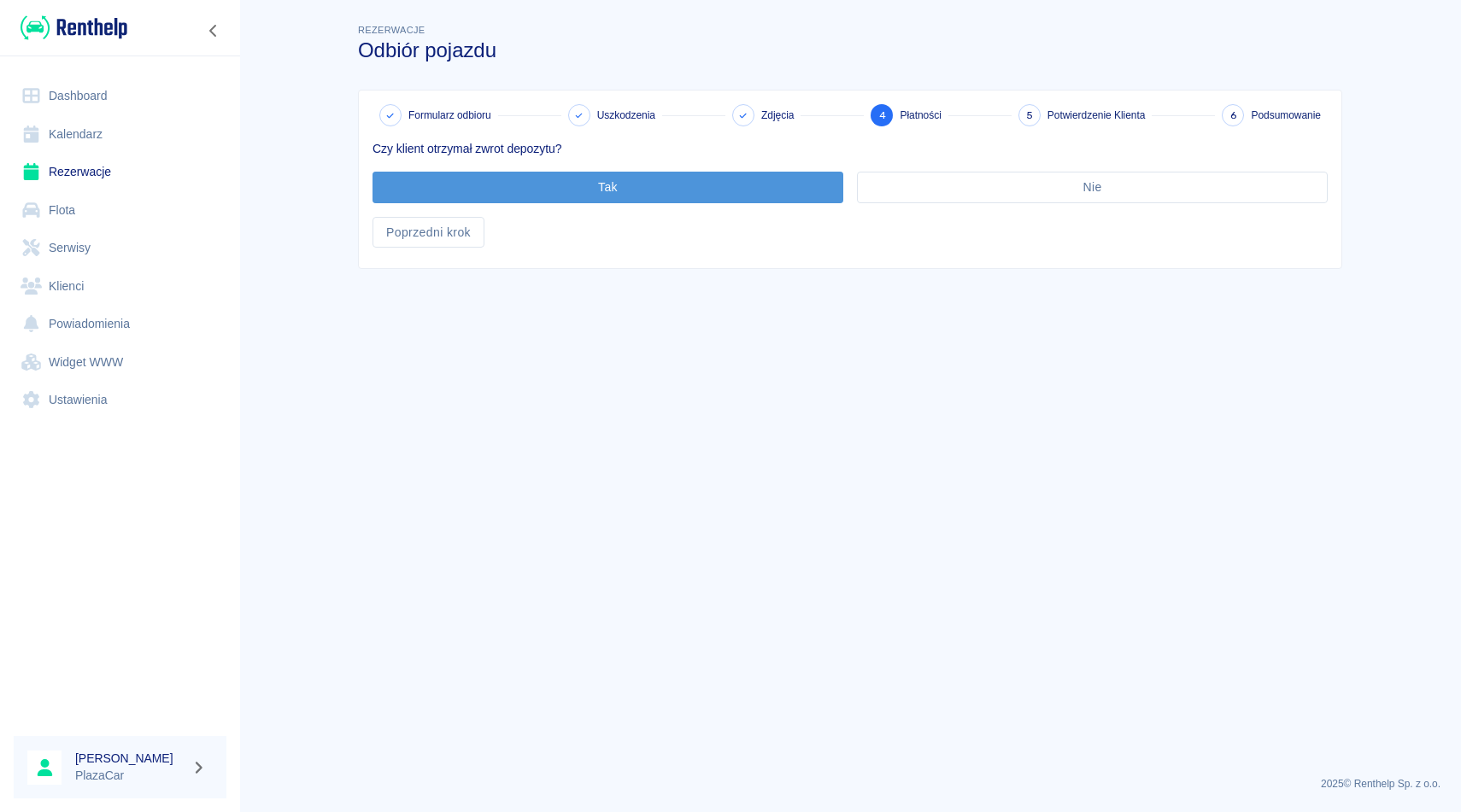
click at [564, 192] on button "Tak" at bounding box center [608, 188] width 471 height 32
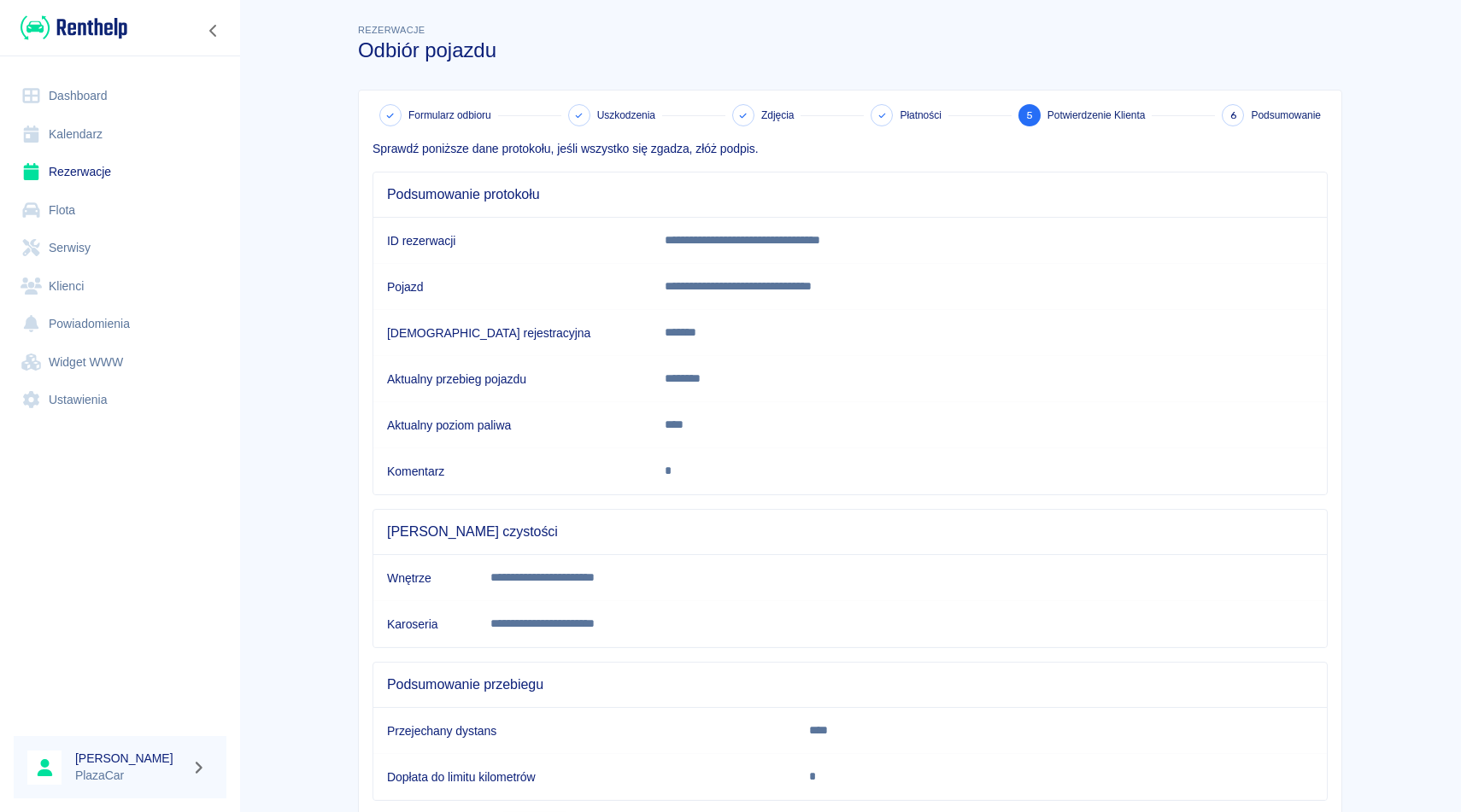
scroll to position [104, 0]
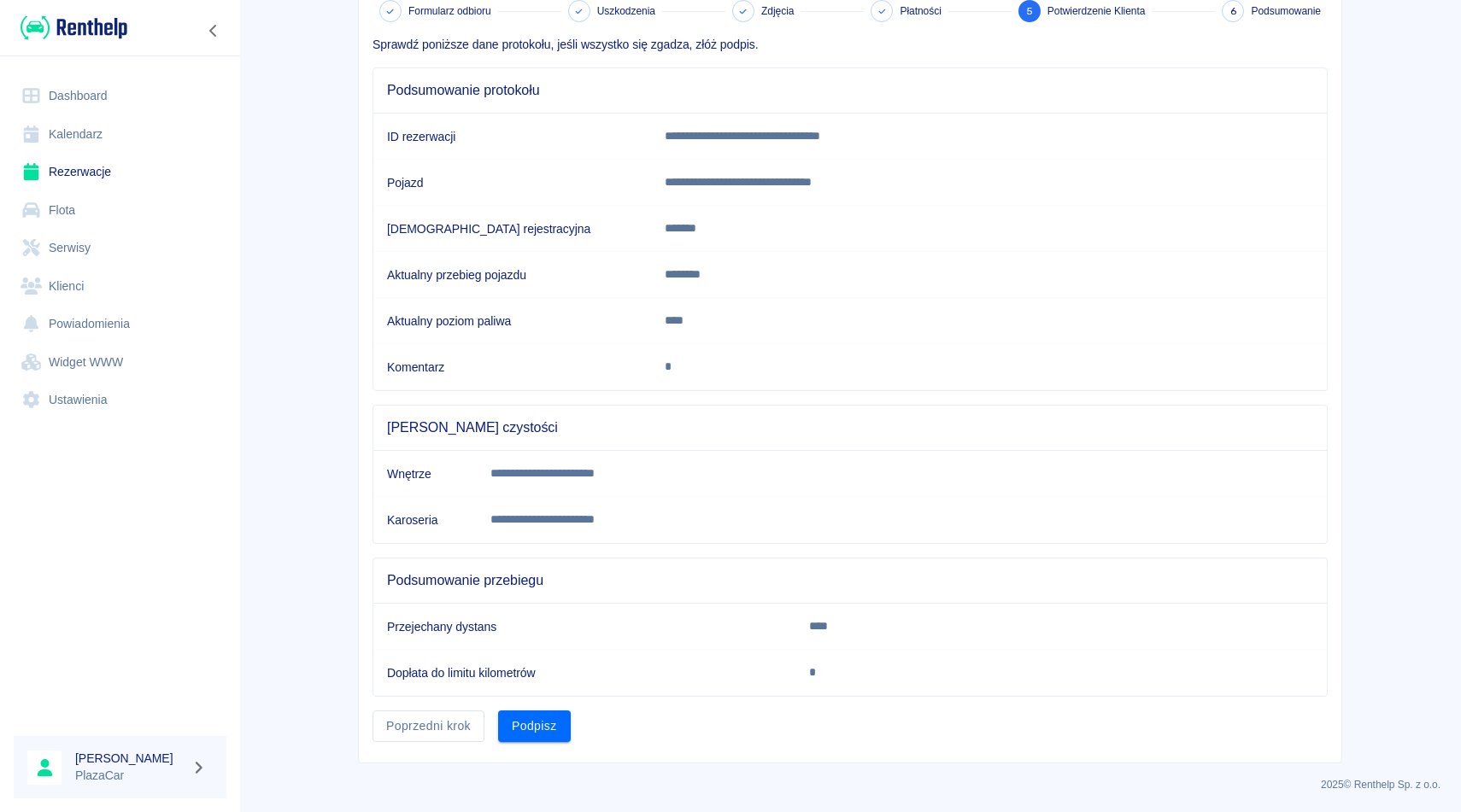
click at [520, 743] on div "**********" at bounding box center [850, 374] width 982 height 776
click at [536, 705] on div "Podpisz" at bounding box center [527, 720] width 86 height 46
click at [532, 715] on button "Podpisz" at bounding box center [534, 727] width 73 height 32
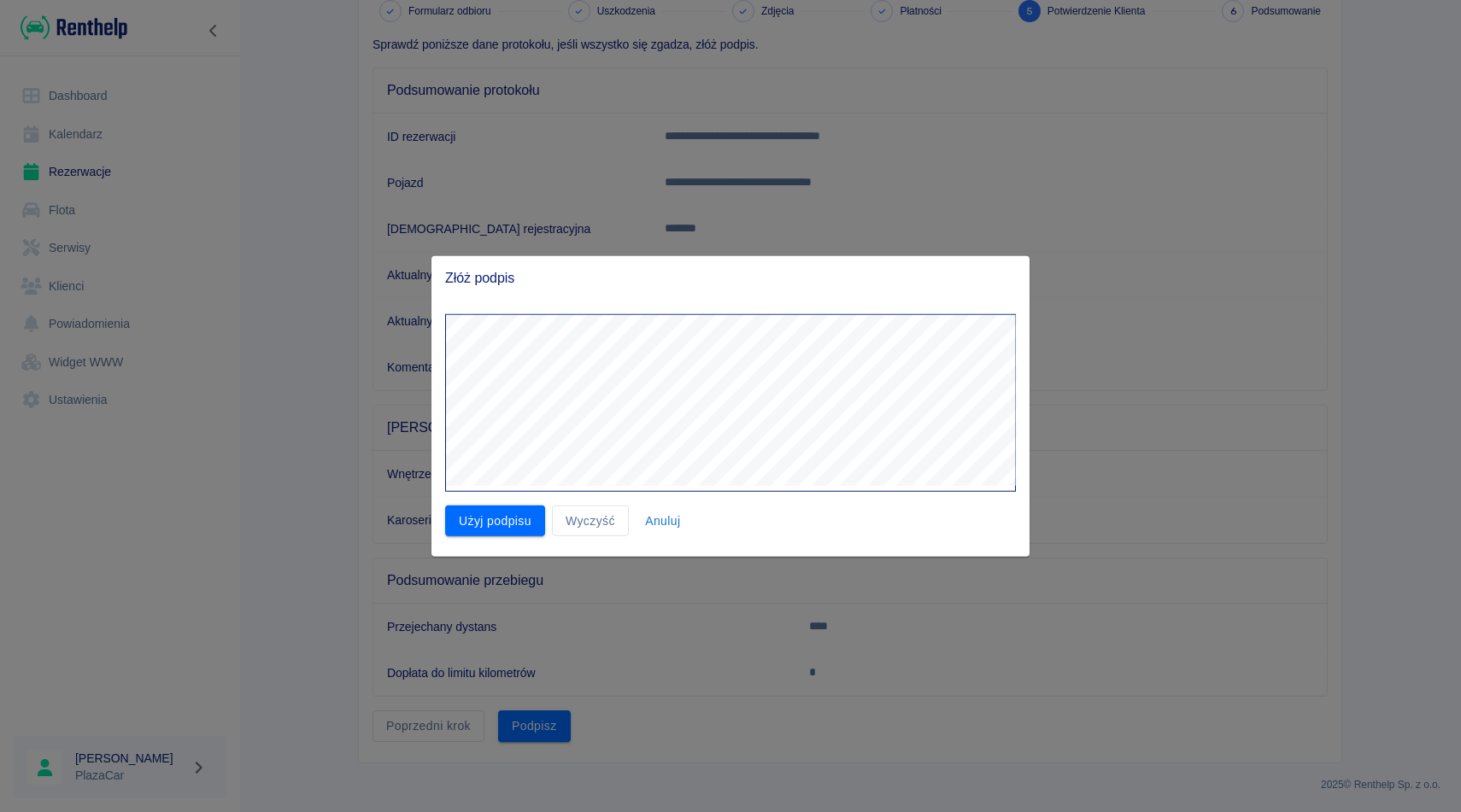
click at [848, 270] on div "Złóż podpis Użyj podpisu Wyczyść Anuluj" at bounding box center [730, 406] width 598 height 301
click at [463, 515] on button "Użyj podpisu" at bounding box center [495, 521] width 100 height 32
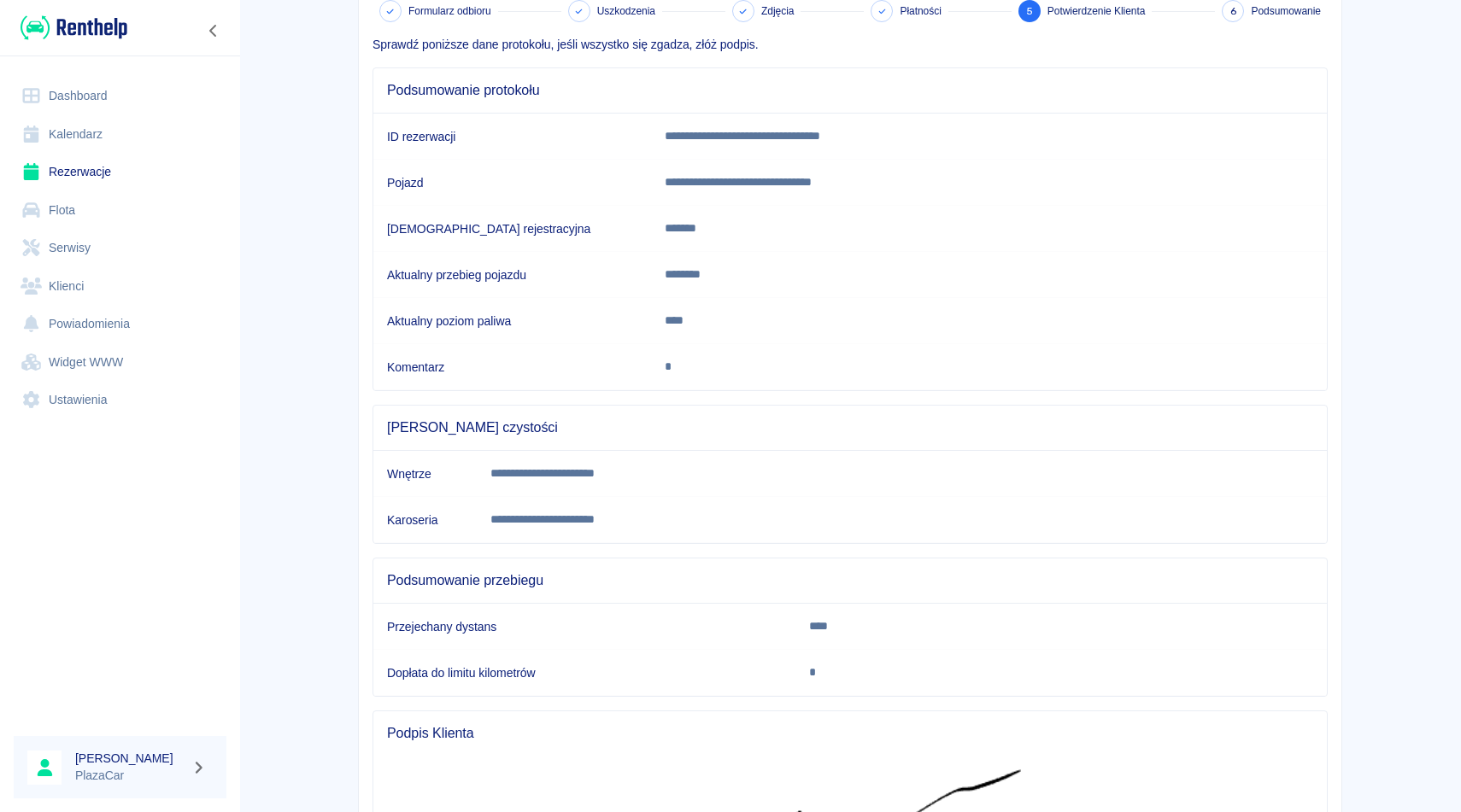
scroll to position [438, 0]
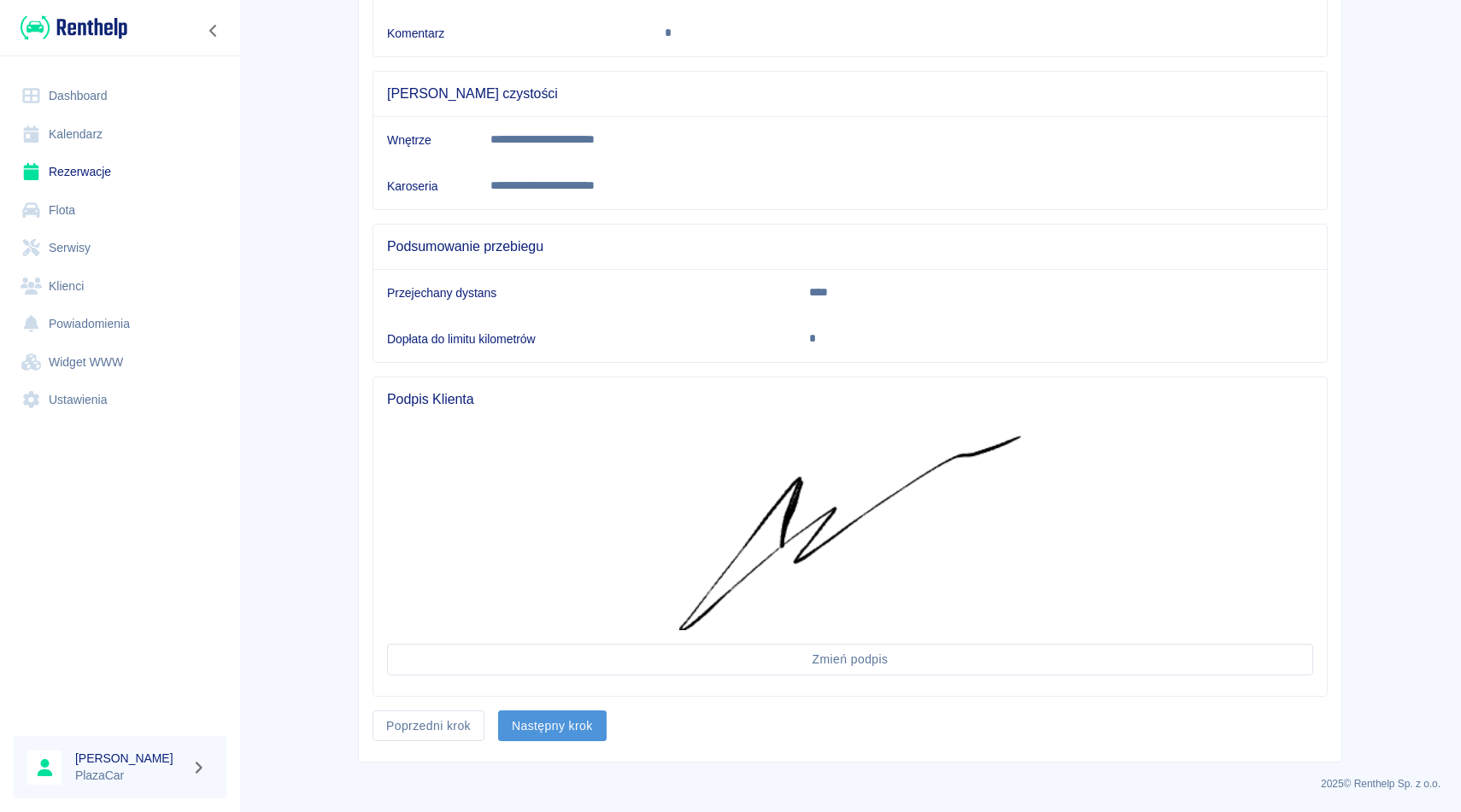
click at [557, 720] on button "Następny krok" at bounding box center [552, 727] width 108 height 32
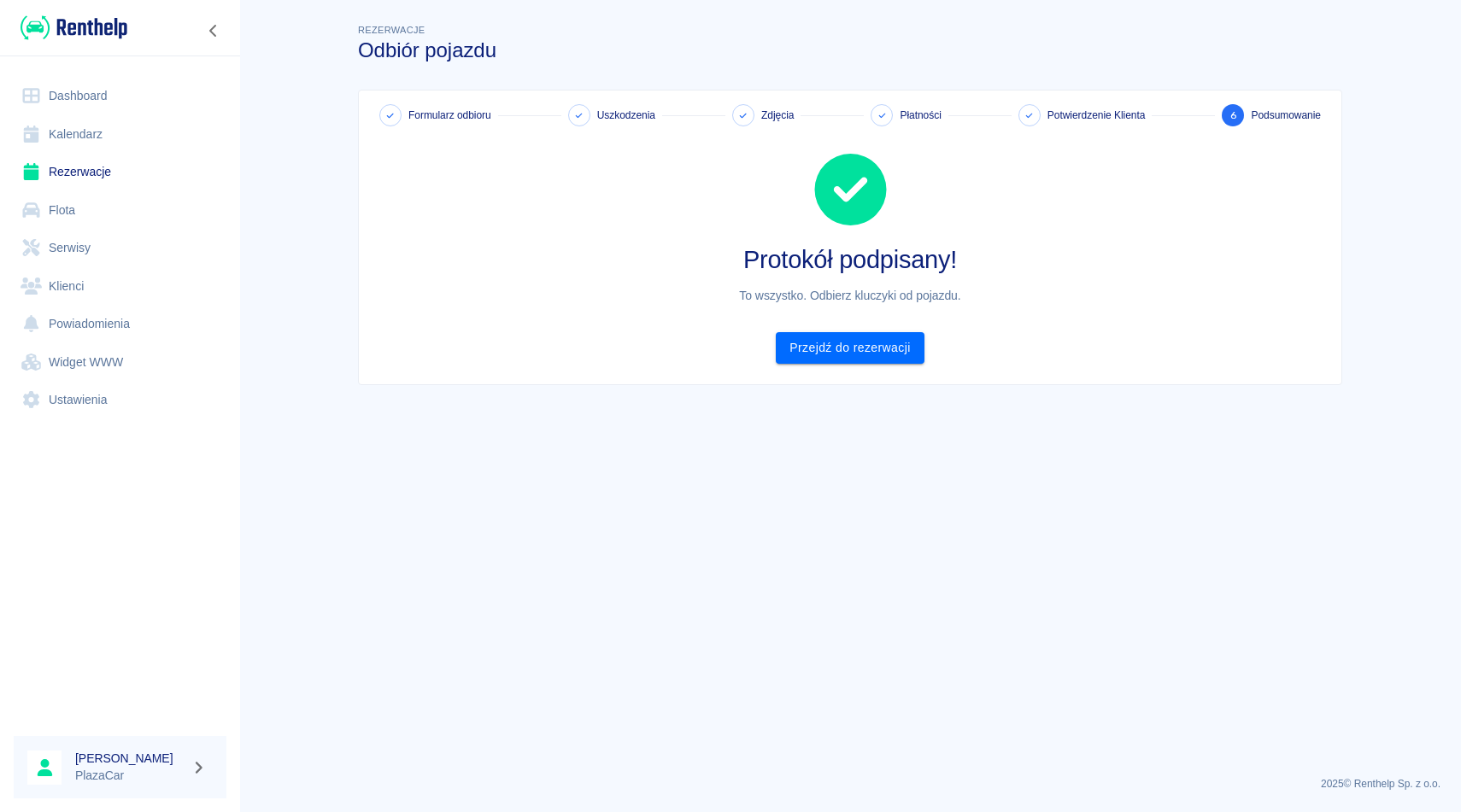
scroll to position [0, 0]
click at [85, 164] on link "Rezerwacje" at bounding box center [120, 172] width 213 height 39
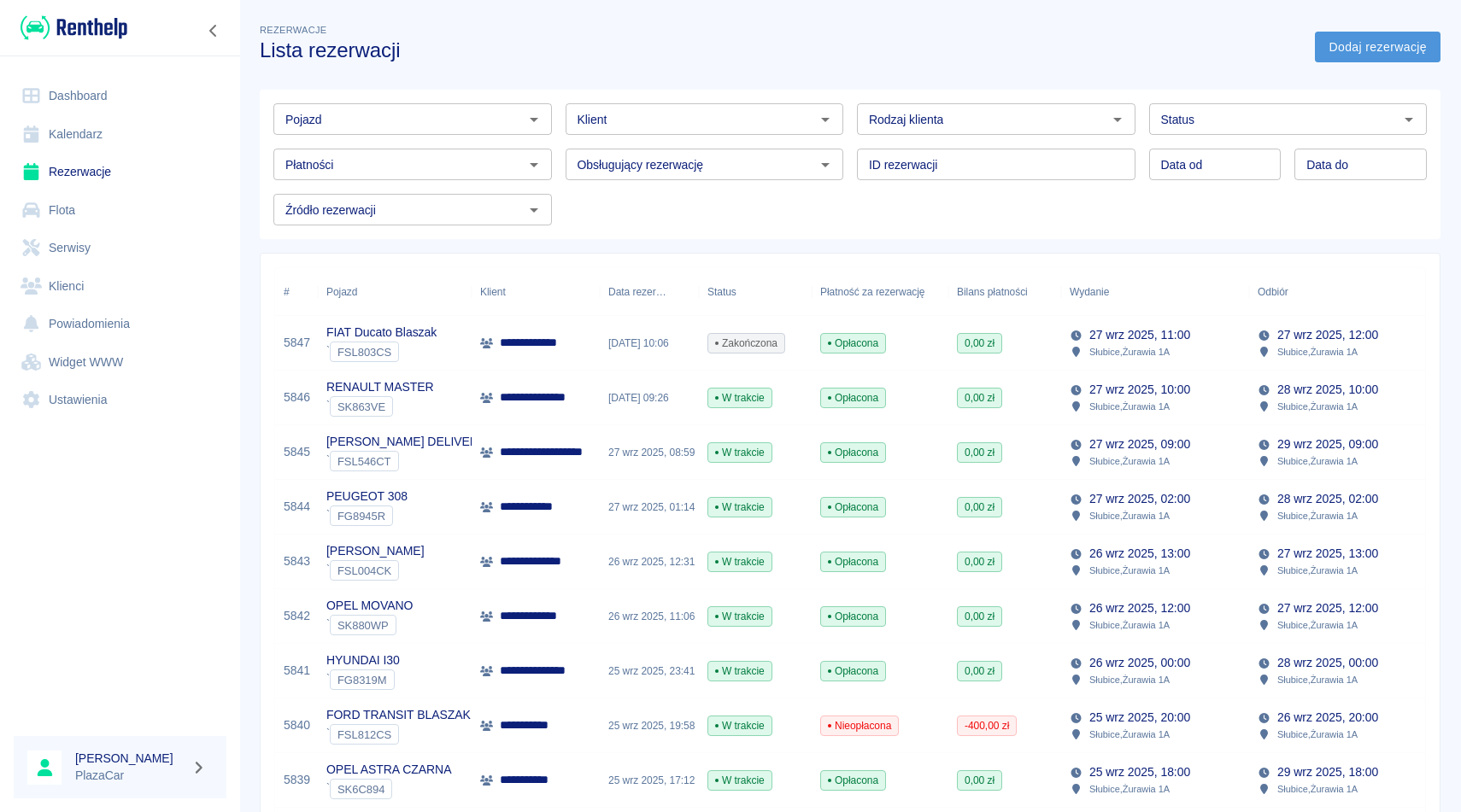
click at [1342, 38] on link "Dodaj rezerwację" at bounding box center [1378, 48] width 125 height 32
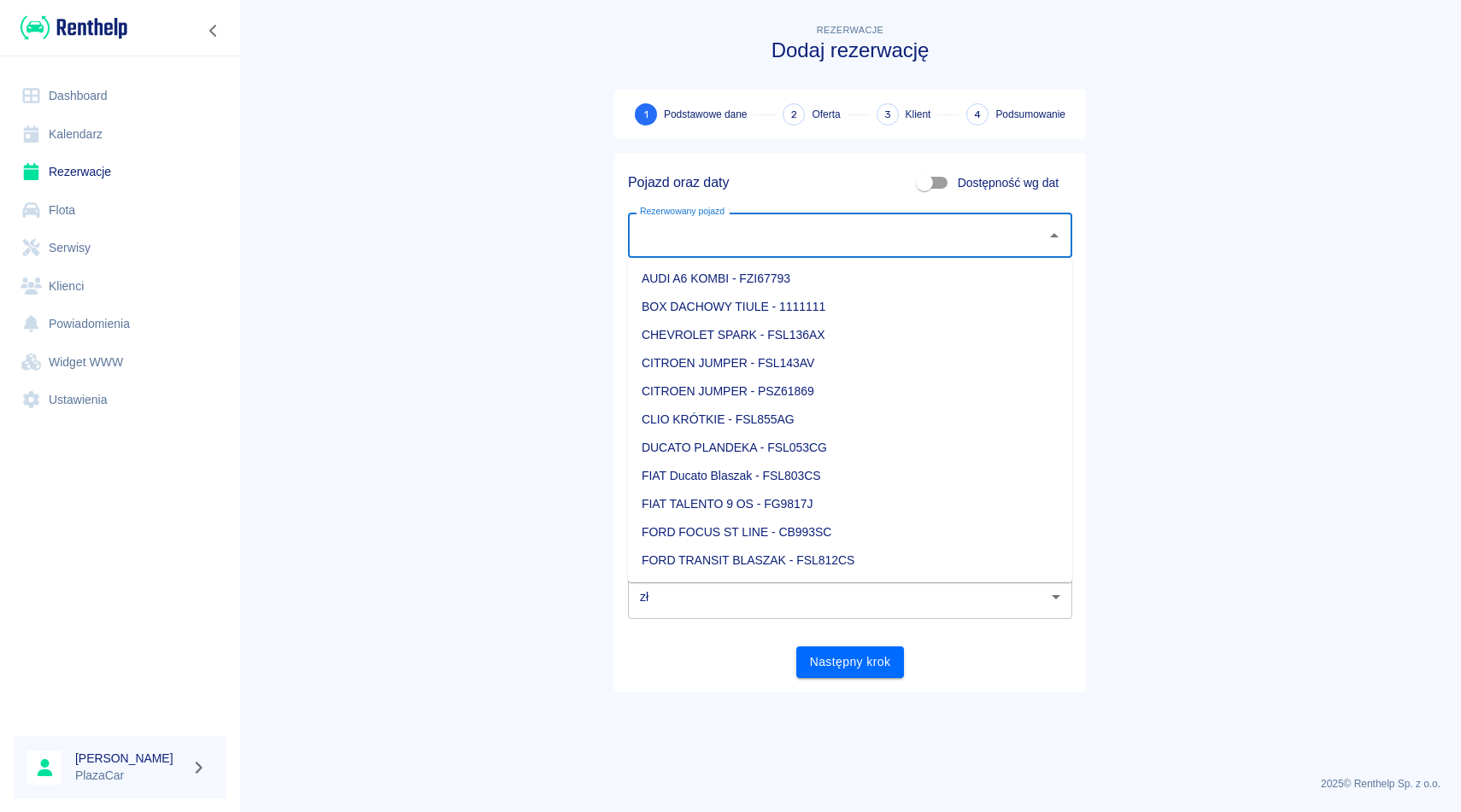
click at [806, 227] on input "Rezerwowany pojazd" at bounding box center [837, 236] width 404 height 30
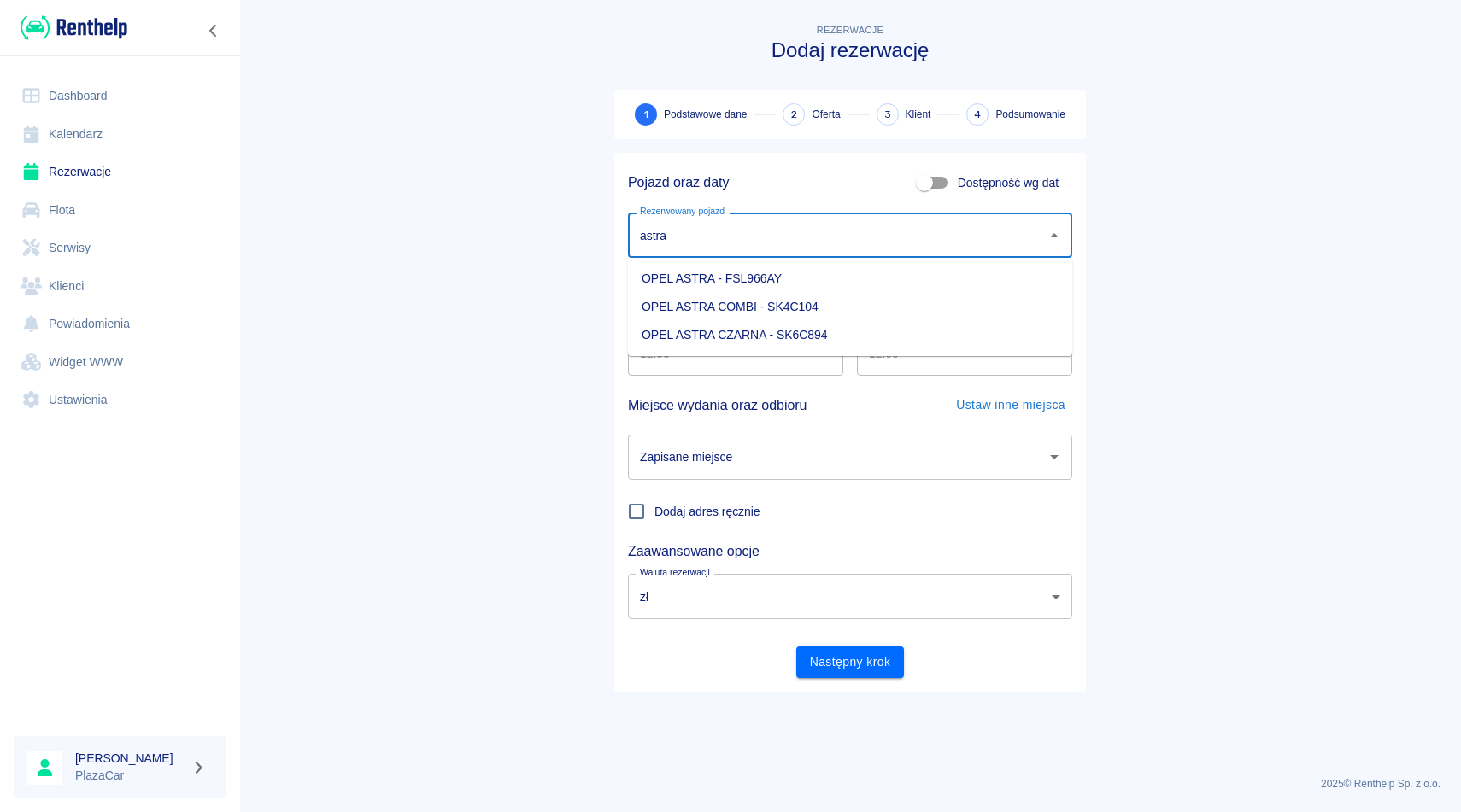
click at [777, 324] on li "OPEL ASTRA CZARNA - SK6C894" at bounding box center [850, 335] width 444 height 28
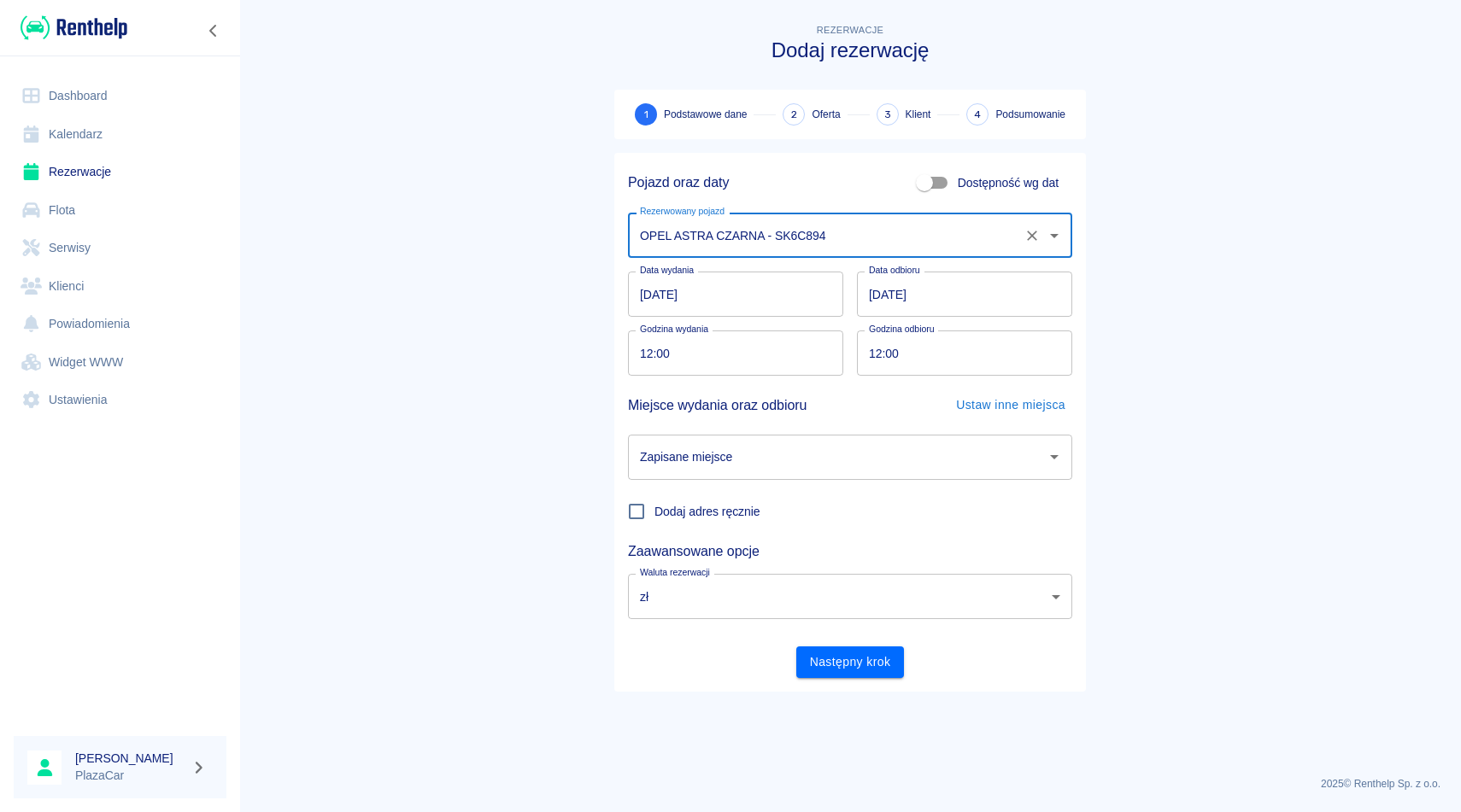
type input "OPEL ASTRA CZARNA - SK6C894"
click at [872, 292] on input "[DATE]" at bounding box center [964, 294] width 216 height 46
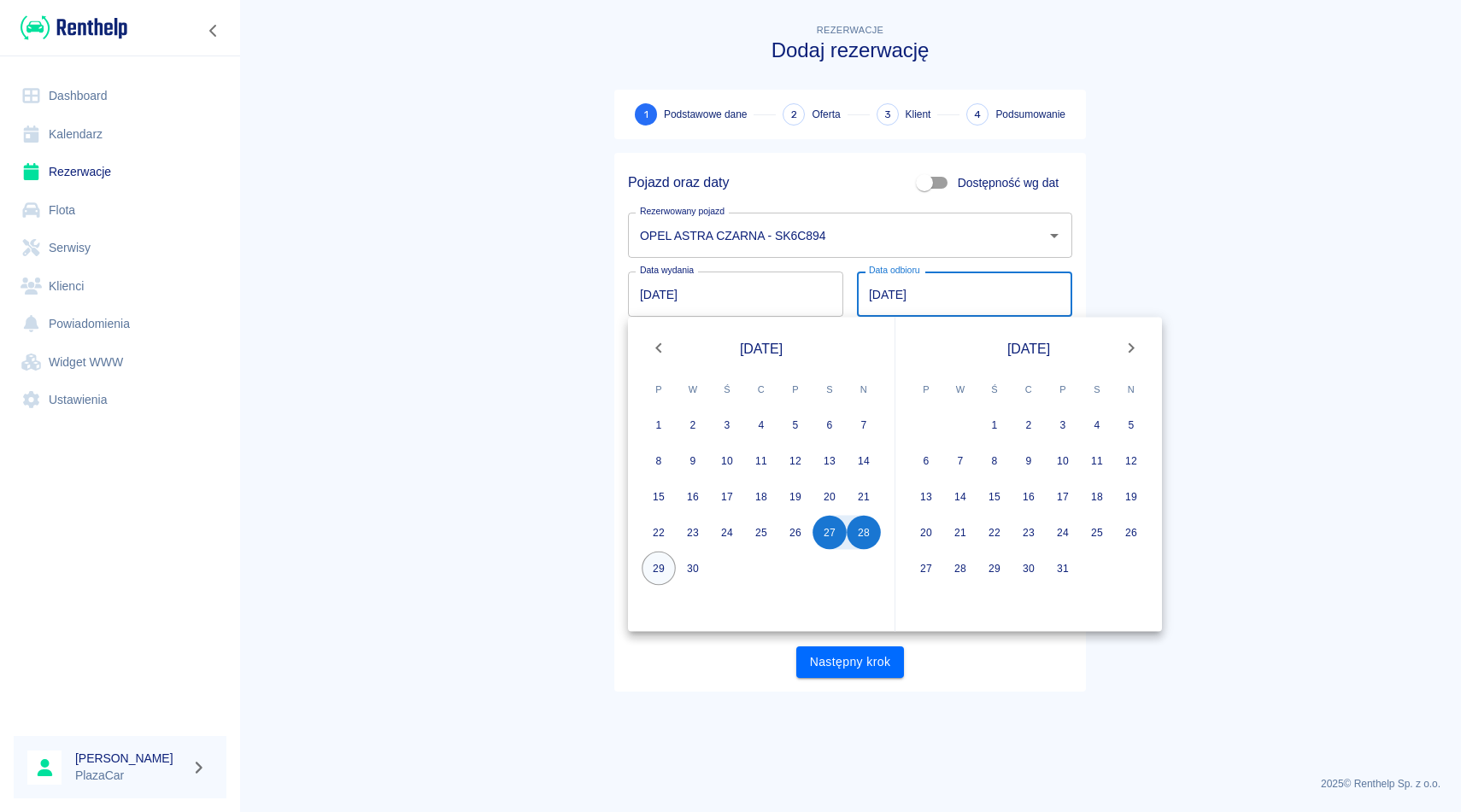
click at [663, 563] on button "29" at bounding box center [658, 568] width 34 height 34
type input "[DATE]"
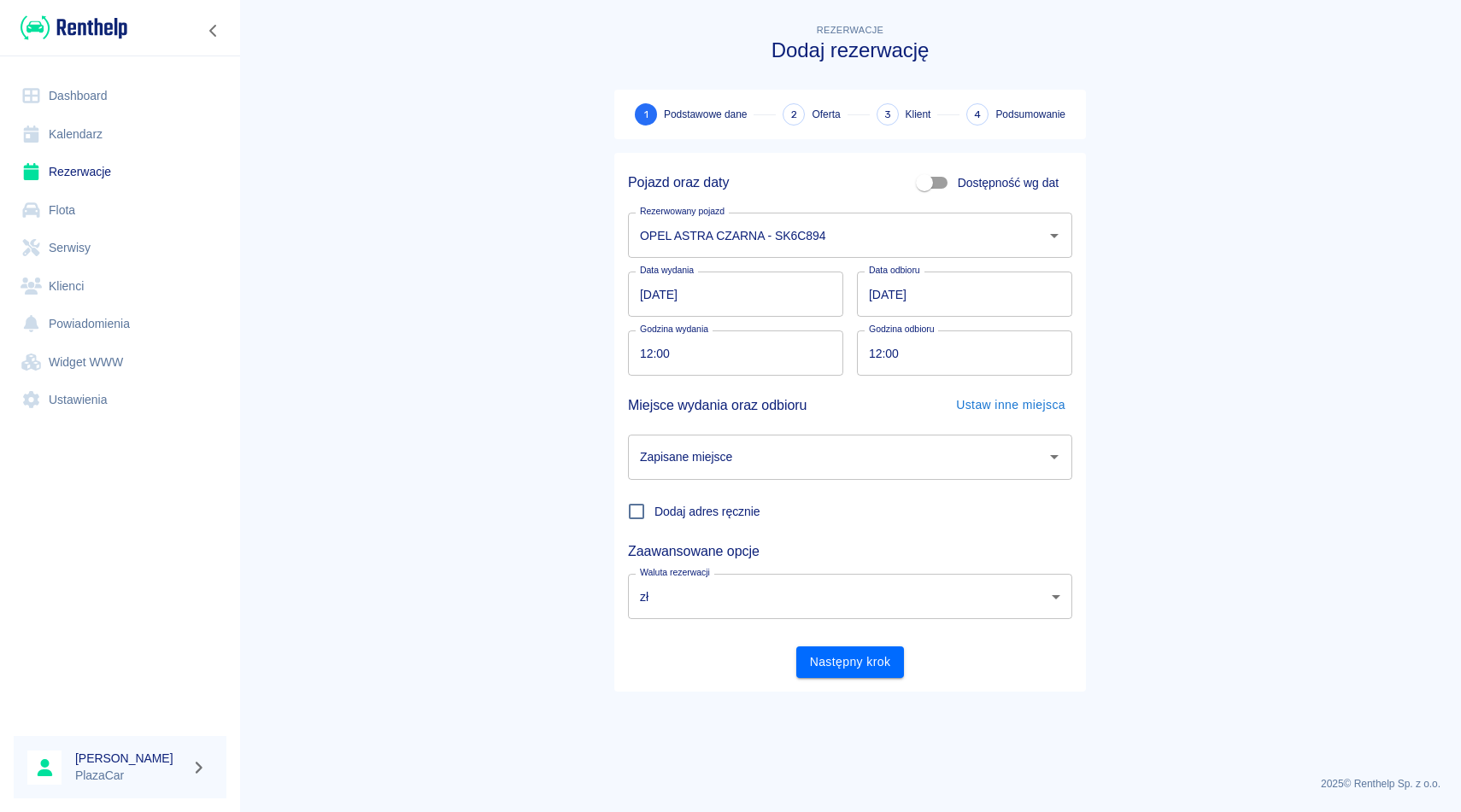
click at [738, 474] on div "Zapisane miejsce" at bounding box center [850, 457] width 444 height 46
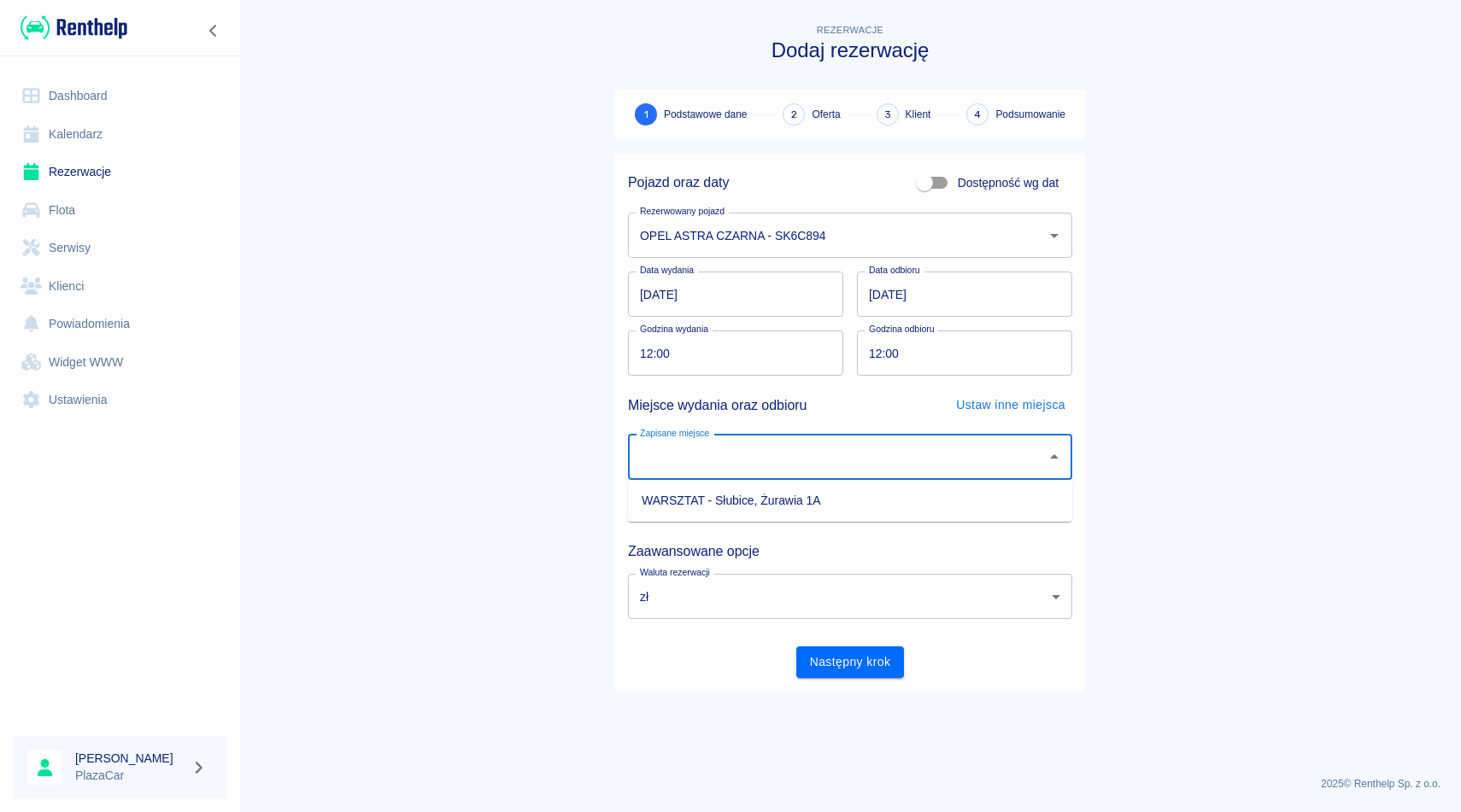
click at [730, 483] on ul "WARSZTAT - Słubice, Żurawia 1A" at bounding box center [850, 501] width 444 height 42
click at [738, 494] on li "WARSZTAT - Słubice, Żurawia 1A" at bounding box center [850, 501] width 444 height 28
type input "WARSZTAT - Słubice, Żurawia 1A"
click at [854, 413] on div "Miejsce wydania oraz odbioru Ustaw inne miejsca" at bounding box center [850, 406] width 444 height 32
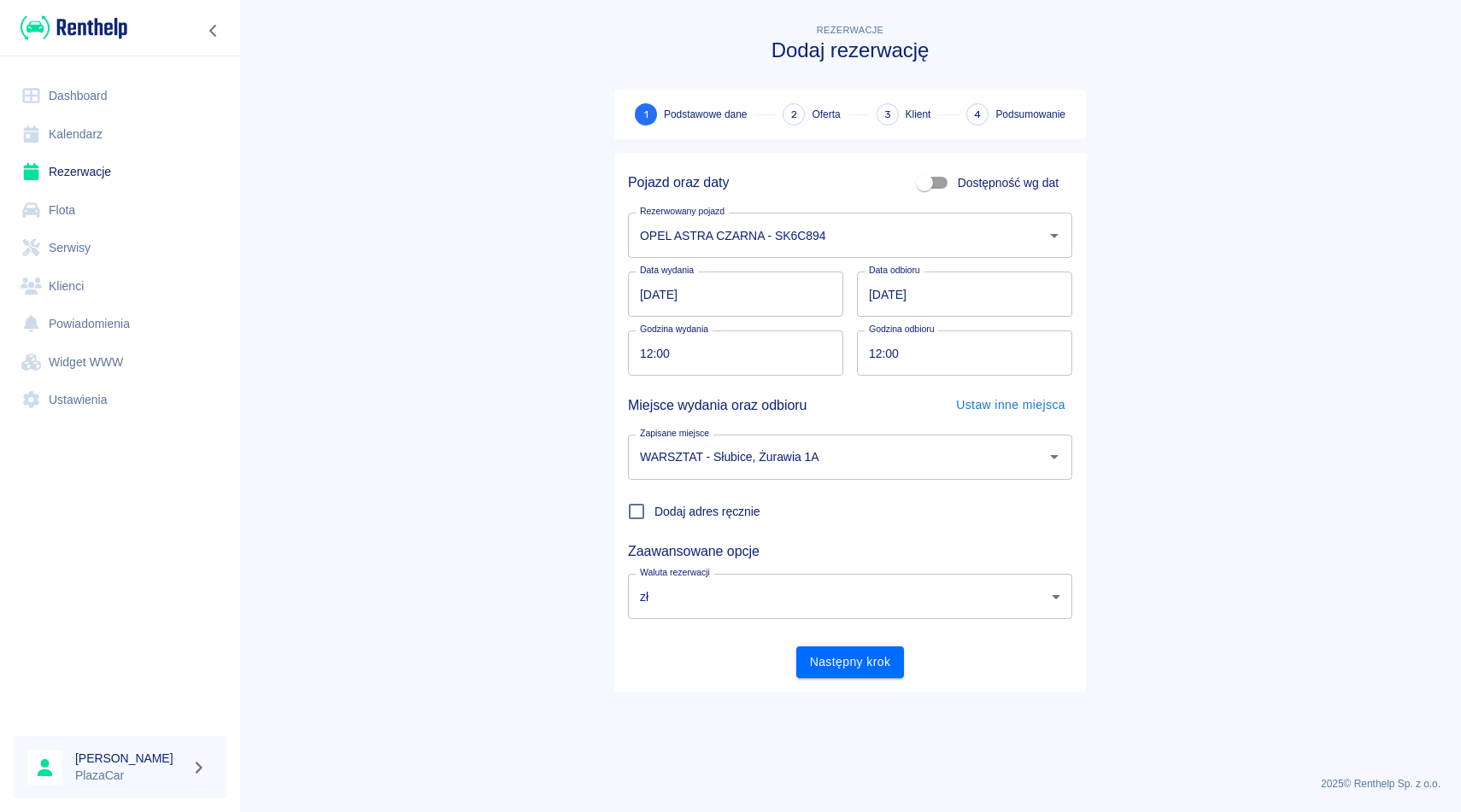
click at [852, 323] on div "Godzina odbioru 12:00 Godzina odbioru" at bounding box center [957, 346] width 229 height 59
click at [849, 312] on div "Data wydania [DATE] Data wydania Data odbioru [DATE] Data odbioru" at bounding box center [850, 294] width 444 height 46
click at [851, 644] on div "Następny krok" at bounding box center [843, 656] width 458 height 46
click at [847, 662] on button "Następny krok" at bounding box center [850, 663] width 108 height 32
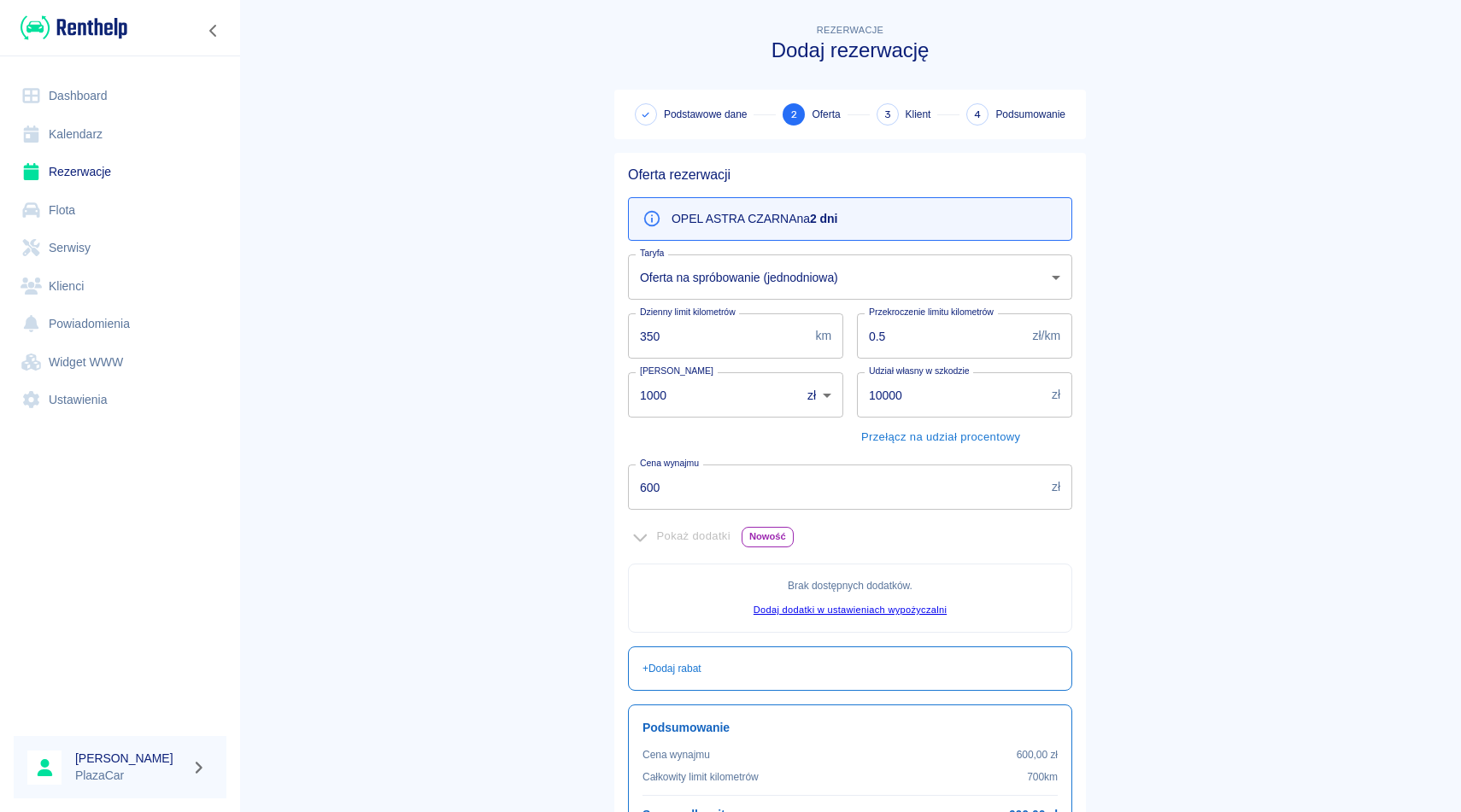
scroll to position [174, 0]
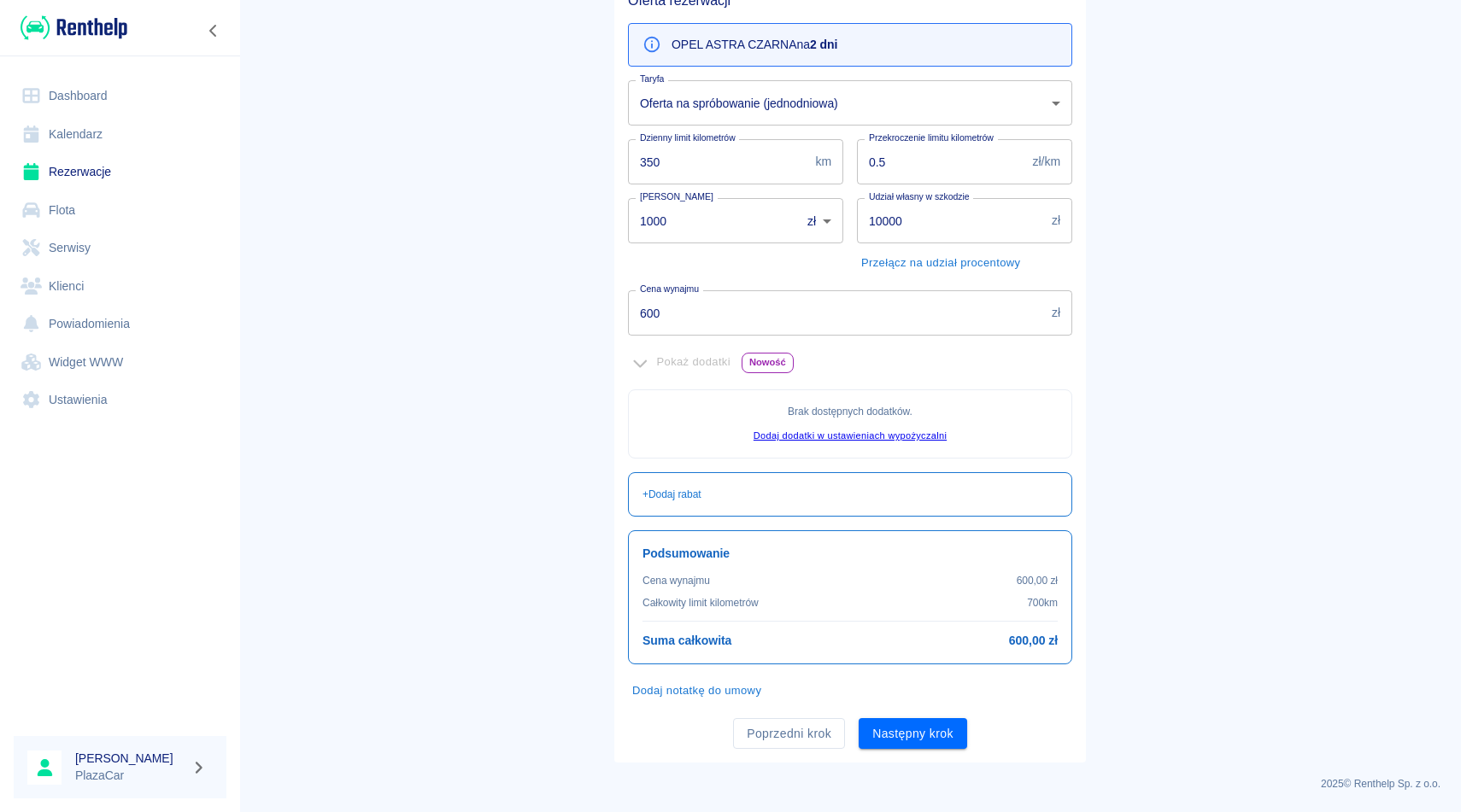
click at [933, 773] on div "2025 © Renthelp Sp. z o.o." at bounding box center [850, 777] width 1181 height 29
click at [933, 751] on div "Oferta rezerwacji OPEL ASTRA CZARNA na 2 dni Taryfa Oferta na spróbowanie (jedn…" at bounding box center [850, 371] width 471 height 784
click at [933, 744] on button "Następny krok" at bounding box center [912, 734] width 108 height 32
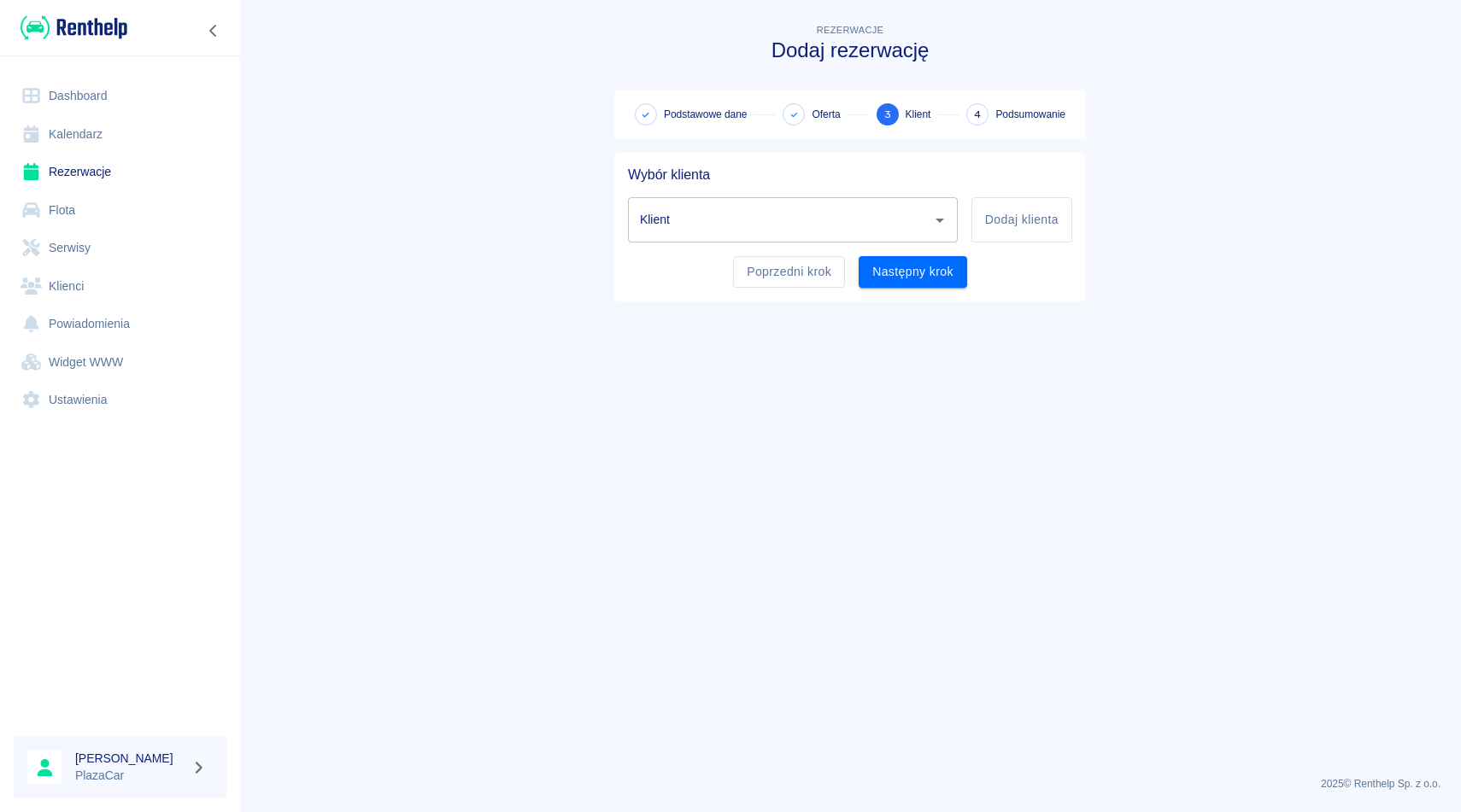
click at [743, 216] on input "Klient" at bounding box center [779, 220] width 289 height 30
click at [727, 222] on input "Klient" at bounding box center [779, 220] width 289 height 30
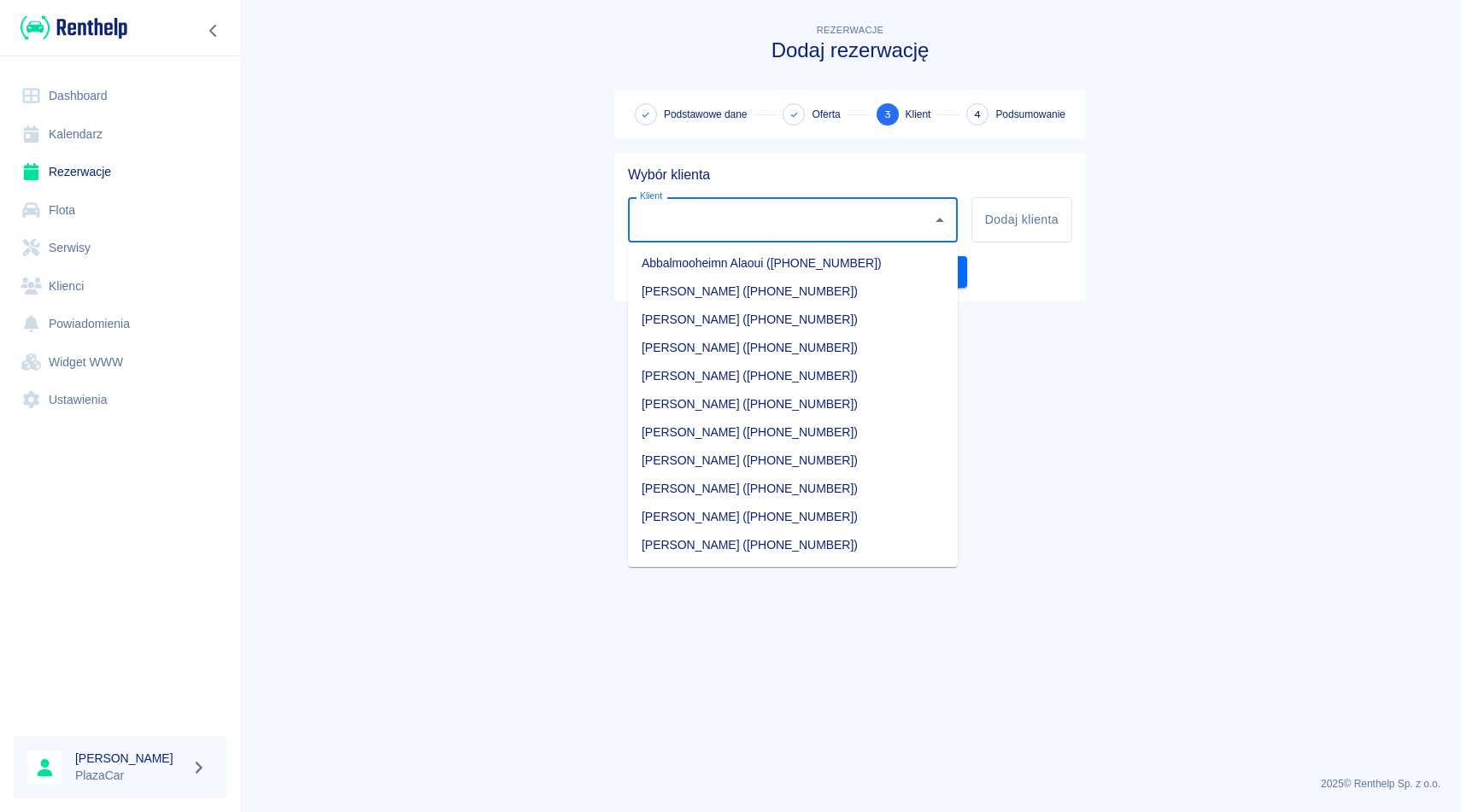
click at [727, 222] on input "Klient" at bounding box center [779, 220] width 289 height 30
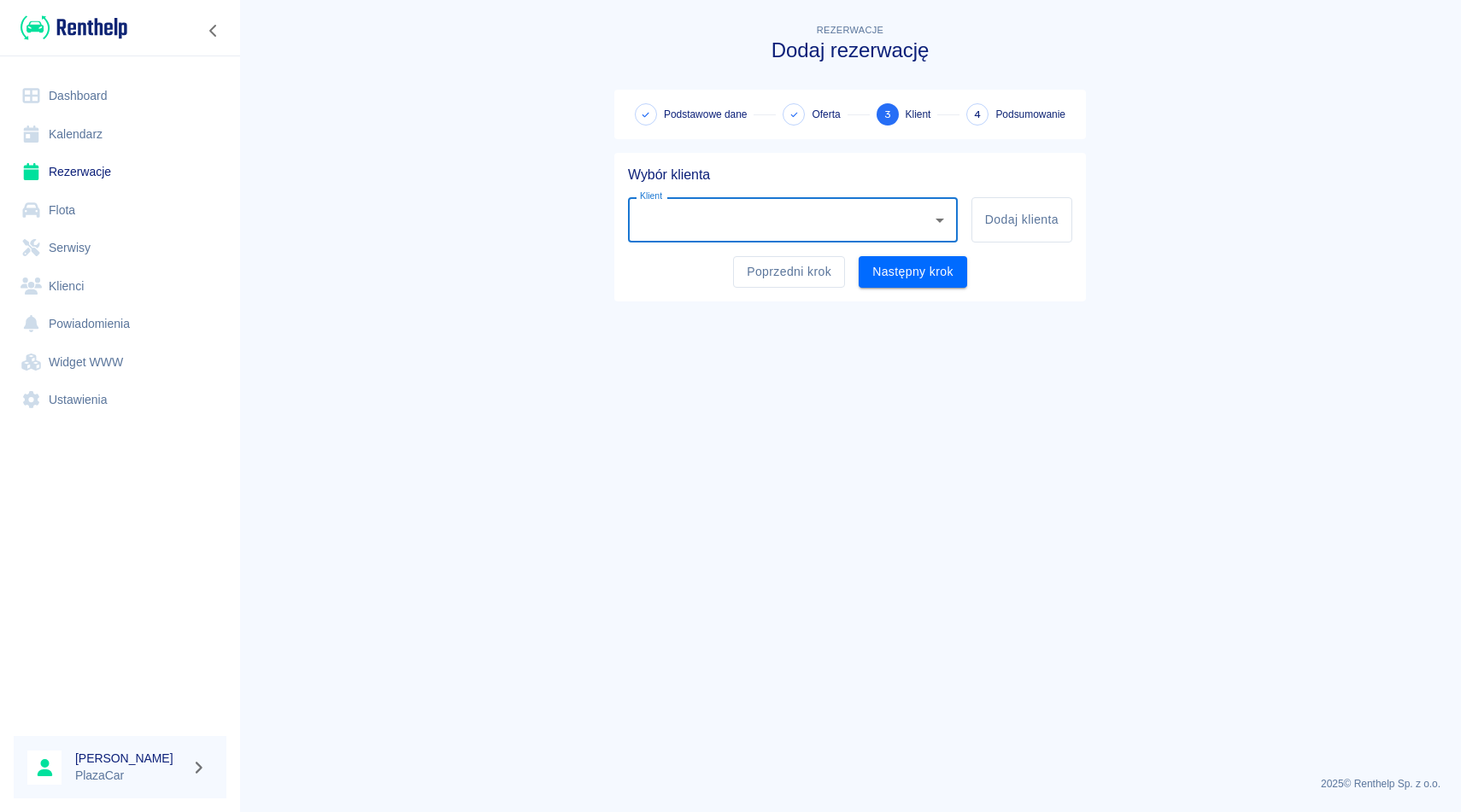
click at [727, 222] on input "Klient" at bounding box center [779, 220] width 289 height 30
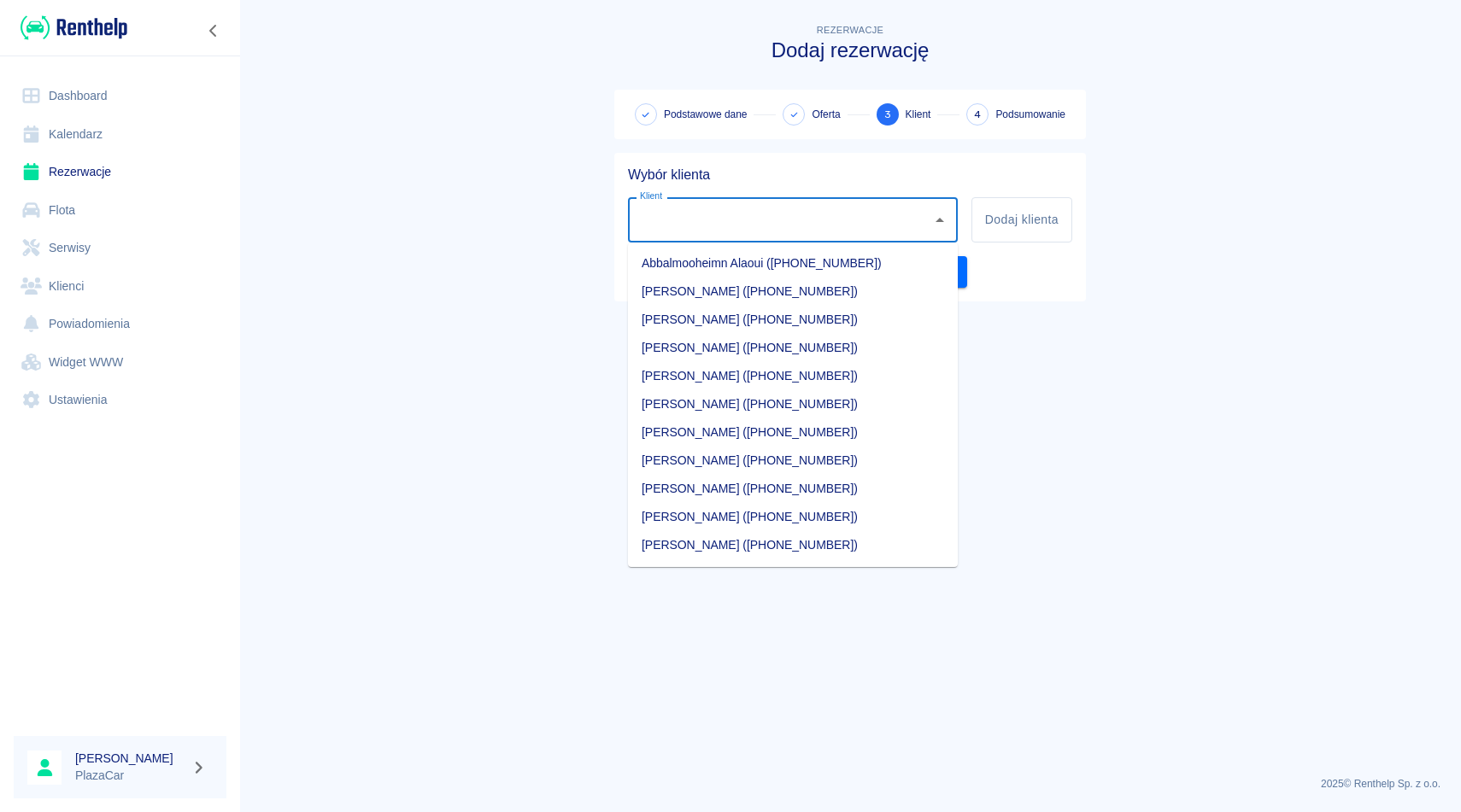
click at [727, 222] on input "Klient" at bounding box center [779, 220] width 289 height 30
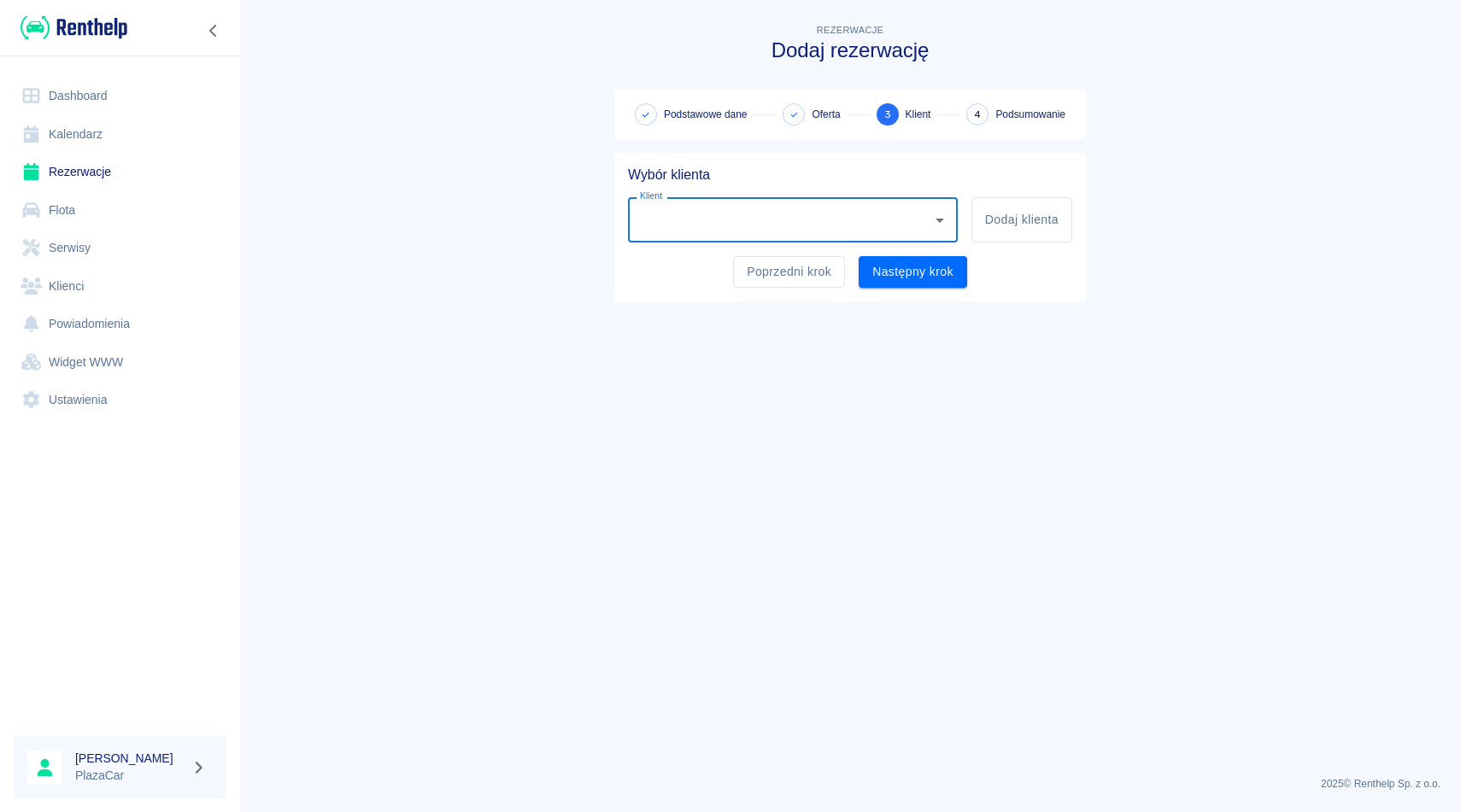
click at [727, 222] on input "Klient" at bounding box center [779, 220] width 289 height 30
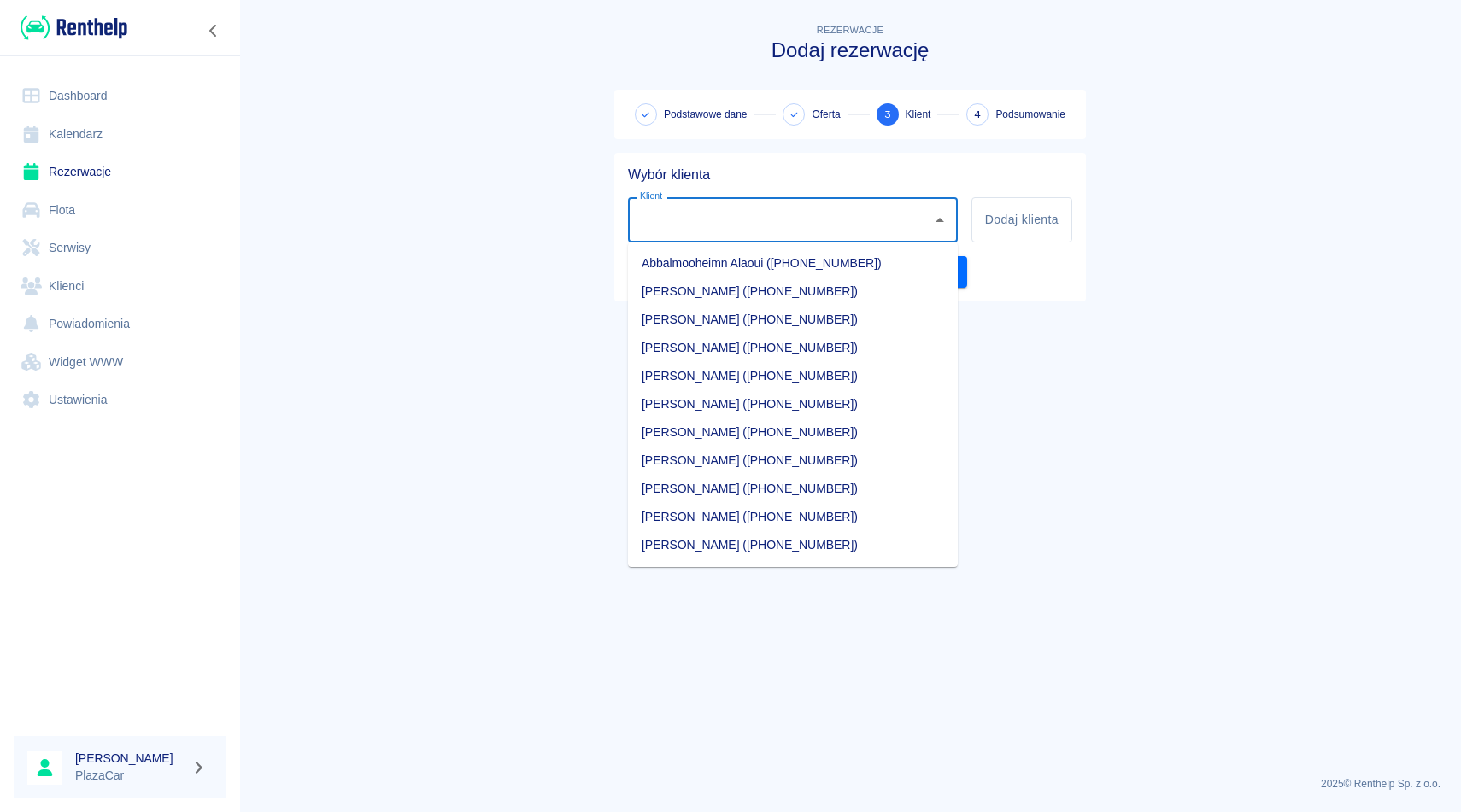
click at [727, 222] on input "Klient" at bounding box center [779, 220] width 289 height 30
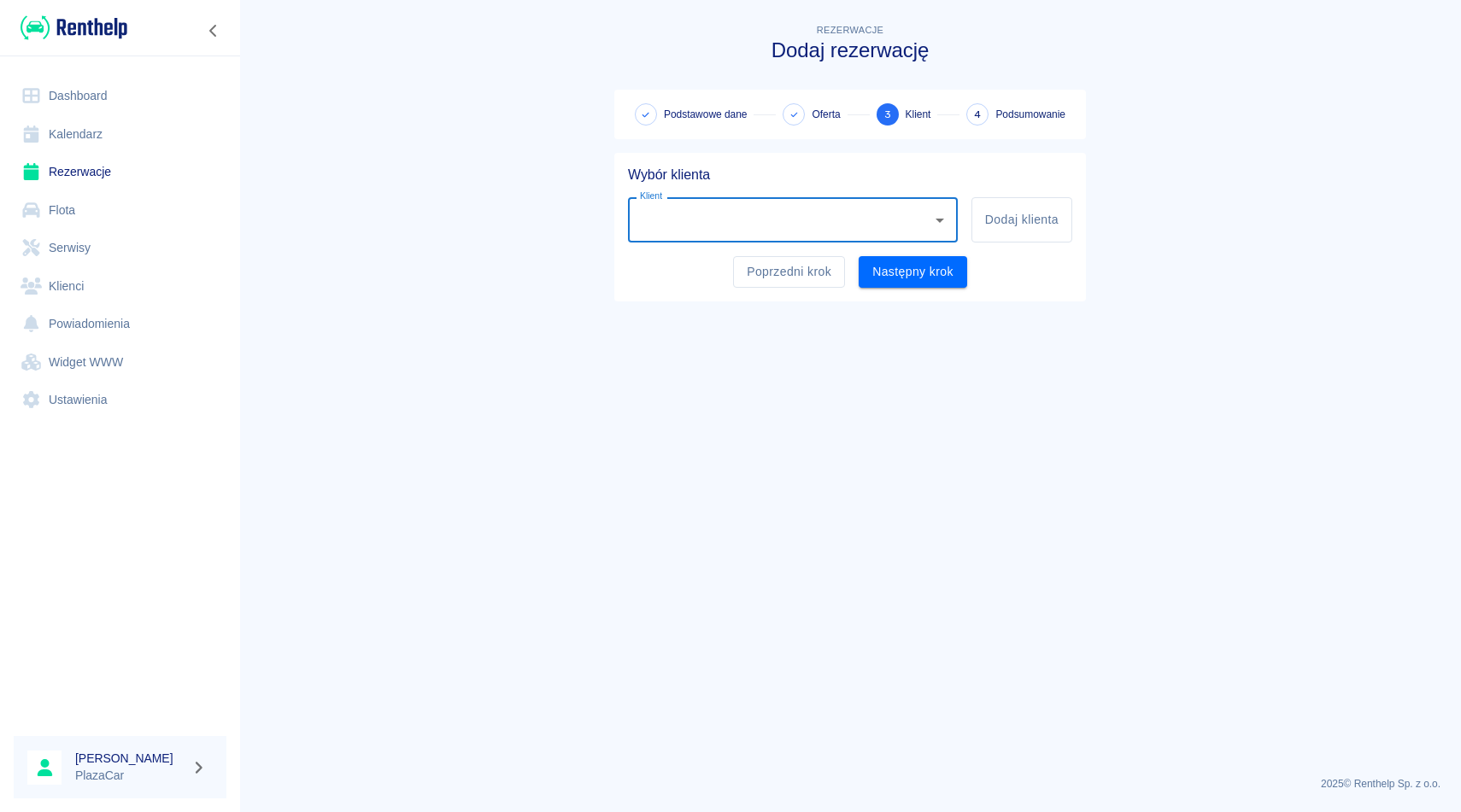
click at [728, 222] on input "Klient" at bounding box center [779, 220] width 289 height 30
click at [729, 222] on input "Klient" at bounding box center [779, 220] width 289 height 30
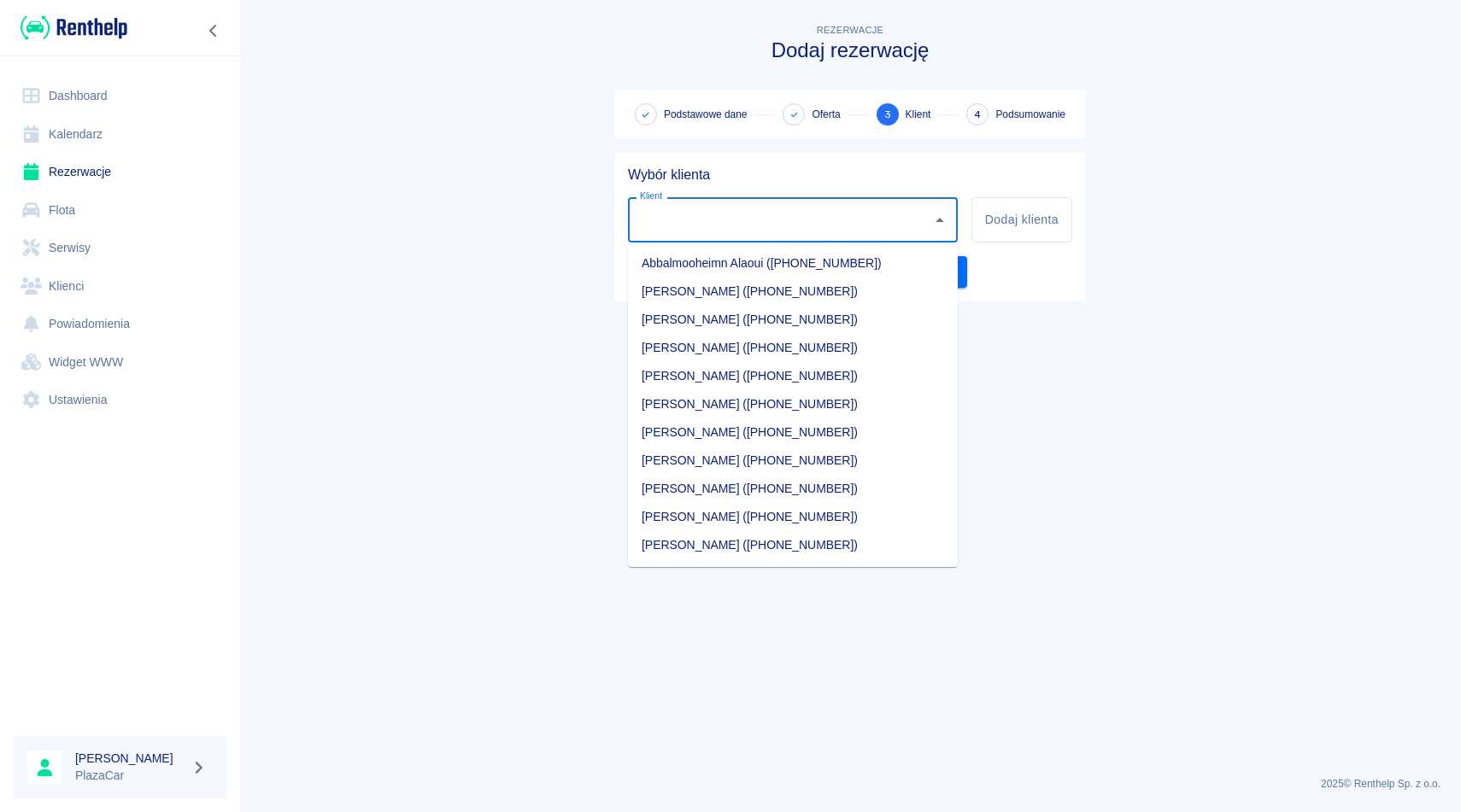
click at [730, 222] on input "Klient" at bounding box center [779, 220] width 289 height 30
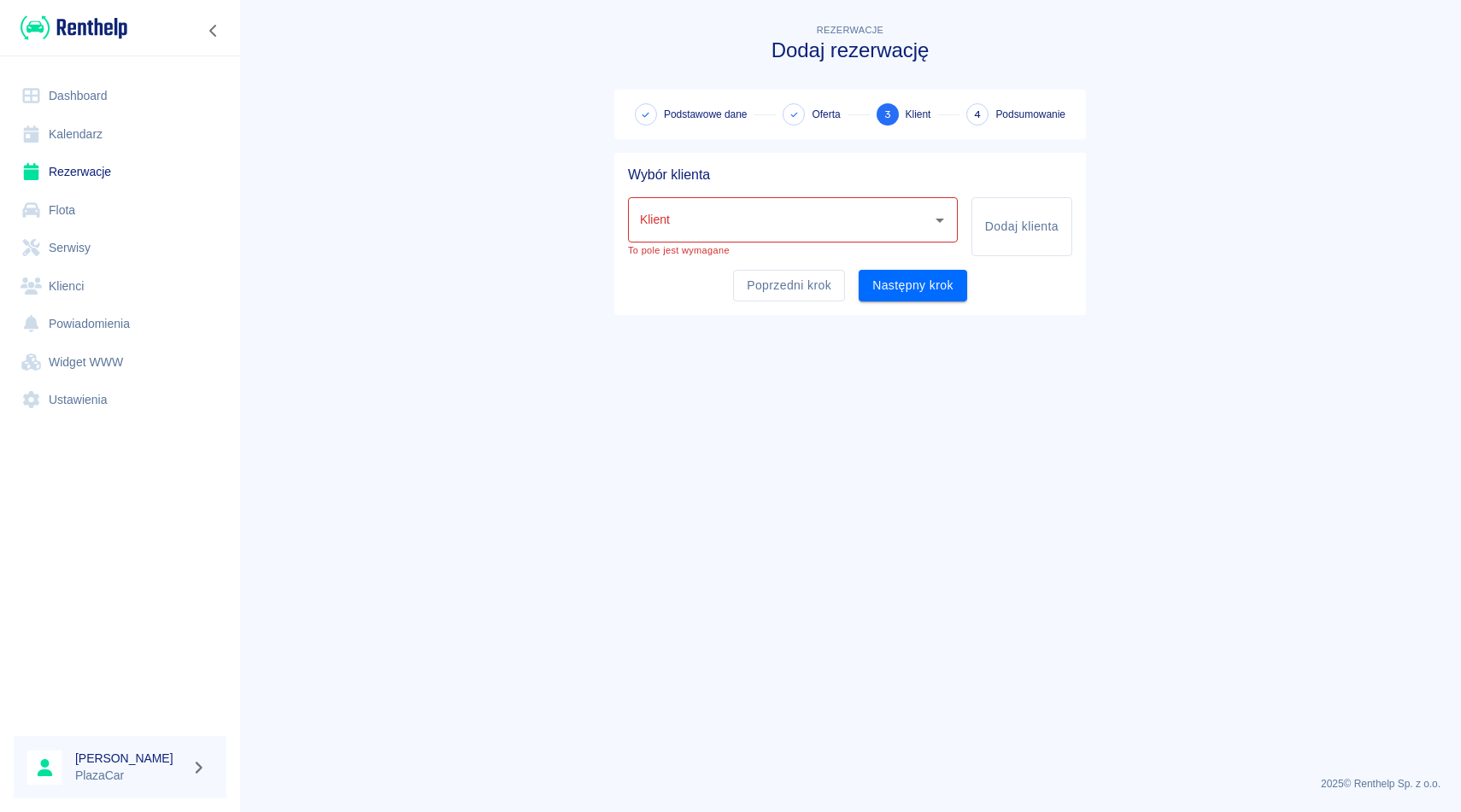
click at [891, 182] on h5 "Wybór klienta" at bounding box center [850, 175] width 444 height 17
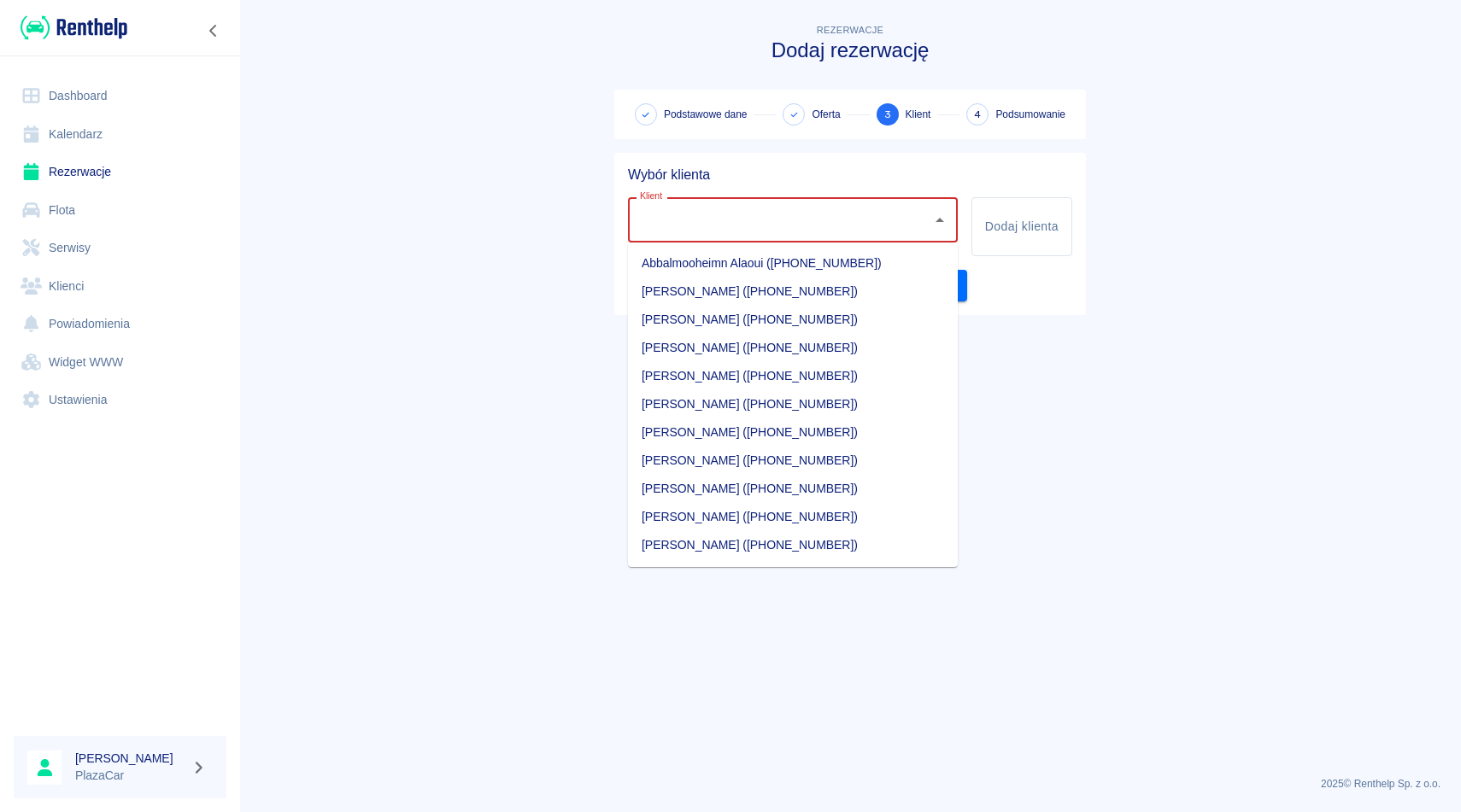
click at [821, 233] on input "Klient" at bounding box center [779, 220] width 289 height 30
click at [819, 169] on h5 "Wybór klienta" at bounding box center [850, 175] width 444 height 17
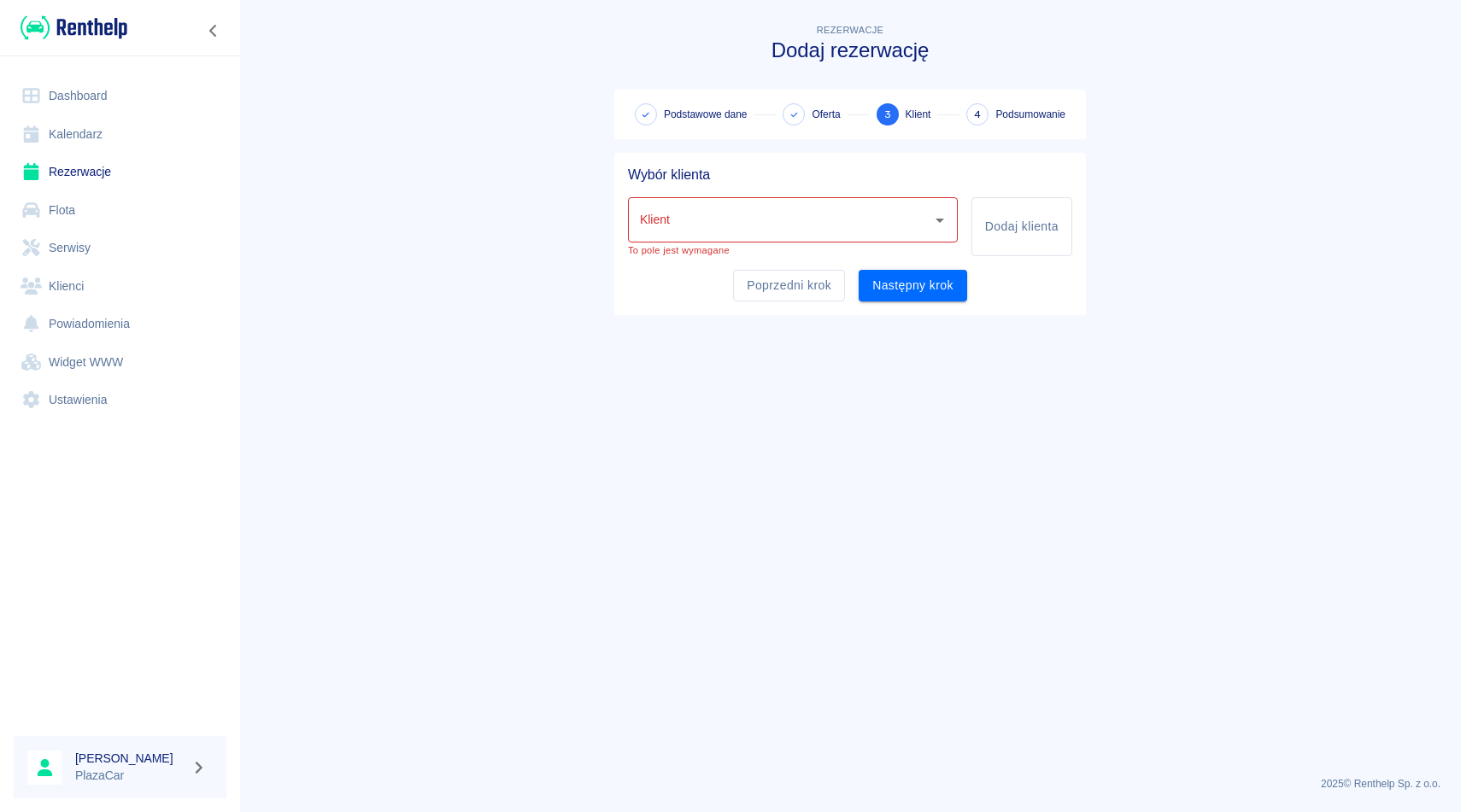
click at [762, 210] on input "Klient" at bounding box center [779, 220] width 289 height 30
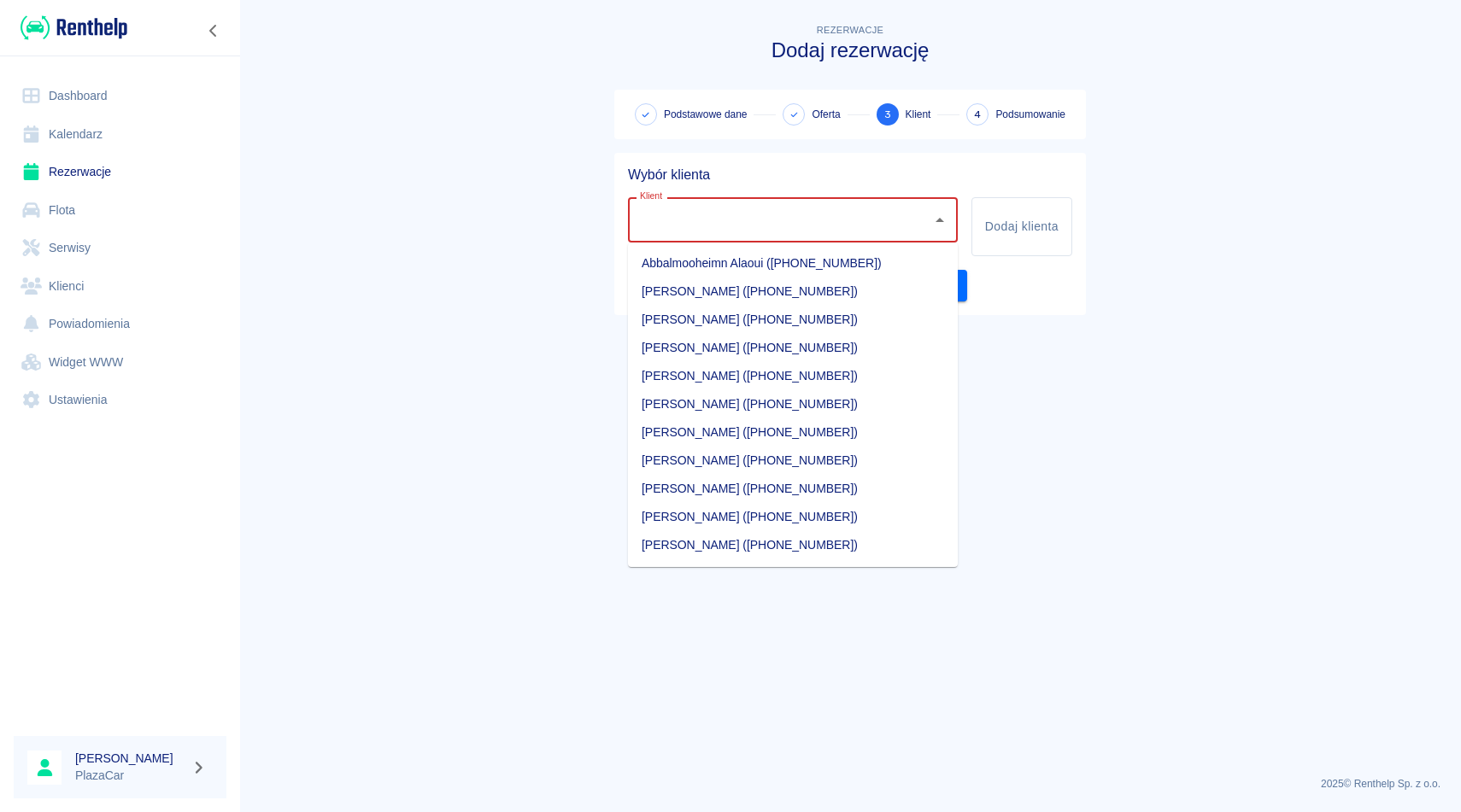
click at [784, 172] on h5 "Wybór klienta" at bounding box center [850, 175] width 444 height 17
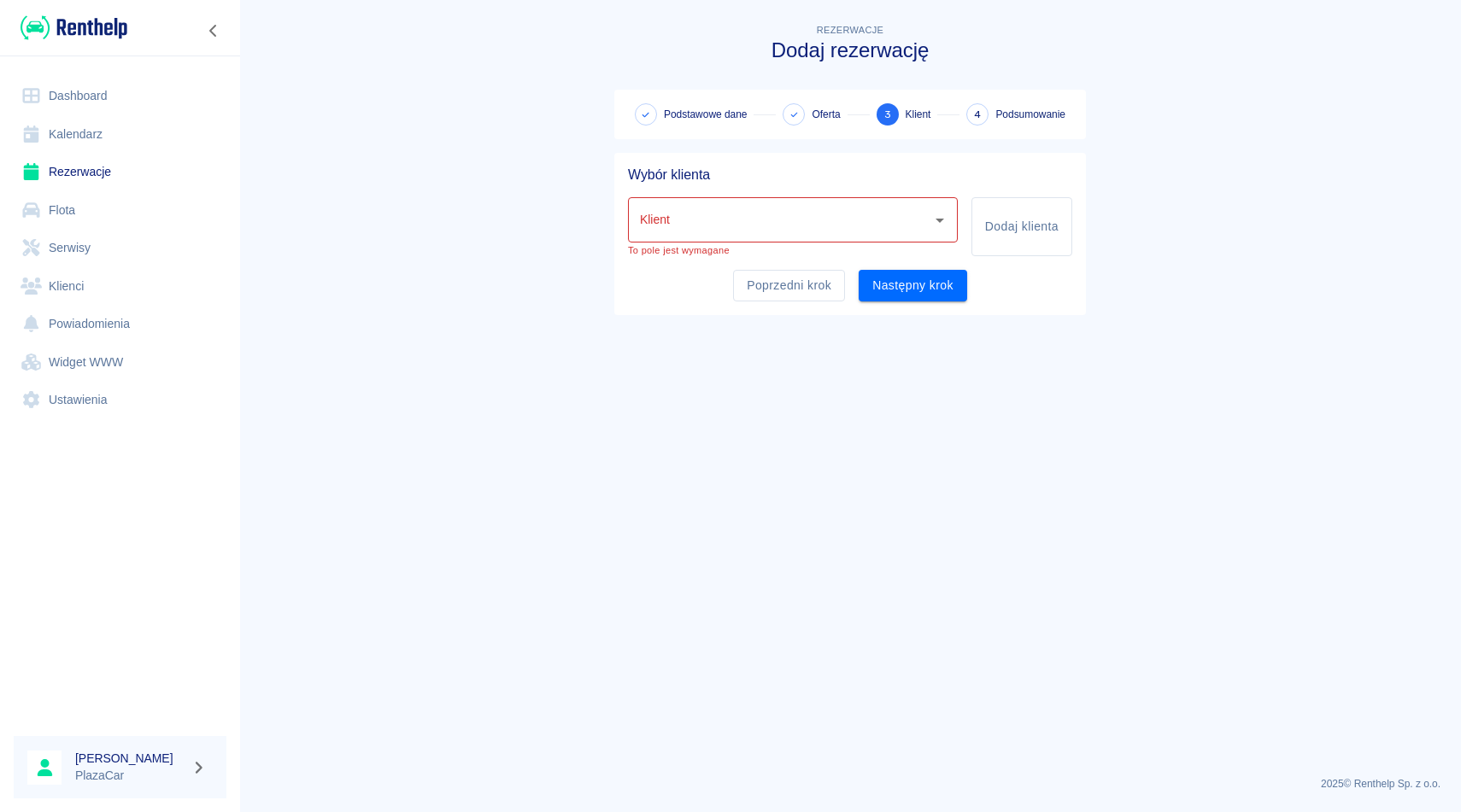
click at [769, 205] on input "Klient" at bounding box center [779, 220] width 289 height 30
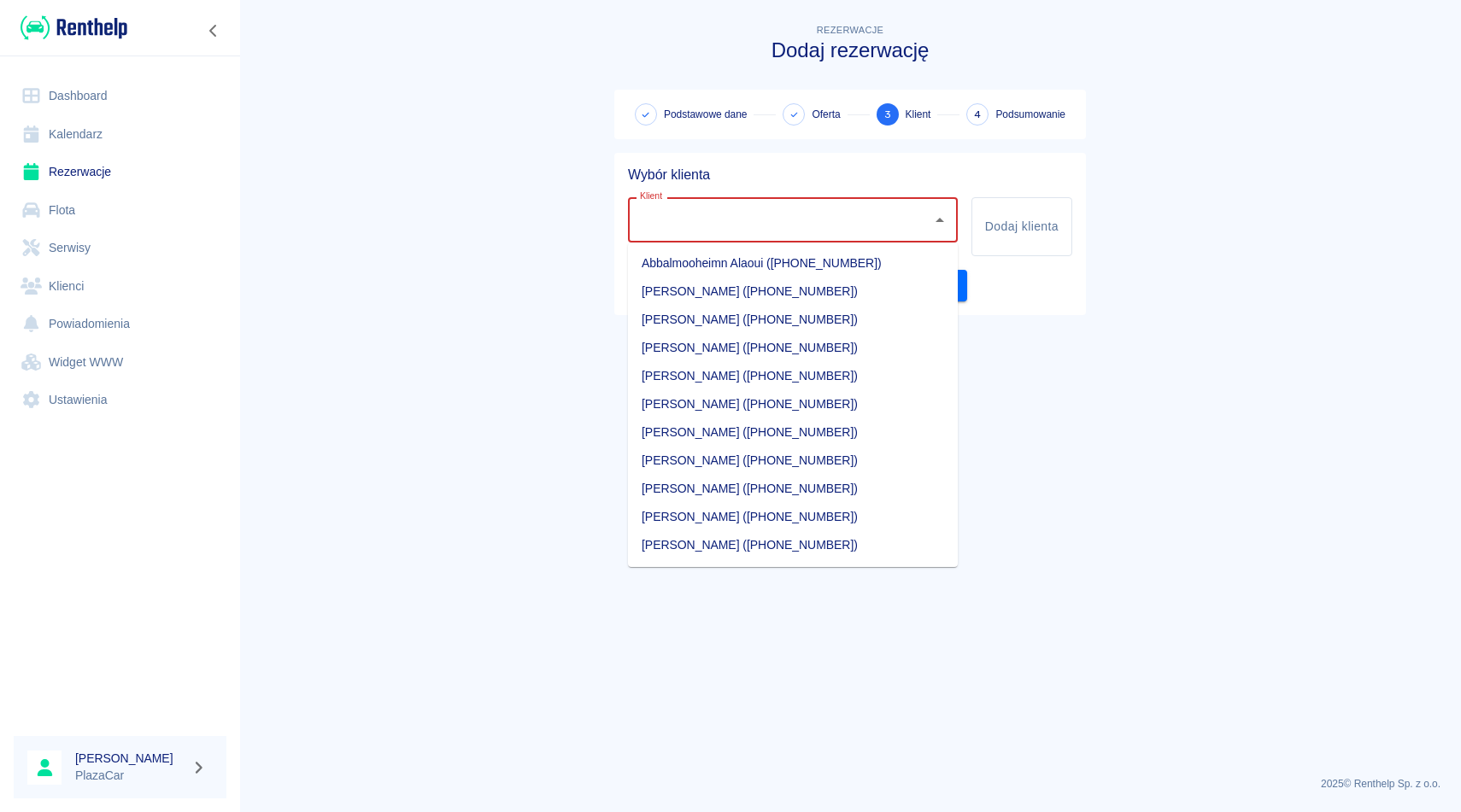
click at [793, 169] on h5 "Wybór klienta" at bounding box center [850, 175] width 444 height 17
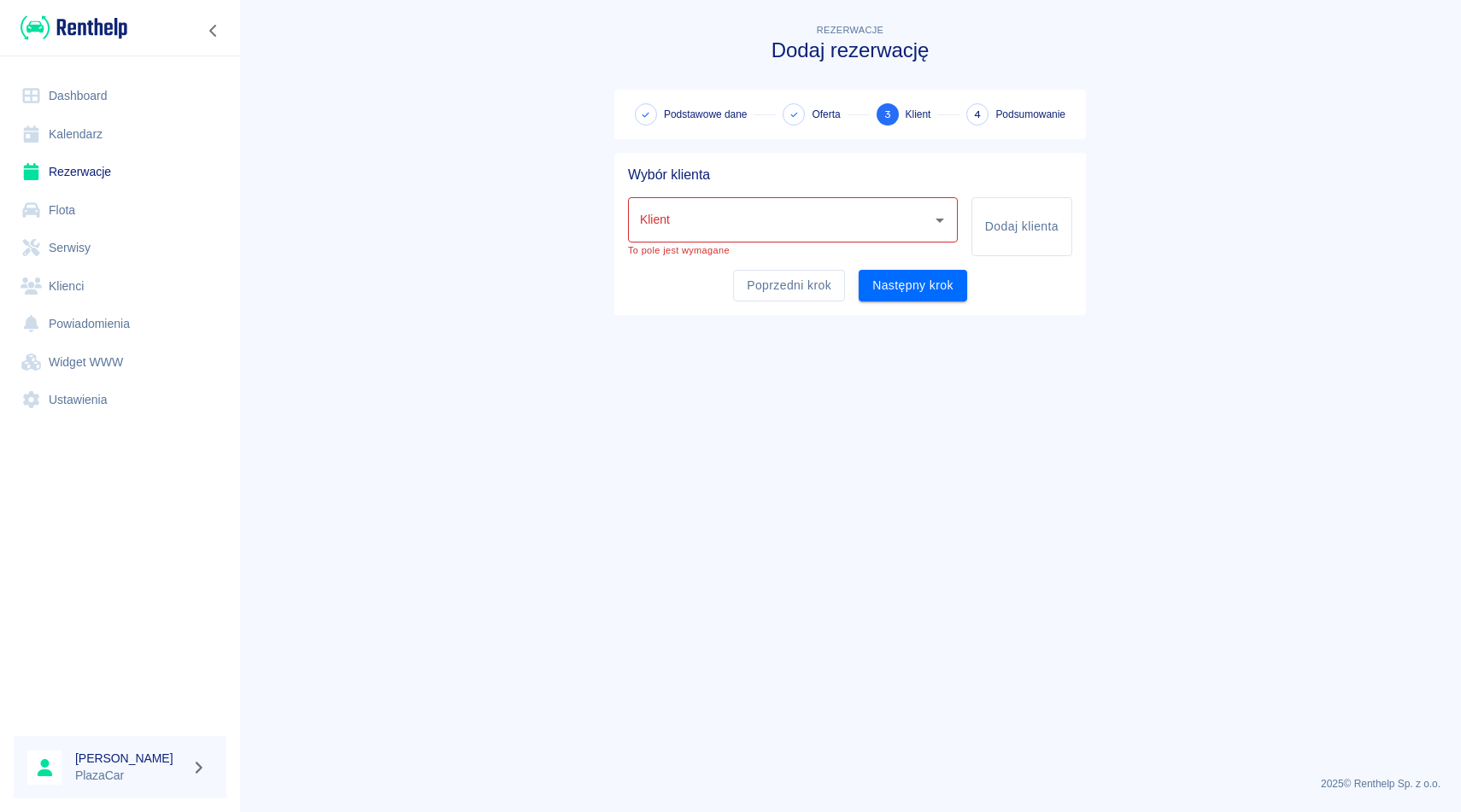
click at [784, 210] on input "Klient" at bounding box center [779, 220] width 289 height 30
click at [797, 159] on div "Wybór klienta" at bounding box center [843, 168] width 458 height 31
click at [781, 230] on input "Klient" at bounding box center [779, 220] width 289 height 30
click at [818, 163] on div "Wybór klienta" at bounding box center [843, 168] width 458 height 31
click at [783, 241] on div "Klient" at bounding box center [793, 221] width 330 height 46
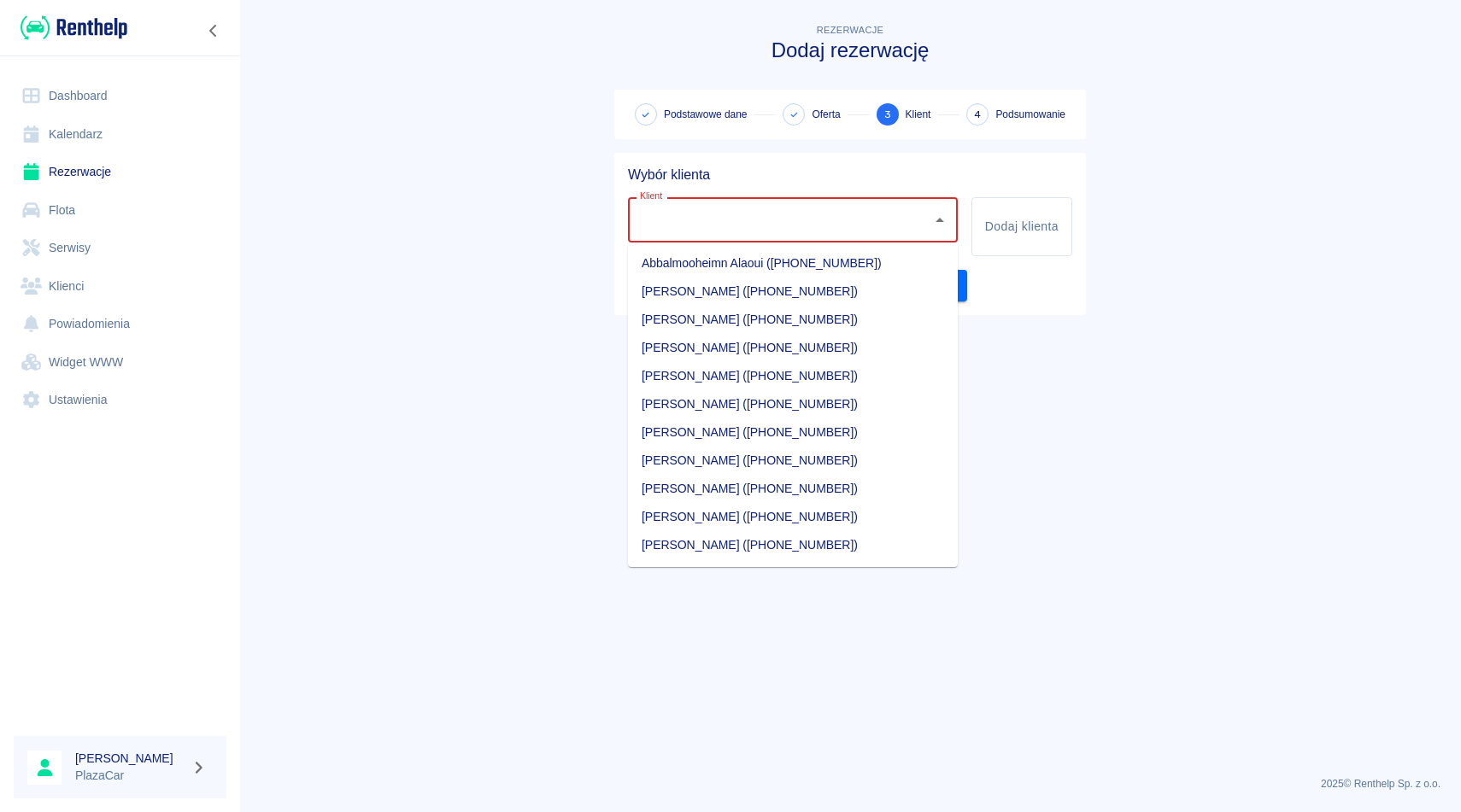
click at [788, 227] on input "Klient" at bounding box center [779, 220] width 289 height 30
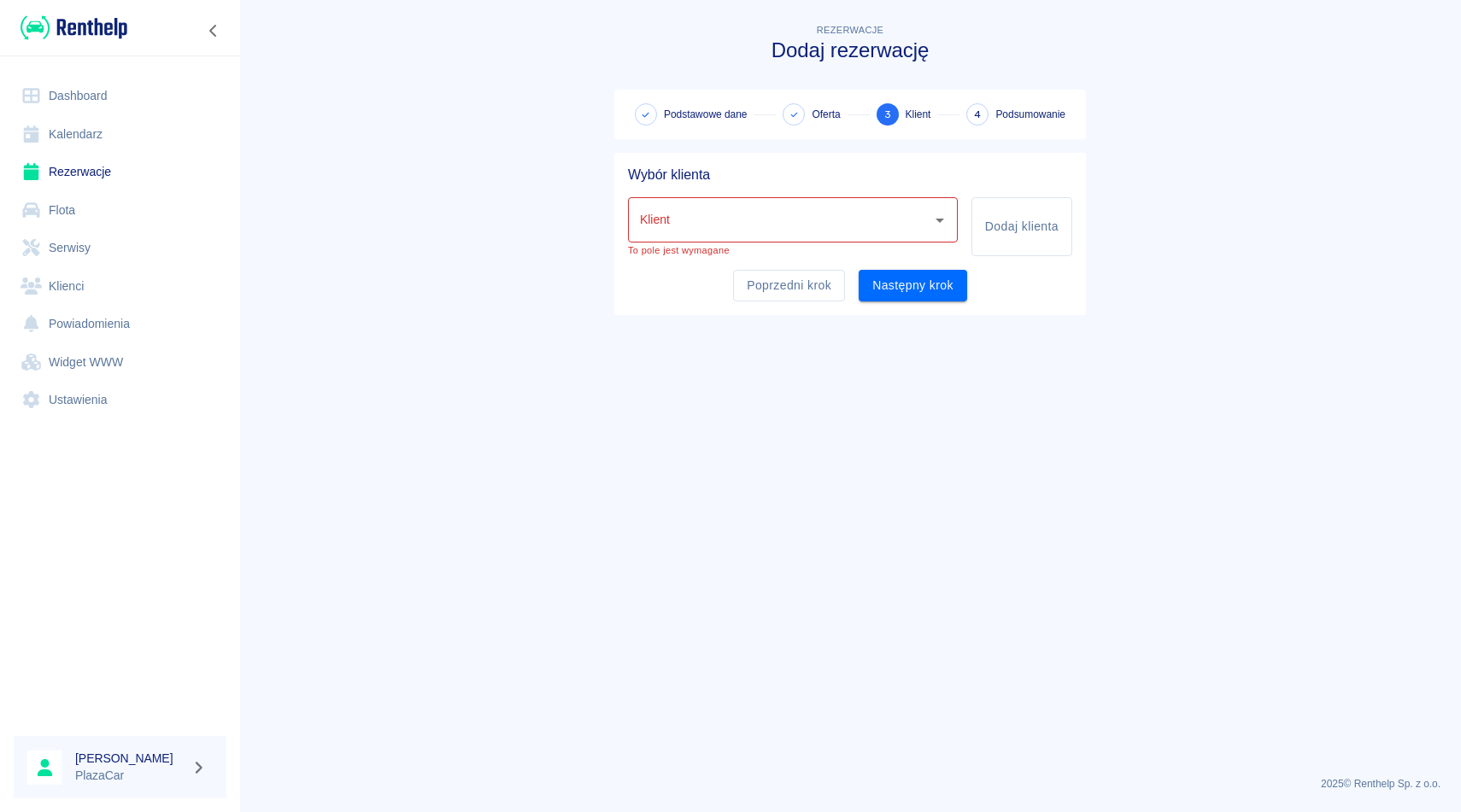
click at [813, 184] on div "Klient Klient To pole jest wymagane Dodaj klienta" at bounding box center [843, 220] width 458 height 73
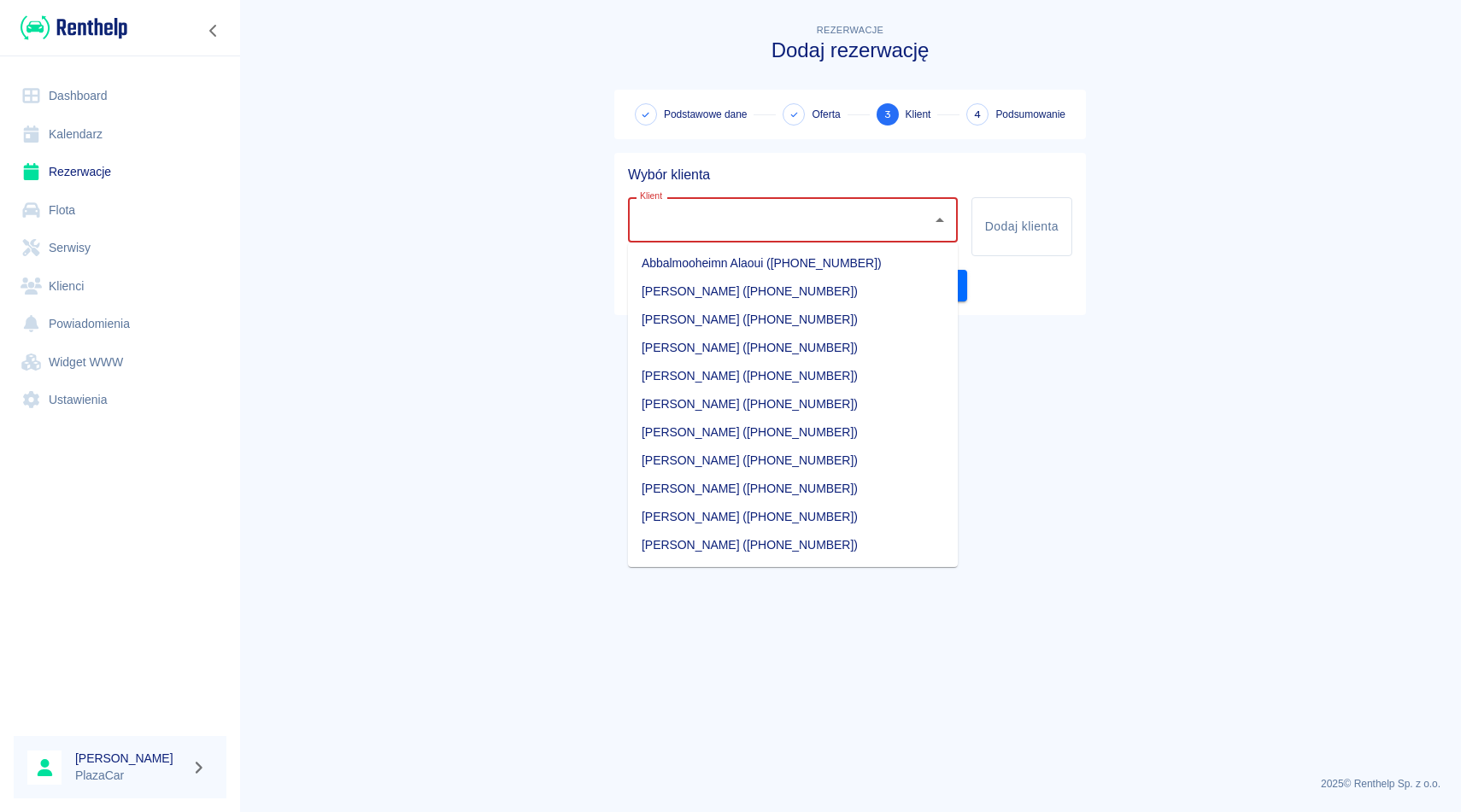
click at [828, 214] on input "Klient" at bounding box center [779, 220] width 289 height 30
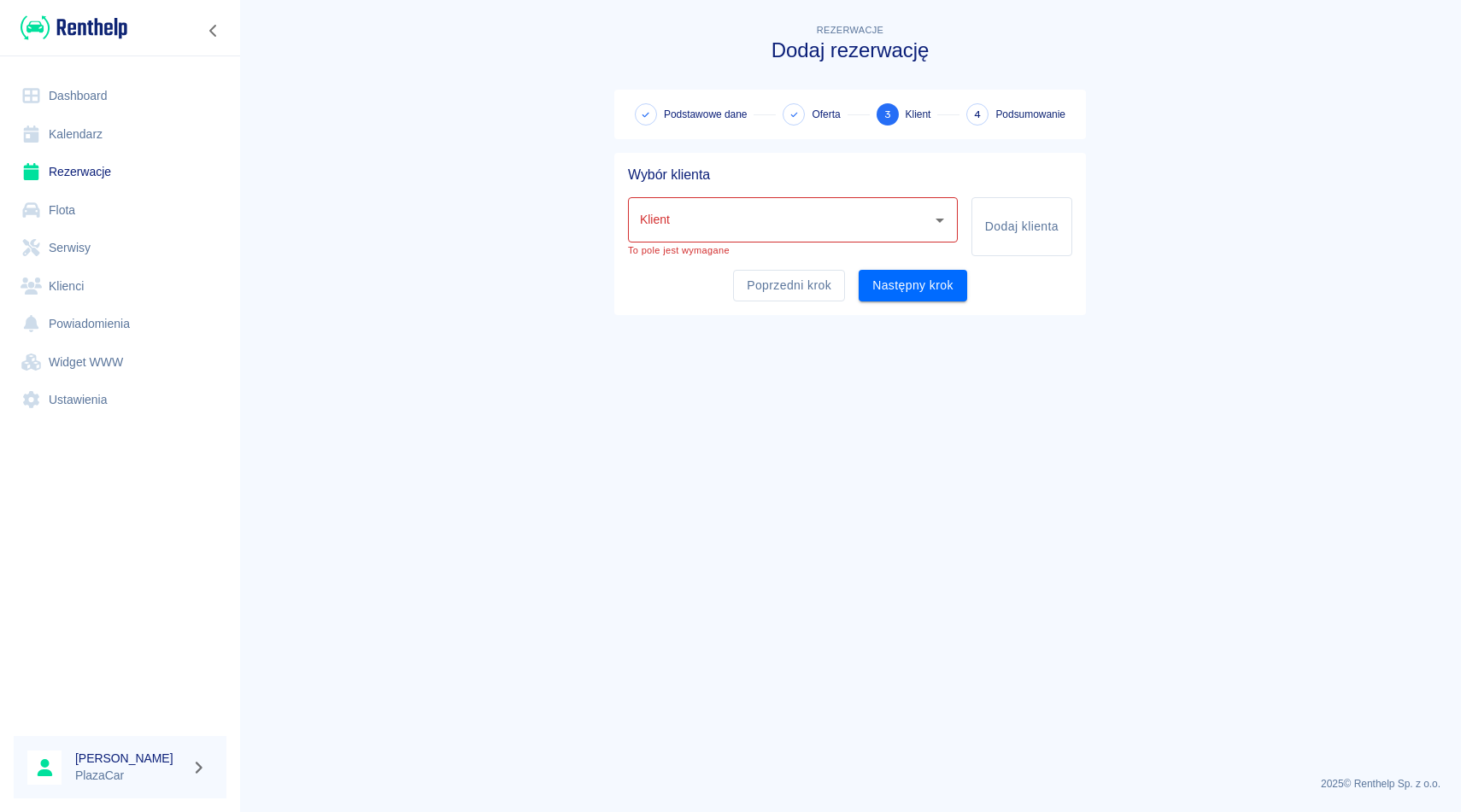
click at [828, 189] on div "Klient Klient To pole jest wymagane Dodaj klienta" at bounding box center [843, 220] width 458 height 73
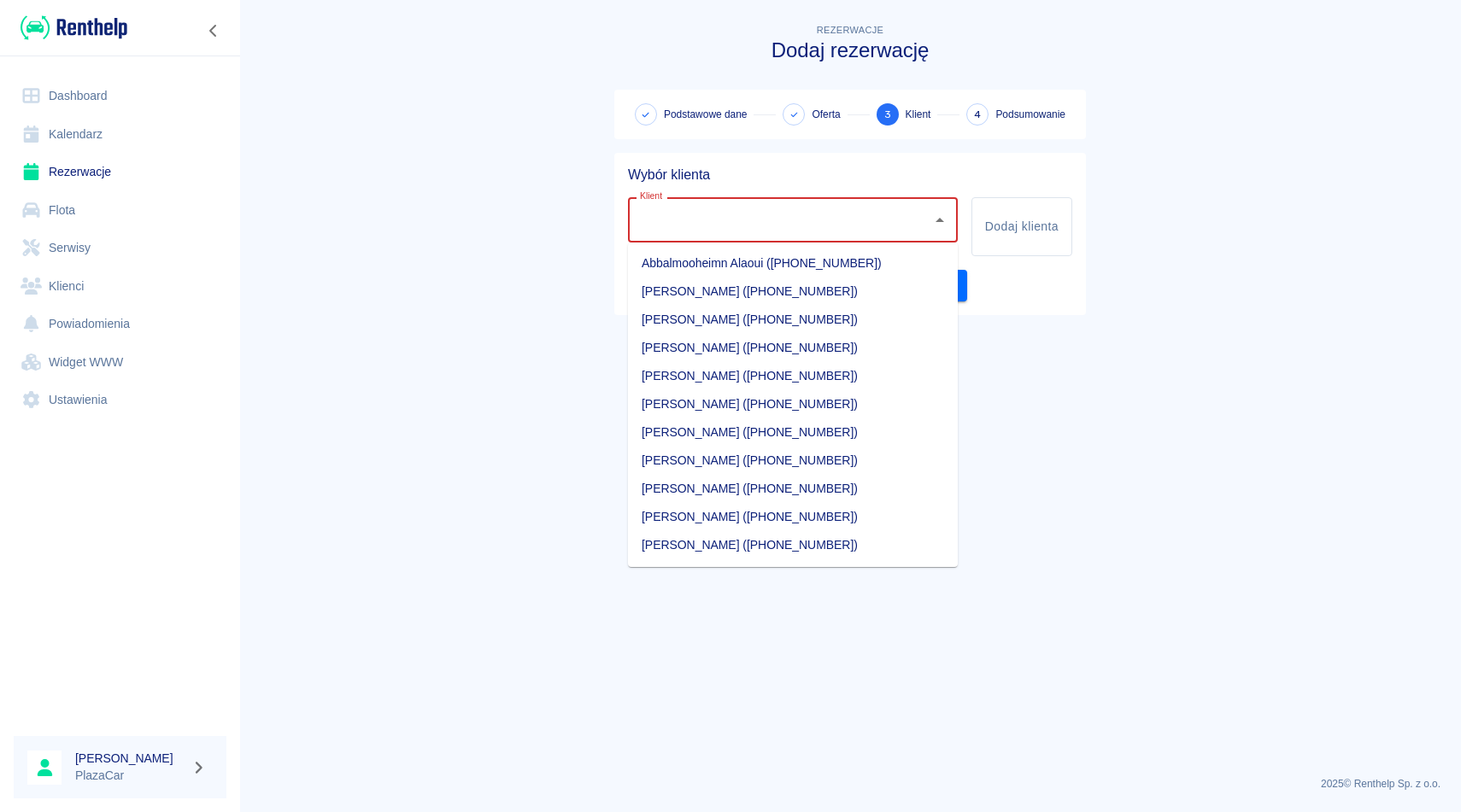
click at [818, 206] on input "Klient" at bounding box center [779, 220] width 289 height 30
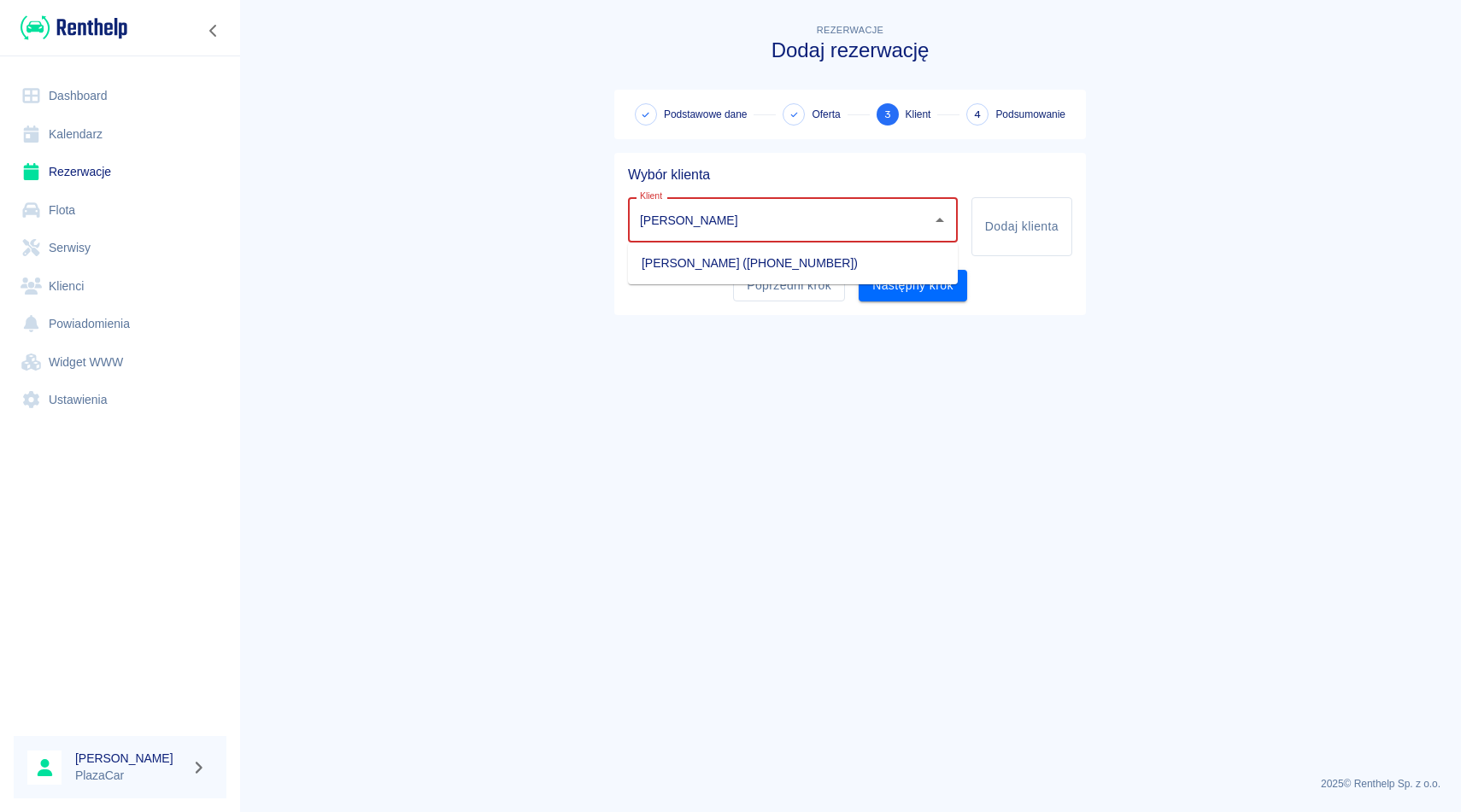
click at [758, 270] on li "[PERSON_NAME] ([PHONE_NUMBER])" at bounding box center [793, 263] width 330 height 28
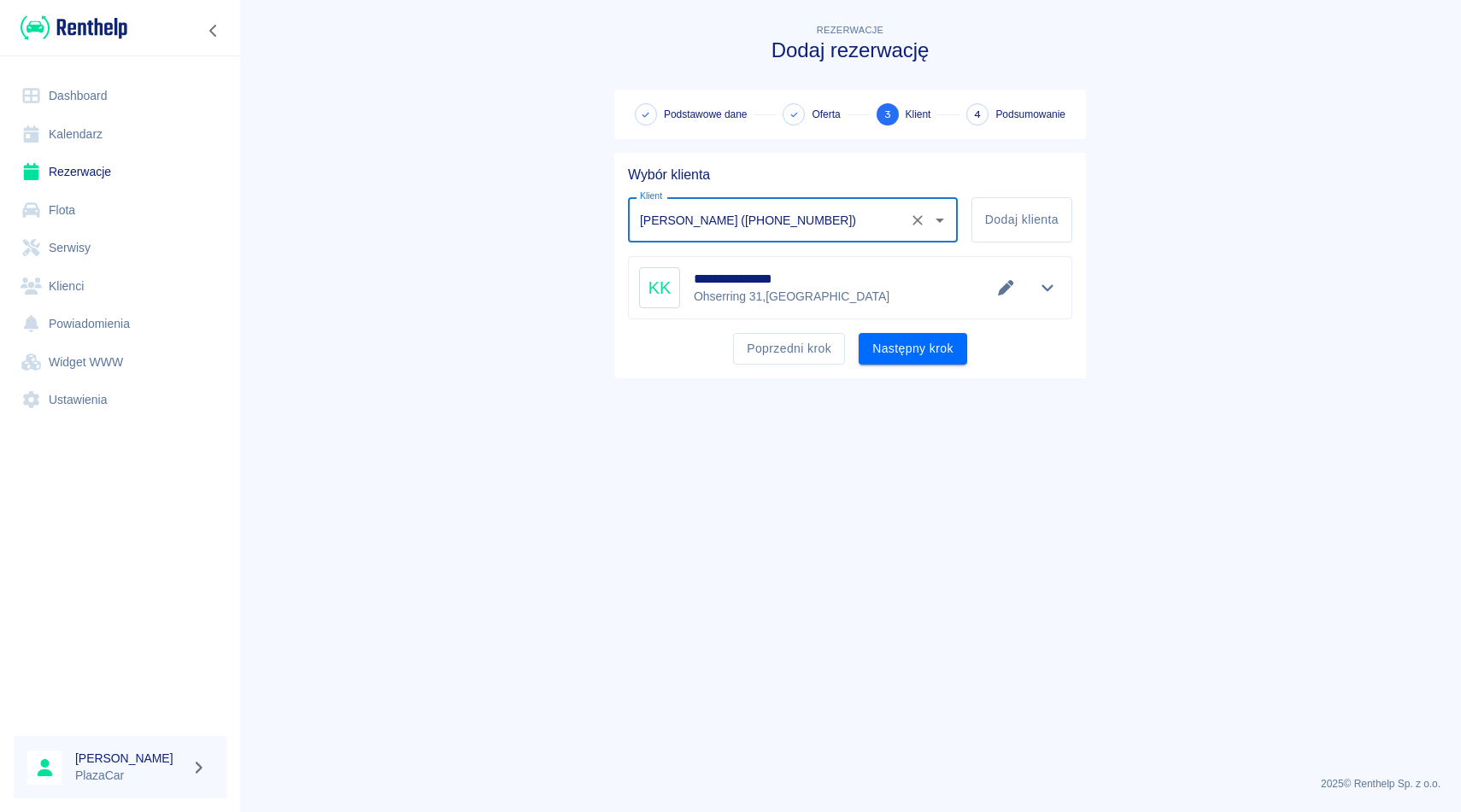
type input "[PERSON_NAME] ([PHONE_NUMBER])"
click at [917, 368] on div "**********" at bounding box center [850, 265] width 471 height 226
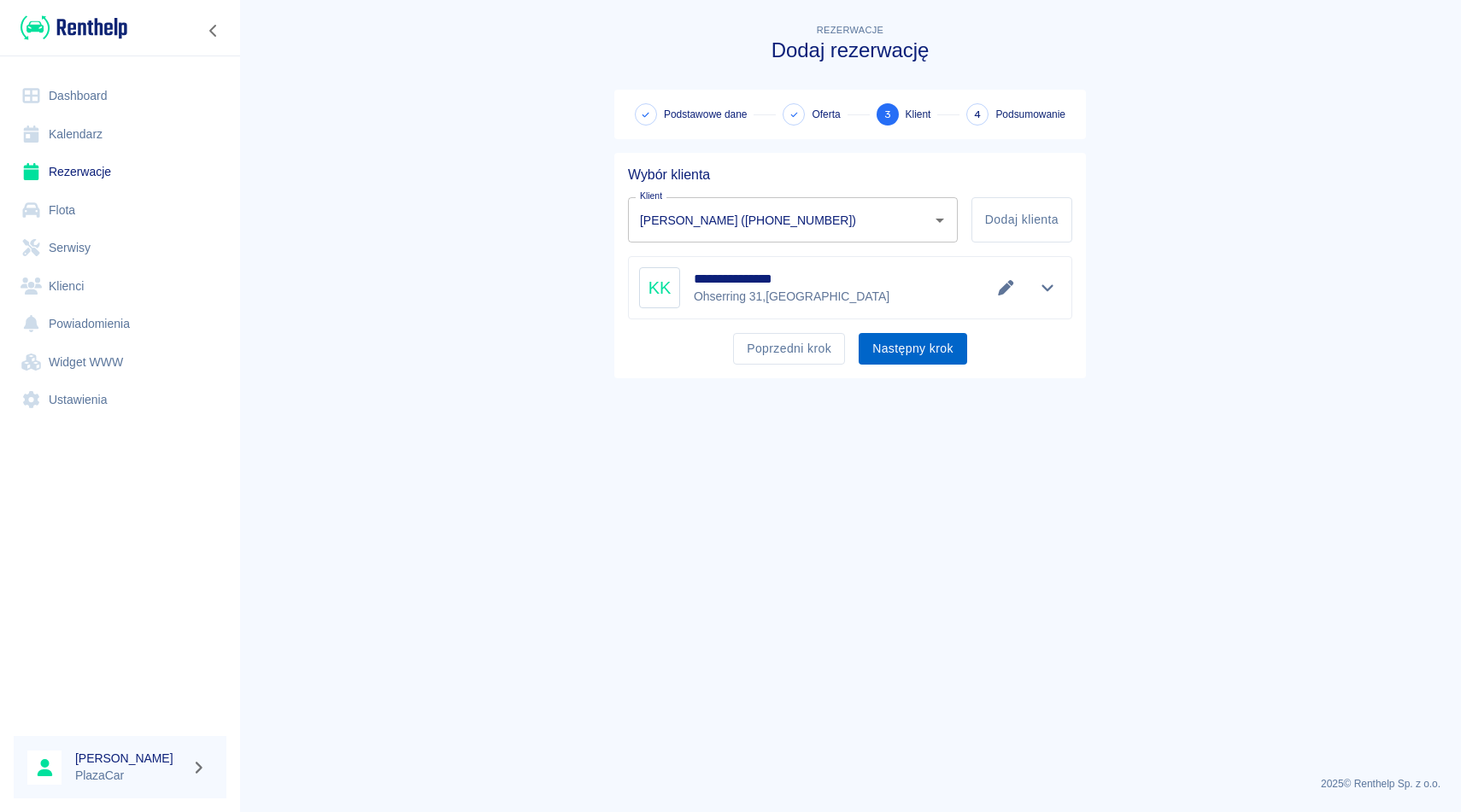
click at [917, 361] on button "Następny krok" at bounding box center [912, 349] width 108 height 32
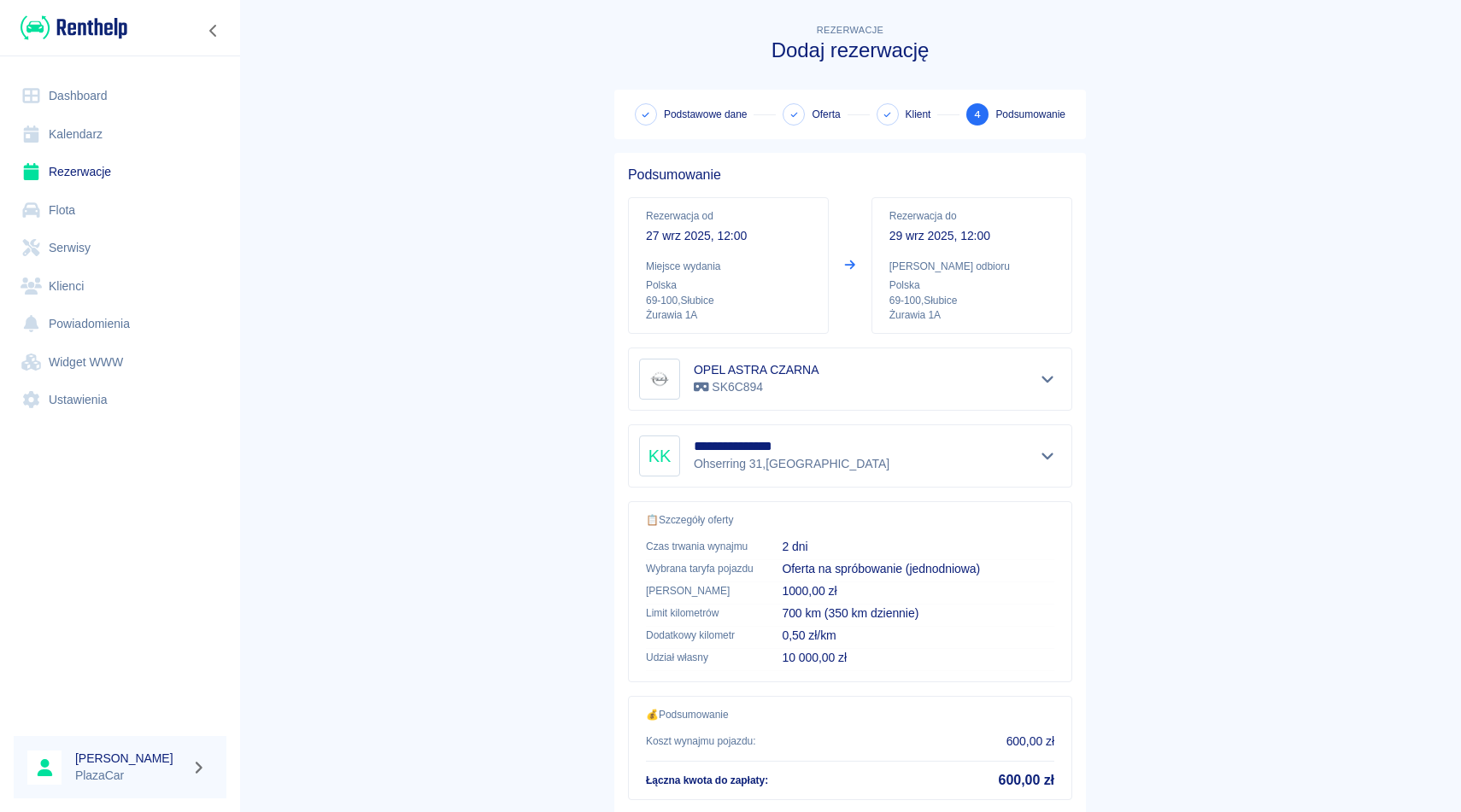
scroll to position [109, 0]
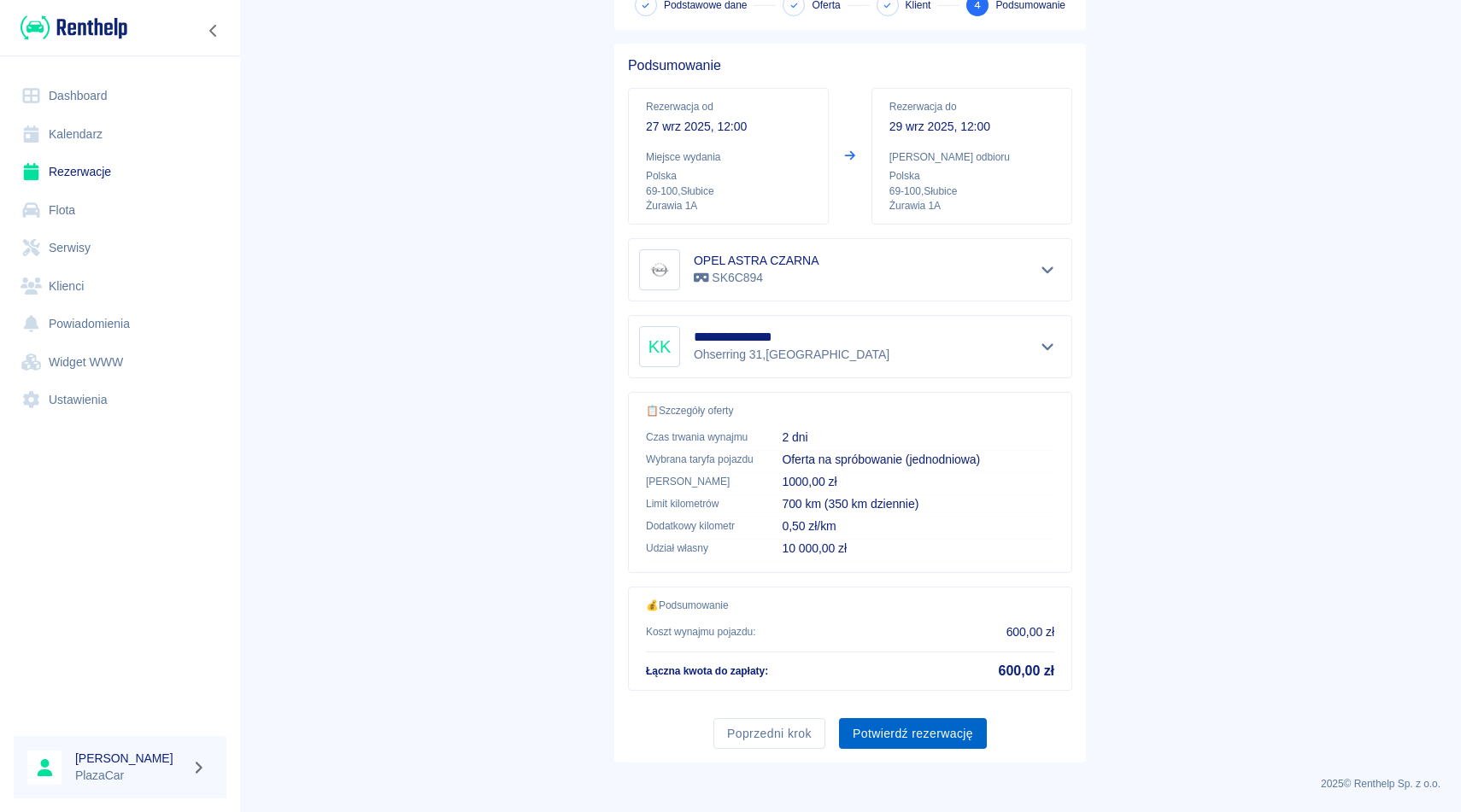
click at [910, 731] on button "Potwierdź rezerwację" at bounding box center [912, 734] width 148 height 32
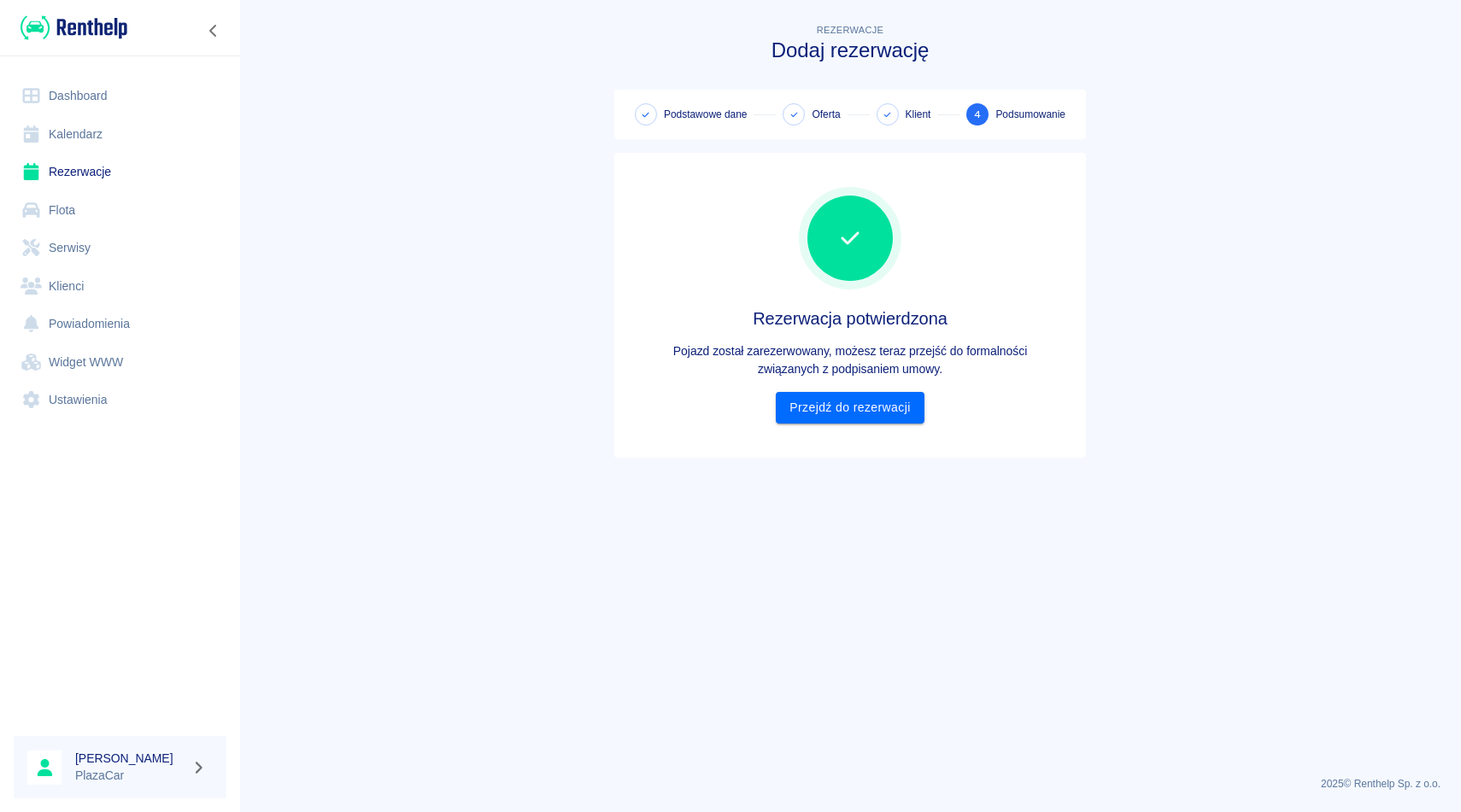
scroll to position [0, 0]
click at [810, 398] on link "Przejdź do rezerwacji" at bounding box center [849, 408] width 148 height 32
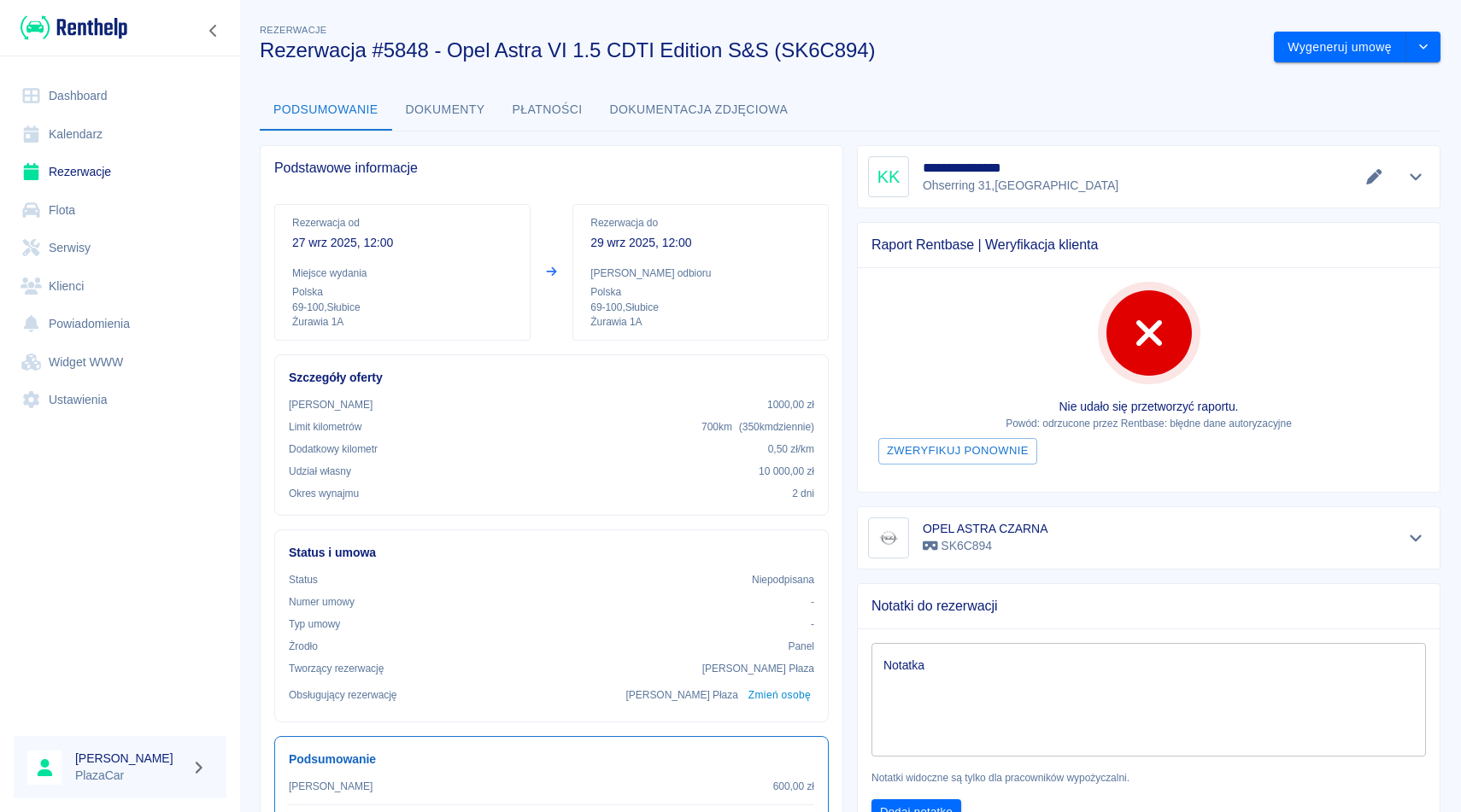
click at [1420, 189] on div "**********" at bounding box center [1148, 176] width 562 height 41
click at [1422, 188] on div "**********" at bounding box center [1148, 176] width 562 height 41
click at [1417, 174] on icon "Pokaż szczegóły" at bounding box center [1416, 176] width 20 height 15
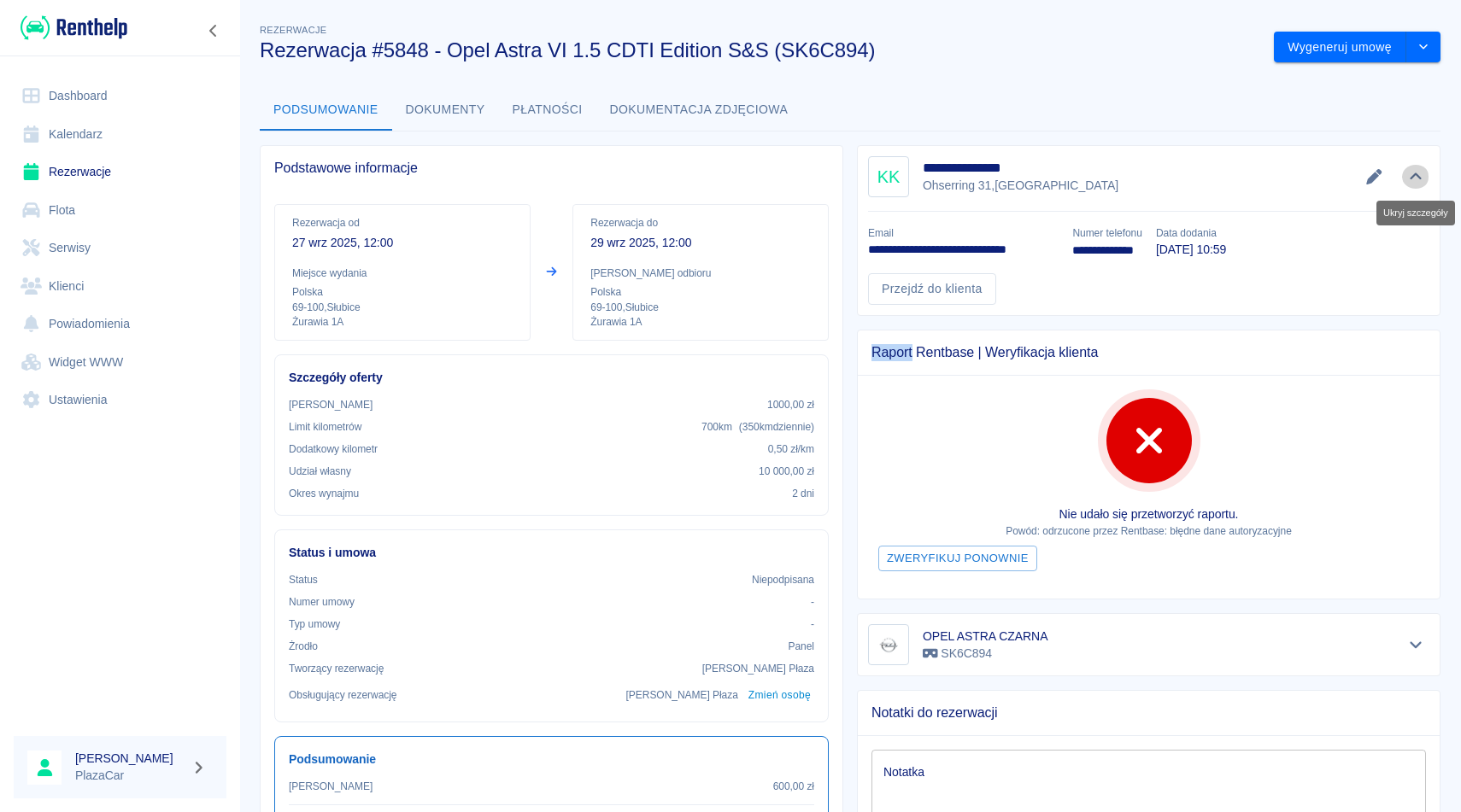
click at [1417, 174] on icon "Ukryj szczegóły" at bounding box center [1415, 176] width 12 height 7
click at [1417, 174] on icon "Ukryj szczegóły" at bounding box center [1416, 176] width 20 height 15
click at [1417, 174] on icon "Ukryj szczegóły" at bounding box center [1415, 176] width 12 height 7
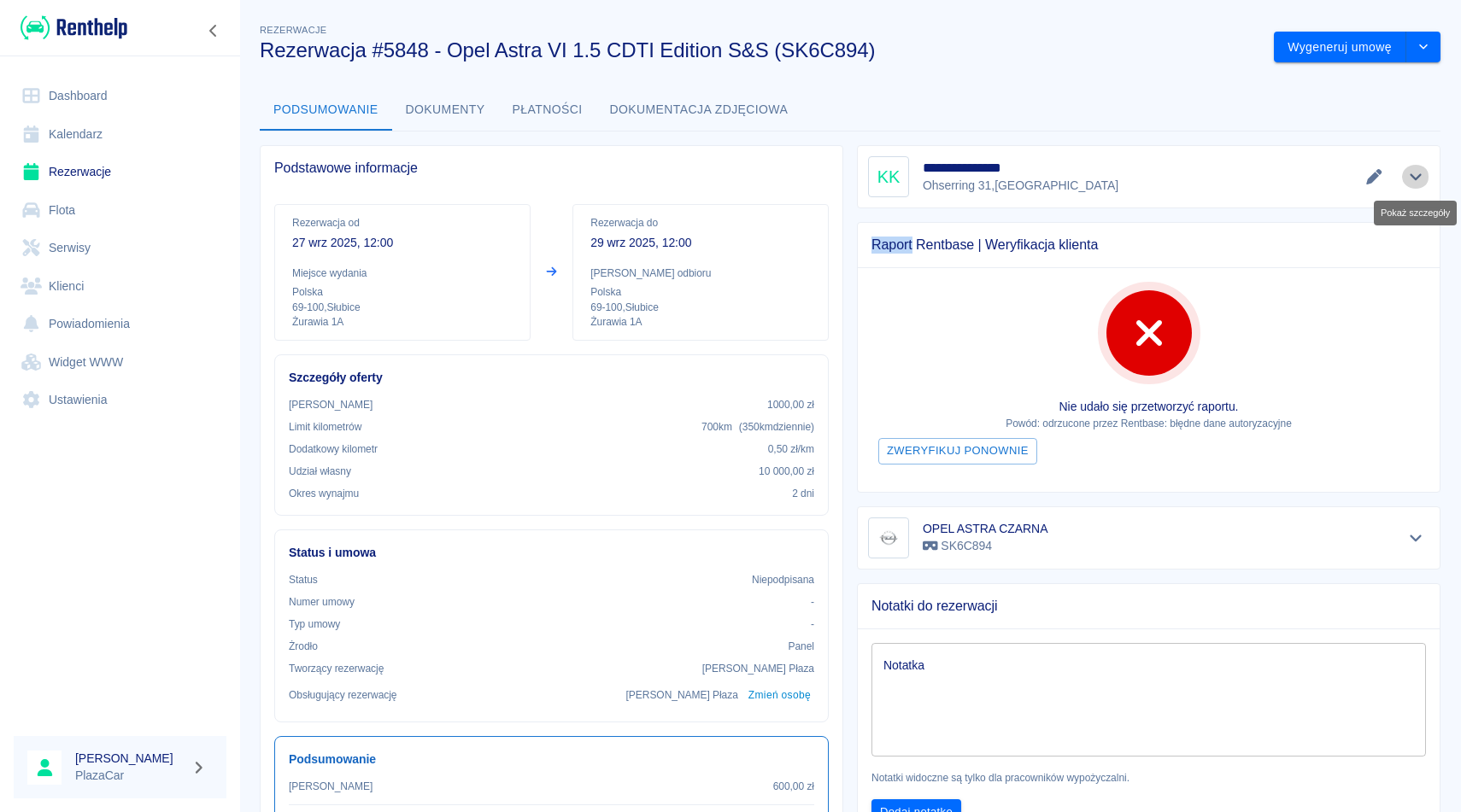
click at [1417, 174] on icon "Pokaż szczegóły" at bounding box center [1416, 176] width 20 height 15
click at [1417, 174] on icon "Pokaż szczegóły" at bounding box center [1415, 177] width 12 height 7
click at [1416, 174] on icon "Pokaż szczegóły" at bounding box center [1416, 176] width 20 height 15
click at [1416, 174] on icon "Pokaż szczegóły" at bounding box center [1415, 177] width 12 height 7
click at [1416, 174] on icon "Pokaż szczegóły" at bounding box center [1416, 176] width 20 height 15
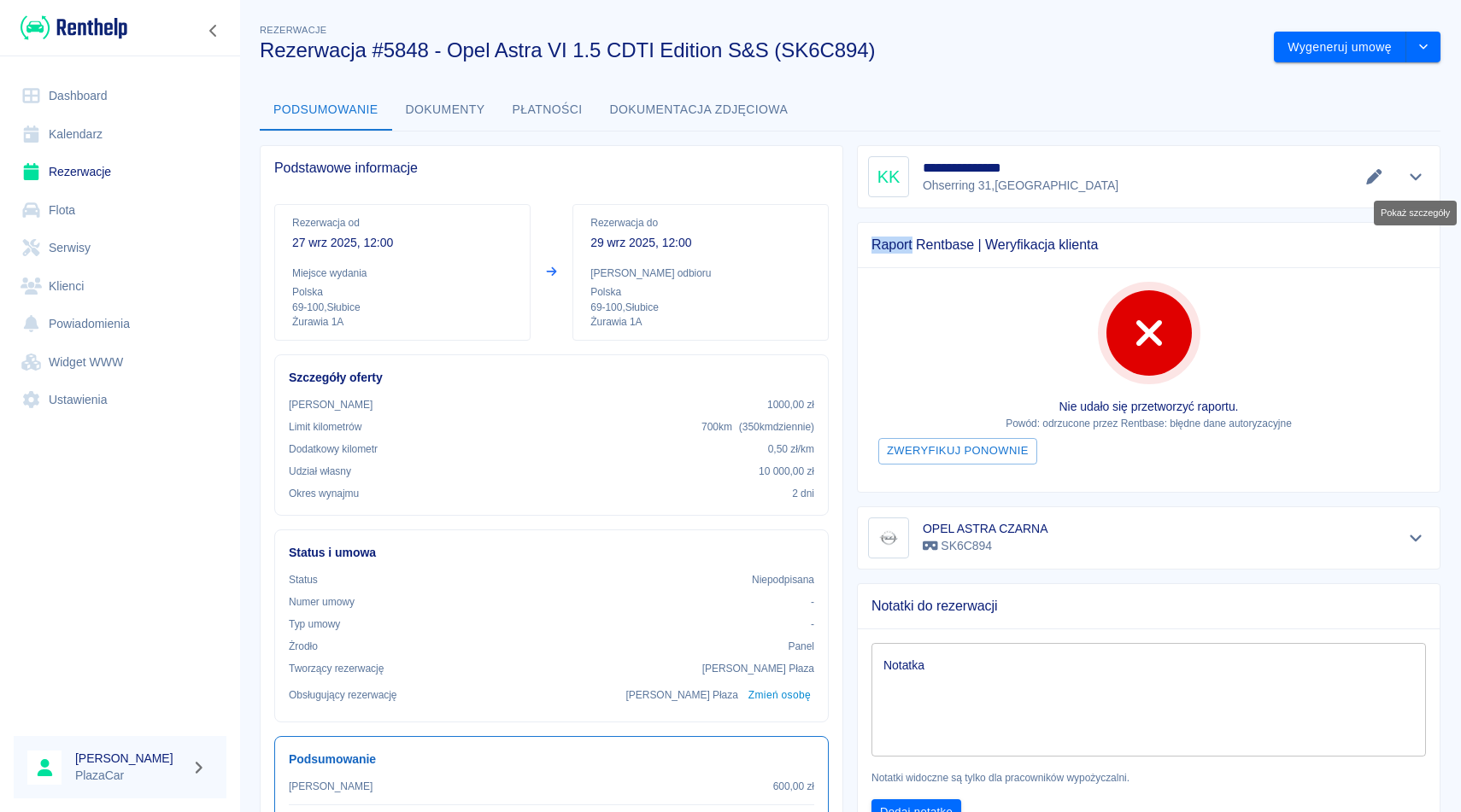
click at [1416, 174] on icon "Pokaż szczegóły" at bounding box center [1415, 177] width 12 height 7
click at [1416, 174] on icon "Pokaż szczegóły" at bounding box center [1416, 176] width 20 height 15
click at [1416, 174] on icon "Pokaż szczegóły" at bounding box center [1415, 177] width 12 height 7
click at [1416, 174] on icon "Pokaż szczegóły" at bounding box center [1416, 176] width 20 height 15
click at [1416, 174] on icon "Pokaż szczegóły" at bounding box center [1415, 177] width 12 height 7
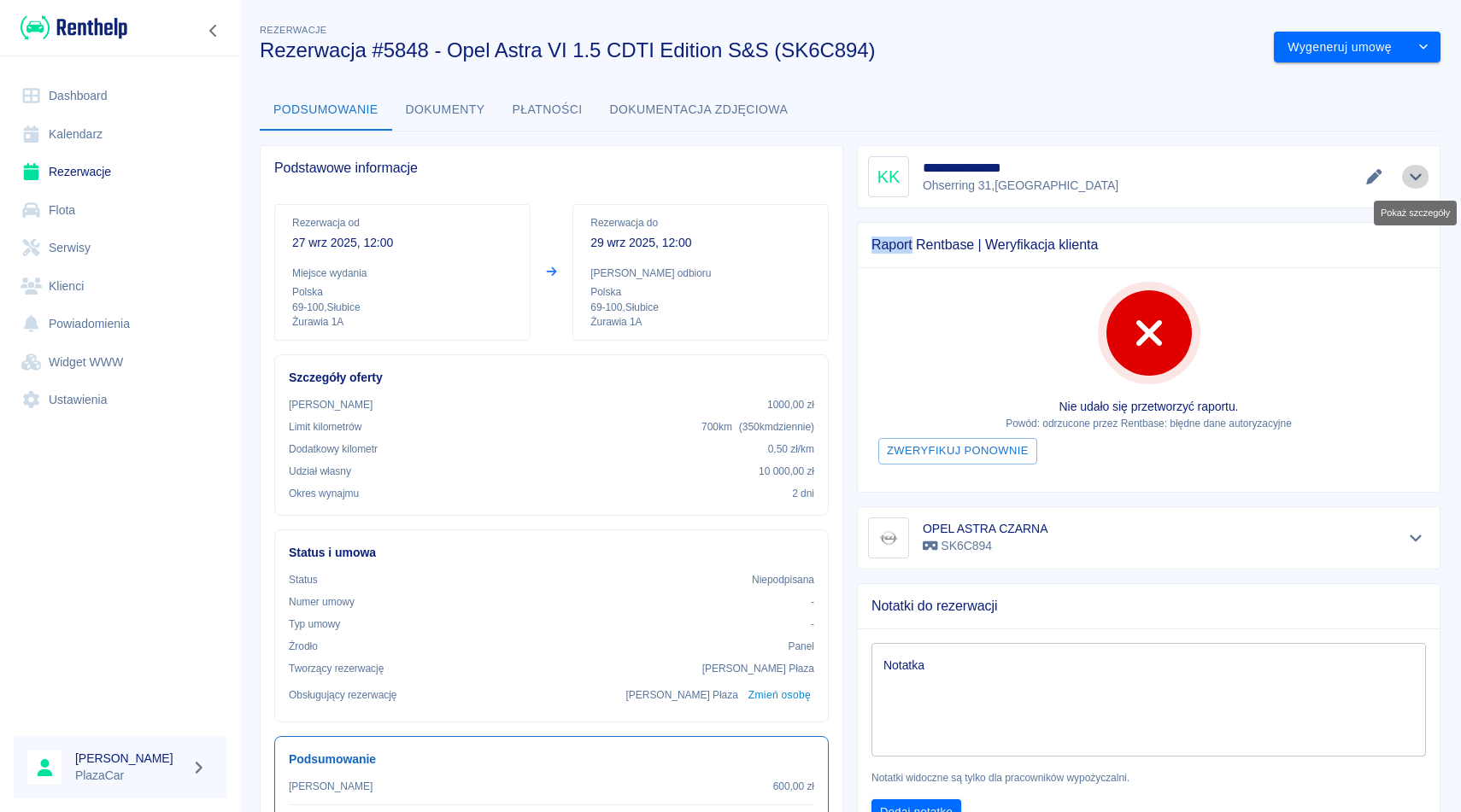
click at [1416, 174] on icon "Pokaż szczegóły" at bounding box center [1416, 176] width 20 height 15
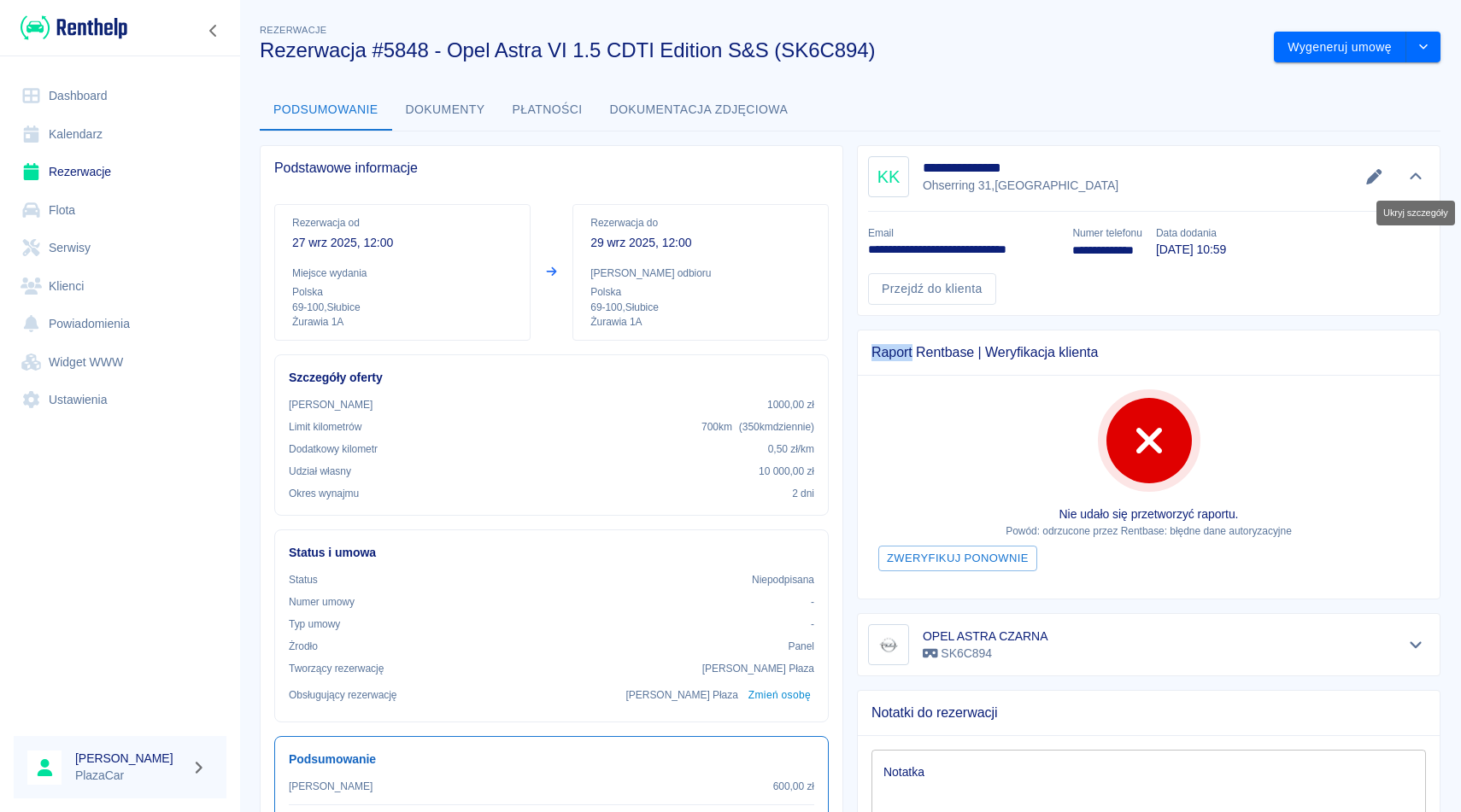
click at [1416, 174] on icon "Ukryj szczegóły" at bounding box center [1415, 176] width 12 height 7
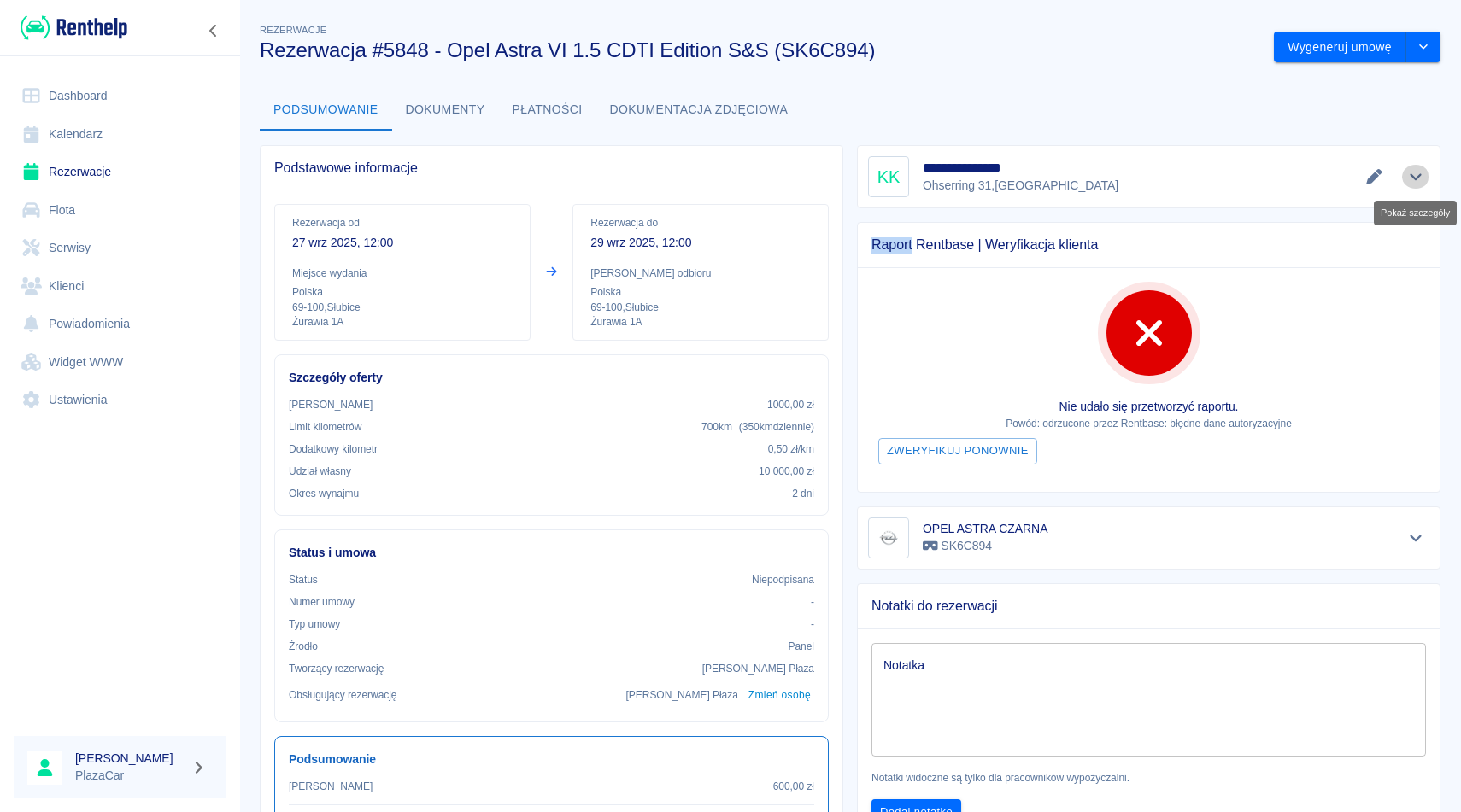
click at [1416, 174] on icon "Pokaż szczegóły" at bounding box center [1416, 176] width 20 height 15
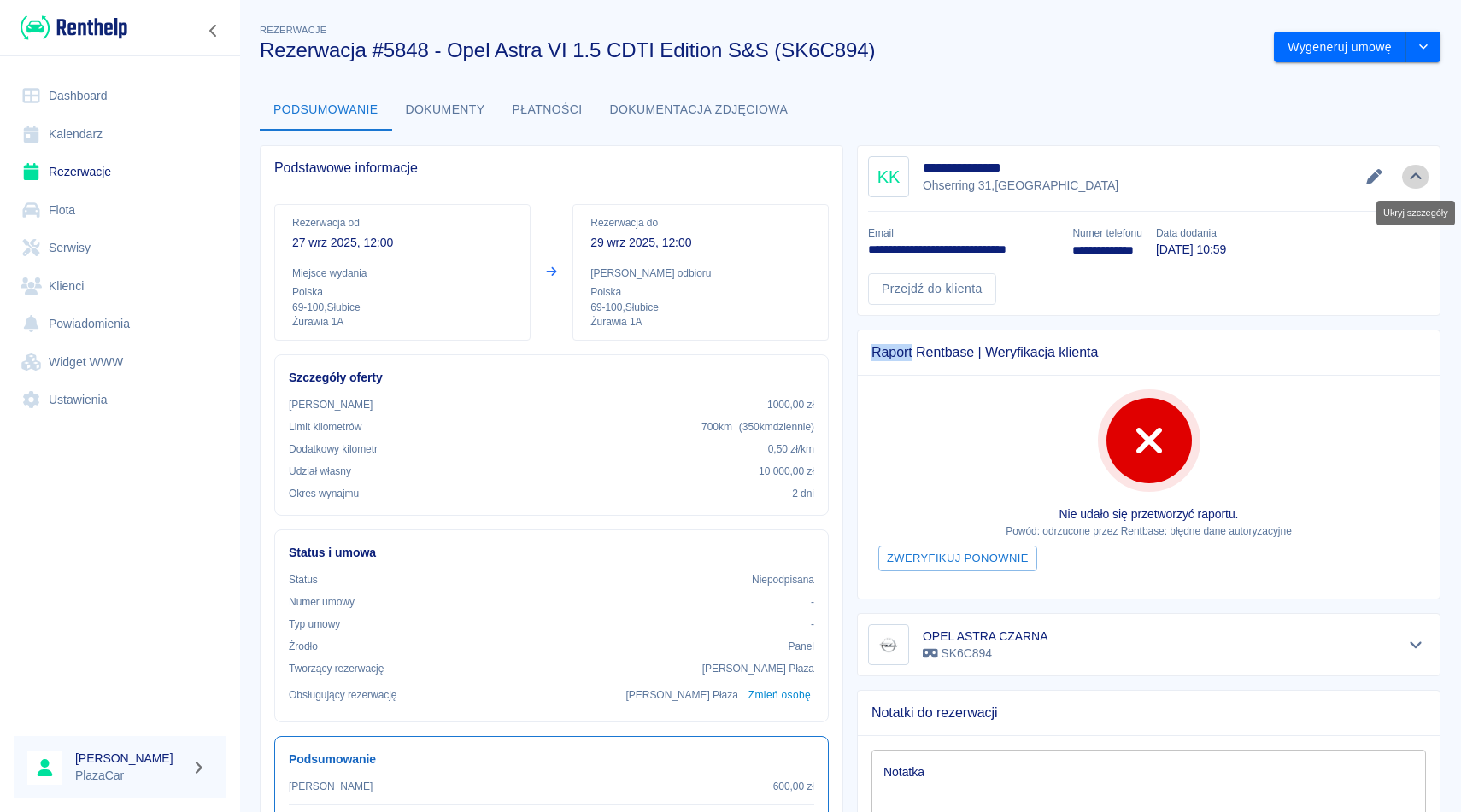
click at [1424, 179] on icon "Ukryj szczegóły" at bounding box center [1416, 176] width 20 height 15
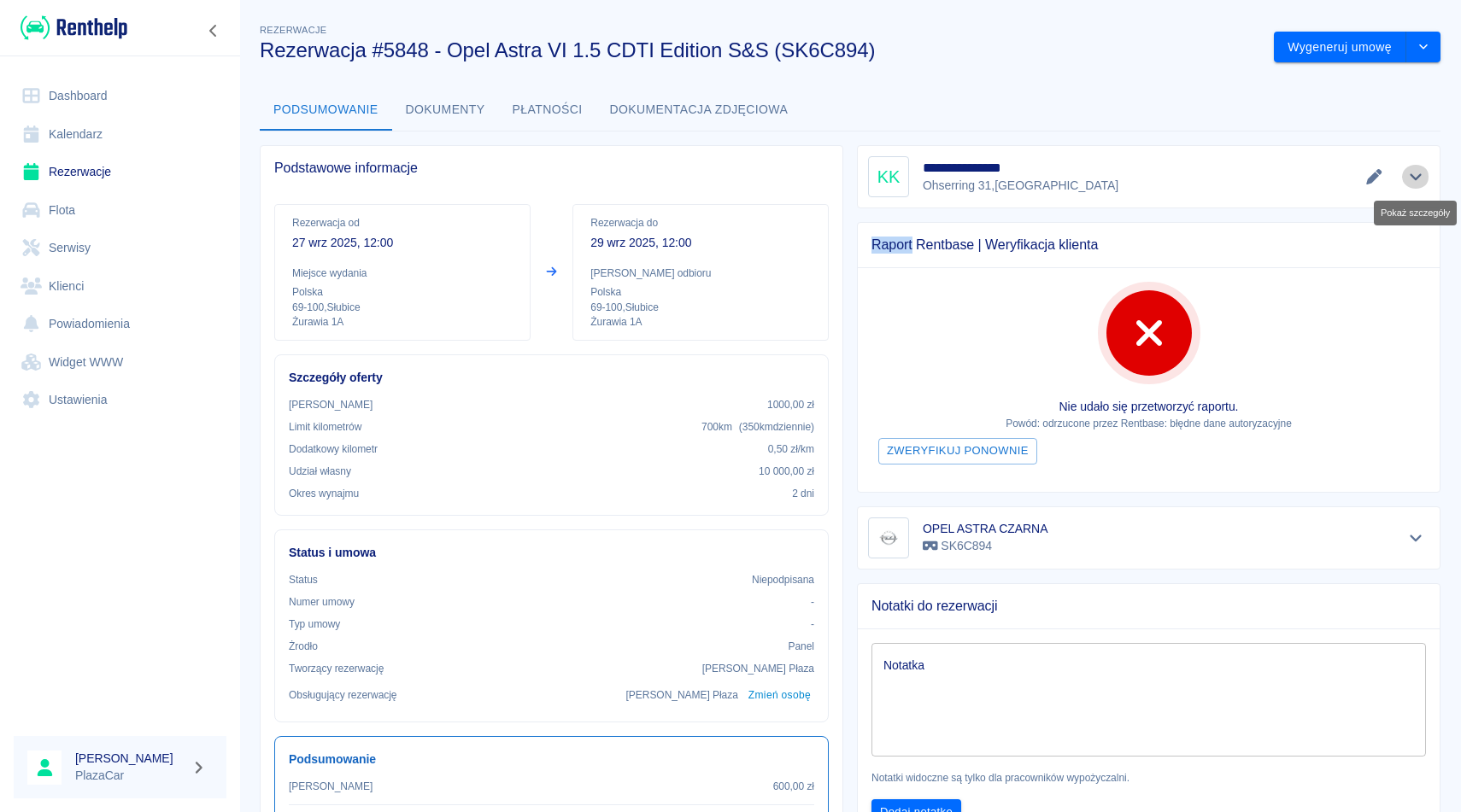
click at [1424, 179] on icon "Pokaż szczegóły" at bounding box center [1416, 176] width 20 height 15
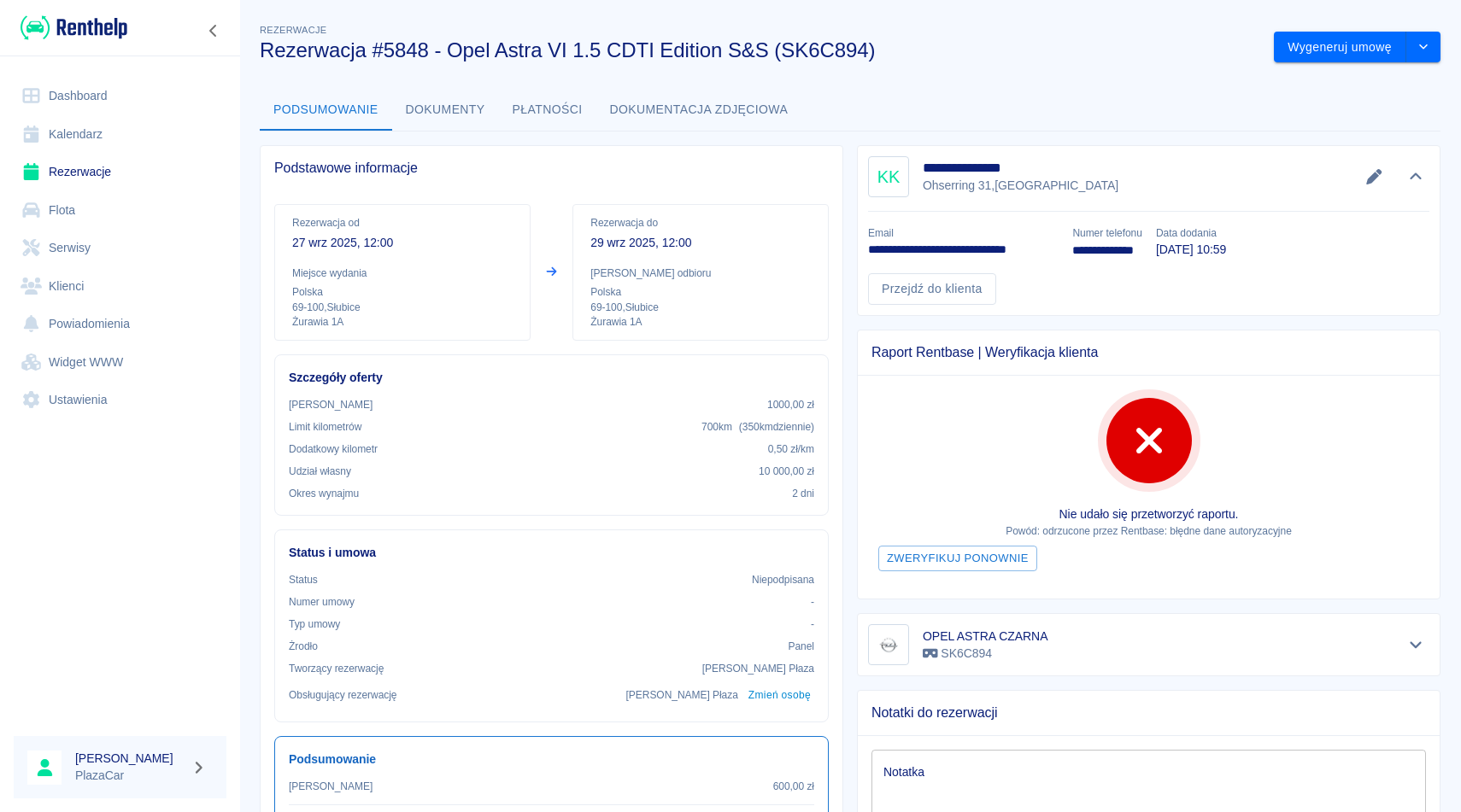
click at [1017, 90] on div "Podsumowanie Dokumenty Płatności Dokumentacja zdjęciowa" at bounding box center [850, 109] width 1181 height 41
